Goal: Information Seeking & Learning: Learn about a topic

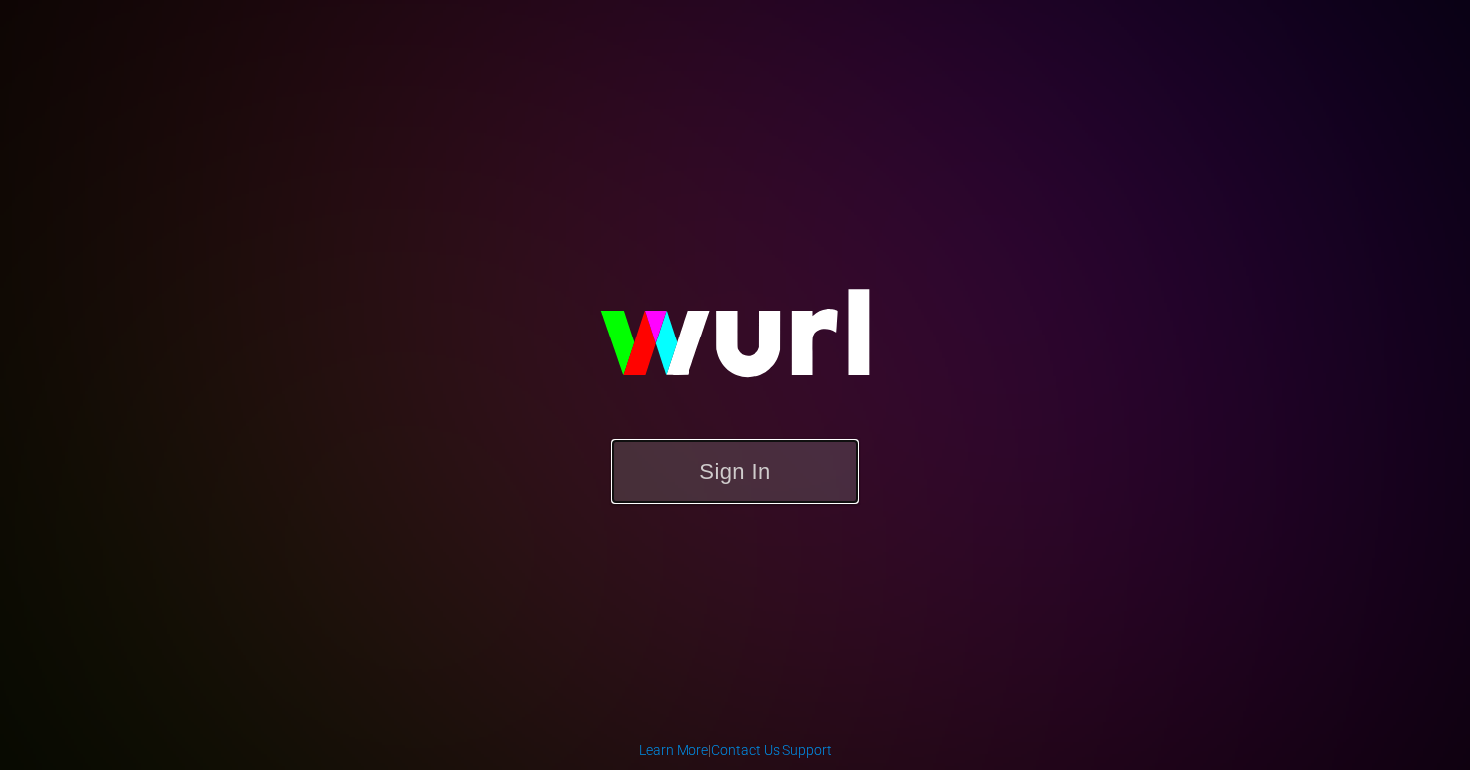
click at [677, 477] on button "Sign In" at bounding box center [734, 471] width 247 height 64
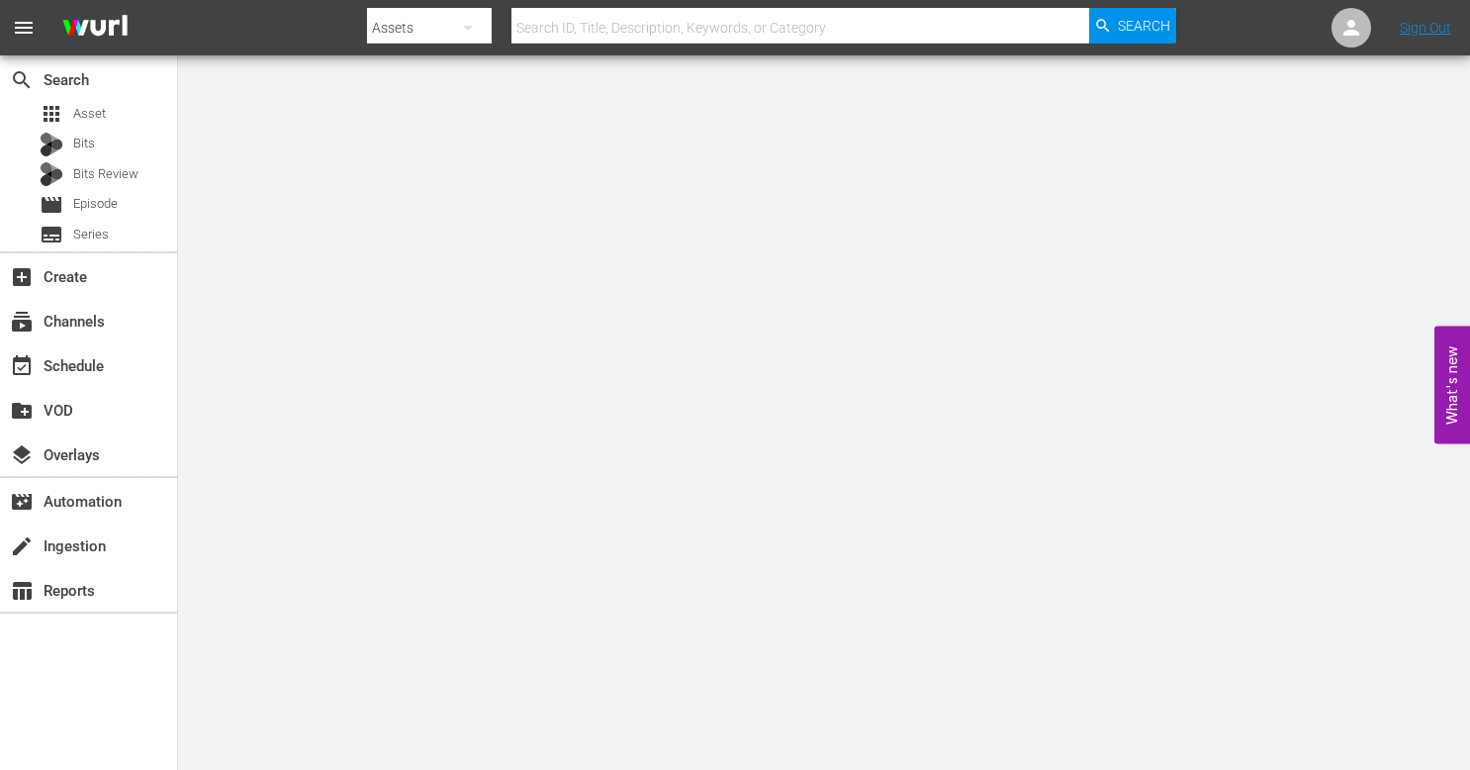
click at [727, 34] on input "text" at bounding box center [800, 27] width 578 height 47
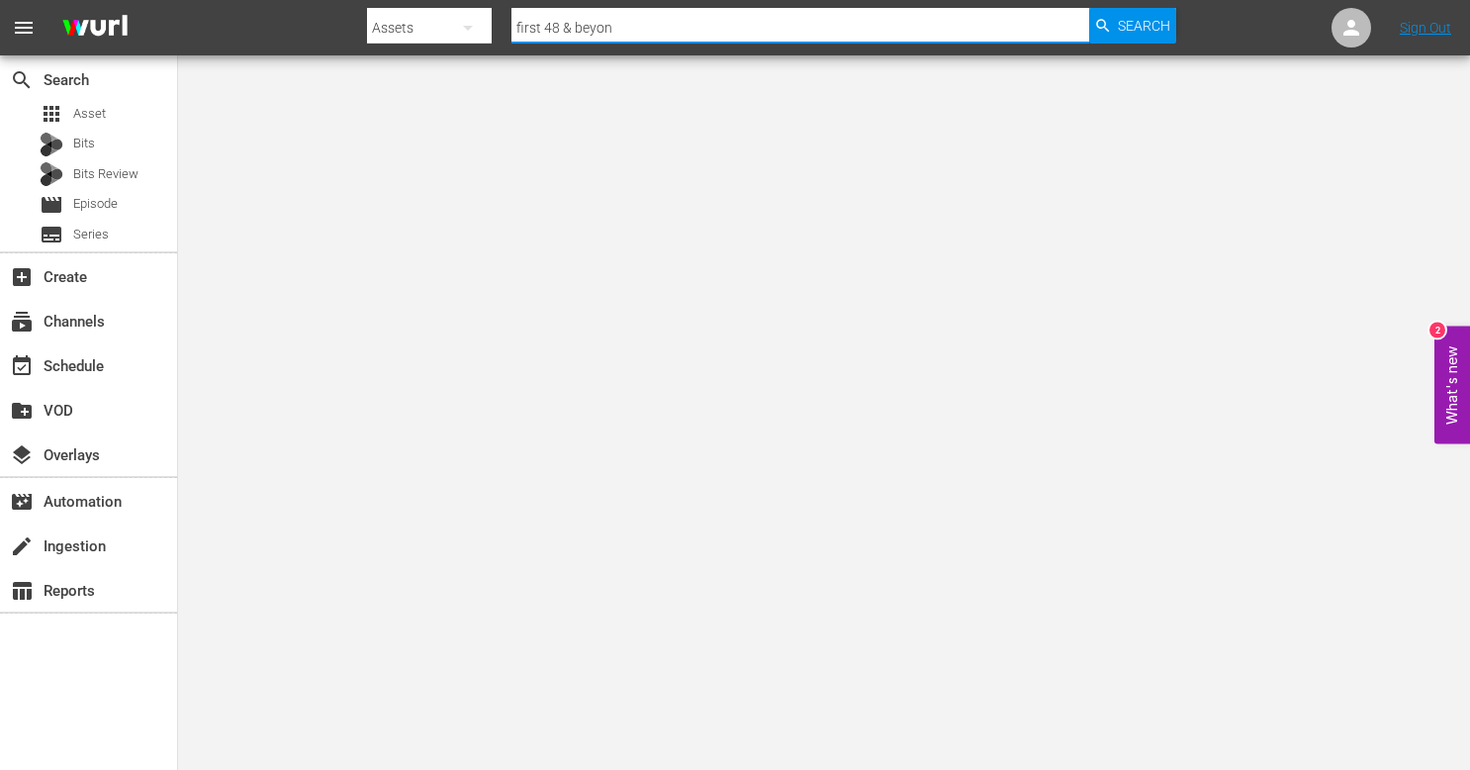
type input "first 48 & beyond"
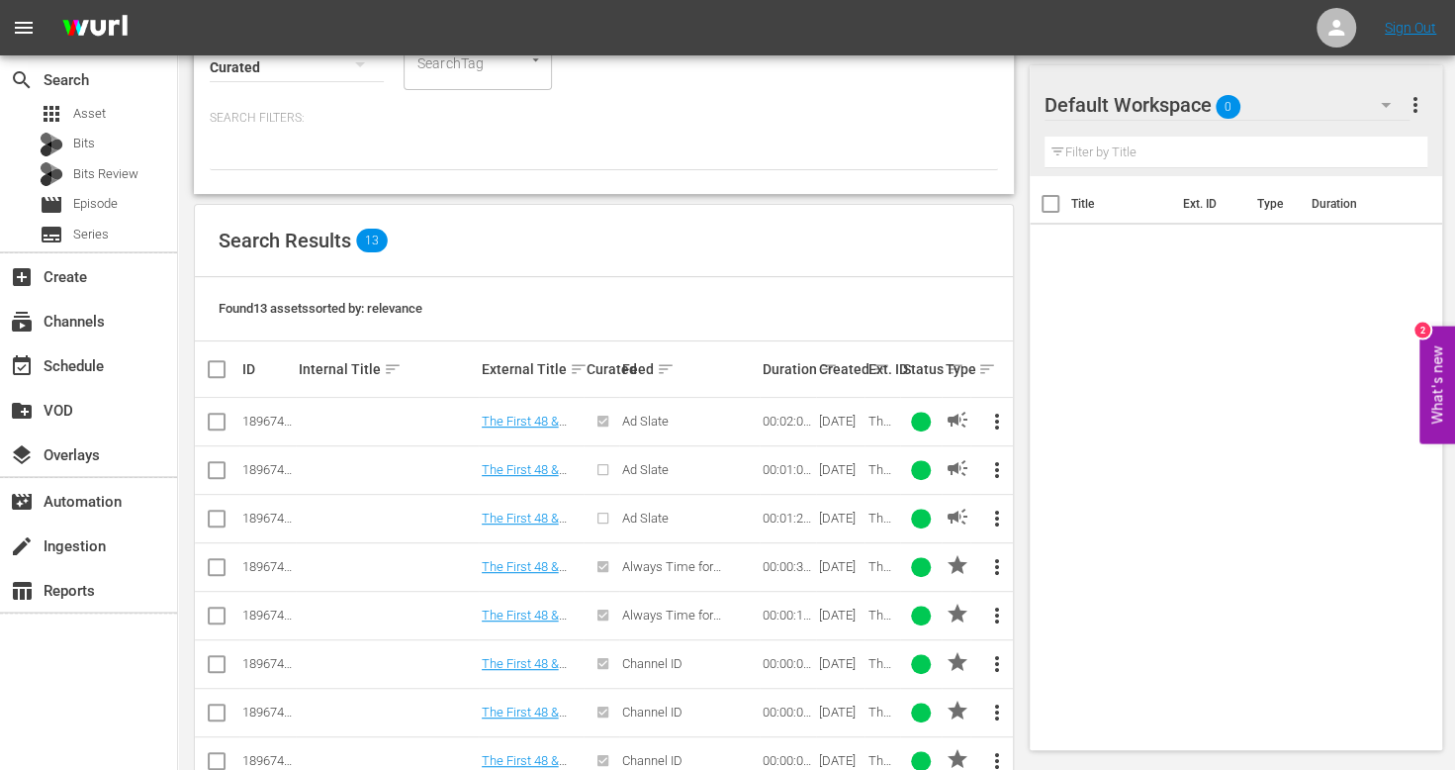
scroll to position [390, 0]
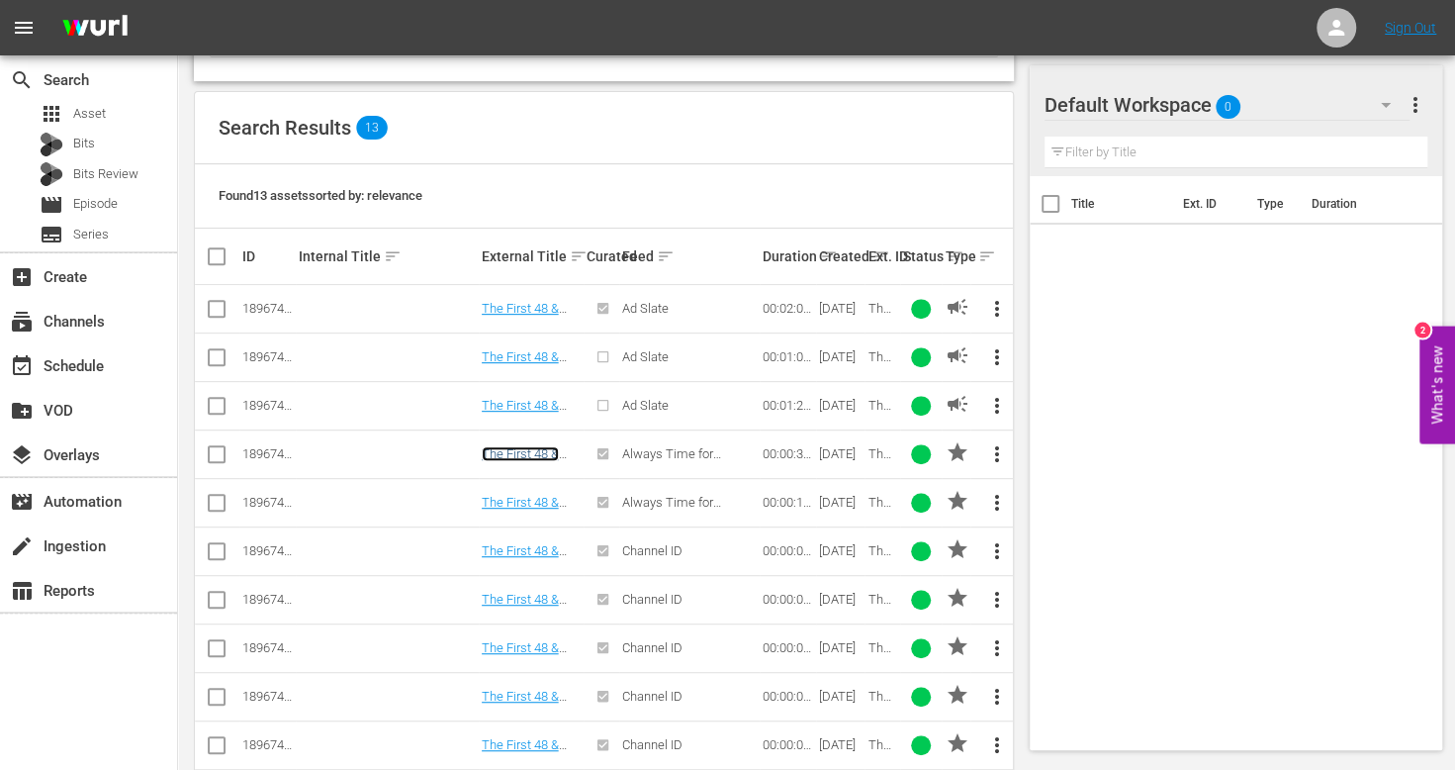
click at [537, 453] on link "The First 48 & Beyond Justice Promo 30" at bounding box center [525, 468] width 86 height 45
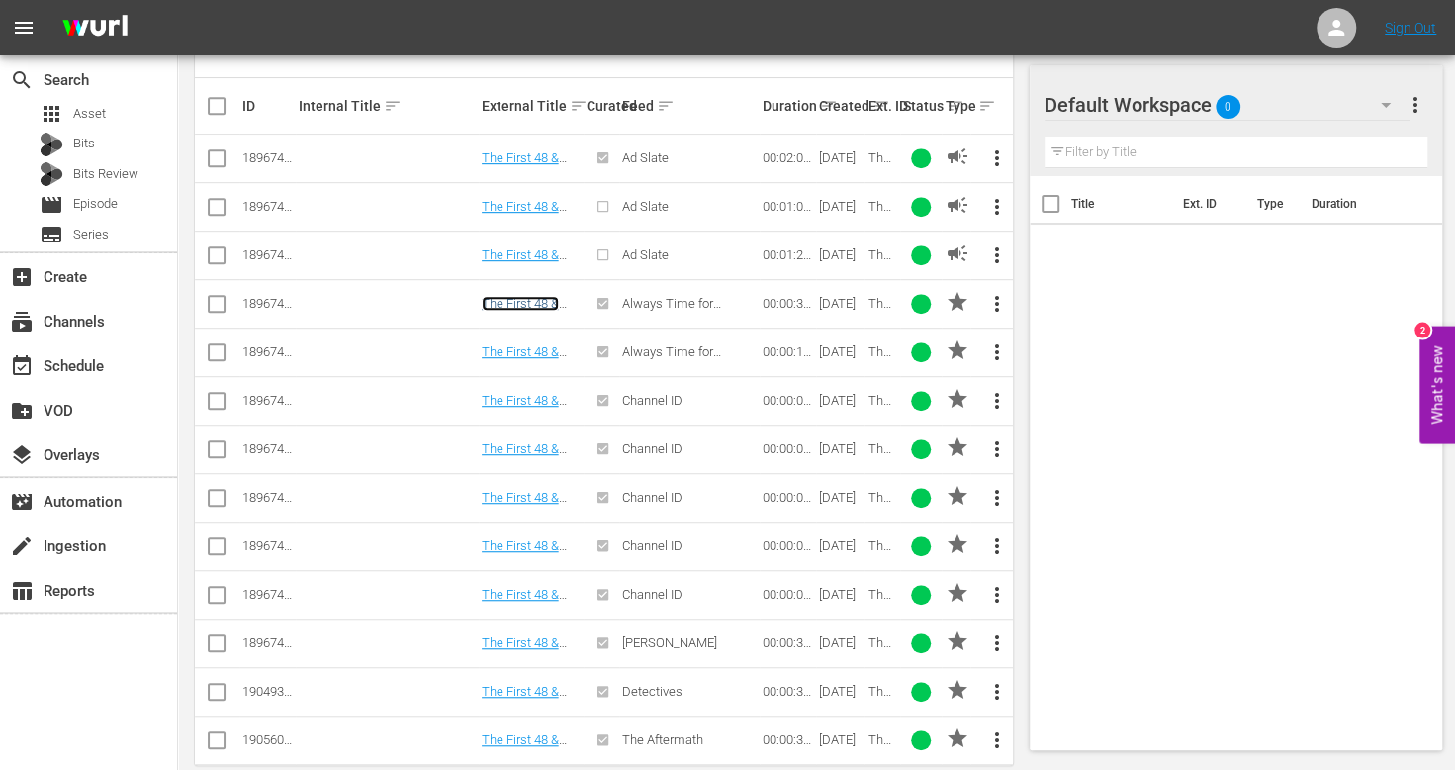
scroll to position [566, 0]
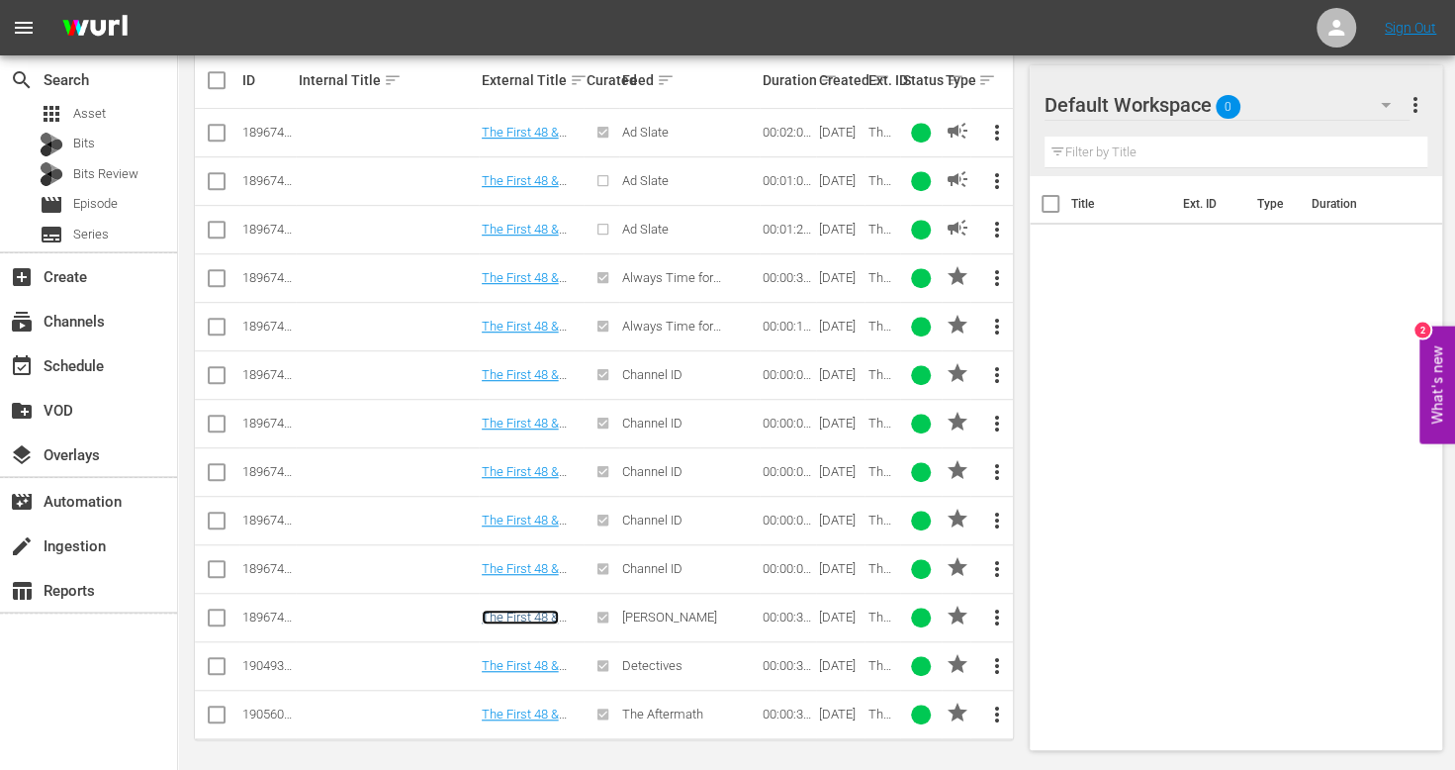
click at [532, 609] on link "The First 48 & Beyond Marcia Clark Promo 30" at bounding box center [529, 638] width 95 height 59
click at [534, 658] on link "The First 48 & Beyond by A&E Promo 30" at bounding box center [523, 680] width 83 height 45
click at [536, 709] on link "The First 48 & Beyond by A&E Promo 30" at bounding box center [523, 728] width 83 height 45
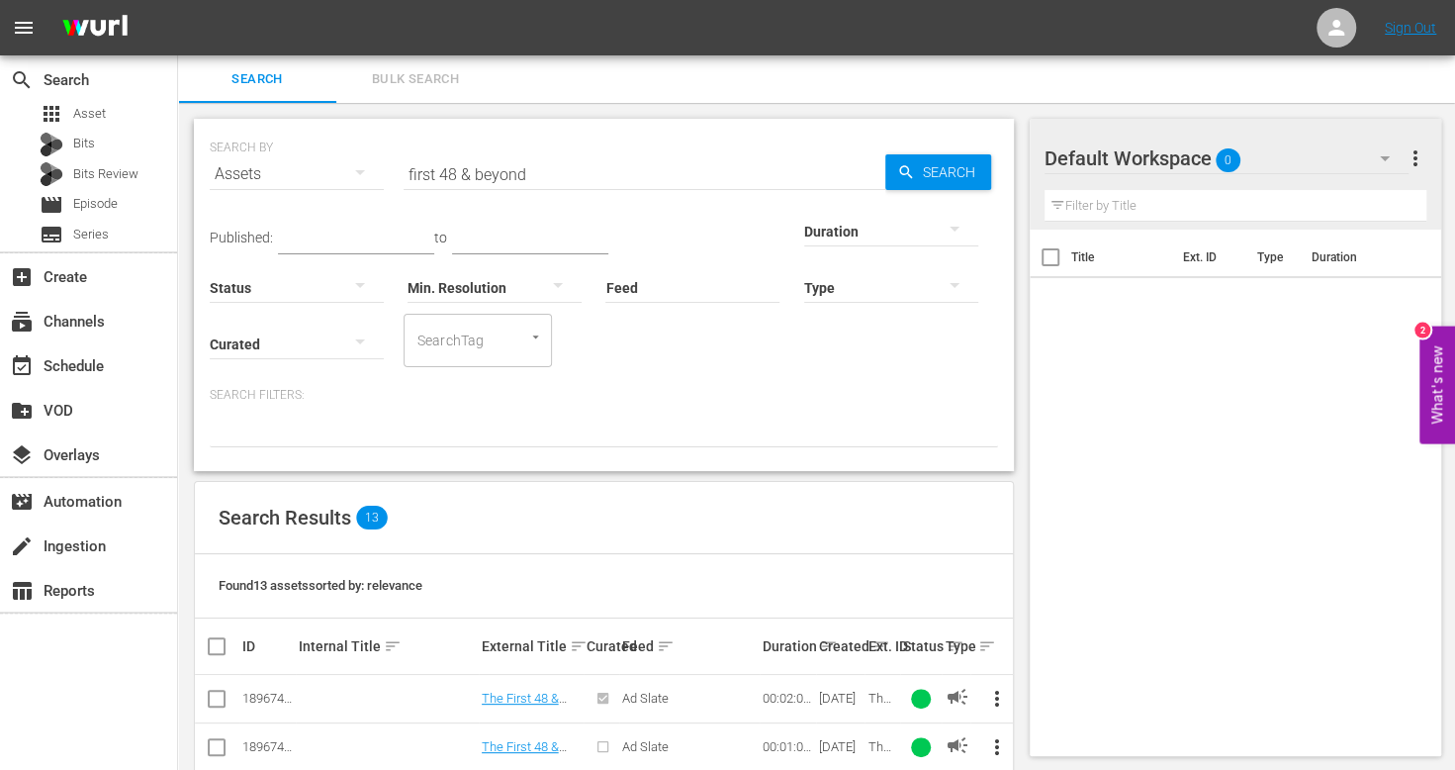
click at [582, 176] on input "first 48 & beyond" at bounding box center [645, 173] width 482 height 47
type input "unxplained zone"
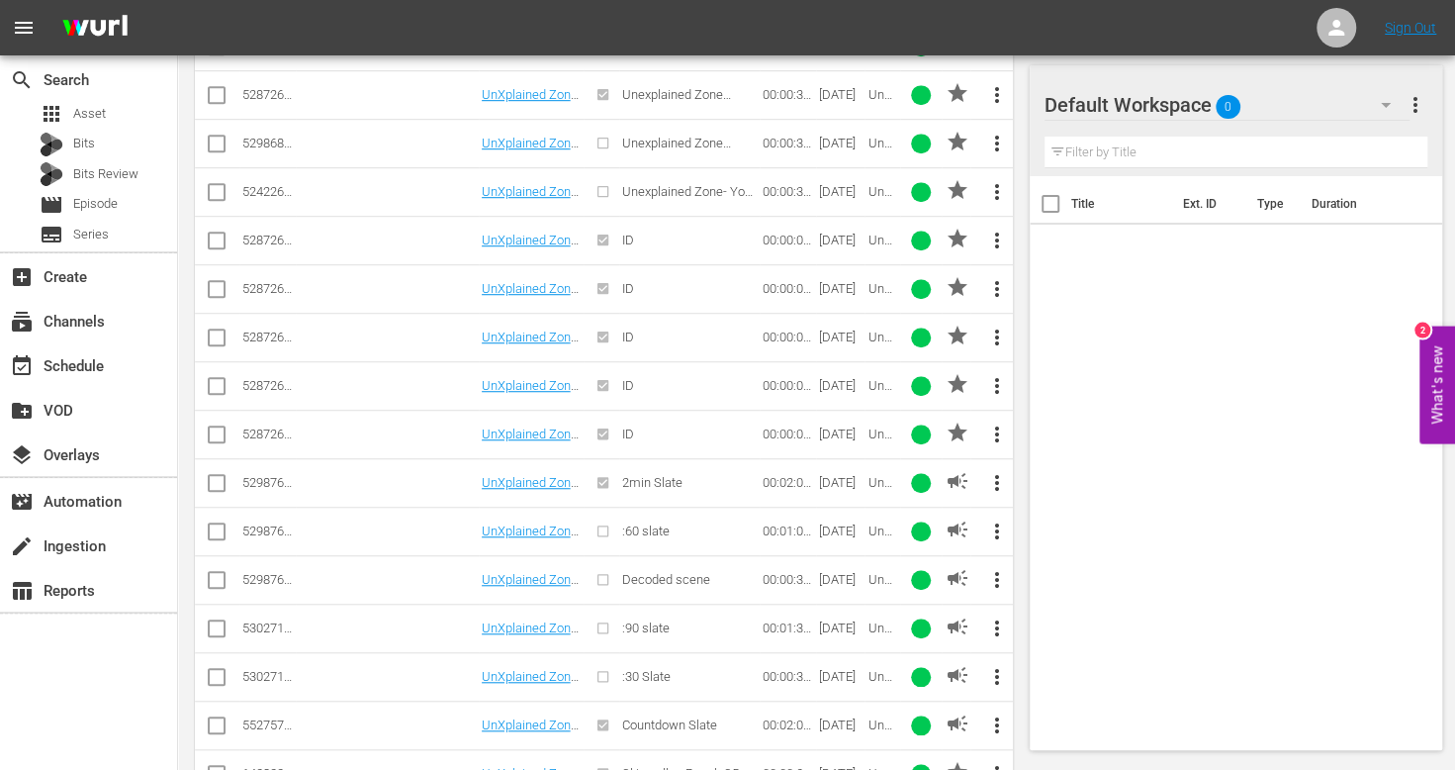
scroll to position [678, 0]
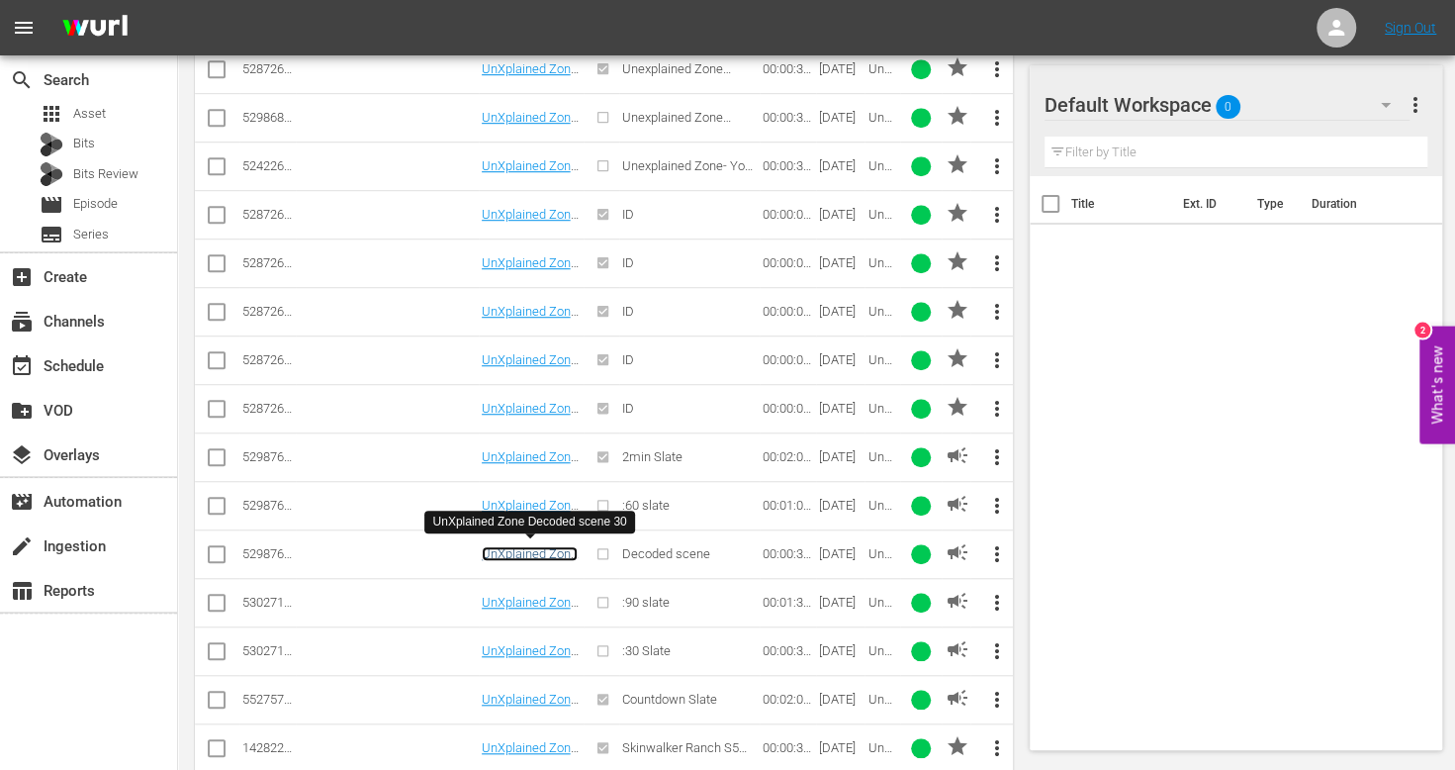
click at [520, 546] on link "UnXplained Zone Decoded scene 30" at bounding box center [530, 568] width 96 height 45
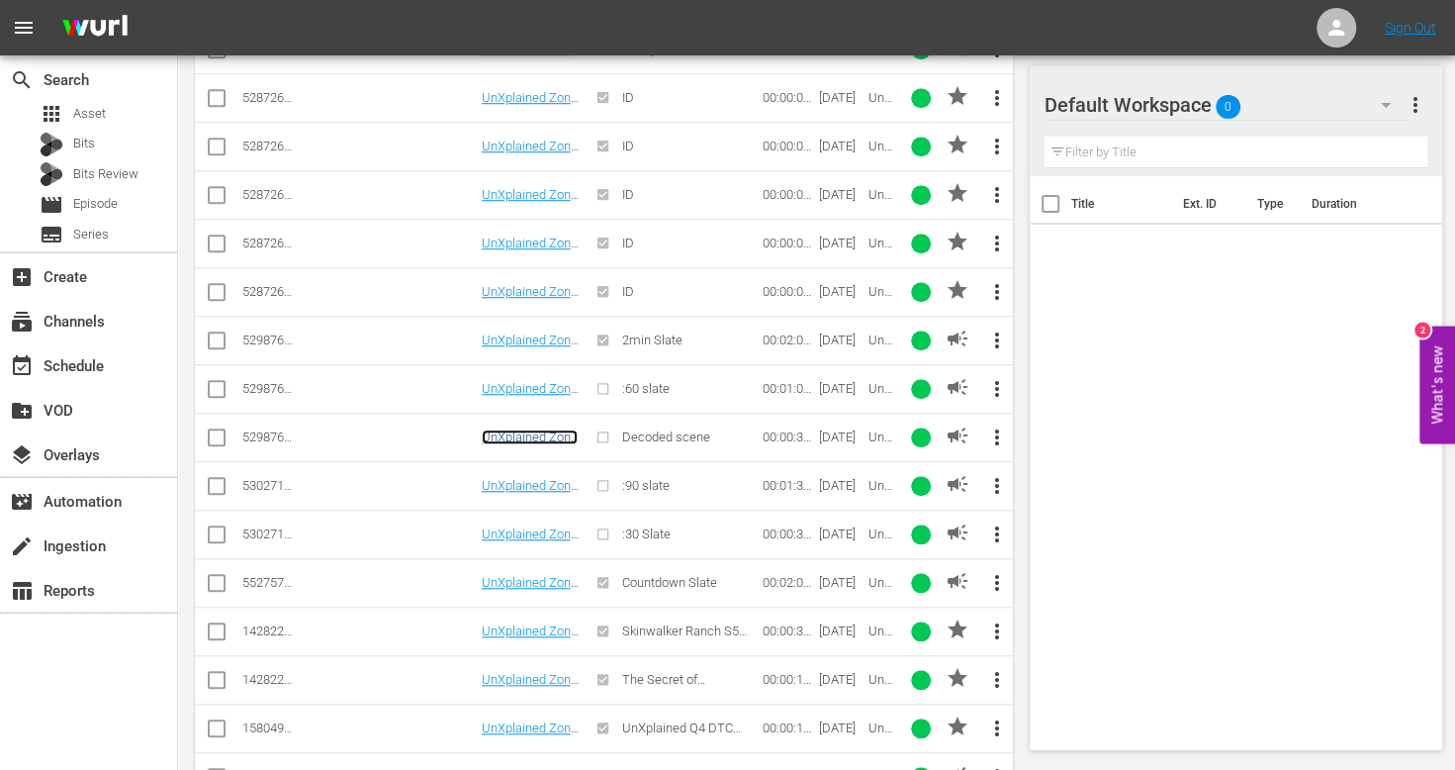
scroll to position [832, 0]
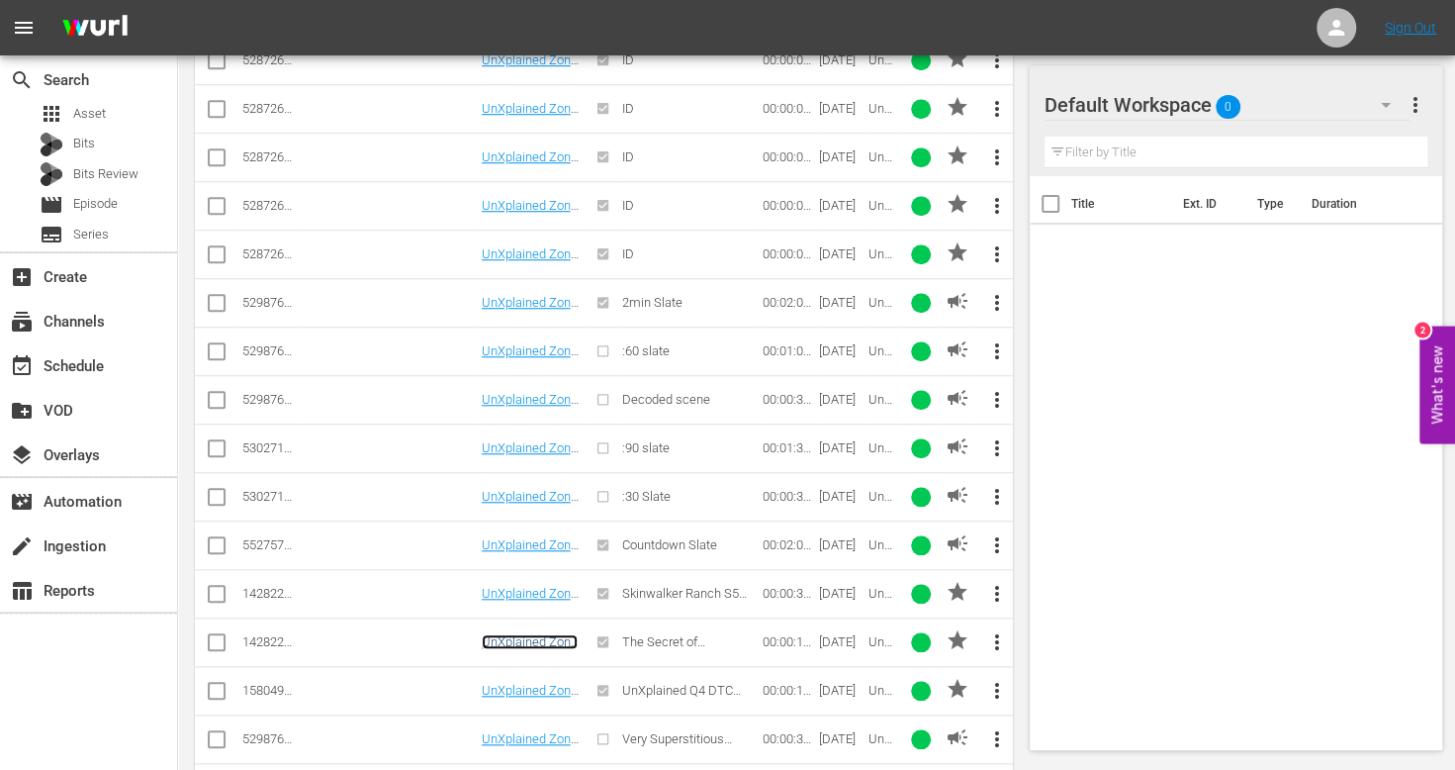
click at [514, 635] on link "UnXplained Zone Promo 15" at bounding box center [530, 649] width 96 height 30
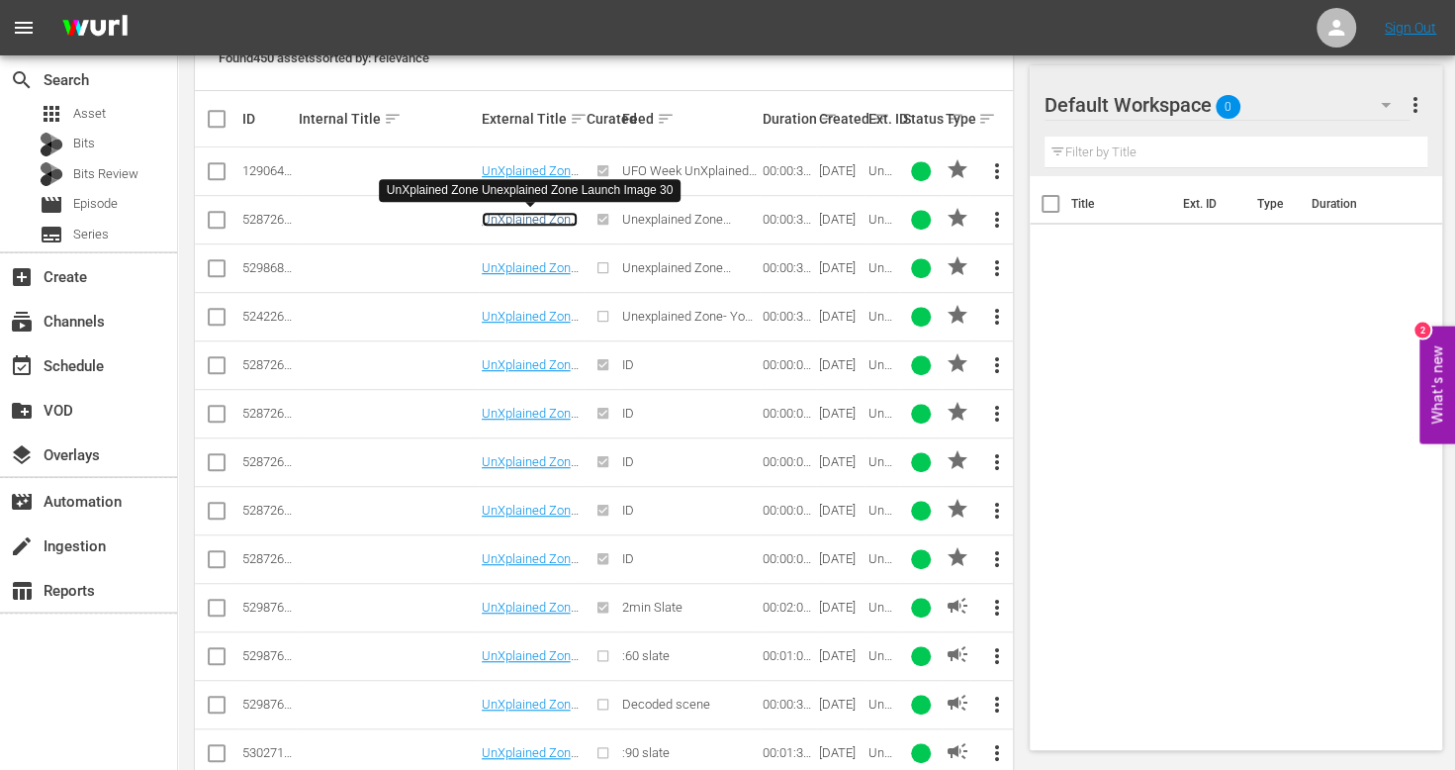
click at [534, 221] on link "UnXplained Zone Unexplained Zone Launch Image 30" at bounding box center [530, 241] width 96 height 59
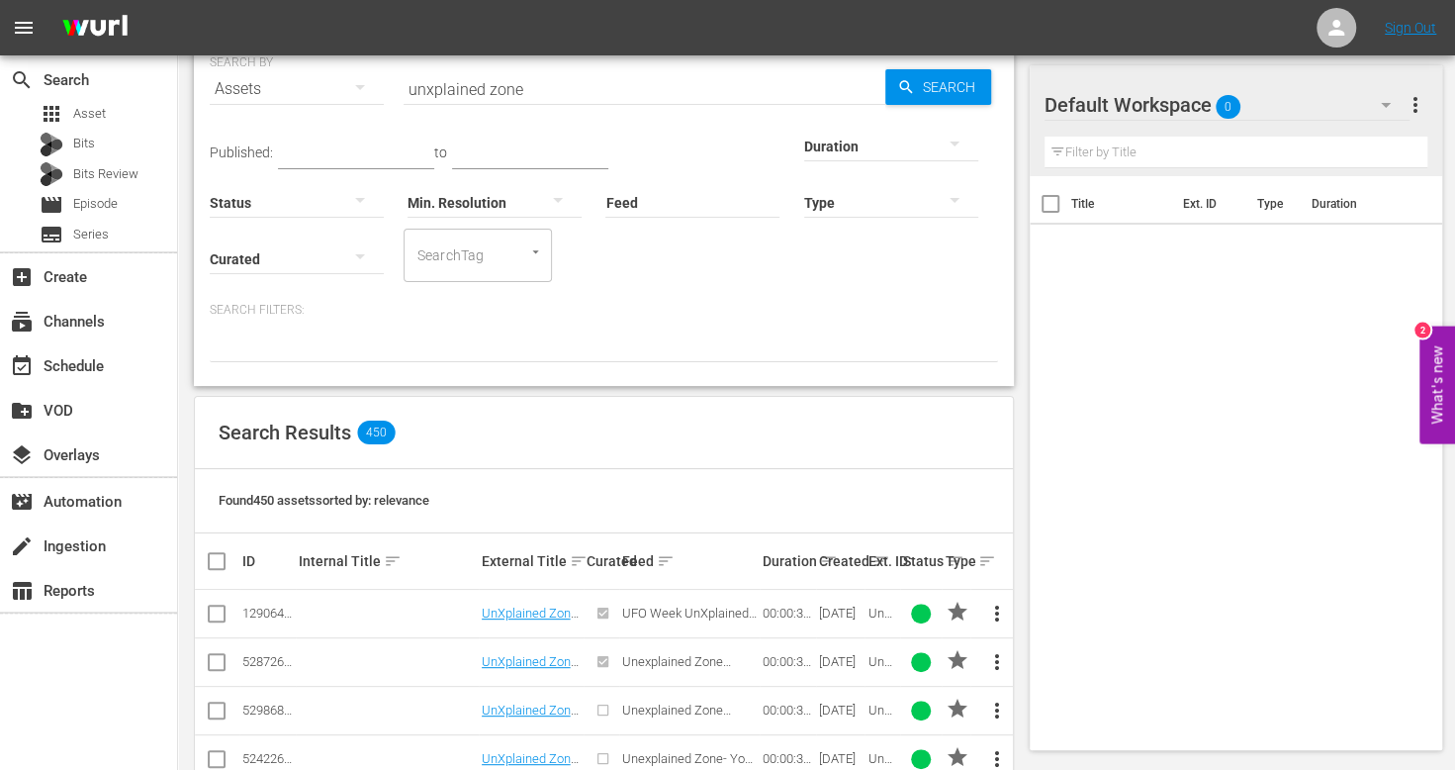
scroll to position [86, 0]
click at [824, 558] on div "Created sort" at bounding box center [841, 560] width 44 height 24
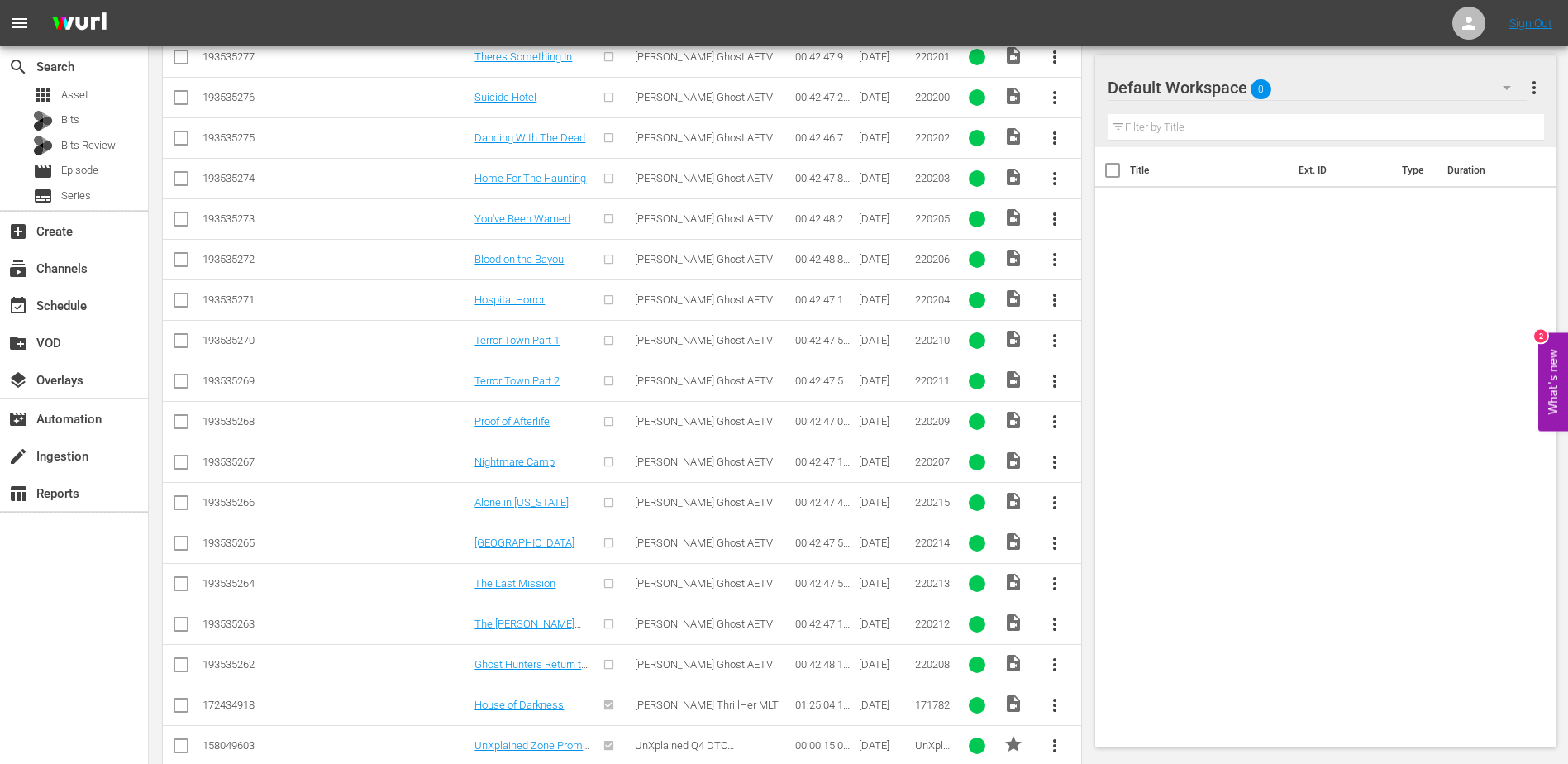
scroll to position [0, 0]
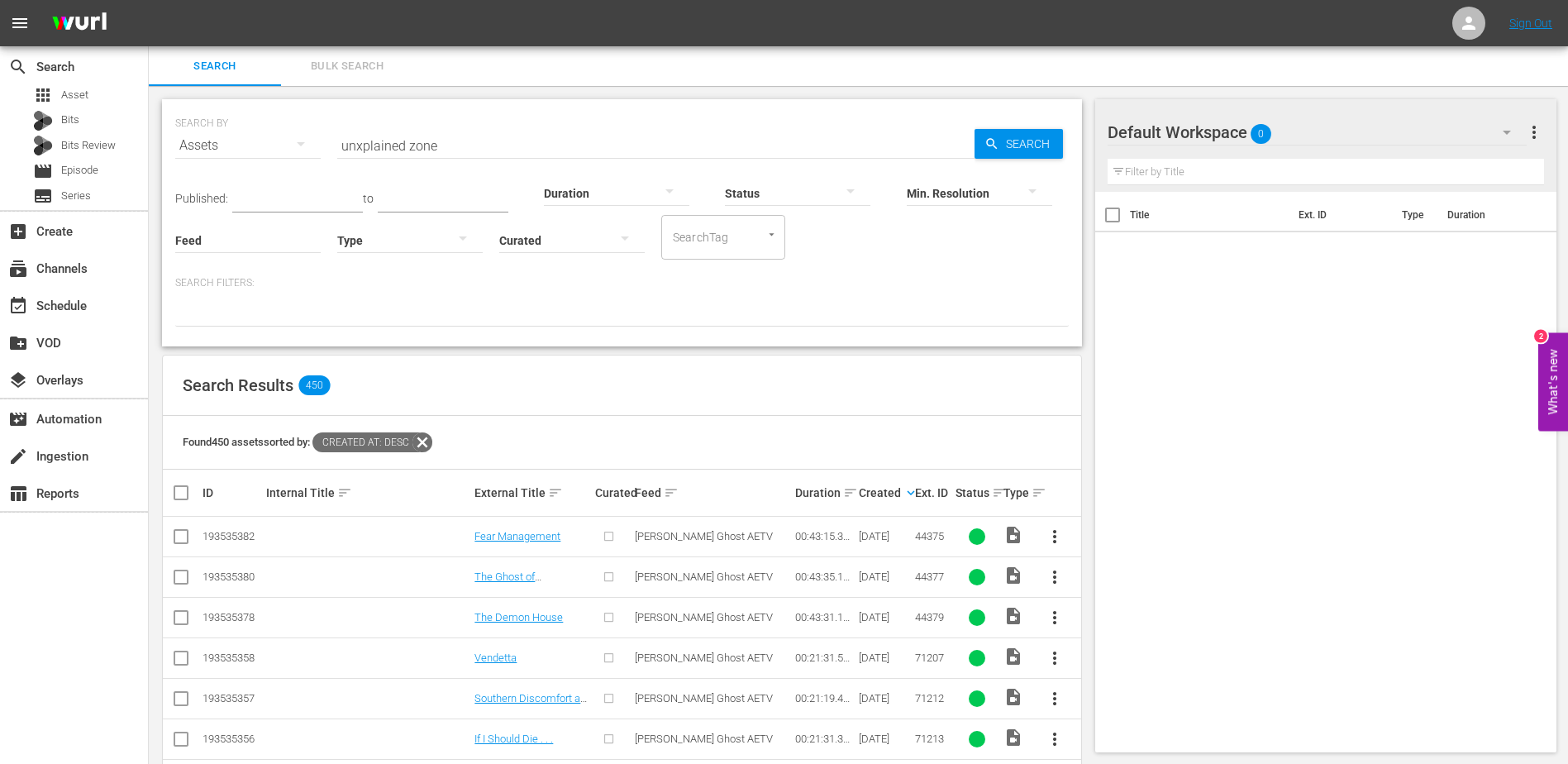
click at [603, 135] on input "unxplained zone" at bounding box center [656, 145] width 638 height 39
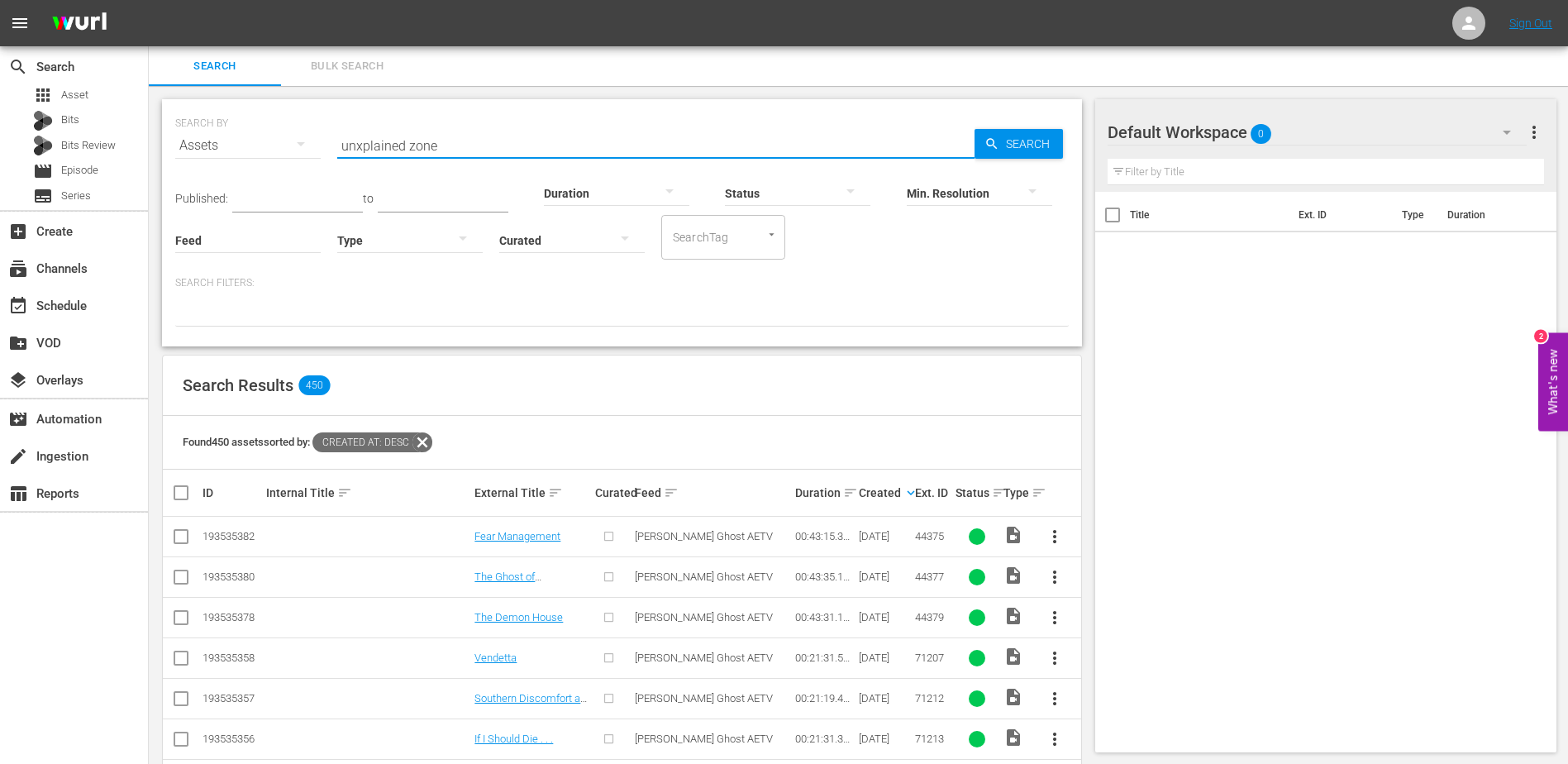
click at [610, 185] on div at bounding box center [617, 192] width 145 height 46
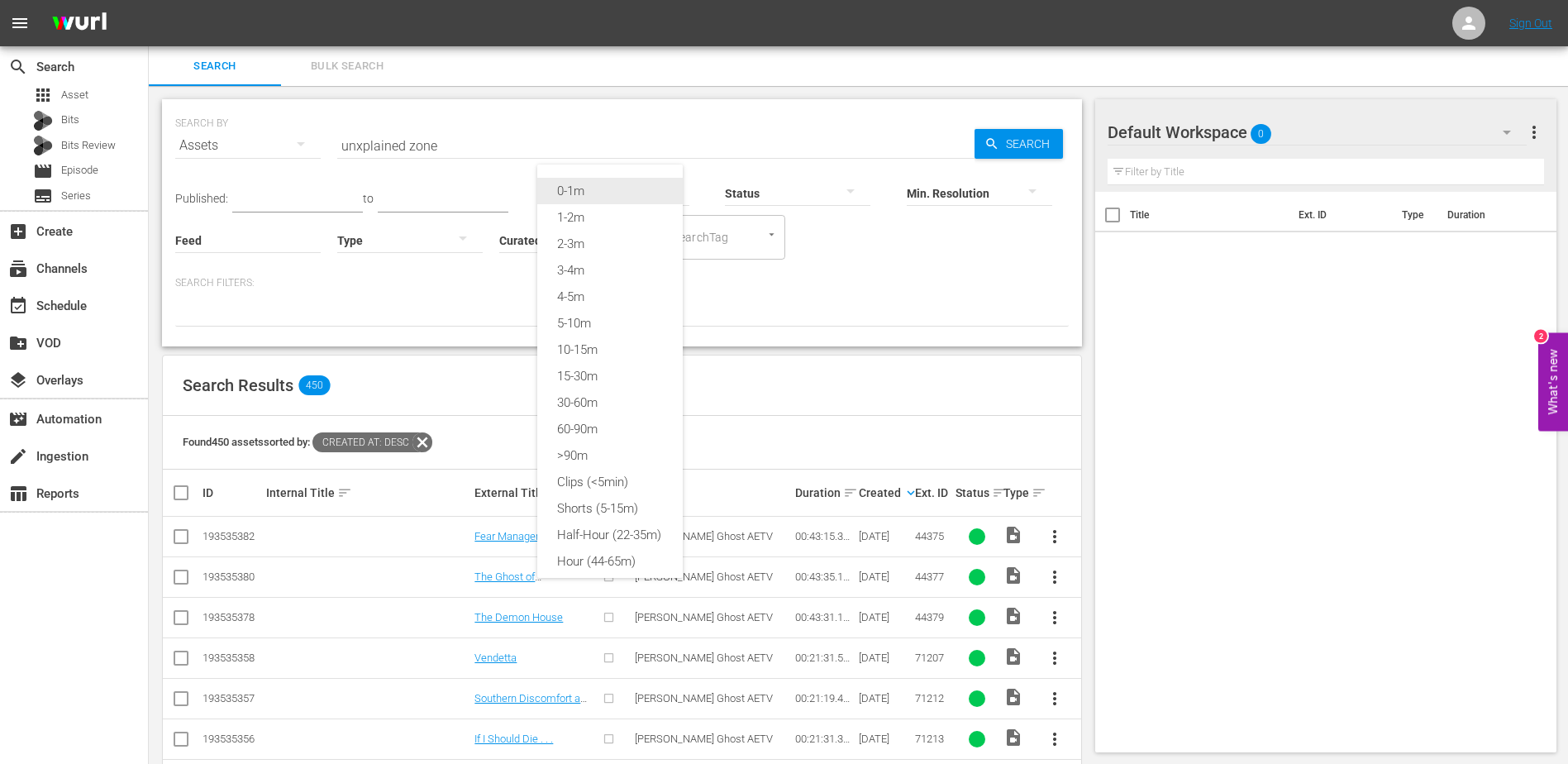
click at [648, 196] on div "0-1m" at bounding box center [610, 191] width 145 height 27
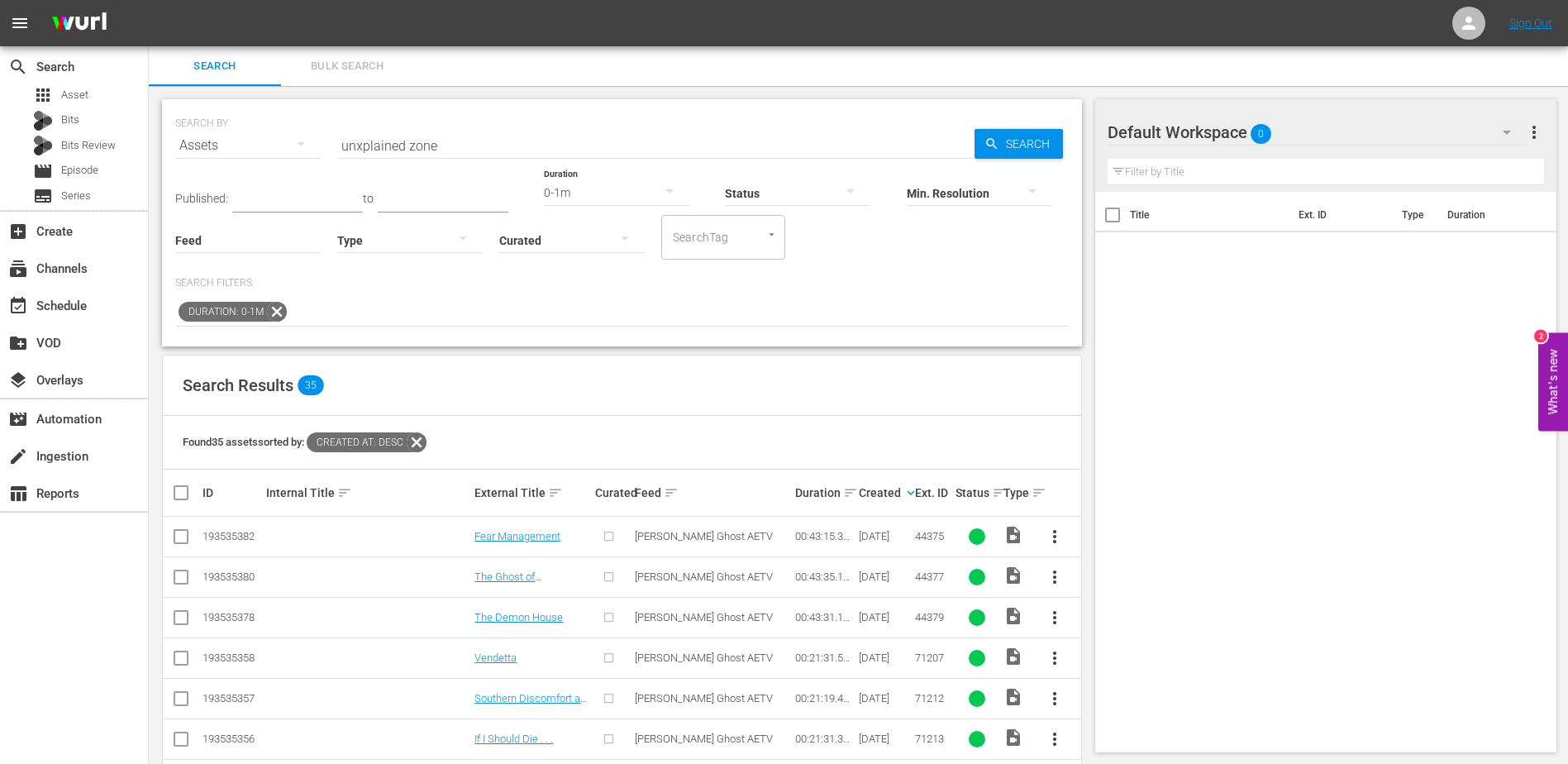
click at [461, 147] on input "unxplained zone" at bounding box center [656, 145] width 638 height 39
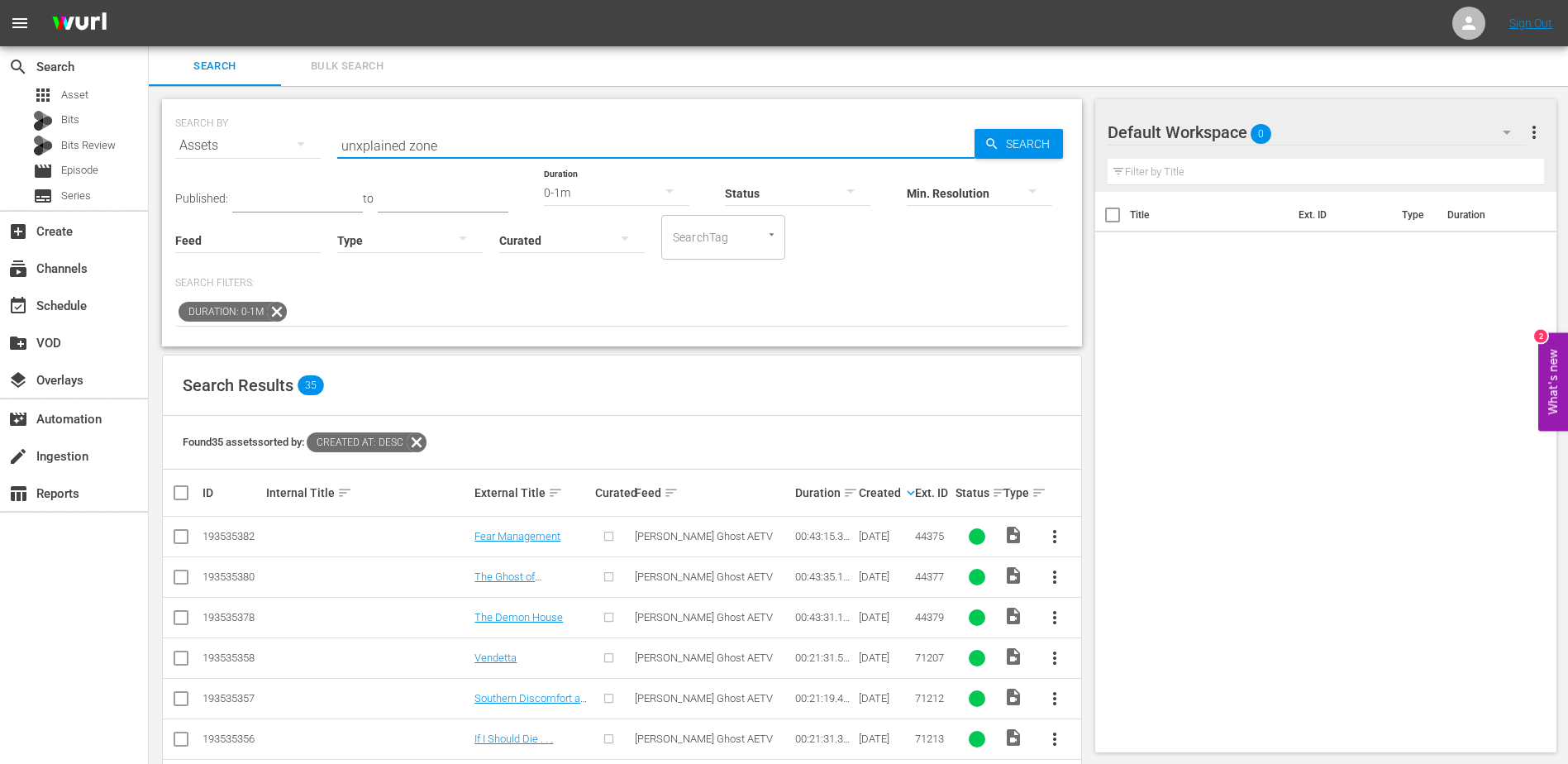
click at [649, 196] on button "button" at bounding box center [669, 191] width 39 height 39
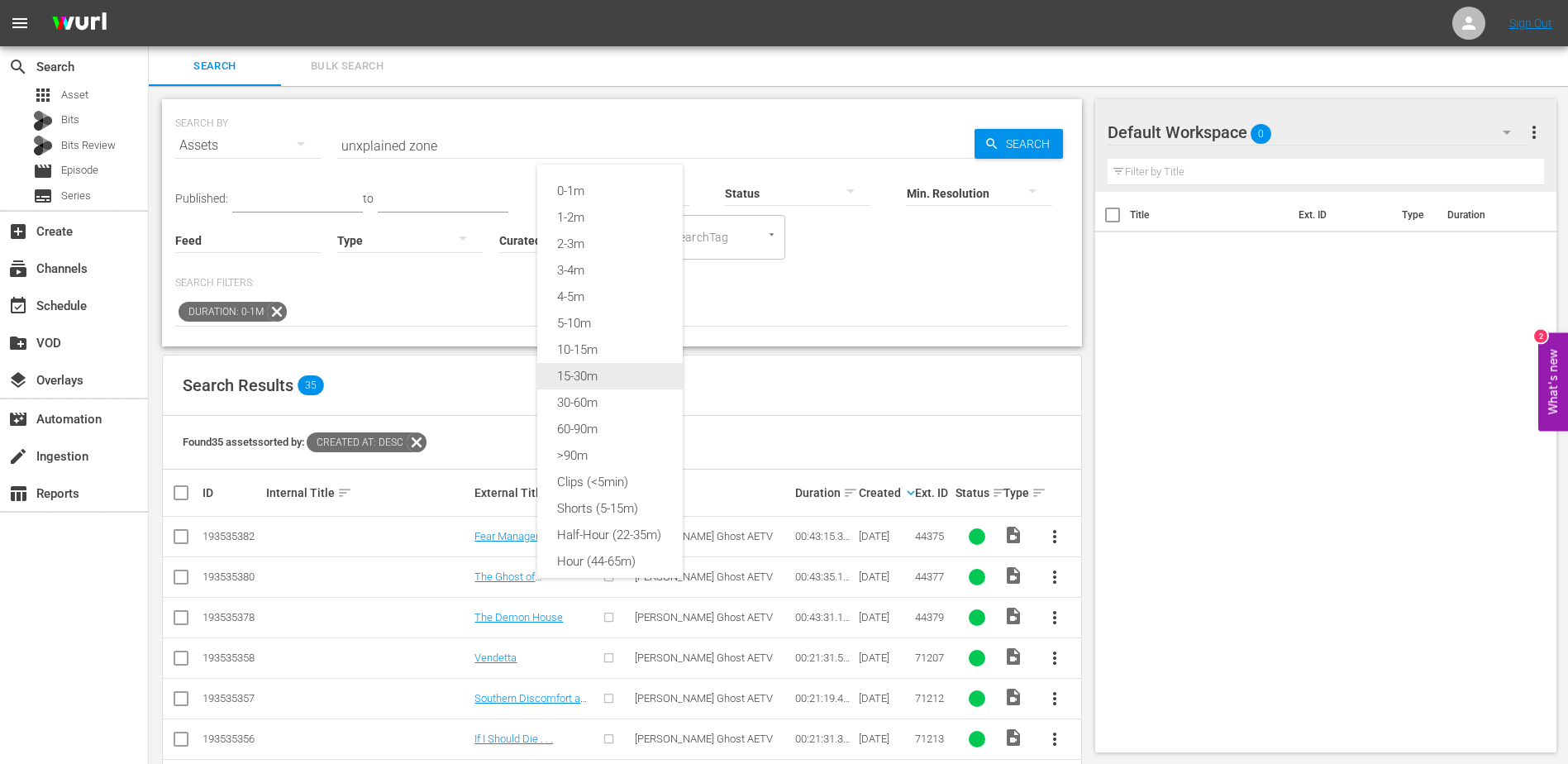
drag, startPoint x: 627, startPoint y: 194, endPoint x: 623, endPoint y: 364, distance: 170.0
click at [623, 364] on div "0-1m 1-2m 2-3m 3-4m 4-5m 5-10m 10-15m 15-30m 30-60m 60-90m >90m Clips (<5min) S…" at bounding box center [610, 376] width 145 height 423
click at [799, 405] on div "0-1m 1-2m 2-3m 3-4m 4-5m 5-10m 10-15m 15-30m 30-60m 60-90m >90m Clips (<5min) S…" at bounding box center [784, 382] width 1568 height 764
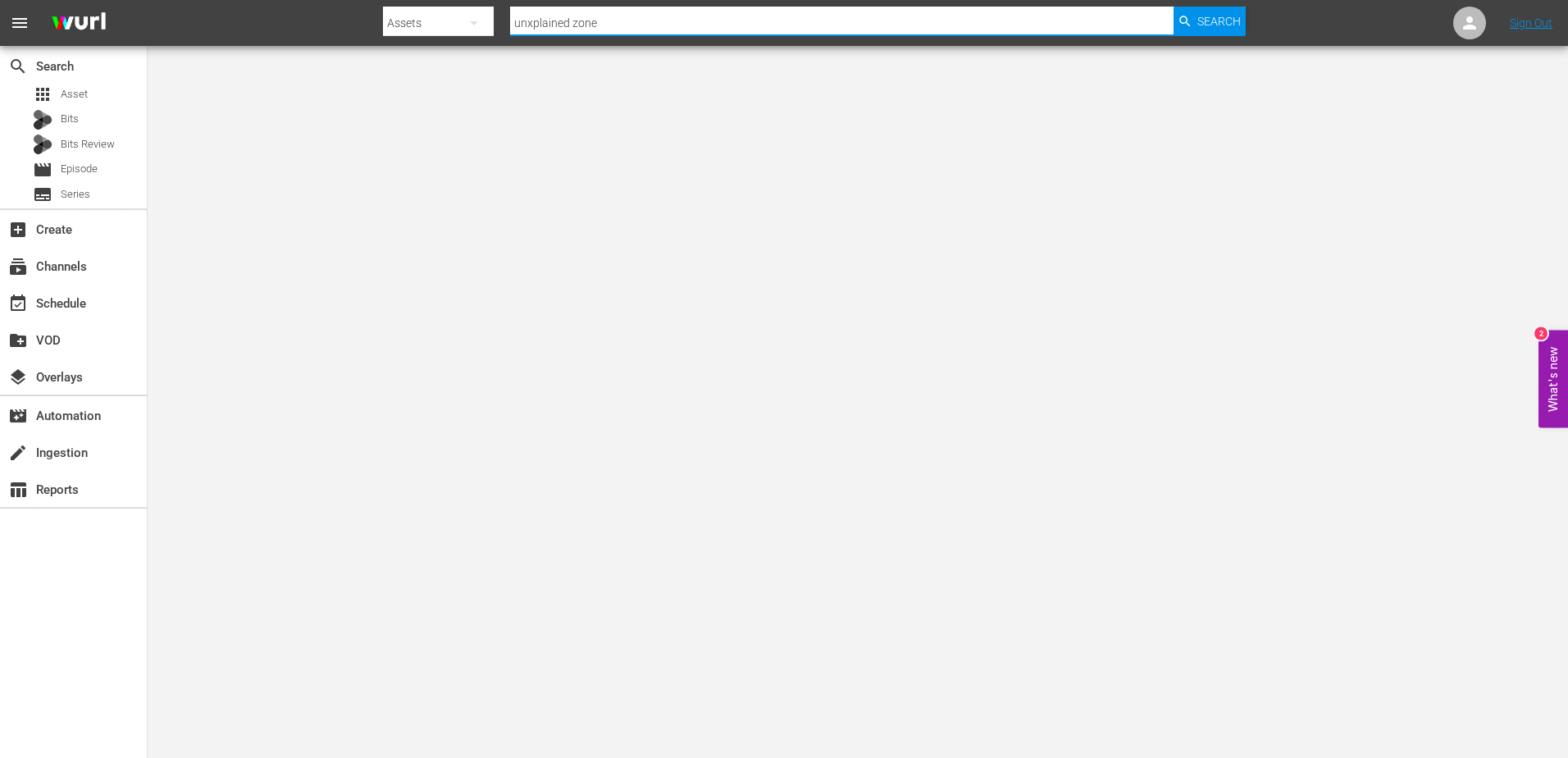
click at [601, 22] on input "unxplained zone" at bounding box center [841, 22] width 663 height 39
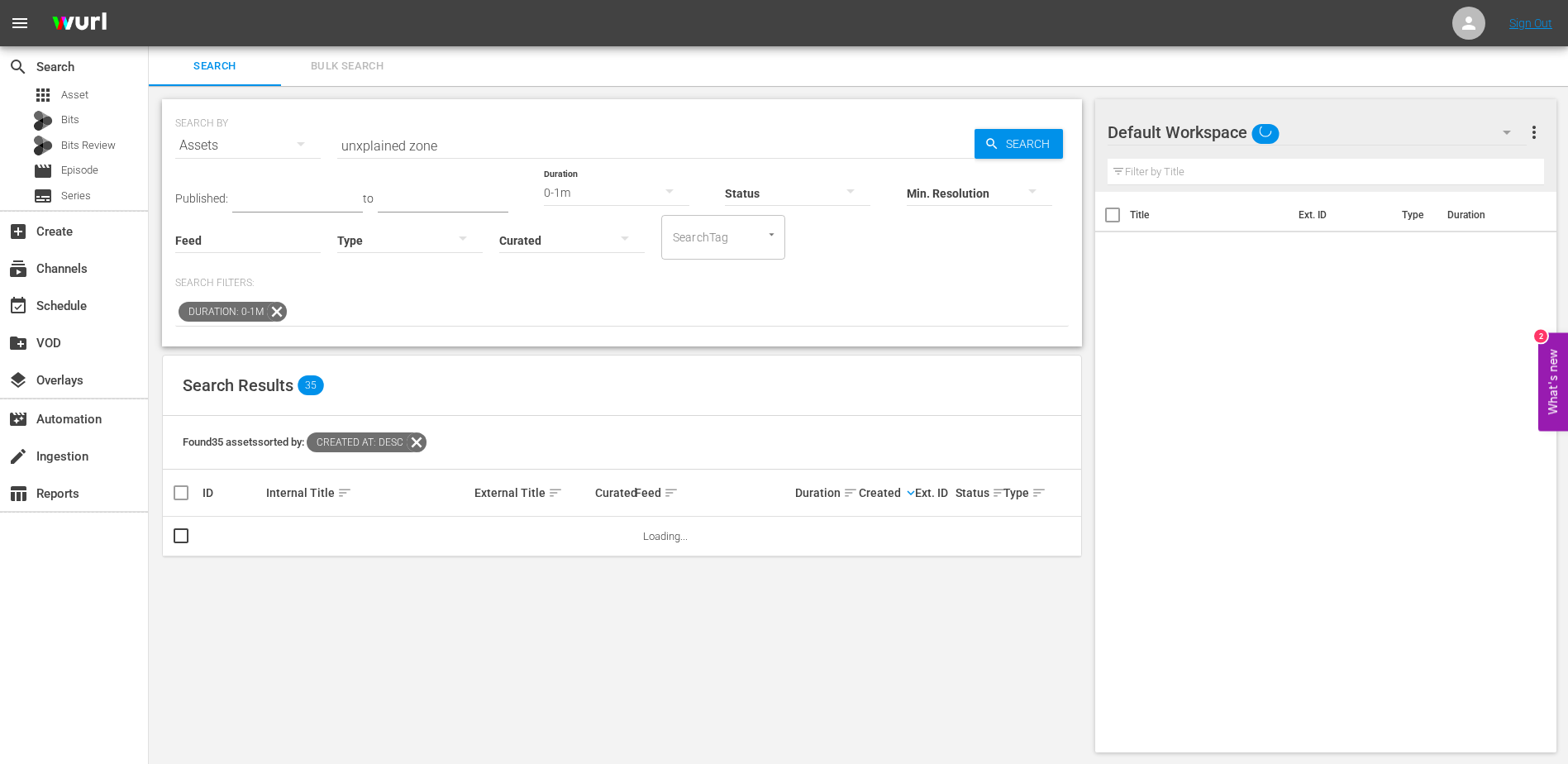
click at [598, 195] on div "0-1m" at bounding box center [617, 192] width 145 height 46
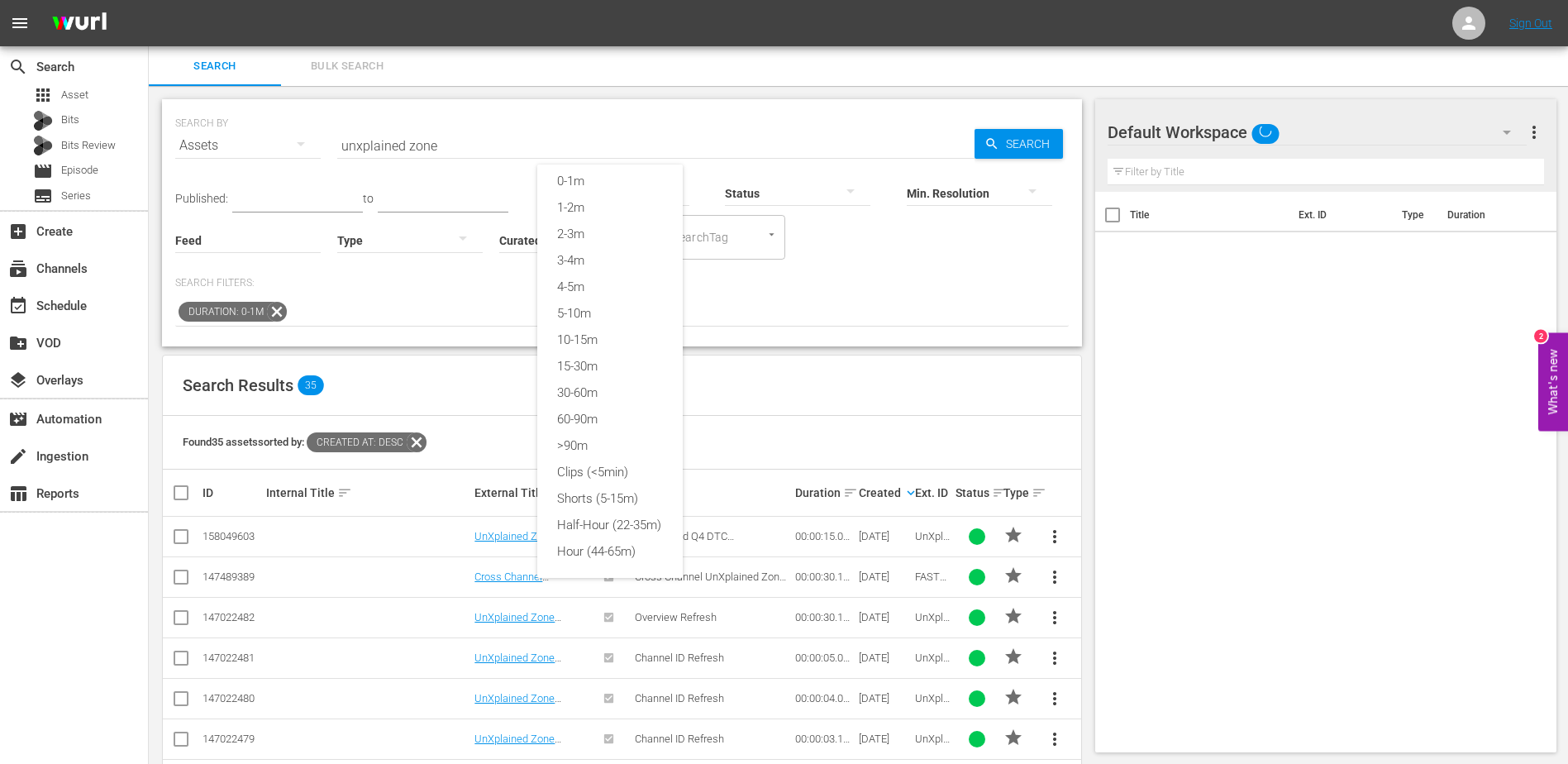
click at [887, 318] on div "0-1m 1-2m 2-3m 3-4m 4-5m 5-10m 10-15m 15-30m 30-60m 60-90m >90m Clips (<5min) S…" at bounding box center [784, 382] width 1568 height 764
click at [447, 150] on input "unxplained zone" at bounding box center [656, 145] width 638 height 39
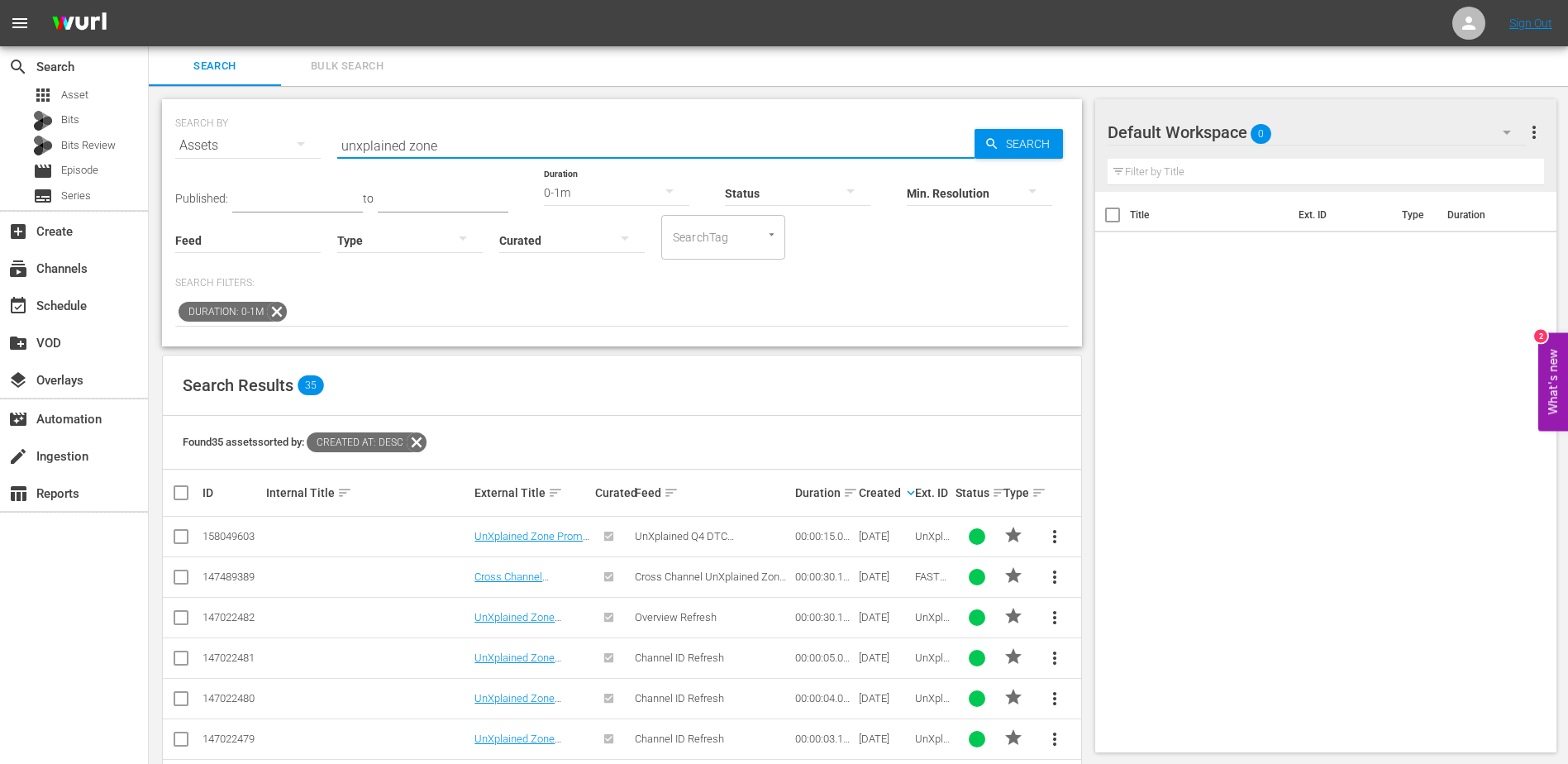
click at [447, 150] on input "unxplained zone" at bounding box center [656, 145] width 638 height 39
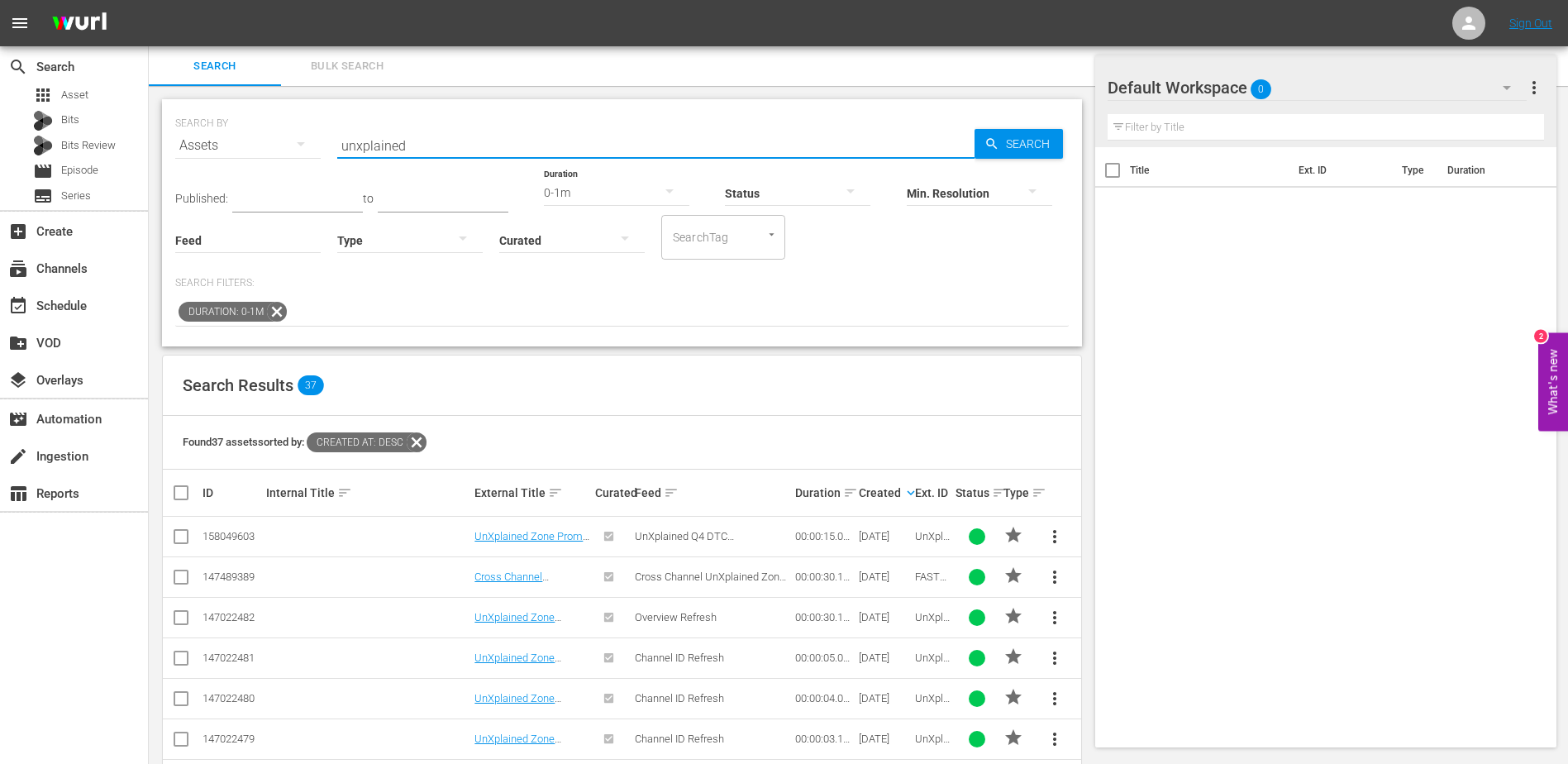
scroll to position [104, 0]
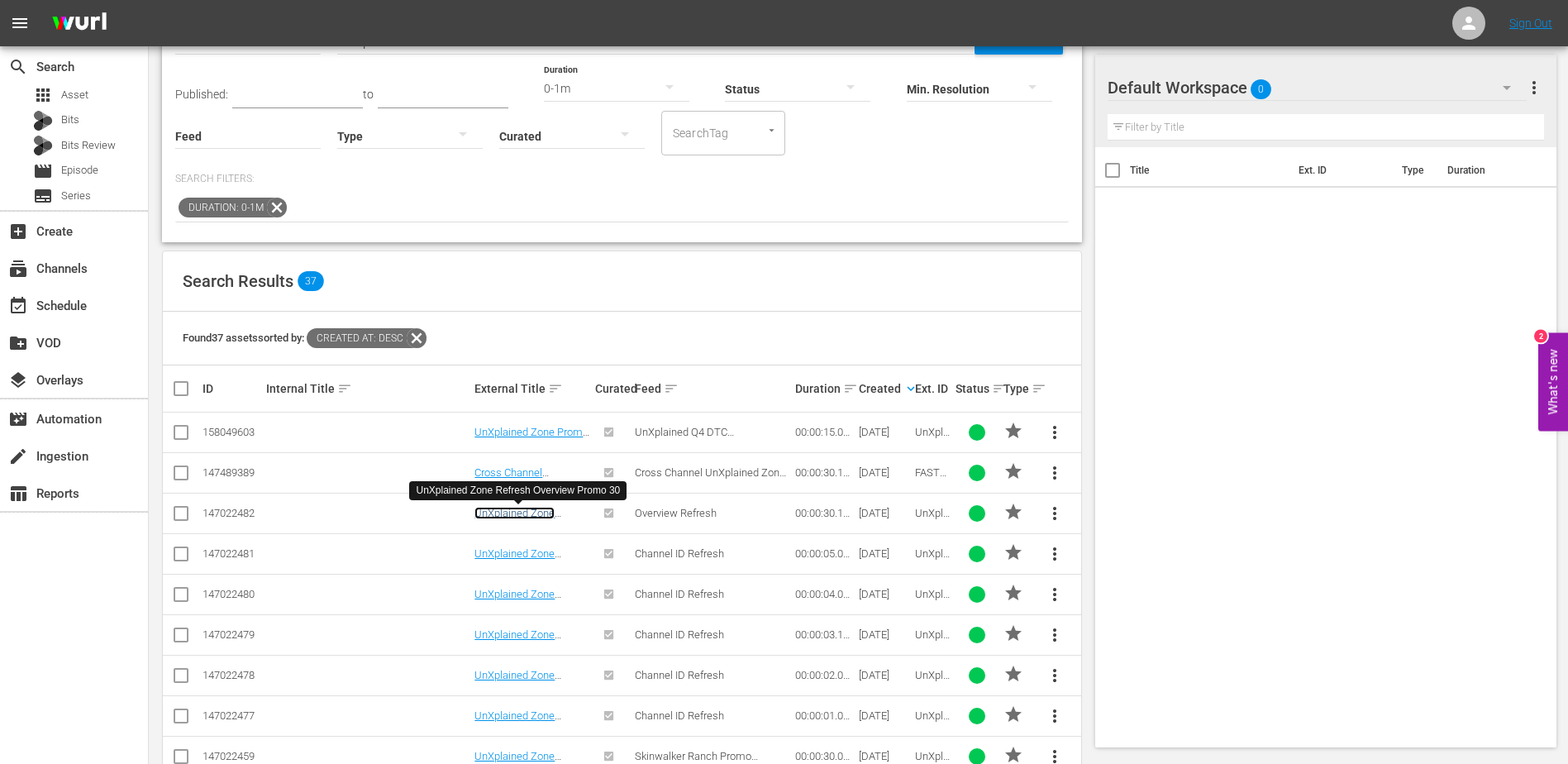
click at [517, 510] on link "UnXplained Zone Refresh Overview Promo 30" at bounding box center [516, 525] width 82 height 38
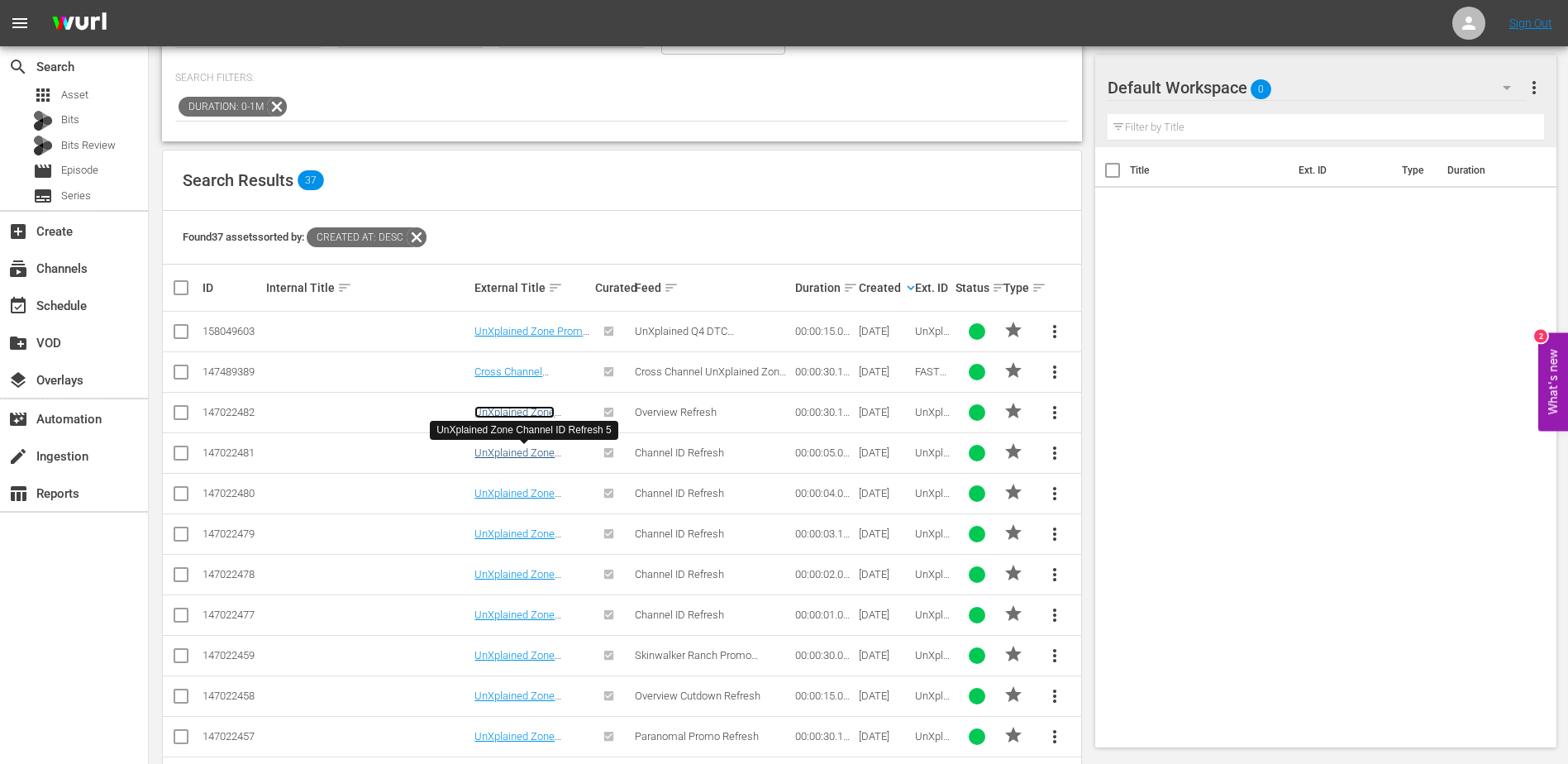
scroll to position [254, 0]
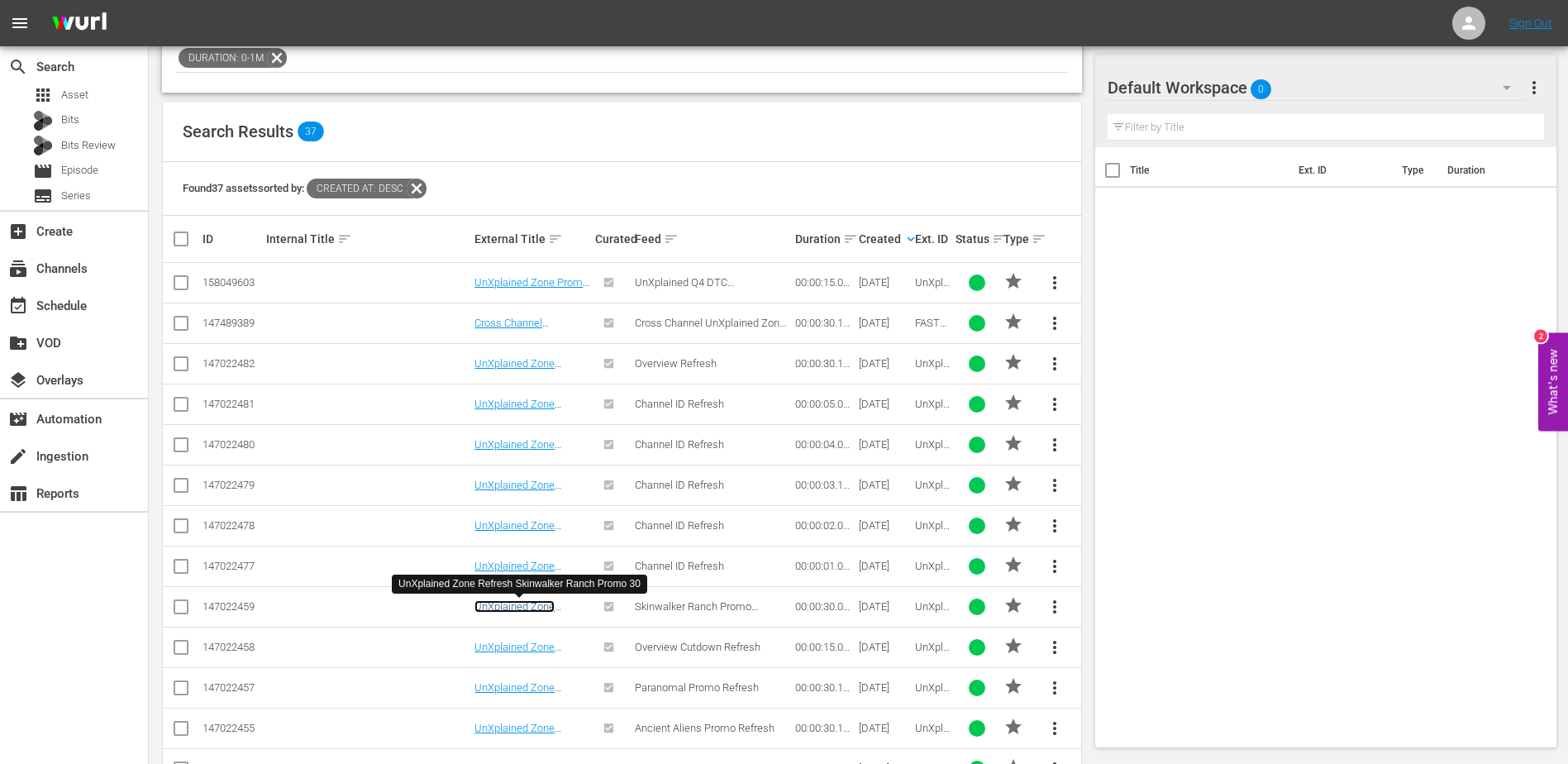
click at [512, 604] on link "UnXplained Zone Refresh Skinwalker Ranch Promo 30" at bounding box center [519, 619] width 89 height 38
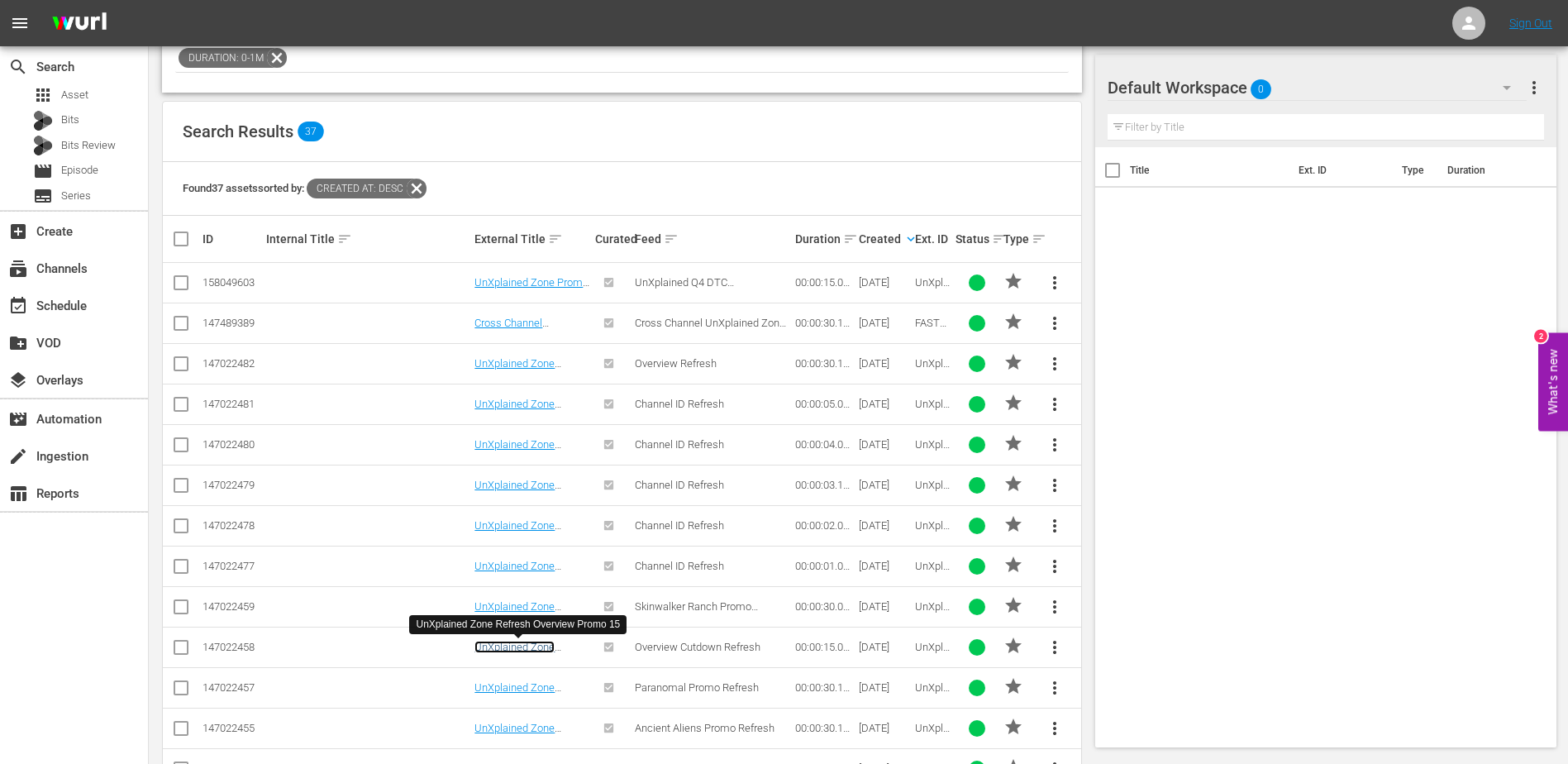
click at [514, 643] on link "UnXplained Zone Refresh Overview Promo 15" at bounding box center [516, 660] width 82 height 38
click at [519, 643] on link "UnXplained Zone Refresh Paranormal Promo 30" at bounding box center [522, 700] width 94 height 38
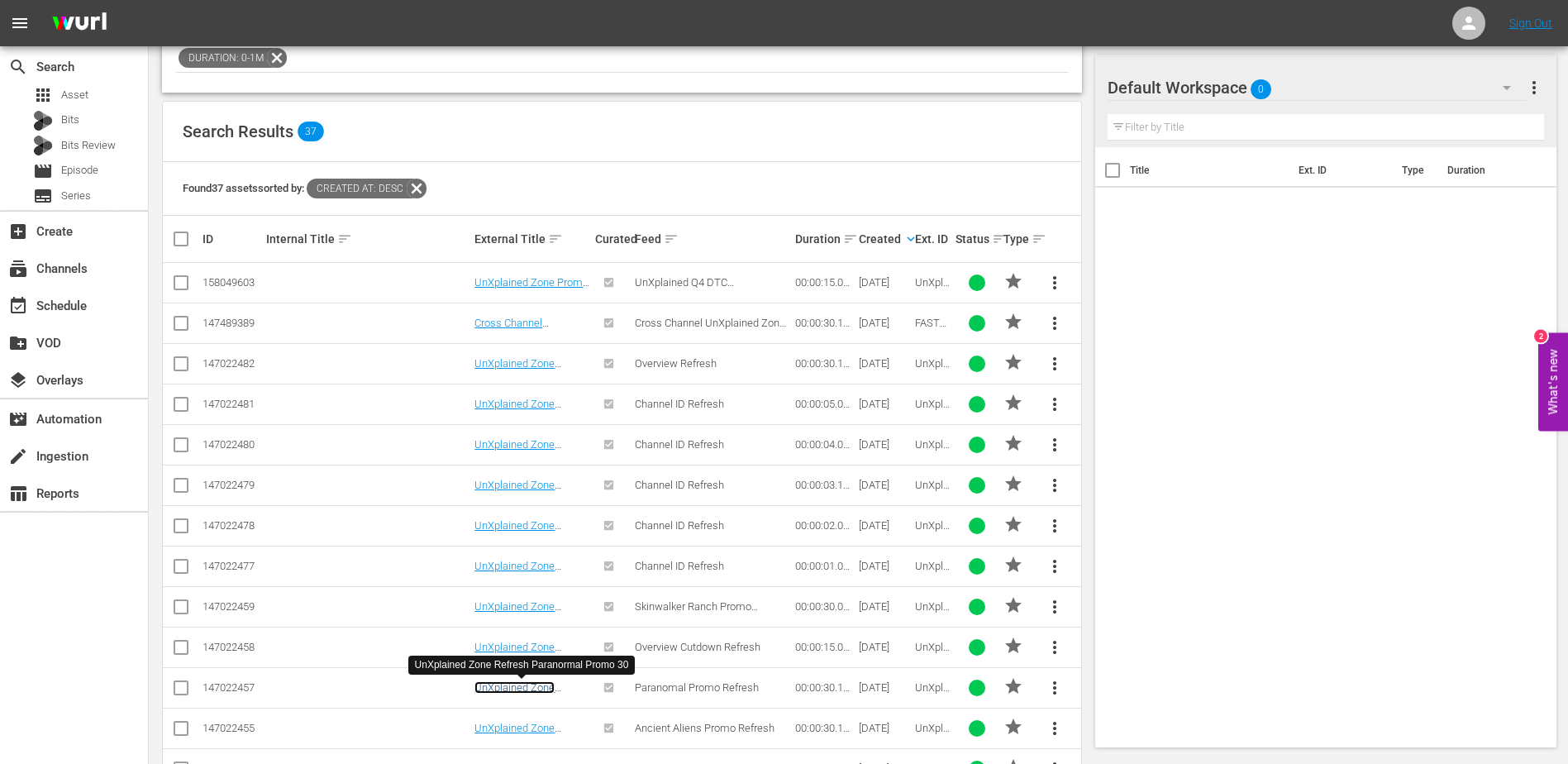
scroll to position [271, 0]
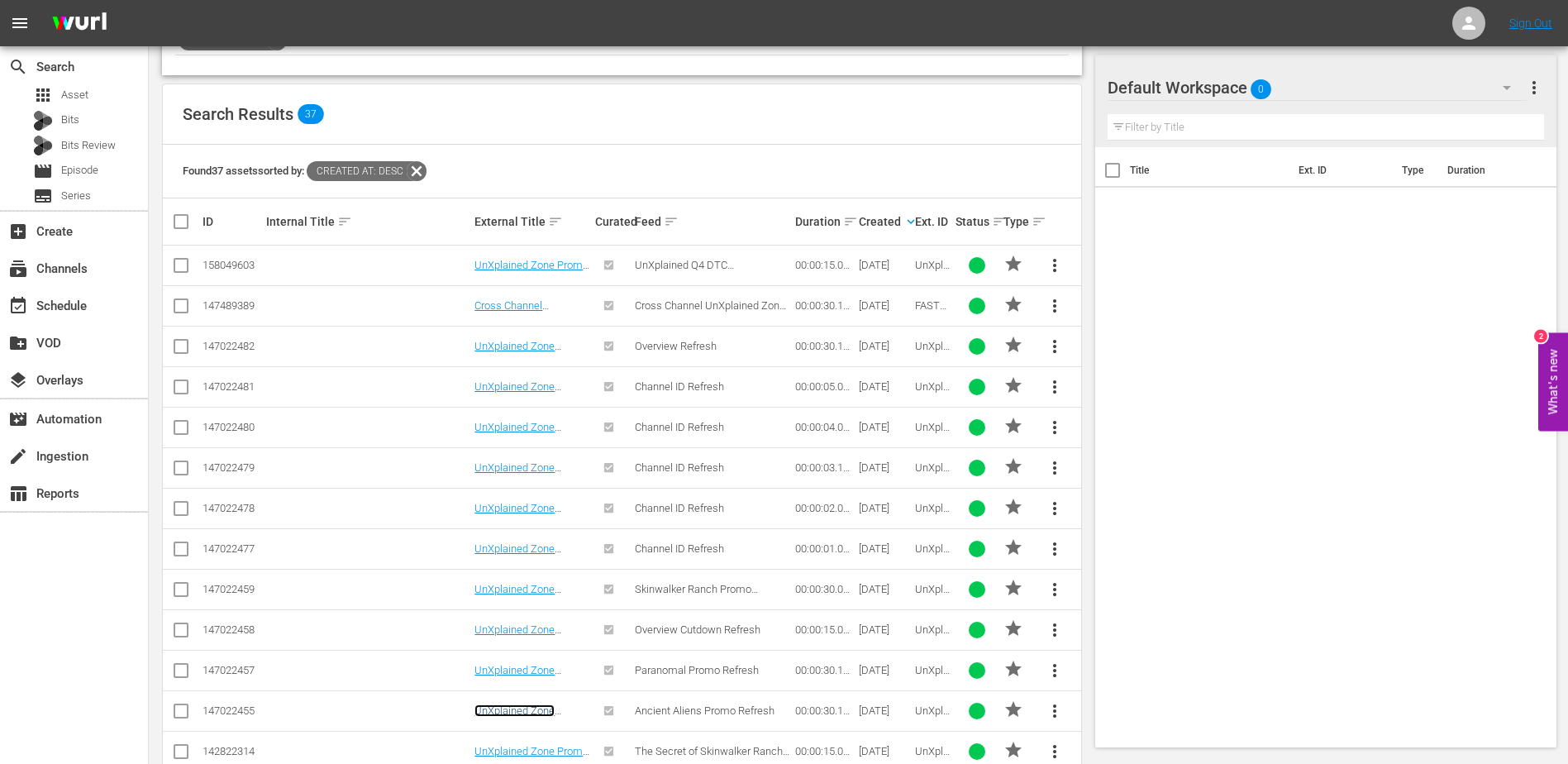
click at [516, 643] on link "UnXplained Zone Refresh Ancient Aliens Promo 30" at bounding box center [527, 723] width 106 height 38
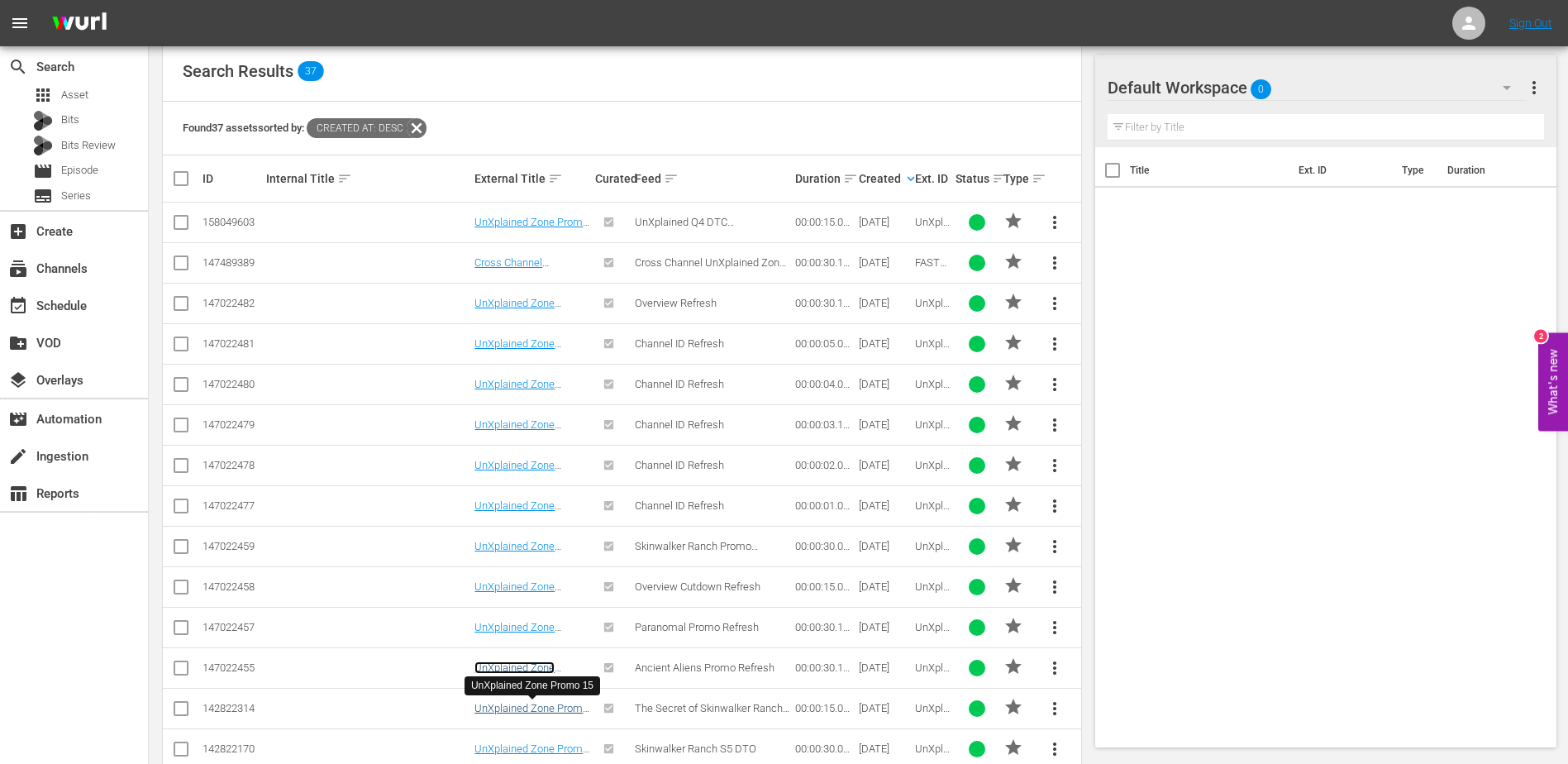
scroll to position [319, 0]
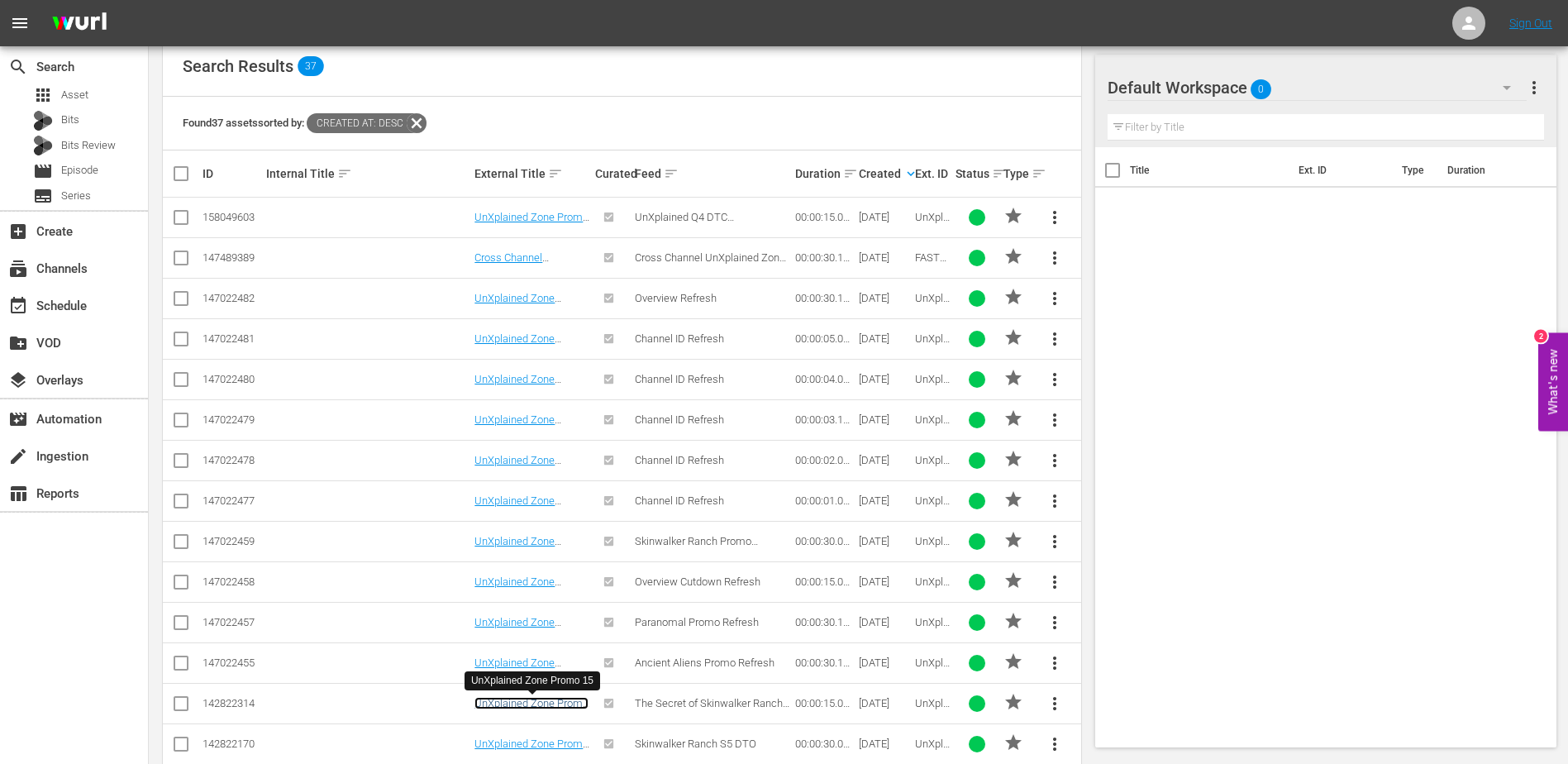
click at [516, 643] on link "UnXplained Zone Promo 15" at bounding box center [532, 710] width 114 height 25
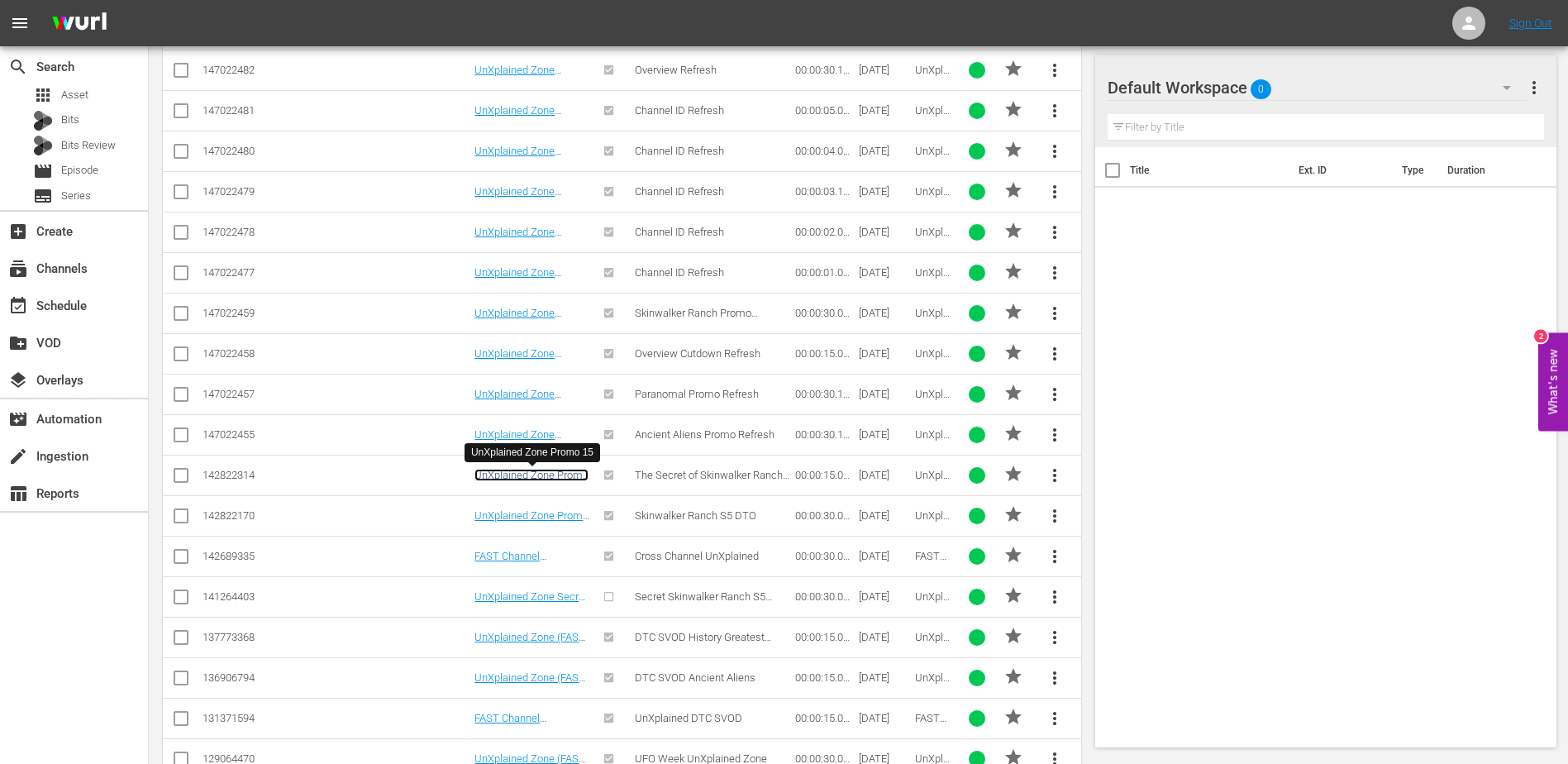
scroll to position [0, 0]
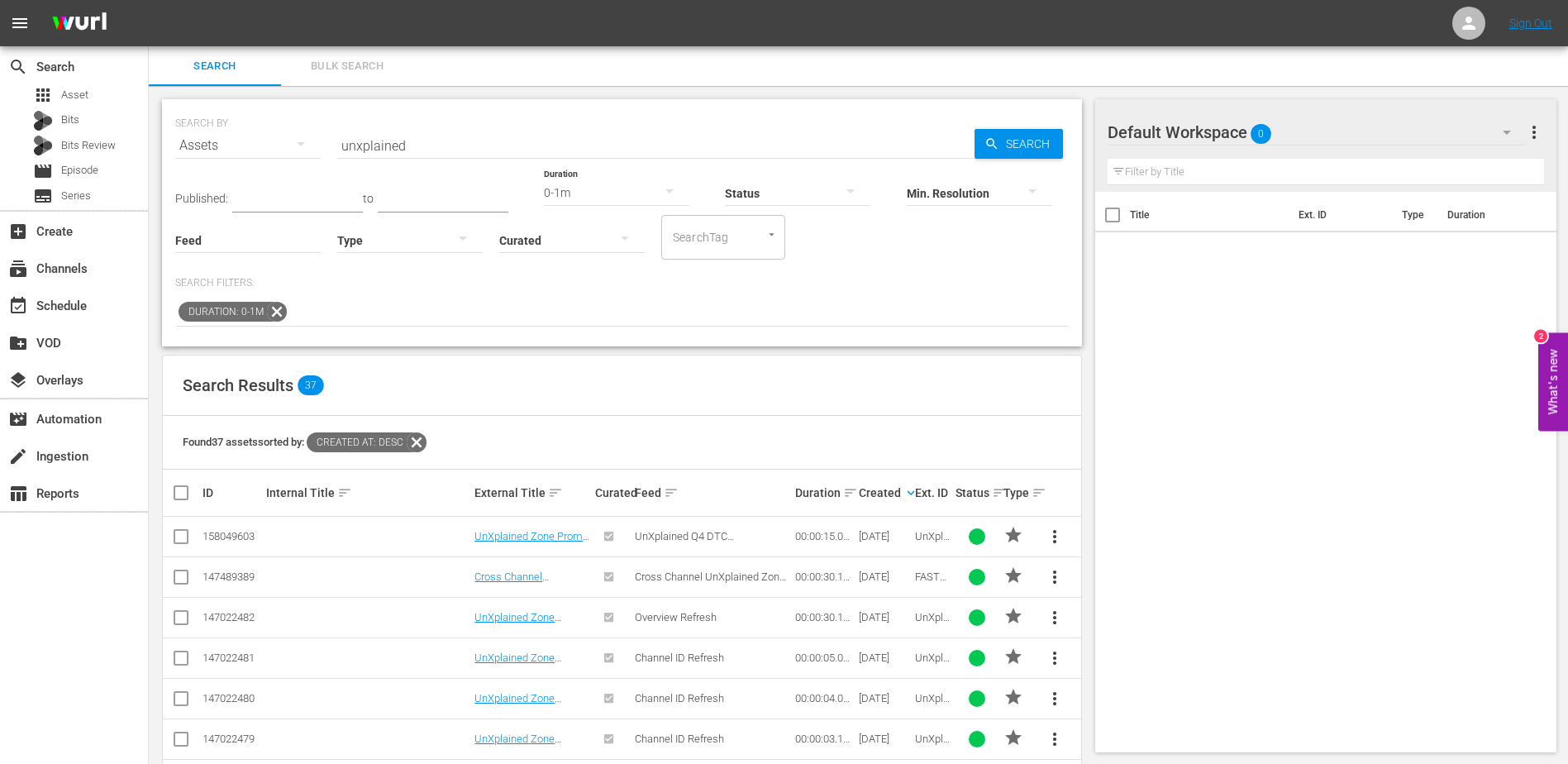
click at [434, 140] on input "unxplained" at bounding box center [656, 145] width 638 height 39
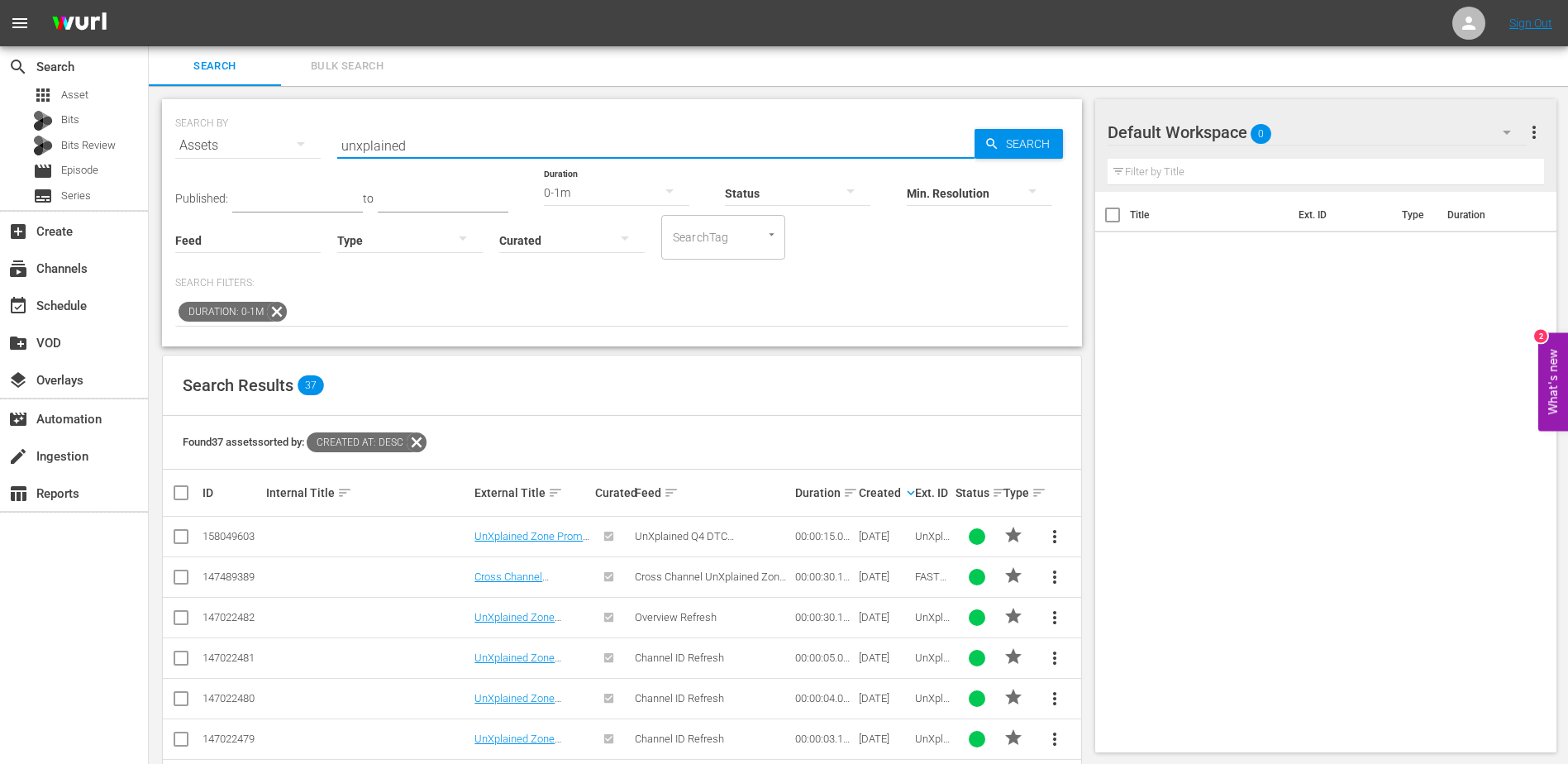
click at [434, 140] on input "unxplained" at bounding box center [656, 145] width 638 height 39
paste input "5. Crime 360"
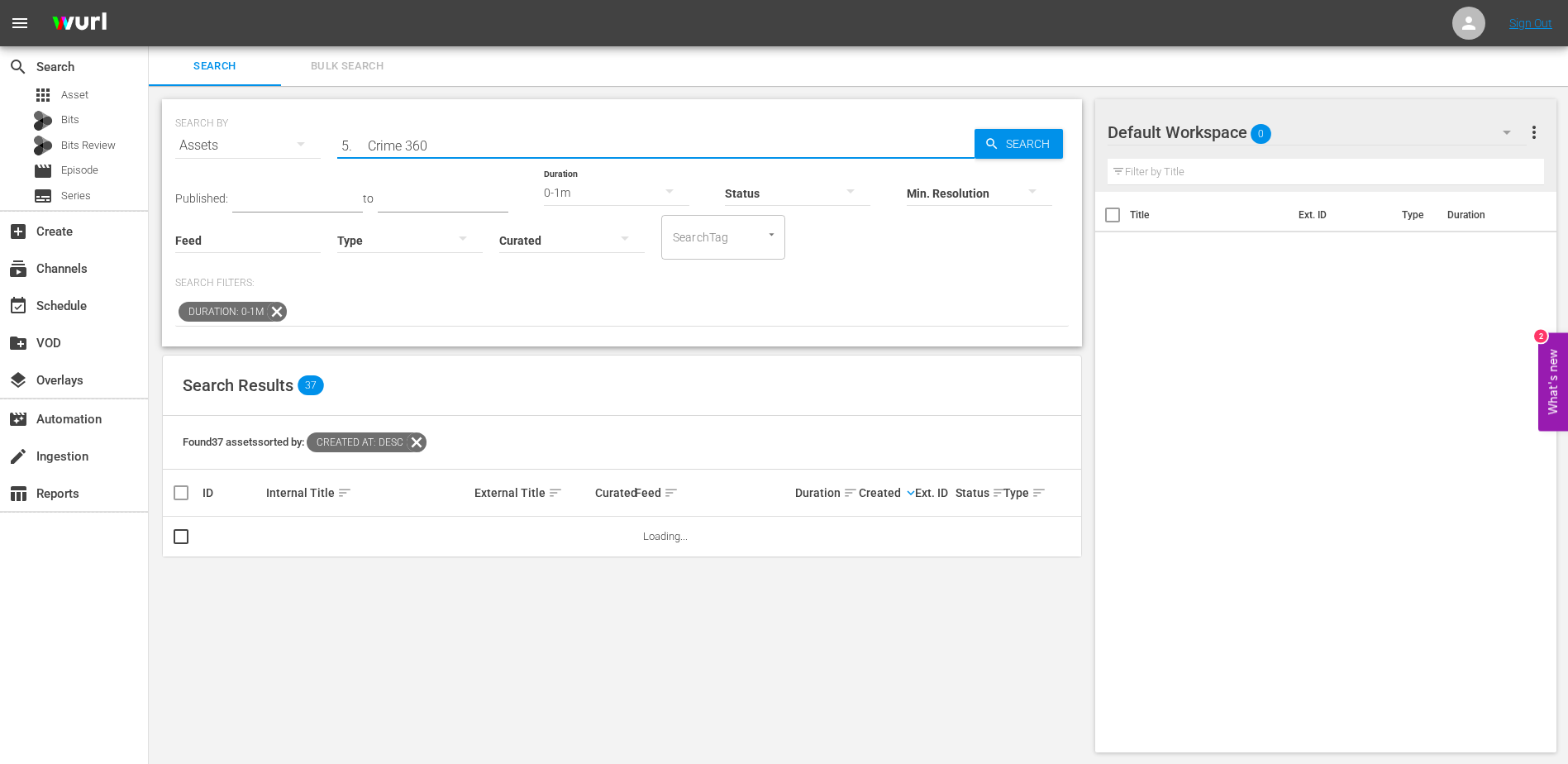
click at [374, 146] on input "5. Crime 360" at bounding box center [656, 145] width 638 height 39
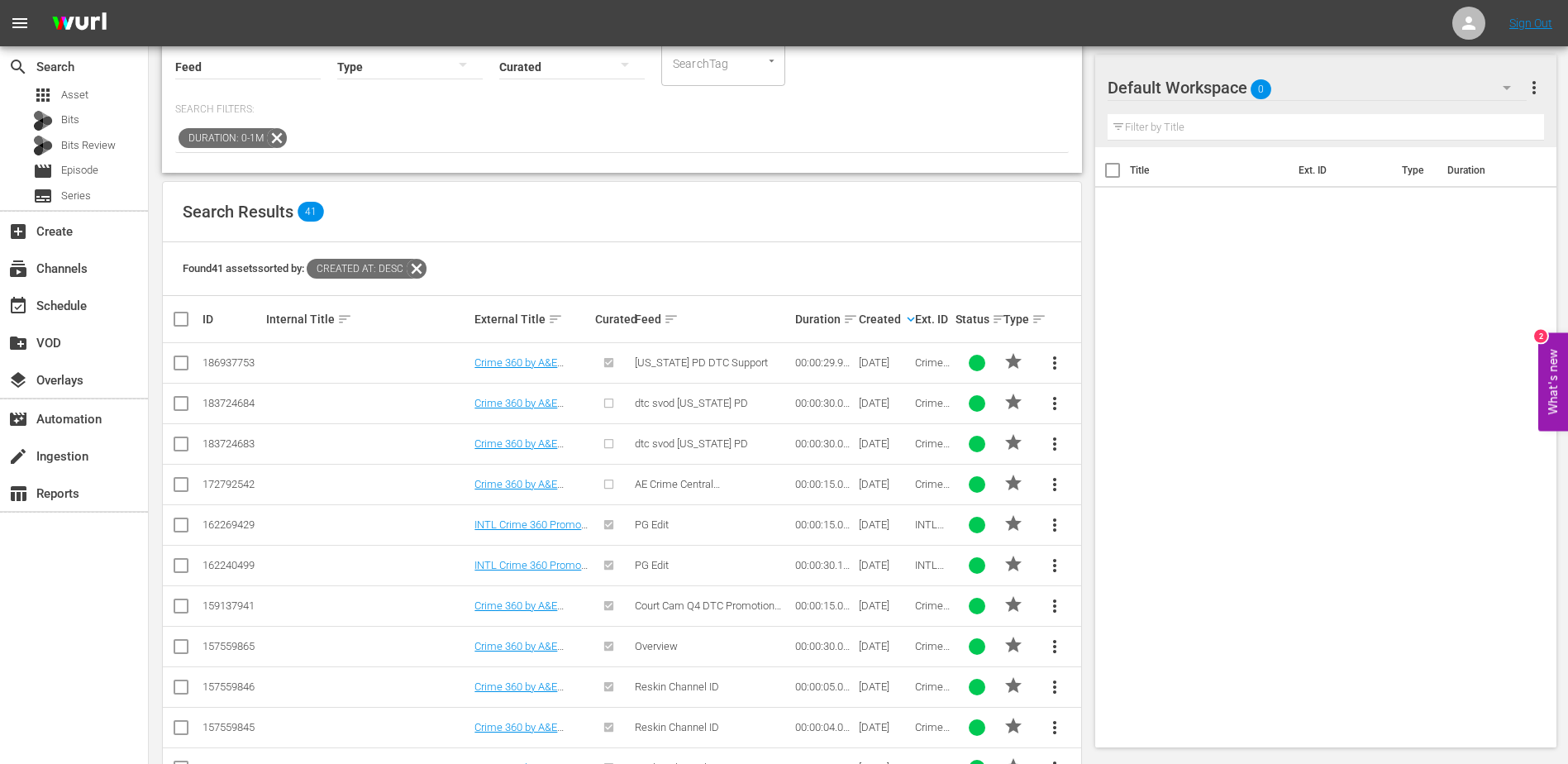
scroll to position [266, 0]
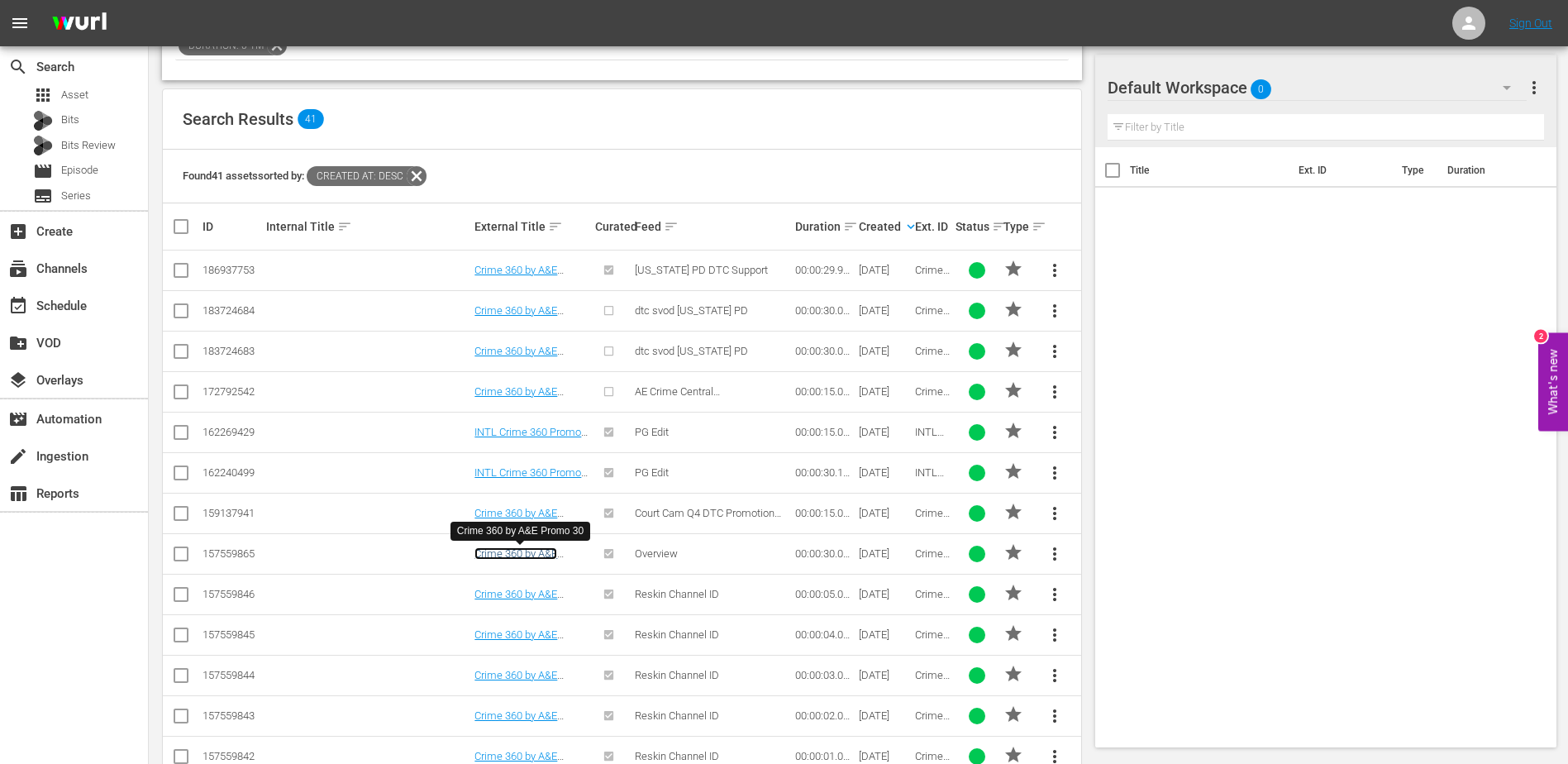
click at [503, 550] on link "Crime 360 by A&E Promo 30" at bounding box center [516, 560] width 83 height 25
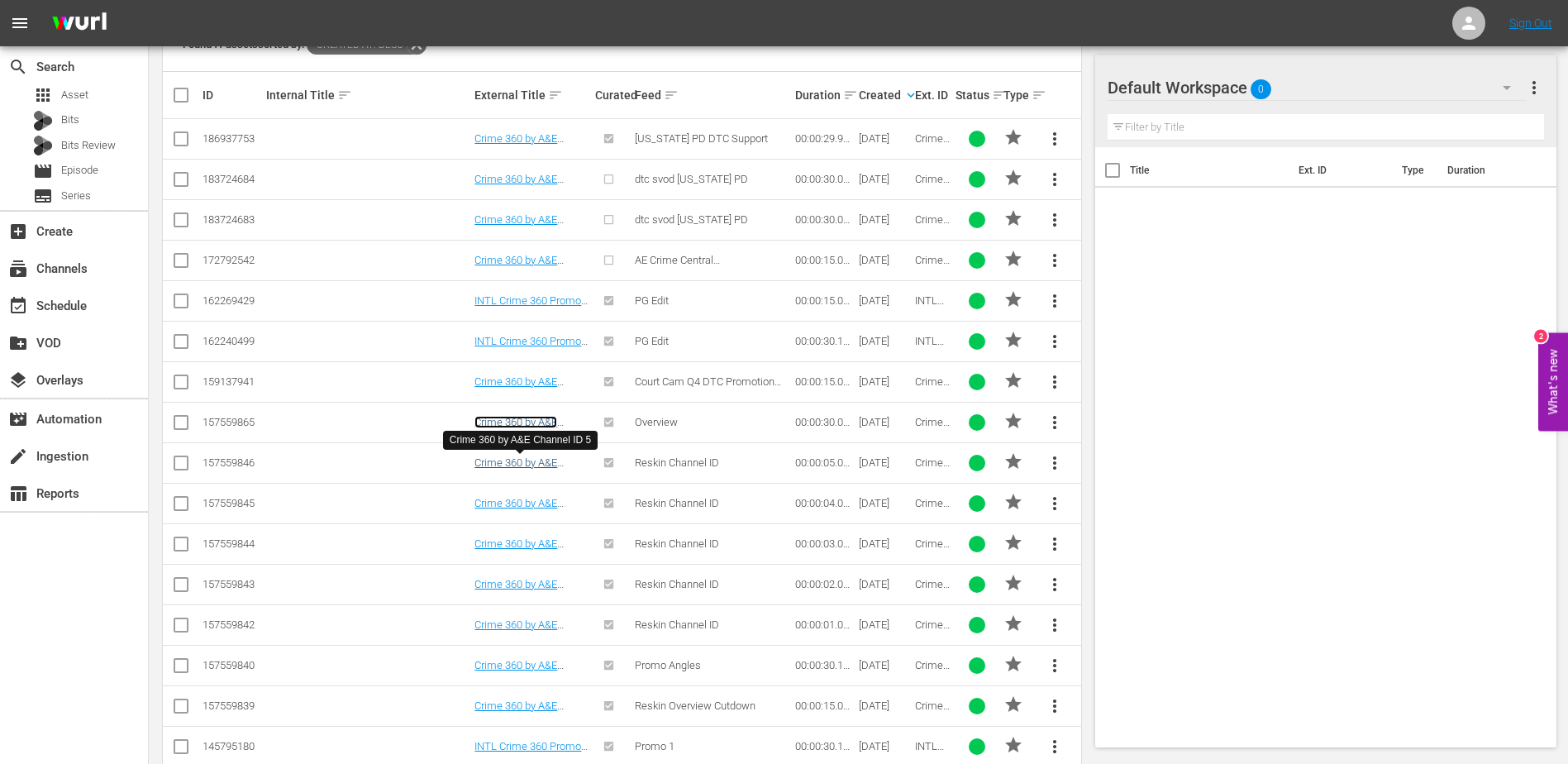
scroll to position [481, 0]
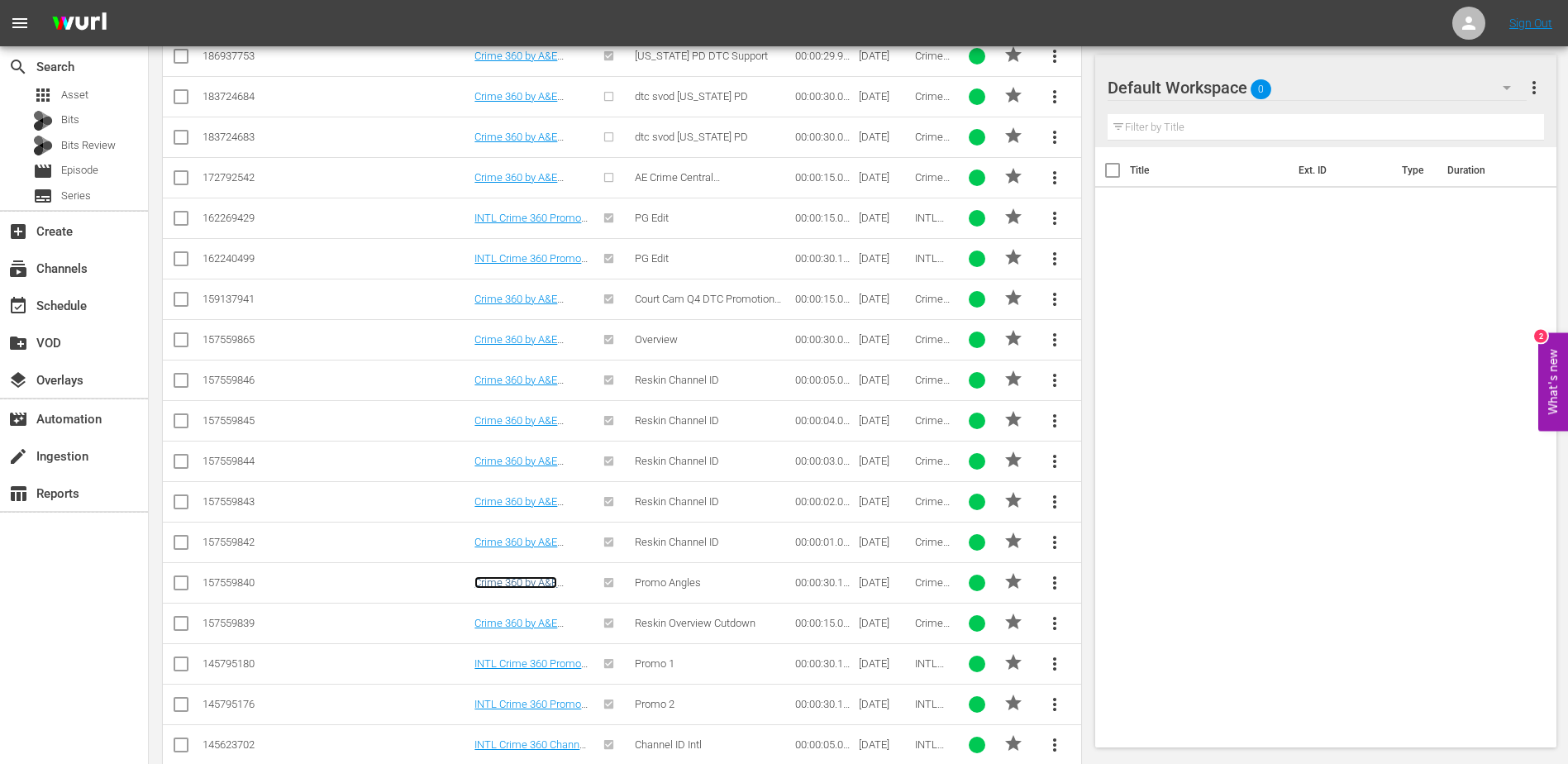
click at [523, 576] on link "Crime 360 by A&E Promo 30" at bounding box center [516, 588] width 83 height 25
click at [528, 624] on link "Crime 360 by A&E Promo 15" at bounding box center [516, 629] width 83 height 25
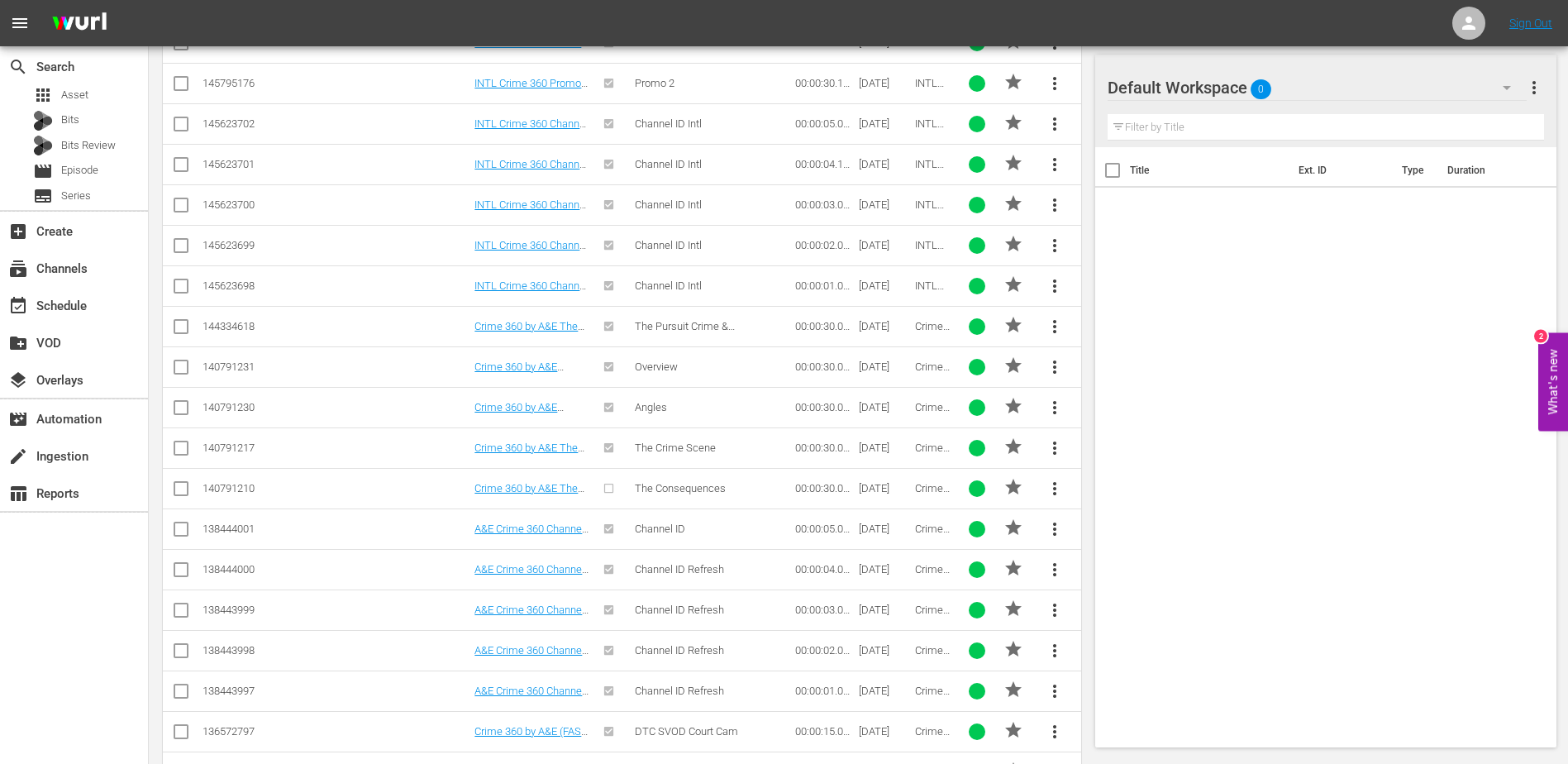
scroll to position [1102, 0]
click at [521, 530] on link "A&E Crime 360 Channel ID Refresh 5" at bounding box center [530, 534] width 110 height 25
click at [527, 569] on link "A&E Crime 360 Channel ID Refresh 4" at bounding box center [530, 575] width 110 height 25
click at [534, 599] on td "A&E Crime 360 Channel ID Refresh 3" at bounding box center [532, 609] width 120 height 40
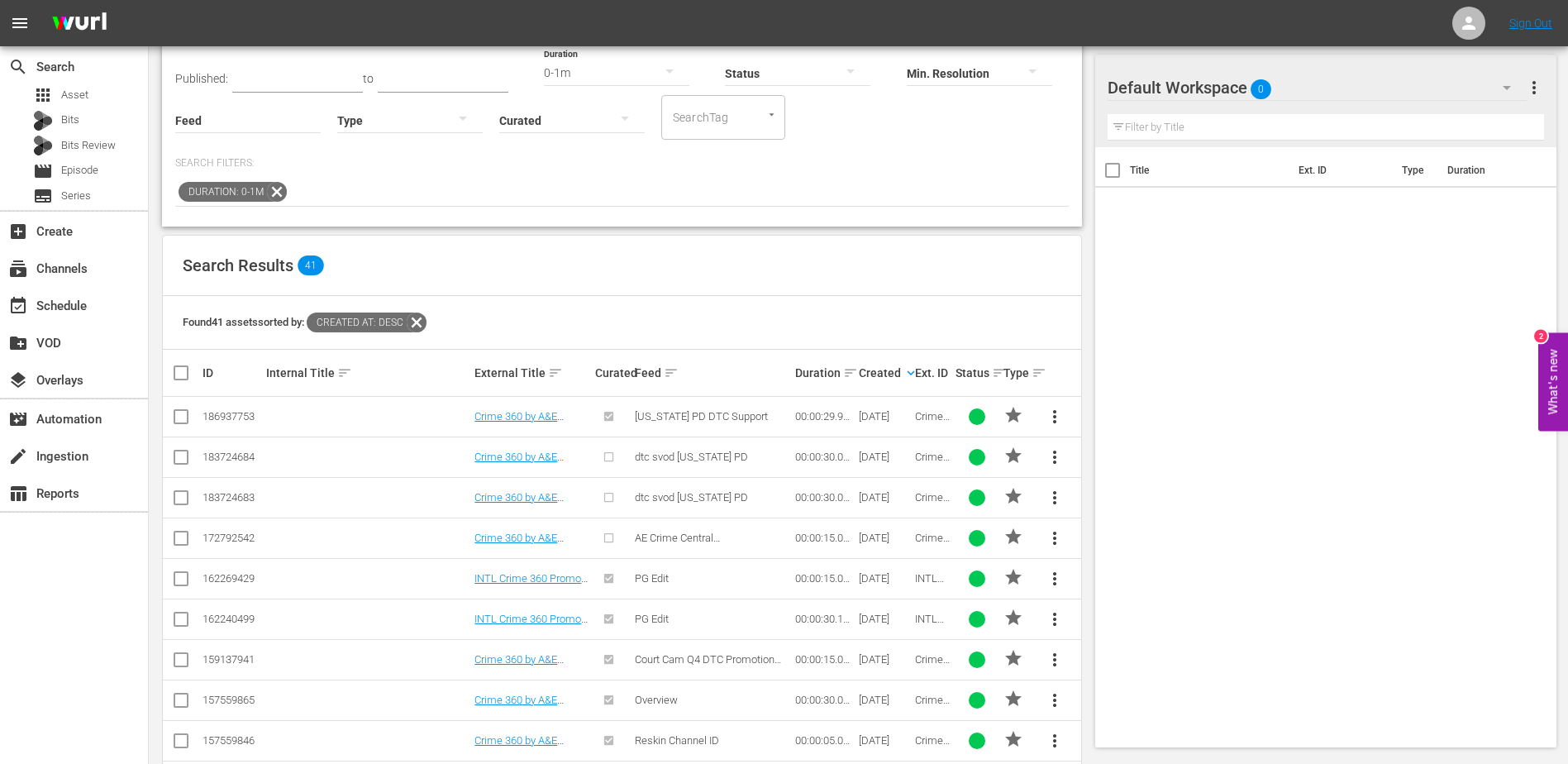
scroll to position [0, 0]
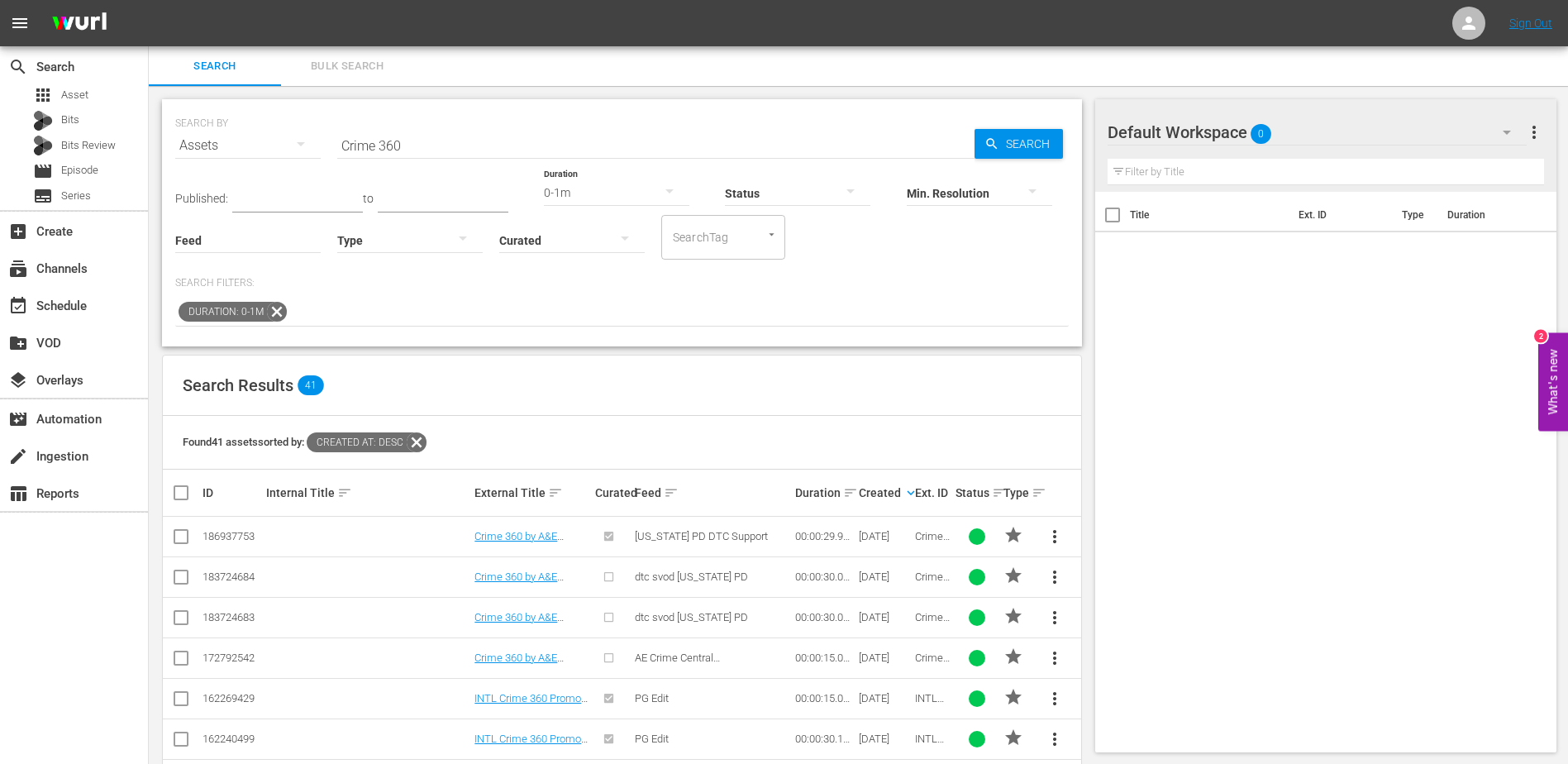
click at [341, 150] on input "Crime 360" at bounding box center [656, 145] width 638 height 39
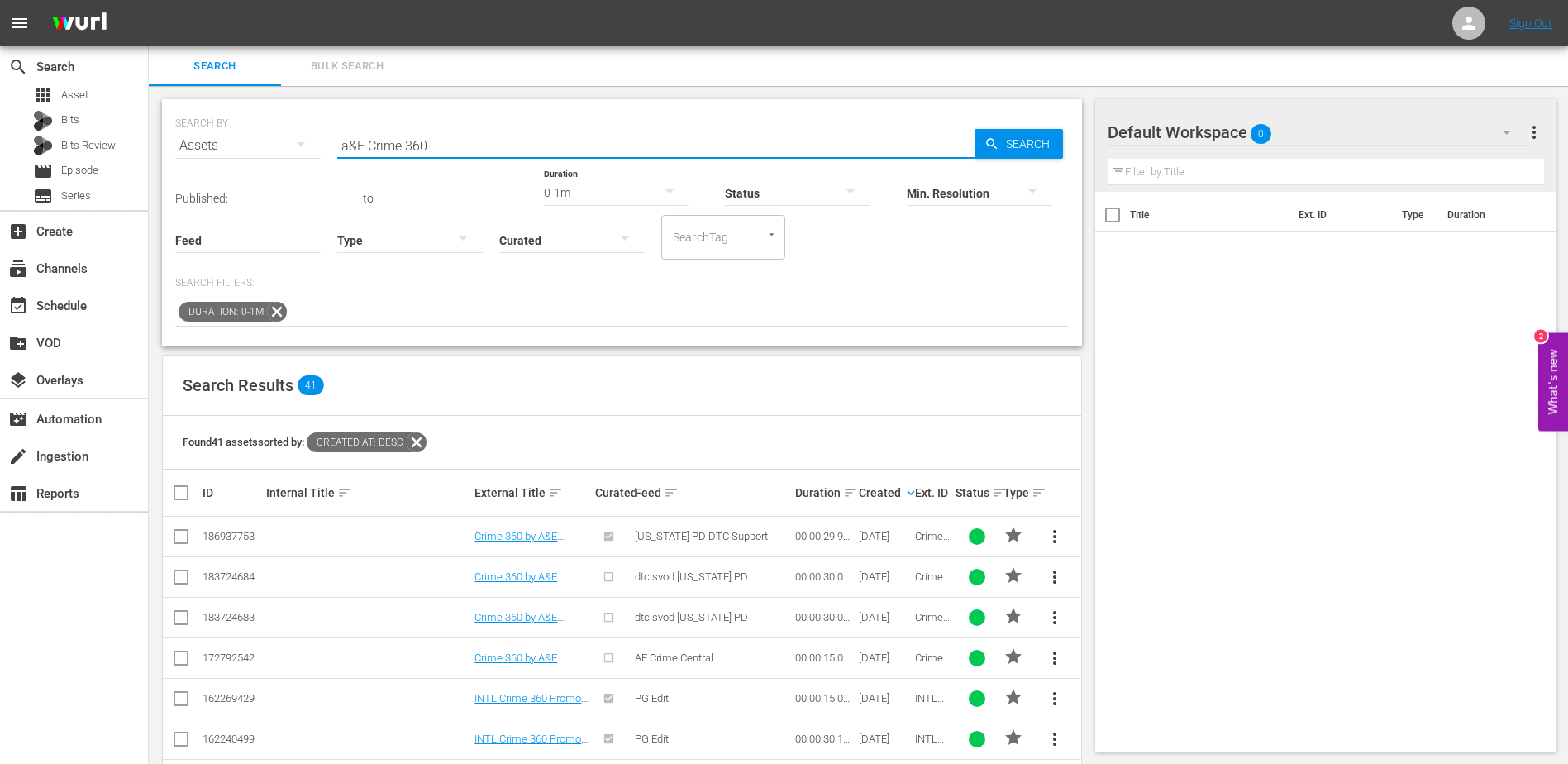
type input "a&E Crime 360"
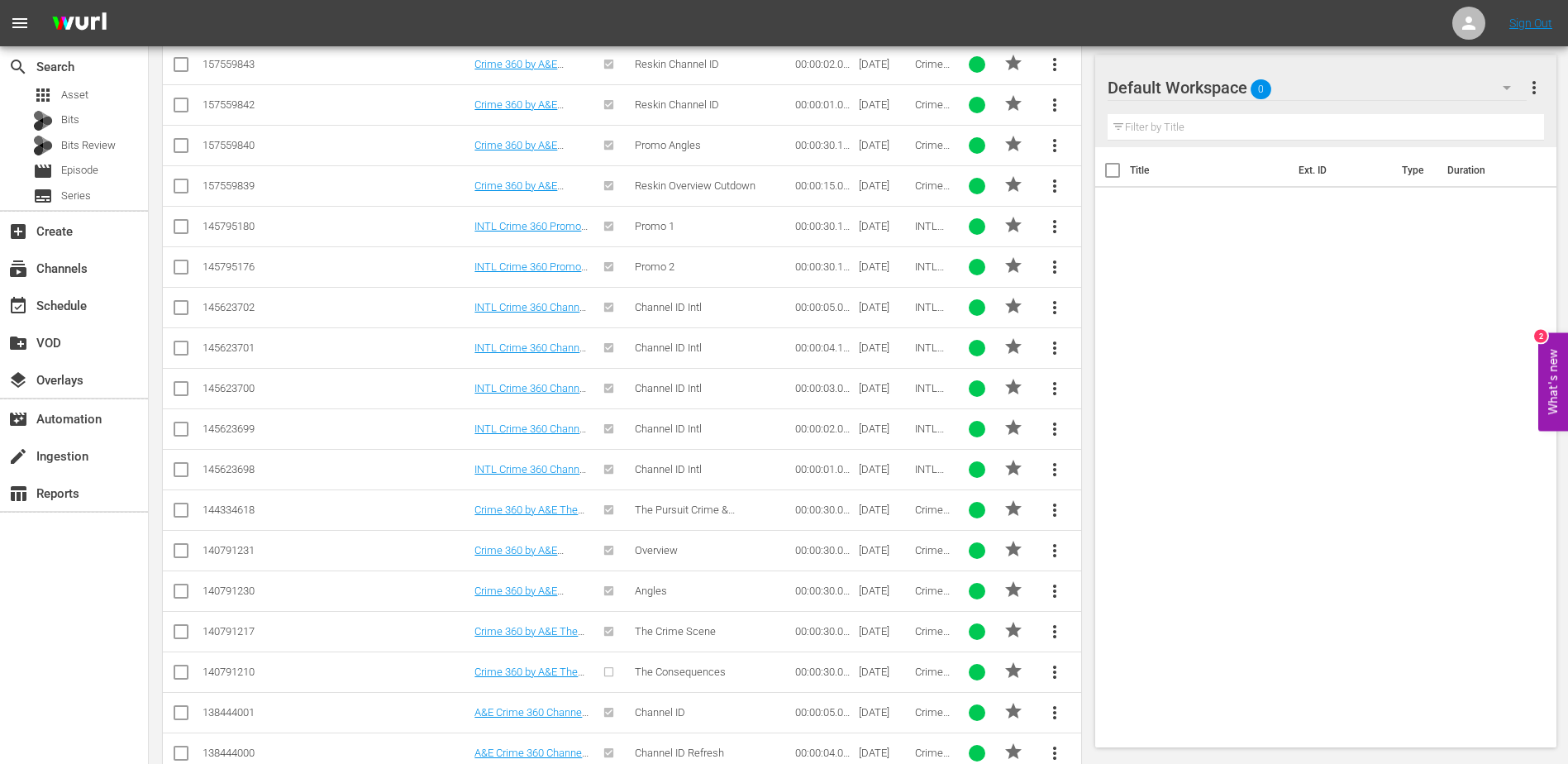
scroll to position [1022, 0]
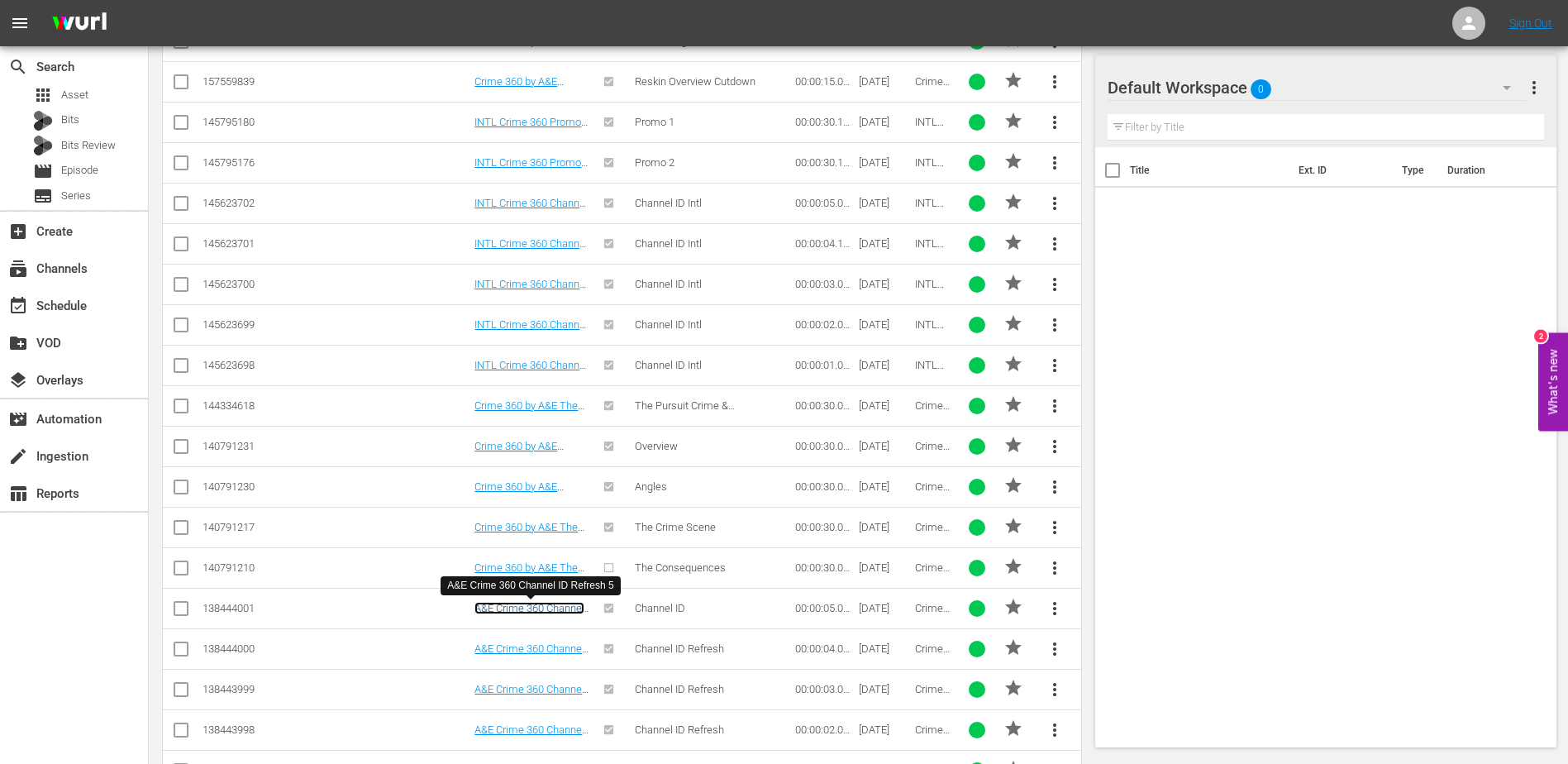
click at [536, 607] on link "A&E Crime 360 Channel ID Refresh 5" at bounding box center [530, 614] width 110 height 25
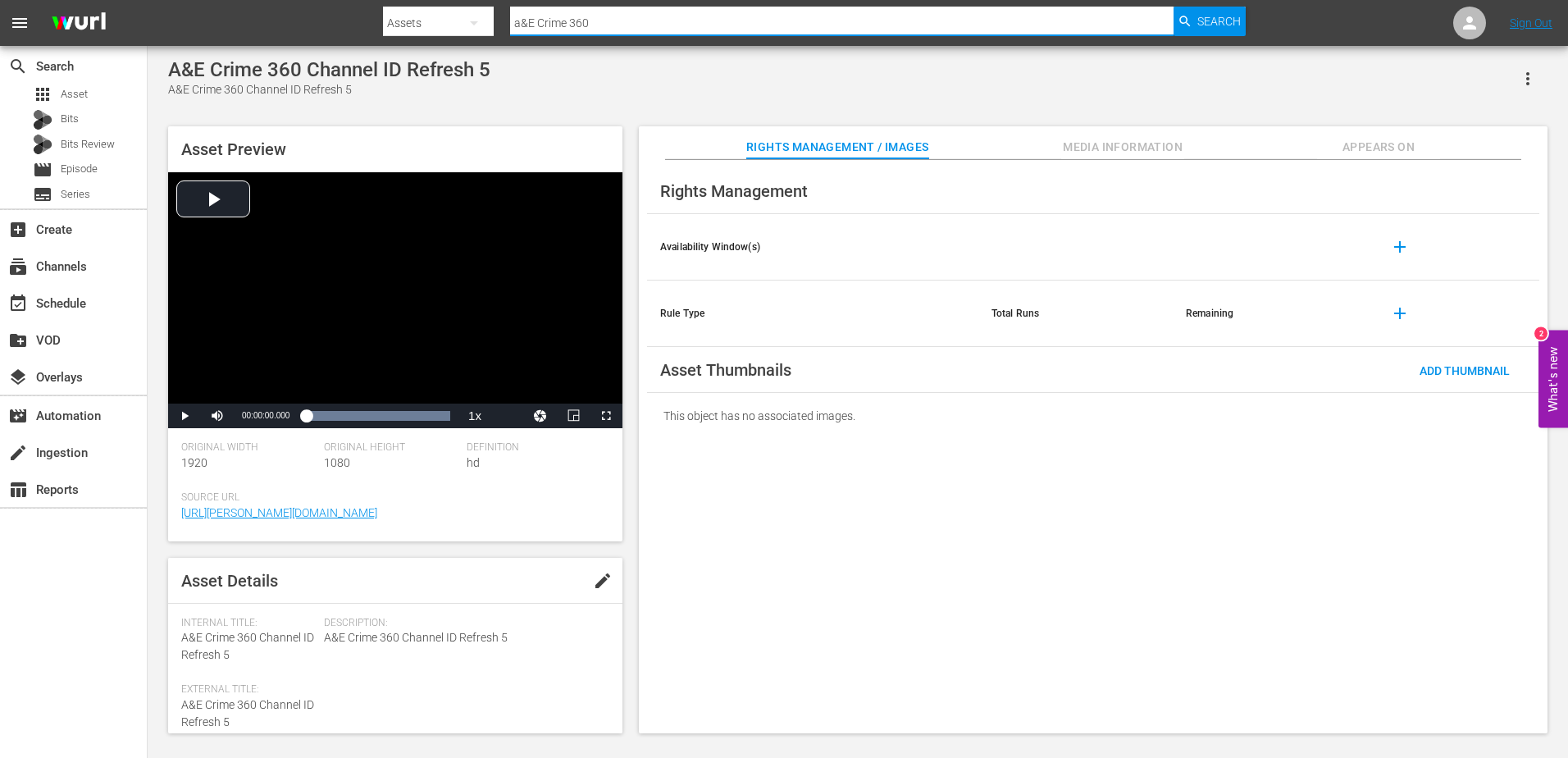
click at [625, 21] on input "a&E Crime 360" at bounding box center [841, 22] width 663 height 39
paste input "ngles"
type input "angles"
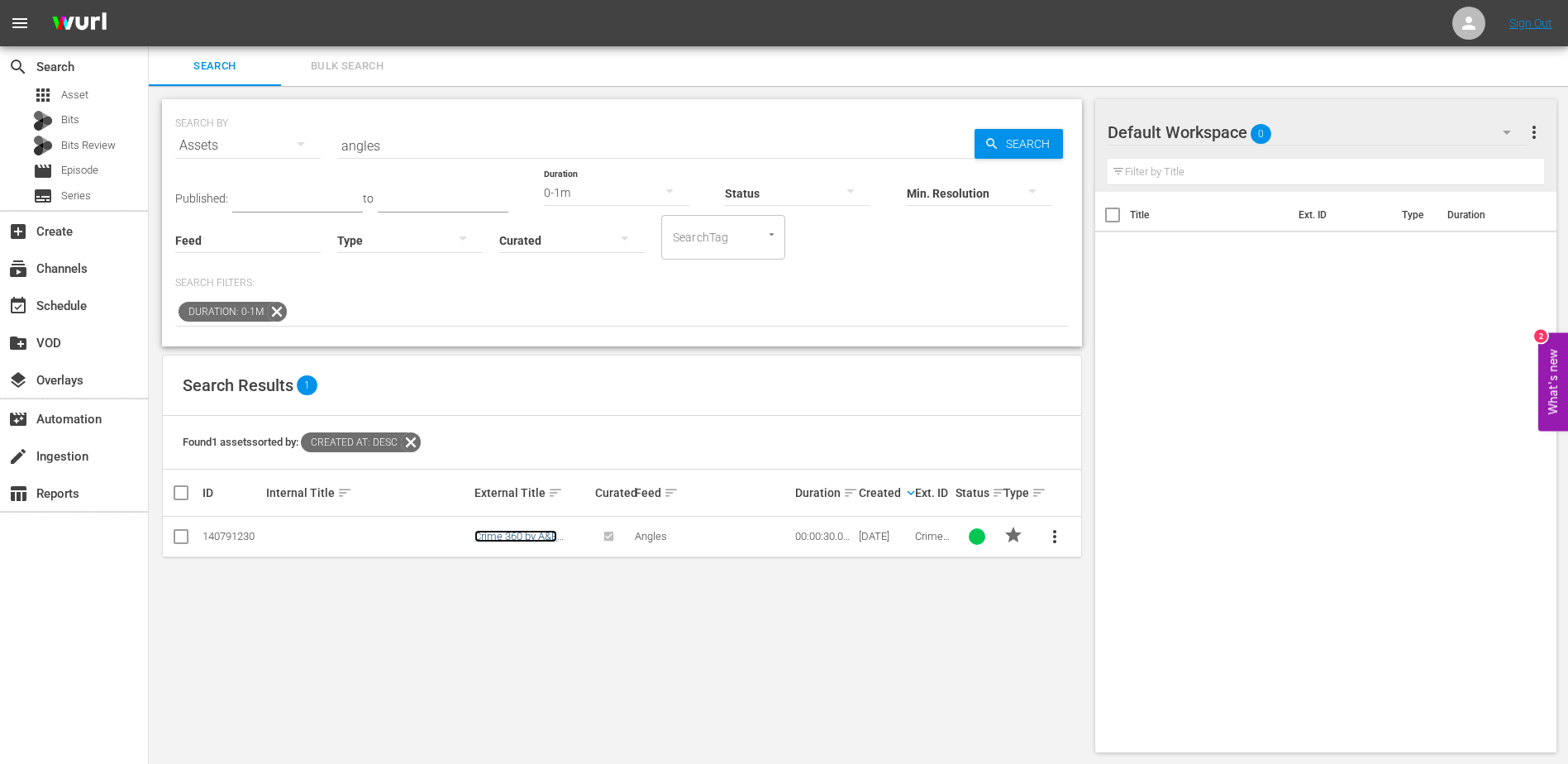
click at [515, 537] on link "Crime 360 by A&E Angles 30" at bounding box center [516, 542] width 83 height 25
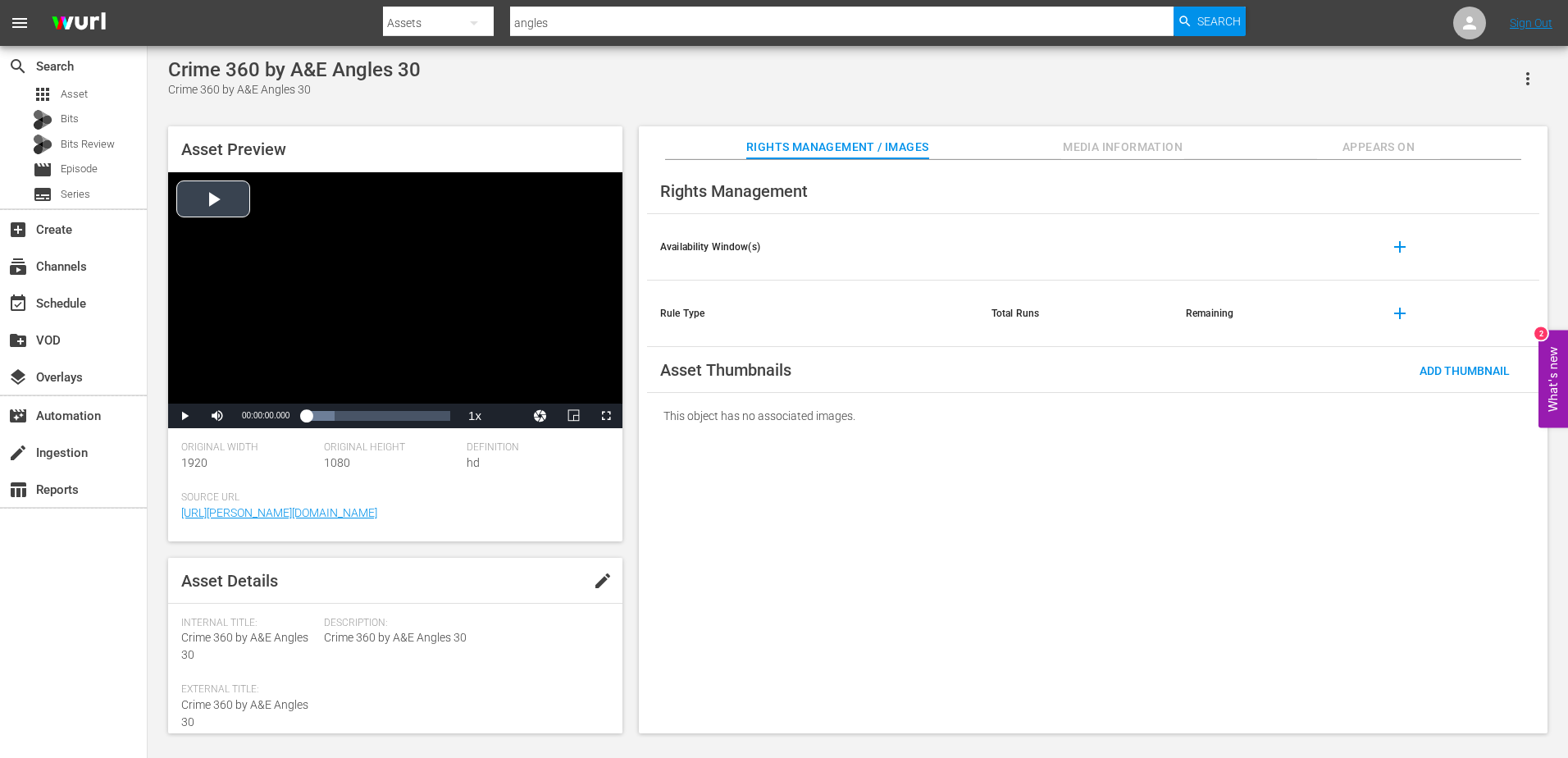
click at [270, 295] on div "Video Player" at bounding box center [396, 288] width 454 height 231
click at [324, 420] on div "Loaded : 39.64% 00:00:03.753 00:00:00.662" at bounding box center [378, 416] width 144 height 17
click at [327, 418] on div "00:00:04.251" at bounding box center [316, 416] width 21 height 17
click at [337, 418] on div "00:00:06.340" at bounding box center [321, 416] width 31 height 17
click at [365, 419] on div "Loaded : 79.49% 00:00:09.043 00:00:09.147" at bounding box center [378, 416] width 144 height 17
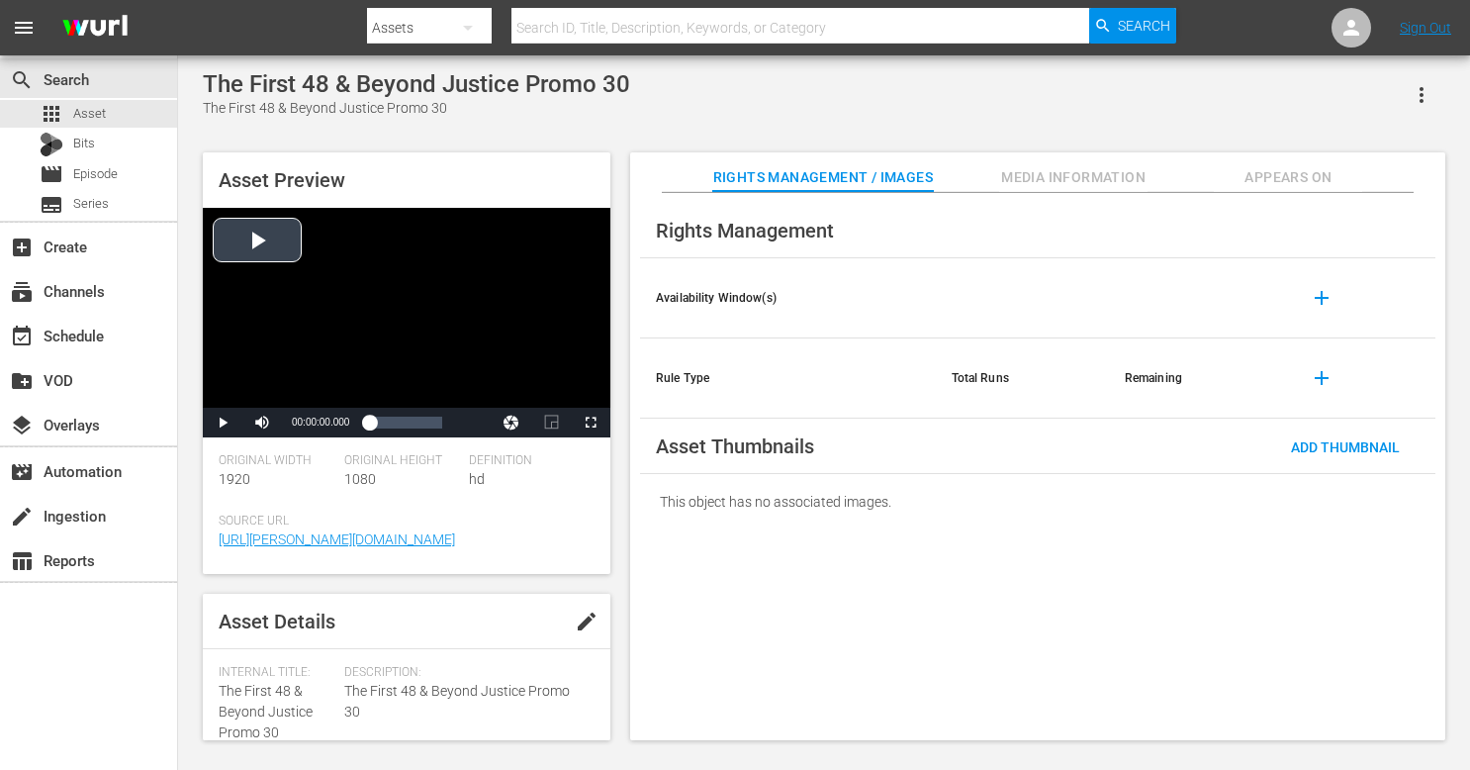
click at [278, 259] on div "Video Player" at bounding box center [407, 308] width 408 height 200
click at [370, 417] on div "00:00:00.475" at bounding box center [369, 422] width 1 height 20
click at [382, 420] on div "00:00:05.340" at bounding box center [375, 422] width 13 height 20
click at [405, 420] on div "00:00:11.819" at bounding box center [387, 422] width 37 height 20
click at [406, 420] on div "00:00:15.309" at bounding box center [387, 422] width 37 height 20
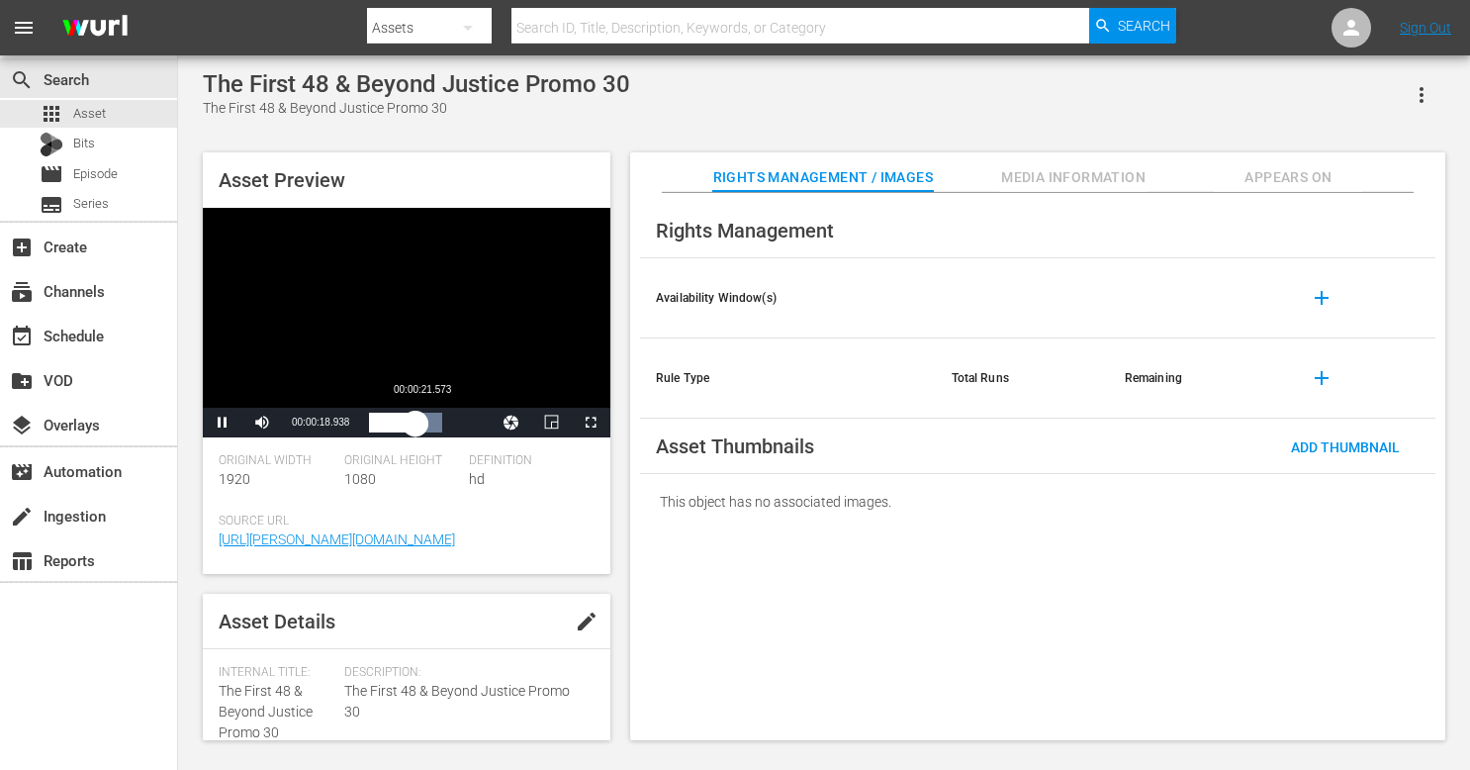
click at [414, 420] on div "00:00:19.027" at bounding box center [391, 422] width 45 height 20
click at [423, 420] on div "00:00:22.336" at bounding box center [396, 422] width 54 height 20
click at [434, 419] on div "00:00:27.151" at bounding box center [401, 422] width 65 height 20
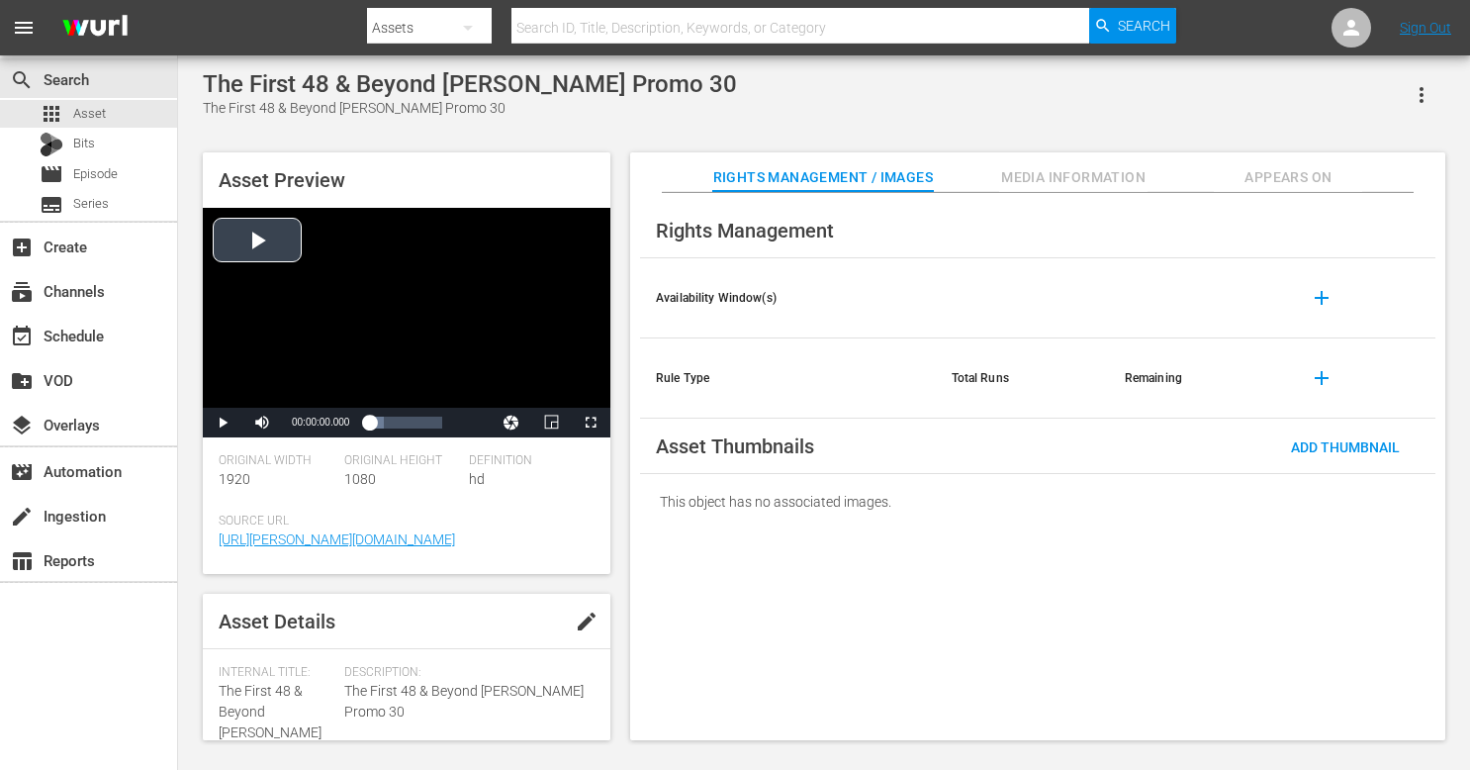
click at [493, 288] on div "Video Player" at bounding box center [407, 308] width 408 height 200
click at [427, 301] on div "Video Player" at bounding box center [407, 308] width 408 height 200
click at [445, 342] on div "Video Player" at bounding box center [407, 308] width 408 height 200
click at [374, 421] on div "00:00:02.115" at bounding box center [371, 422] width 5 height 20
click at [376, 421] on div "00:00:02.962" at bounding box center [372, 422] width 7 height 20
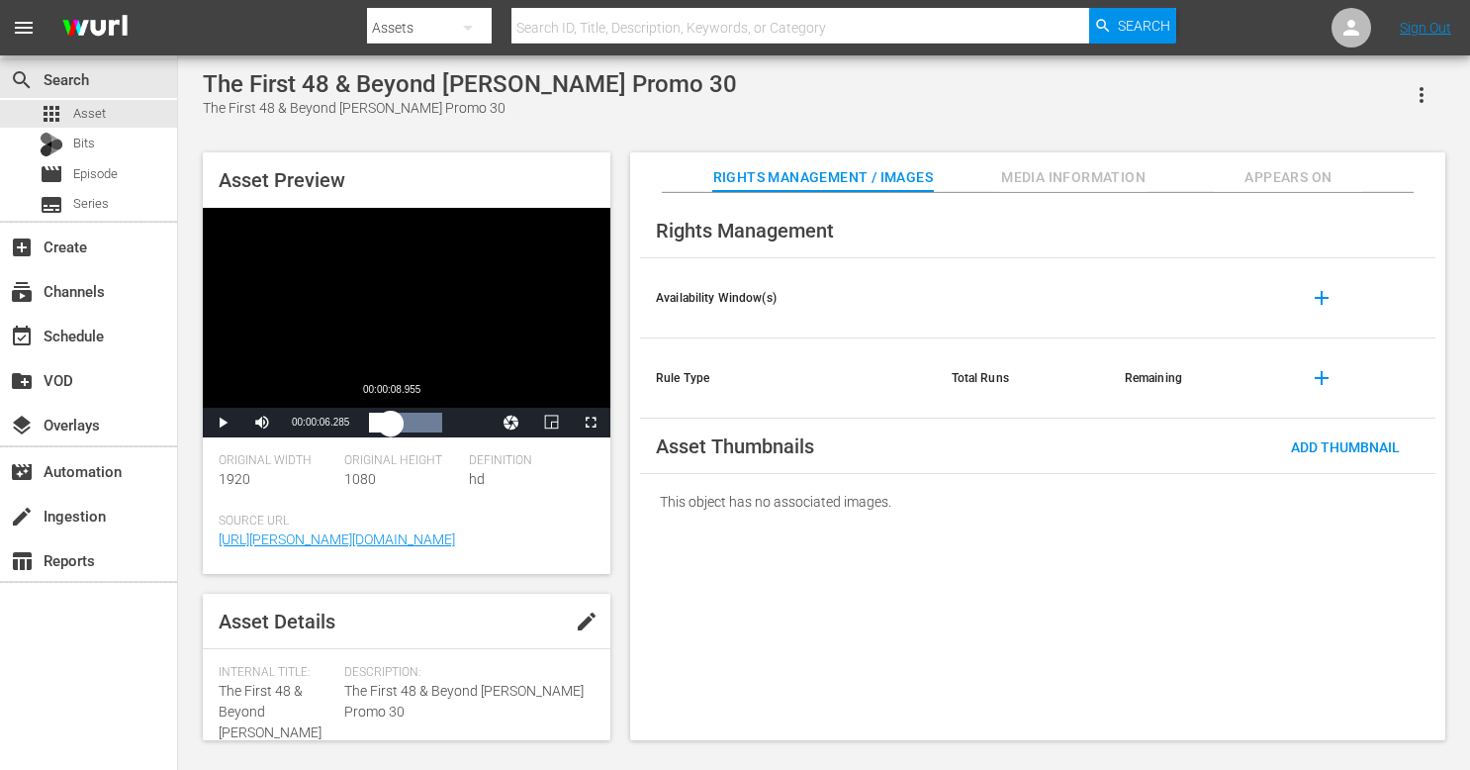
click at [391, 422] on div "00:00:06.388" at bounding box center [380, 422] width 22 height 20
click at [391, 423] on div "00:00:09.144" at bounding box center [380, 422] width 22 height 20
click at [402, 424] on div "00:00:13.328" at bounding box center [385, 422] width 33 height 20
click at [415, 424] on div "00:00:19.375" at bounding box center [392, 422] width 46 height 20
click at [429, 425] on div "00:00:25.009" at bounding box center [399, 422] width 60 height 20
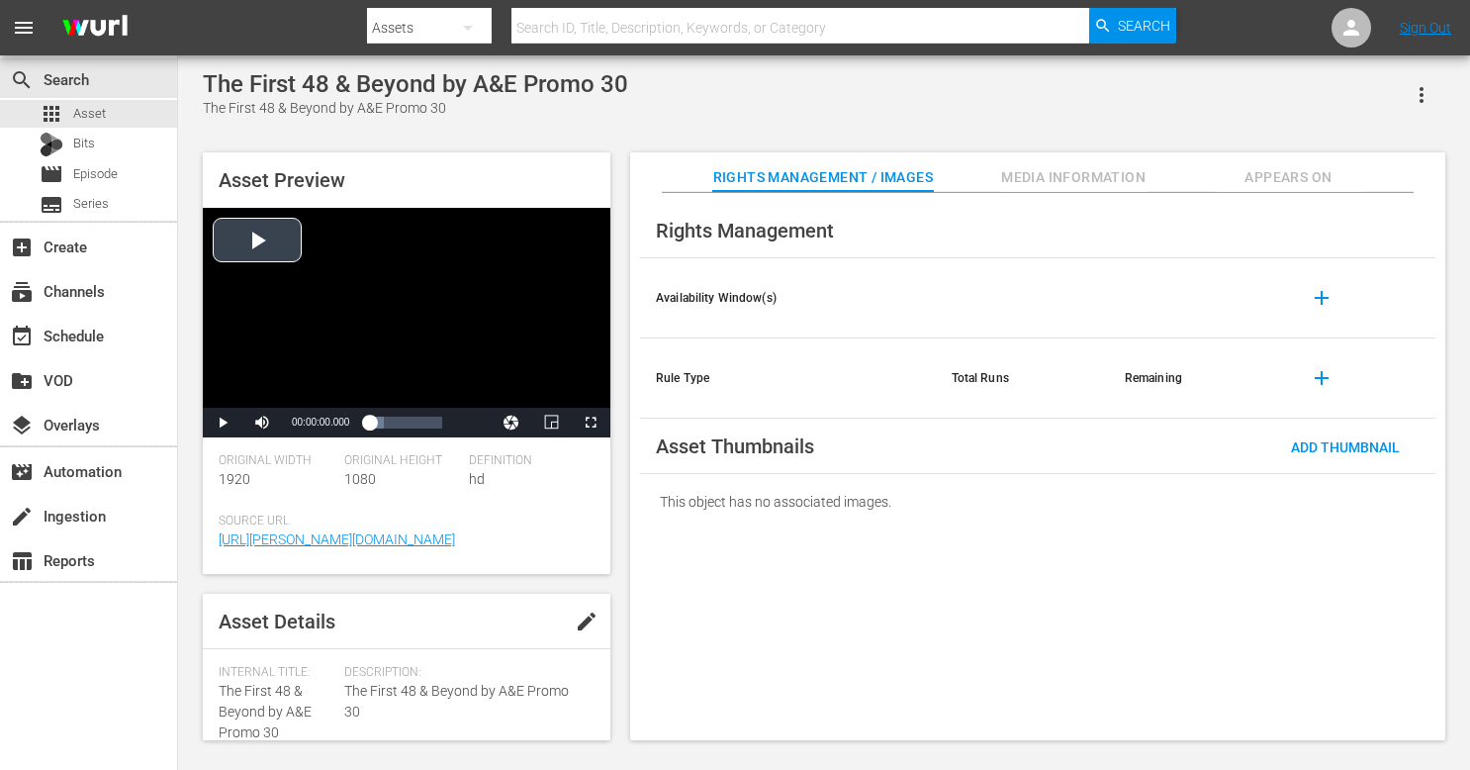
click at [439, 297] on div "Video Player" at bounding box center [407, 308] width 408 height 200
click at [371, 420] on div "00:00:00.910" at bounding box center [370, 422] width 2 height 20
click at [376, 419] on div "00:00:02.716" at bounding box center [372, 422] width 7 height 20
click at [397, 421] on div "00:00:06.744" at bounding box center [383, 422] width 28 height 20
click at [411, 423] on div "00:00:11.614" at bounding box center [390, 422] width 43 height 20
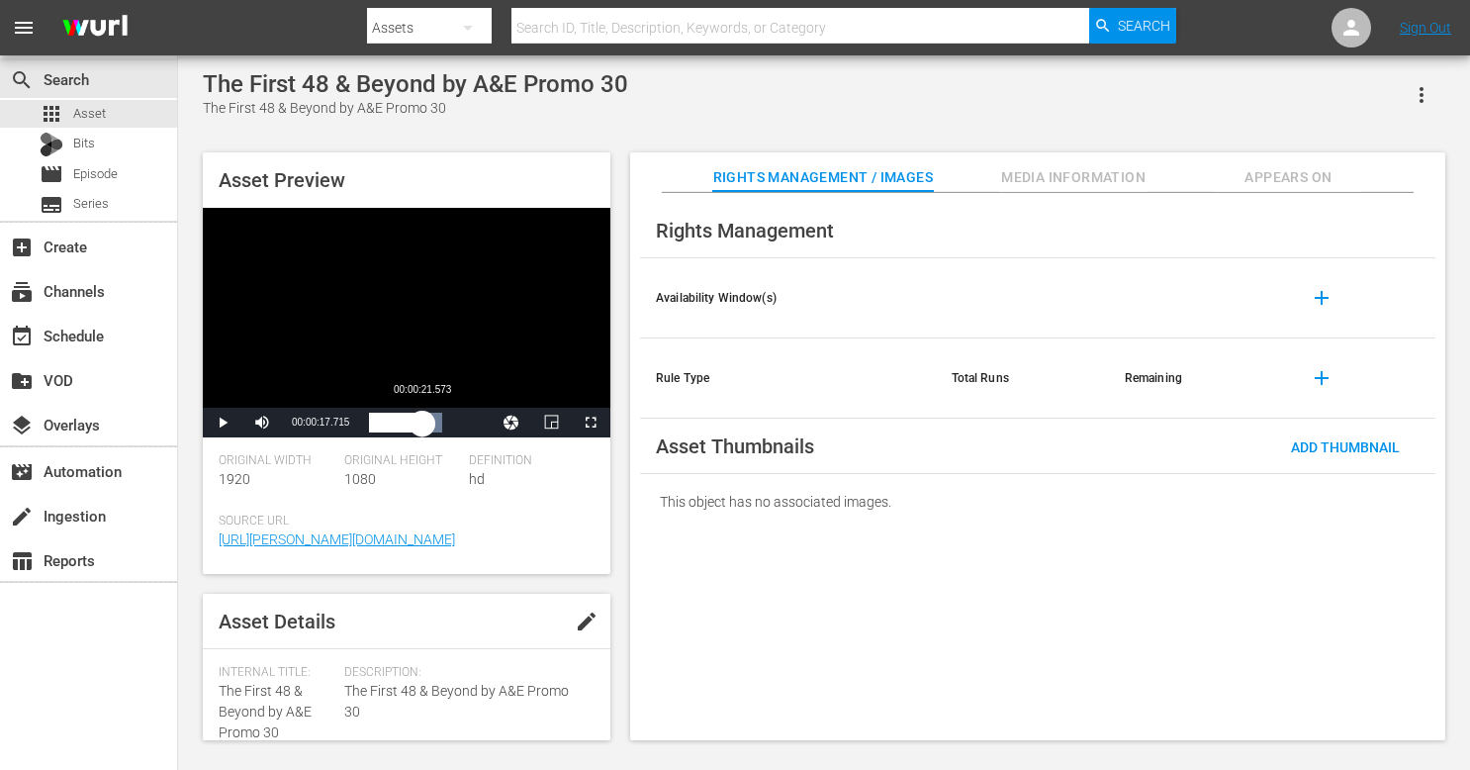
click at [422, 425] on div "00:00:17.687" at bounding box center [395, 422] width 53 height 20
click at [422, 427] on div "00:00:22.148" at bounding box center [395, 422] width 53 height 20
click at [442, 431] on div "00:00:27.509" at bounding box center [405, 422] width 73 height 20
click at [423, 342] on div "Video Player" at bounding box center [407, 308] width 408 height 200
click at [370, 419] on div "00:00:00.282" at bounding box center [369, 422] width 1 height 20
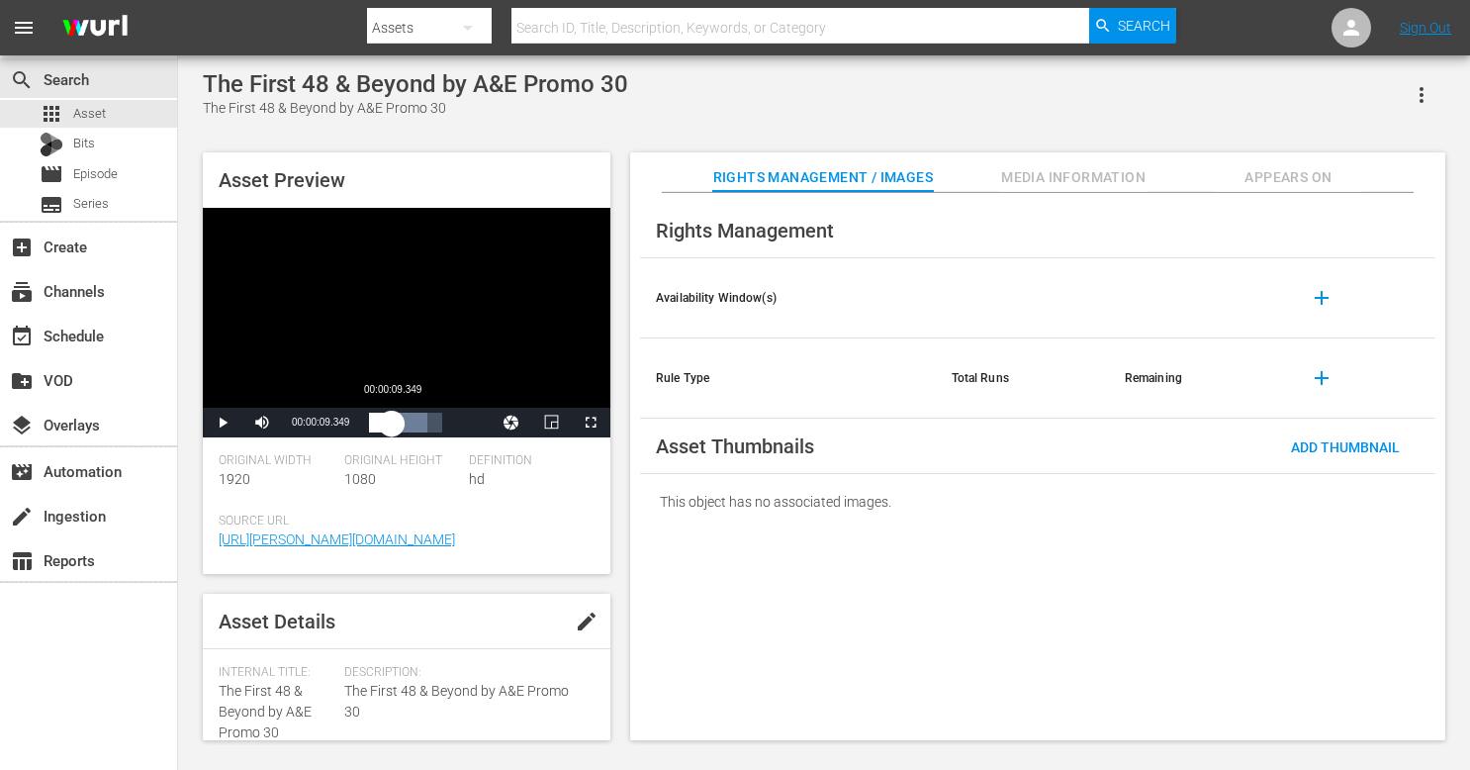
click at [392, 421] on div "00:00:03.898" at bounding box center [380, 422] width 23 height 20
click at [393, 423] on div "00:00:09.608" at bounding box center [381, 422] width 24 height 20
click at [413, 425] on div "00:00:13.227" at bounding box center [391, 422] width 45 height 20
click at [414, 426] on div "00:00:18.777" at bounding box center [391, 422] width 45 height 20
click at [423, 427] on div "00:00:22.536" at bounding box center [396, 422] width 54 height 20
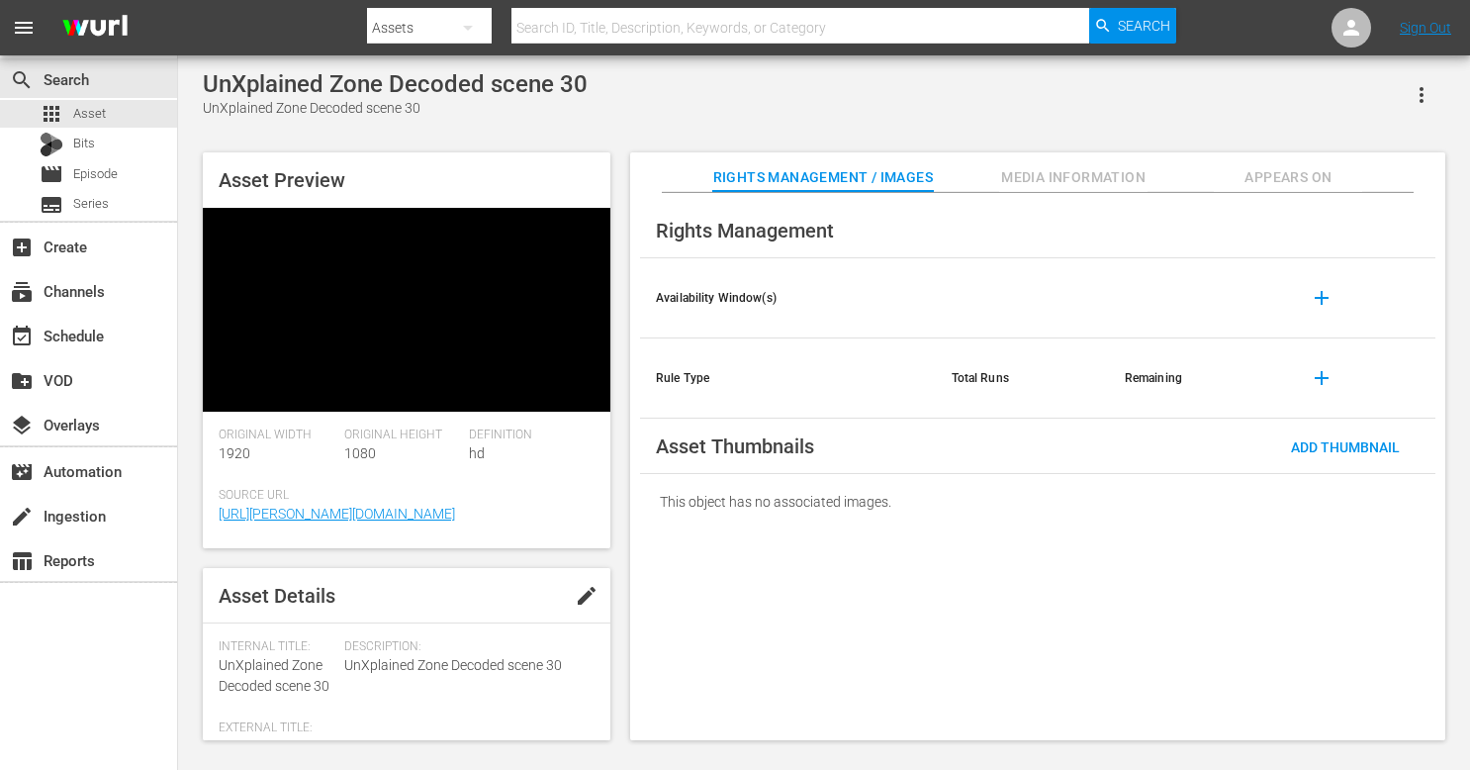
click at [475, 241] on video at bounding box center [407, 310] width 408 height 204
click at [270, 256] on video at bounding box center [407, 310] width 408 height 204
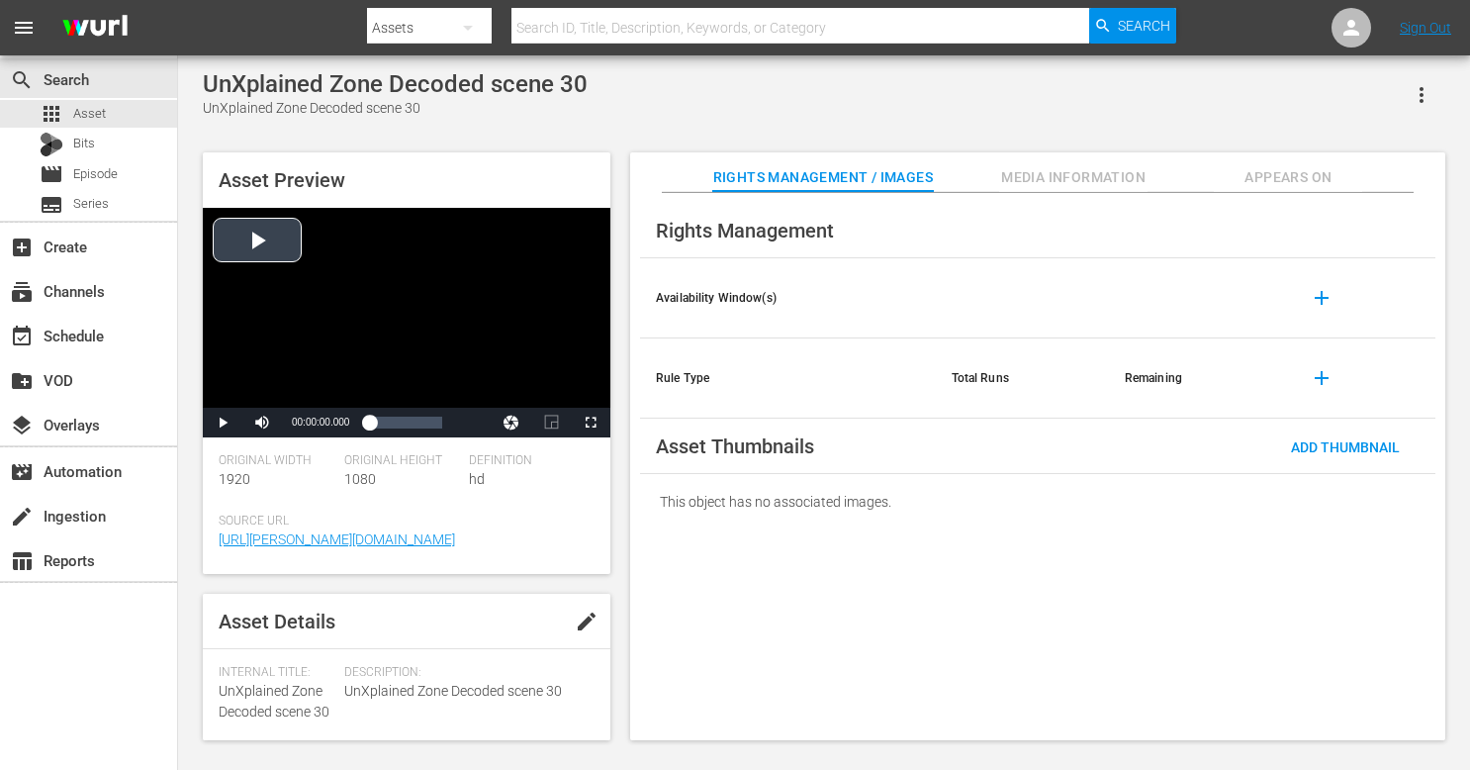
click at [270, 256] on div "Video Player" at bounding box center [407, 308] width 408 height 200
click at [369, 423] on div "00:00:00.135" at bounding box center [369, 422] width 0 height 20
click at [379, 423] on div "00:00:03.970" at bounding box center [374, 422] width 10 height 20
click at [508, 313] on div "Video Player" at bounding box center [407, 308] width 408 height 200
click at [465, 357] on div "Video Player" at bounding box center [407, 308] width 408 height 200
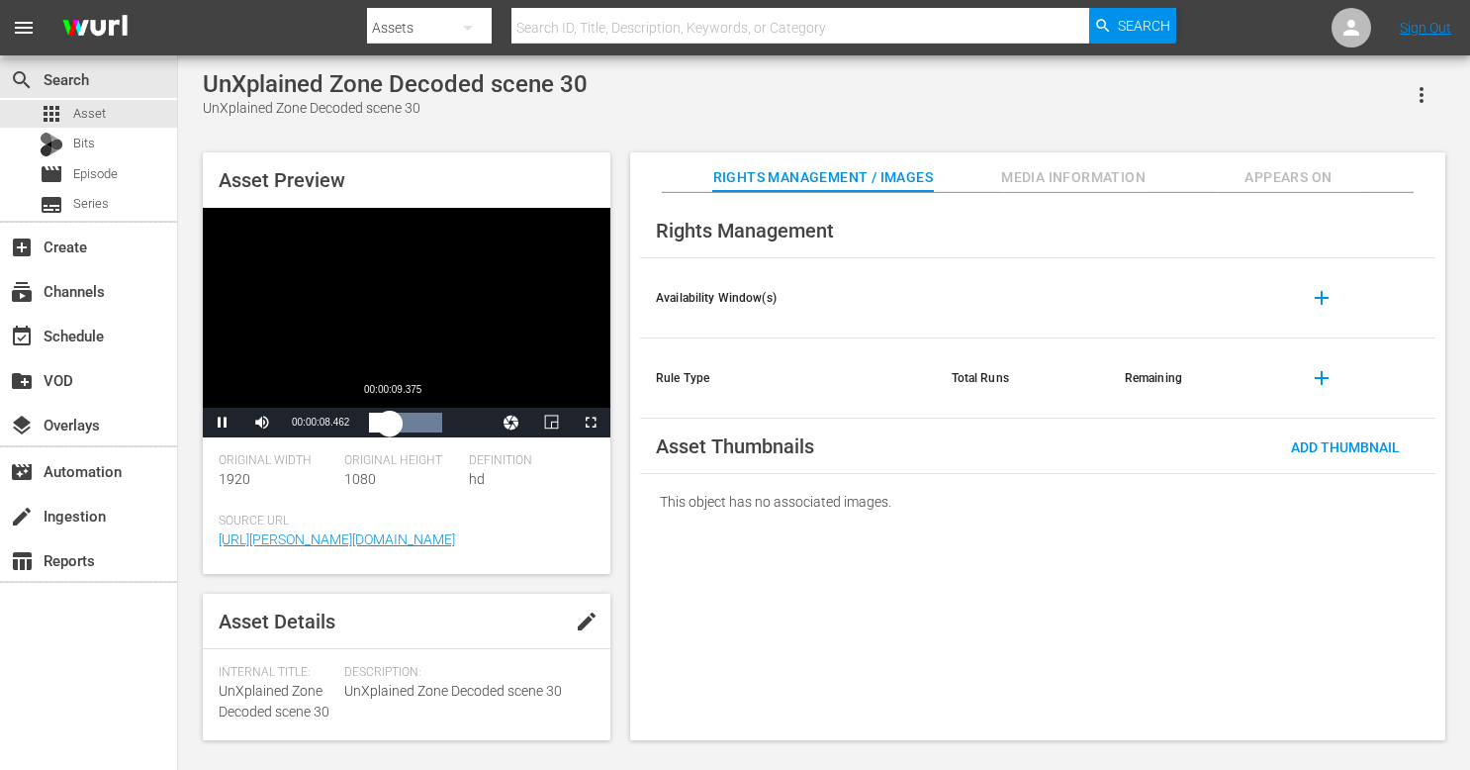
click at [390, 418] on div "00:00:08.672" at bounding box center [379, 422] width 21 height 20
click at [419, 419] on div "Progress Bar" at bounding box center [405, 422] width 73 height 20
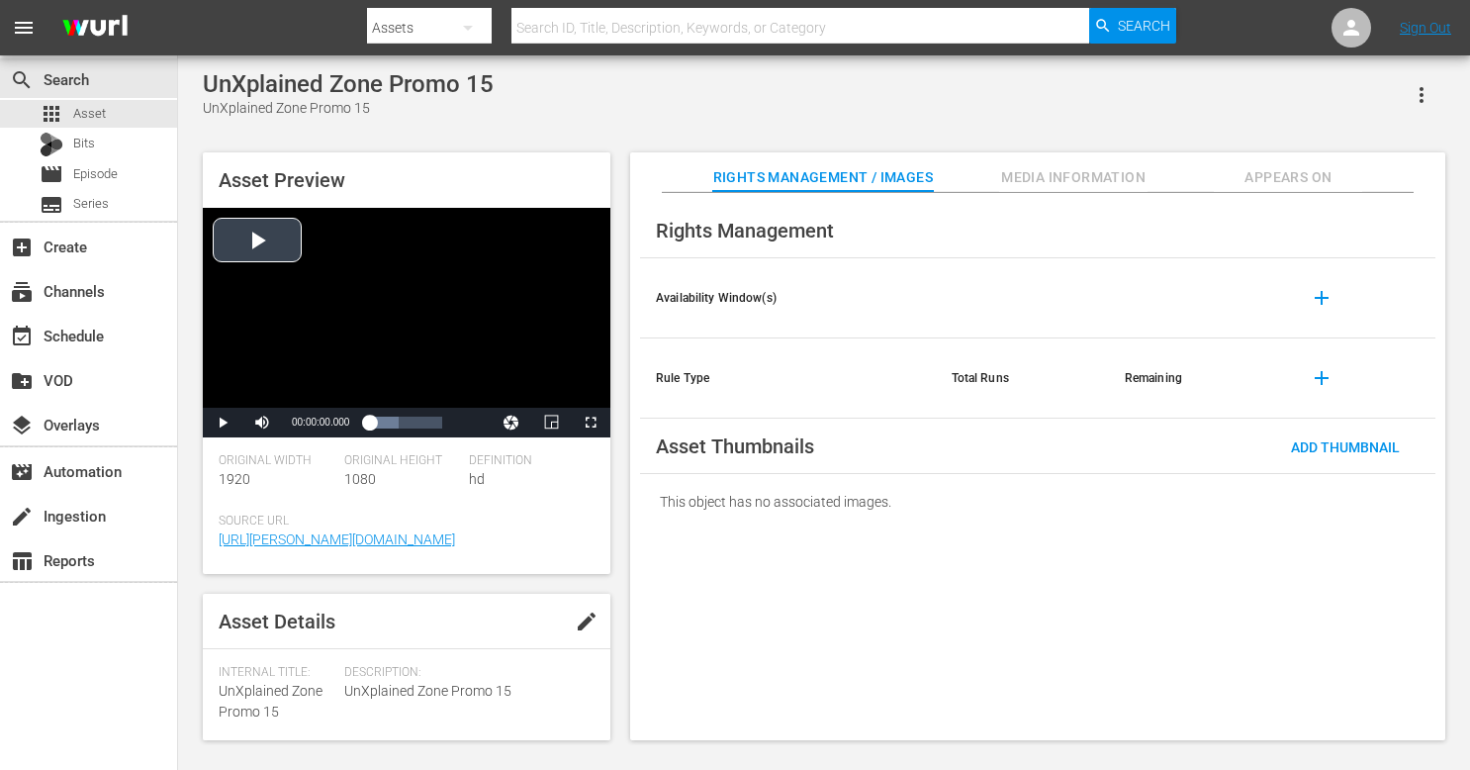
click at [439, 261] on div "Video Player" at bounding box center [407, 308] width 408 height 200
click at [389, 423] on div "00:00:00.845" at bounding box center [379, 422] width 20 height 20
click at [408, 423] on div "00:00:07.913" at bounding box center [408, 422] width 1 height 20
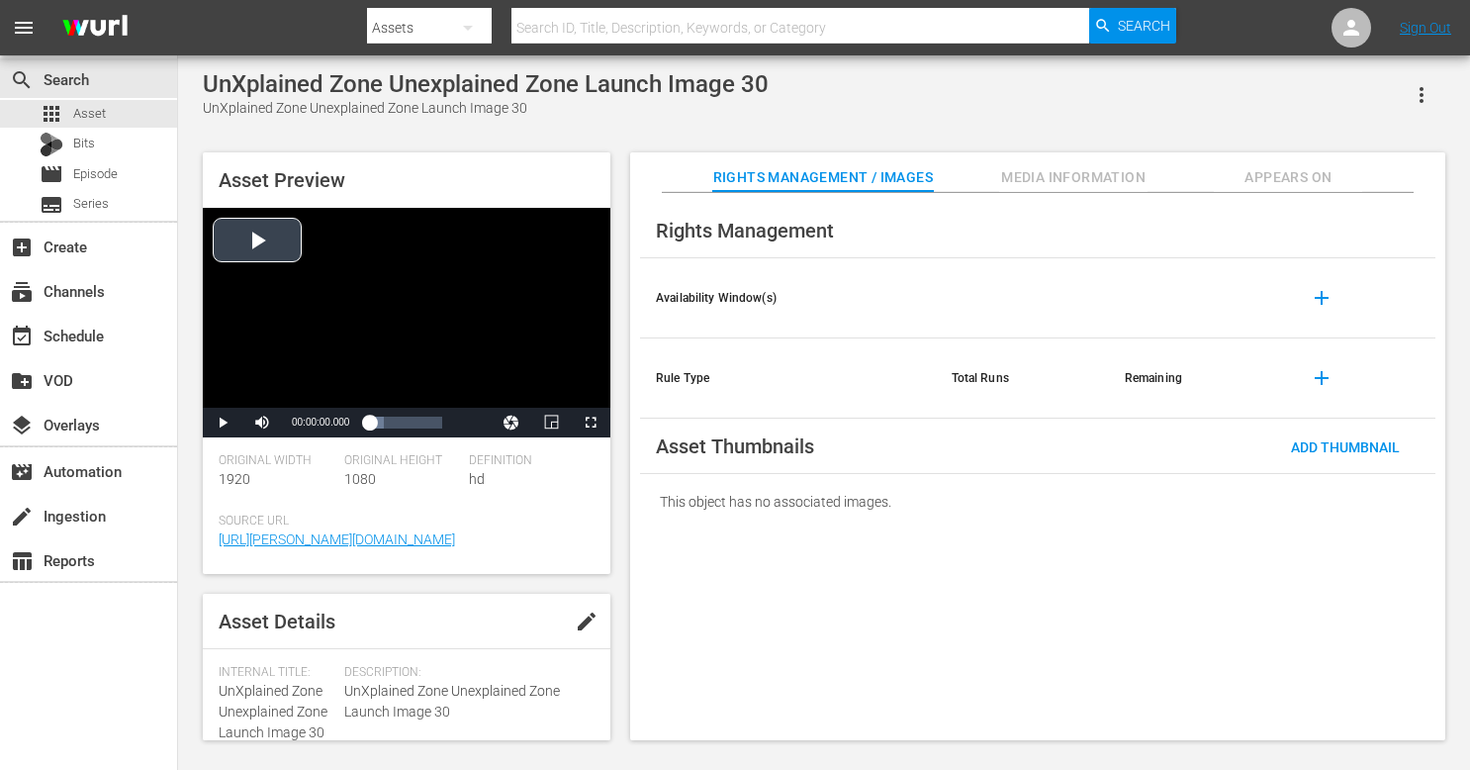
click at [510, 332] on div "Video Player" at bounding box center [407, 308] width 408 height 200
click at [384, 427] on div "00:00:06.170" at bounding box center [376, 422] width 15 height 20
click at [389, 422] on div "00:00:09.882" at bounding box center [381, 422] width 24 height 20
click at [389, 422] on div "00:00:09.465" at bounding box center [380, 422] width 23 height 20
click at [386, 422] on div "00:00:08.380" at bounding box center [379, 422] width 21 height 20
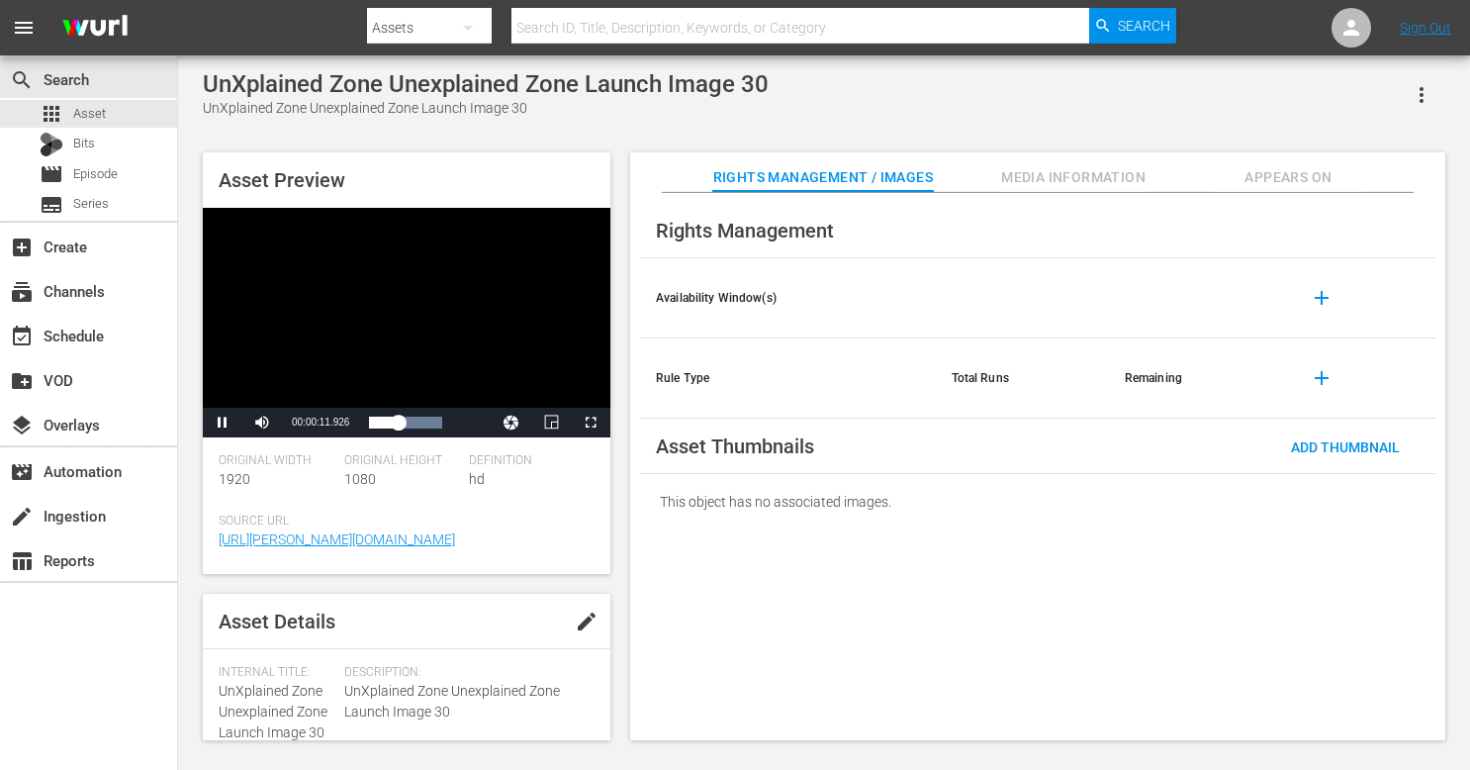
click at [421, 323] on div "Video Player" at bounding box center [407, 308] width 408 height 200
click at [465, 312] on div "Video Player" at bounding box center [407, 308] width 408 height 200
click at [400, 422] on div "00:00:12.854" at bounding box center [384, 422] width 31 height 20
click at [412, 423] on div "00:00:16.591" at bounding box center [391, 422] width 44 height 20
click at [414, 427] on div "00:00:18.858" at bounding box center [391, 422] width 45 height 20
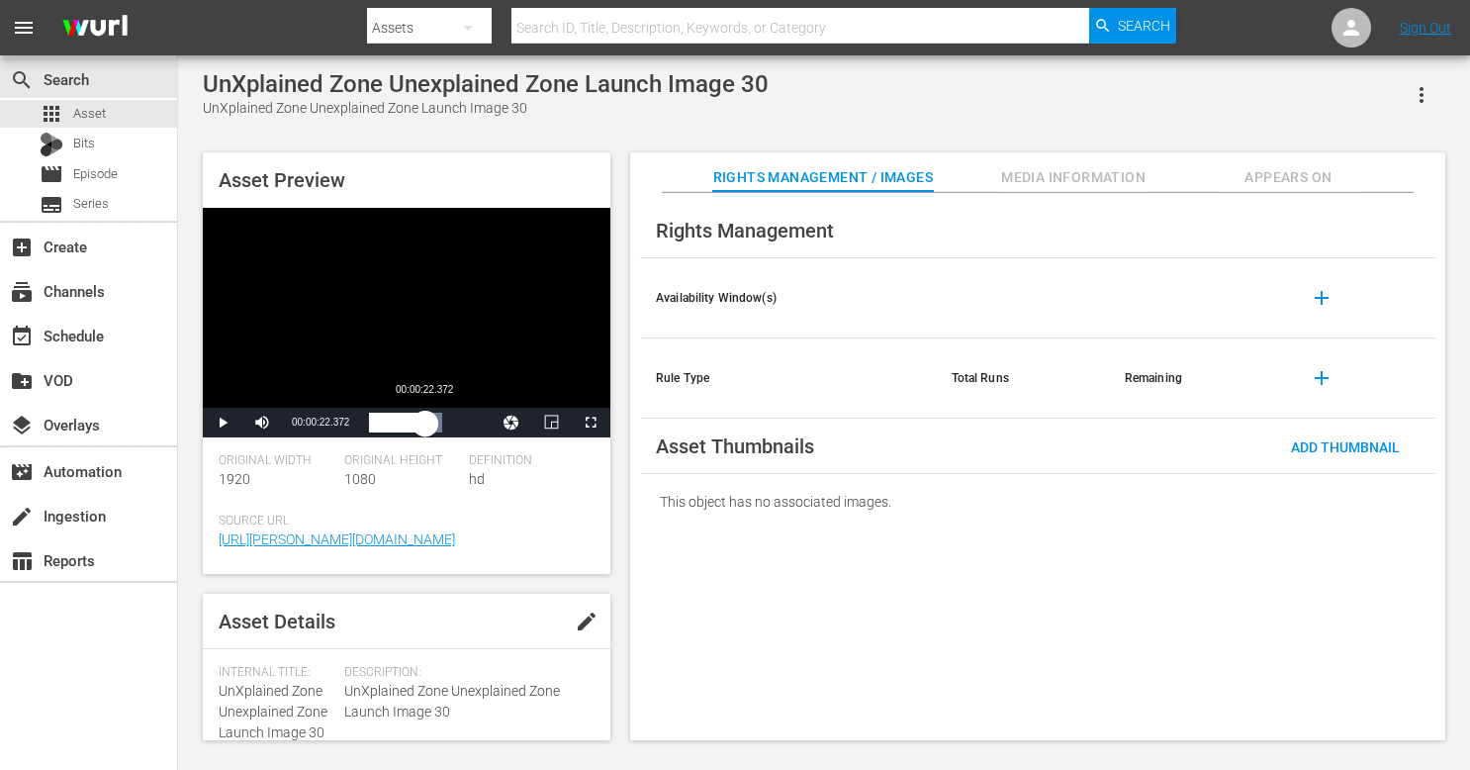
click at [423, 421] on div "00:00:23.258" at bounding box center [397, 422] width 56 height 20
click at [421, 421] on div "00:00:22.853" at bounding box center [395, 422] width 52 height 20
click at [522, 278] on div "Video Player" at bounding box center [407, 308] width 408 height 200
click at [421, 429] on div "00:00:22.458" at bounding box center [396, 422] width 54 height 20
click at [417, 420] on div "00:00:22.885" at bounding box center [396, 422] width 55 height 20
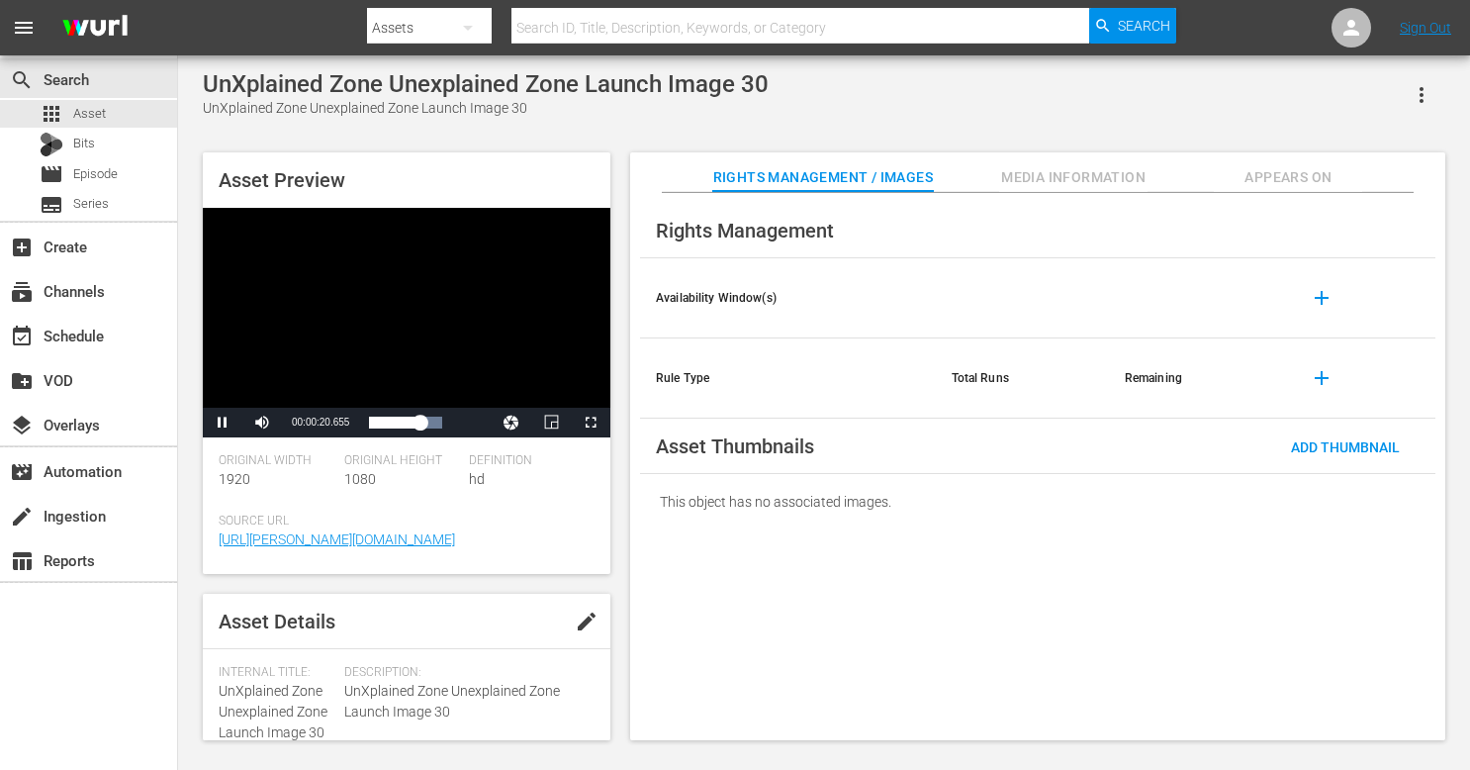
click at [404, 356] on div "Video Player" at bounding box center [407, 308] width 408 height 200
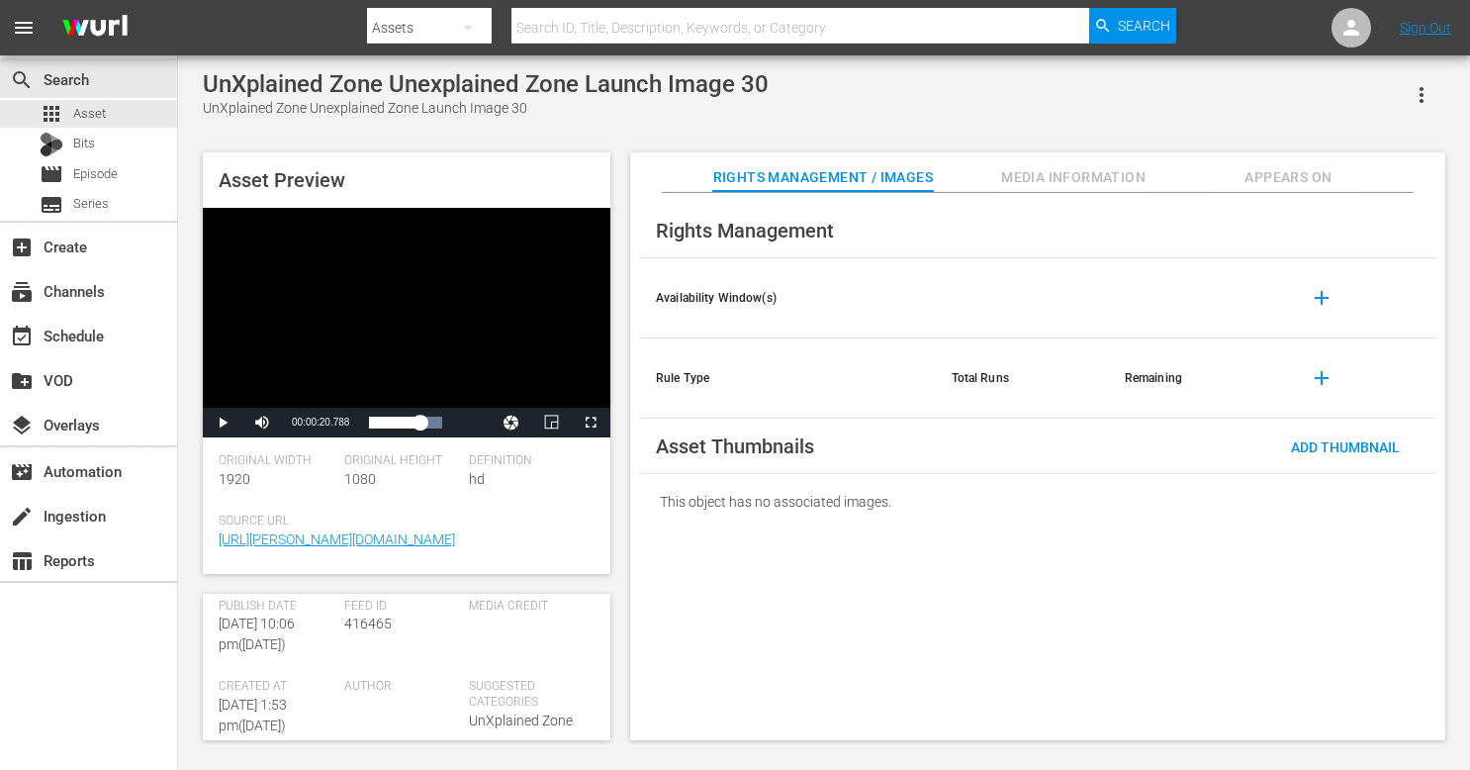
scroll to position [355, 0]
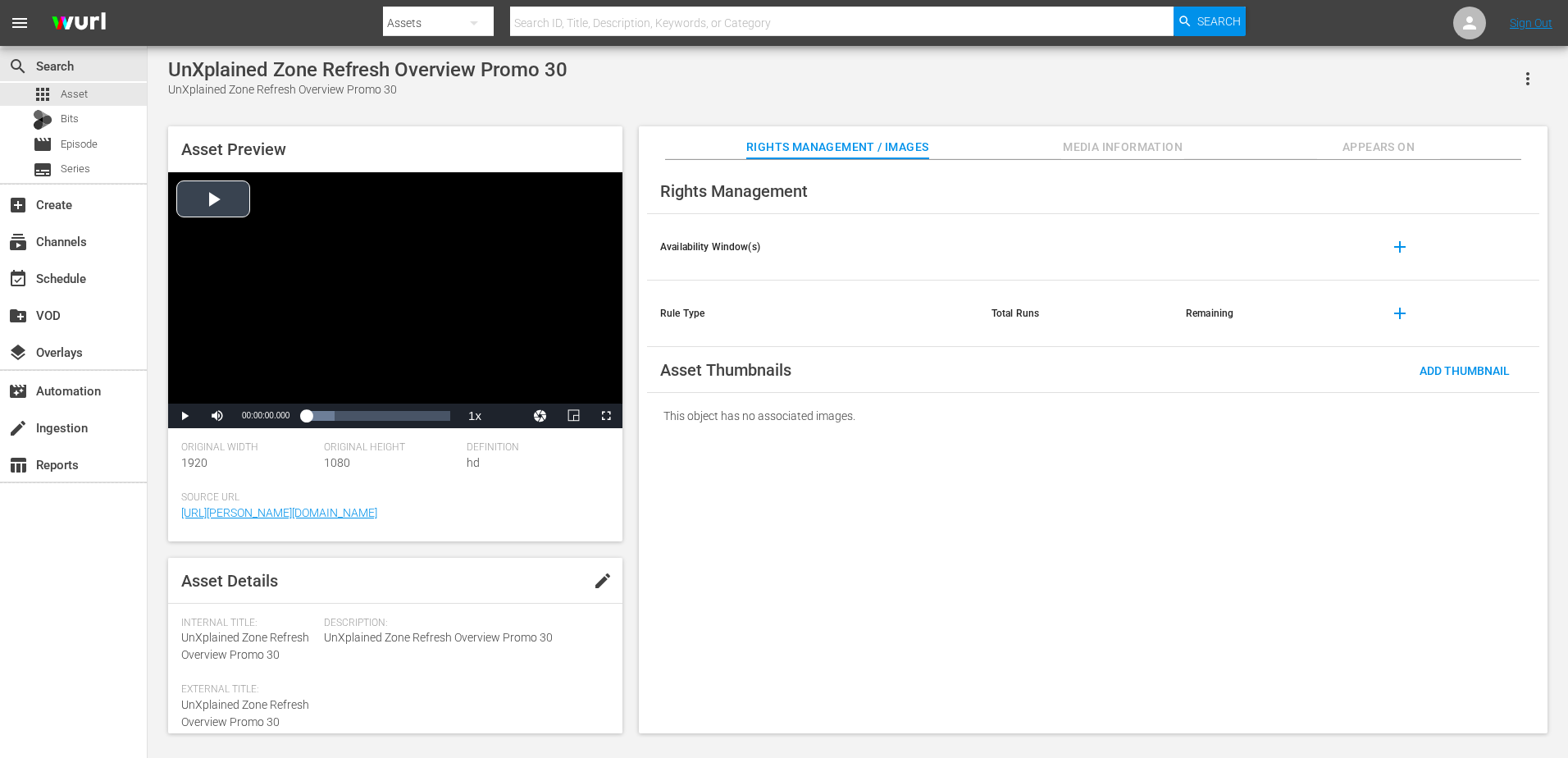
click at [502, 232] on div "Video Player" at bounding box center [396, 288] width 454 height 231
drag, startPoint x: 316, startPoint y: 415, endPoint x: 302, endPoint y: 415, distance: 14.0
click at [306, 415] on div "00:00:00.018" at bounding box center [306, 416] width 0 height 17
click at [342, 319] on div "Video Player" at bounding box center [396, 288] width 454 height 231
drag, startPoint x: 318, startPoint y: 416, endPoint x: 308, endPoint y: 416, distance: 10.0
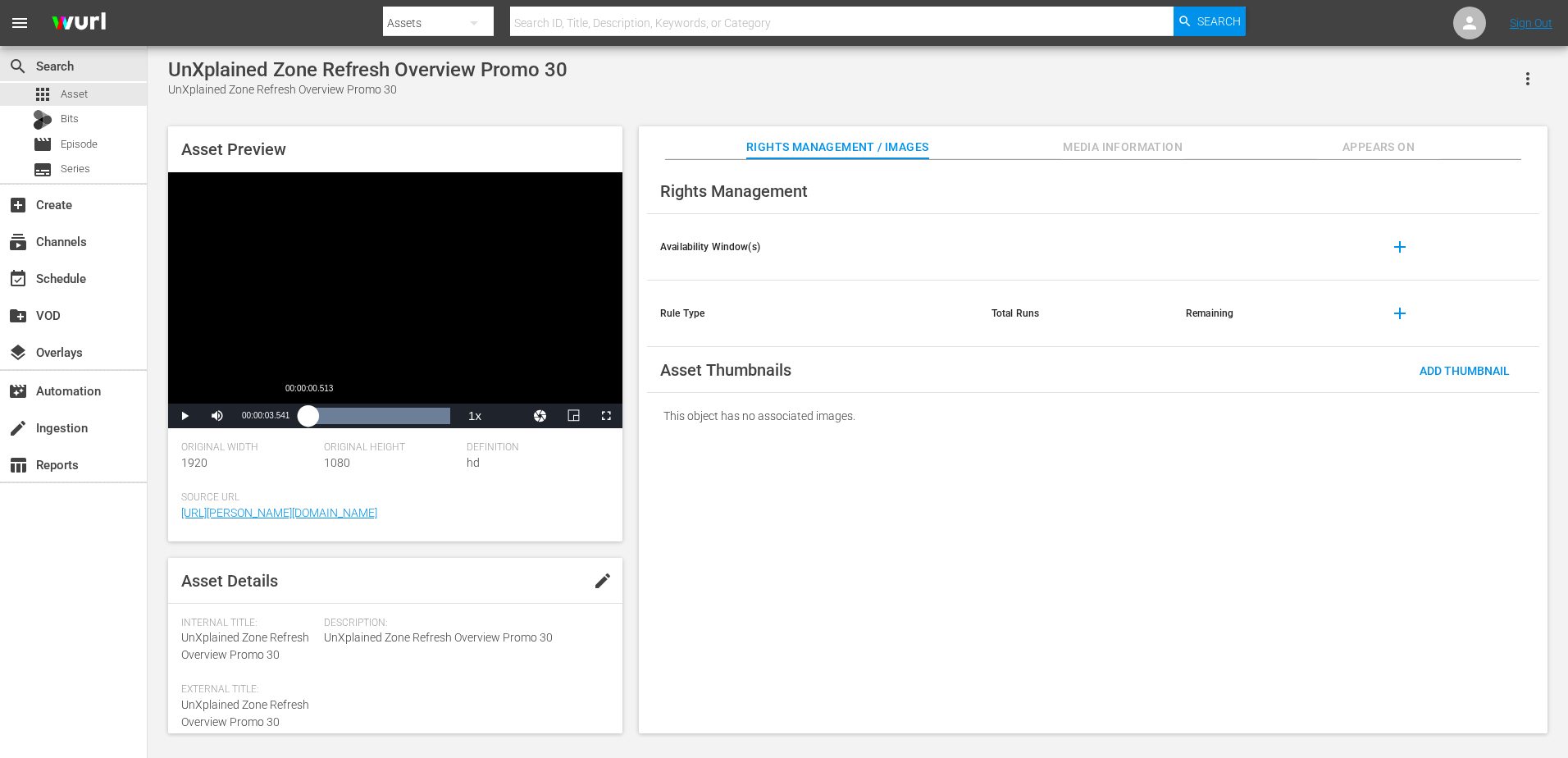
click at [308, 416] on div "00:00:03.541" at bounding box center [307, 416] width 2 height 17
click at [323, 343] on div "Video Player" at bounding box center [396, 288] width 454 height 231
click at [185, 415] on span "Video Player" at bounding box center [185, 415] width 0 height 0
drag, startPoint x: 313, startPoint y: 414, endPoint x: 301, endPoint y: 414, distance: 12.0
click at [301, 414] on div "Loaded : 100.00% 00:00:01.197 00:00:01.881" at bounding box center [378, 416] width 161 height 25
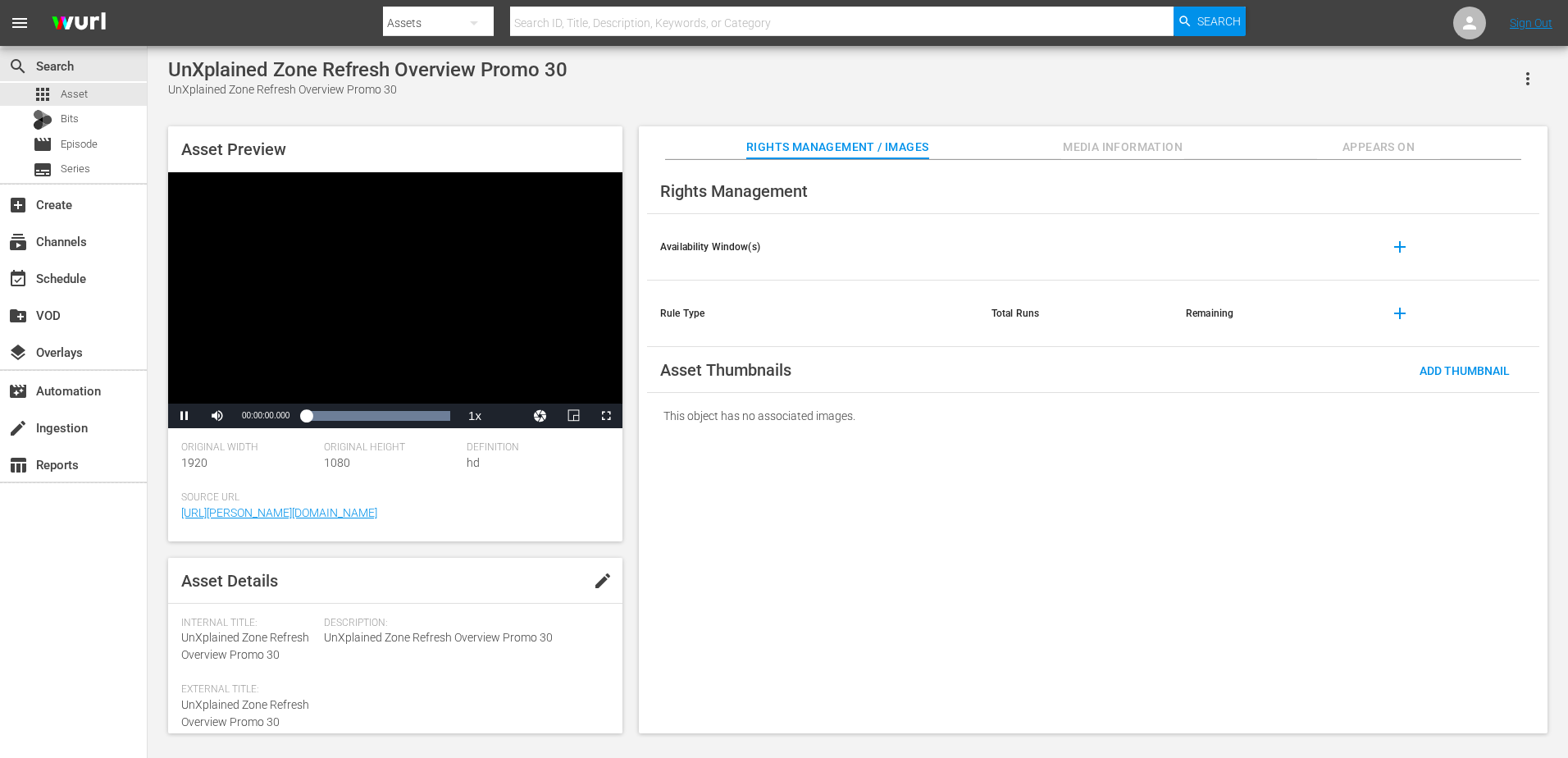
click at [387, 354] on div "Video Player" at bounding box center [396, 288] width 454 height 231
click at [405, 299] on div "Video Player" at bounding box center [396, 288] width 454 height 231
click at [280, 328] on div "Video Player" at bounding box center [396, 288] width 454 height 231
click at [323, 414] on div "00:00:03.482" at bounding box center [314, 416] width 17 height 17
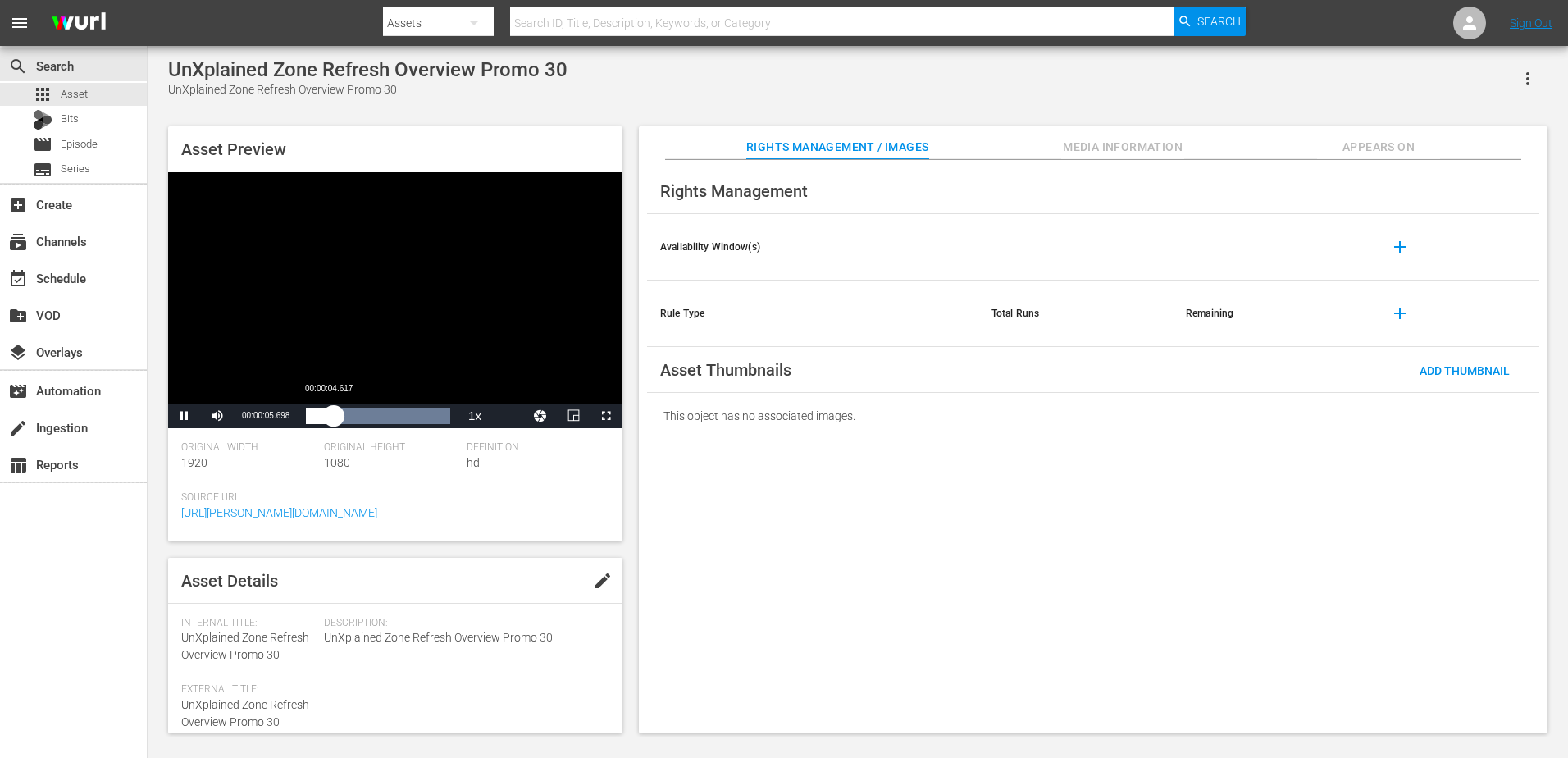
click at [328, 413] on div "00:00:05.815" at bounding box center [320, 416] width 28 height 17
click at [354, 322] on div "Video Player" at bounding box center [396, 288] width 454 height 231
click at [504, 281] on div "Video Player" at bounding box center [396, 288] width 454 height 231
click at [478, 293] on div "Video Player" at bounding box center [396, 288] width 454 height 231
click at [566, 253] on div "Video Player" at bounding box center [396, 288] width 454 height 231
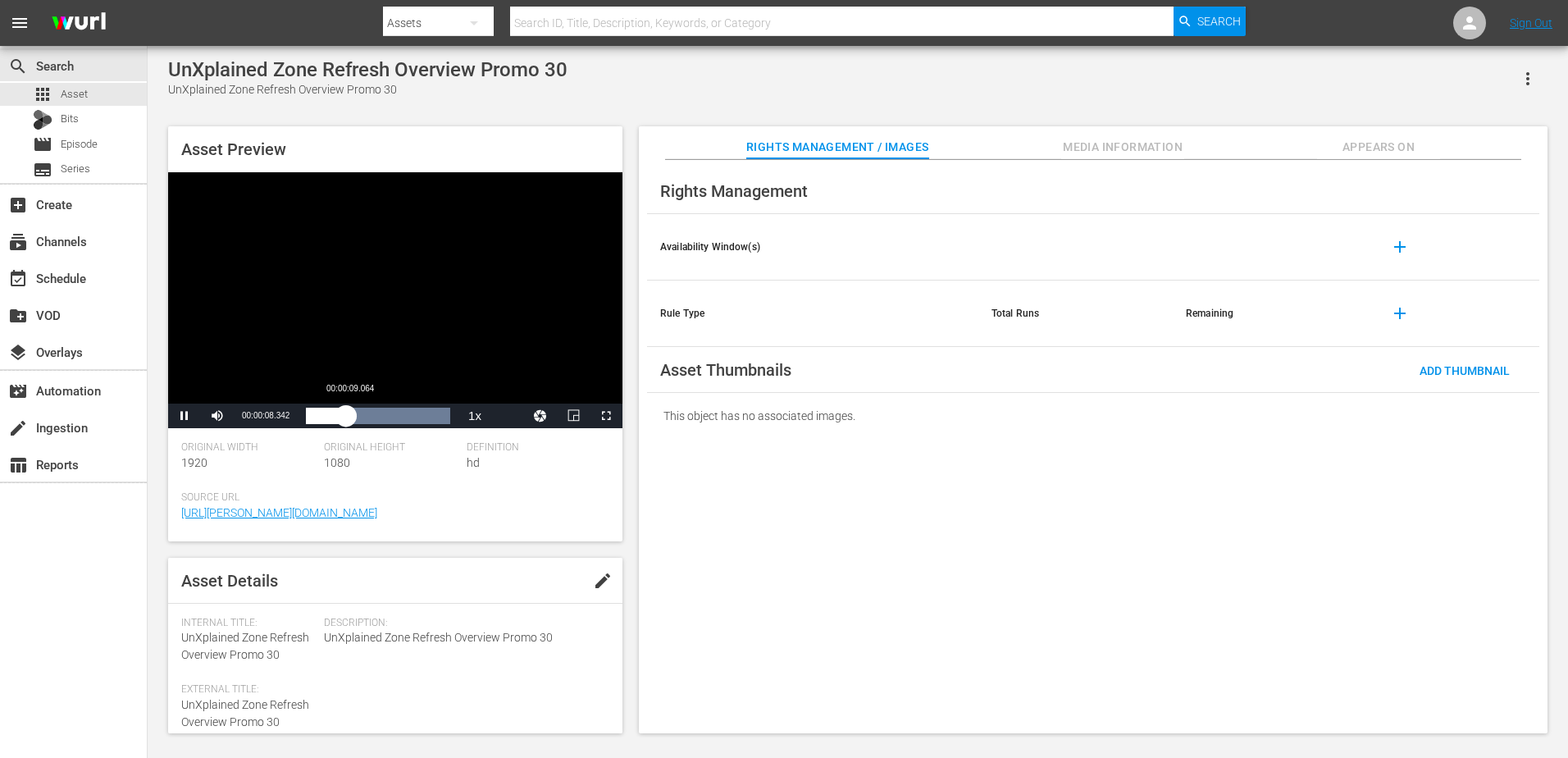
click at [346, 415] on div "00:00:08.438" at bounding box center [326, 416] width 40 height 17
click at [351, 416] on div "00:00:09.404" at bounding box center [328, 416] width 45 height 17
click at [357, 417] on div "00:00:10.822" at bounding box center [332, 416] width 51 height 17
click at [372, 419] on div "00:00:13.682" at bounding box center [371, 416] width 1 height 17
click at [379, 420] on div "00:00:15.250" at bounding box center [342, 416] width 73 height 17
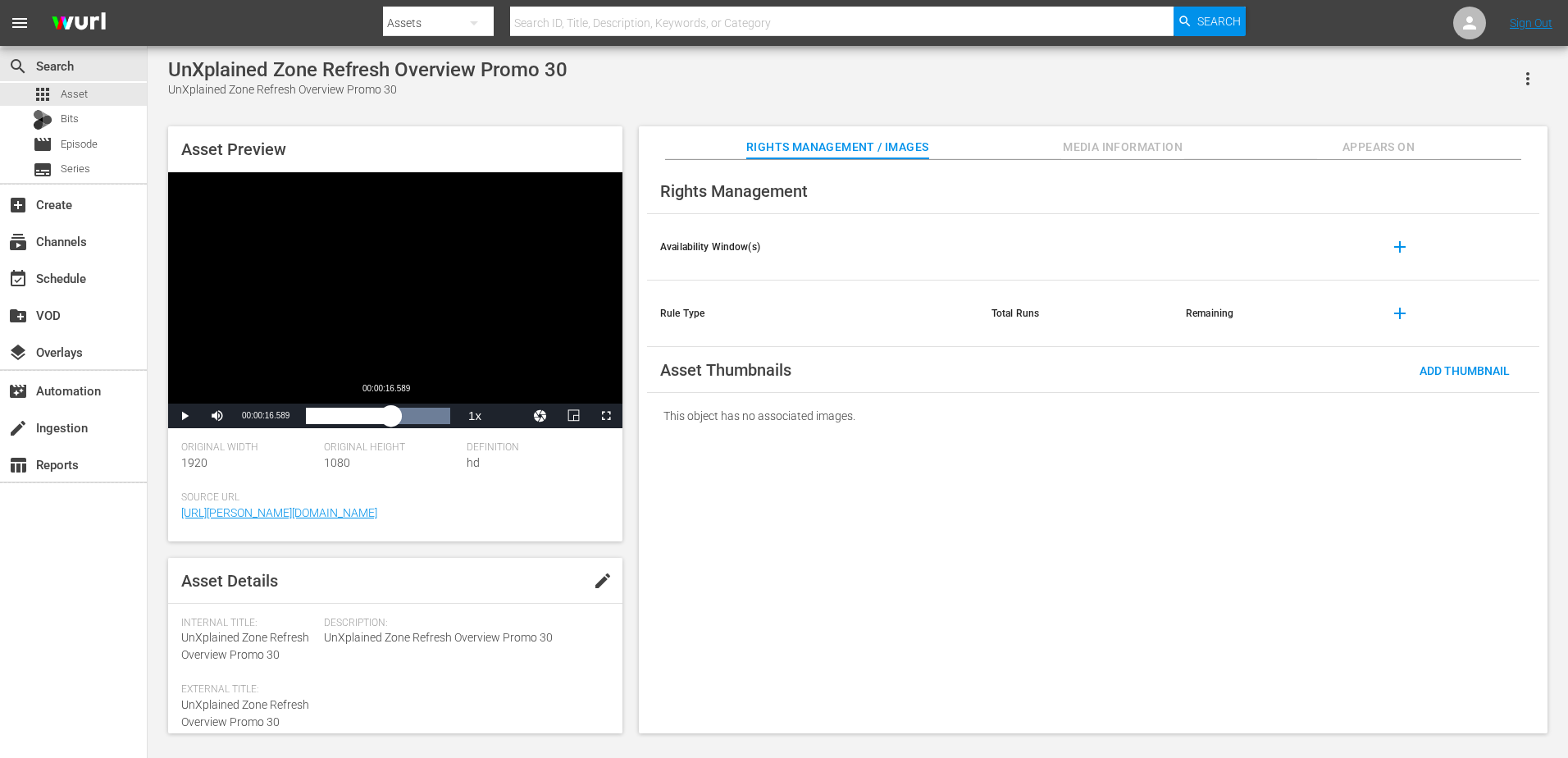
click at [386, 421] on div "00:00:17.793" at bounding box center [348, 416] width 85 height 17
click at [384, 423] on div "00:00:16.871" at bounding box center [346, 416] width 80 height 17
click at [385, 424] on div "00:00:16.393" at bounding box center [345, 416] width 79 height 17
click at [415, 421] on div "00:00:22.746" at bounding box center [415, 416] width 1 height 17
click at [415, 424] on div "00:00:22.999" at bounding box center [361, 416] width 110 height 17
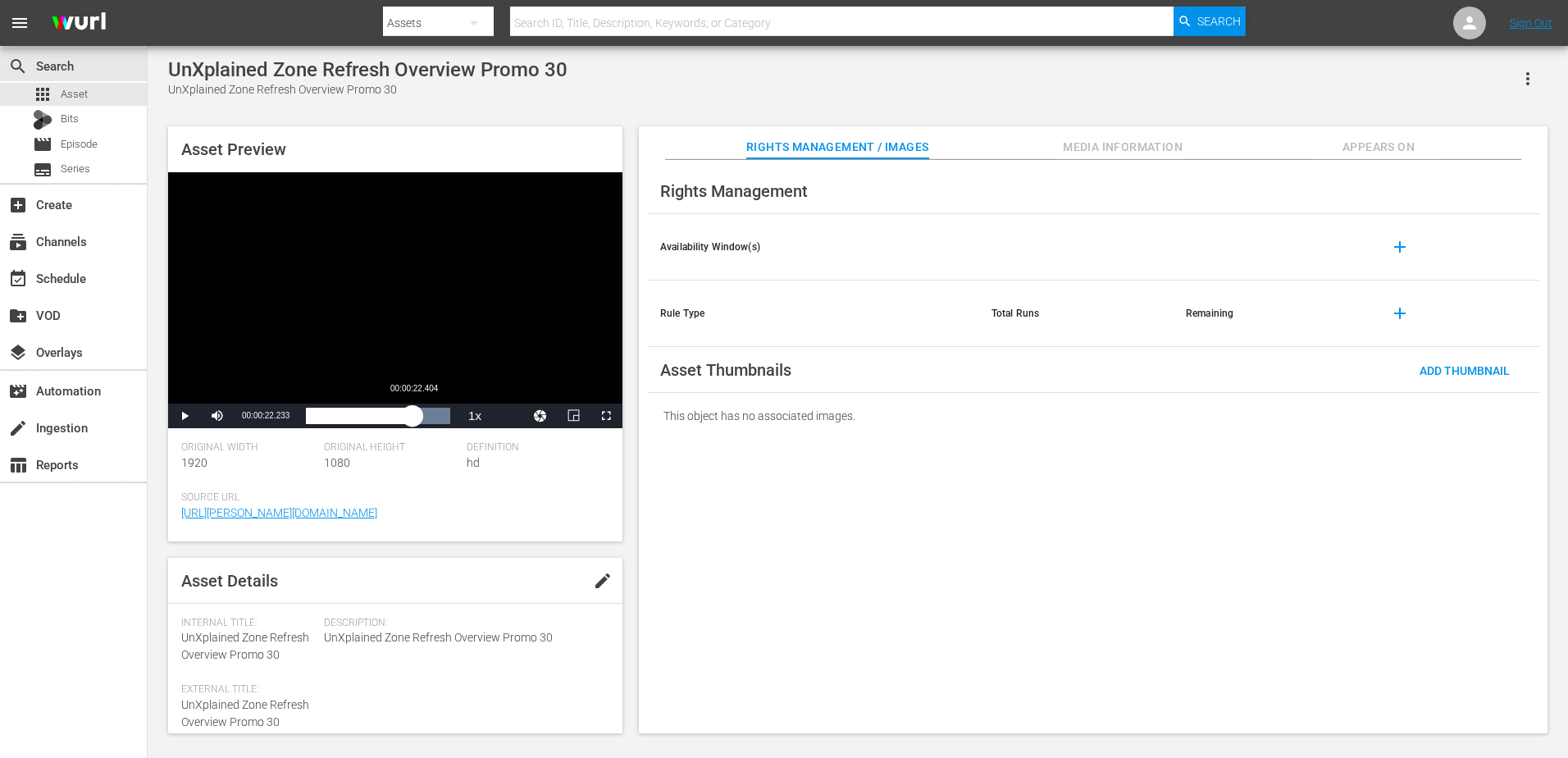
click at [413, 424] on div "00:00:24.697" at bounding box center [359, 416] width 107 height 17
click at [405, 424] on div "00:00:22.518" at bounding box center [360, 416] width 108 height 17
click at [400, 424] on div "00:00:21.009" at bounding box center [357, 416] width 101 height 17
click at [394, 424] on div "00:00:19.844" at bounding box center [353, 416] width 95 height 17
click at [387, 424] on div "00:00:18.653" at bounding box center [347, 416] width 81 height 17
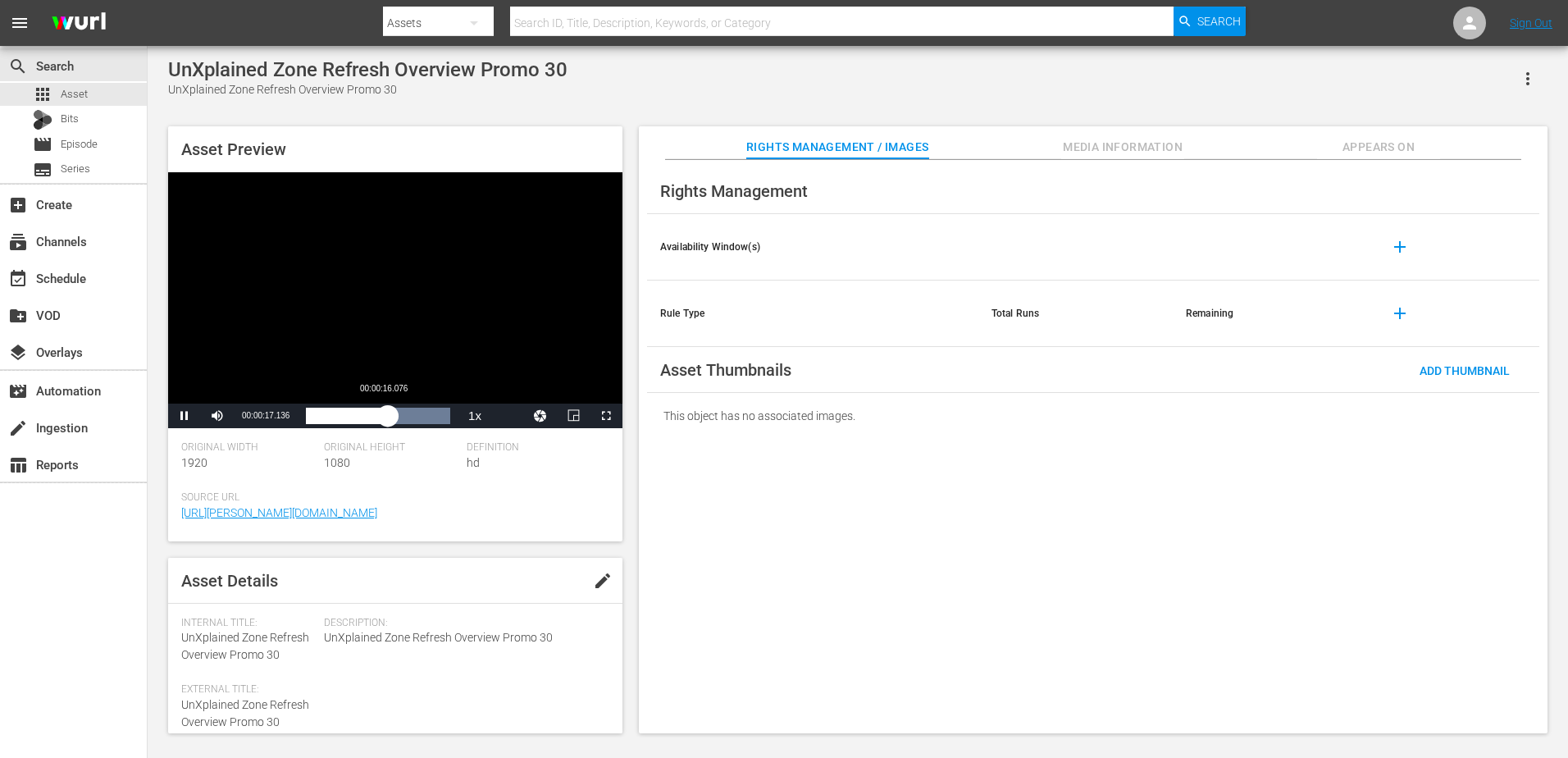
click at [382, 424] on div "00:00:17.173" at bounding box center [347, 416] width 82 height 17
click at [382, 424] on div "00:00:16.785" at bounding box center [346, 416] width 80 height 17
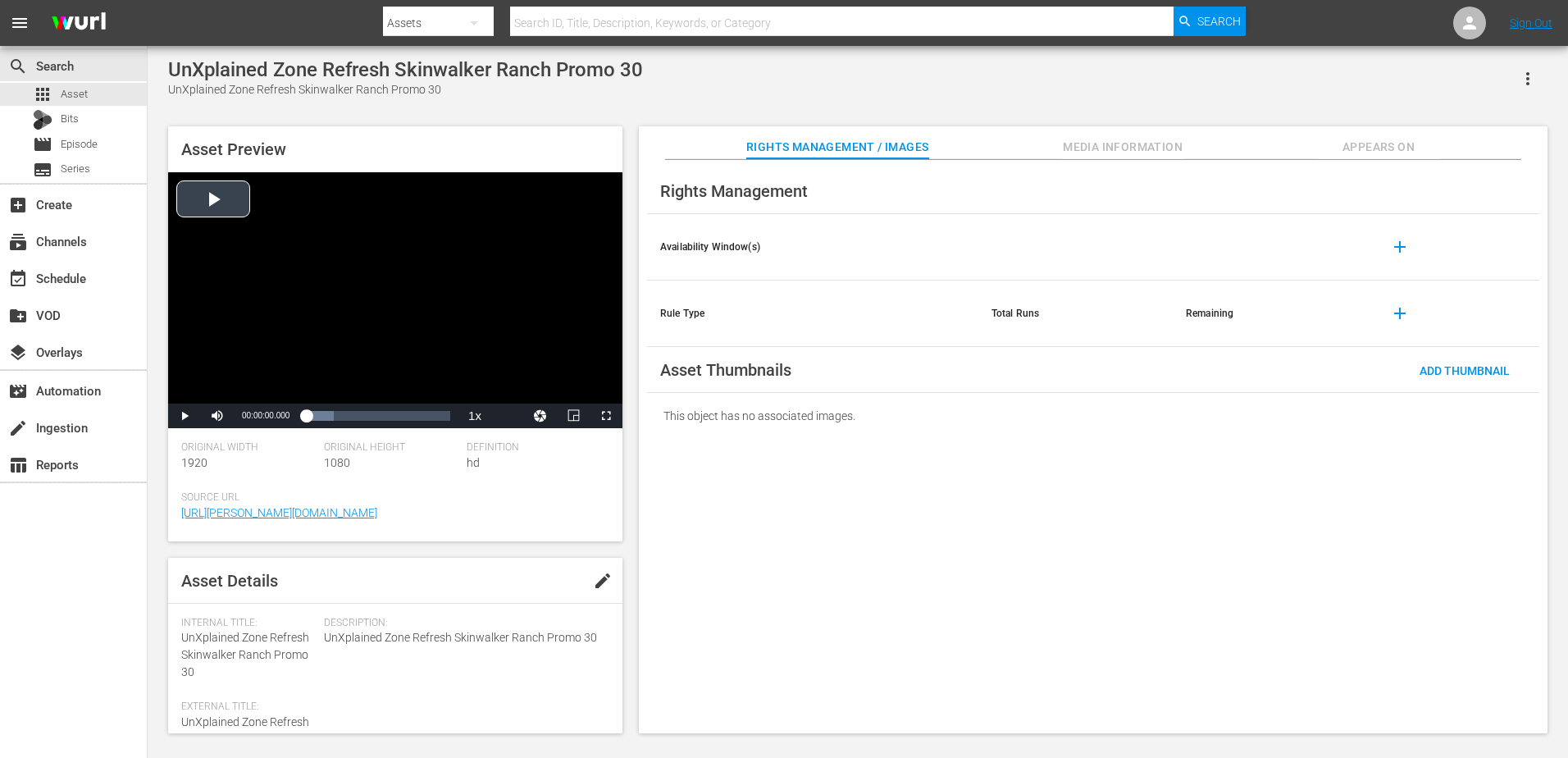
click at [428, 242] on div "Video Player" at bounding box center [396, 288] width 454 height 231
click at [324, 414] on div "00:00:03.753" at bounding box center [324, 416] width 1 height 17
click at [339, 415] on div "00:00:06.825" at bounding box center [339, 416] width 1 height 17
click at [371, 223] on div "Video Player" at bounding box center [396, 288] width 454 height 231
click at [328, 421] on div "00:00:04.627" at bounding box center [328, 416] width 1 height 17
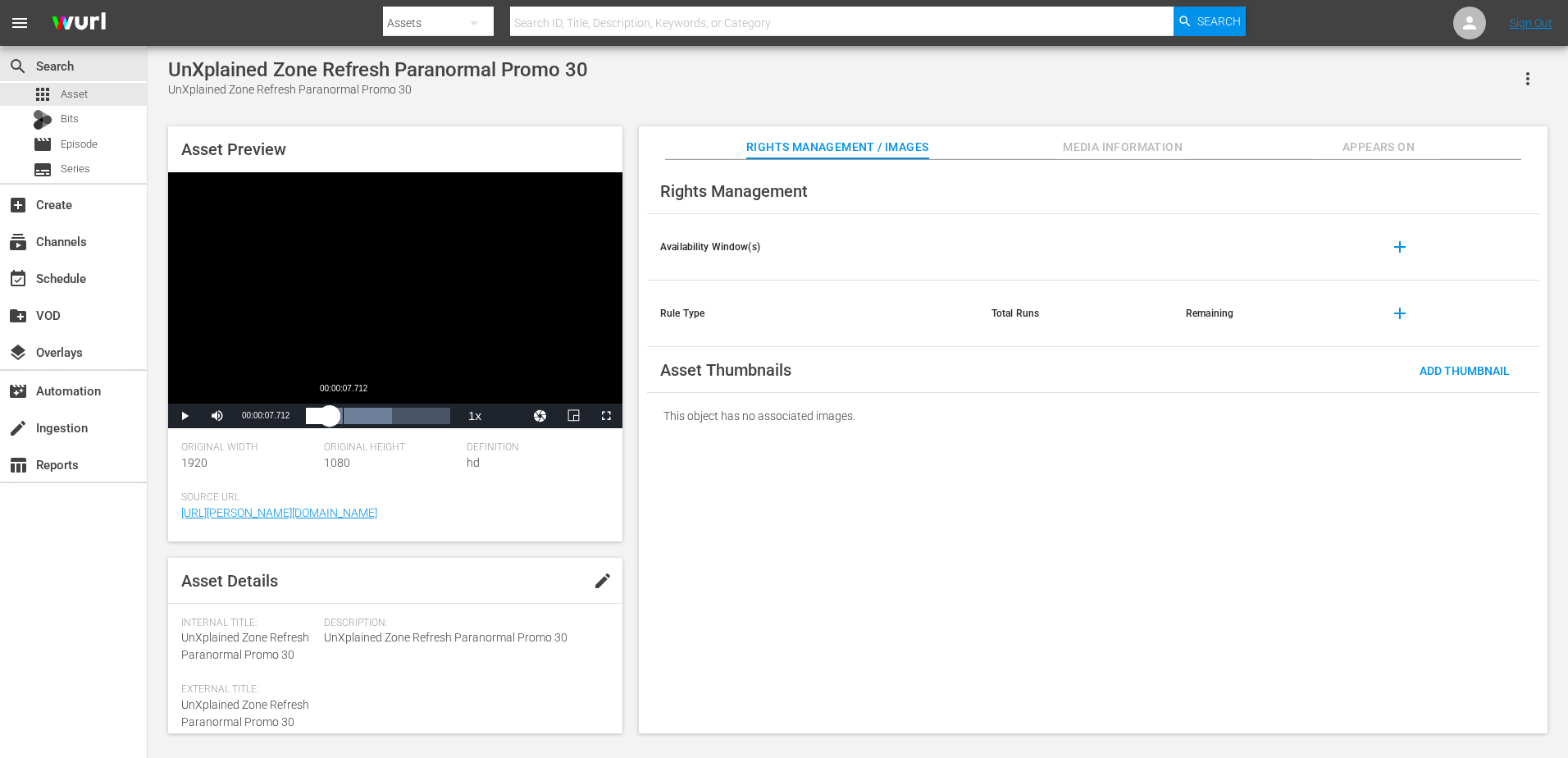
click at [342, 422] on div "Loaded : 59.74% 00:00:07.712 00:00:04.955" at bounding box center [378, 416] width 144 height 17
click at [360, 425] on div "Loaded : 79.78% 00:00:07.712 00:00:07.728" at bounding box center [378, 416] width 161 height 25
click at [389, 425] on div "Loaded : 79.78% 00:00:14.054 00:00:11.427" at bounding box center [378, 416] width 161 height 25
click at [354, 427] on div "Loaded : 100.00% 00:00:10.112 00:00:17.602" at bounding box center [378, 416] width 161 height 25
click at [391, 241] on div "Video Player" at bounding box center [396, 288] width 454 height 231
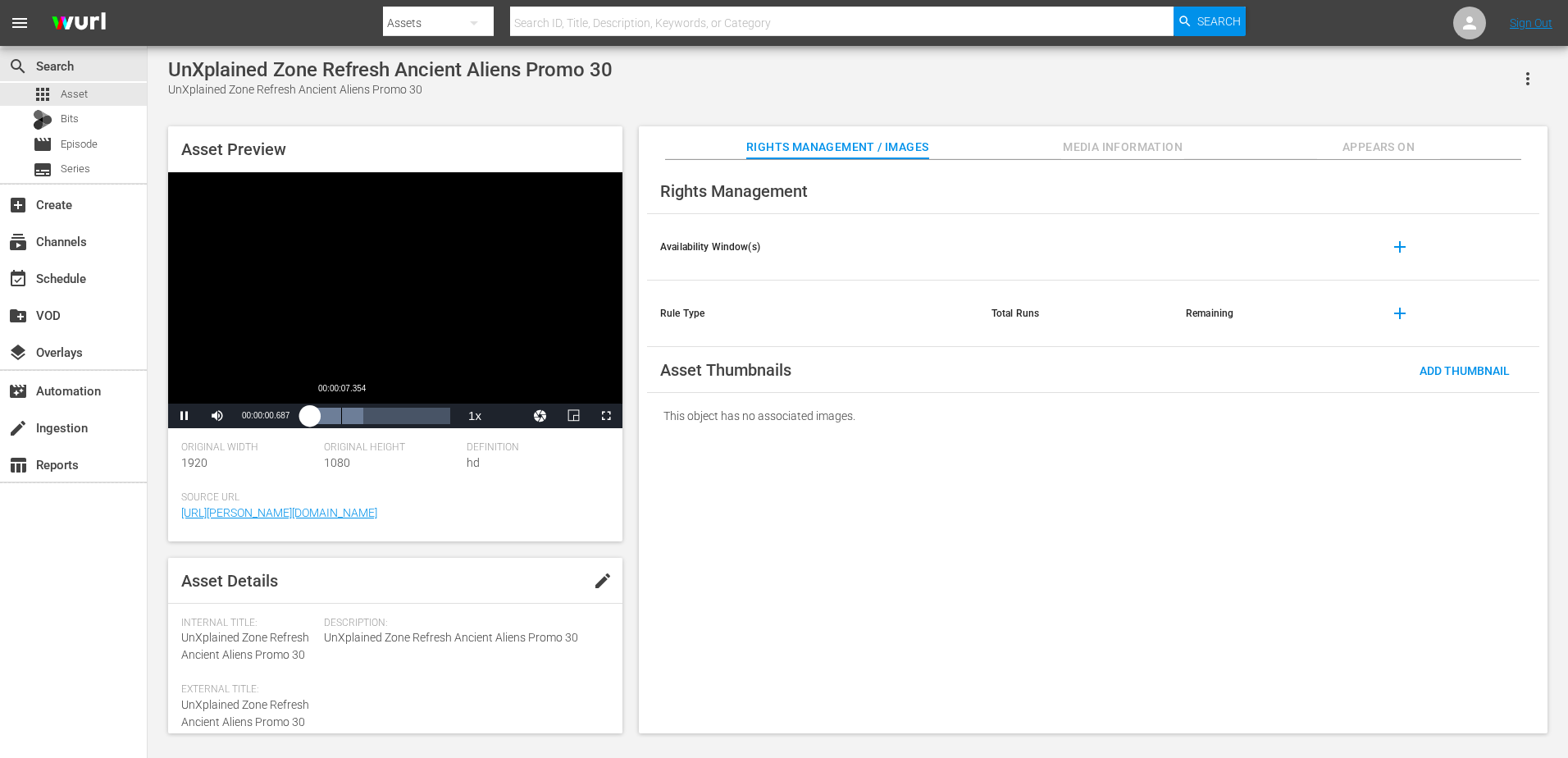
click at [342, 415] on div "Loaded : 39.57% 00:00:07.354 00:00:00.835" at bounding box center [378, 416] width 144 height 17
click at [367, 414] on div "00:00:12.485" at bounding box center [366, 416] width 1 height 17
click at [405, 414] on div "Loaded : 79.92% 00:00:14.708 00:00:14.935" at bounding box center [378, 416] width 144 height 17
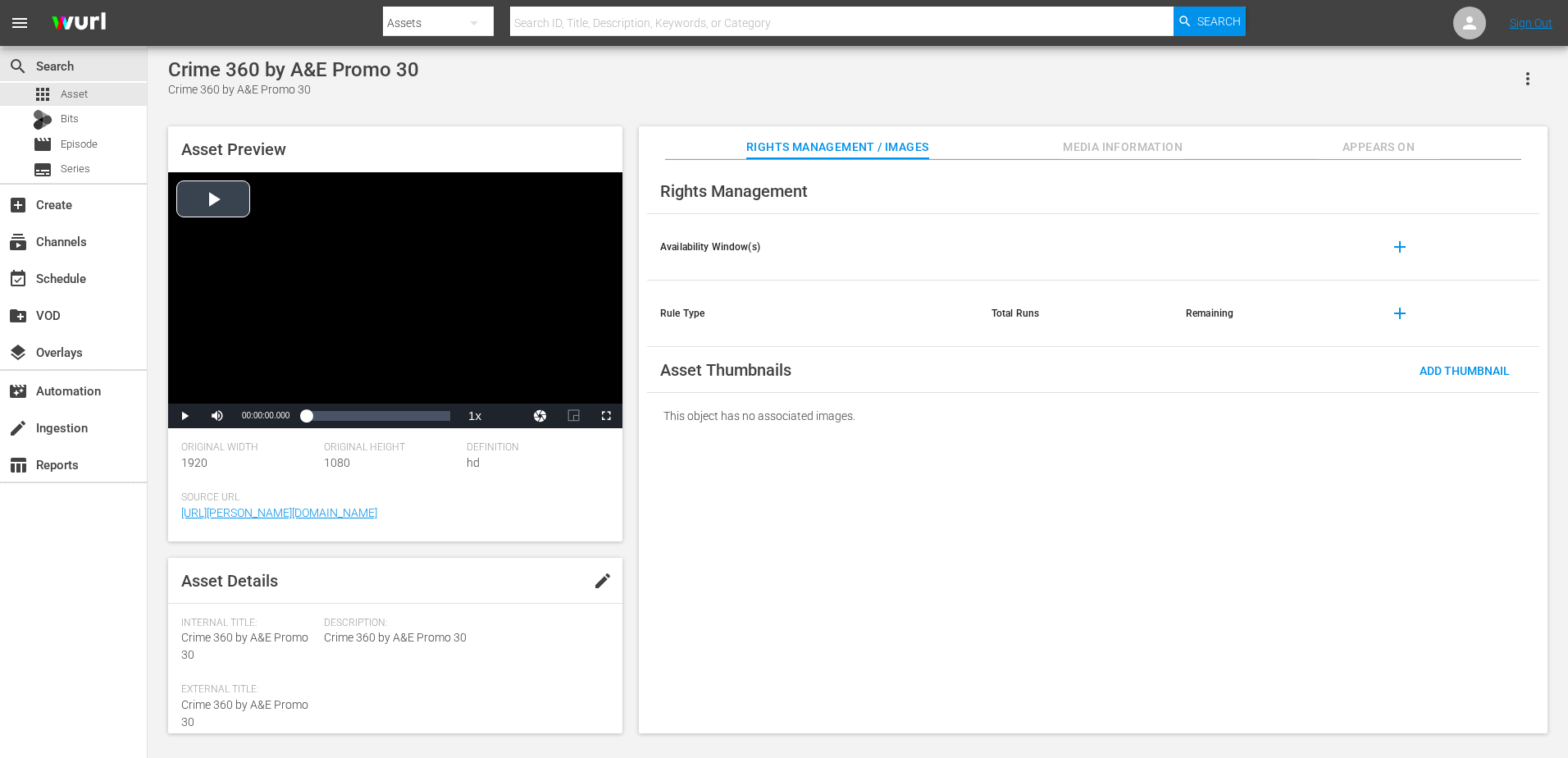
click at [448, 209] on div "Video Player" at bounding box center [396, 288] width 454 height 231
click at [306, 420] on div "00:00:00.000" at bounding box center [306, 416] width 0 height 17
drag, startPoint x: 294, startPoint y: 425, endPoint x: 270, endPoint y: 430, distance: 24.5
click at [270, 430] on div "Asset Preview Video Player is loading. Play Video Play Mute Current Time 00:00:…" at bounding box center [396, 333] width 454 height 415
click at [310, 421] on div "00:00:00.000" at bounding box center [313, 416] width 13 height 17
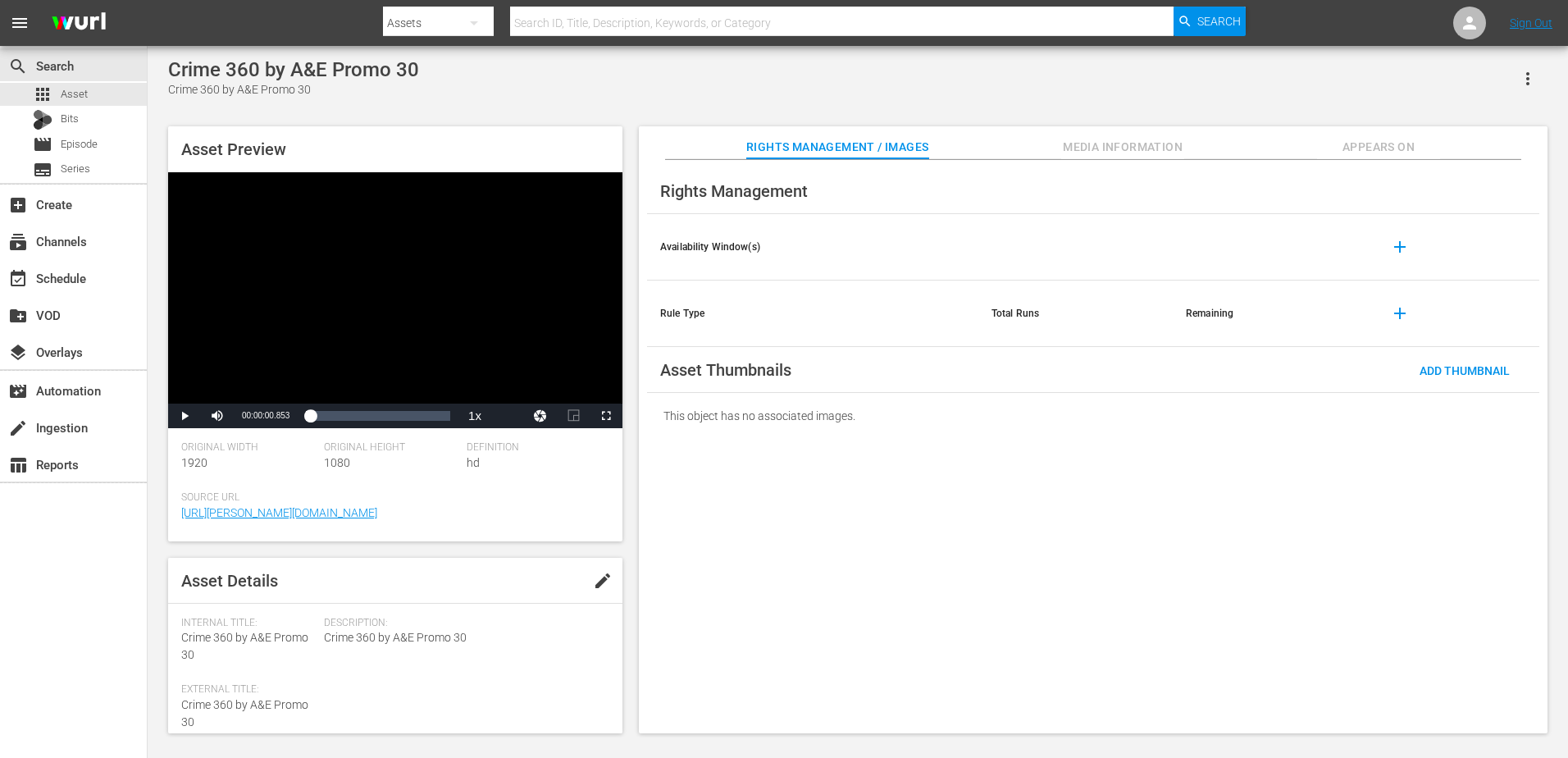
click at [307, 327] on div "Video Player" at bounding box center [396, 288] width 454 height 231
click at [185, 415] on span "Video Player" at bounding box center [185, 415] width 0 height 0
click at [250, 341] on div "Video Player" at bounding box center [396, 288] width 454 height 231
drag, startPoint x: 305, startPoint y: 417, endPoint x: 250, endPoint y: 421, distance: 55.1
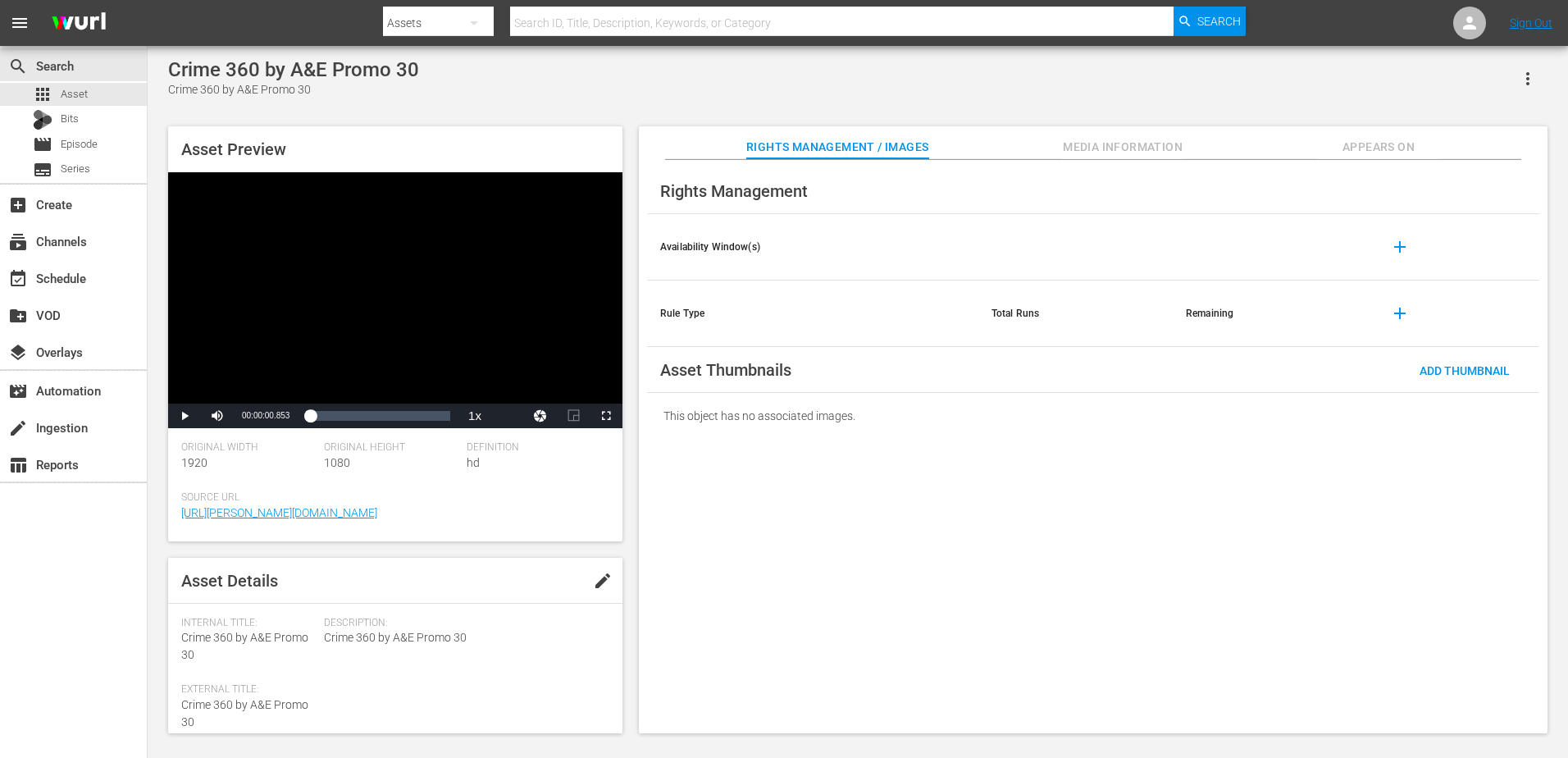
click at [250, 421] on div "Play Mute Current Time 00:00:00.853 / Duration 00:00:00.000 Loaded : 0% 00:00:0…" at bounding box center [396, 416] width 454 height 25
click at [185, 415] on span "Video Player" at bounding box center [185, 415] width 0 height 0
click at [298, 304] on div "Video Player" at bounding box center [396, 288] width 454 height 231
click at [318, 250] on div "Video Player" at bounding box center [396, 288] width 454 height 231
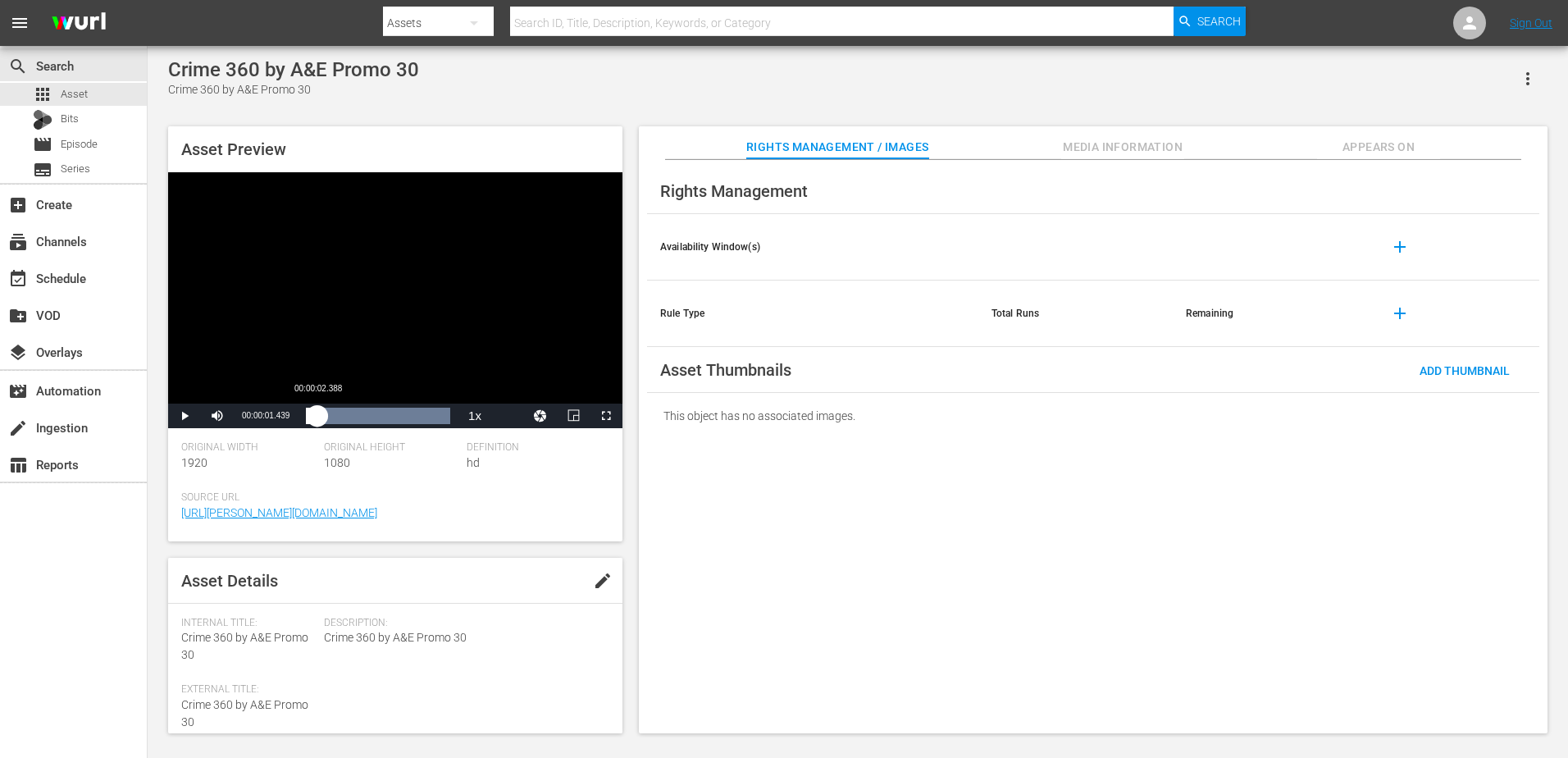
click at [318, 415] on div "00:00:01.629" at bounding box center [312, 416] width 12 height 17
click at [318, 415] on div "00:00:02.595" at bounding box center [312, 416] width 12 height 17
click at [326, 416] on div "00:00:04.139" at bounding box center [316, 416] width 20 height 17
click at [333, 419] on div "00:00:05.716" at bounding box center [319, 416] width 27 height 17
drag, startPoint x: 357, startPoint y: 420, endPoint x: 337, endPoint y: 420, distance: 20.0
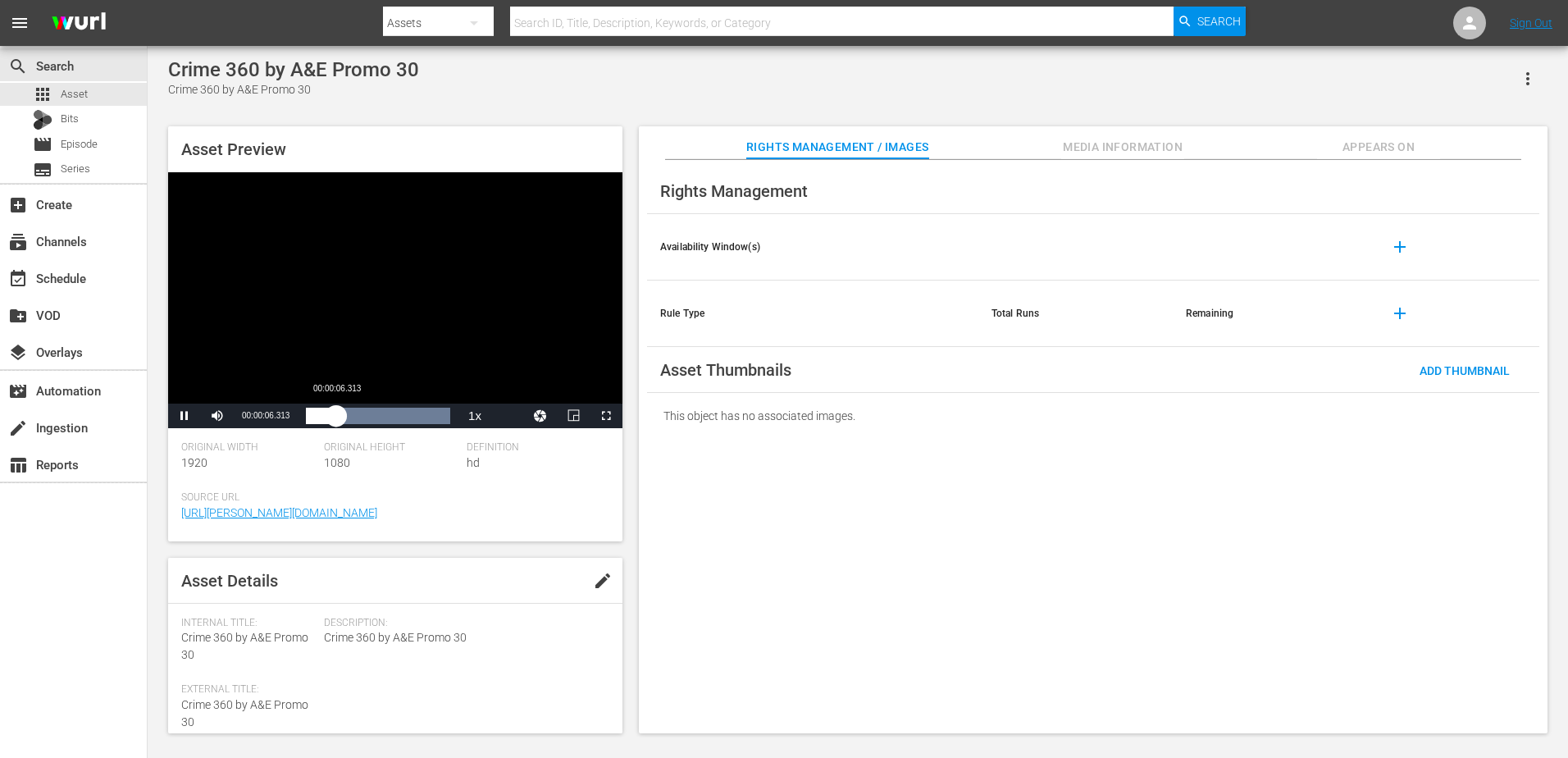
click at [337, 420] on div "Loaded : 100.00% 00:00:06.313 00:00:06.330" at bounding box center [378, 416] width 144 height 17
click at [362, 327] on div "Video Player" at bounding box center [396, 288] width 454 height 231
click at [408, 272] on div "Video Player" at bounding box center [396, 288] width 454 height 231
click at [456, 314] on div "Video Player" at bounding box center [396, 288] width 454 height 231
click at [475, 303] on div "Video Player" at bounding box center [396, 288] width 454 height 231
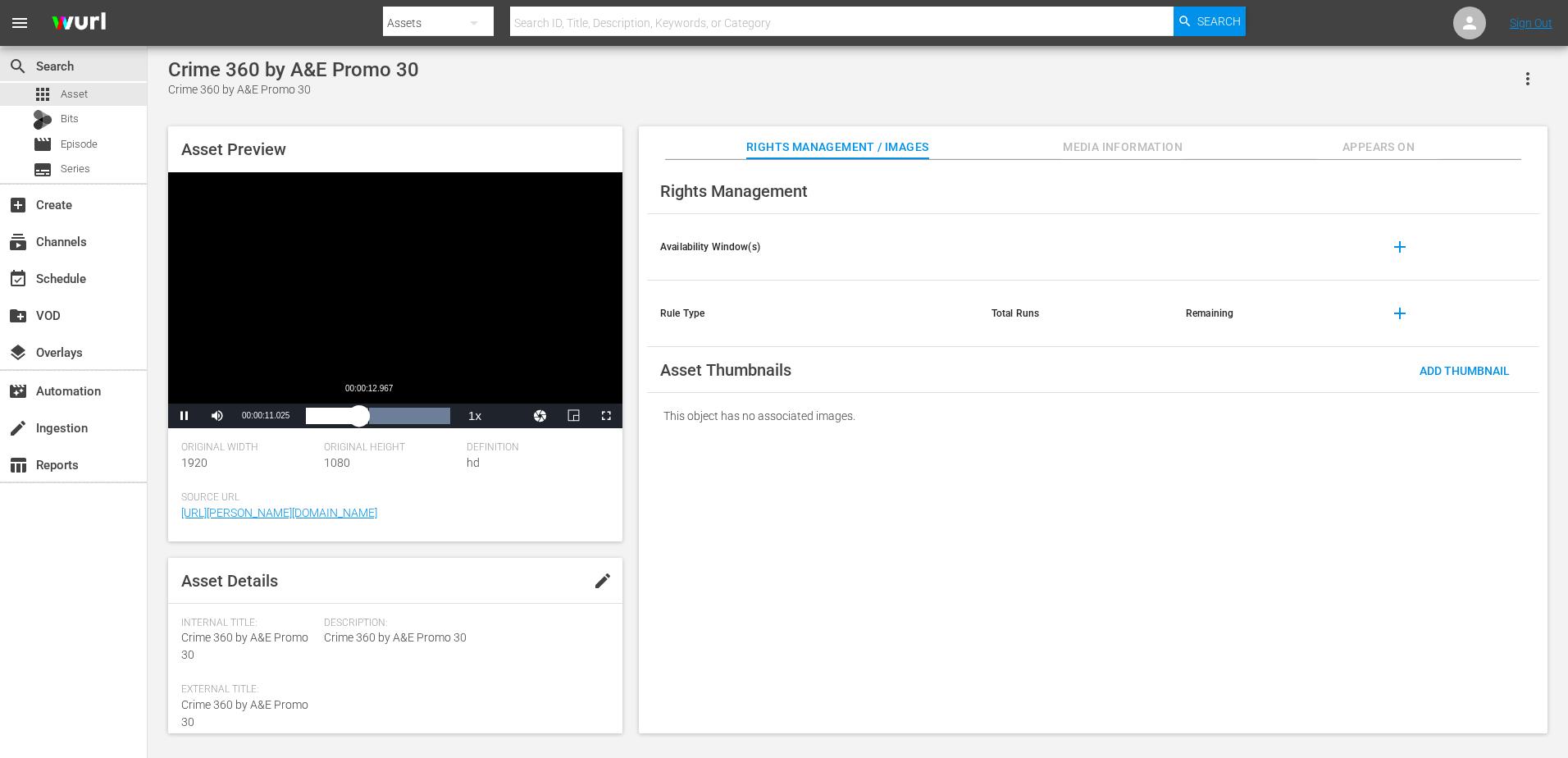
click at [359, 413] on div "00:00:11.142" at bounding box center [333, 416] width 53 height 17
click at [370, 414] on div "00:00:13.396" at bounding box center [337, 416] width 64 height 17
click at [381, 417] on div "00:00:15.736" at bounding box center [343, 416] width 75 height 17
click at [391, 420] on div "00:00:17.706" at bounding box center [348, 416] width 85 height 17
click at [416, 424] on div "00:00:23.034" at bounding box center [416, 416] width 1 height 17
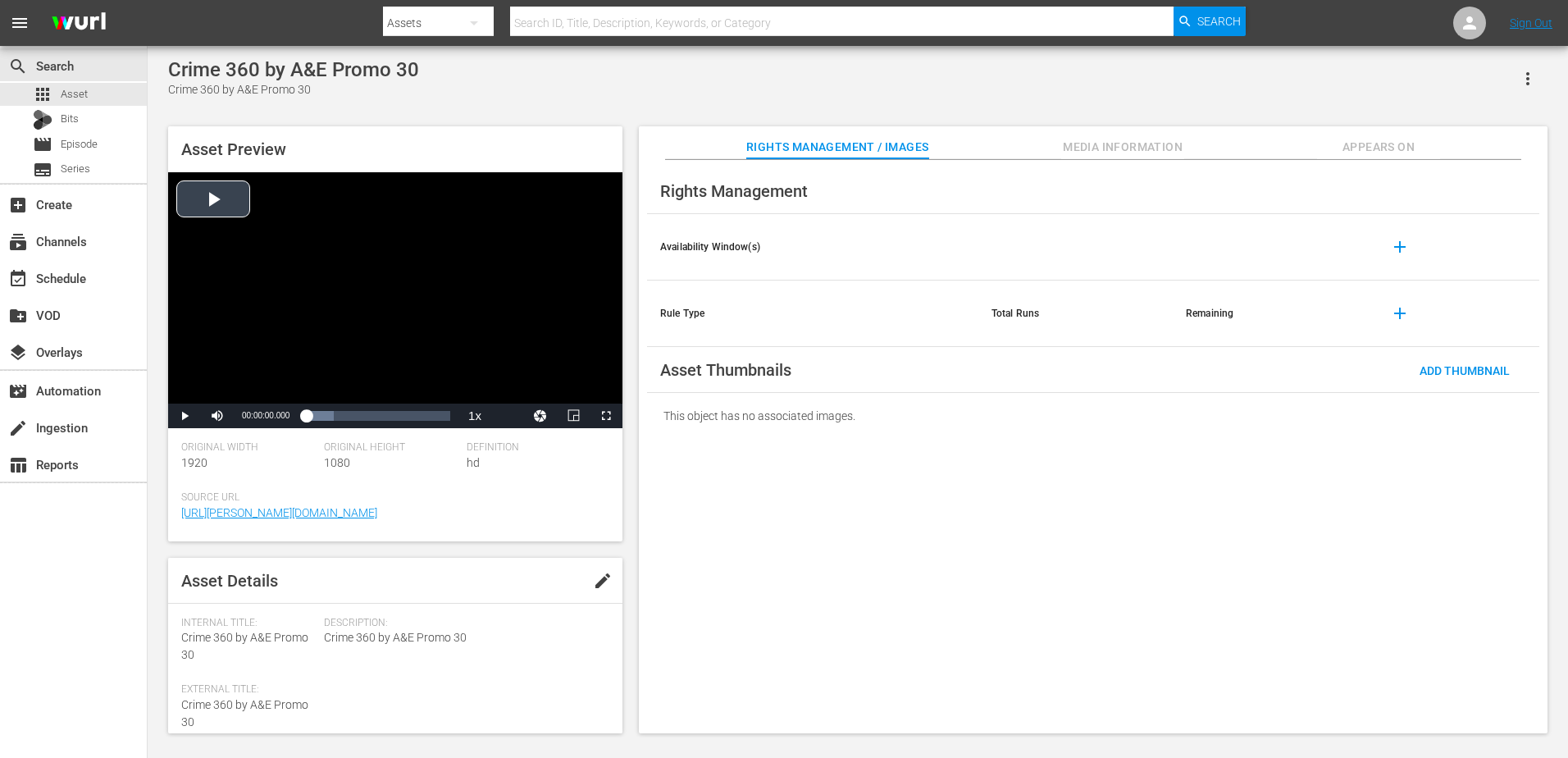
click at [376, 237] on div "Video Player" at bounding box center [396, 288] width 454 height 231
click at [342, 358] on div "Video Player" at bounding box center [396, 288] width 454 height 231
click at [572, 264] on div "Video Player" at bounding box center [396, 288] width 454 height 231
click at [333, 416] on div "00:00:05.472" at bounding box center [333, 416] width 1 height 17
click at [381, 418] on div "00:00:15.734" at bounding box center [381, 416] width 1 height 17
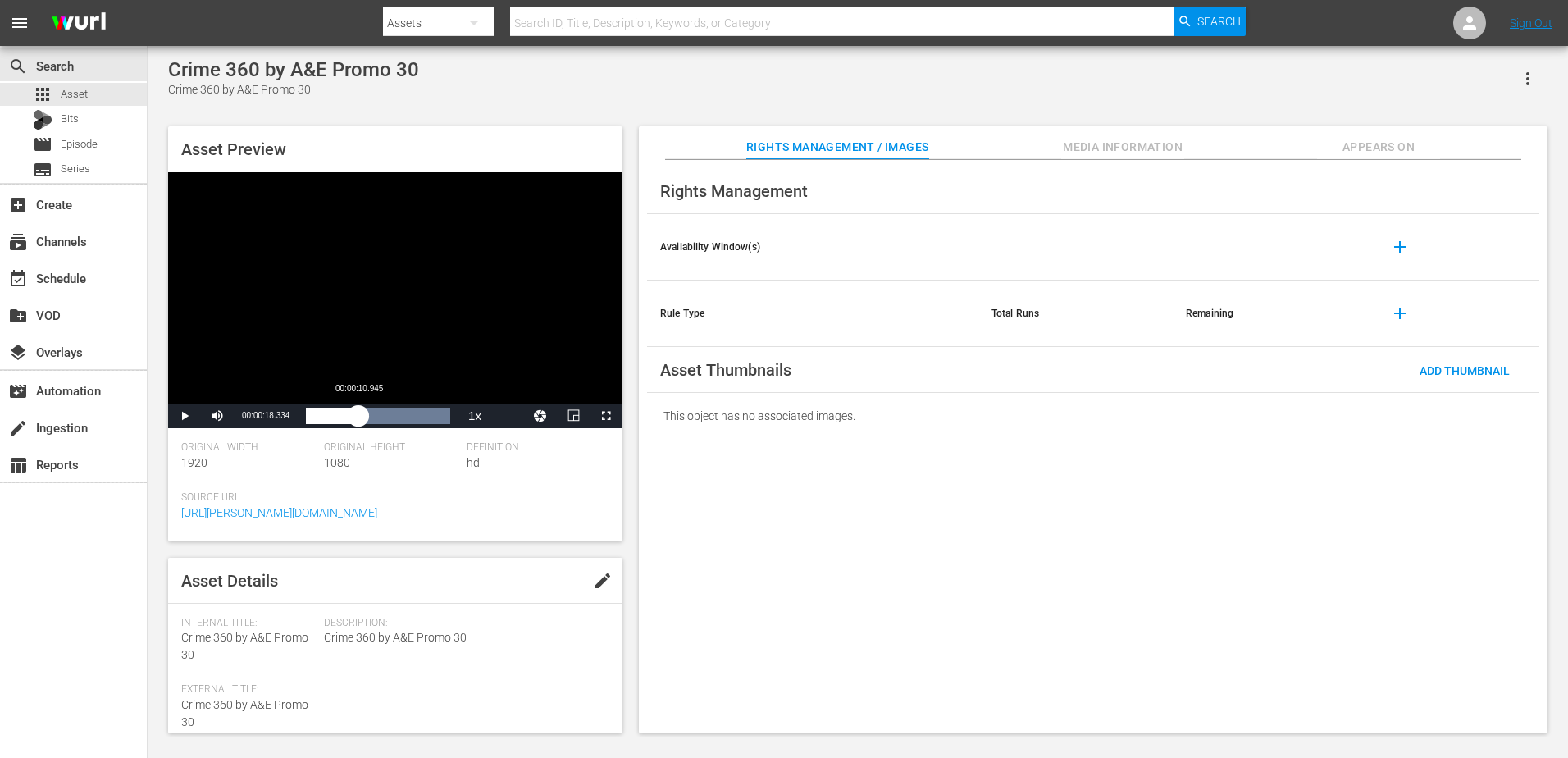
click at [358, 418] on div "Loaded : 100.00% 00:00:10.945 00:00:18.469" at bounding box center [378, 416] width 144 height 17
click at [353, 421] on div "00:00:12.591" at bounding box center [336, 416] width 60 height 17
click at [423, 344] on div "Video Player" at bounding box center [396, 288] width 454 height 231
click at [478, 284] on div "Video Player" at bounding box center [396, 288] width 454 height 231
click at [373, 415] on div "Loaded : 100.00% 00:00:15.221 00:00:11.093" at bounding box center [378, 416] width 144 height 17
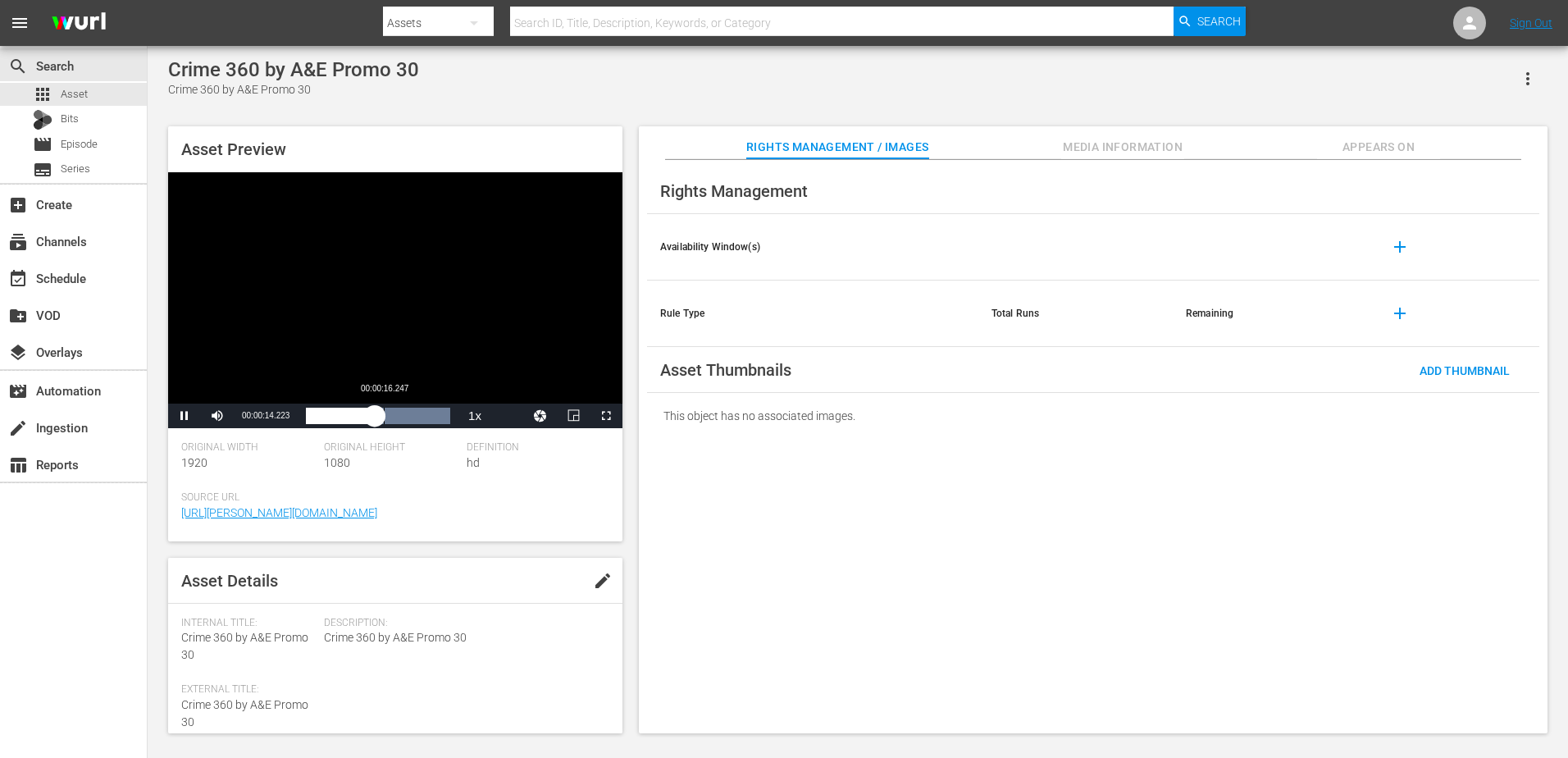
click at [375, 415] on div "00:00:14.361" at bounding box center [340, 416] width 69 height 17
click at [387, 415] on div "00:00:16.960" at bounding box center [347, 416] width 81 height 17
click at [415, 417] on div "00:00:20.789" at bounding box center [361, 416] width 110 height 17
click at [428, 420] on div "00:00:23.091" at bounding box center [367, 416] width 122 height 17
click at [395, 256] on div "Video Player" at bounding box center [396, 288] width 454 height 231
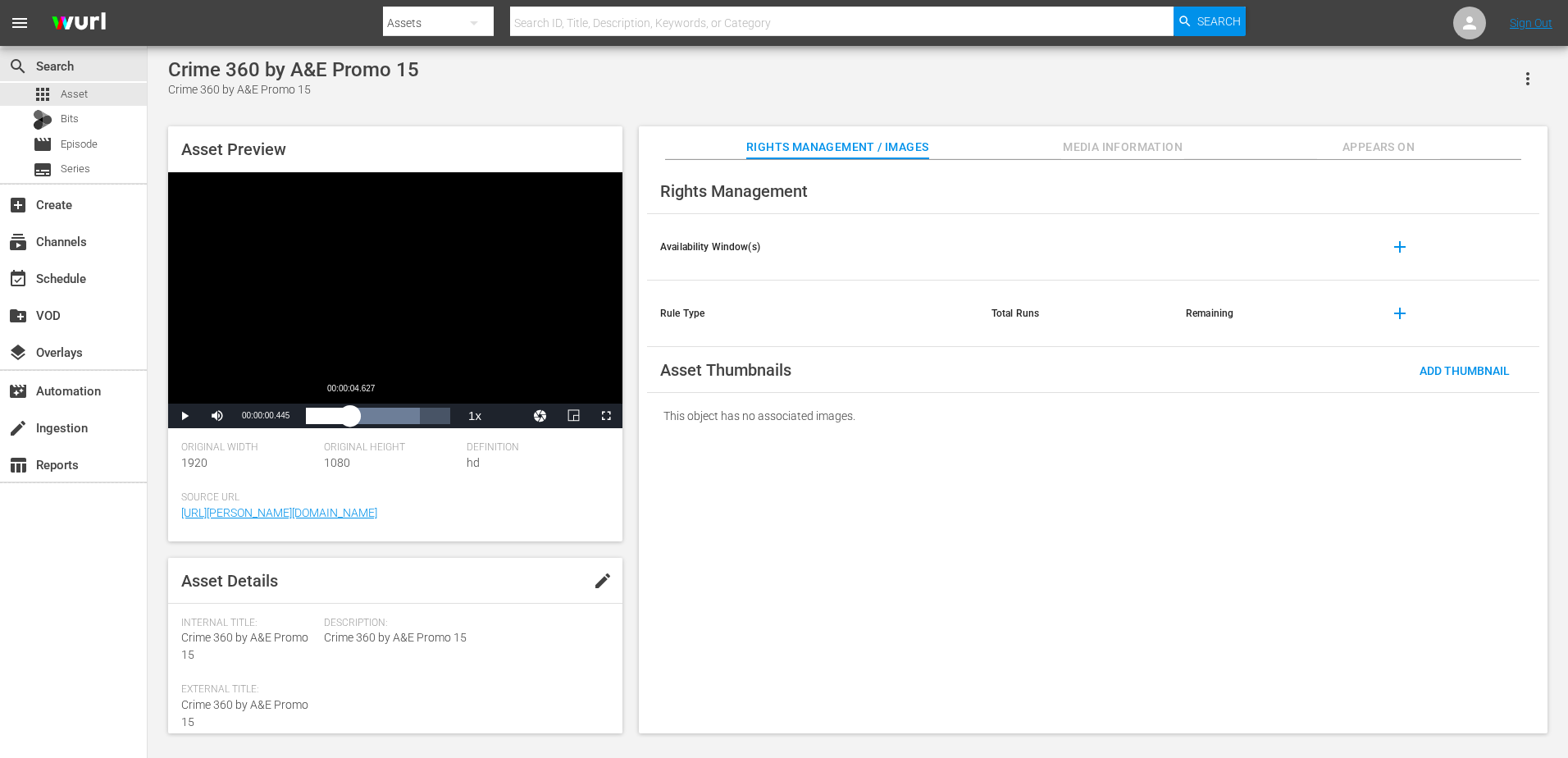
click at [350, 419] on div "Loaded : 78.71% 00:00:04.627 00:00:00.609" at bounding box center [378, 416] width 144 height 17
click at [388, 416] on div "00:00:08.483" at bounding box center [387, 416] width 1 height 17
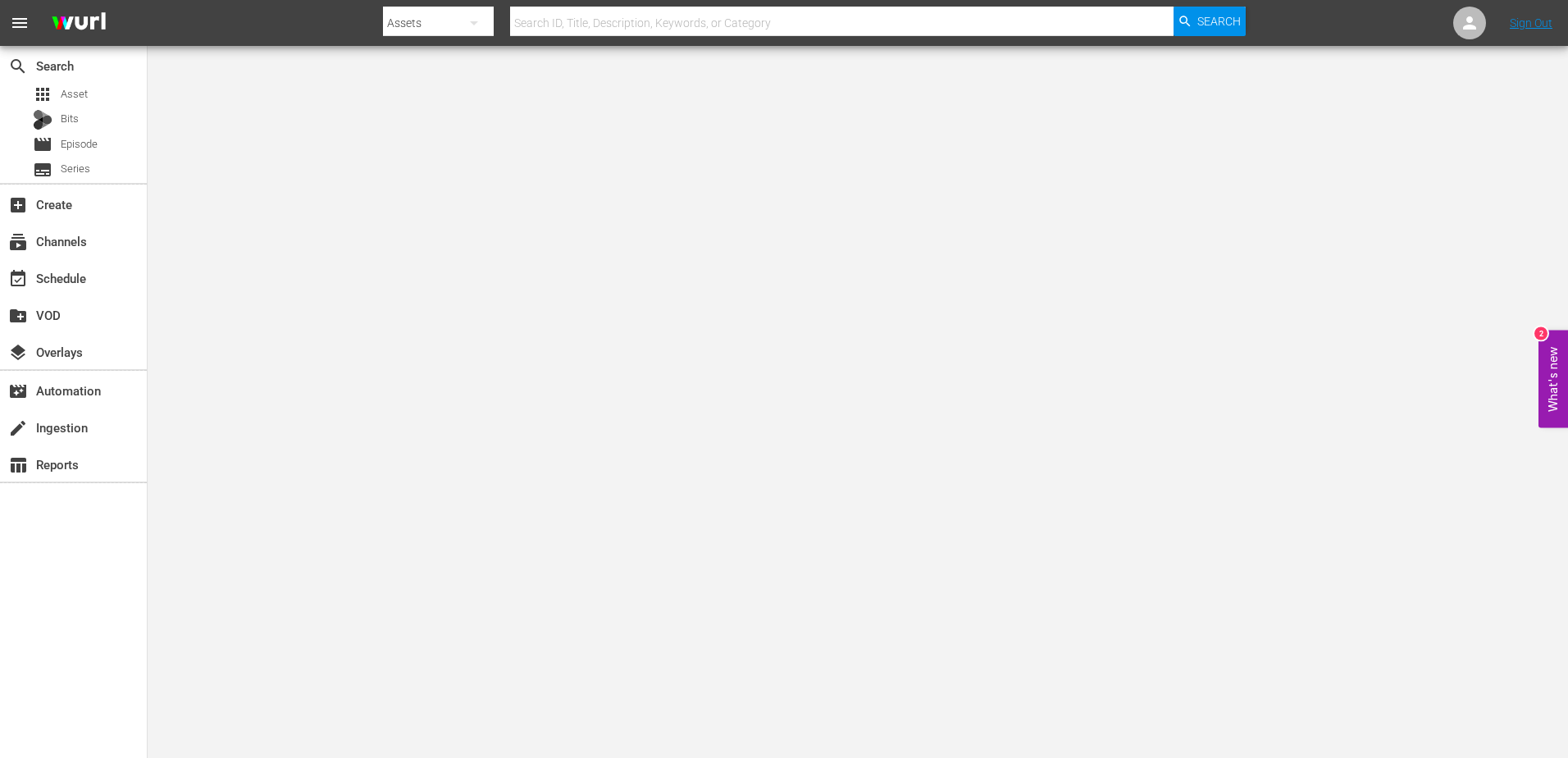
click at [789, 11] on input "text" at bounding box center [841, 22] width 663 height 39
type input "to die for"
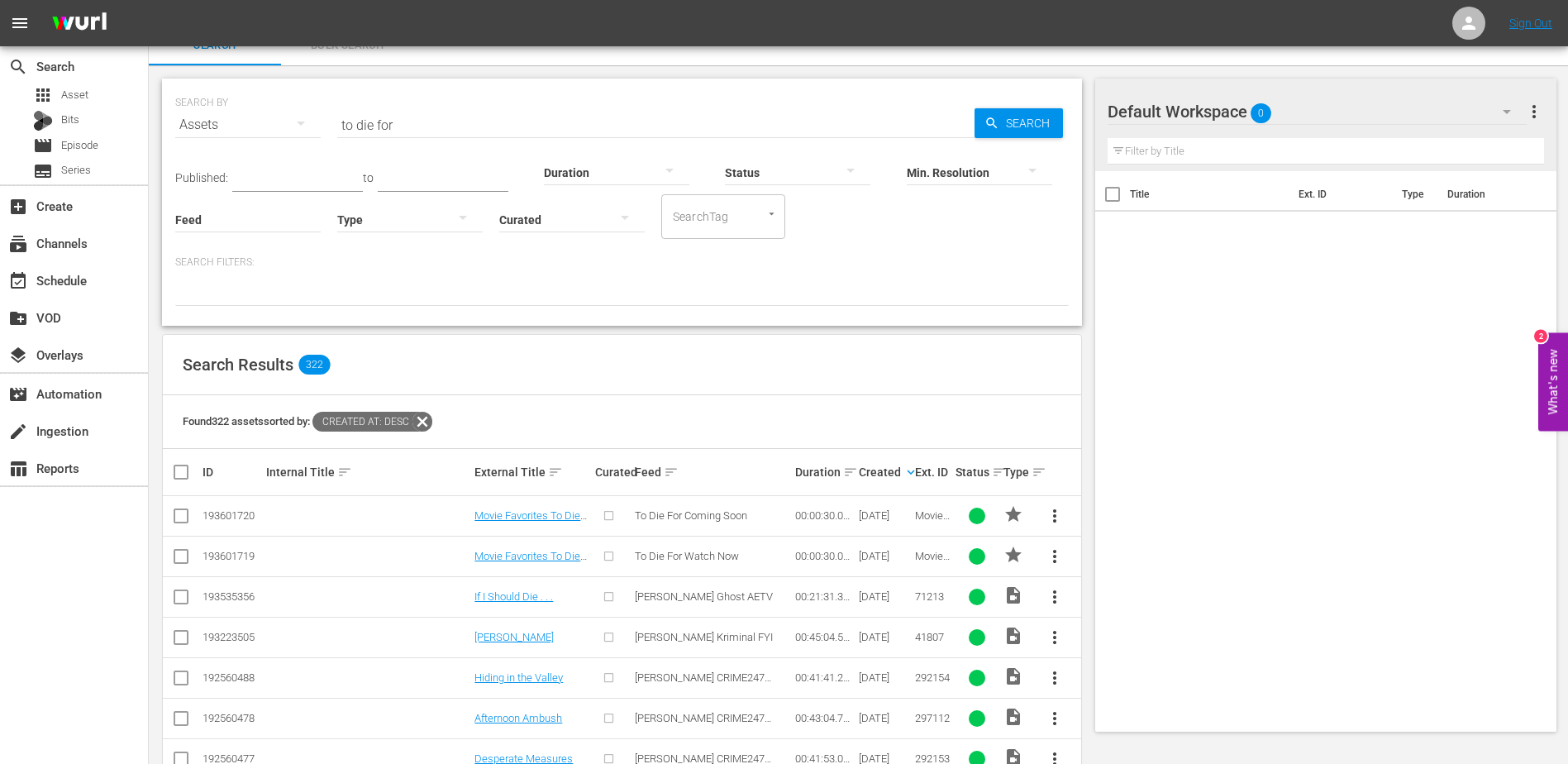
scroll to position [83, 0]
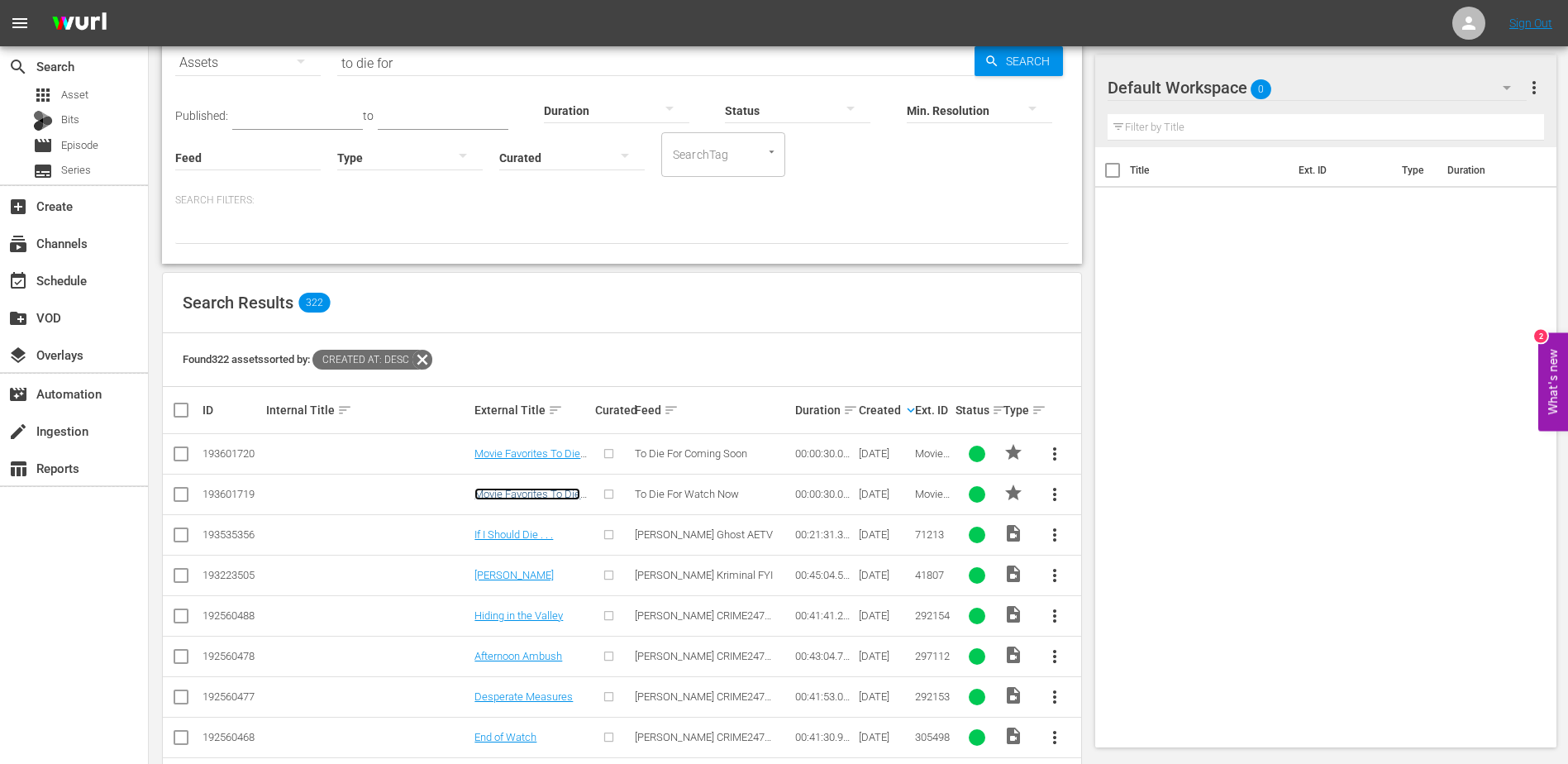
click at [500, 493] on link "Movie Favorites To Die For Watch Now Promo 30" at bounding box center [527, 507] width 106 height 38
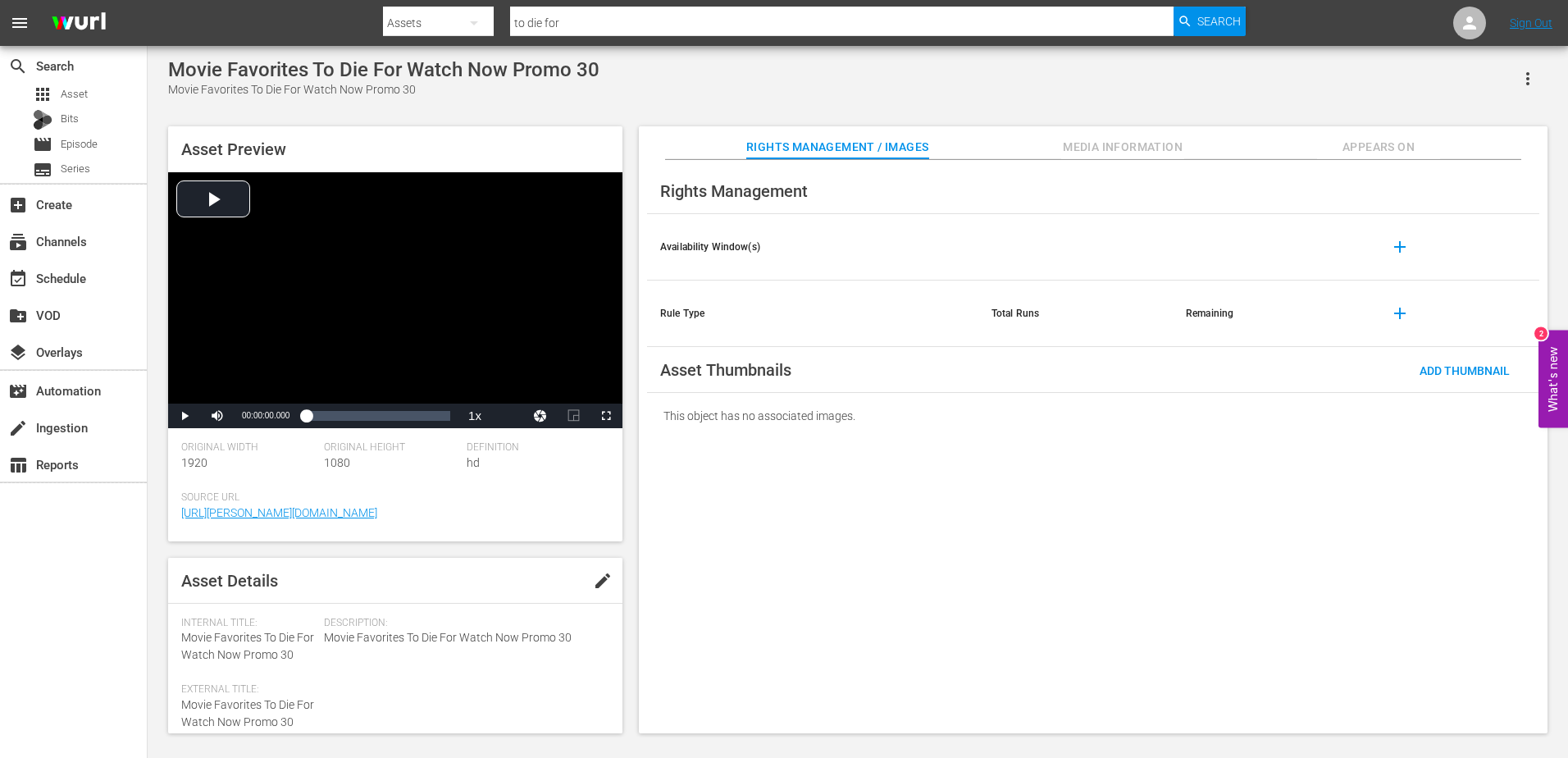
scroll to position [28, 0]
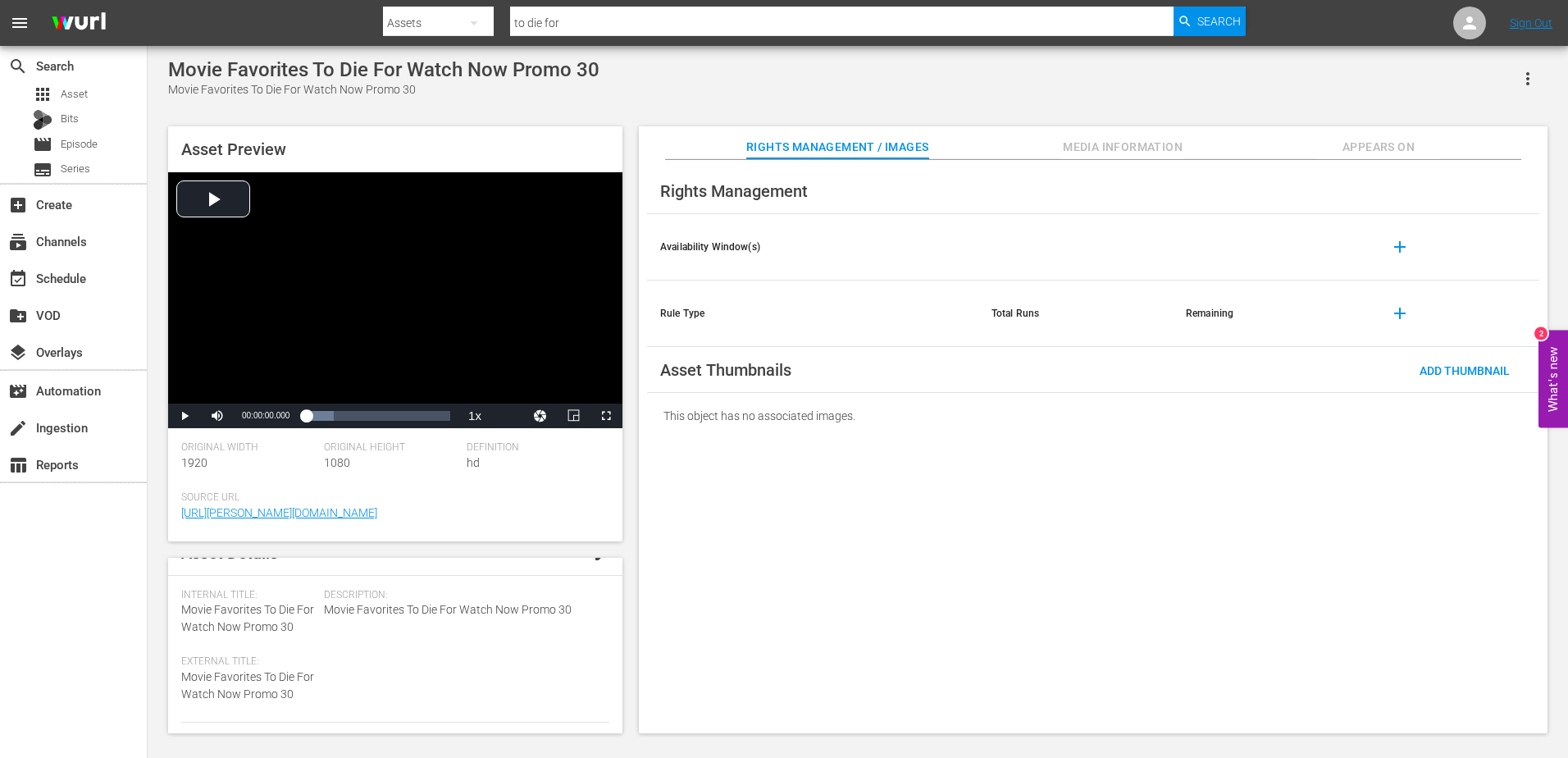
click at [234, 627] on span "Movie Favorites To Die For Watch Now Promo 30" at bounding box center [248, 618] width 133 height 31
copy span "Movie Favorites To Die For Watch Now Promo 30"
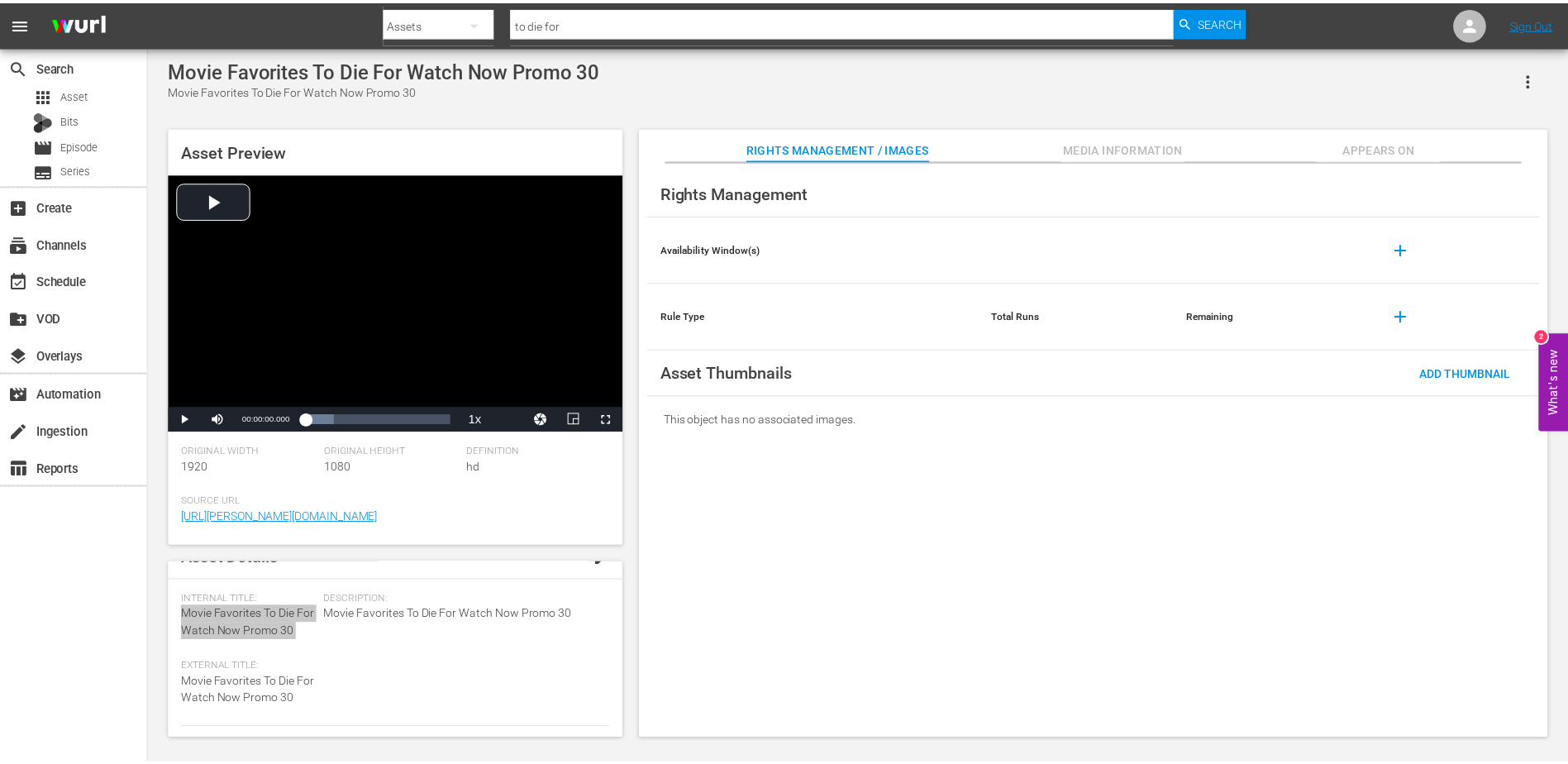
scroll to position [176, 0]
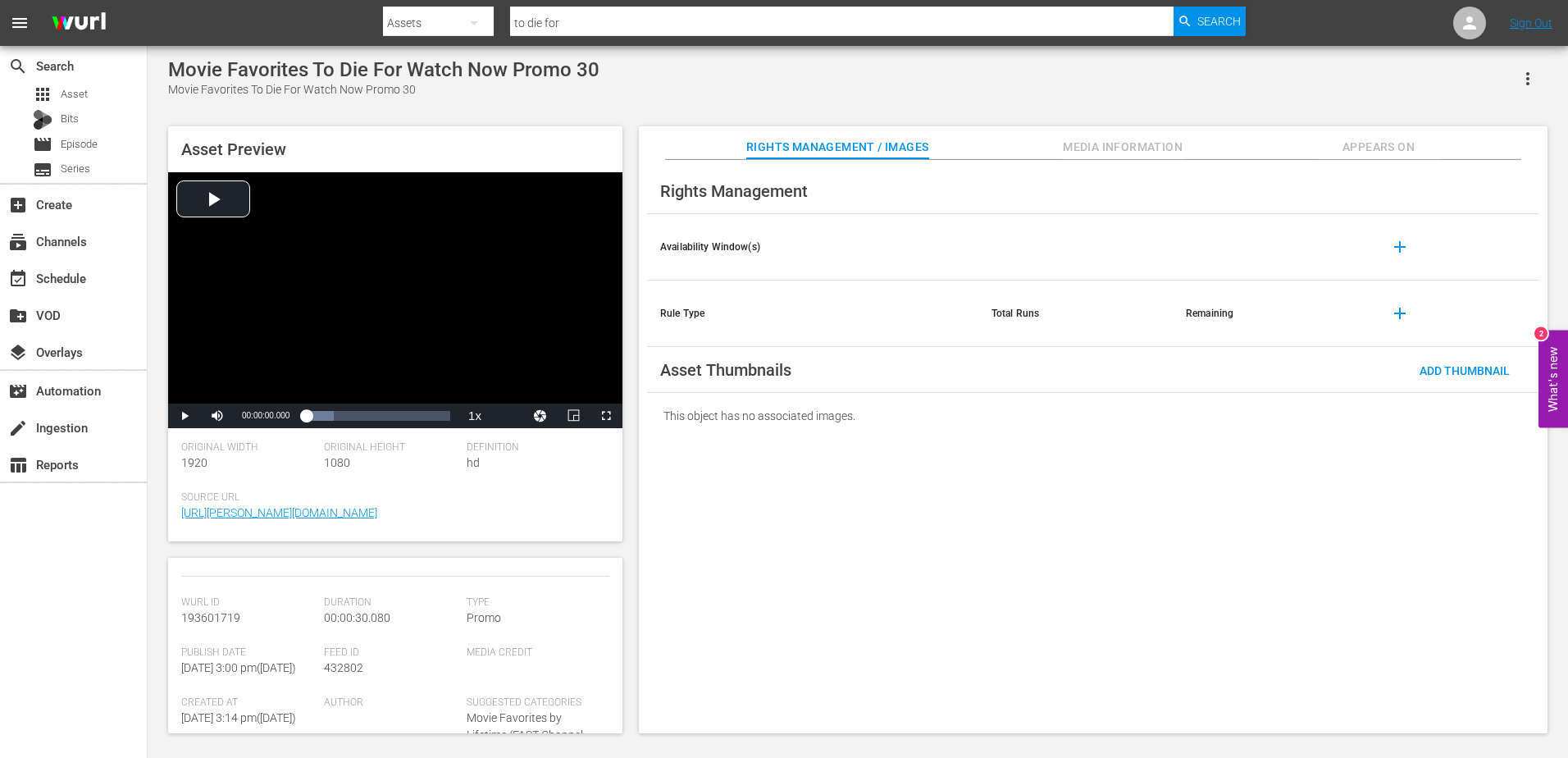
click at [219, 624] on span "193601719" at bounding box center [211, 618] width 59 height 13
copy span "193601719"
click at [567, 23] on input "to die for" at bounding box center [841, 22] width 663 height 39
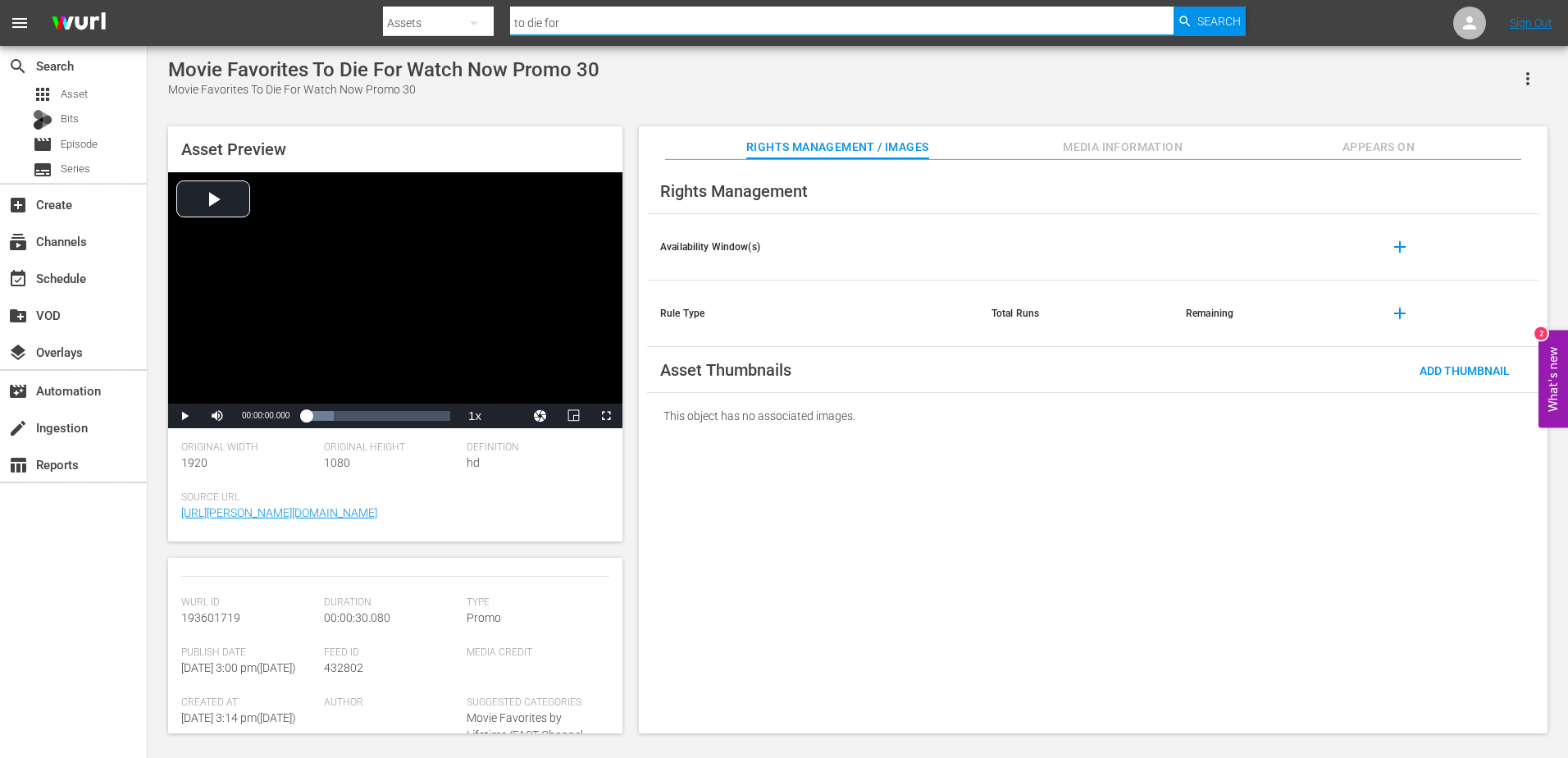
click at [567, 23] on input "to die for" at bounding box center [841, 22] width 663 height 39
type input "matched married meet"
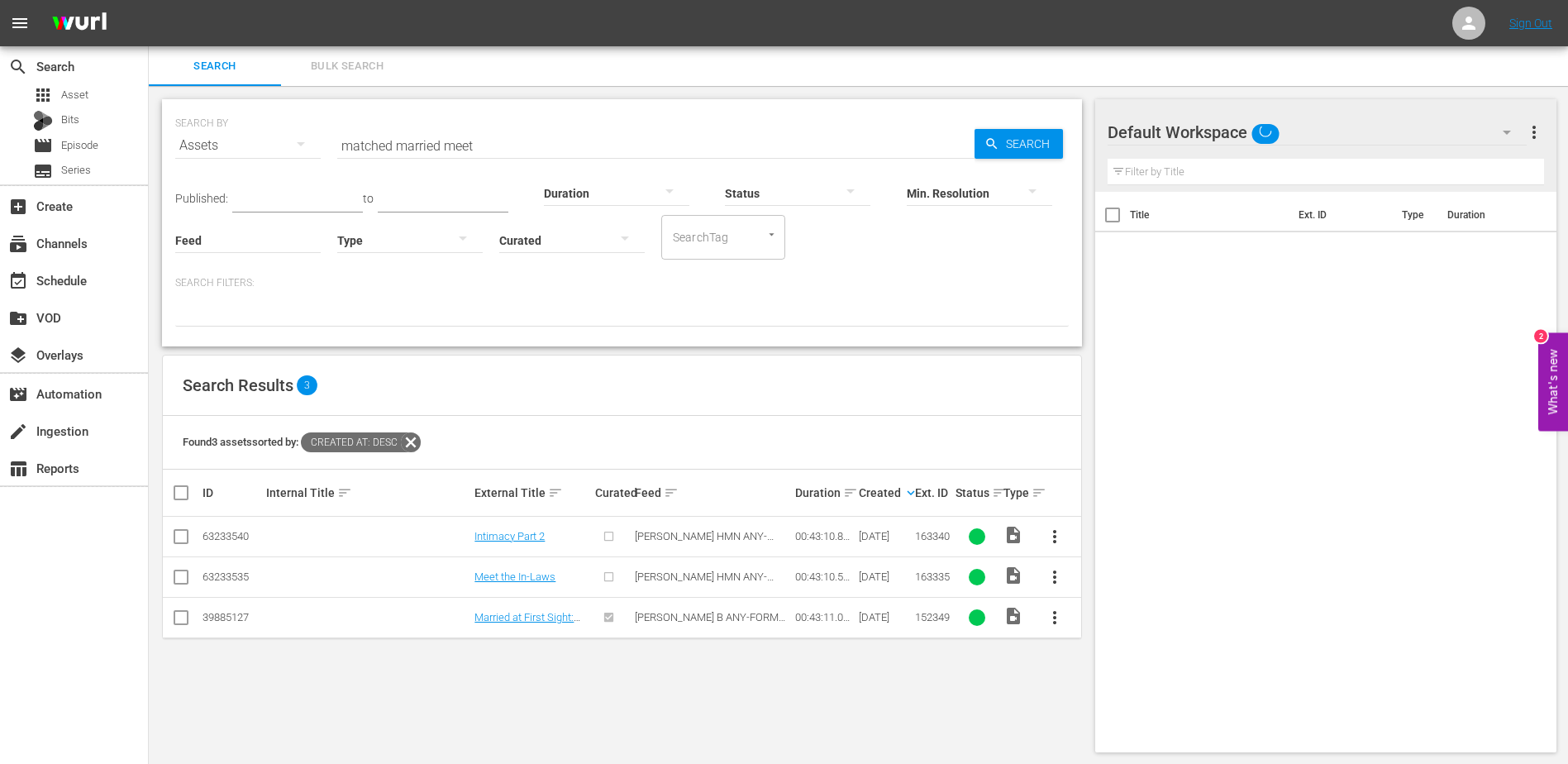
click at [527, 166] on div "Published: to Duration Status Min. Resolution Feed Feed Title Type Curated Sear…" at bounding box center [622, 212] width 893 height 94
click at [416, 149] on input "matched married meet" at bounding box center [656, 145] width 638 height 39
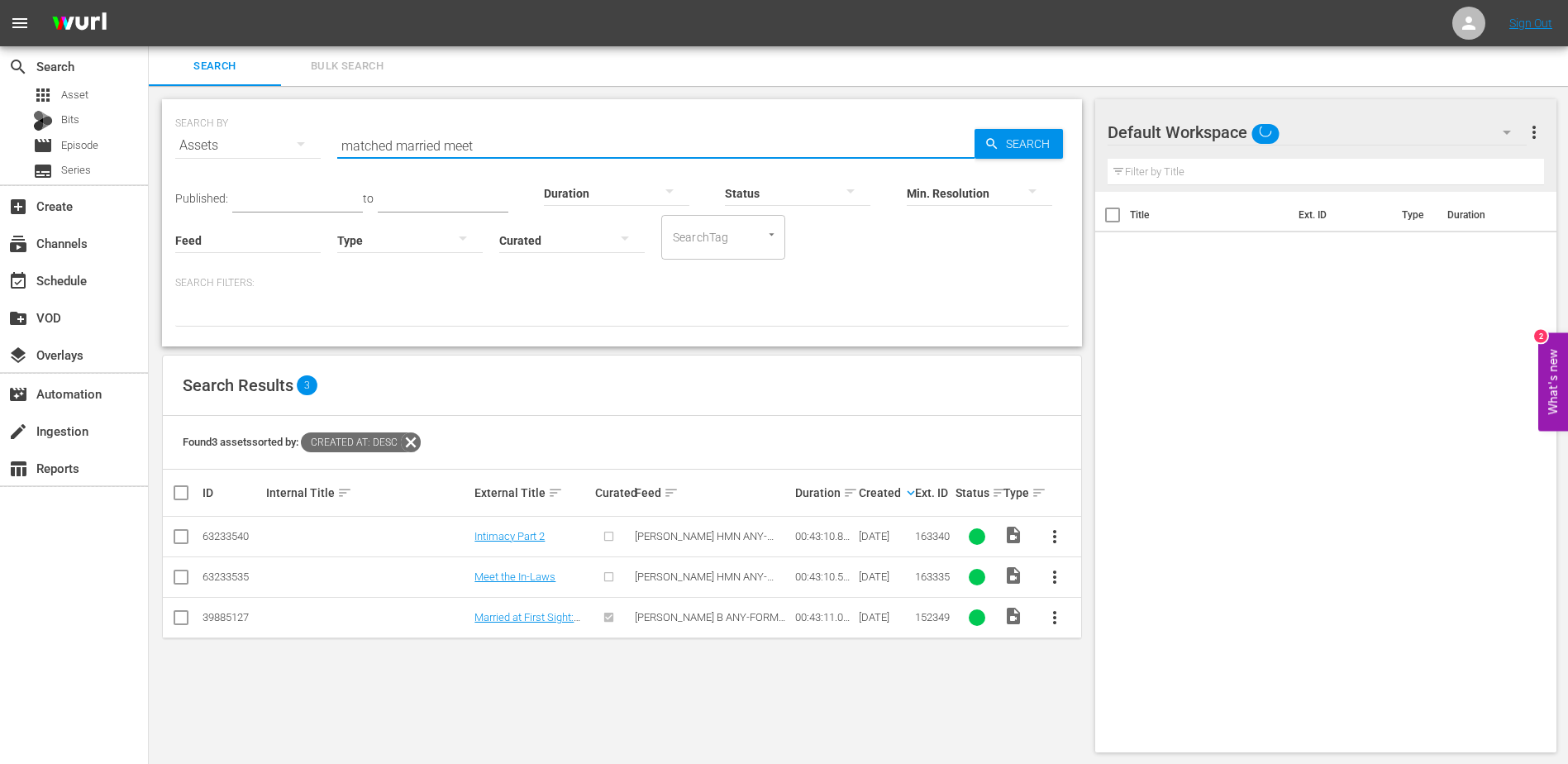
drag, startPoint x: 416, startPoint y: 149, endPoint x: 489, endPoint y: 153, distance: 73.1
click at [489, 153] on input "matched married meet" at bounding box center [656, 145] width 638 height 39
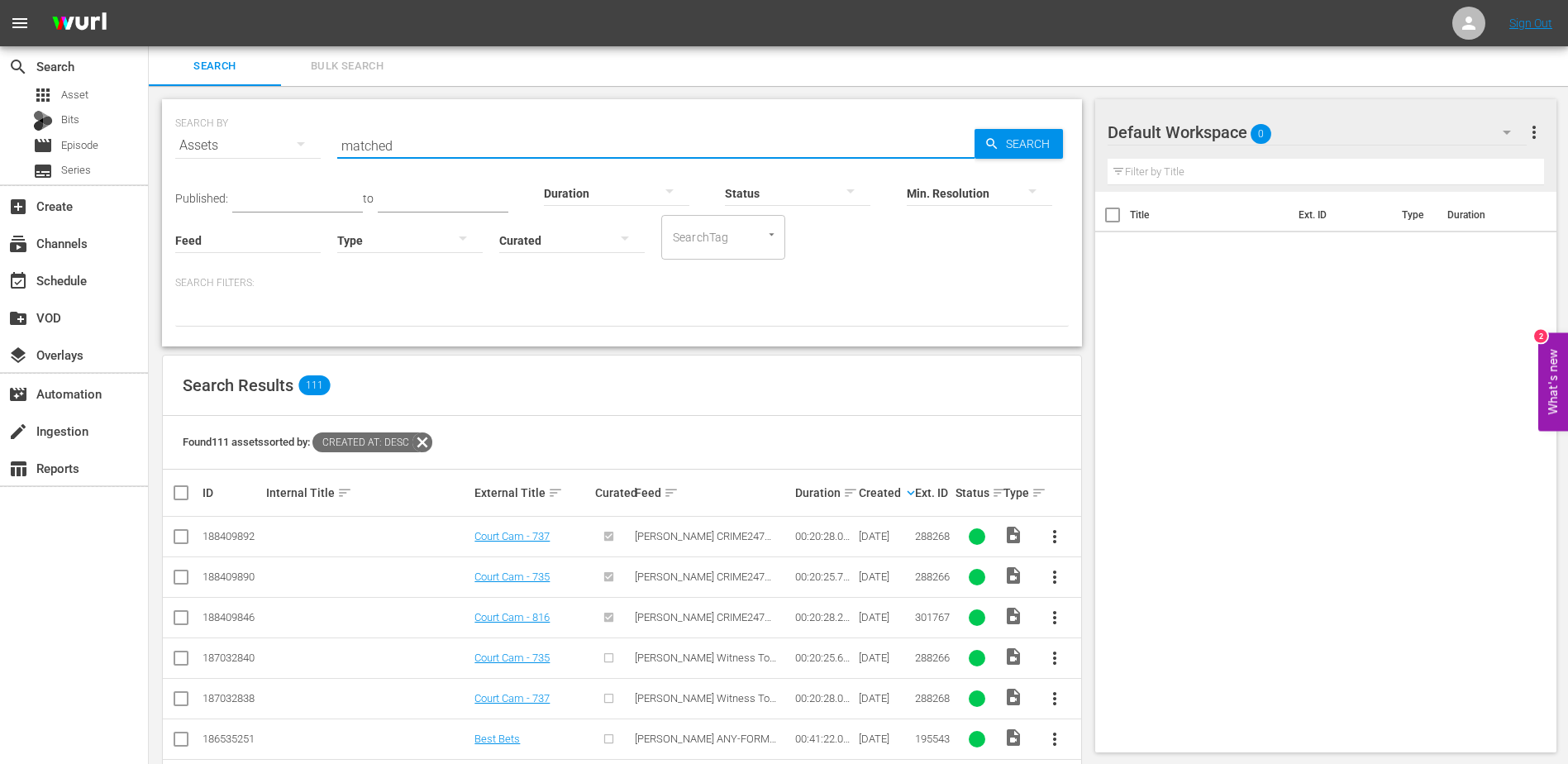
drag, startPoint x: 470, startPoint y: 127, endPoint x: 307, endPoint y: 131, distance: 163.0
click at [307, 131] on div "SEARCH BY Search By Assets Search ID, Title, Description, Keywords, or Category…" at bounding box center [622, 135] width 893 height 59
type input "60 days in"
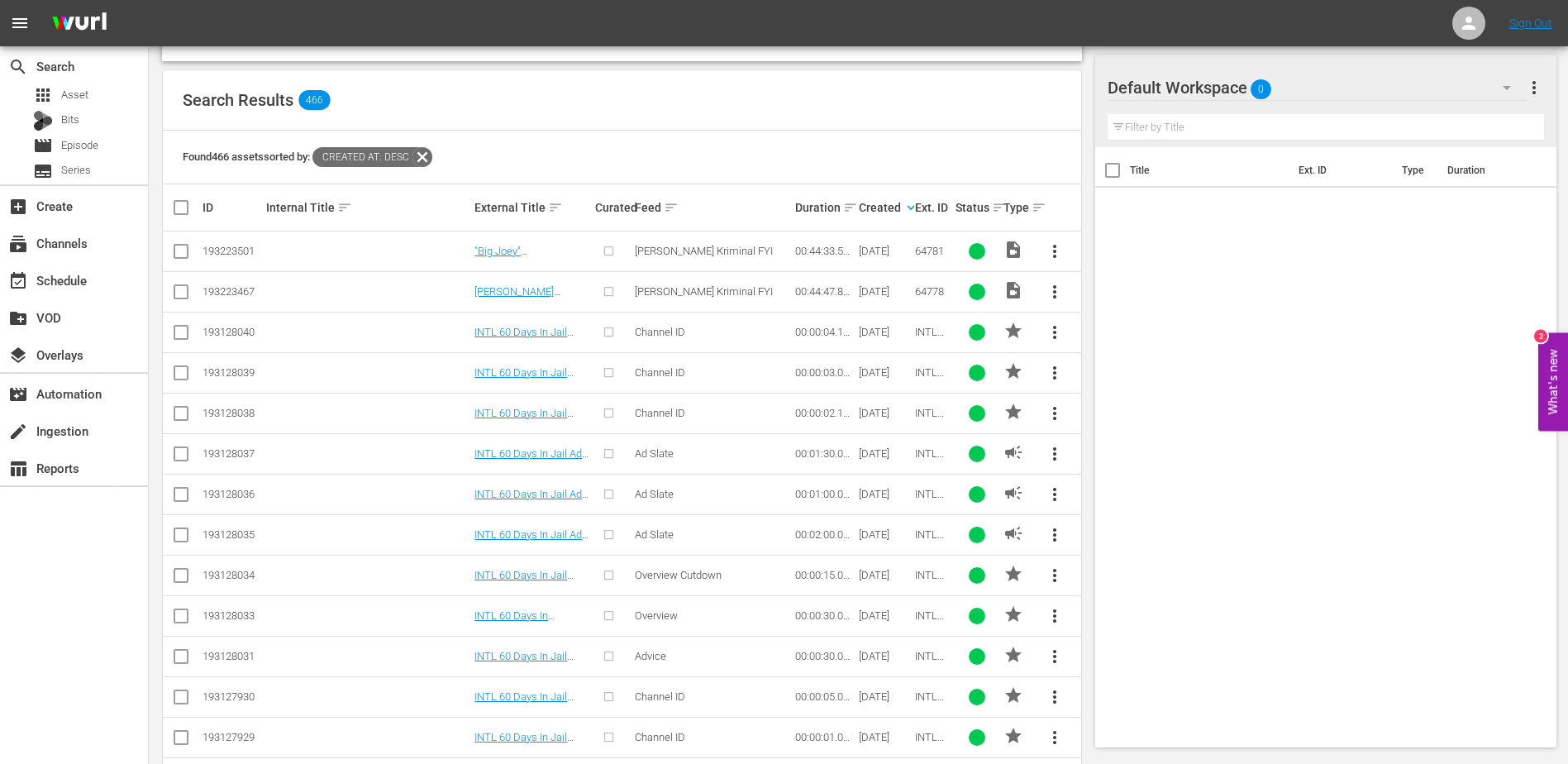
scroll to position [603, 0]
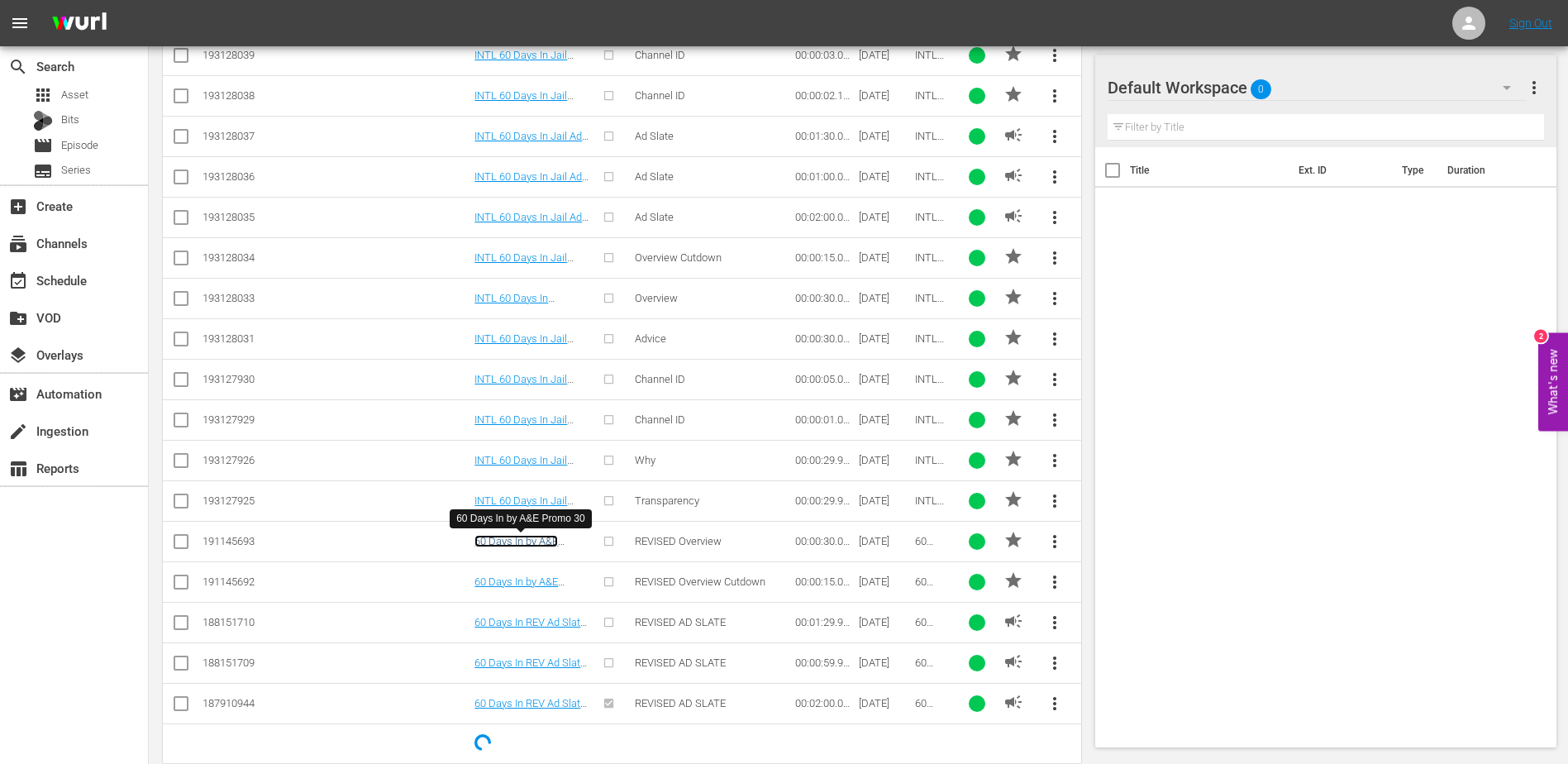
click at [552, 537] on link "60 Days In by A&E Promo 30" at bounding box center [517, 548] width 84 height 25
click at [551, 577] on link "60 Days In by A&E Promo 15" at bounding box center [517, 588] width 84 height 25
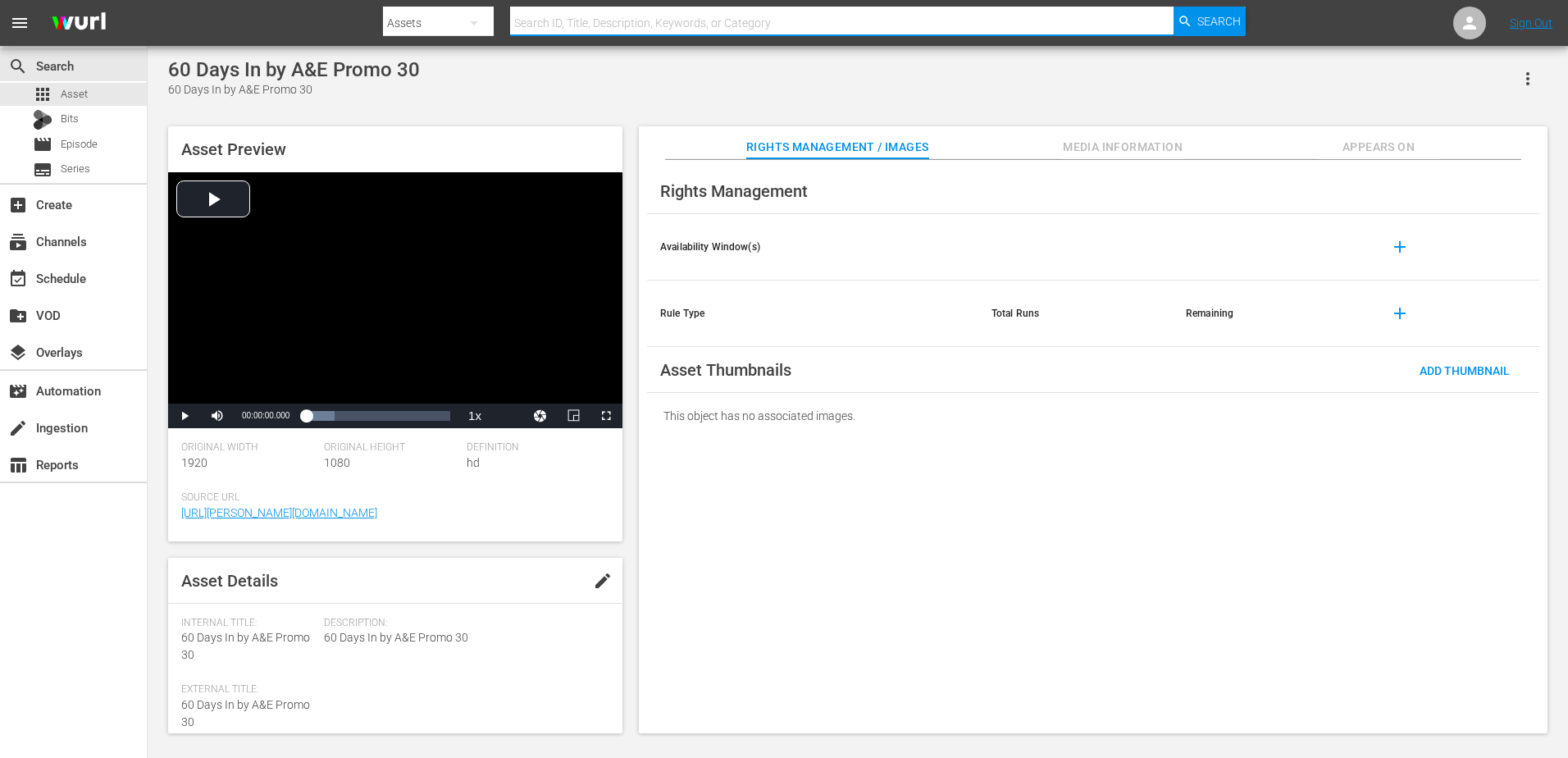
click at [572, 19] on input "text" at bounding box center [841, 22] width 663 height 39
type input "deal zone"
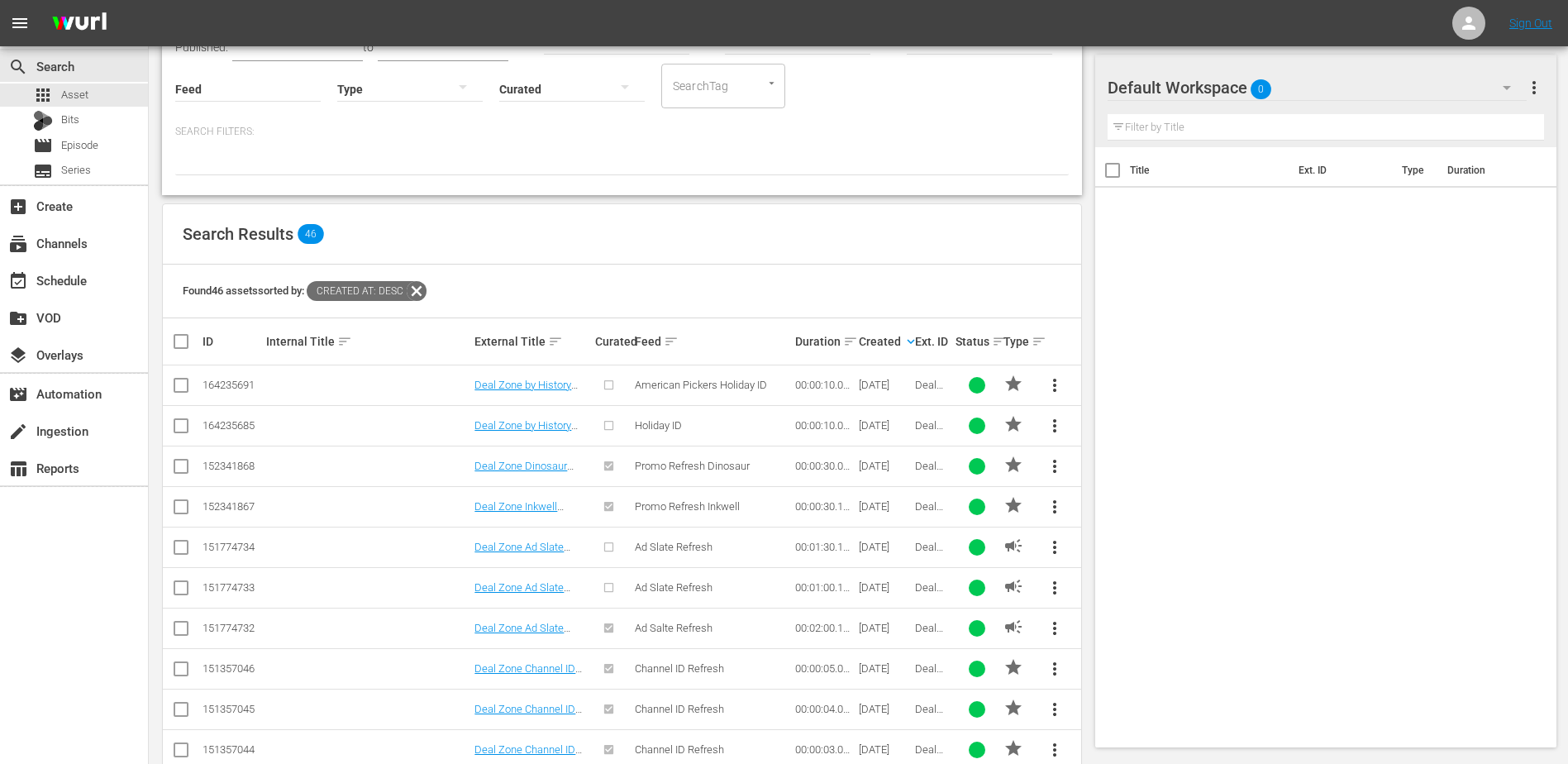
scroll to position [152, 0]
click at [537, 470] on link "Deal Zone Dinosaur Promo 30" at bounding box center [521, 471] width 93 height 25
click at [542, 504] on link "Deal Zone Inkwell Promo 30" at bounding box center [516, 512] width 83 height 25
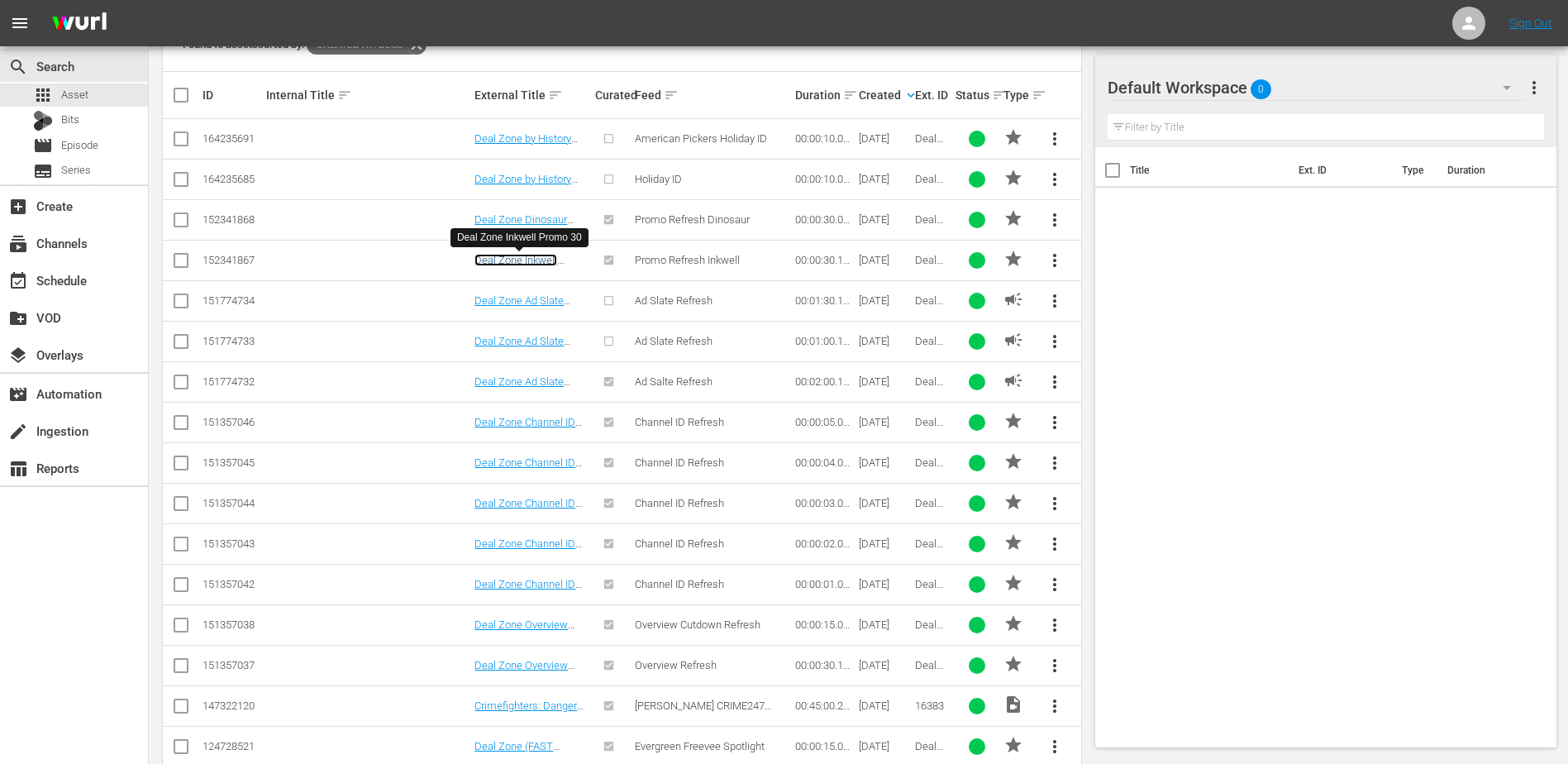
scroll to position [410, 0]
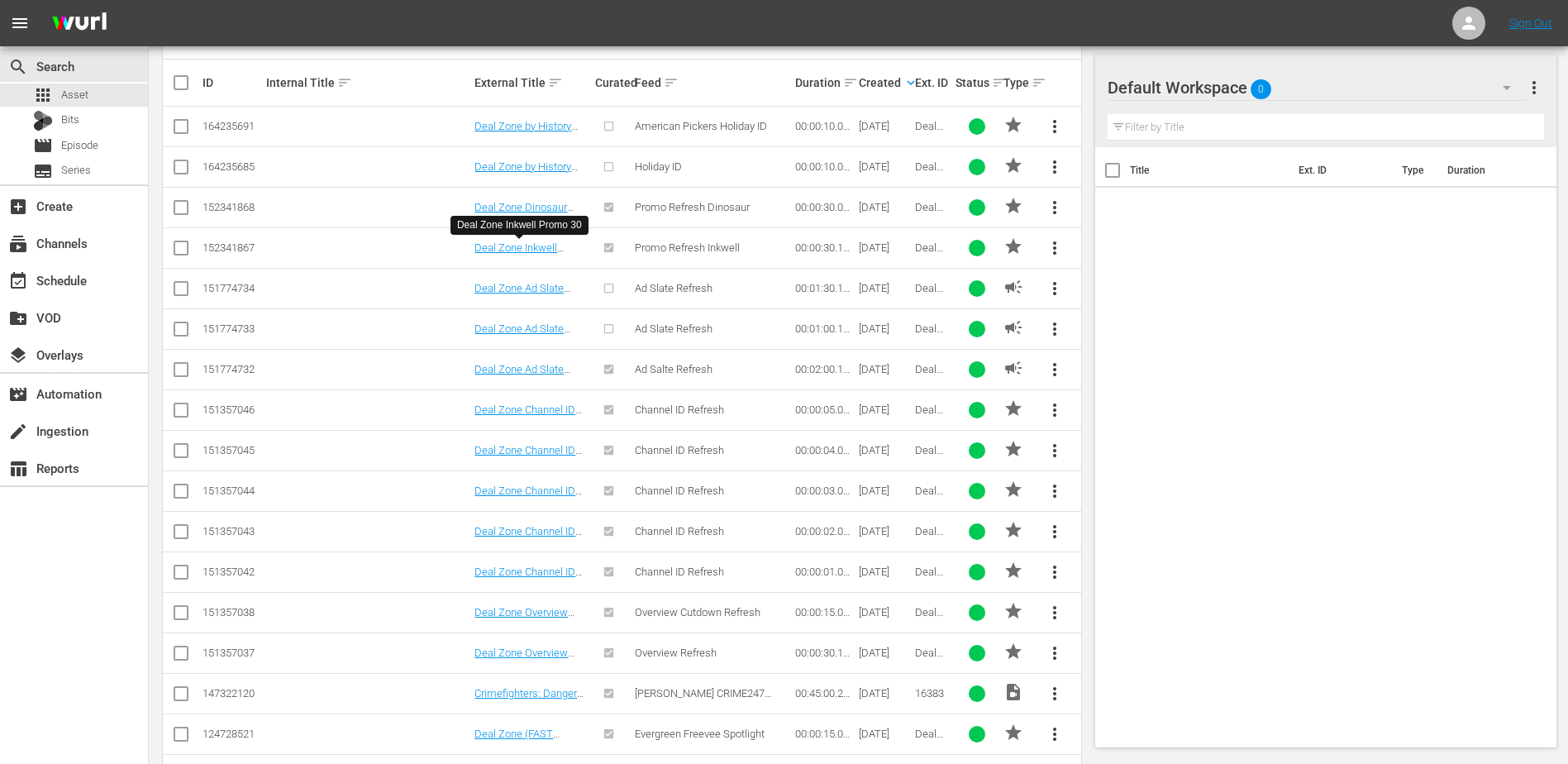
click at [541, 645] on td "Deal Zone Overview Refresh Promo 30" at bounding box center [532, 653] width 120 height 40
click at [542, 652] on link "Deal Zone Overview Refresh Promo 30" at bounding box center [522, 659] width 94 height 25
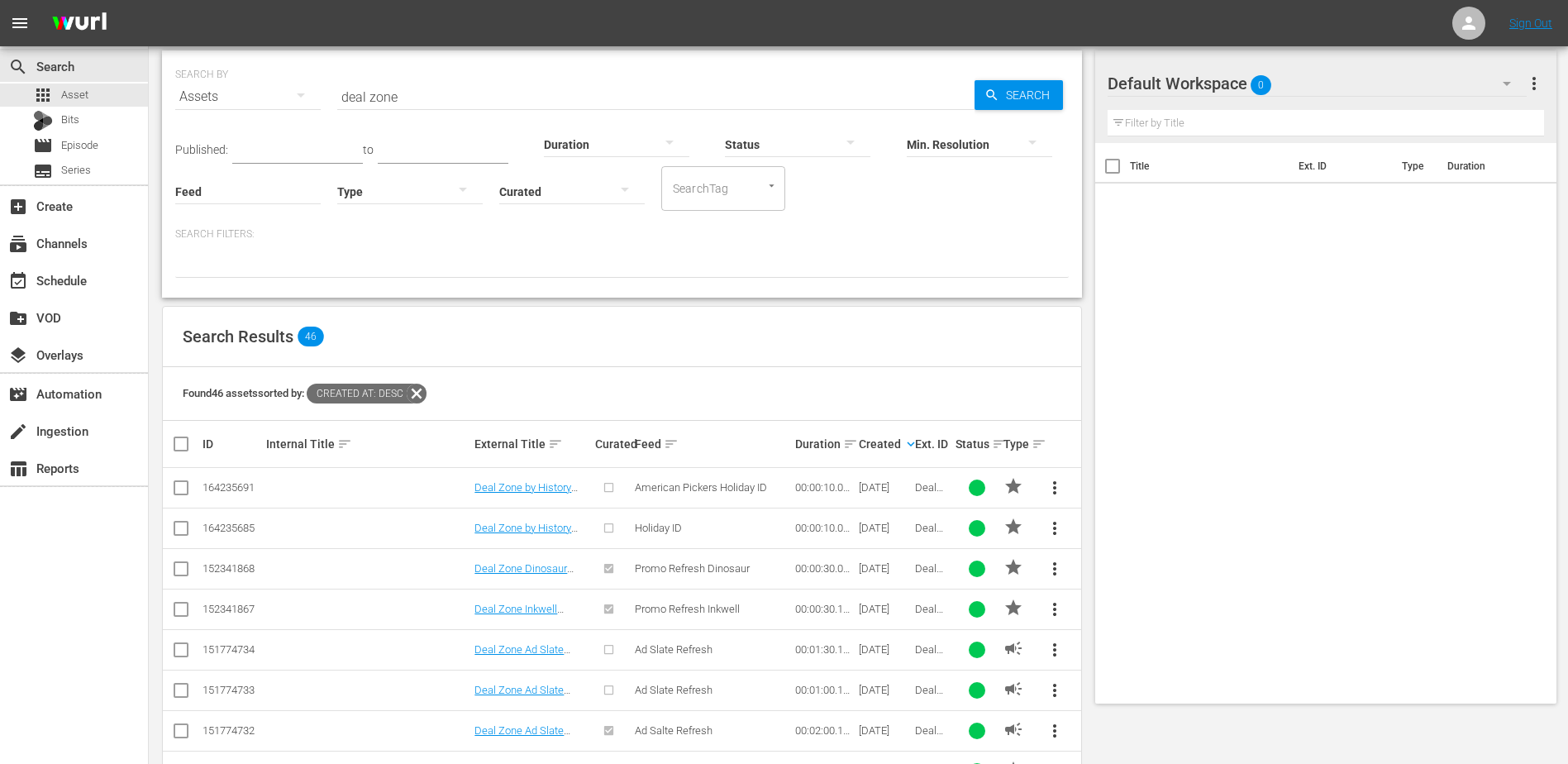
scroll to position [0, 0]
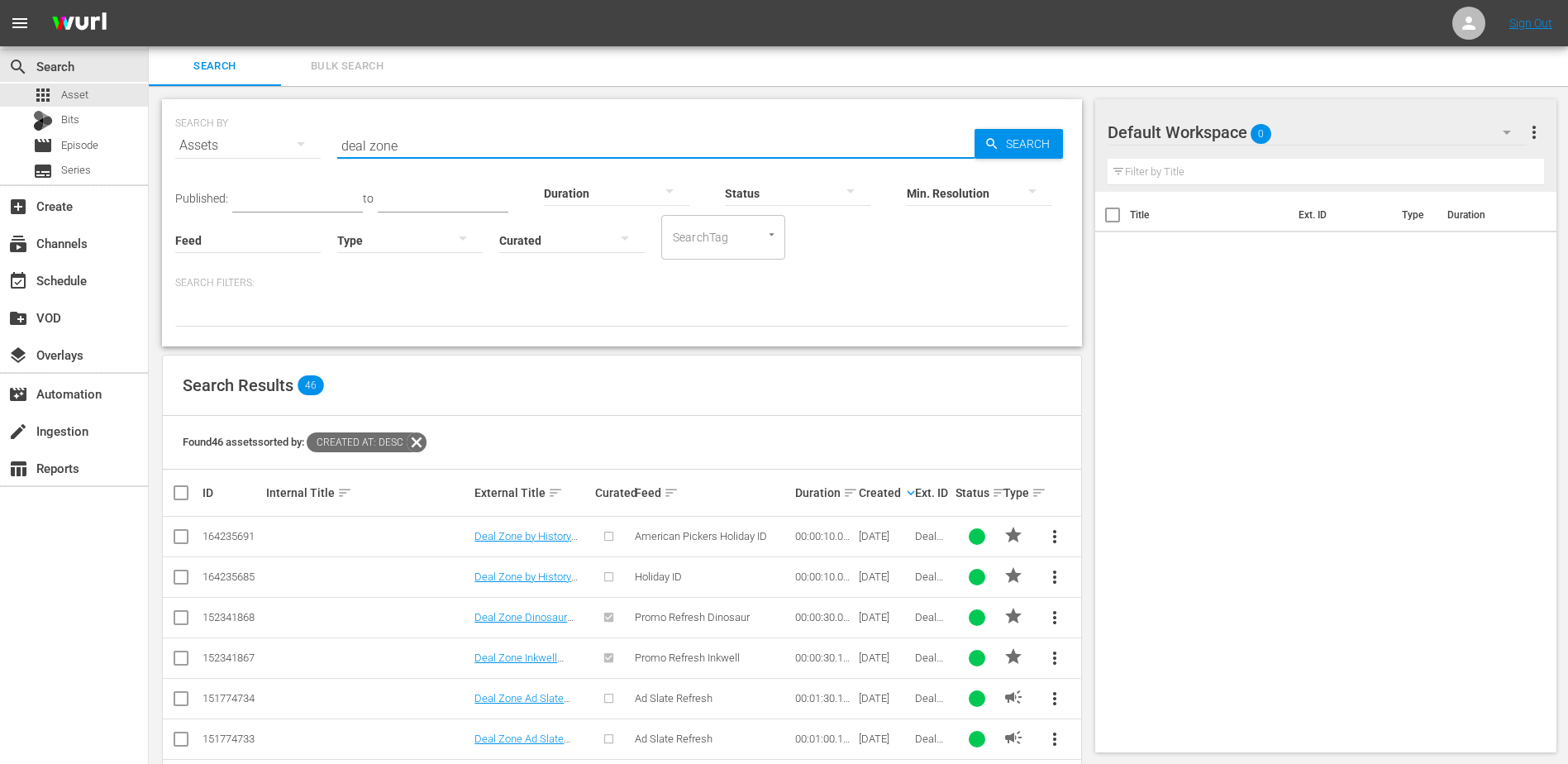
click at [420, 154] on input "deal zone" at bounding box center [656, 145] width 638 height 39
drag, startPoint x: 495, startPoint y: 144, endPoint x: 316, endPoint y: 137, distance: 179.1
click at [316, 137] on div "SEARCH BY Search By Assets Search ID, Title, Description, Keywords, or Category…" at bounding box center [622, 135] width 893 height 59
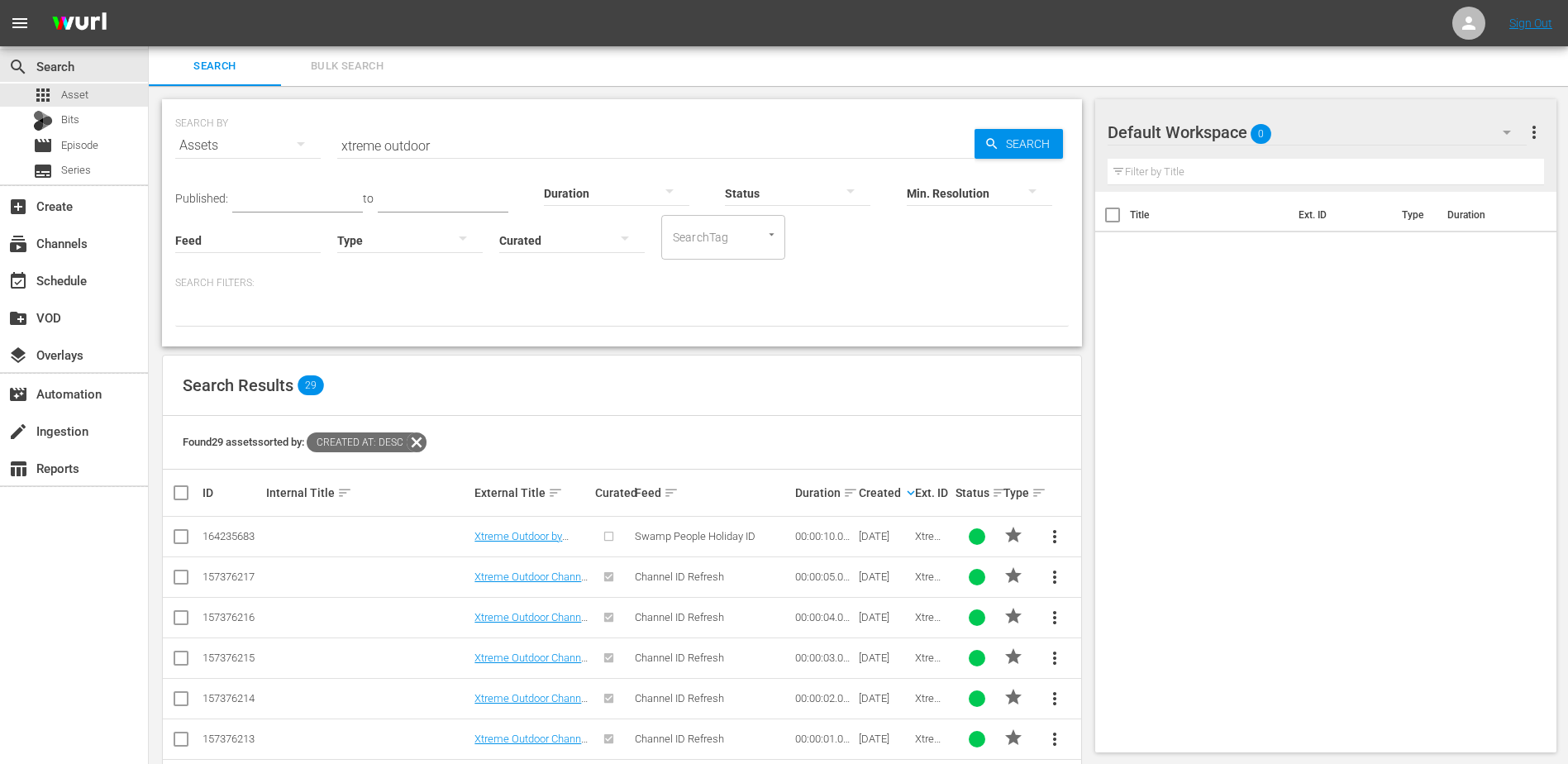
click at [417, 133] on input "xtreme outdoor" at bounding box center [656, 145] width 638 height 39
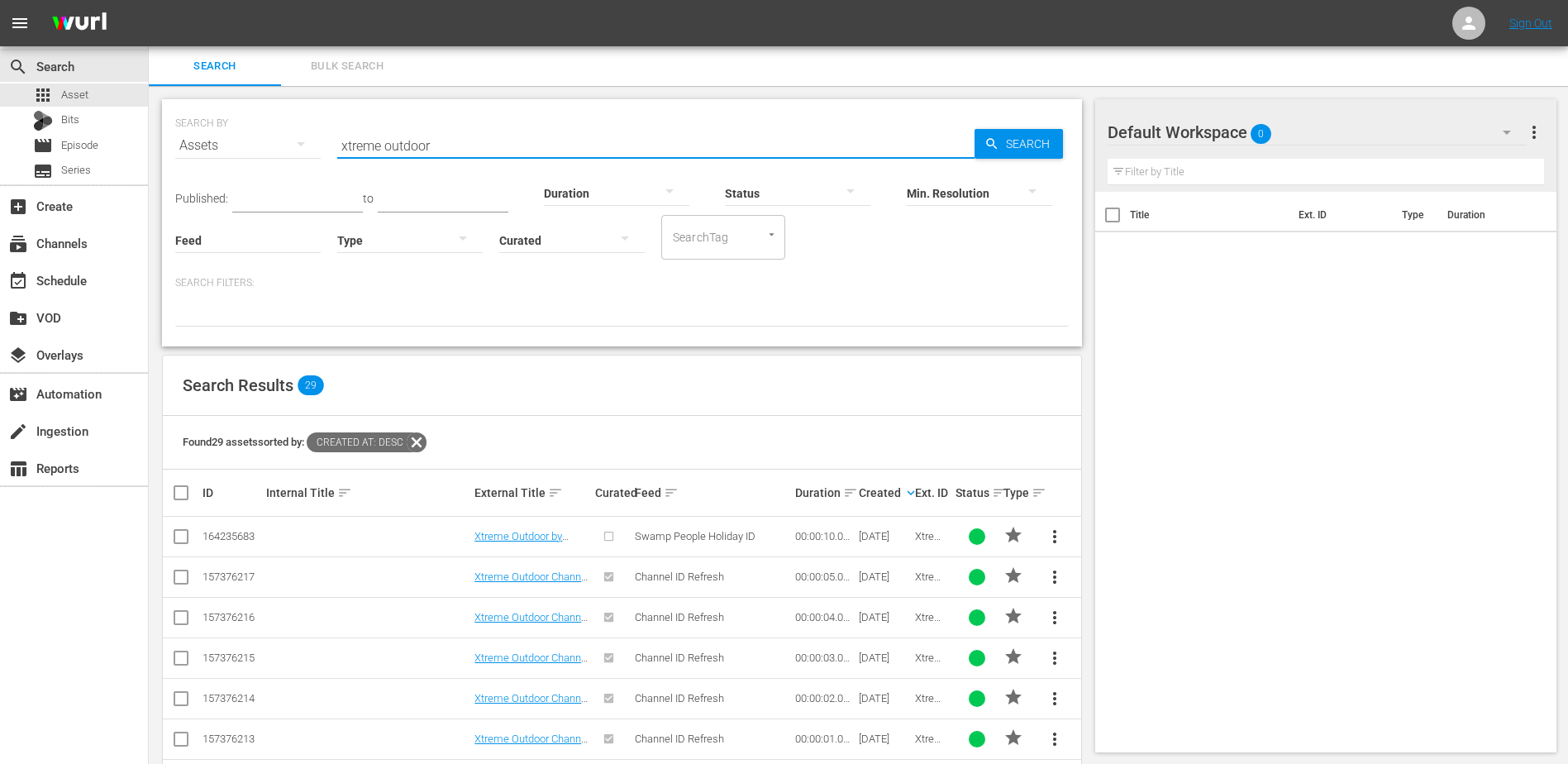
click at [417, 133] on input "xtreme outdoor" at bounding box center [656, 145] width 638 height 39
type input "x"
type input "first 48"
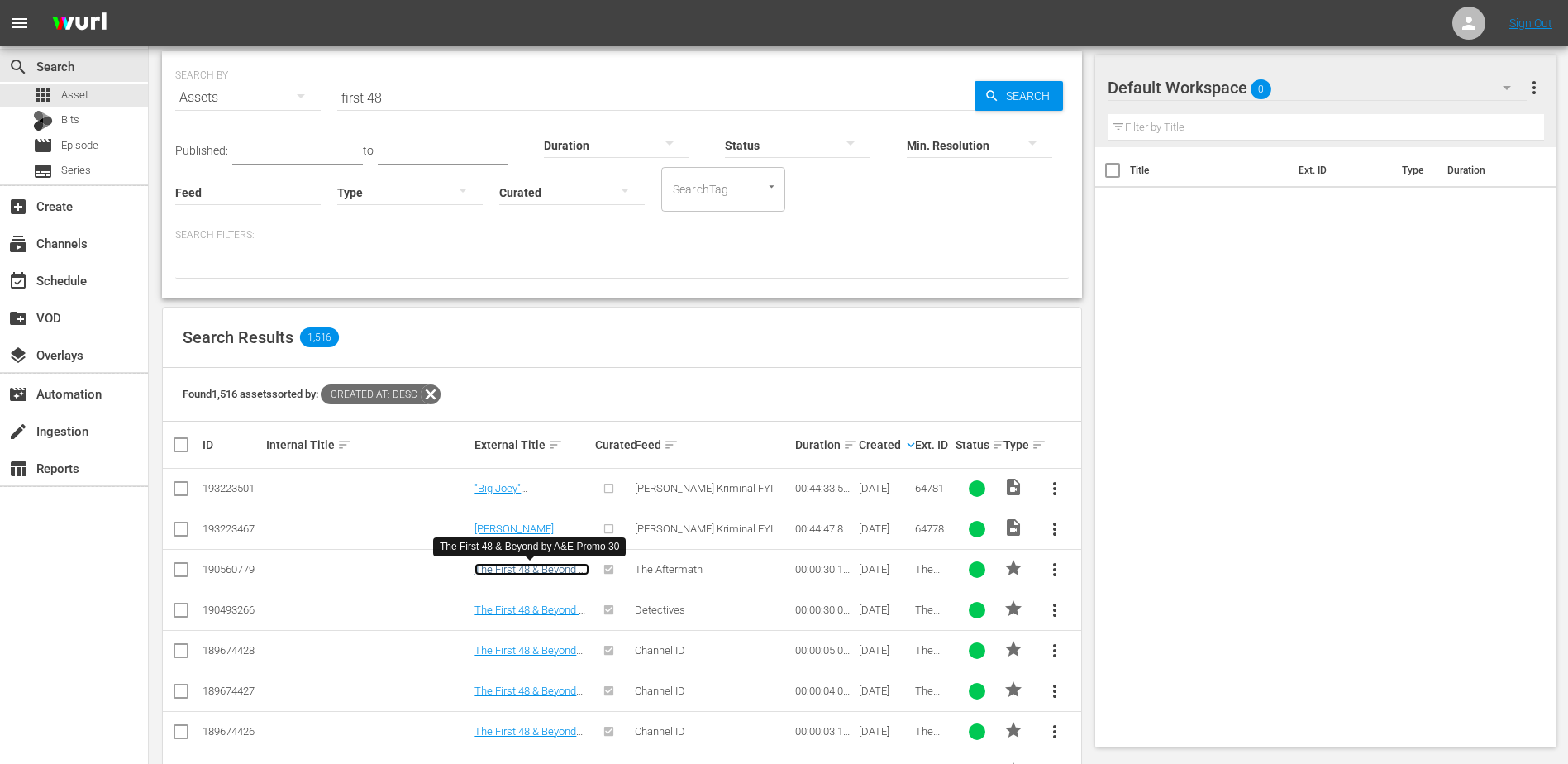
click at [547, 564] on link "The First 48 & Beyond by A&E Promo 30" at bounding box center [532, 576] width 115 height 25
click at [547, 607] on link "The First 48 & Beyond by A&E Promo 30" at bounding box center [532, 616] width 115 height 25
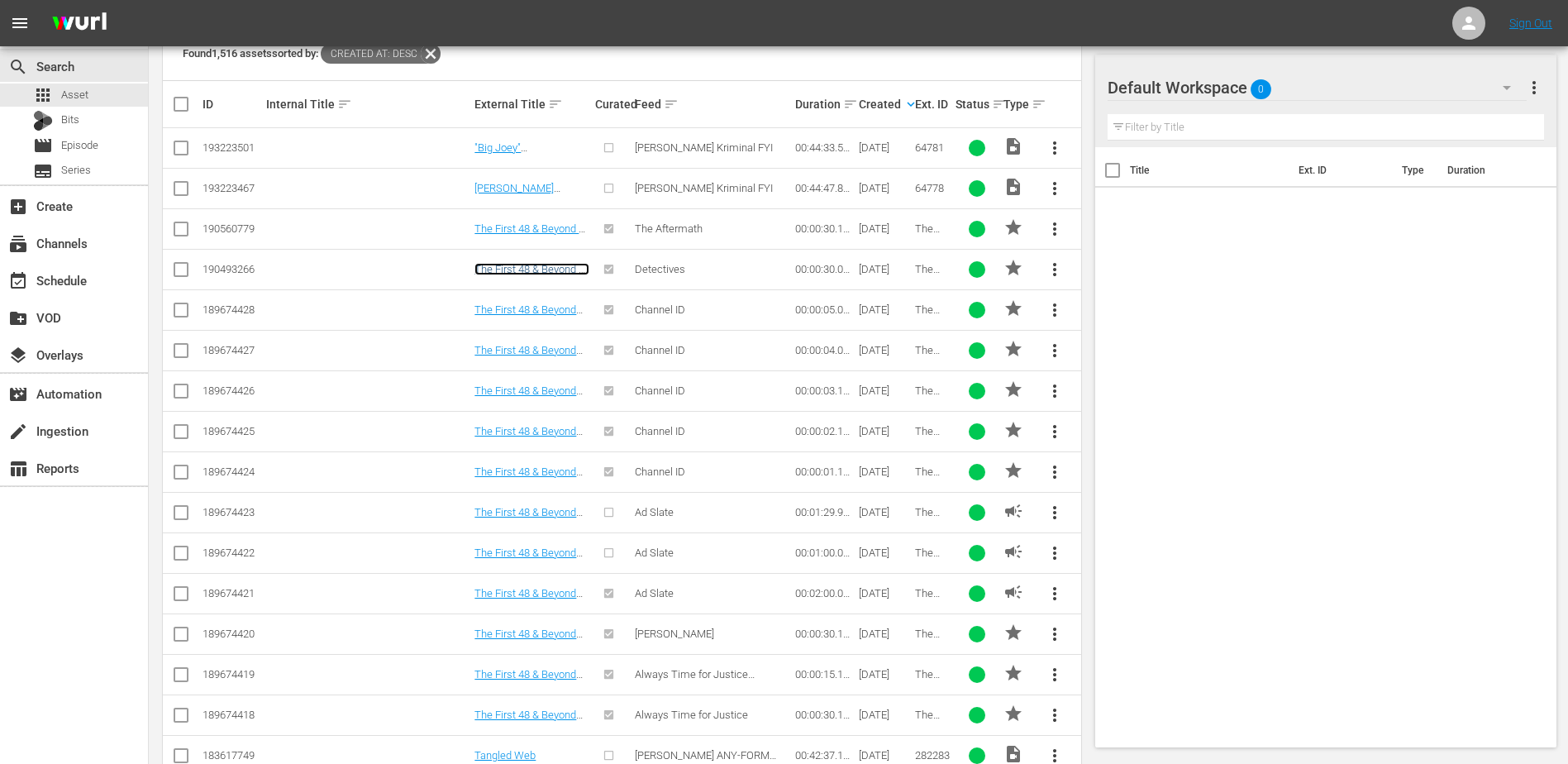
scroll to position [408, 0]
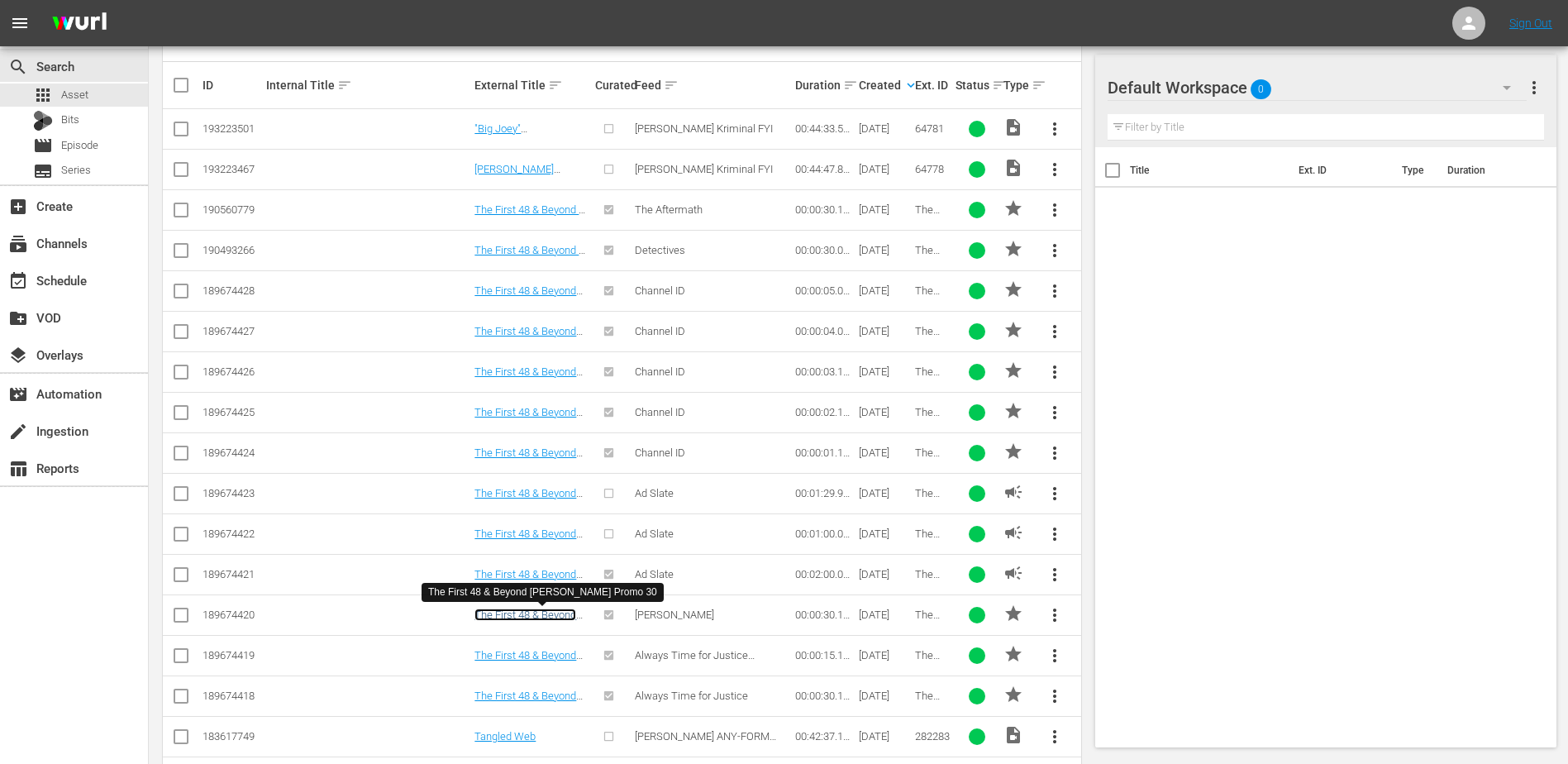
click at [546, 614] on link "The First 48 & Beyond Marcia Clark Promo 30" at bounding box center [532, 627] width 114 height 38
click at [543, 647] on td "The First 48 & Beyond Justice Promo 15" at bounding box center [532, 655] width 120 height 40
click at [547, 692] on link "The First 48 & Beyond Justice Promo 30" at bounding box center [526, 702] width 102 height 25
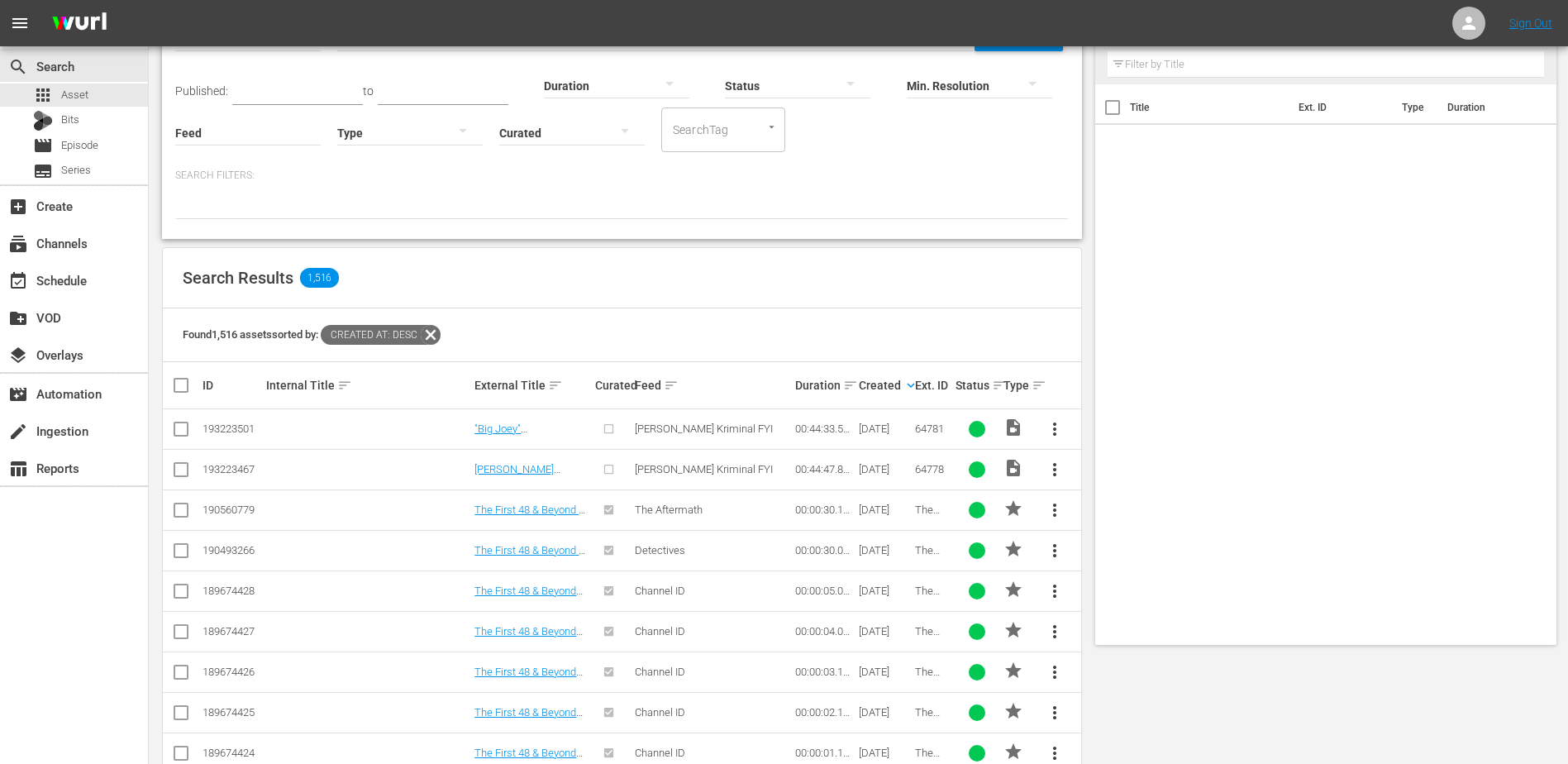
scroll to position [0, 0]
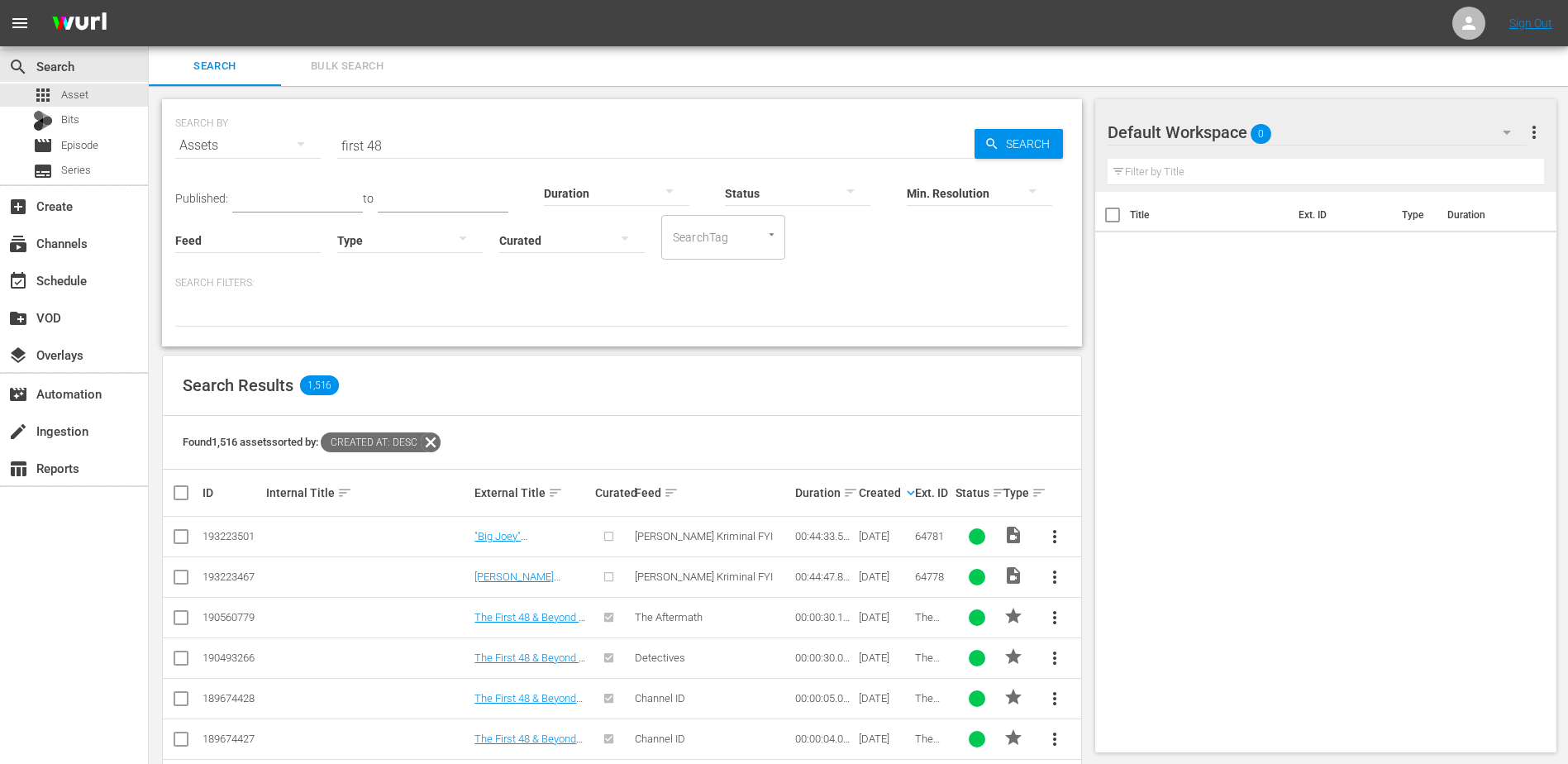
click at [487, 140] on input "first 48" at bounding box center [656, 145] width 638 height 39
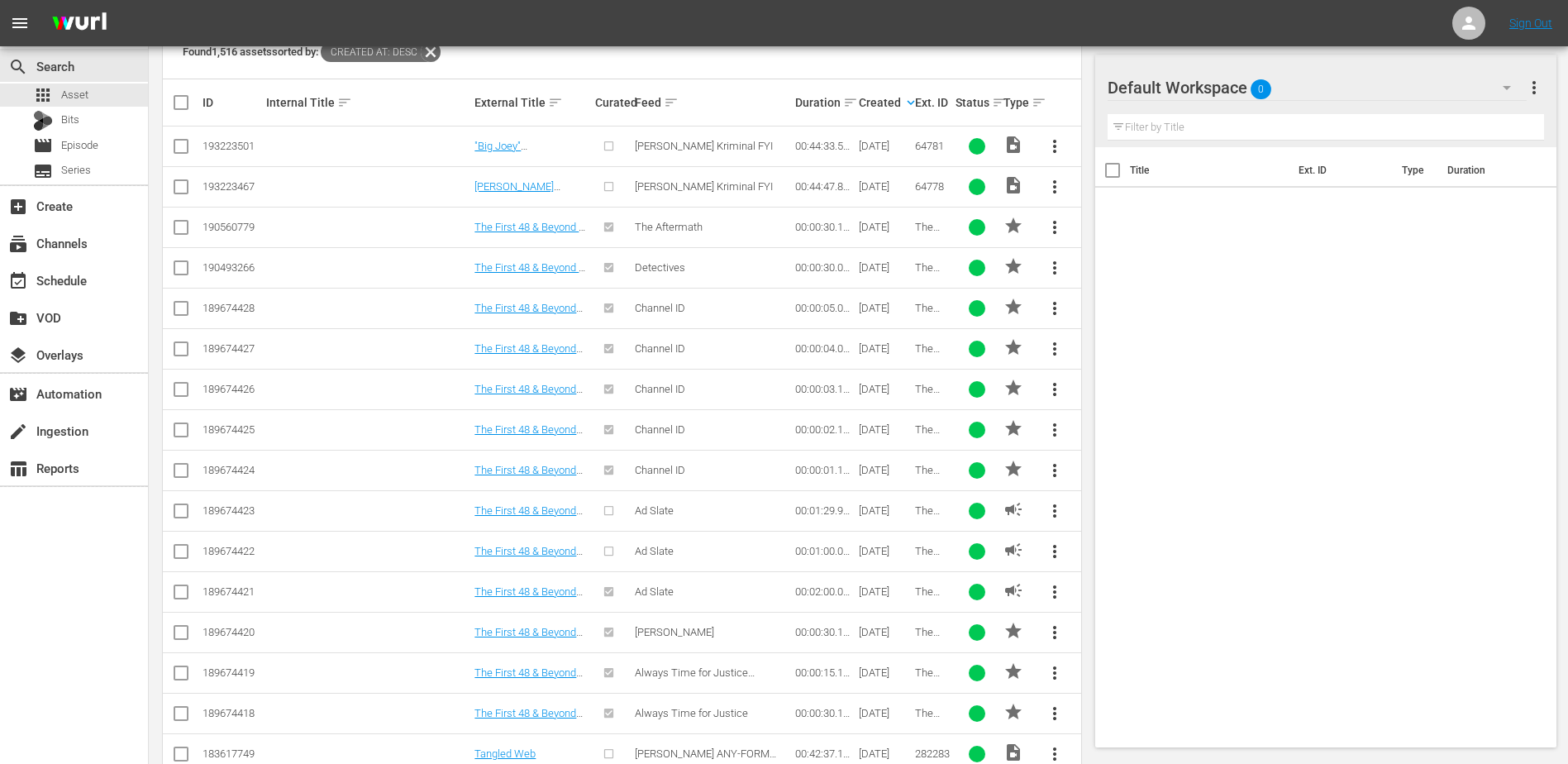
scroll to position [277, 0]
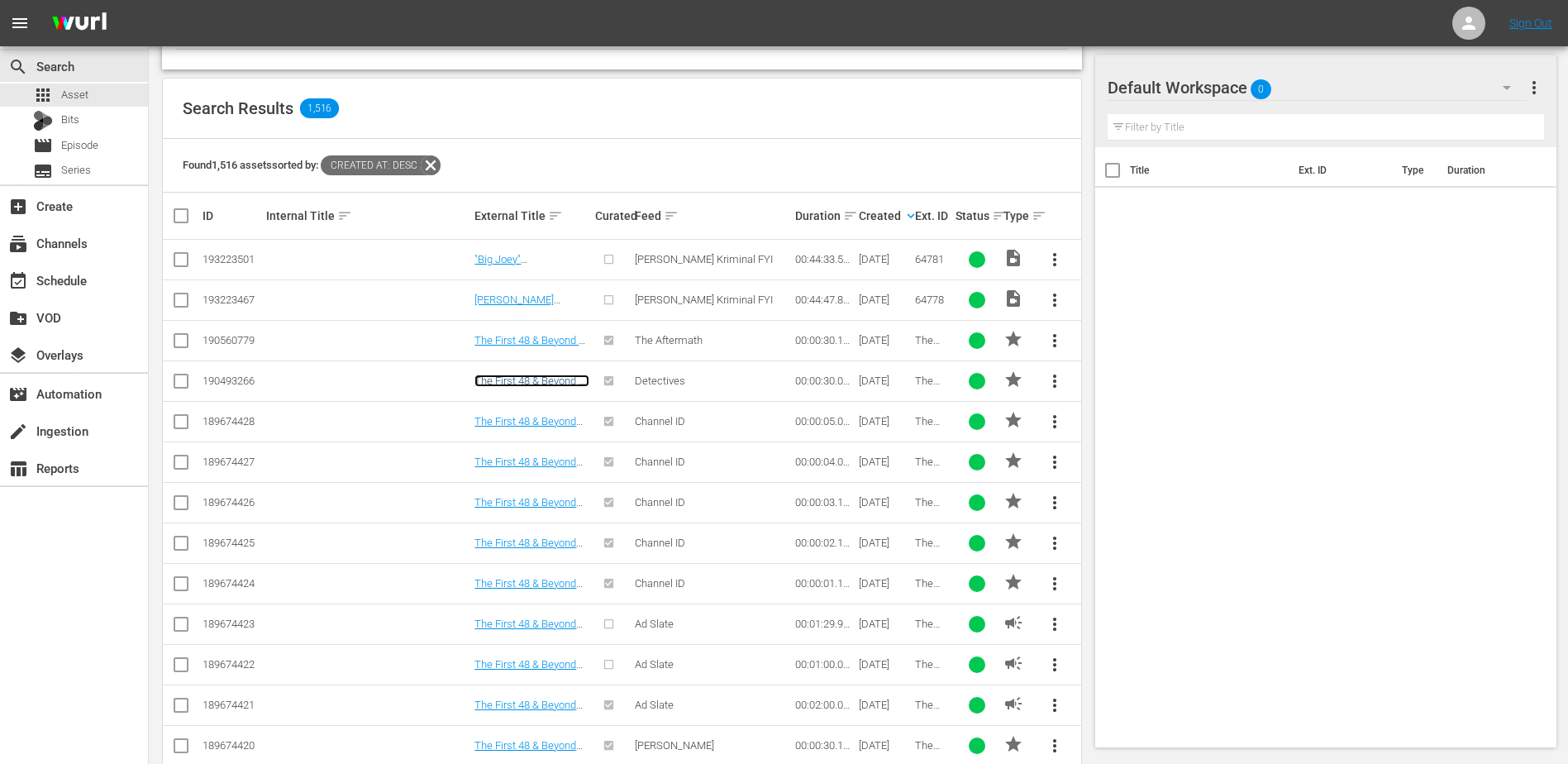
click at [535, 375] on link "The First 48 & Beyond by A&E Promo 30" at bounding box center [532, 387] width 115 height 25
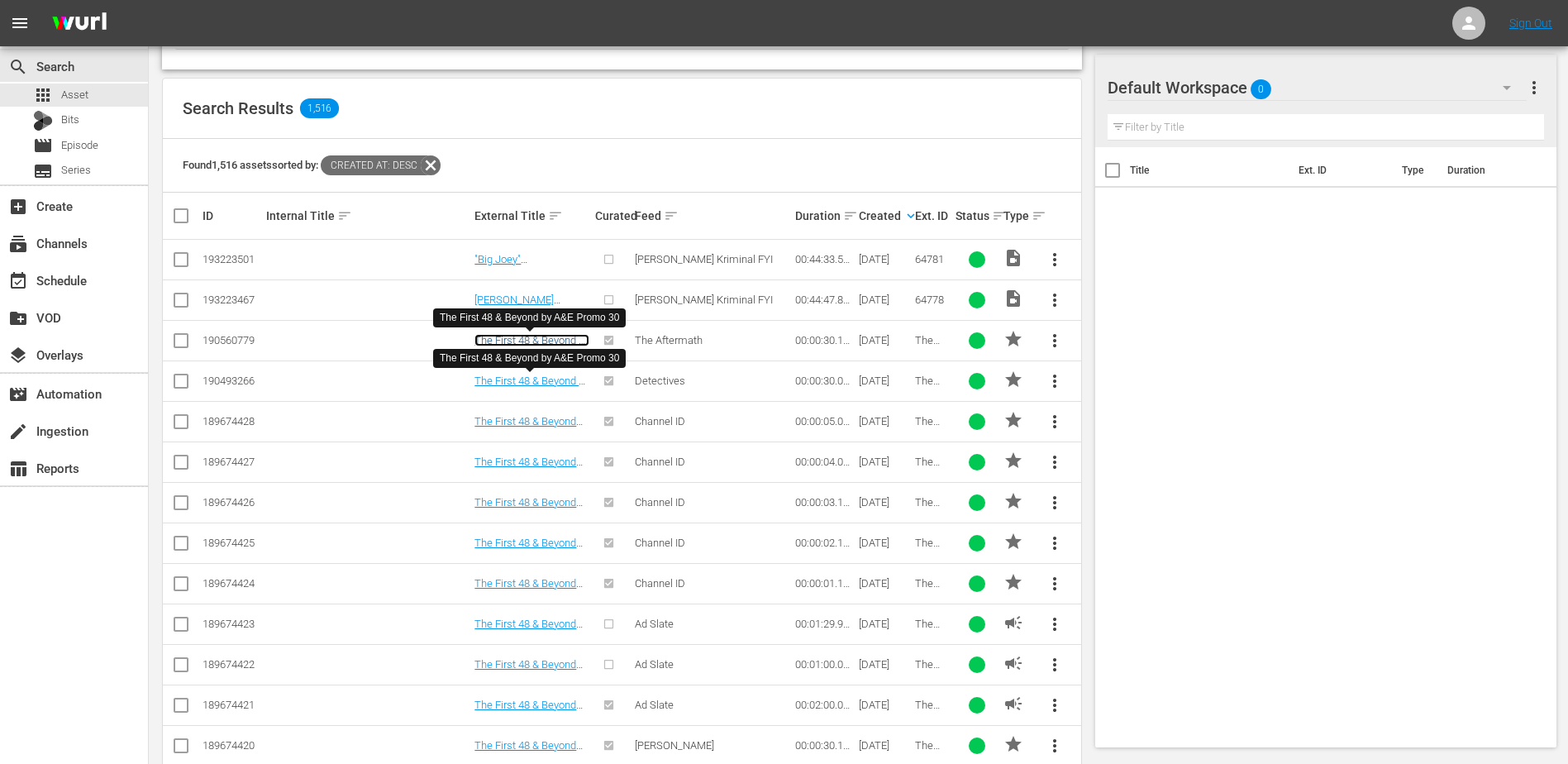
click at [565, 339] on link "The First 48 & Beyond by A&E Promo 30" at bounding box center [532, 347] width 115 height 25
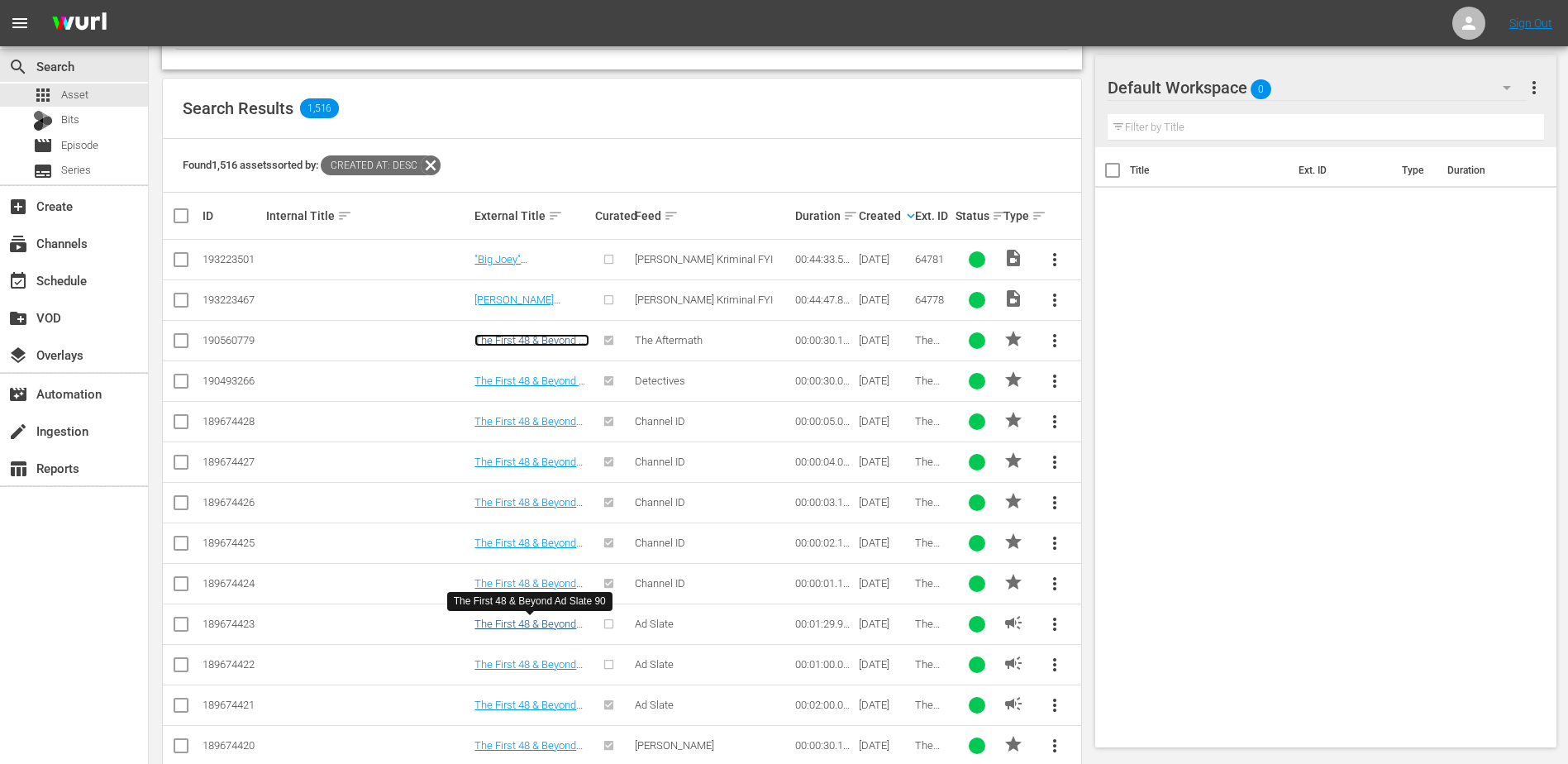
scroll to position [366, 0]
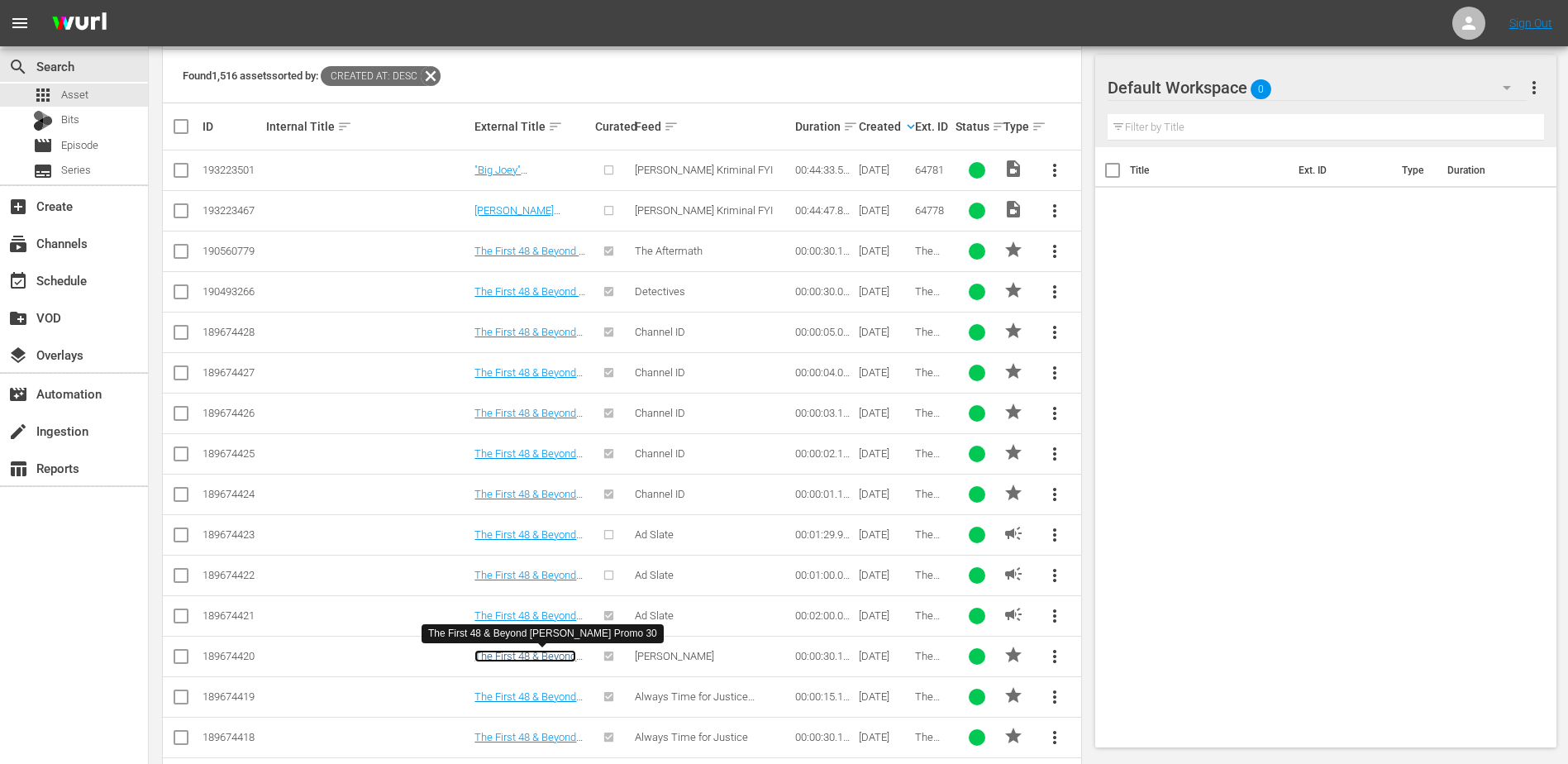
click at [515, 654] on link "The First 48 & Beyond Marcia Clark Promo 30" at bounding box center [532, 668] width 114 height 38
click at [525, 735] on link "The First 48 & Beyond Justice Promo 30" at bounding box center [526, 743] width 102 height 25
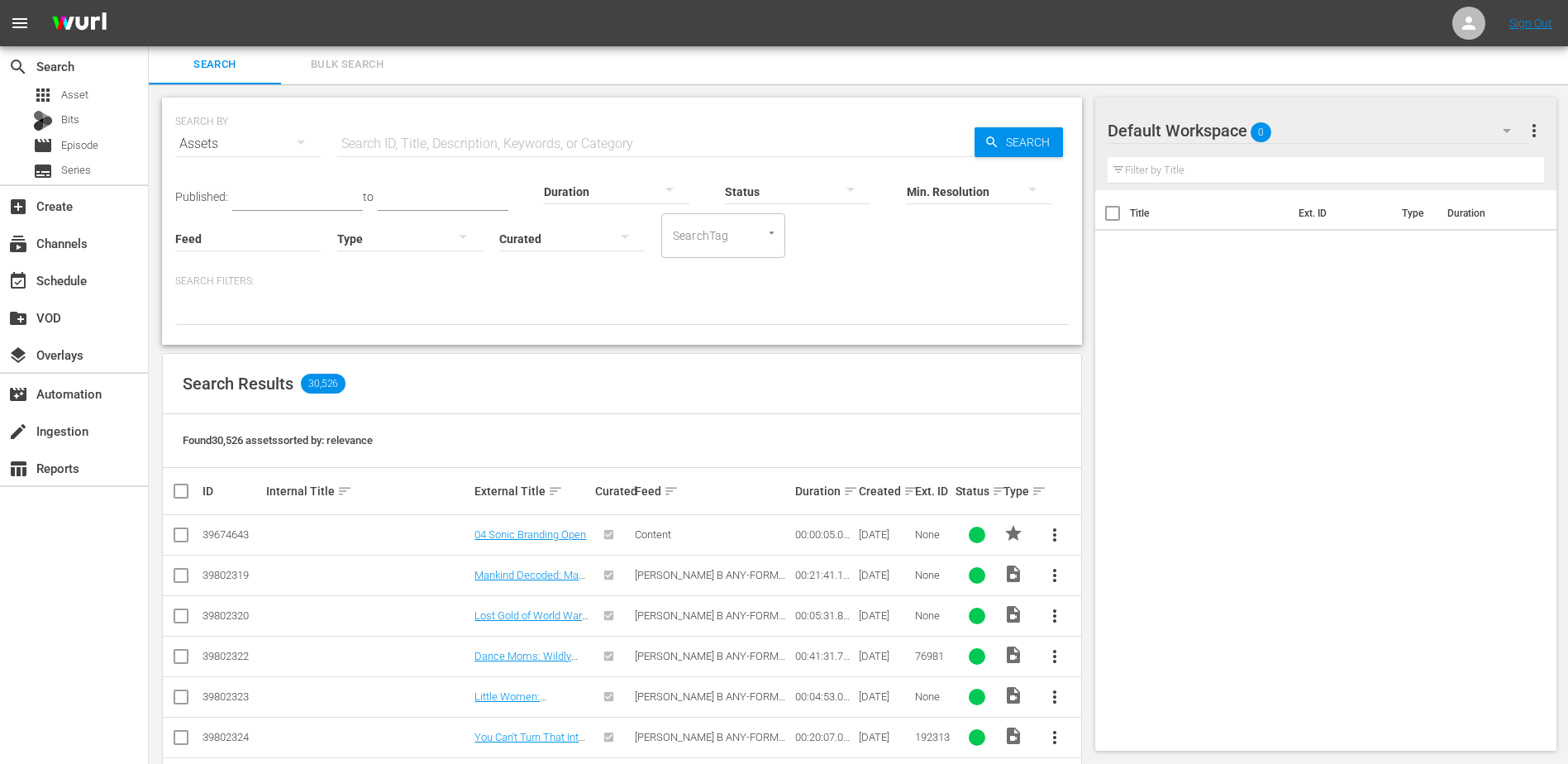
scroll to position [2, 0]
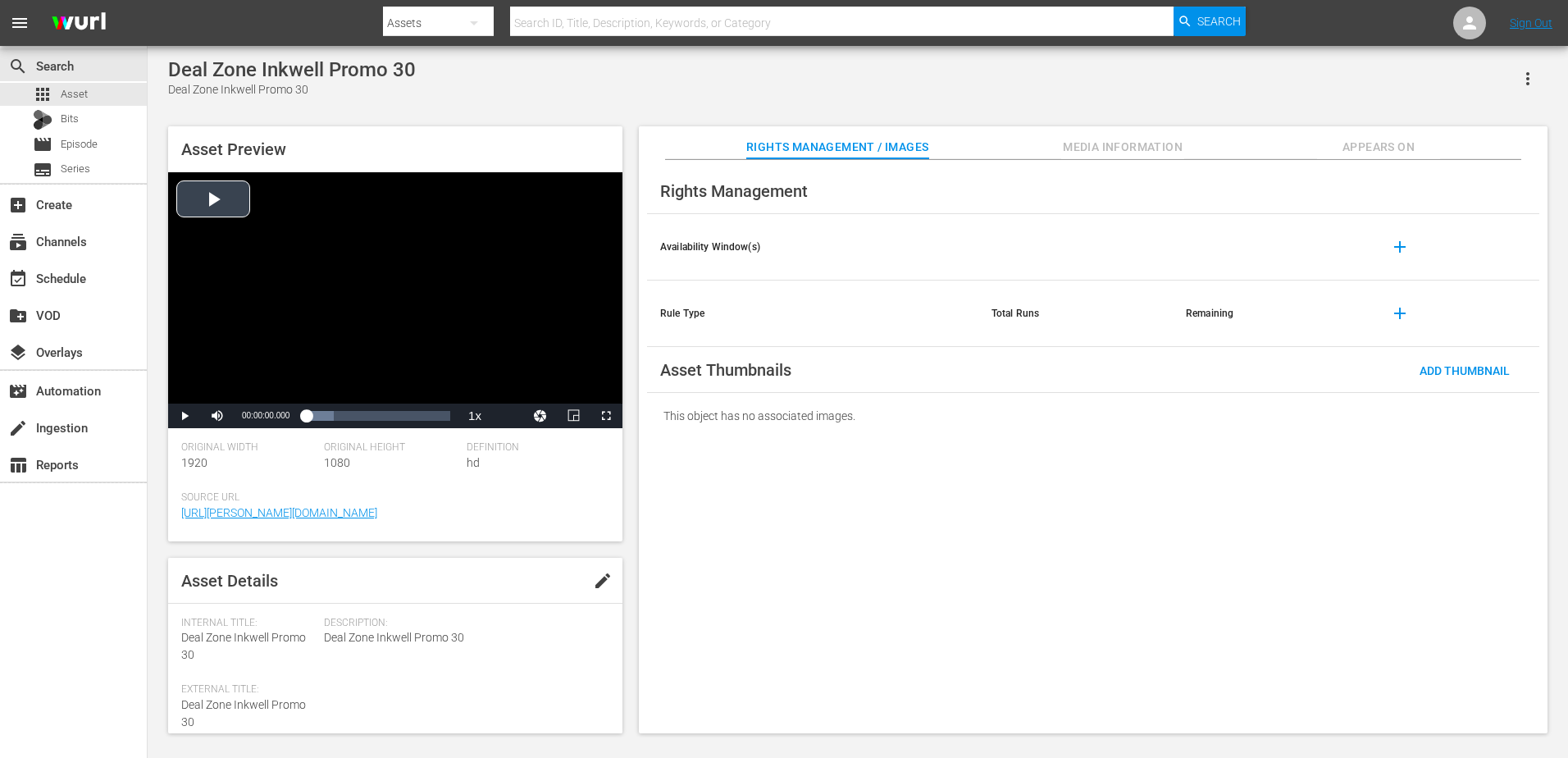
click at [431, 264] on div "Video Player" at bounding box center [396, 288] width 454 height 231
click at [380, 416] on div "Loaded : 79.35% 00:00:15.082 00:00:02.159" at bounding box center [378, 416] width 144 height 17
click at [459, 277] on div "Video Player" at bounding box center [396, 288] width 454 height 231
click at [285, 229] on div "Video Player" at bounding box center [396, 288] width 454 height 231
click at [414, 412] on div "Loaded : 100.00% 00:00:22.280 00:00:16.738" at bounding box center [378, 416] width 144 height 17
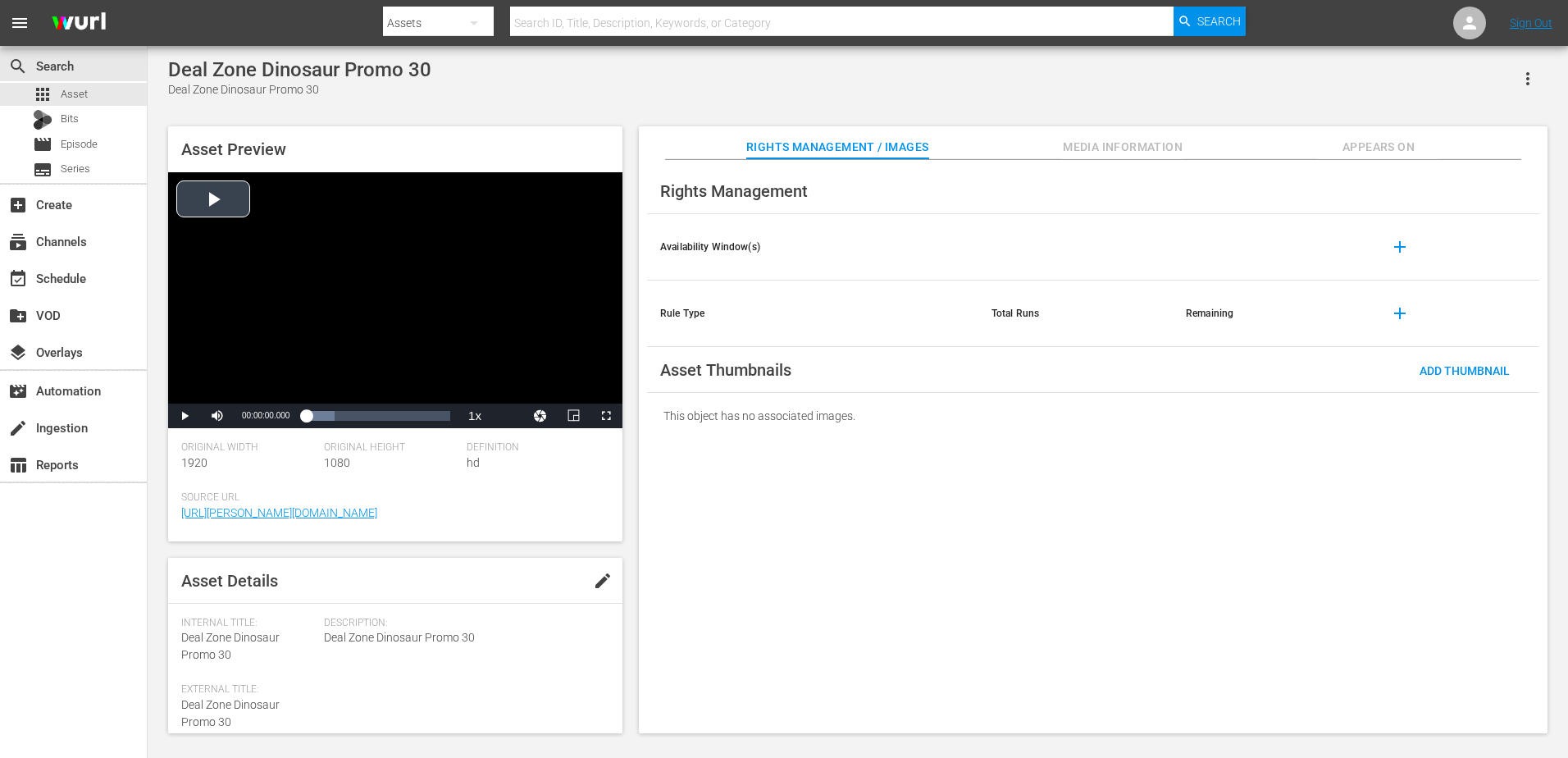
click at [300, 324] on div "Video Player" at bounding box center [396, 288] width 454 height 231
click at [352, 411] on div "Loaded : 100.00% 00:00:09.555 00:00:04.519" at bounding box center [378, 416] width 144 height 17
click at [378, 411] on div "Loaded : 100.00% 00:00:14.844 00:00:09.680" at bounding box center [378, 416] width 144 height 17
click at [406, 410] on div "Loaded : 100.00% 00:00:19.963 00:00:15.076" at bounding box center [378, 416] width 144 height 17
click at [430, 411] on div "Loaded : 100.00% 00:00:25.764 00:00:21.066" at bounding box center [378, 416] width 144 height 17
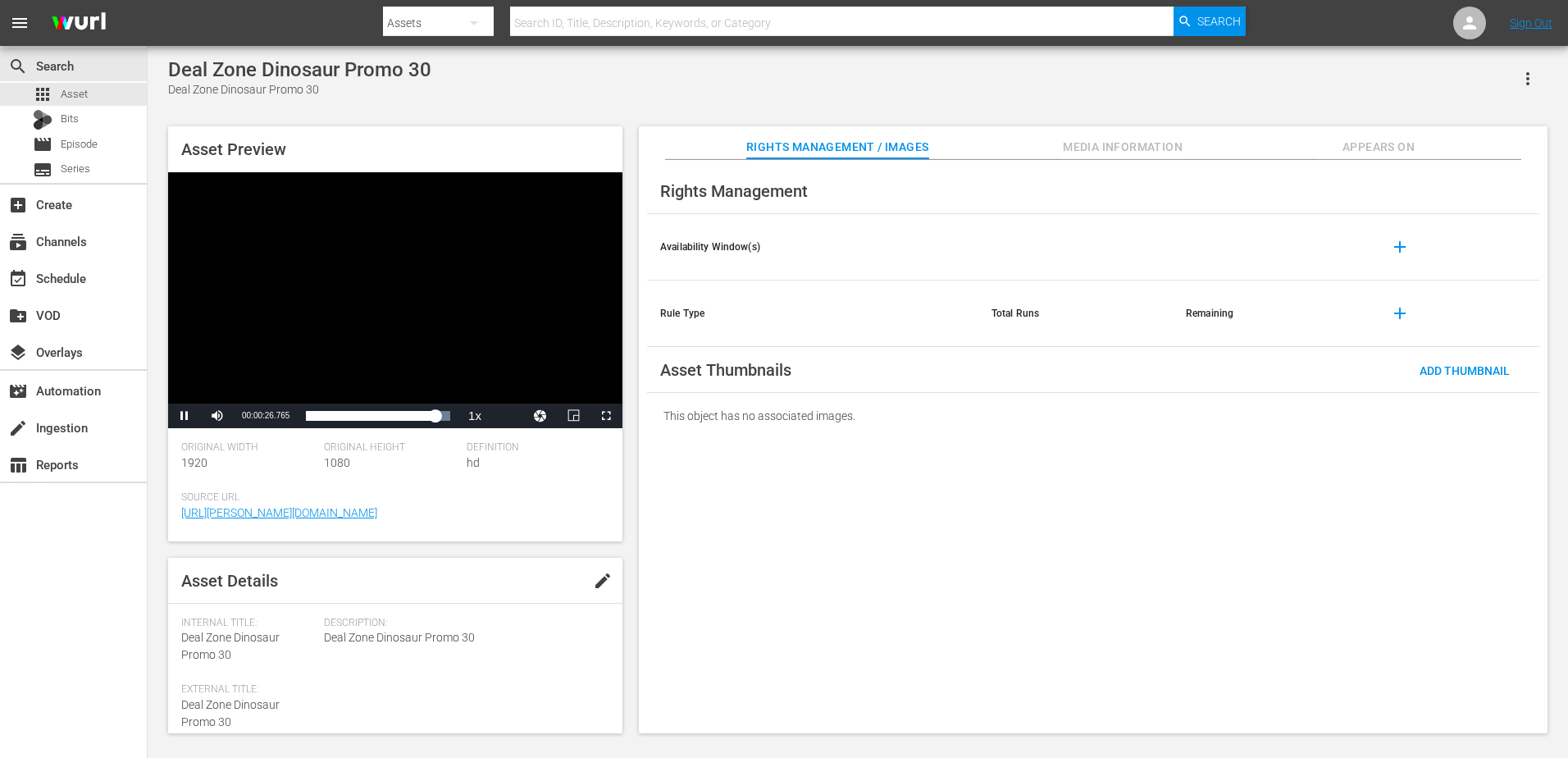
click at [506, 283] on div "Video Player" at bounding box center [396, 288] width 454 height 231
click at [404, 286] on div "Video Player" at bounding box center [396, 288] width 454 height 231
click at [333, 416] on div "00:00:05.643" at bounding box center [333, 416] width 1 height 17
click at [350, 417] on div "Loaded : 100.00% 00:00:08.722 00:00:05.824" at bounding box center [378, 416] width 144 height 17
click at [352, 417] on div "00:00:09.542" at bounding box center [328, 416] width 46 height 17
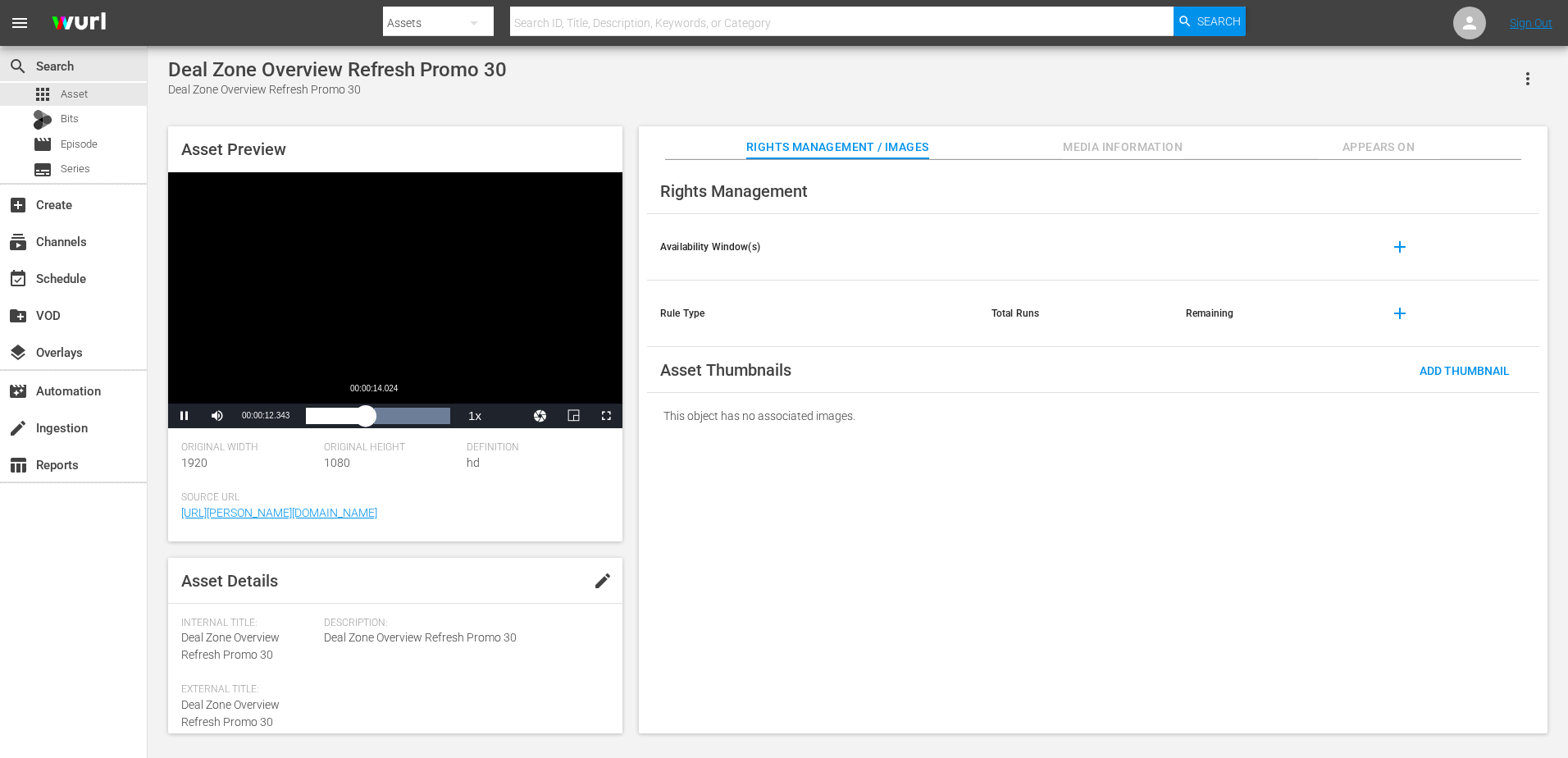
click at [366, 417] on div "00:00:12.493" at bounding box center [336, 416] width 60 height 17
click at [383, 420] on div "00:00:15.905" at bounding box center [382, 416] width 1 height 17
click at [411, 421] on div "Loaded : 100.00% 00:00:21.891 00:00:18.627" at bounding box center [378, 416] width 144 height 17
click at [431, 420] on div "Loaded : 100.00% 00:00:25.654 00:00:22.145" at bounding box center [378, 416] width 144 height 17
click at [433, 421] on div "00:00:26.570" at bounding box center [369, 416] width 127 height 17
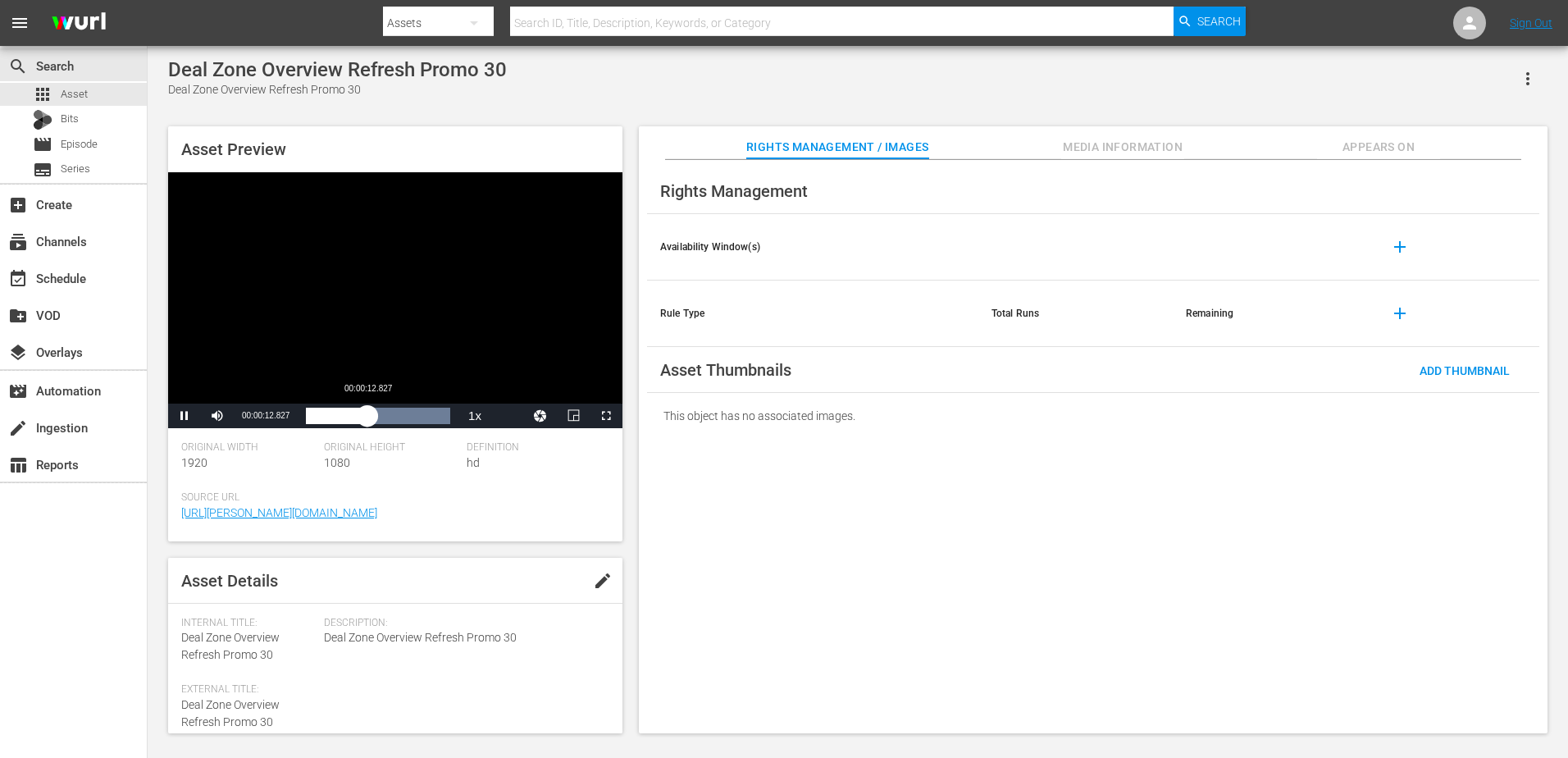
drag, startPoint x: 439, startPoint y: 421, endPoint x: 367, endPoint y: 421, distance: 72.0
click at [367, 421] on div "00:00:26.486" at bounding box center [337, 416] width 61 height 17
drag, startPoint x: 367, startPoint y: 421, endPoint x: 324, endPoint y: 422, distance: 43.0
click at [324, 422] on div "00:00:03.973" at bounding box center [315, 416] width 19 height 17
click at [389, 333] on div "Video Player" at bounding box center [396, 288] width 454 height 231
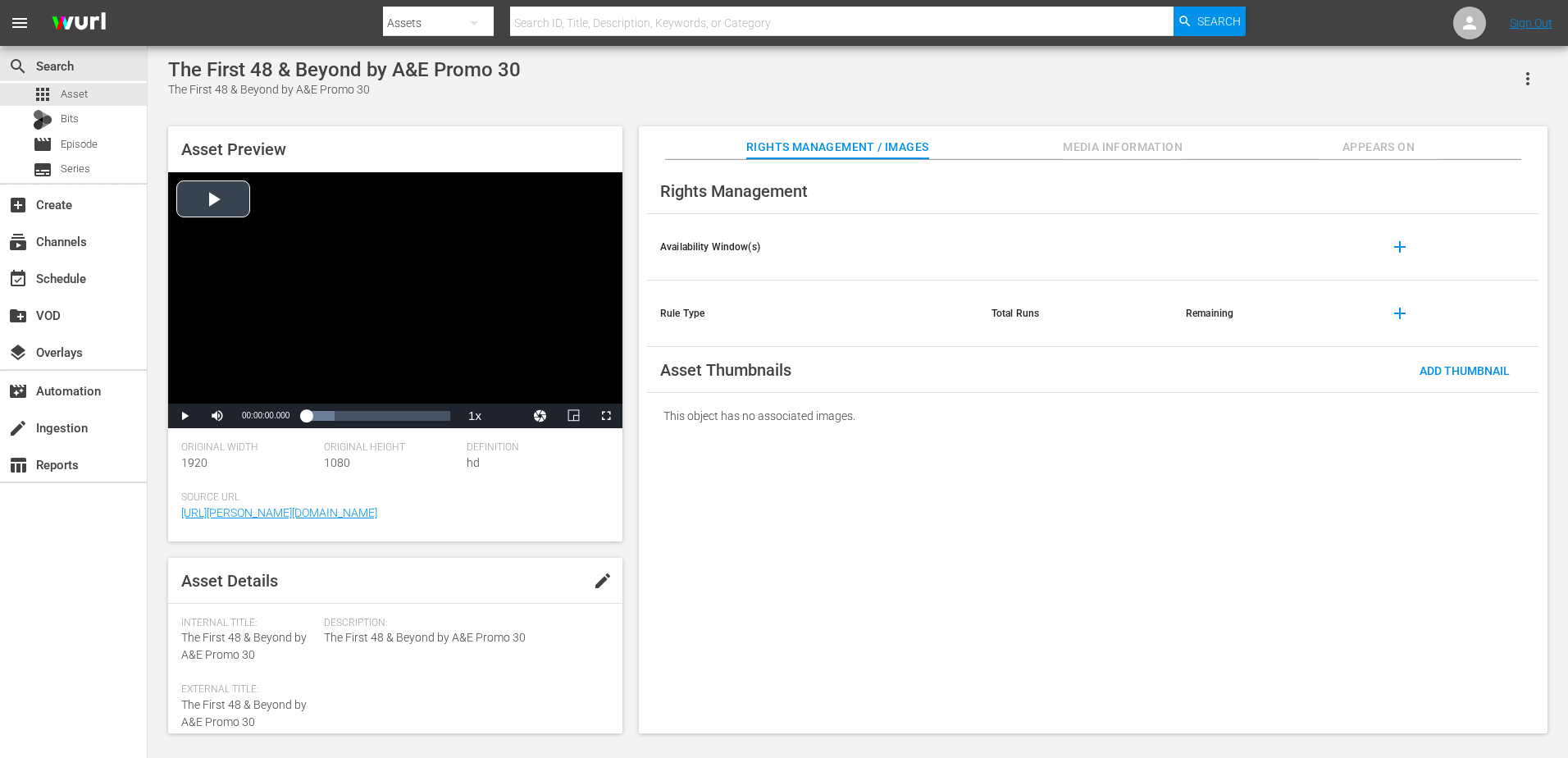
click at [450, 280] on div "Video Player" at bounding box center [396, 288] width 454 height 231
click at [454, 233] on div "Video Player" at bounding box center [396, 288] width 454 height 231
click at [431, 356] on div "Video Player" at bounding box center [396, 288] width 454 height 231
click at [348, 343] on div "Video Player" at bounding box center [396, 288] width 454 height 231
click at [329, 421] on div "00:00:04.744" at bounding box center [318, 416] width 23 height 17
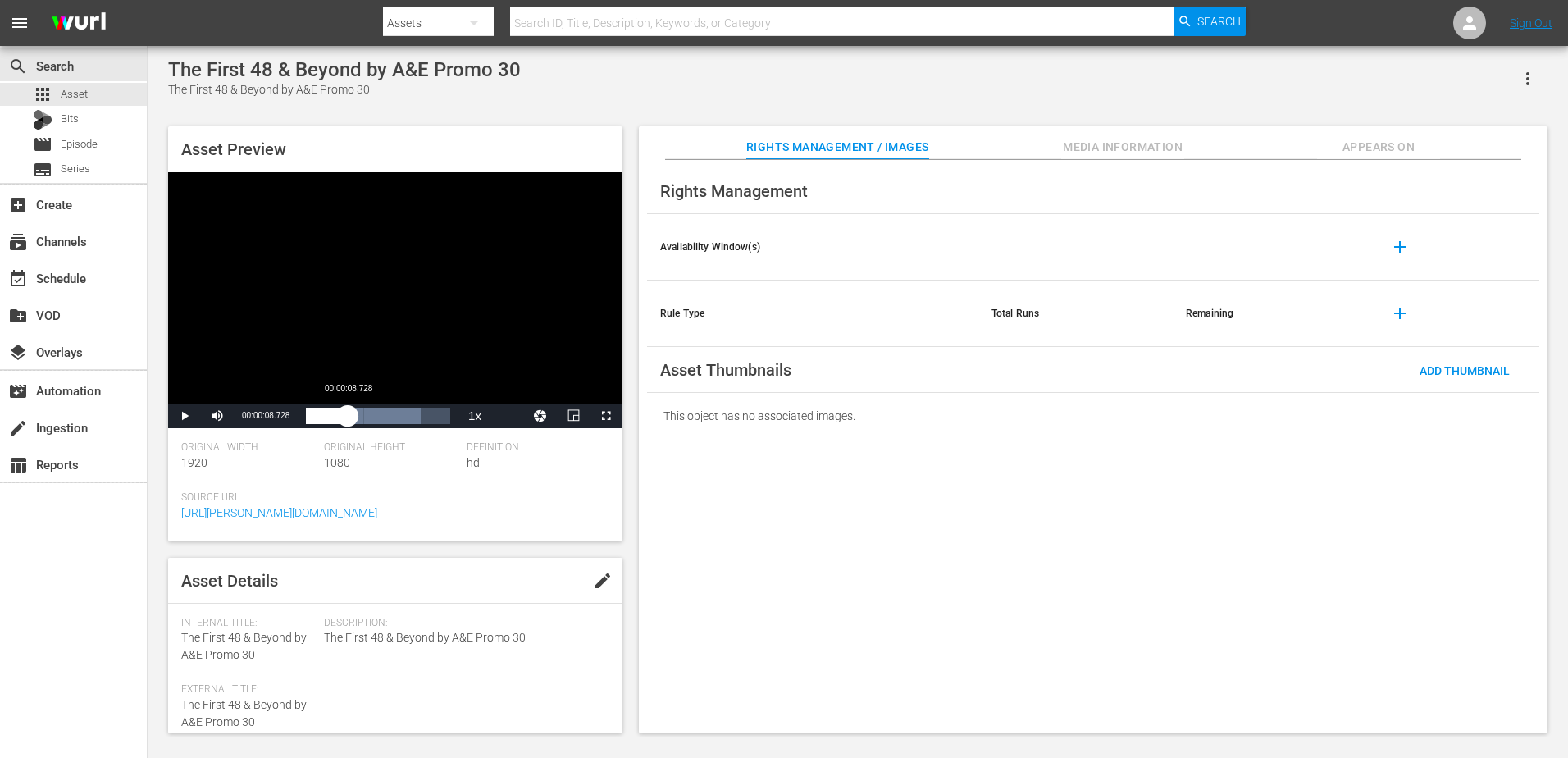
click at [347, 417] on div "00:00:06.836" at bounding box center [327, 416] width 41 height 17
click at [354, 416] on div "00:00:10.903" at bounding box center [330, 416] width 48 height 17
click at [362, 417] on div "00:00:10.903" at bounding box center [334, 416] width 56 height 17
click at [369, 416] on div "00:00:13.179" at bounding box center [337, 416] width 63 height 17
click at [393, 415] on div "00:00:18.138" at bounding box center [349, 416] width 87 height 17
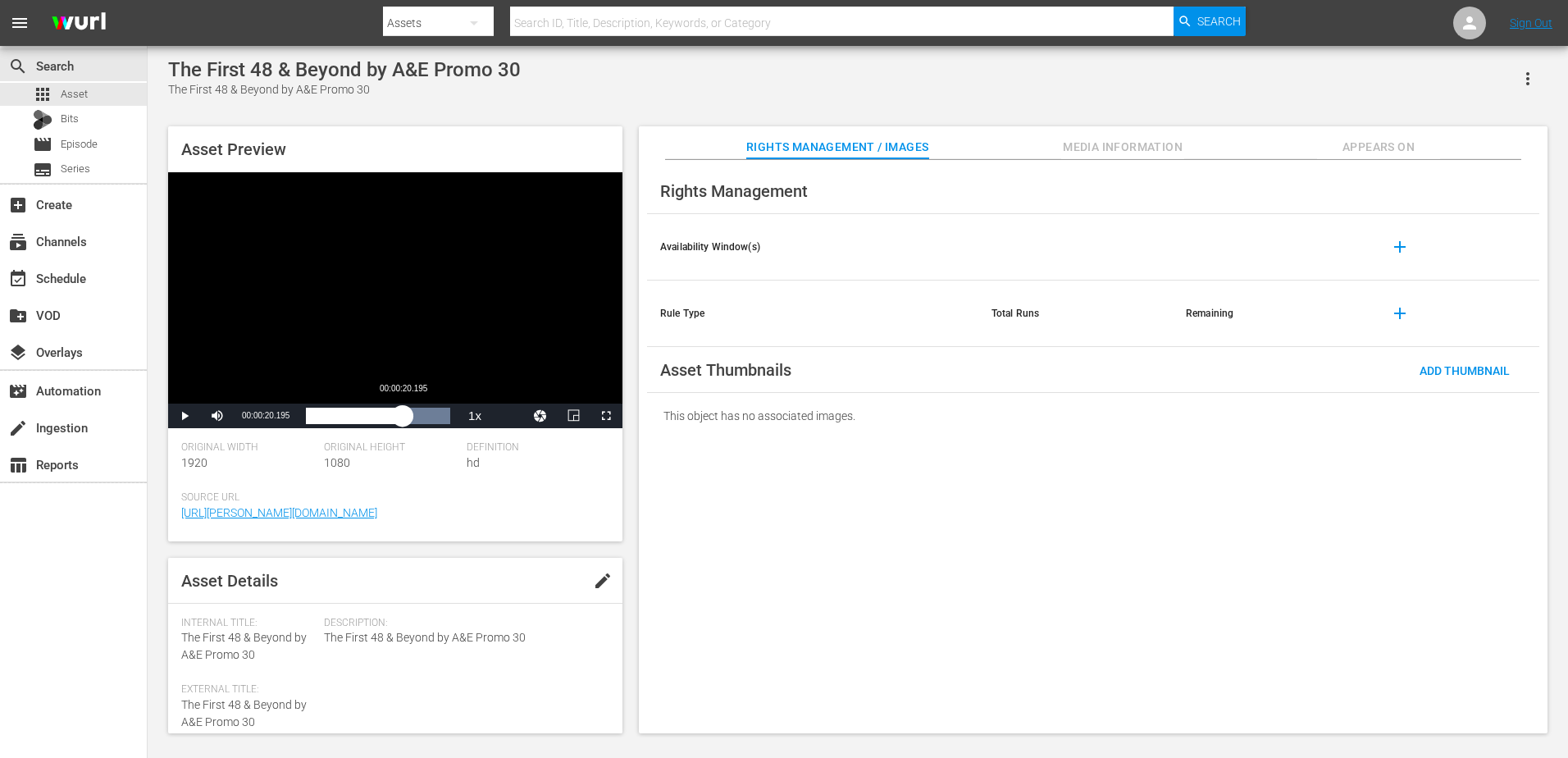
click at [403, 416] on div "00:00:20.838" at bounding box center [354, 416] width 97 height 17
click at [399, 416] on div "00:00:20.643" at bounding box center [354, 416] width 97 height 17
click at [404, 419] on div "00:00:20.401" at bounding box center [355, 416] width 98 height 17
click at [411, 420] on div "00:00:21.824" at bounding box center [358, 416] width 105 height 17
click at [412, 420] on div "00:00:22.131" at bounding box center [359, 416] width 106 height 17
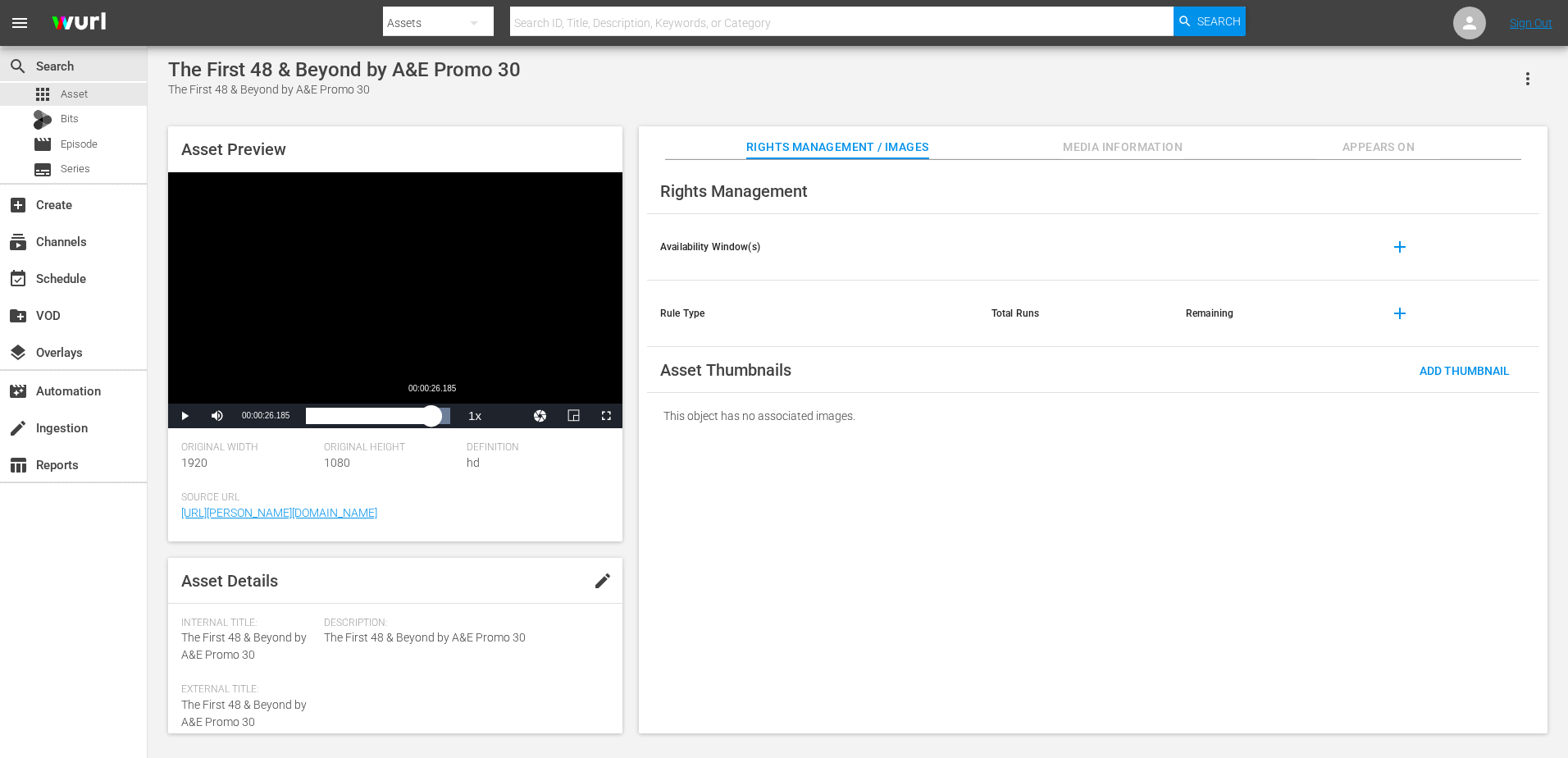
click at [431, 420] on div "00:00:23.637" at bounding box center [368, 416] width 125 height 17
drag, startPoint x: 430, startPoint y: 421, endPoint x: 409, endPoint y: 424, distance: 21.2
click at [409, 424] on div "00:00:26.761" at bounding box center [357, 416] width 103 height 17
click at [420, 307] on div "Video Player" at bounding box center [396, 288] width 454 height 231
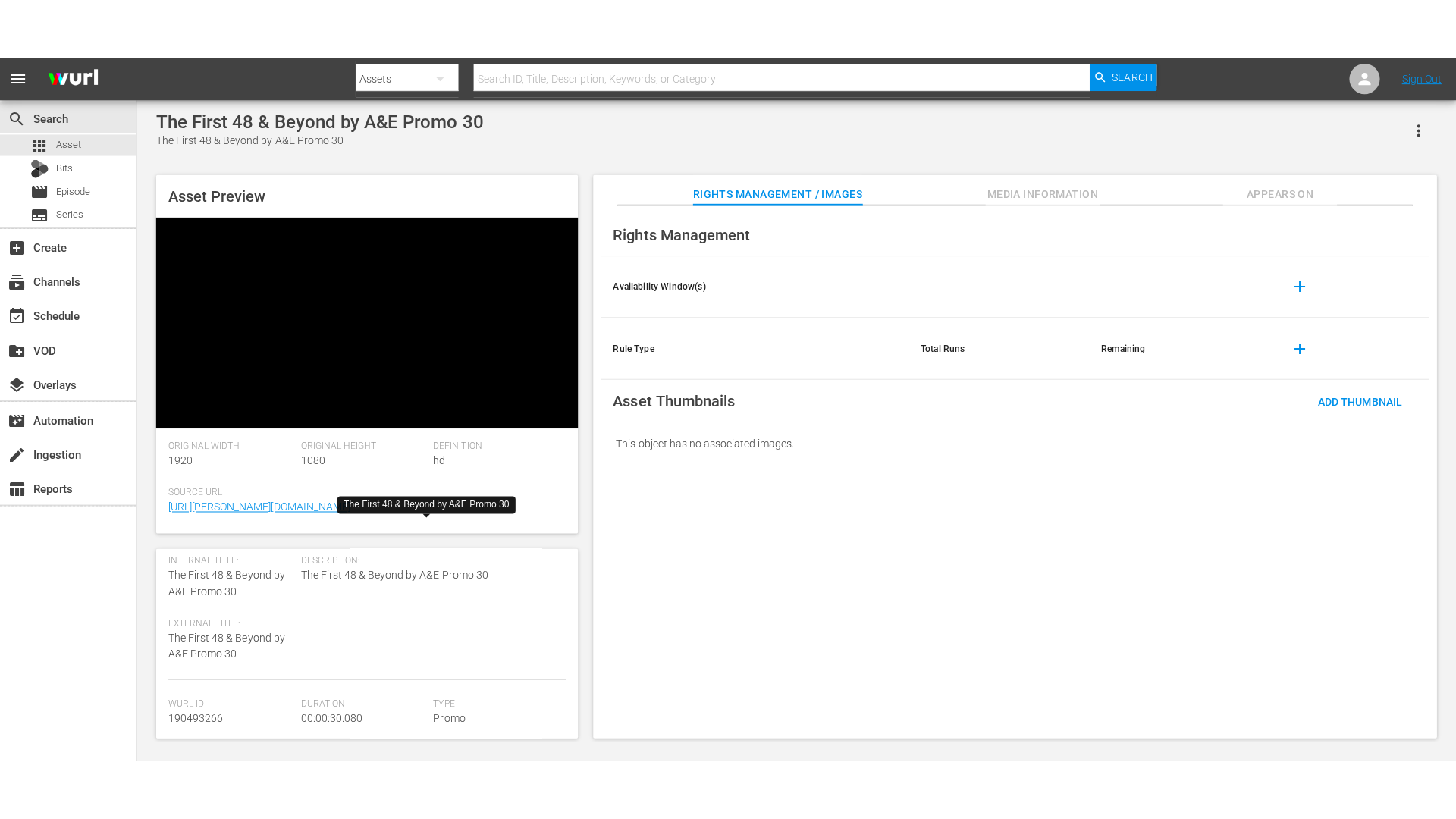
scroll to position [51, 0]
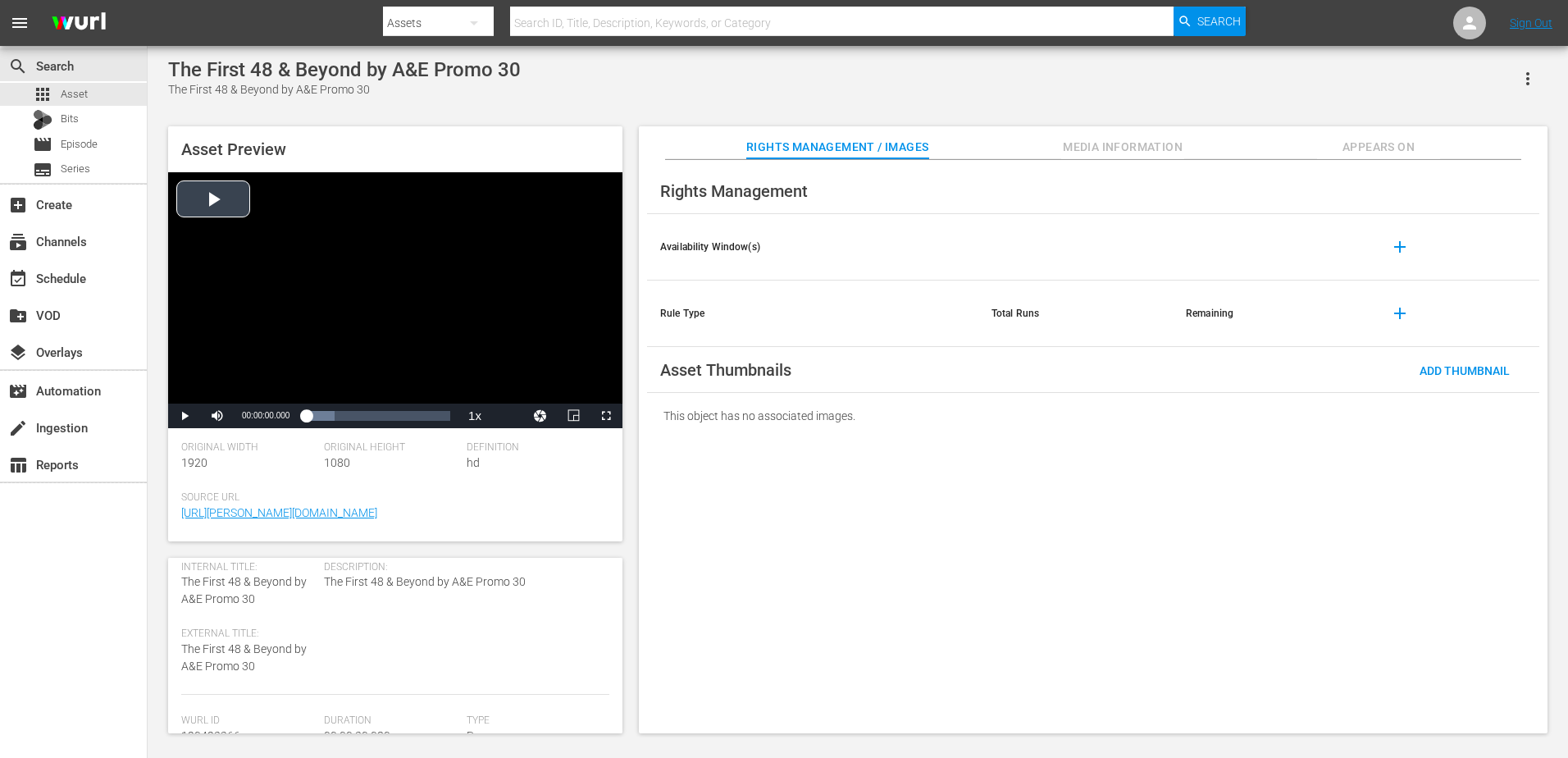
click at [351, 302] on div "Video Player" at bounding box center [396, 288] width 454 height 231
click at [327, 418] on div "Loaded : 59.38% 00:00:04.272 00:00:00.664" at bounding box center [378, 416] width 144 height 17
click at [349, 414] on div "Loaded : 100.00% 00:00:09.058 00:00:04.663" at bounding box center [378, 416] width 144 height 17
click at [322, 419] on div "00:00:03.247" at bounding box center [322, 416] width 1 height 17
click at [606, 415] on span "Video Player" at bounding box center [606, 415] width 0 height 0
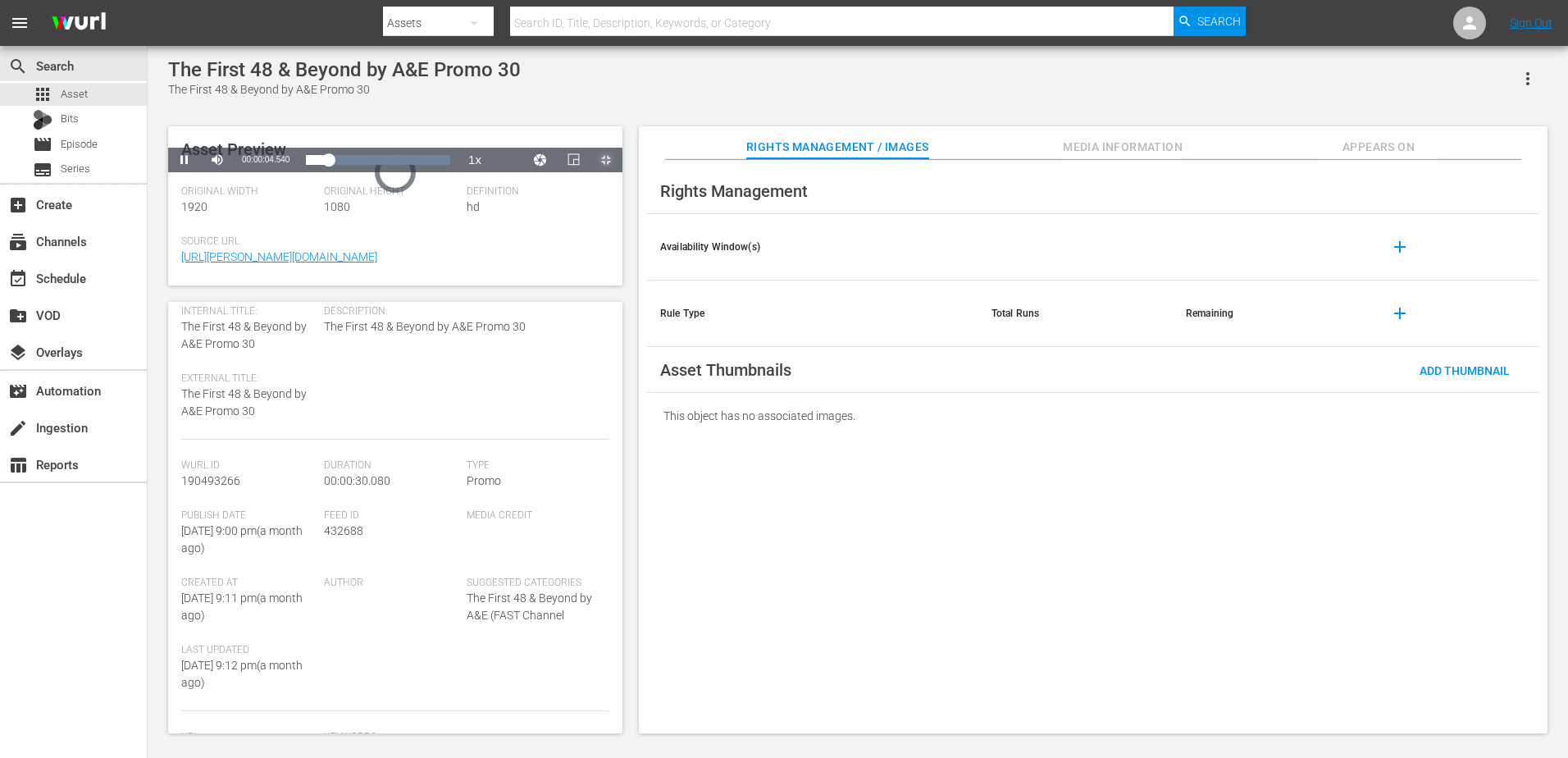
scroll to position [44, 0]
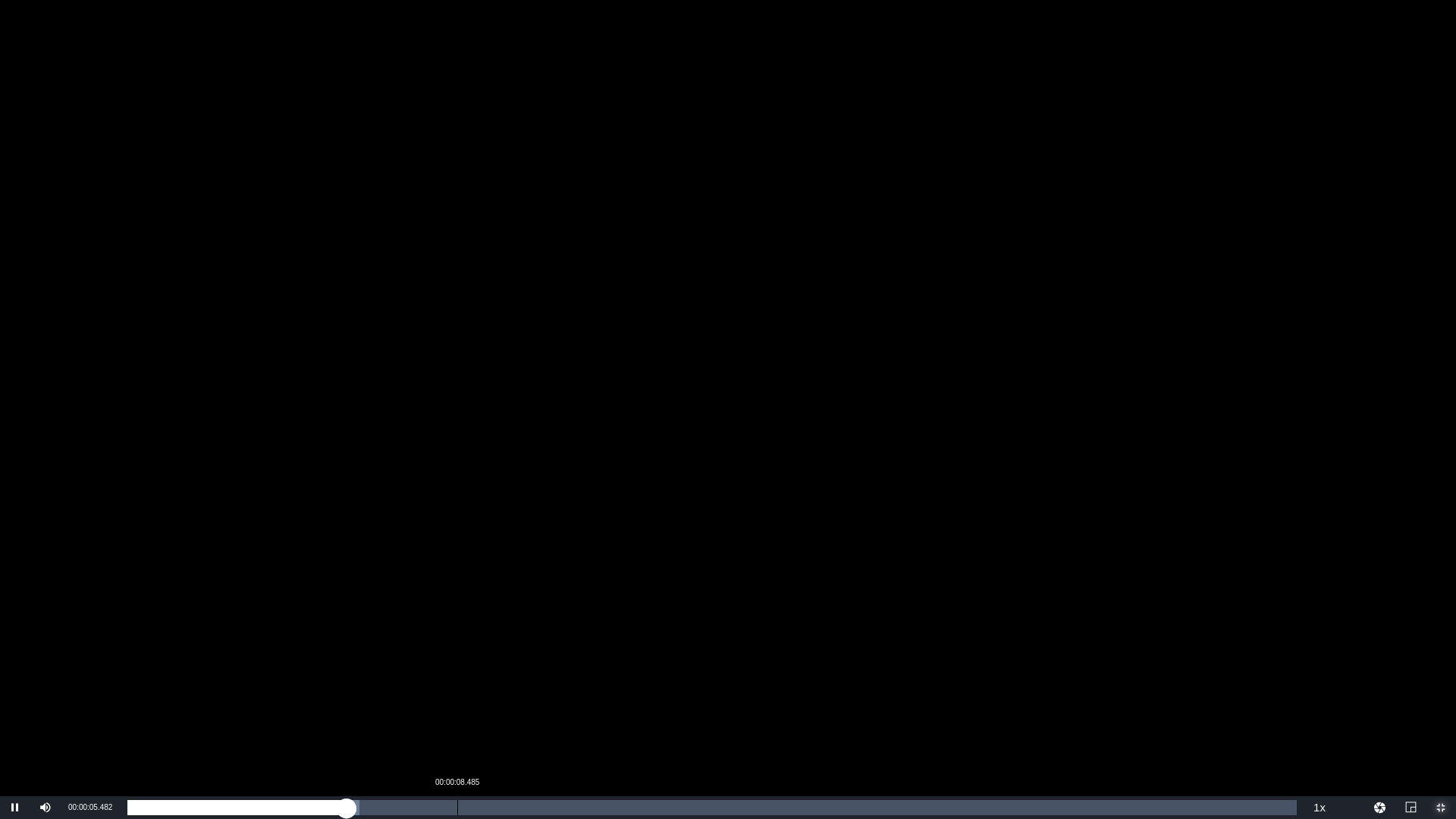
click at [458, 700] on div "00:00:08.485" at bounding box center [457, 808] width 1 height 15
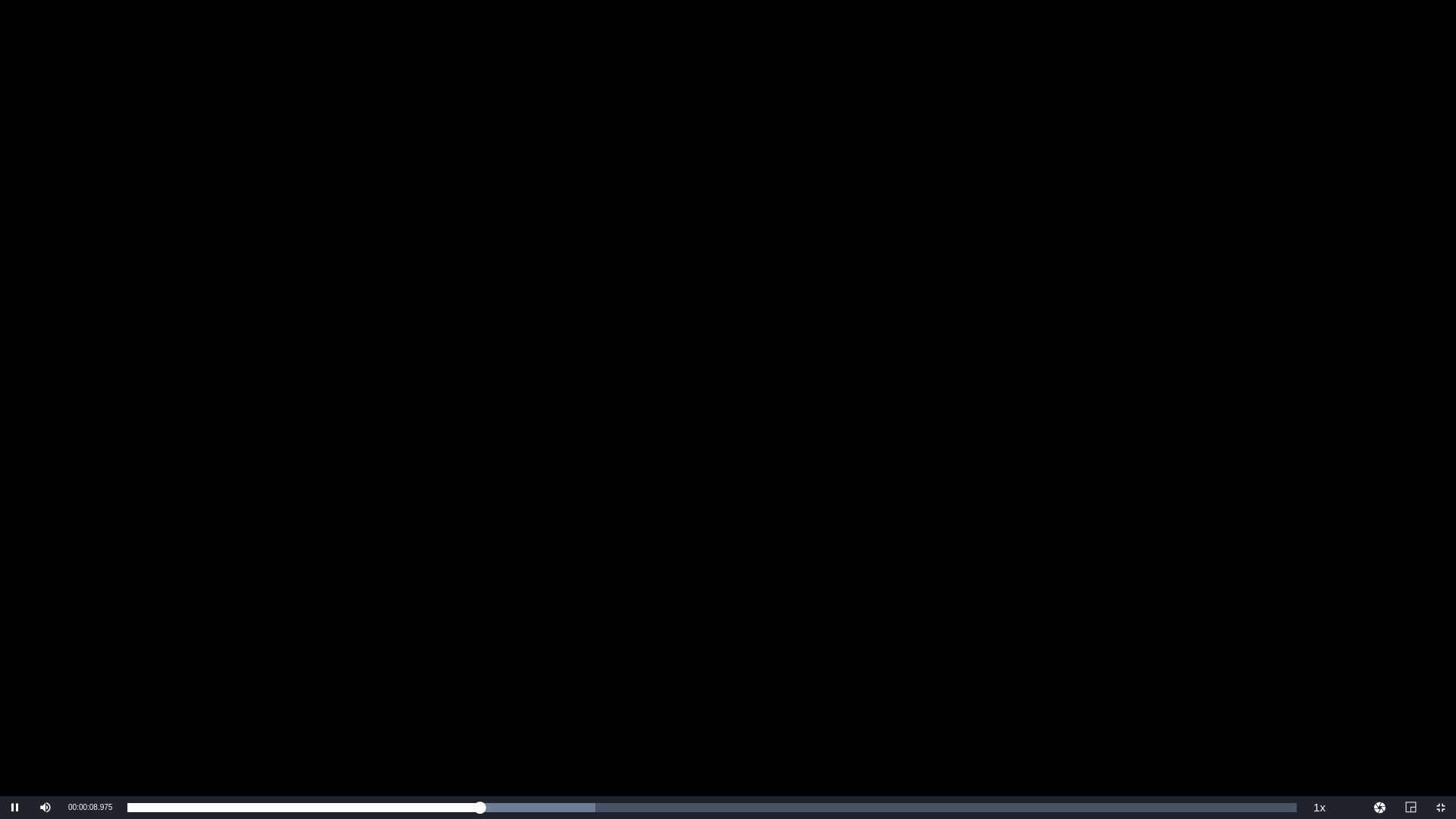
click at [666, 607] on div "Video Player" at bounding box center [728, 398] width 1456 height 797
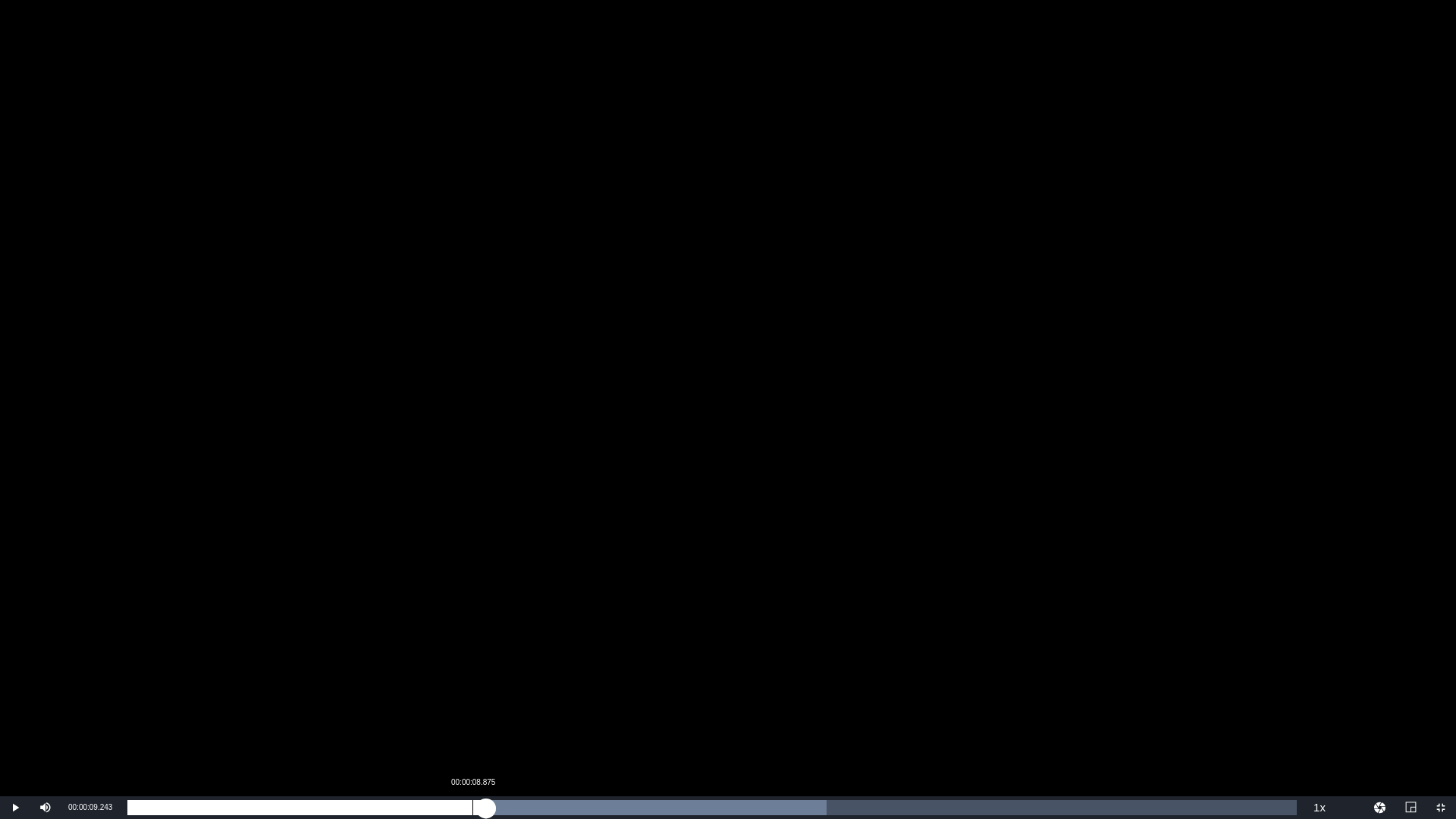
click at [472, 700] on div "Loaded : 59.81% 00:00:08.875 00:00:09.243" at bounding box center [712, 808] width 1169 height 15
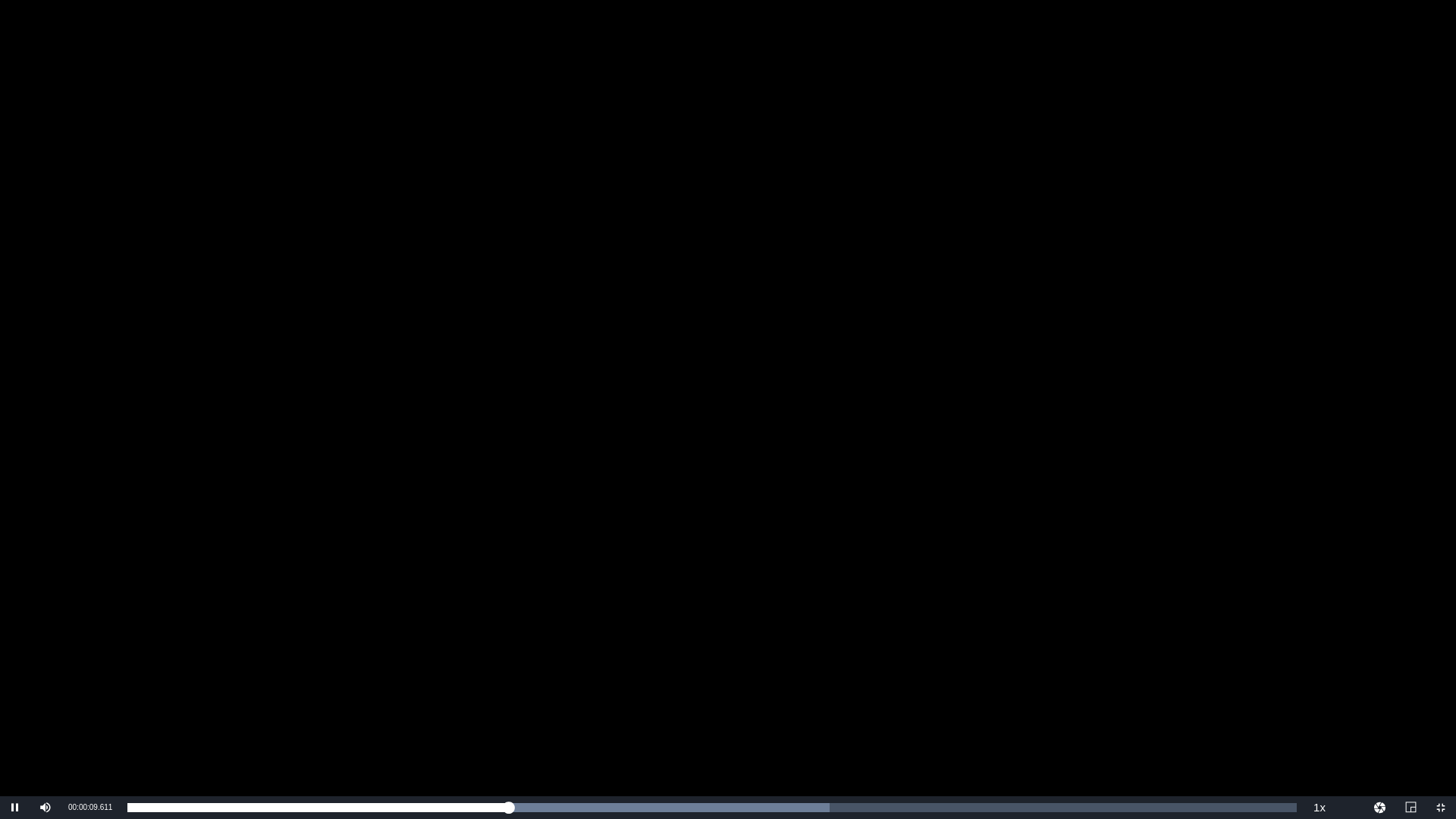
click at [227, 511] on div "Video Player" at bounding box center [728, 398] width 1456 height 797
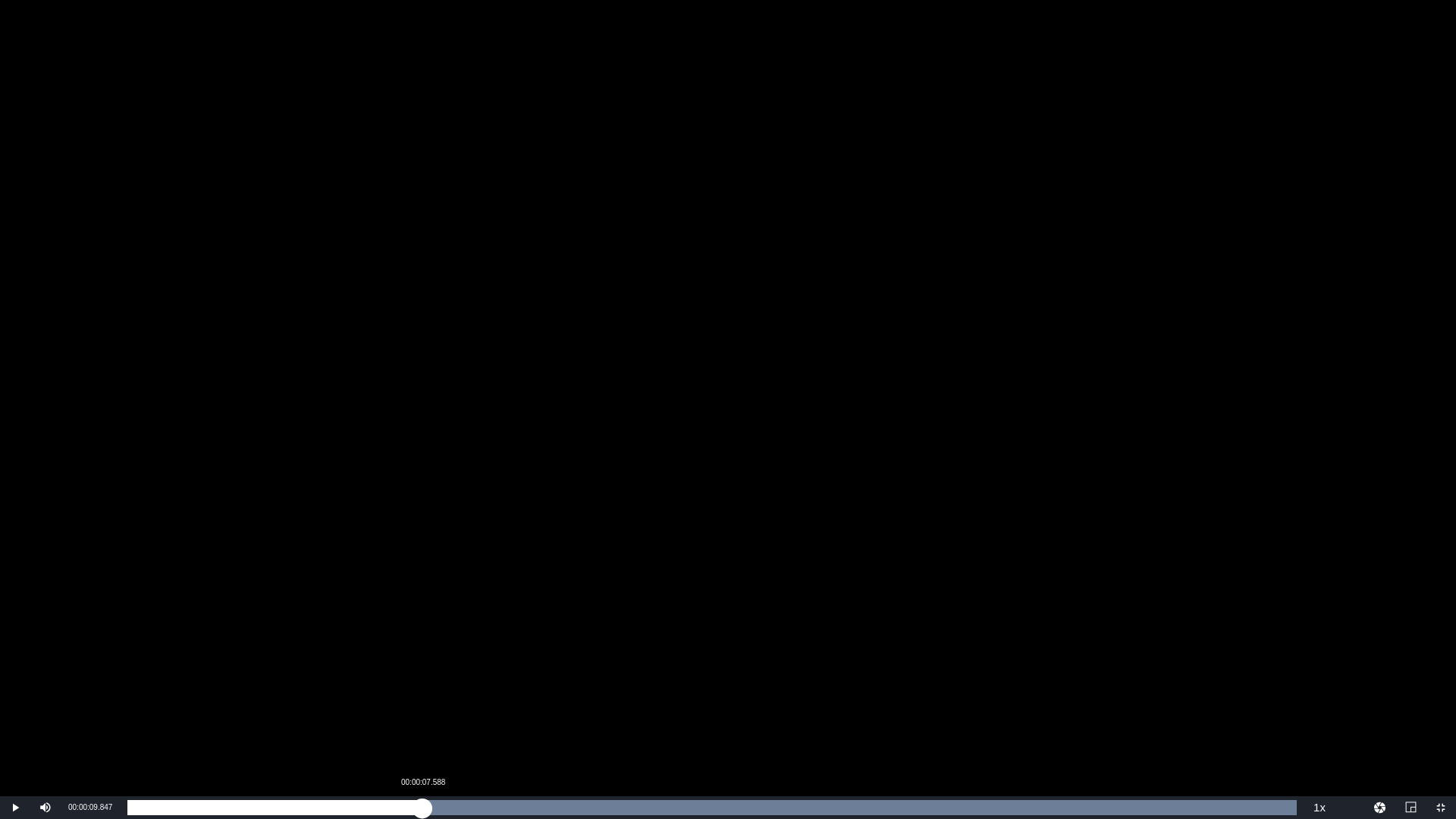
click at [422, 700] on div "00:00:09.847" at bounding box center [274, 808] width 295 height 15
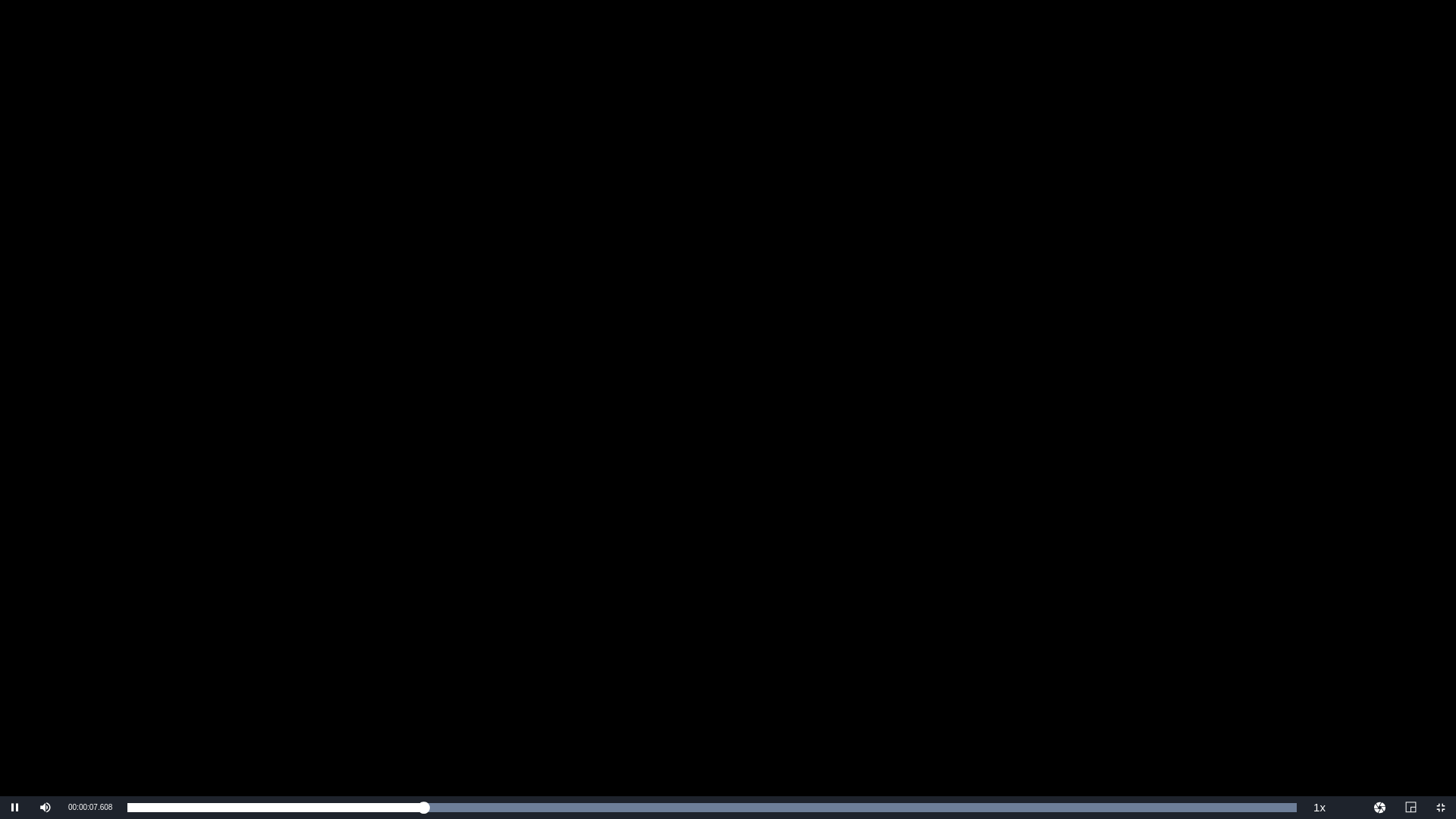
click at [430, 700] on div "Video Player" at bounding box center [728, 398] width 1456 height 797
click at [719, 230] on div "Video Player" at bounding box center [728, 398] width 1456 height 797
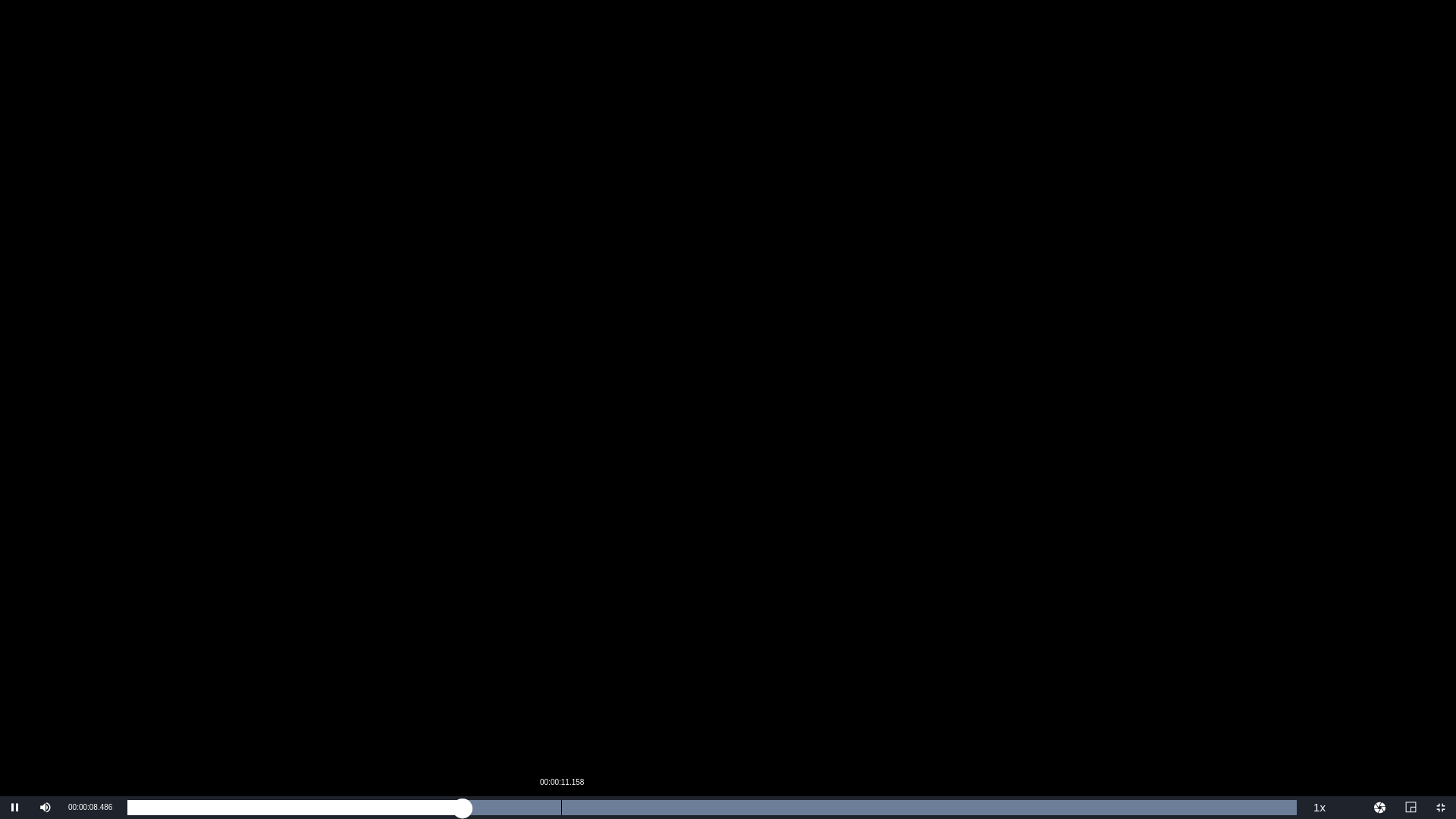
click at [562, 700] on div "Loaded : 100.00% 00:00:11.158 00:00:08.673" at bounding box center [712, 808] width 1169 height 15
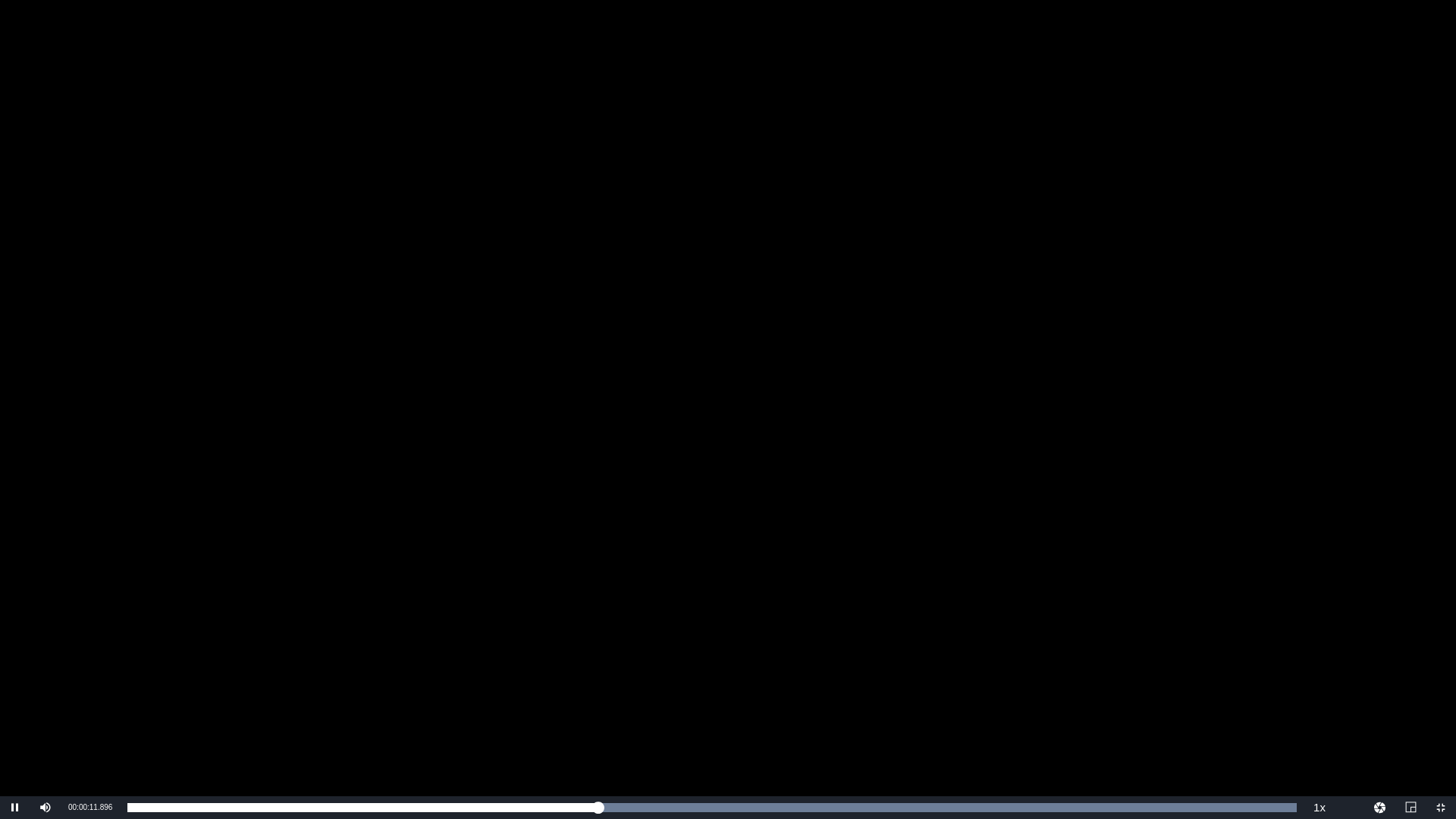
click at [655, 699] on div "Video Player" at bounding box center [728, 398] width 1456 height 797
click at [264, 446] on div "Video Player" at bounding box center [728, 398] width 1456 height 797
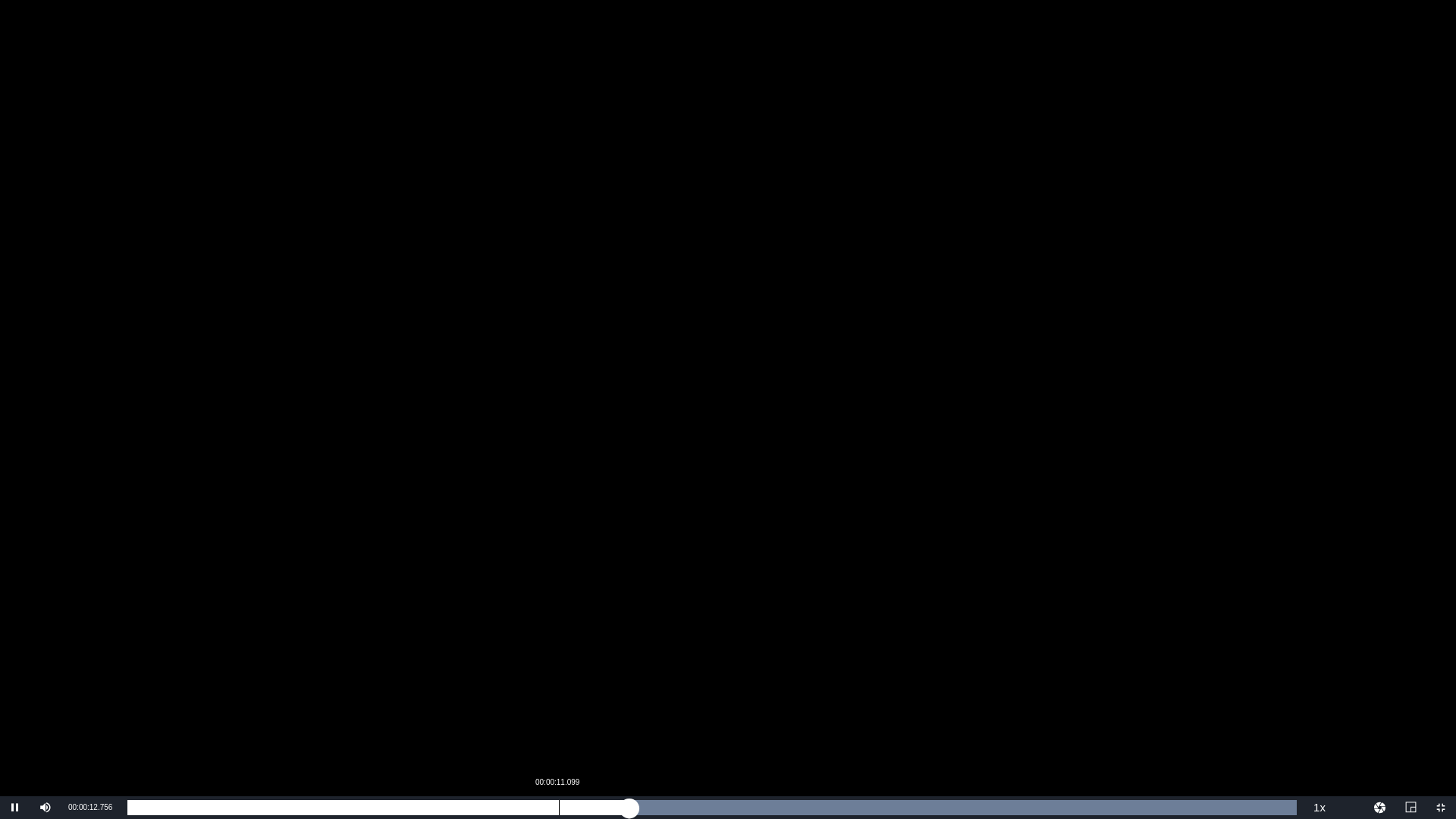
click at [557, 700] on div "Loaded : 100.00% 00:00:11.099 00:00:12.922" at bounding box center [712, 808] width 1185 height 23
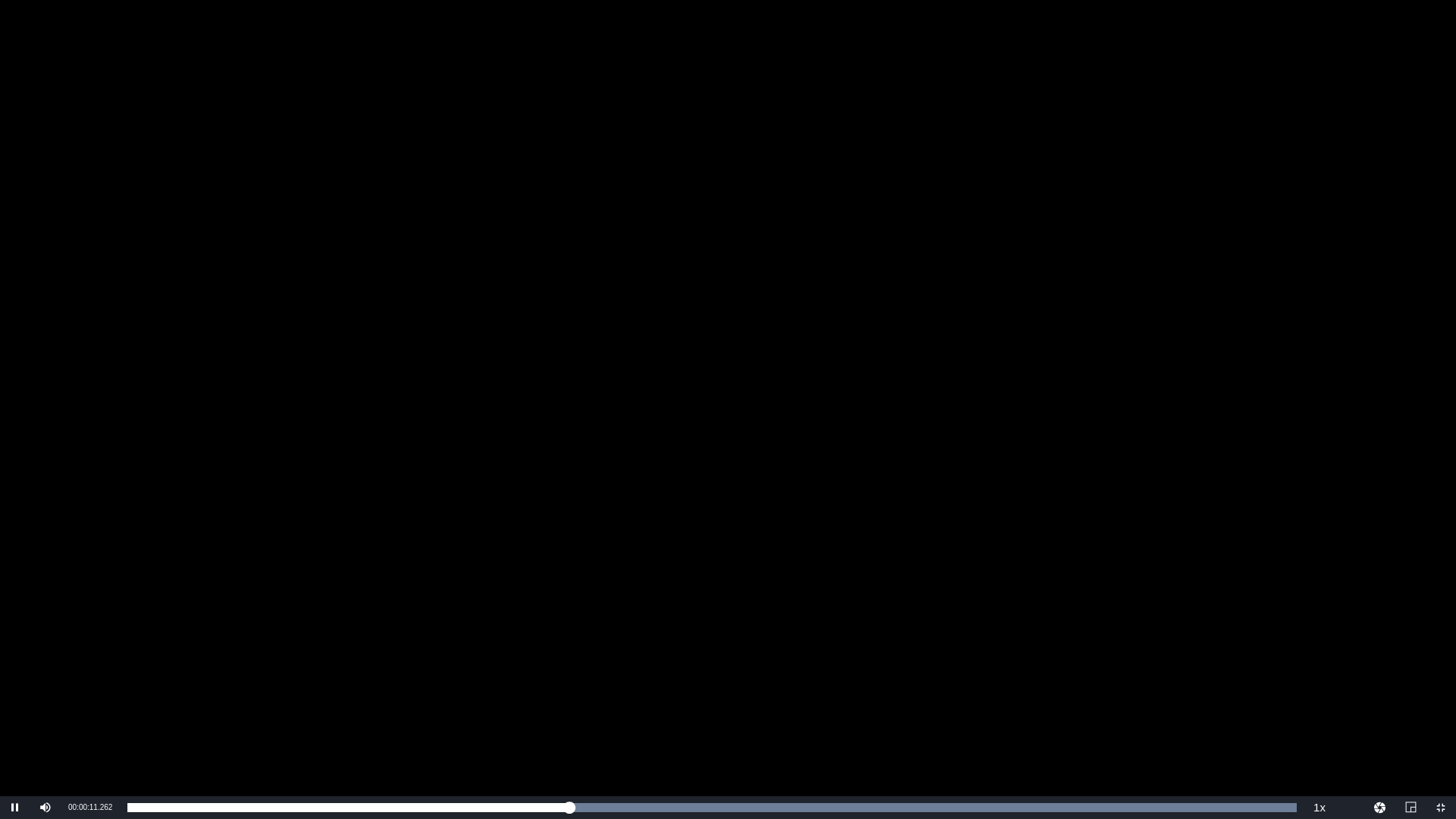
click at [550, 617] on div "Video Player" at bounding box center [728, 398] width 1456 height 797
click at [511, 489] on div "Video Player" at bounding box center [728, 398] width 1456 height 797
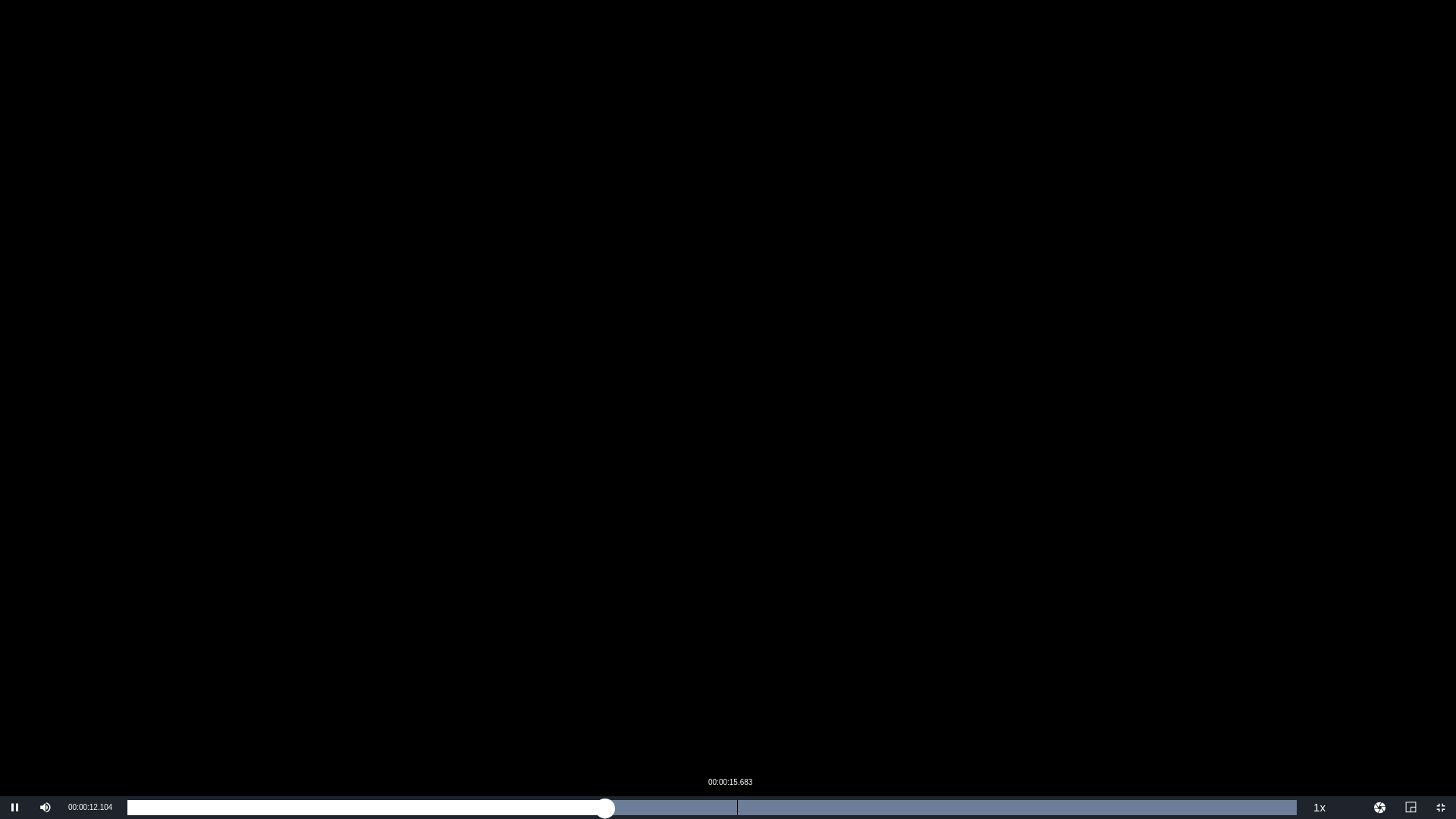
click at [738, 700] on div "Loaded : 100.00% 00:00:15.683 00:00:12.304" at bounding box center [712, 808] width 1185 height 23
click at [935, 700] on div "Loaded : 100.00% 00:00:19.507 00:00:15.794" at bounding box center [712, 808] width 1169 height 15
click at [1049, 700] on div "Loaded : 100.00% 00:00:23.681 00:00:21.033" at bounding box center [712, 808] width 1169 height 15
click at [1191, 700] on div "Loaded : 100.00% 00:00:23.681 00:00:23.822" at bounding box center [712, 808] width 1169 height 15
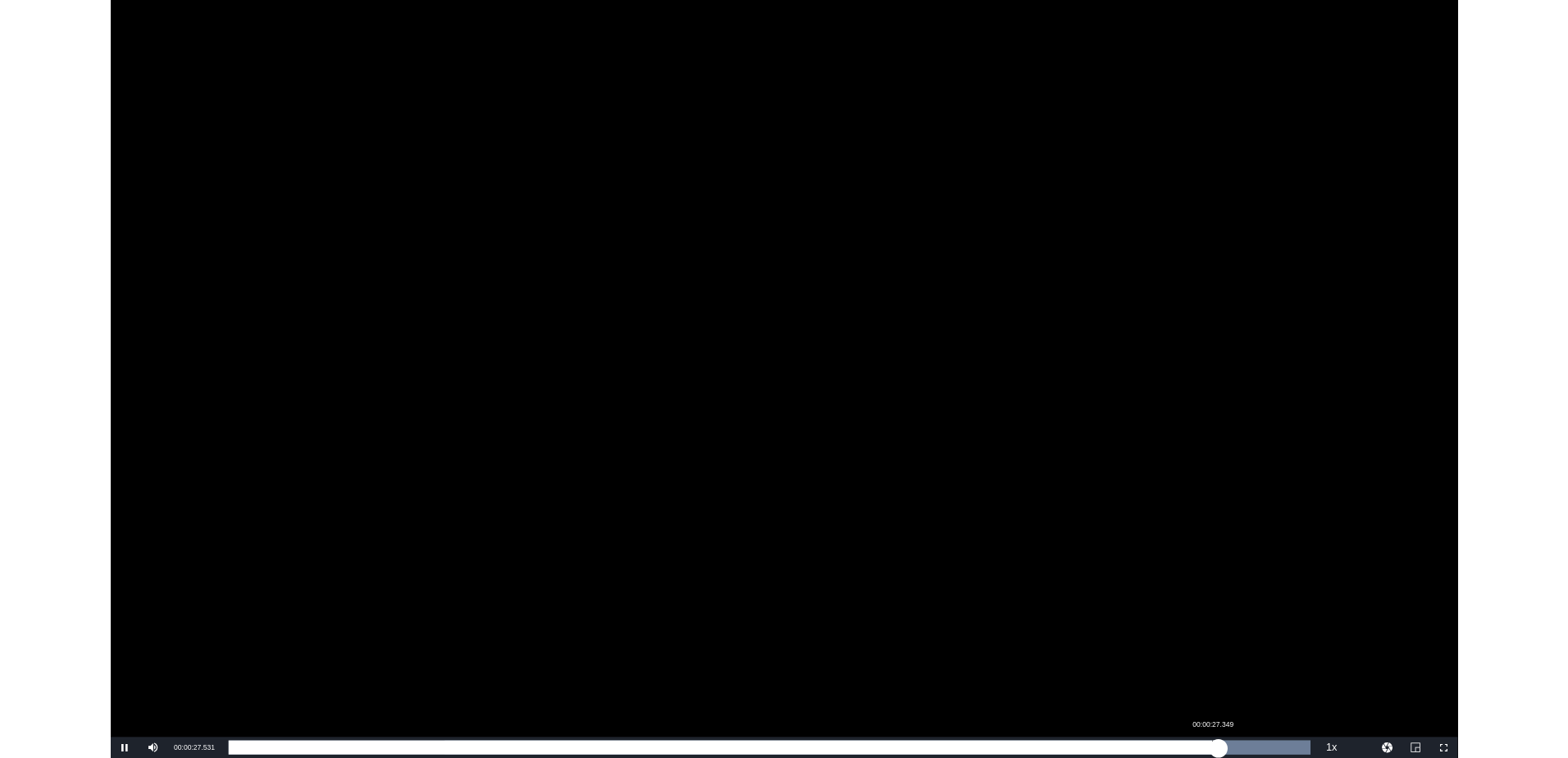
scroll to position [56, 0]
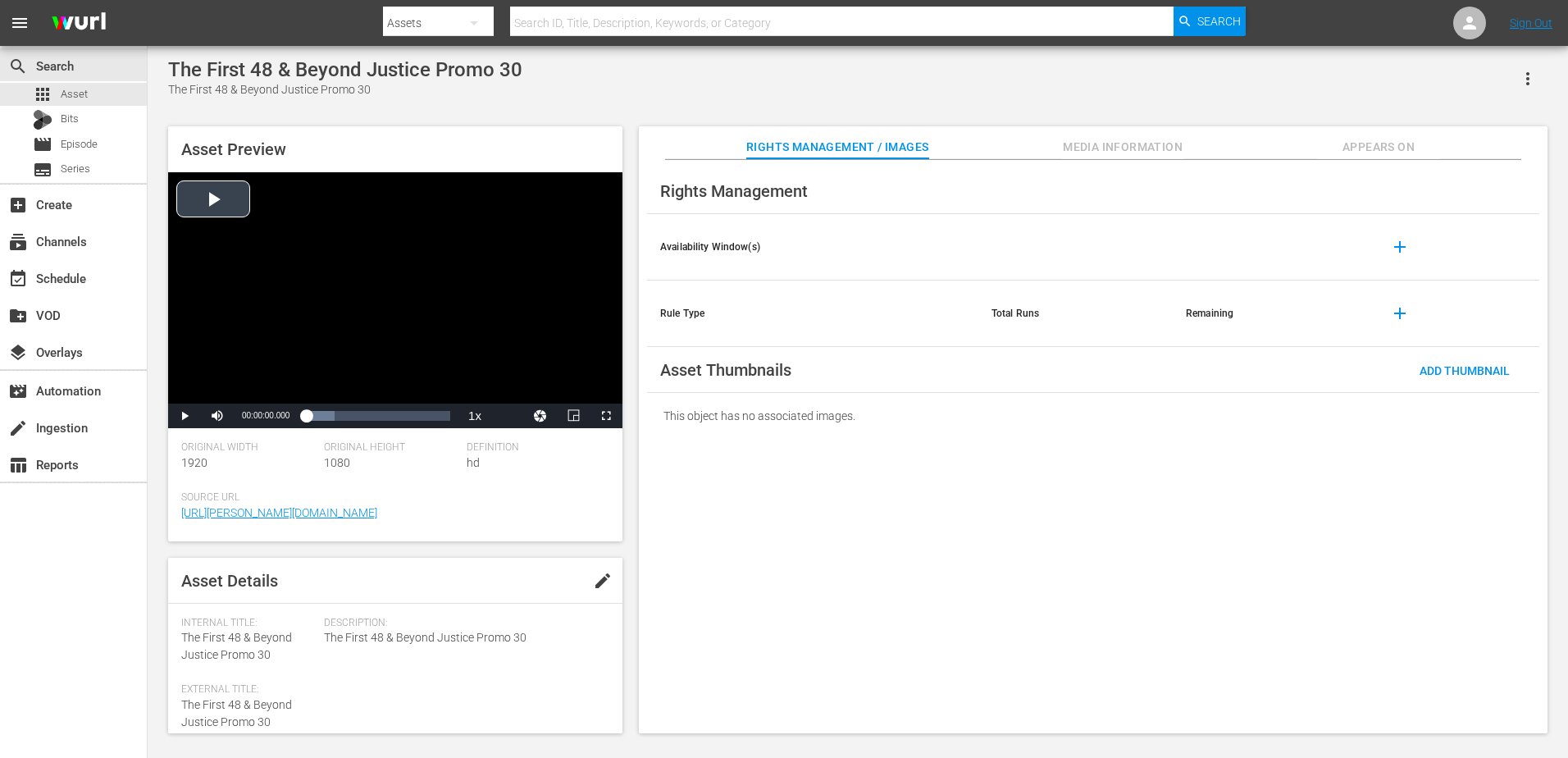
click at [458, 257] on div "Video Player" at bounding box center [396, 288] width 454 height 231
click at [473, 292] on div "Video Player" at bounding box center [396, 288] width 454 height 231
click at [606, 415] on span "Video Player" at bounding box center [606, 415] width 0 height 0
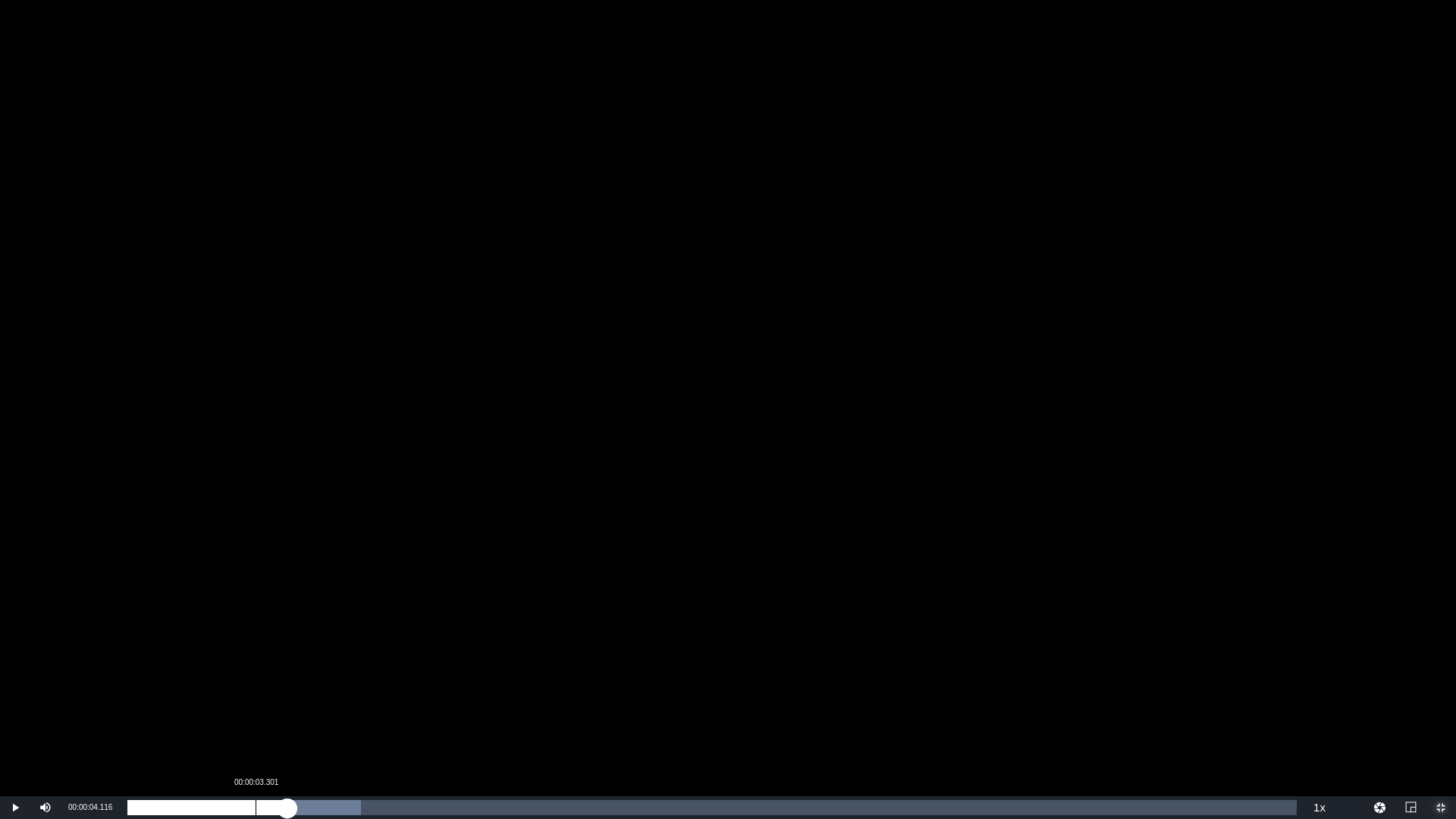
click at [255, 700] on div "Loaded : 19.98% 00:00:03.301 00:00:04.116" at bounding box center [712, 808] width 1169 height 15
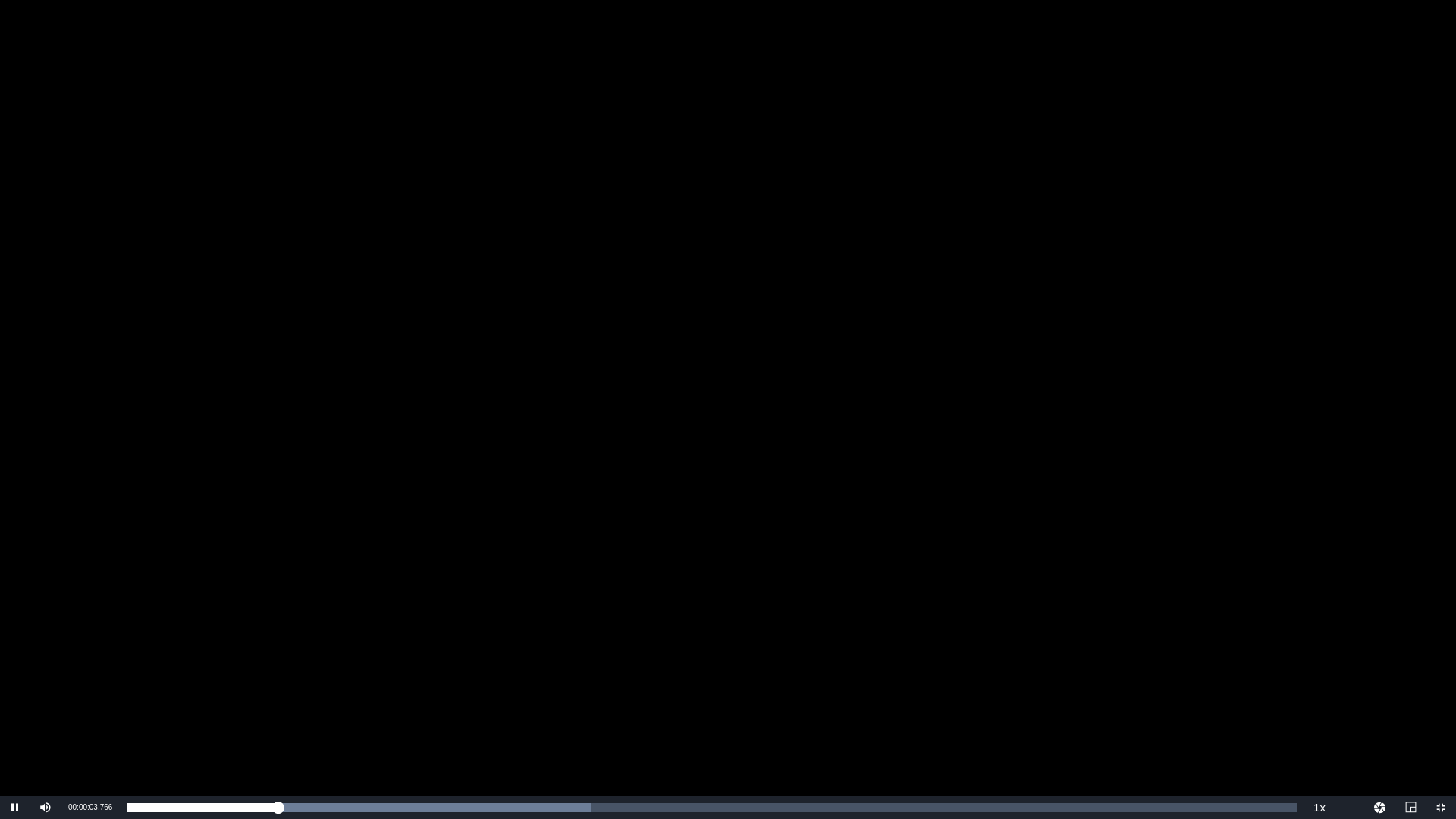
click at [271, 700] on div "Video Player" at bounding box center [728, 398] width 1456 height 797
click at [313, 429] on div "Video Player" at bounding box center [728, 398] width 1456 height 797
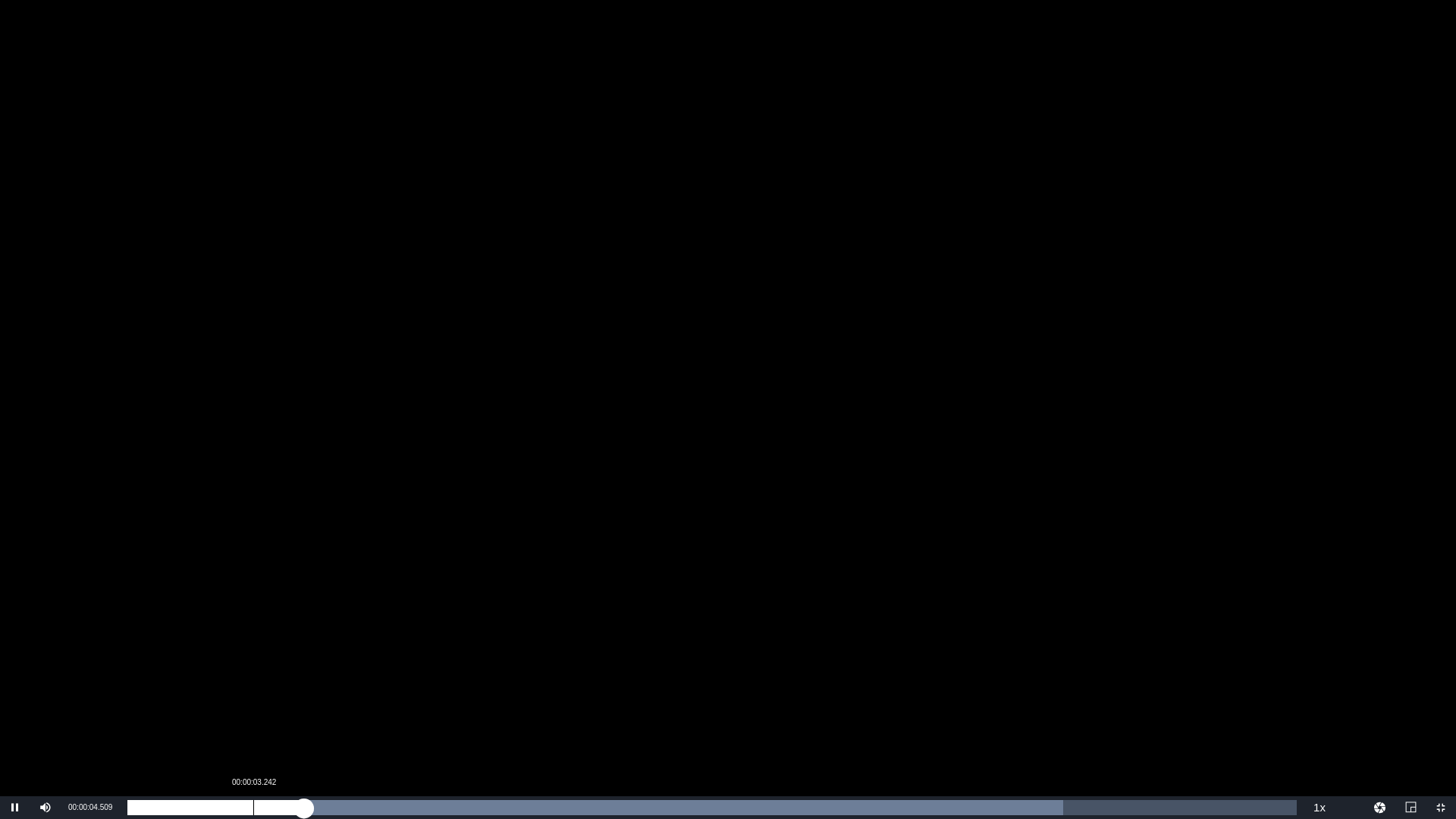
click at [253, 700] on div "00:00:03.242" at bounding box center [253, 808] width 1 height 15
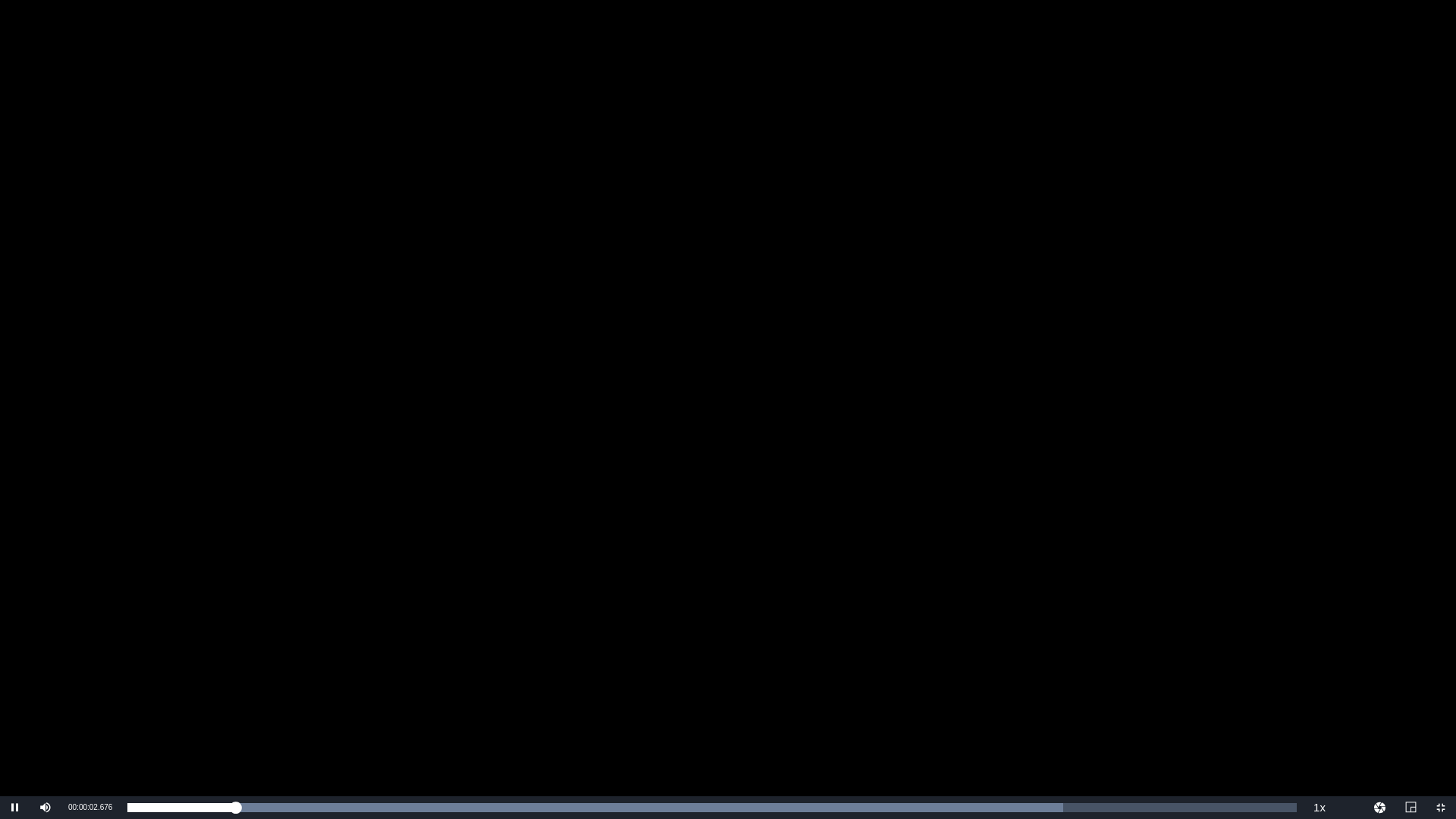
click at [328, 648] on div "Video Player" at bounding box center [728, 398] width 1456 height 797
click at [679, 432] on div "Video Player" at bounding box center [728, 398] width 1456 height 797
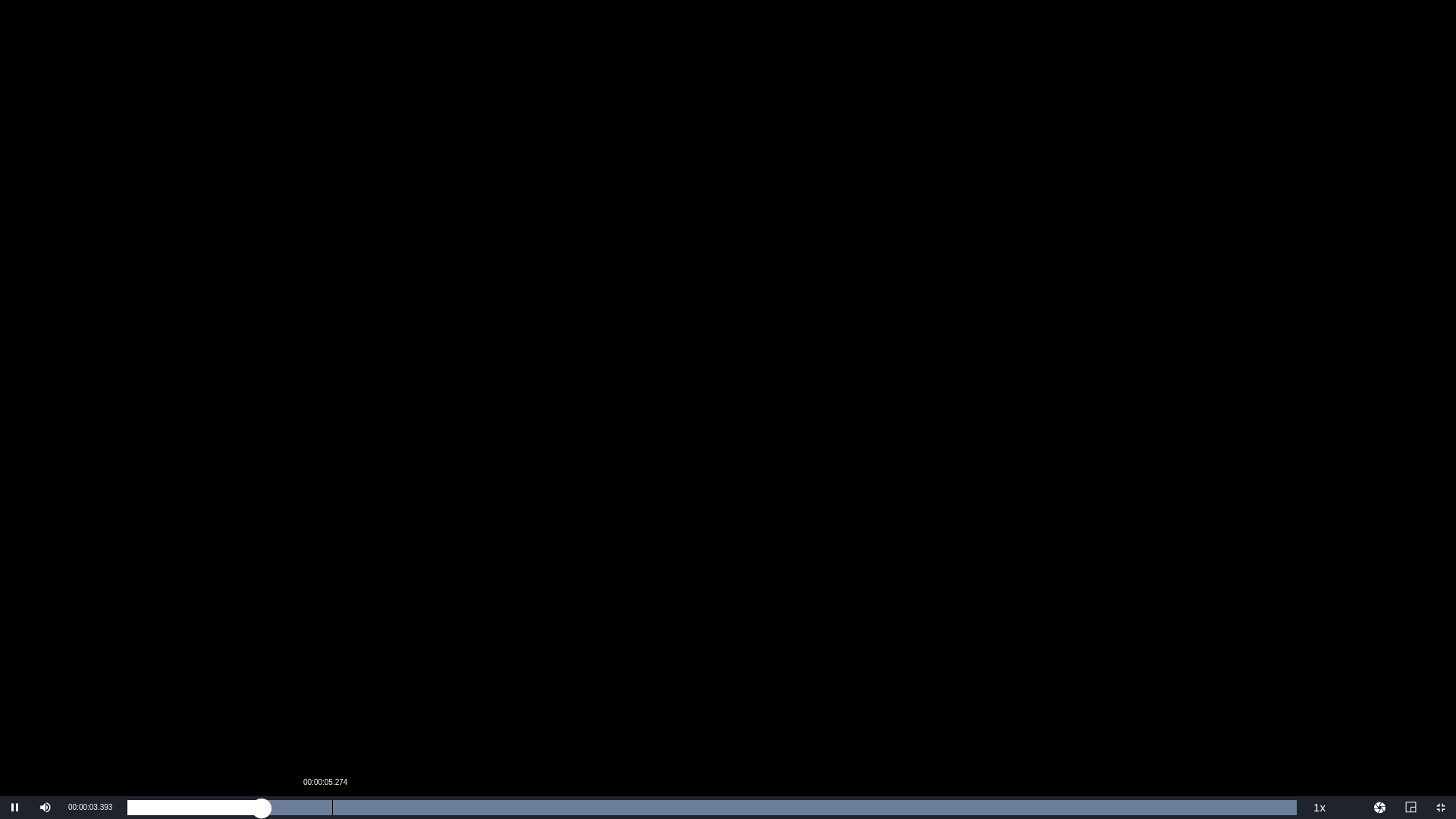
click at [331, 700] on div "Progress Bar" at bounding box center [712, 808] width 1169 height 15
click at [412, 700] on div "00:00:07.305" at bounding box center [411, 808] width 1 height 15
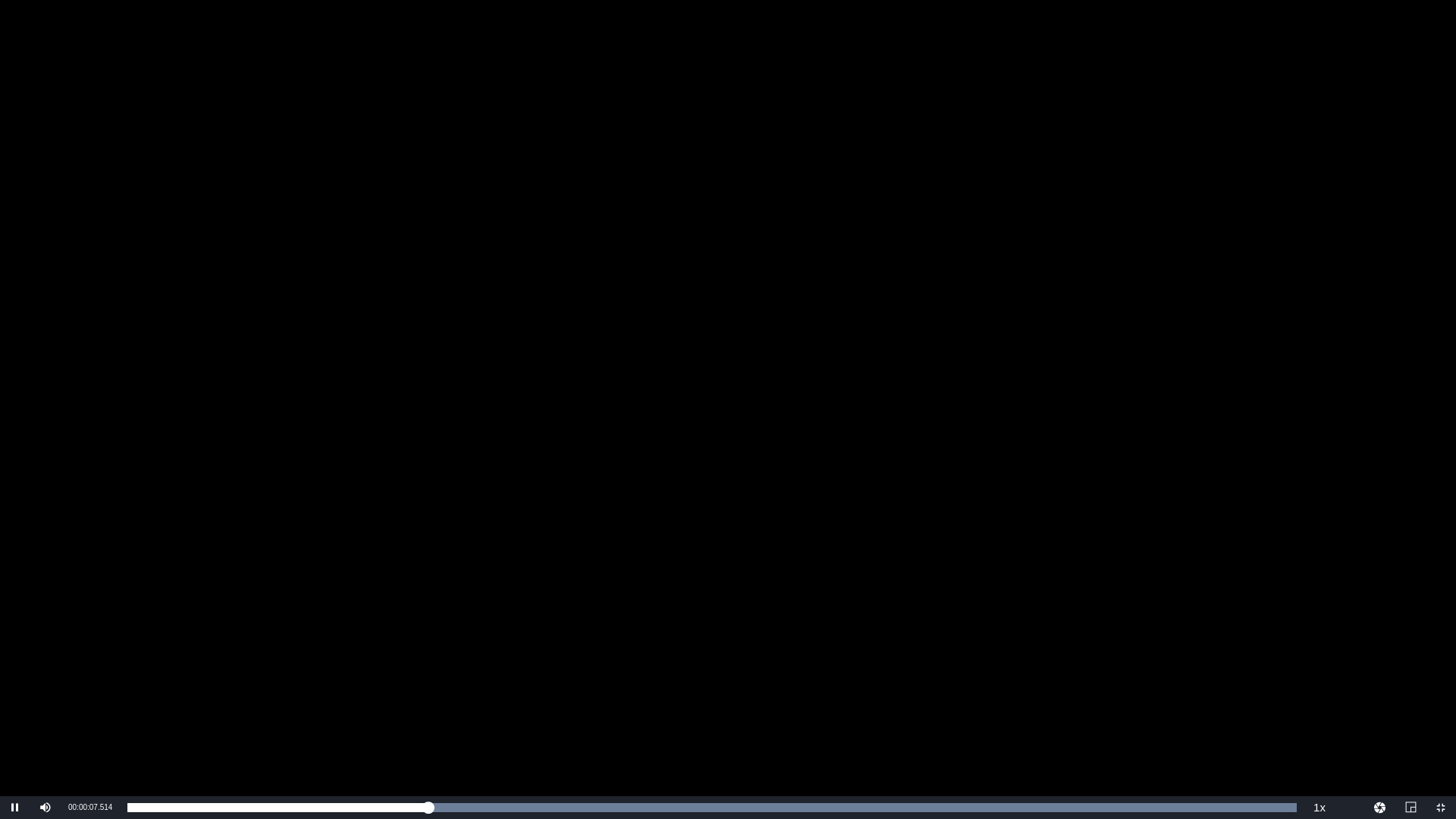
click at [557, 700] on div "Video Player" at bounding box center [728, 398] width 1456 height 797
click at [634, 352] on div "Video Player" at bounding box center [728, 398] width 1456 height 797
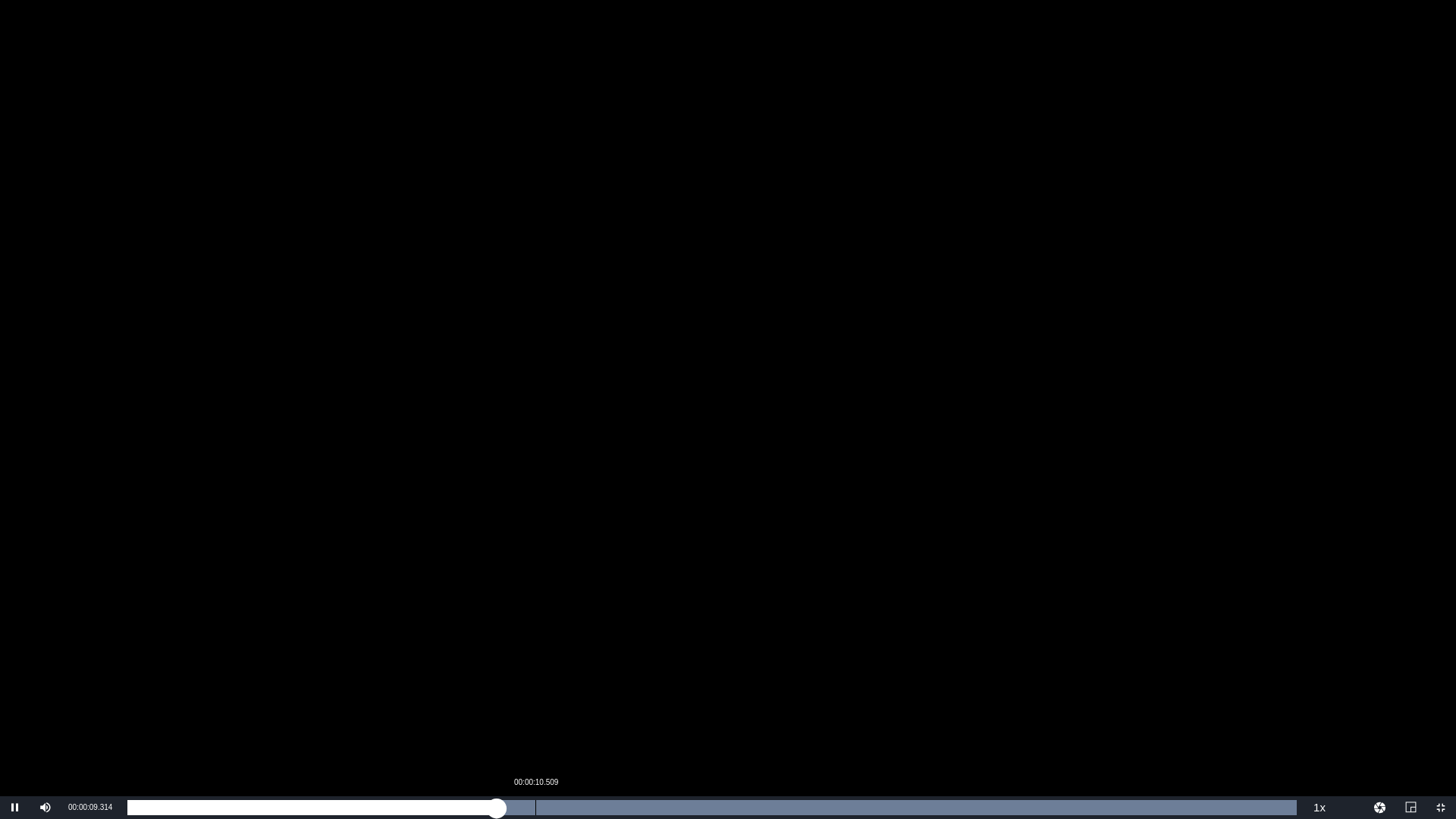
click at [582, 700] on div "Loaded : 100.00% 00:00:10.509 00:00:09.518" at bounding box center [712, 808] width 1169 height 15
click at [591, 700] on div "Loaded : 100.00% 00:00:11.955 00:00:12.679" at bounding box center [712, 808] width 1169 height 15
click at [586, 700] on div "Loaded : 100.00% 00:00:11.798 00:00:12.159" at bounding box center [712, 808] width 1169 height 15
click at [560, 700] on div "Loaded : 100.00% 00:00:11.134 00:00:11.939" at bounding box center [712, 808] width 1169 height 15
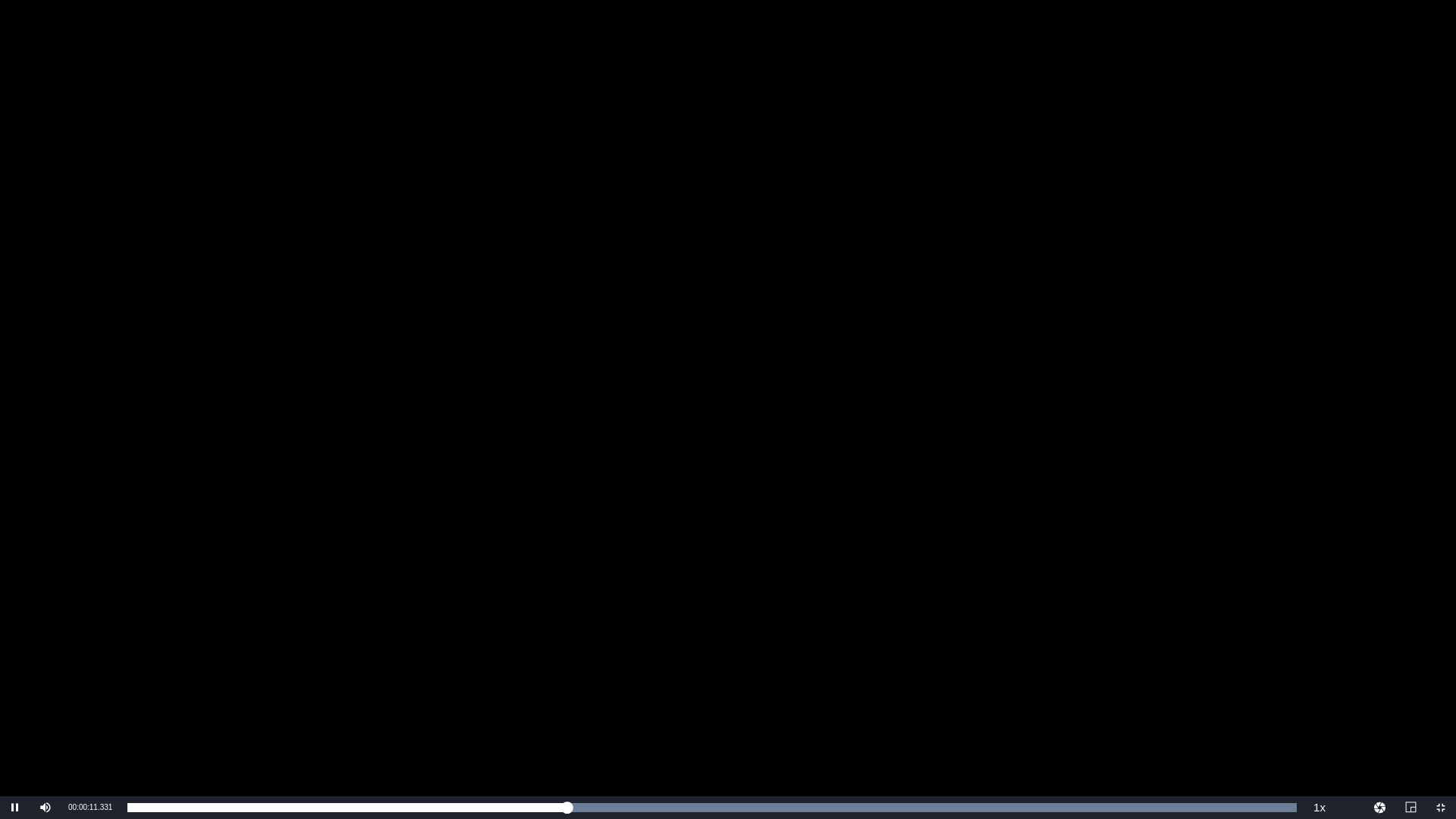
click at [567, 667] on div "Video Player" at bounding box center [728, 398] width 1456 height 797
click at [728, 265] on div "Video Player" at bounding box center [728, 398] width 1456 height 797
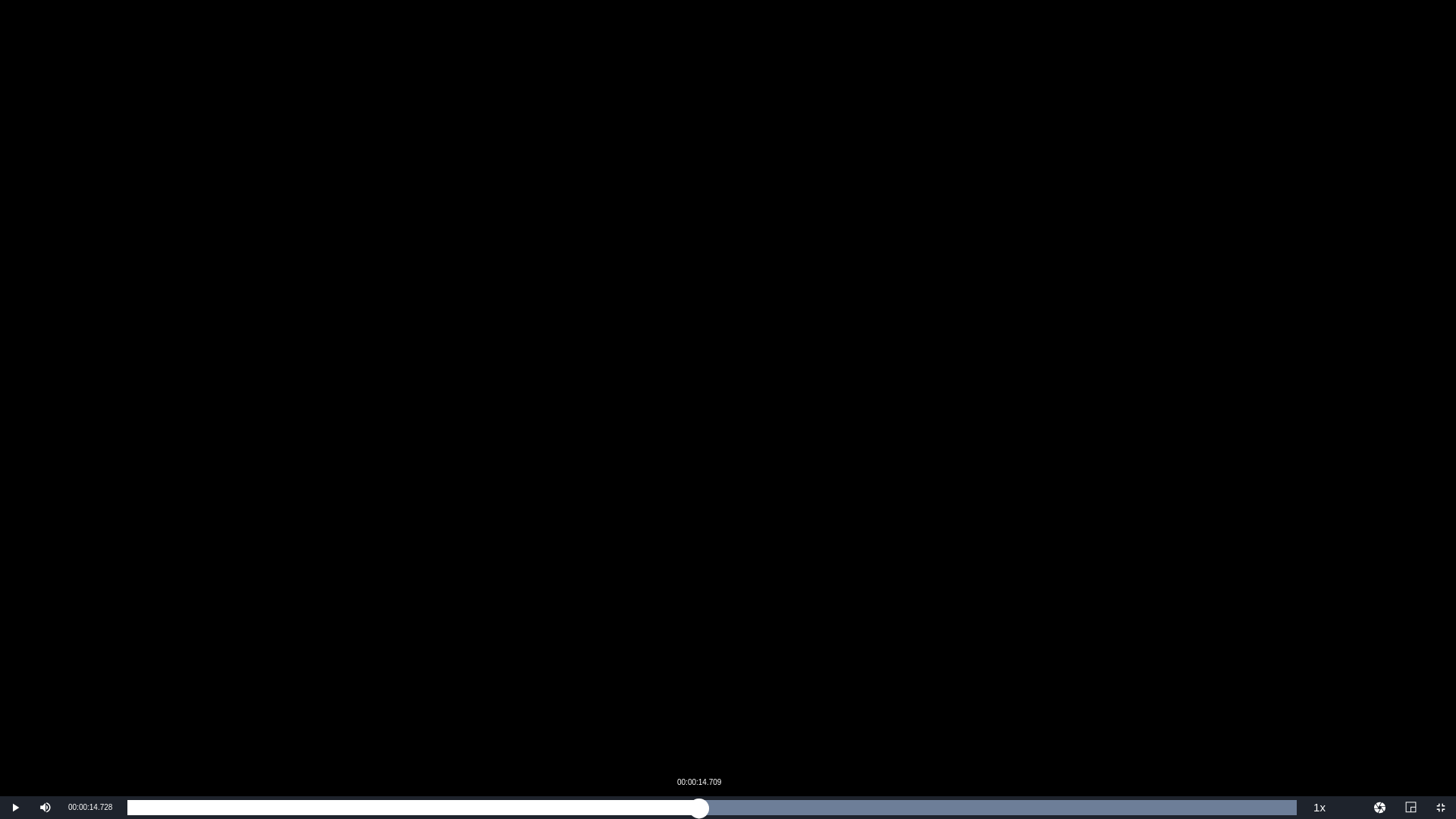
click at [699, 700] on div "Loaded : 100.00% 00:00:14.709 00:00:12.463" at bounding box center [712, 808] width 1169 height 15
click at [758, 700] on div "Loaded : 100.00% 00:00:16.233 00:00:15.222" at bounding box center [712, 808] width 1169 height 15
click at [933, 700] on div "00:00:20.745" at bounding box center [933, 808] width 1 height 15
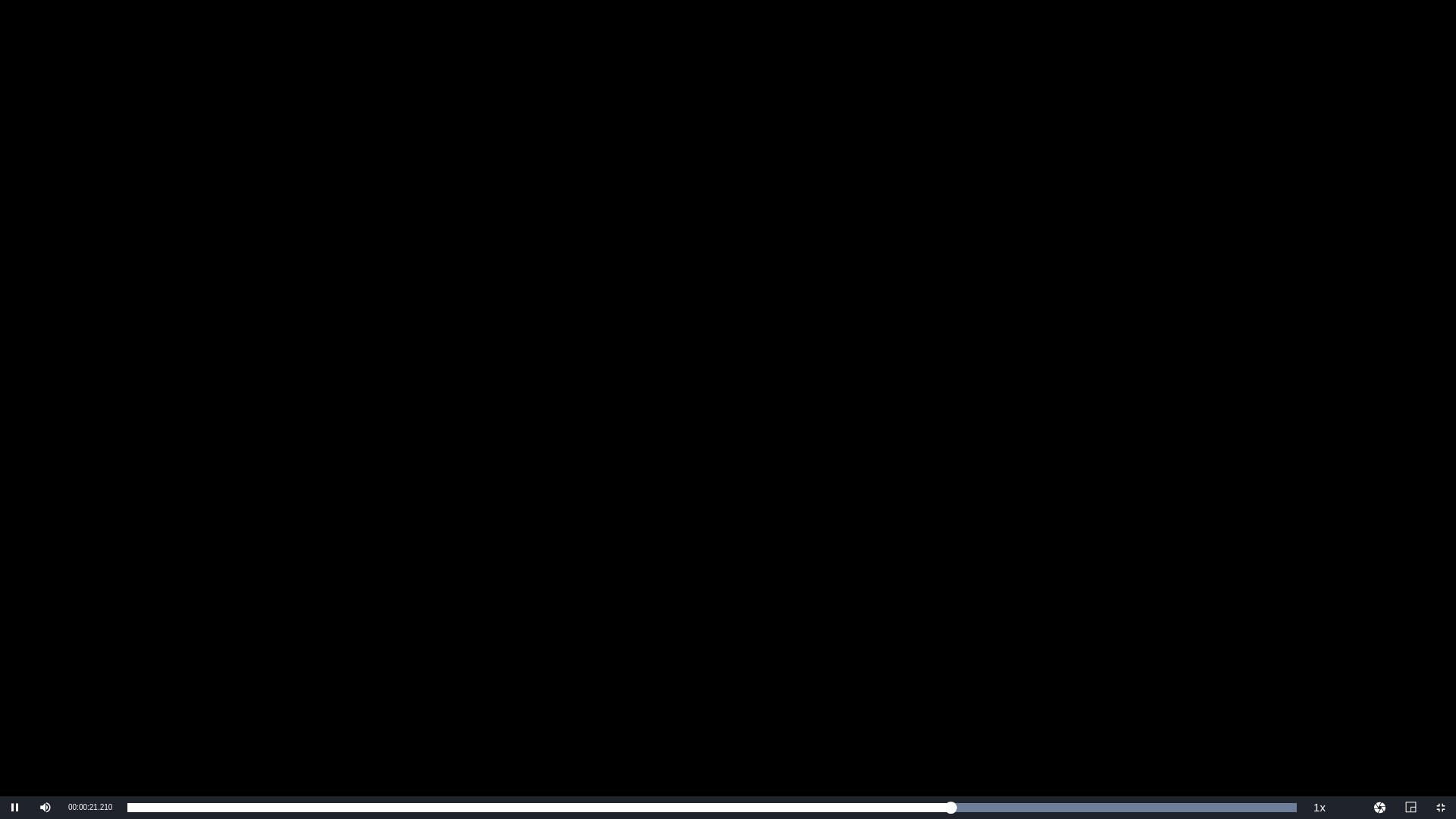
click at [1068, 661] on div "Video Player" at bounding box center [728, 398] width 1456 height 797
click at [1034, 497] on div "Video Player" at bounding box center [728, 398] width 1456 height 797
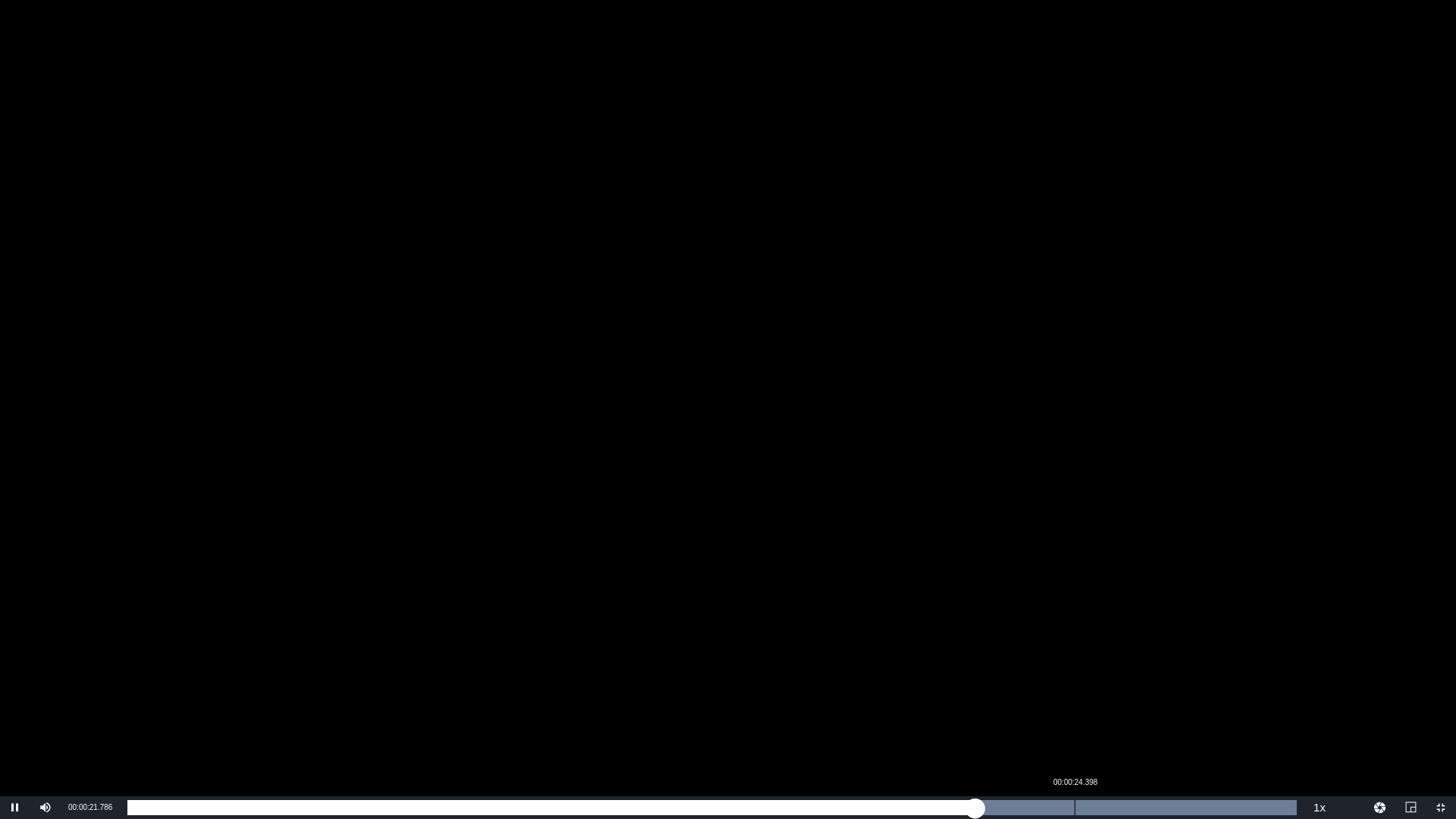
click at [1078, 700] on div "Loaded : 100.00% 00:00:24.398 00:00:21.835" at bounding box center [712, 808] width 1185 height 23
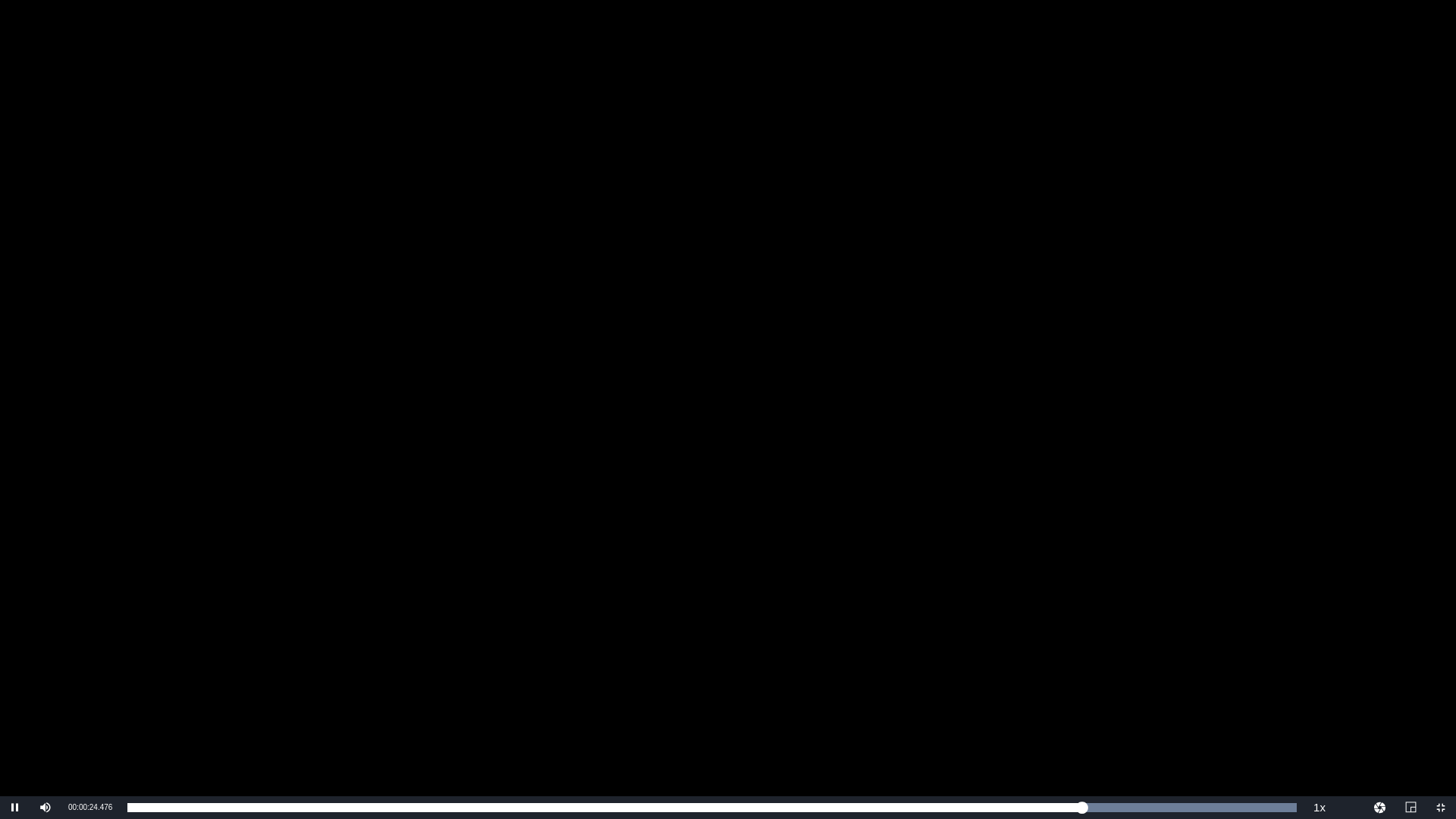
click at [1214, 700] on div "Video Player" at bounding box center [728, 398] width 1456 height 797
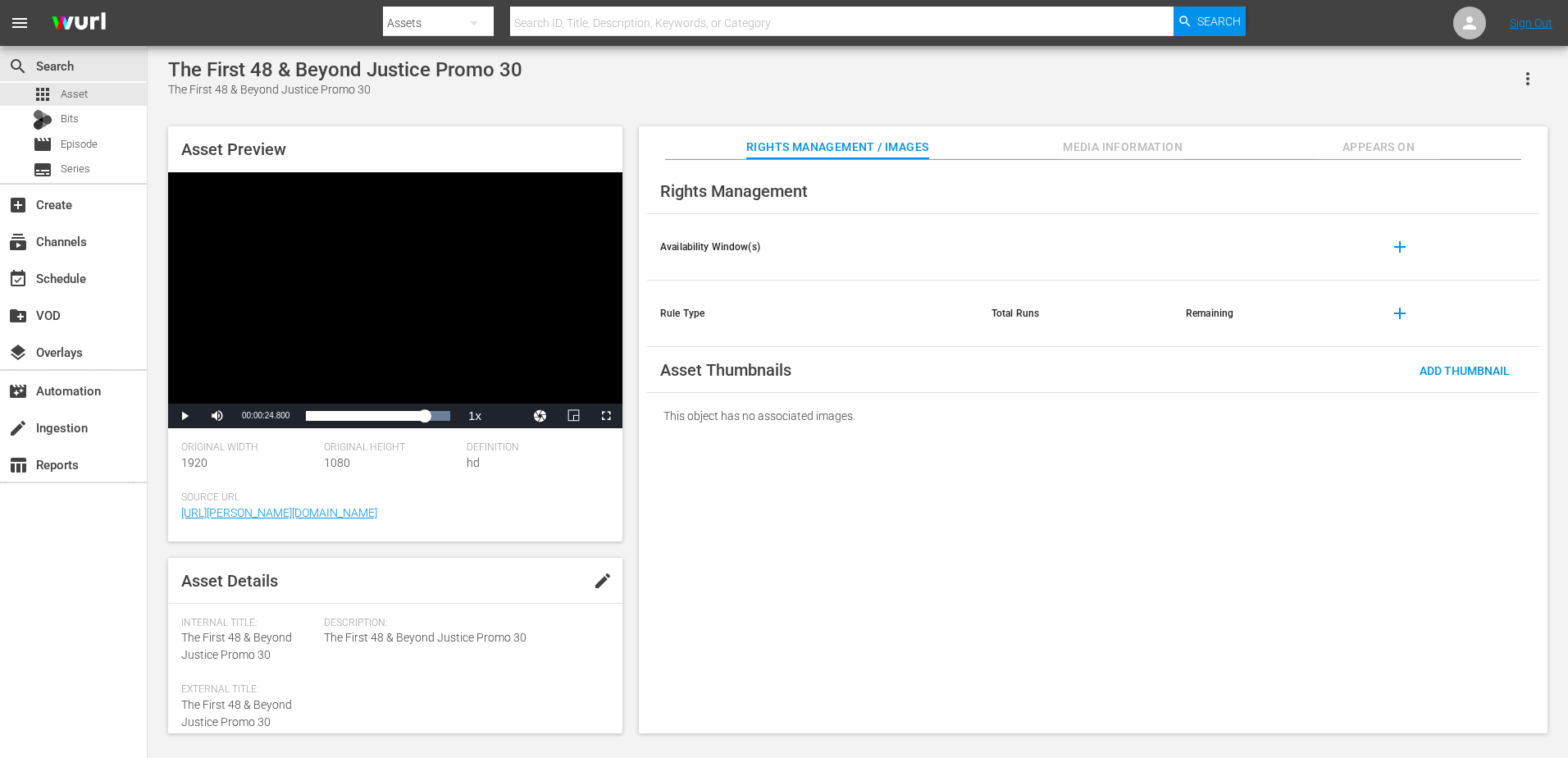
click at [706, 20] on input "text" at bounding box center [841, 22] width 663 height 39
type input "unxplained zone"
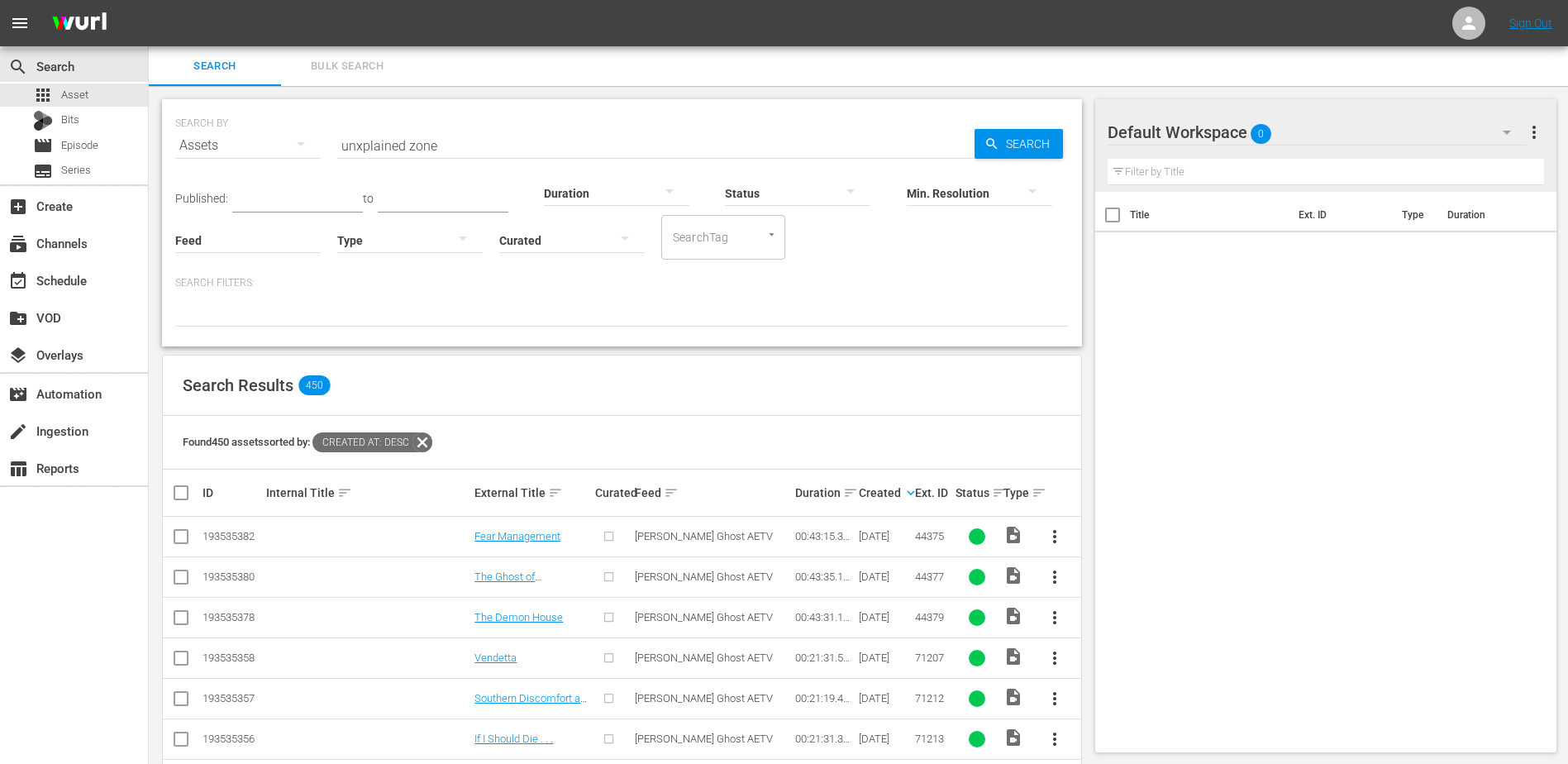
click at [506, 146] on input "unxplained zone" at bounding box center [656, 145] width 638 height 39
click at [560, 253] on div at bounding box center [572, 239] width 145 height 46
click at [444, 249] on div "Curated Uncurated" at bounding box center [784, 382] width 1568 height 764
click at [446, 242] on button "button" at bounding box center [462, 237] width 39 height 39
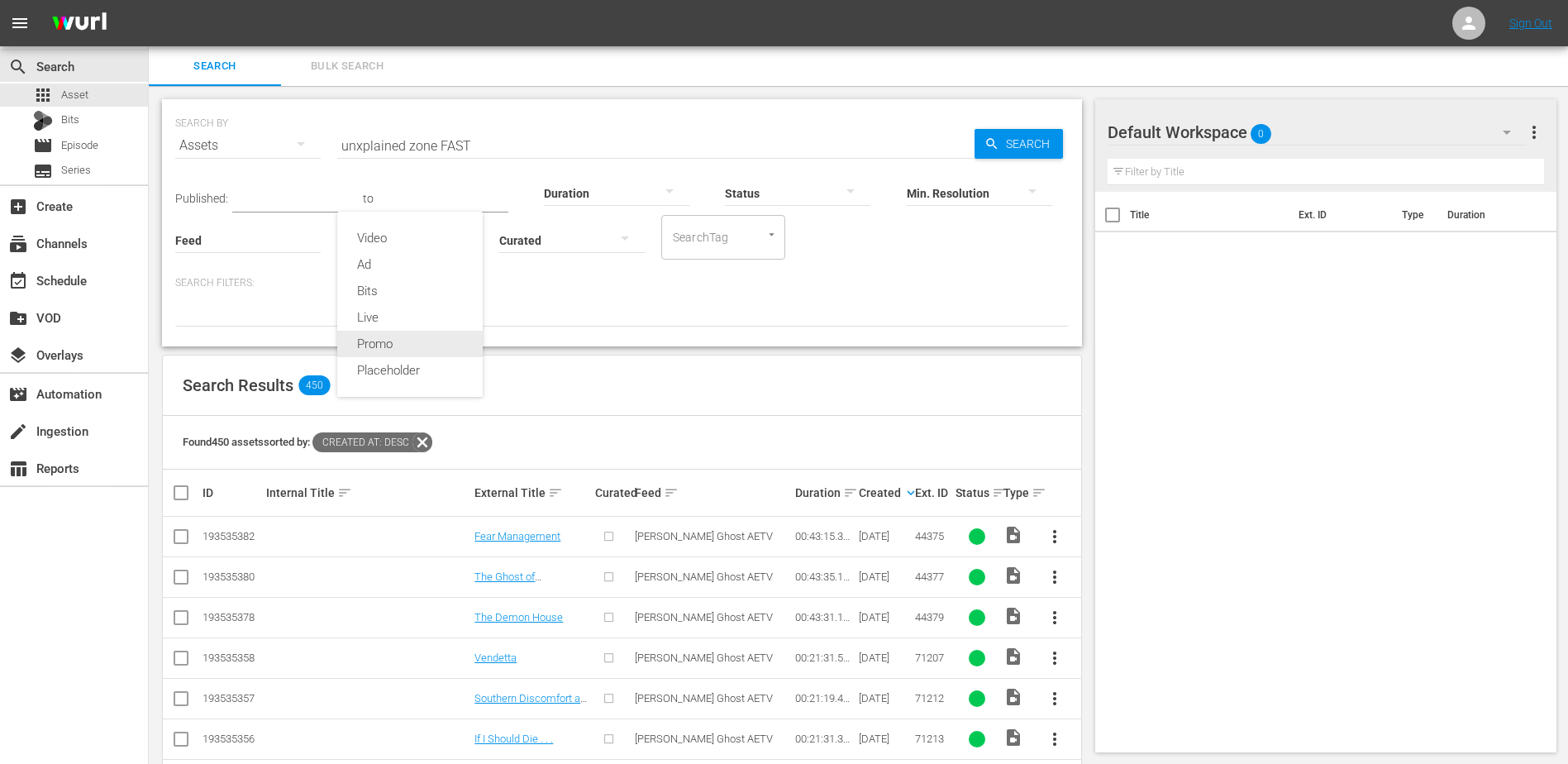
click at [427, 345] on div "Promo" at bounding box center [410, 344] width 145 height 27
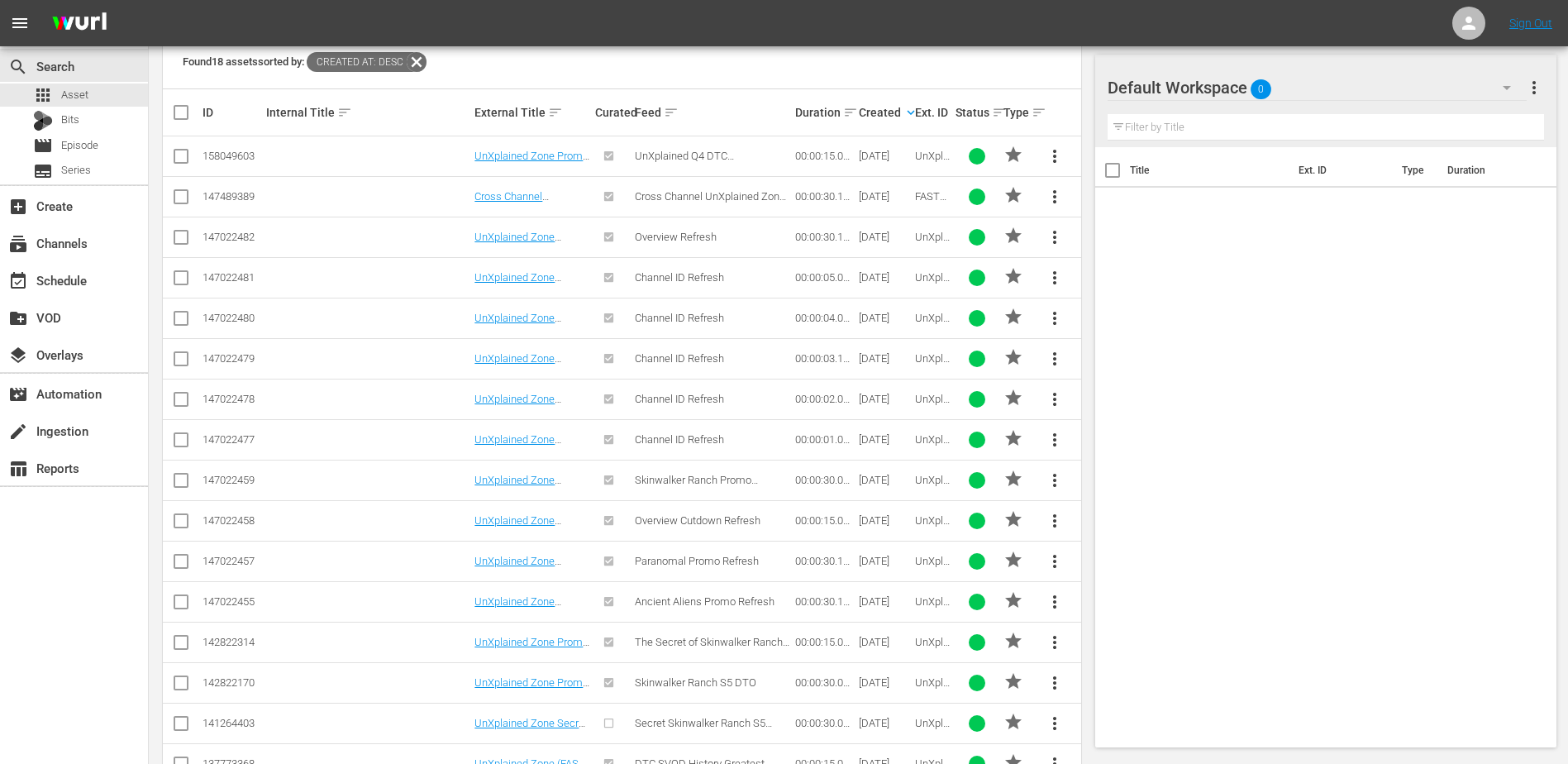
scroll to position [391, 0]
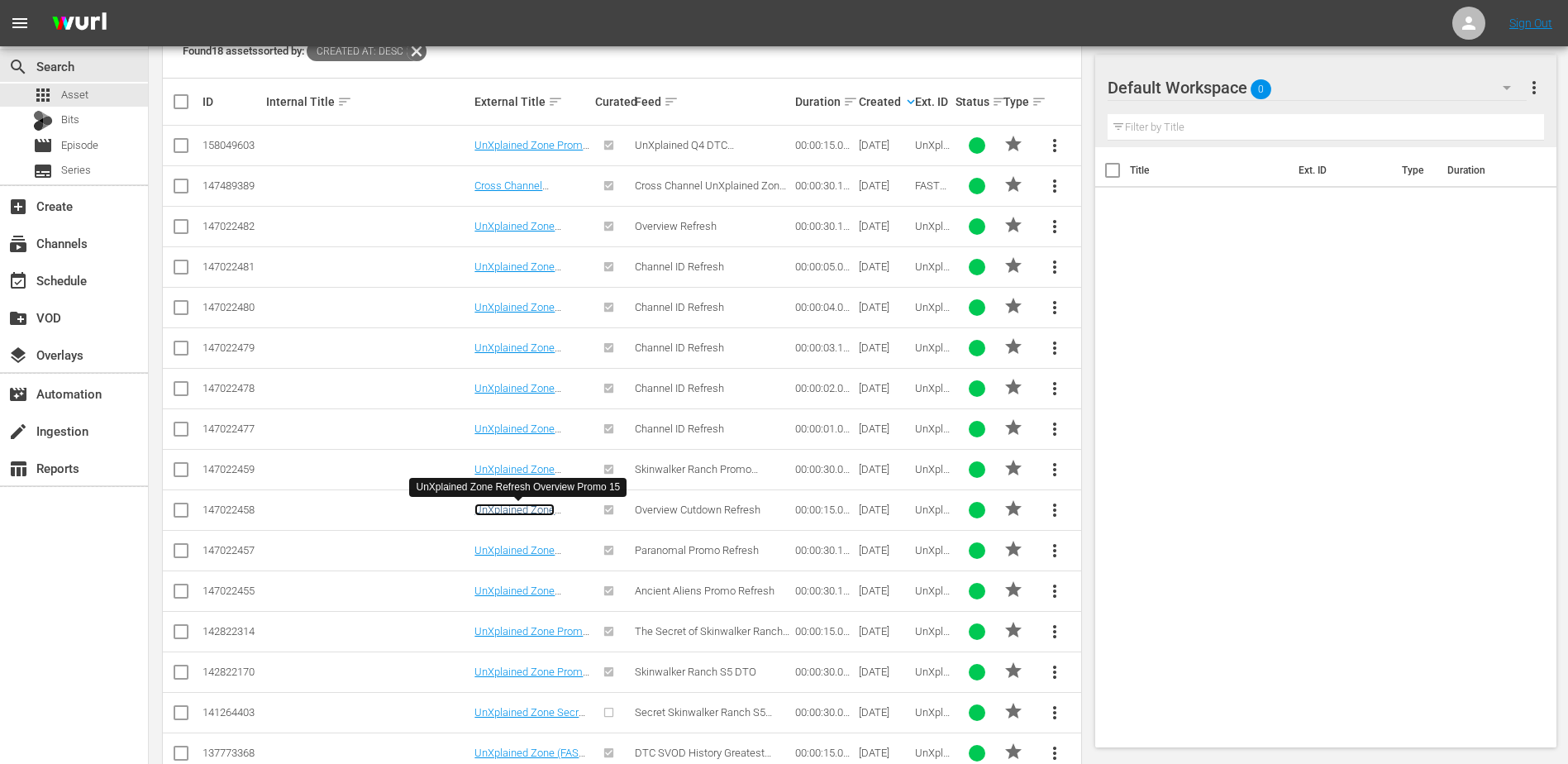
click at [541, 509] on link "UnXplained Zone Refresh Overview Promo 15" at bounding box center [516, 522] width 82 height 38
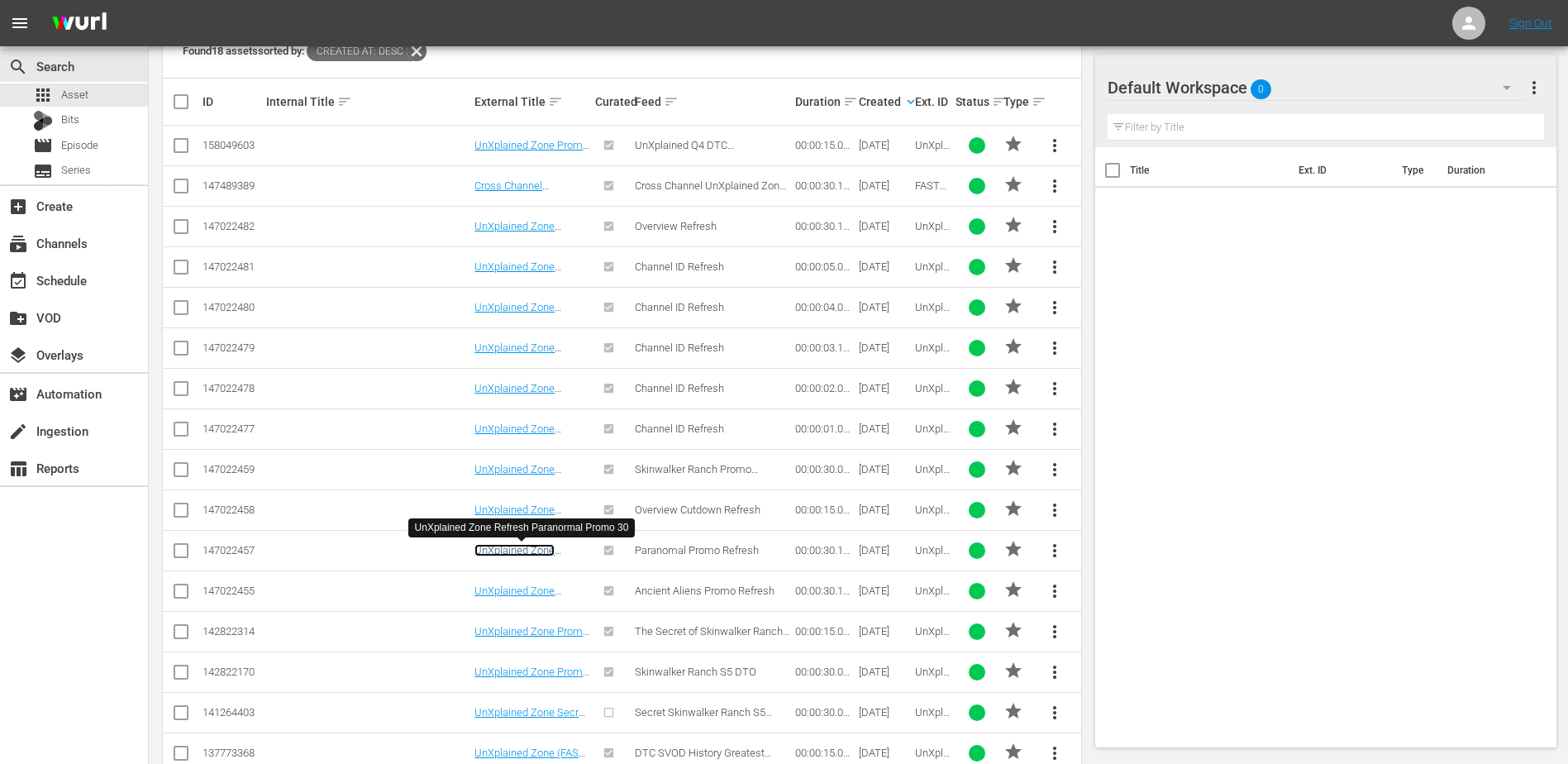
click at [534, 544] on link "UnXplained Zone Refresh Paranormal Promo 30" at bounding box center [522, 563] width 94 height 38
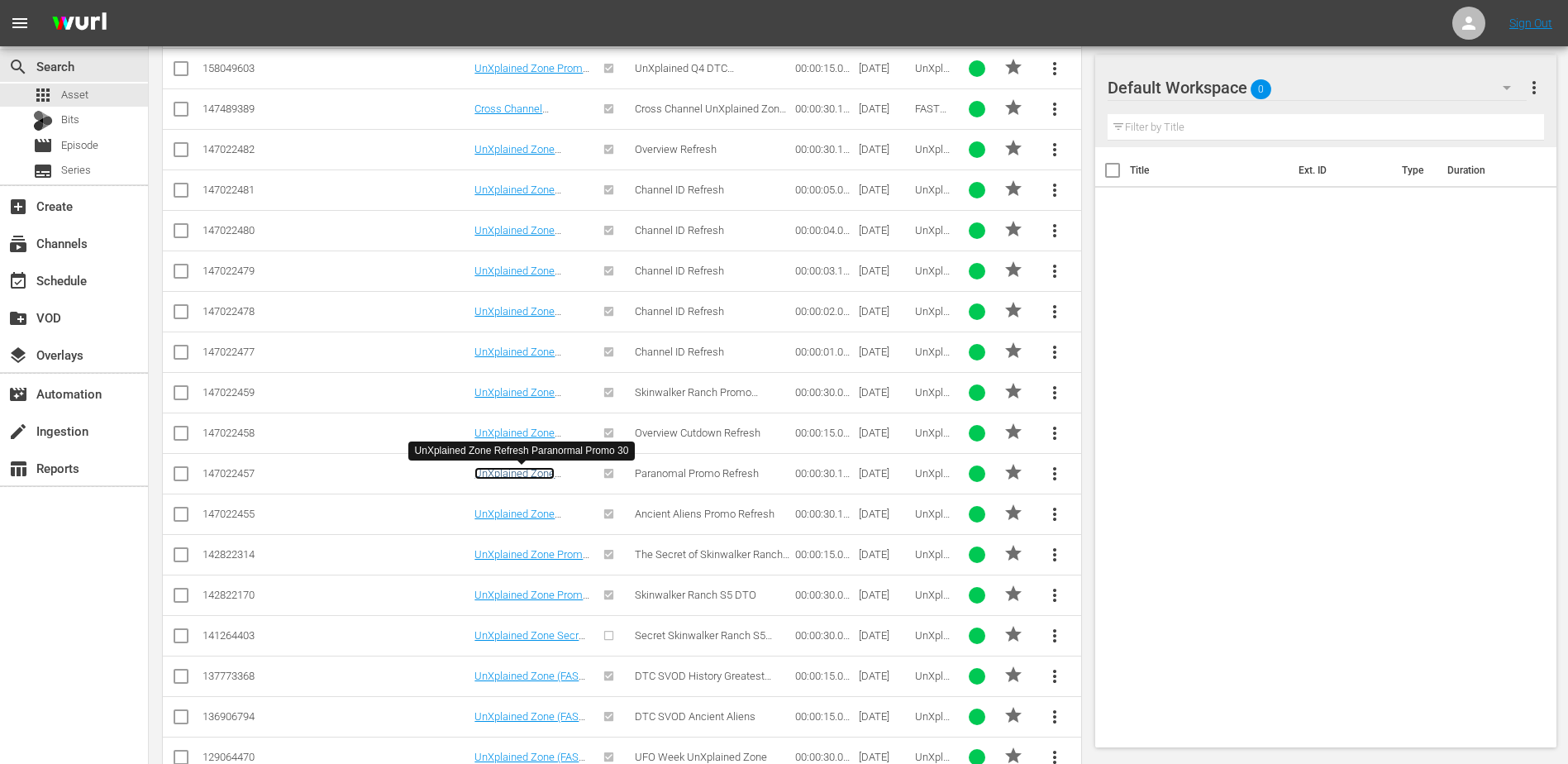
scroll to position [469, 0]
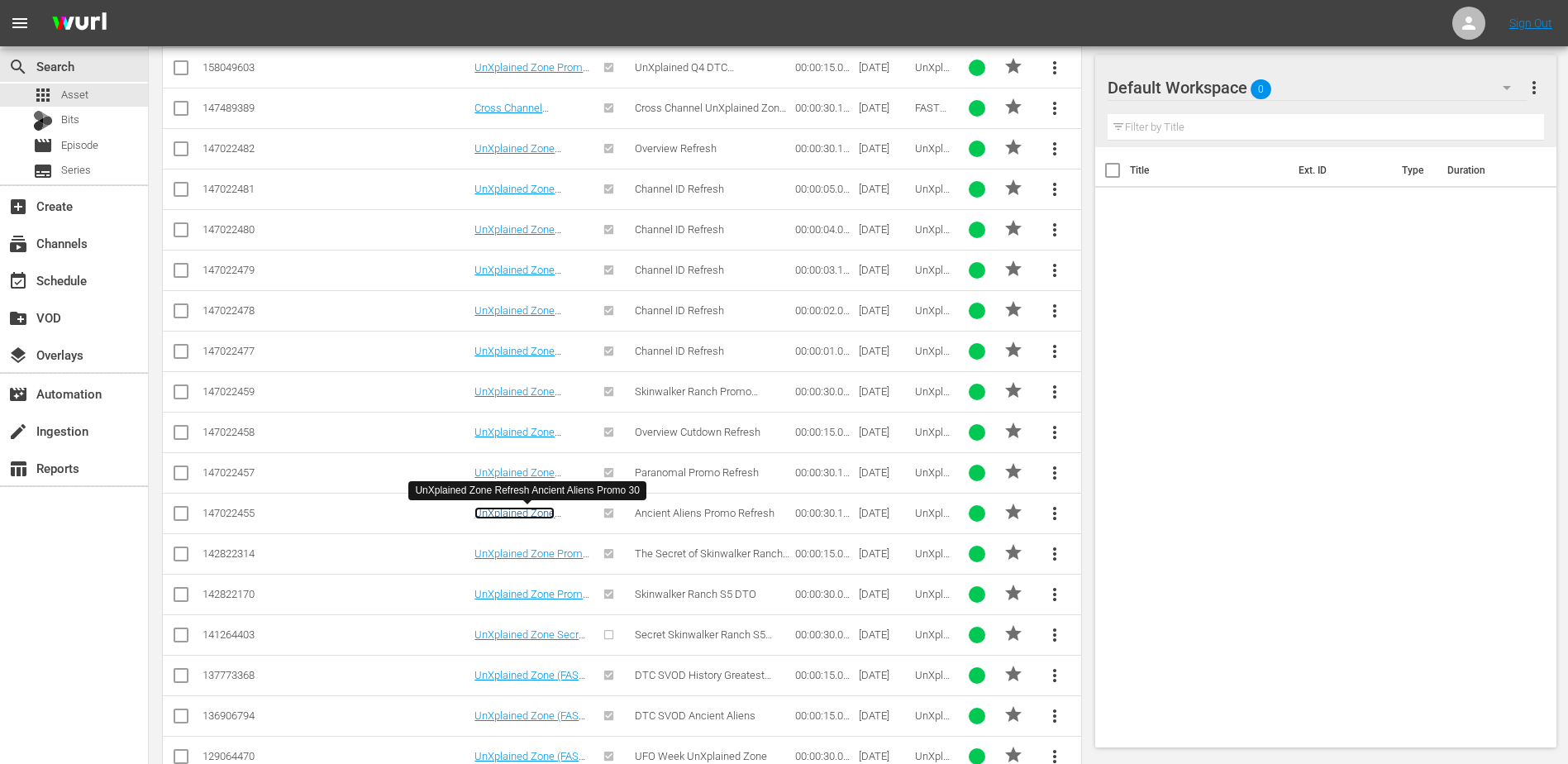
click at [517, 519] on link "UnXplained Zone Refresh Ancient Aliens Promo 30" at bounding box center [527, 525] width 106 height 38
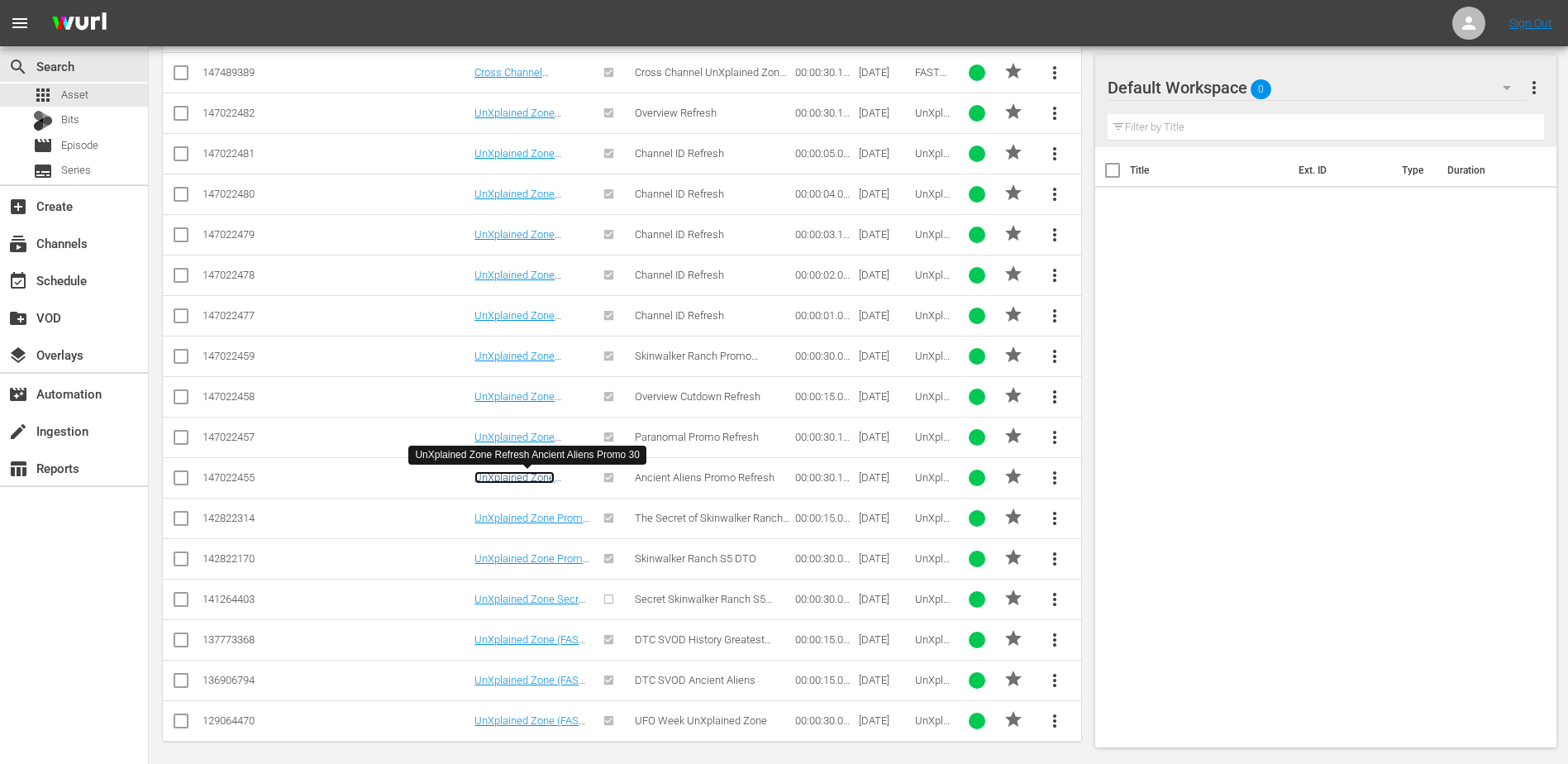
scroll to position [503, 0]
click at [511, 355] on link "UnXplained Zone Refresh Skinwalker Ranch Promo 30" at bounding box center [519, 369] width 89 height 38
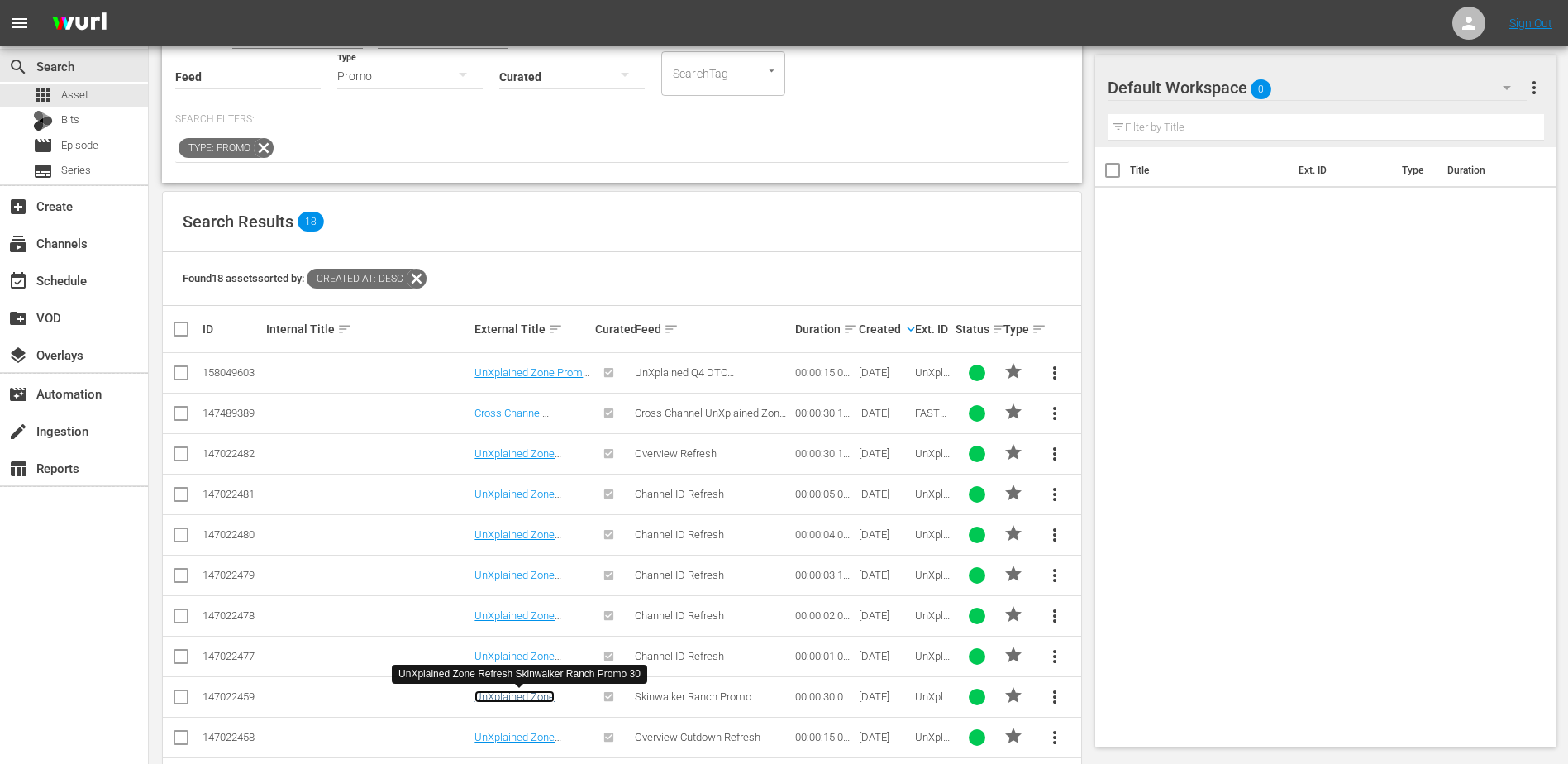
scroll to position [165, 0]
click at [550, 456] on link "UnXplained Zone Refresh Overview Promo 30" at bounding box center [516, 465] width 82 height 38
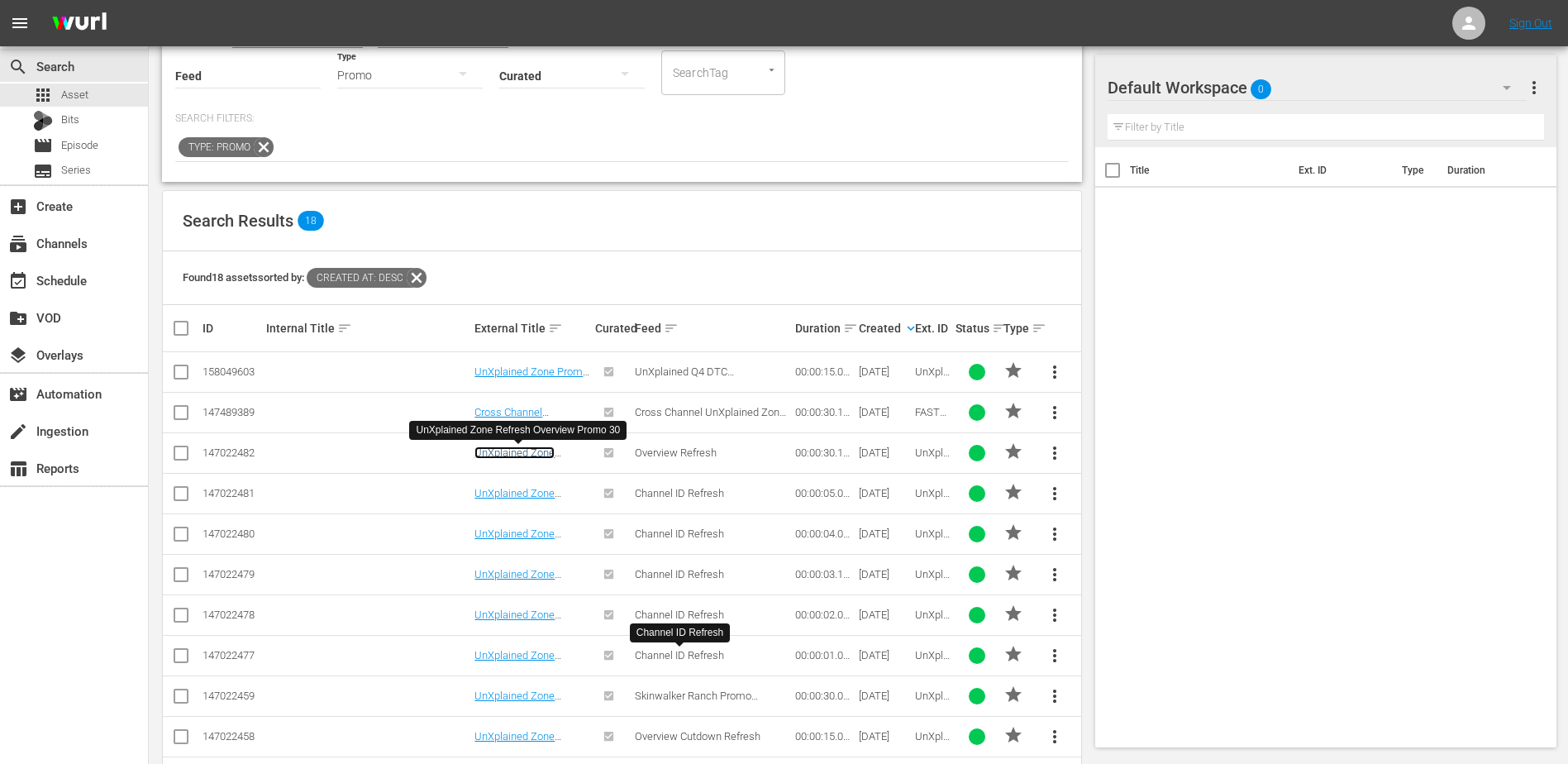
scroll to position [197, 0]
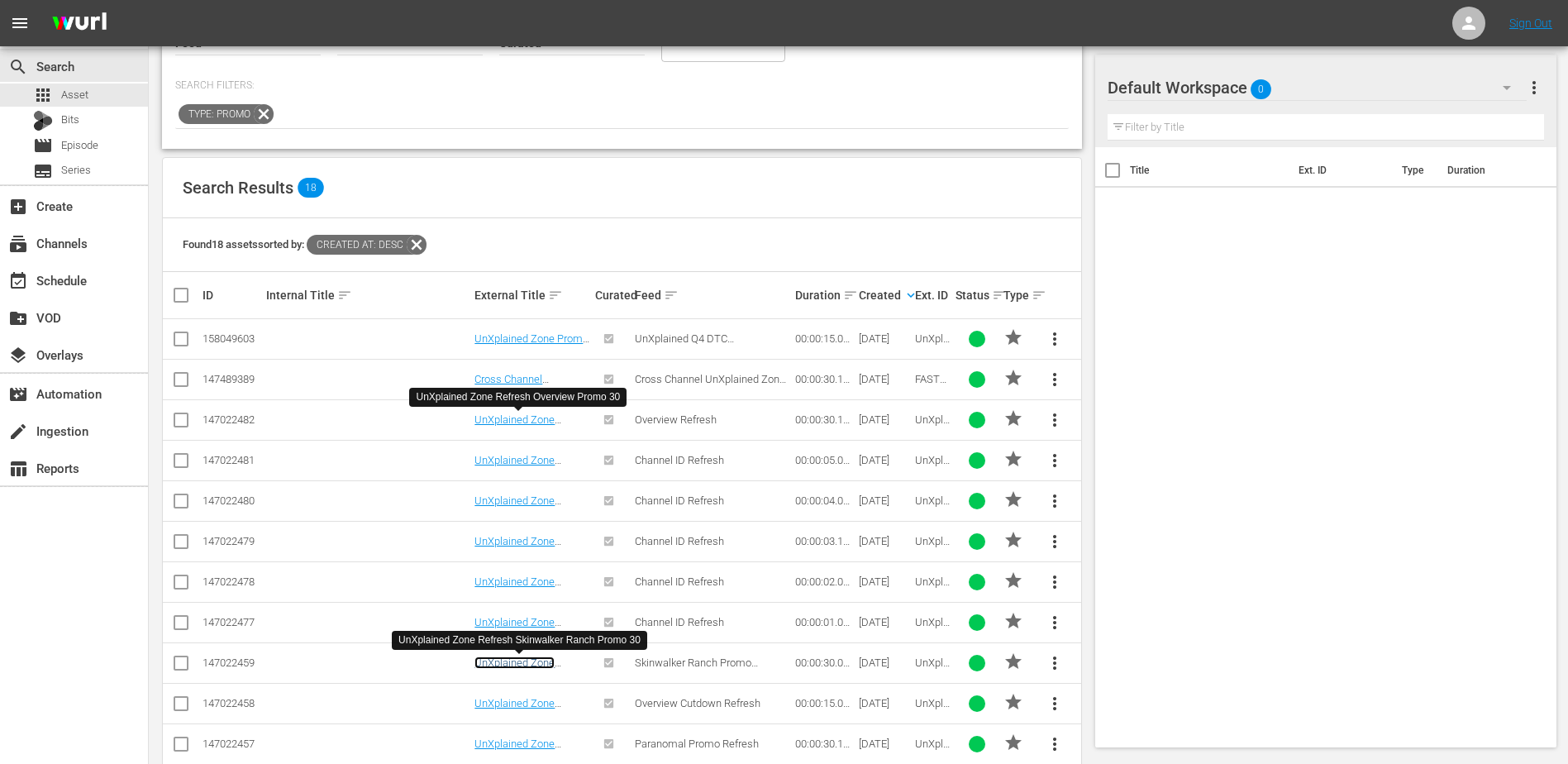
click at [551, 660] on link "UnXplained Zone Refresh Skinwalker Ranch Promo 30" at bounding box center [519, 675] width 89 height 38
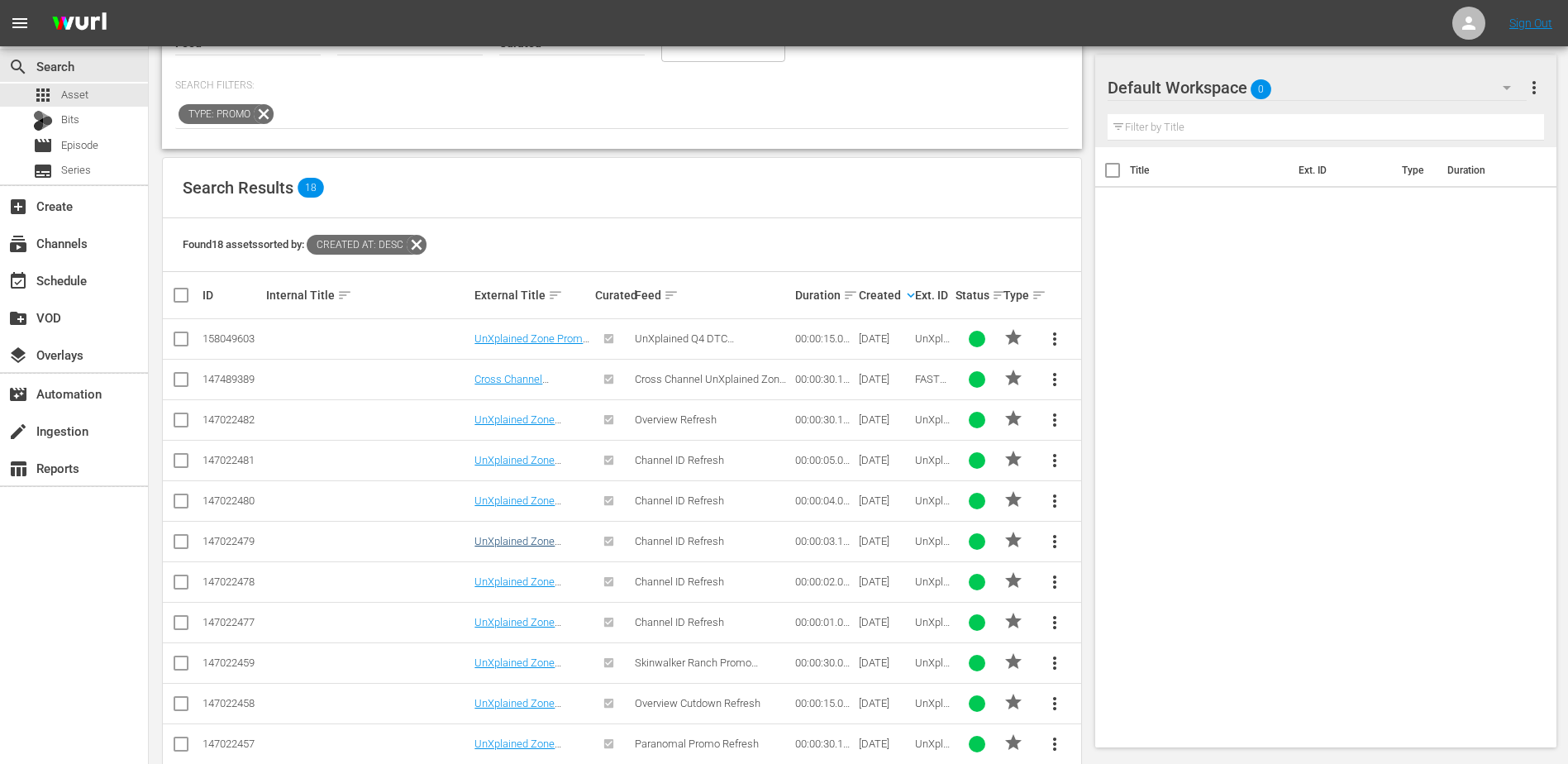
scroll to position [0, 0]
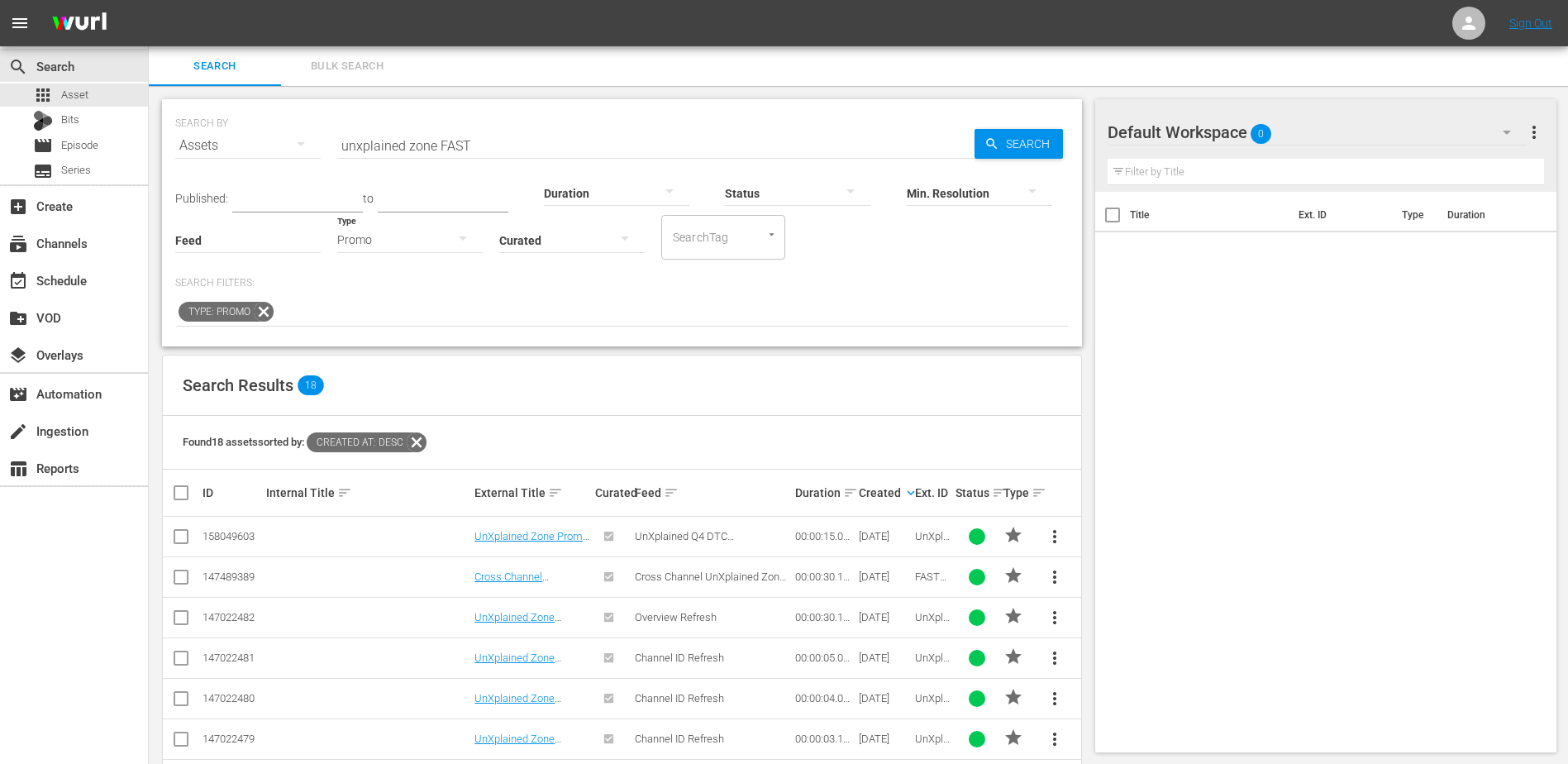
click at [460, 139] on input "unxplained zone FAST" at bounding box center [656, 145] width 638 height 39
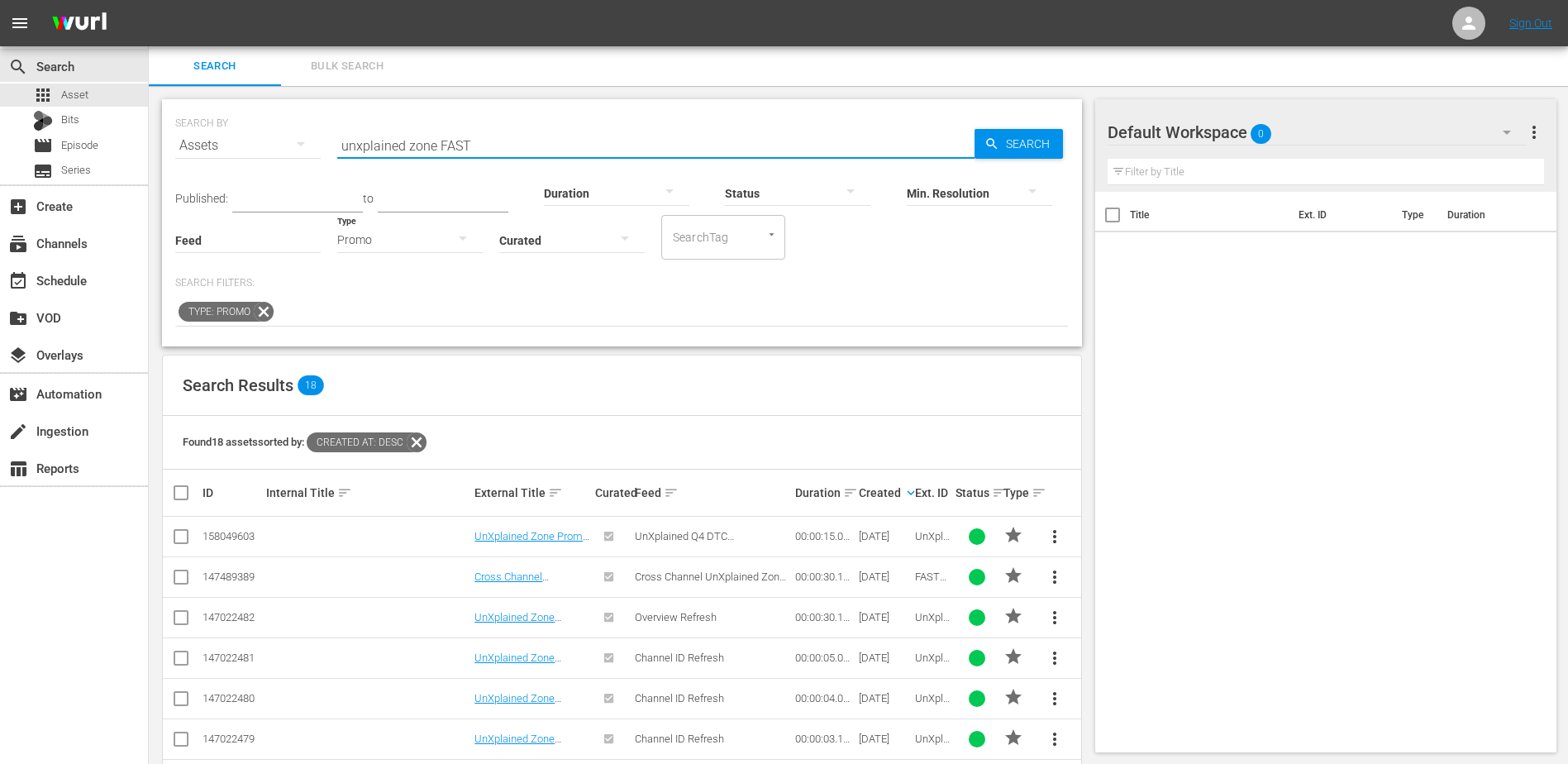
click at [460, 139] on input "unxplained zone FAST" at bounding box center [656, 145] width 638 height 39
type input "x"
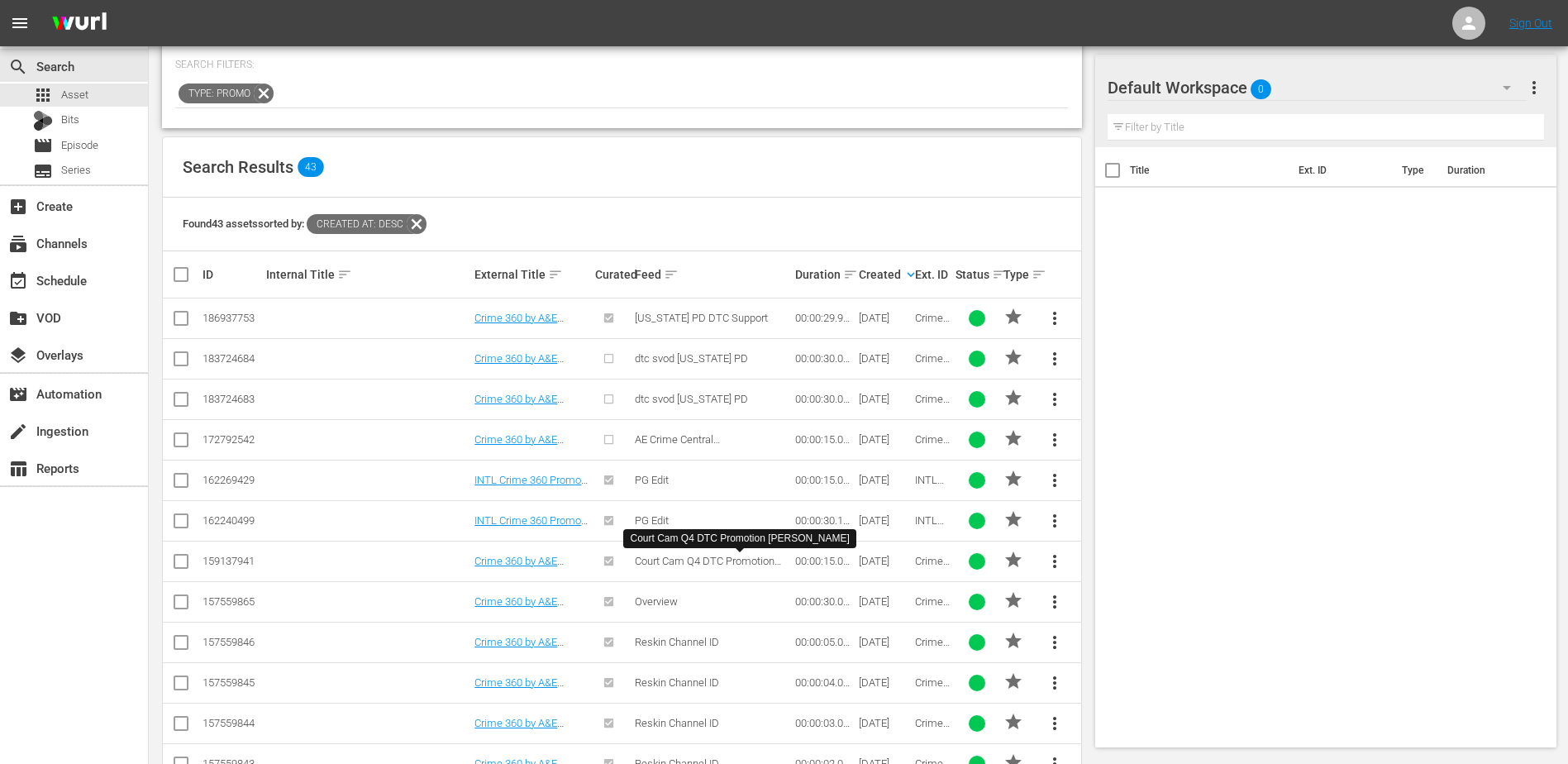
scroll to position [219, 0]
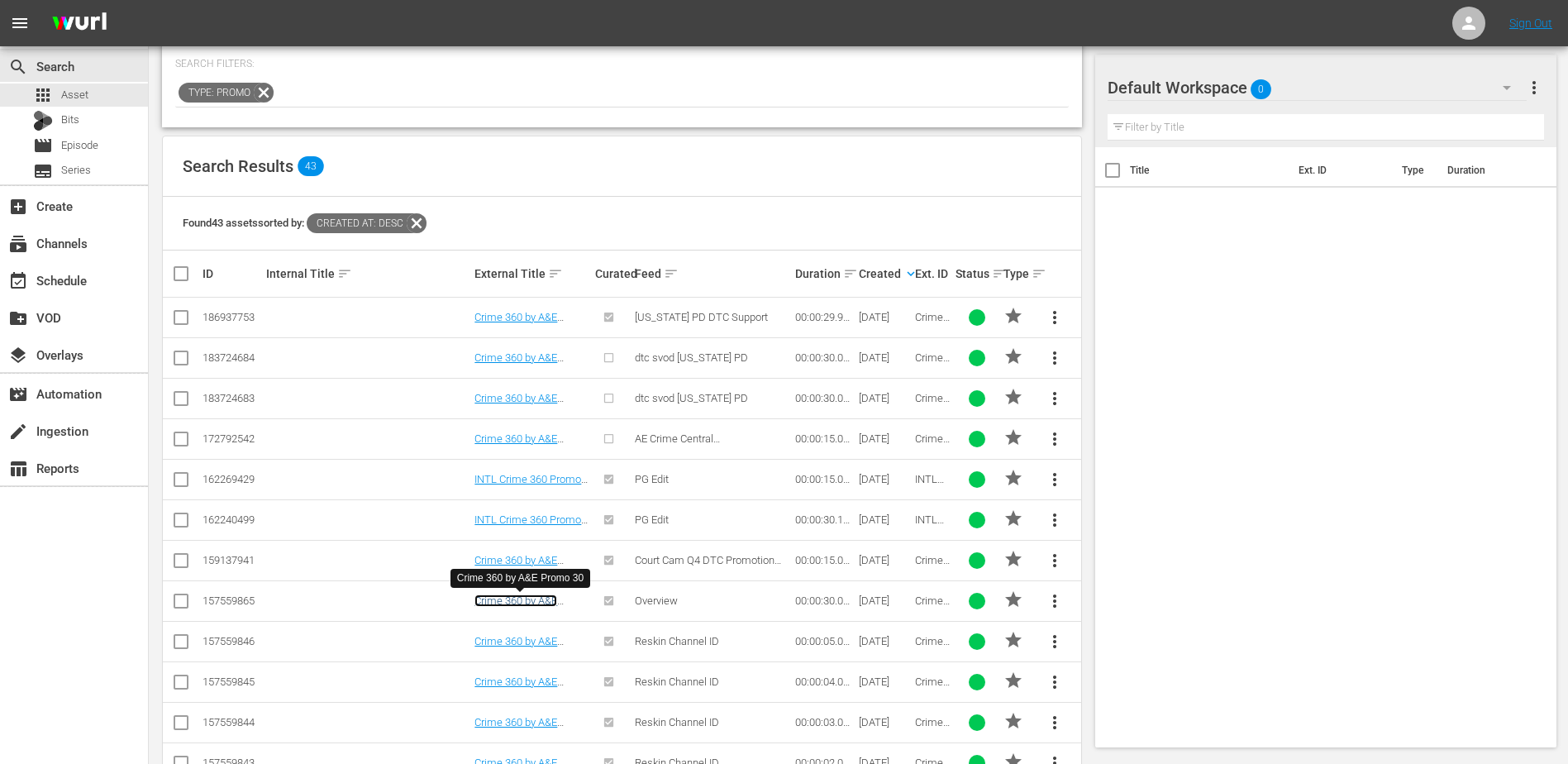
click at [498, 604] on link "Crime 360 by A&E Promo 30" at bounding box center [516, 607] width 83 height 25
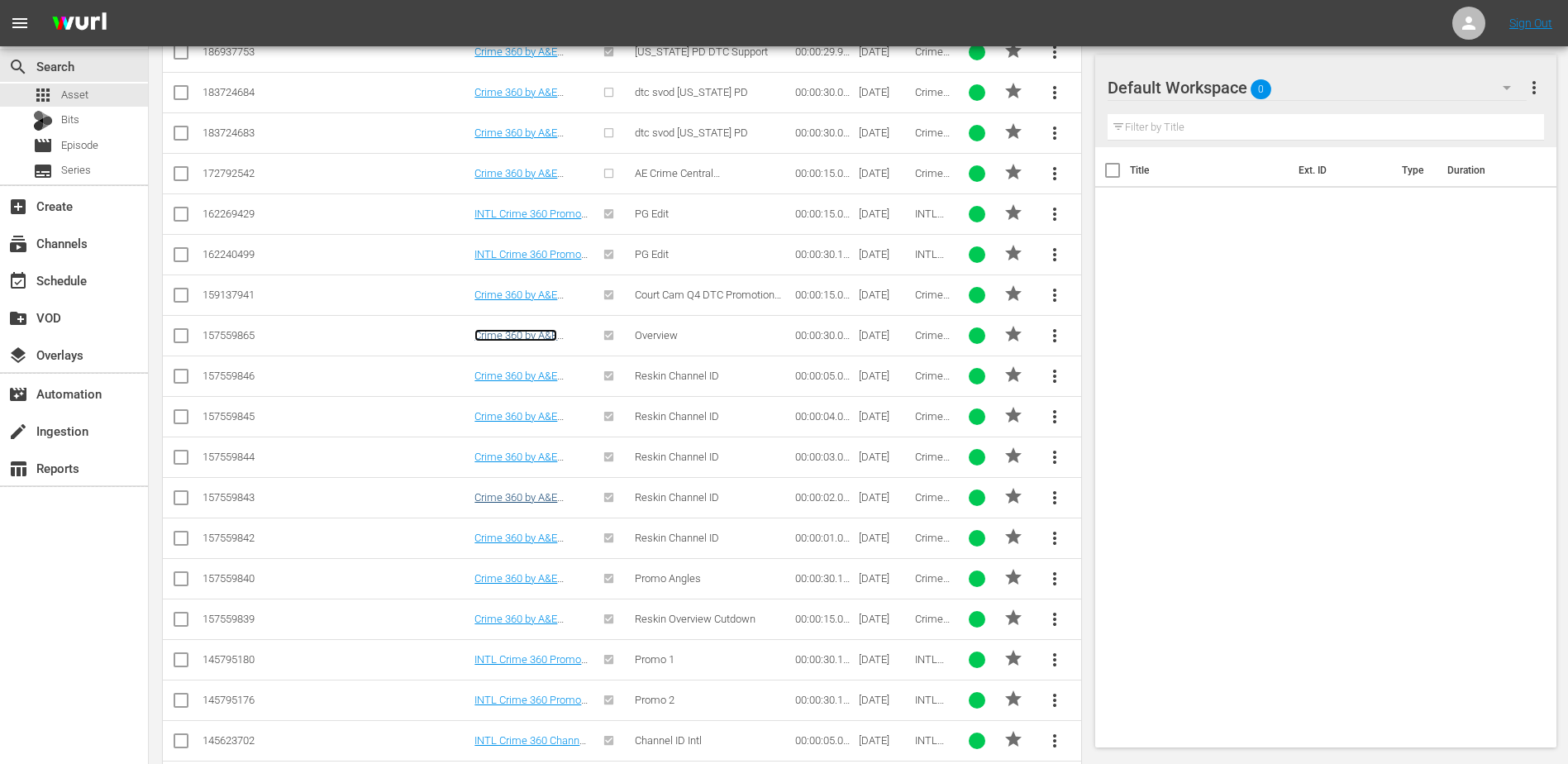
scroll to position [486, 0]
click at [534, 581] on link "Crime 360 by A&E Promo 30" at bounding box center [516, 583] width 83 height 25
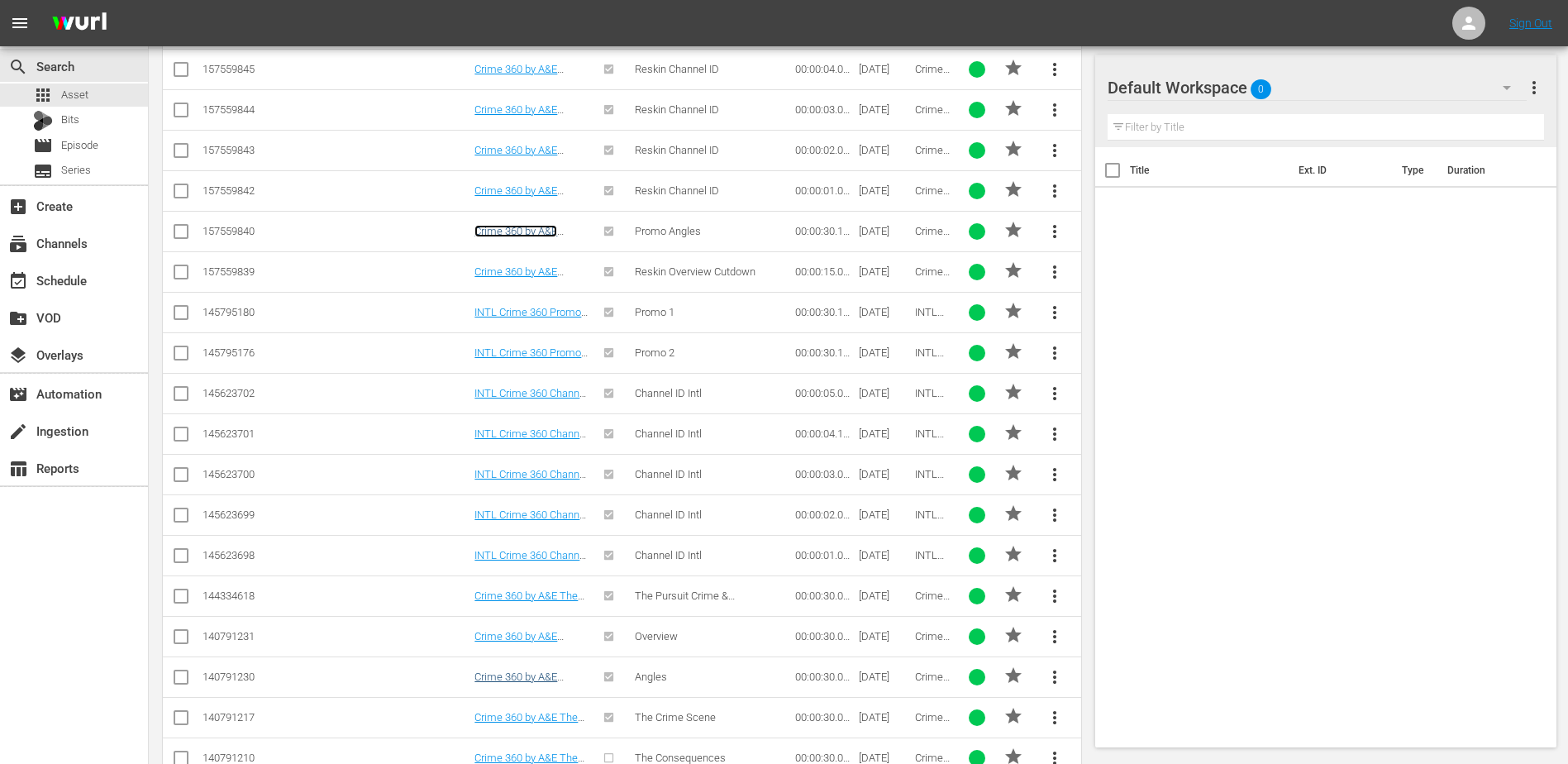
scroll to position [867, 0]
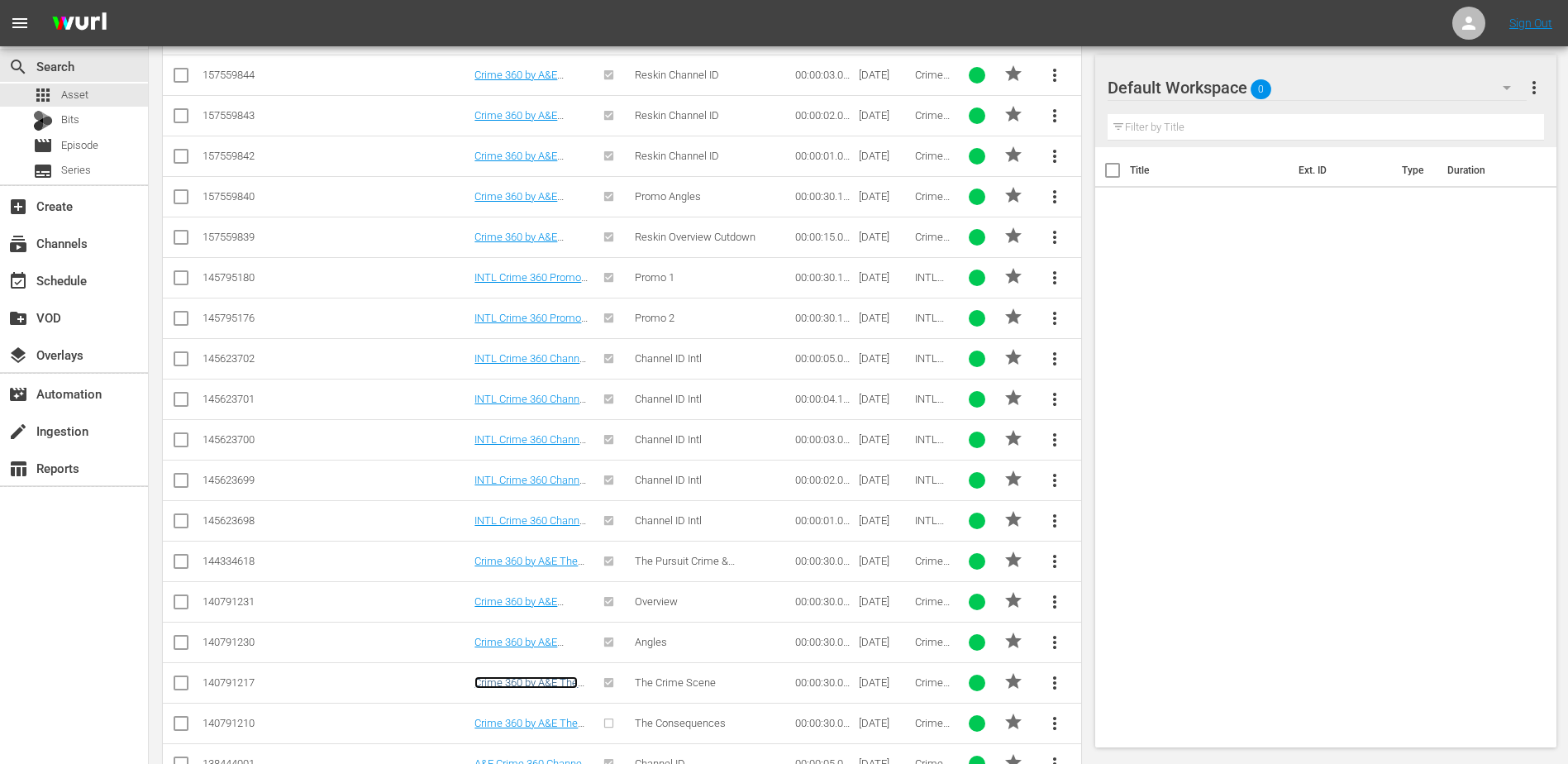
click at [514, 680] on link "Crime 360 by A&E The Crime Scene 30" at bounding box center [527, 689] width 104 height 25
click at [515, 724] on link "Crime 360 by A&E The Consequences 30" at bounding box center [527, 730] width 104 height 25
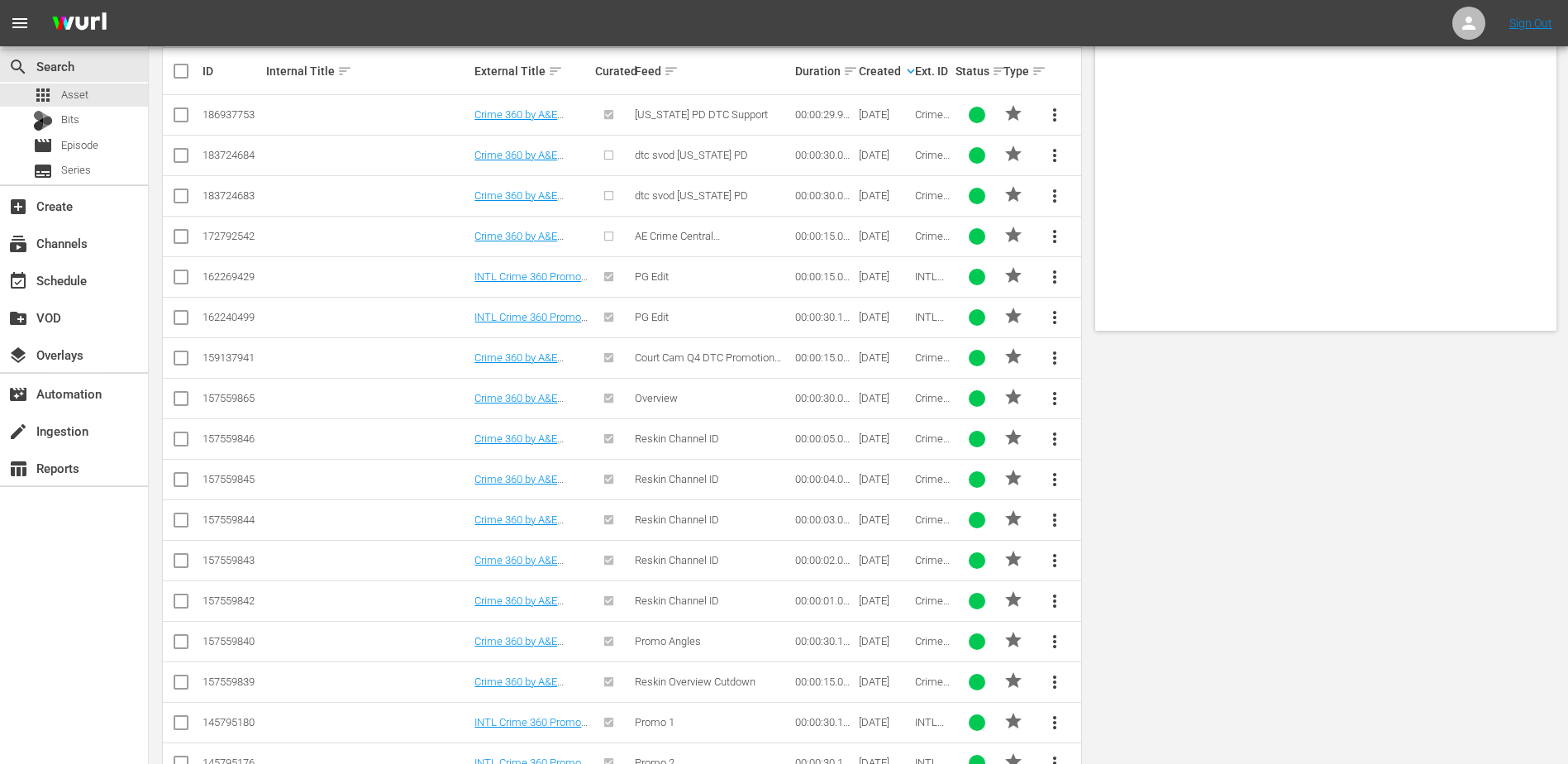
scroll to position [0, 0]
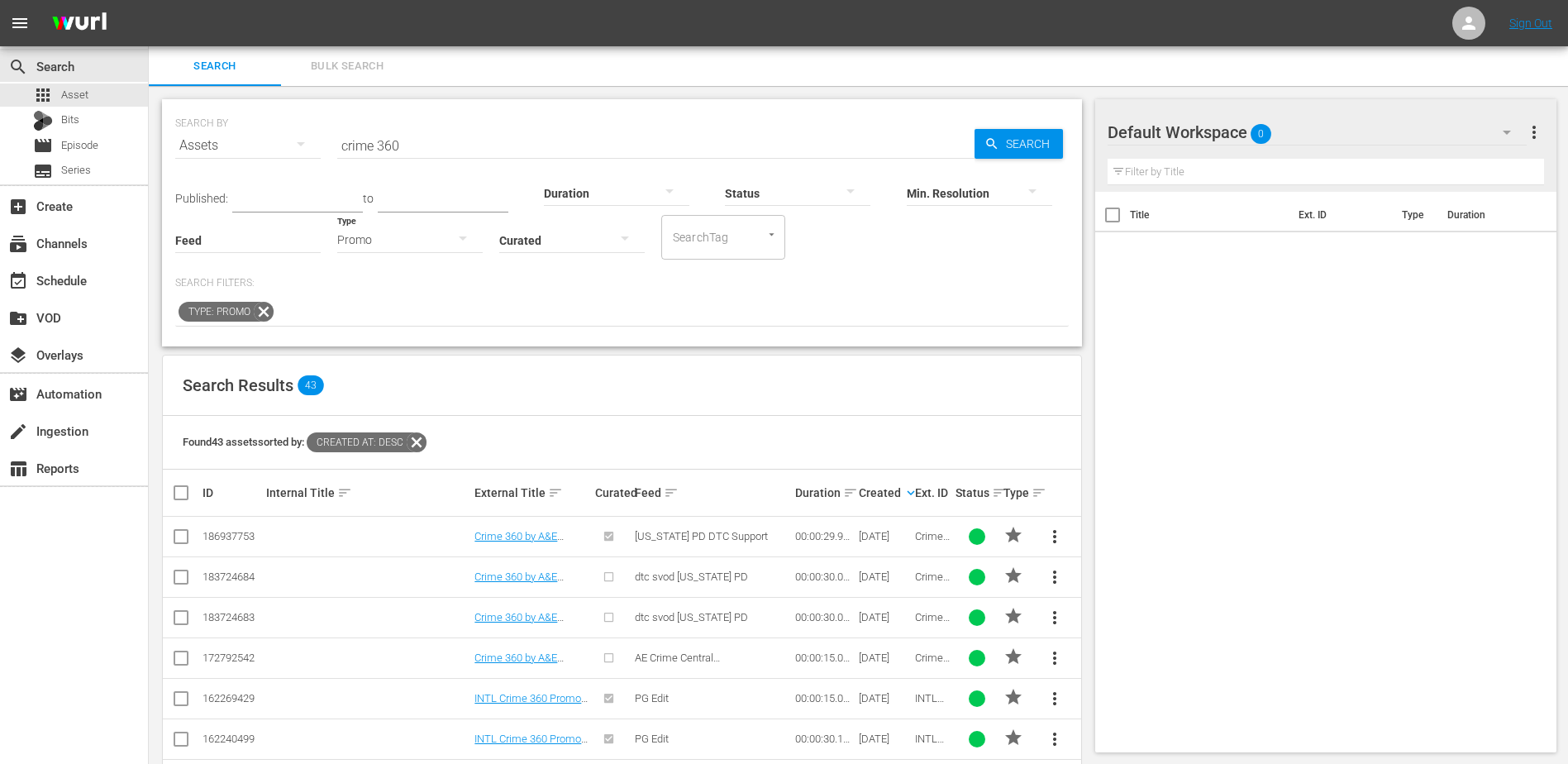
click at [468, 140] on input "crime 360" at bounding box center [656, 145] width 638 height 39
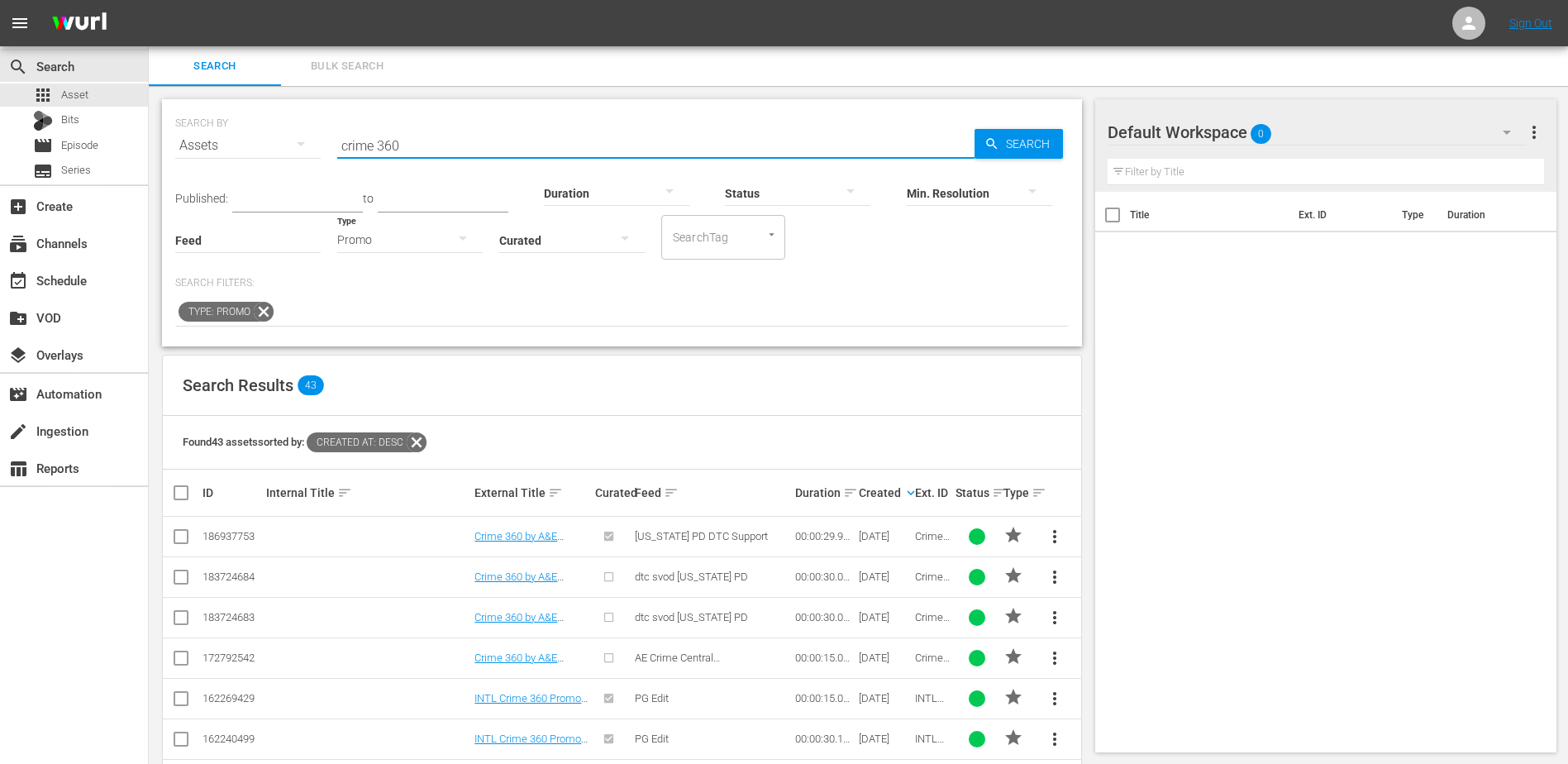
click at [468, 140] on input "crime 360" at bounding box center [656, 145] width 638 height 39
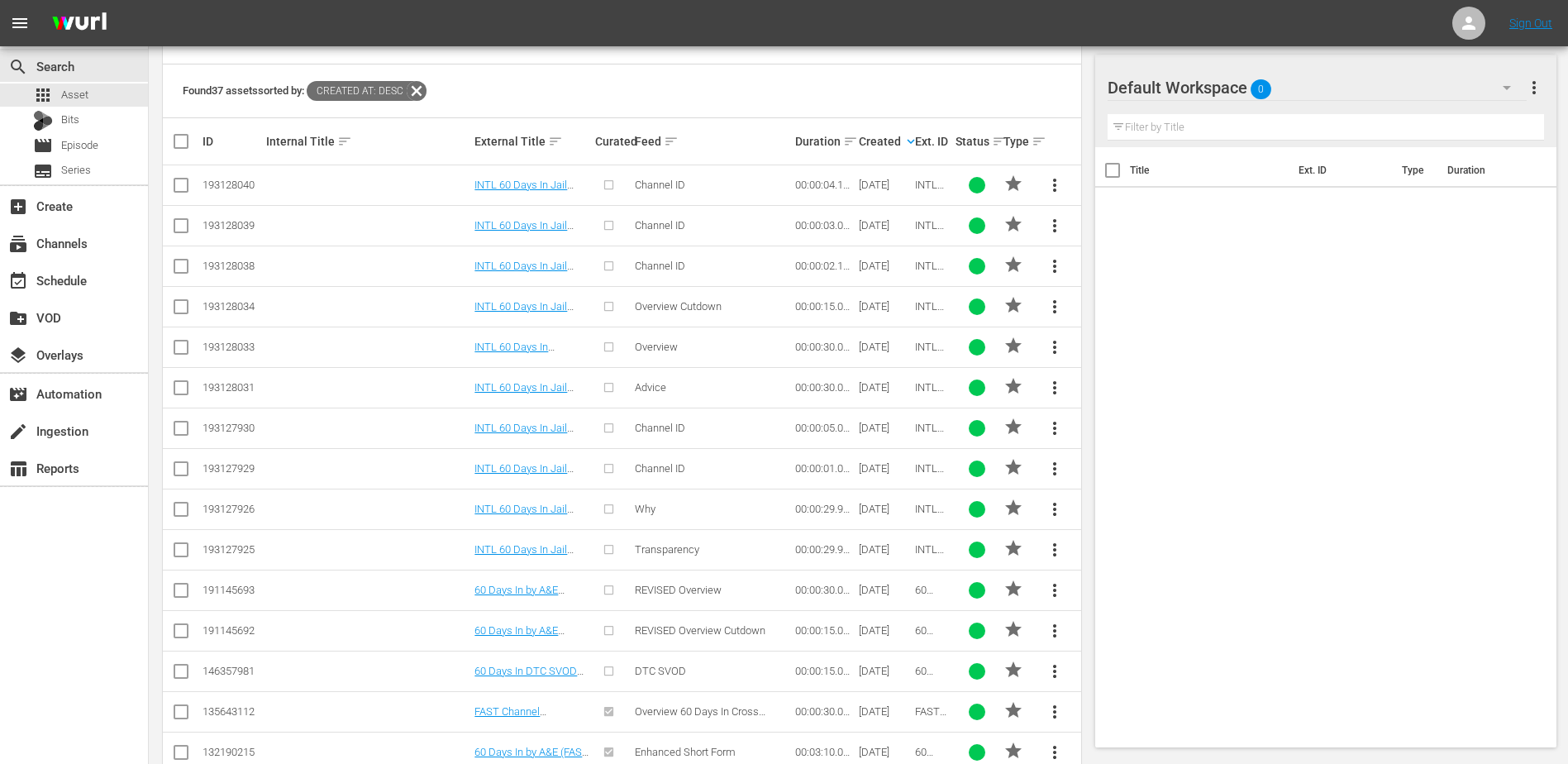
scroll to position [352, 0]
click at [528, 591] on link "60 Days In by A&E Promo 30" at bounding box center [517, 595] width 84 height 25
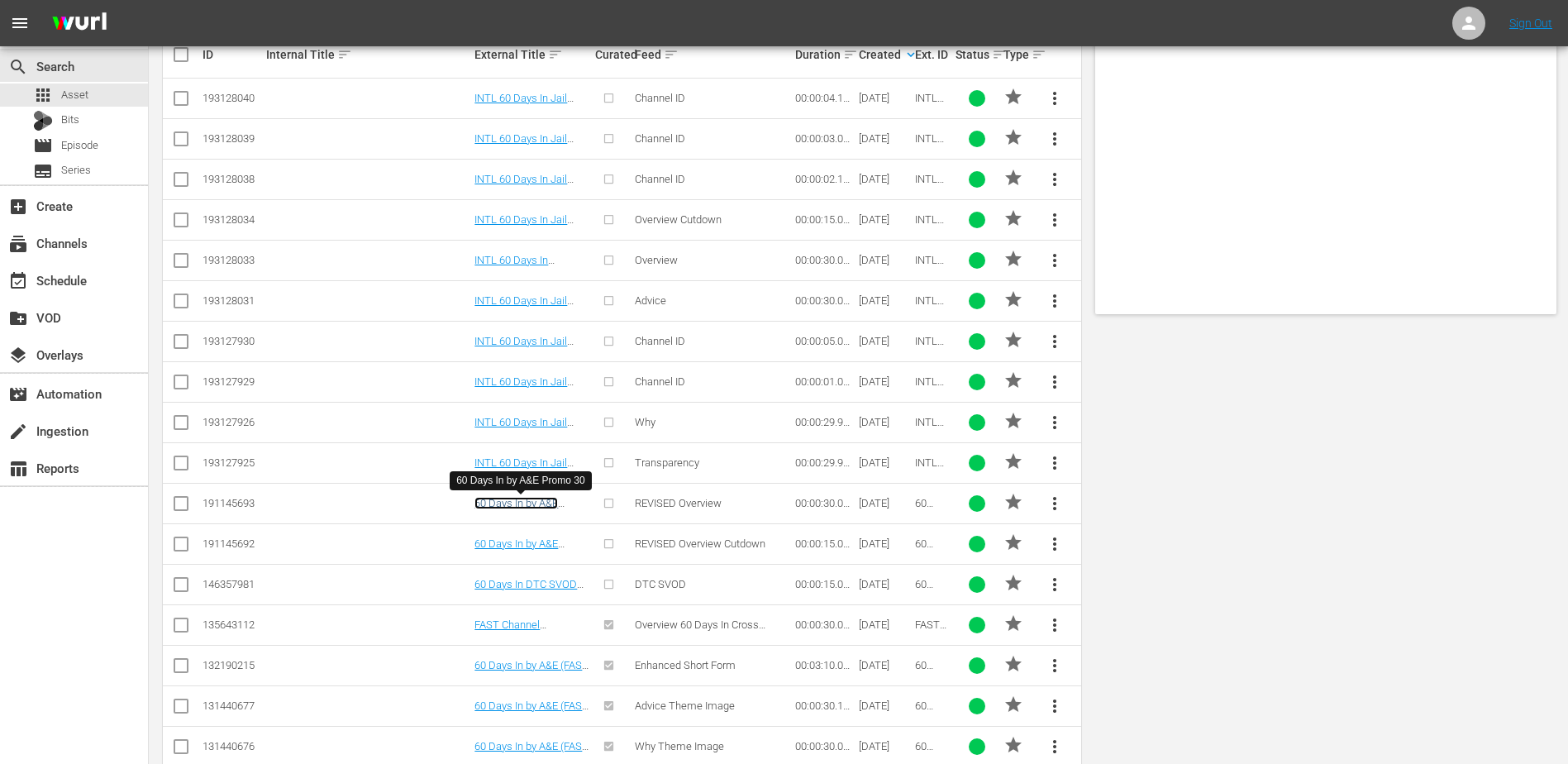
scroll to position [0, 0]
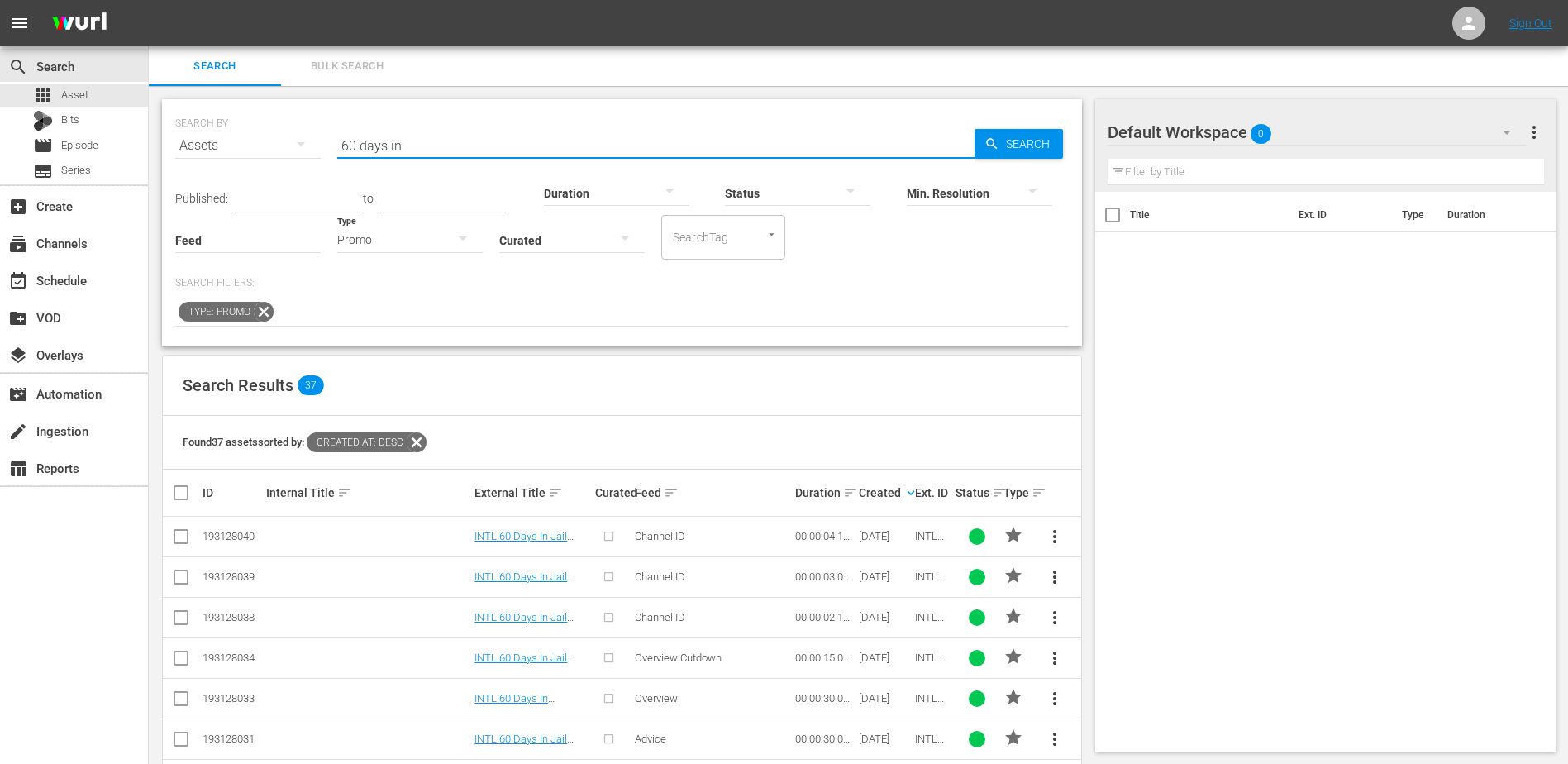
click at [580, 151] on input "60 days in" at bounding box center [656, 145] width 638 height 39
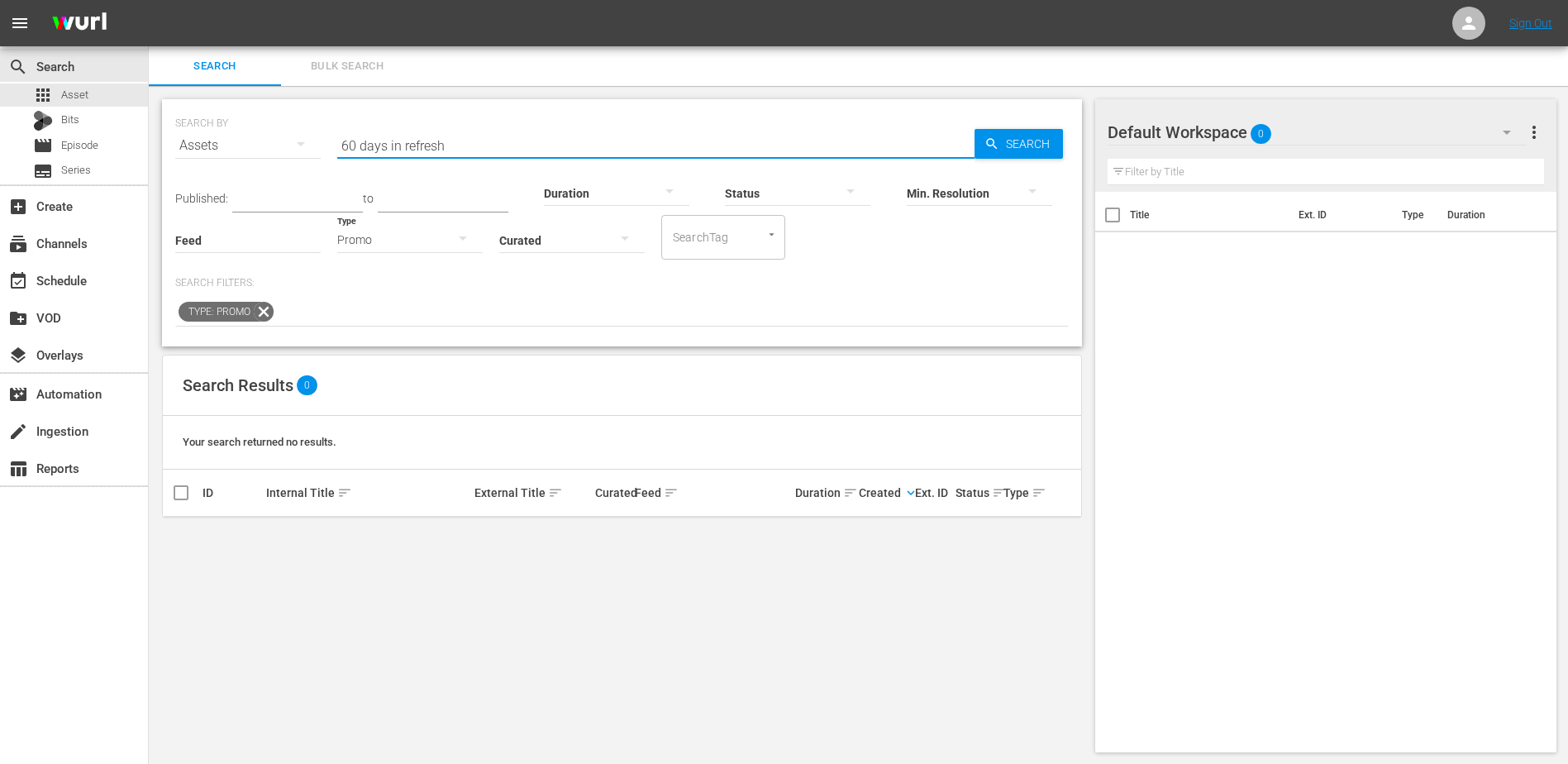
click at [469, 137] on input "60 days in refresh" at bounding box center [656, 145] width 638 height 39
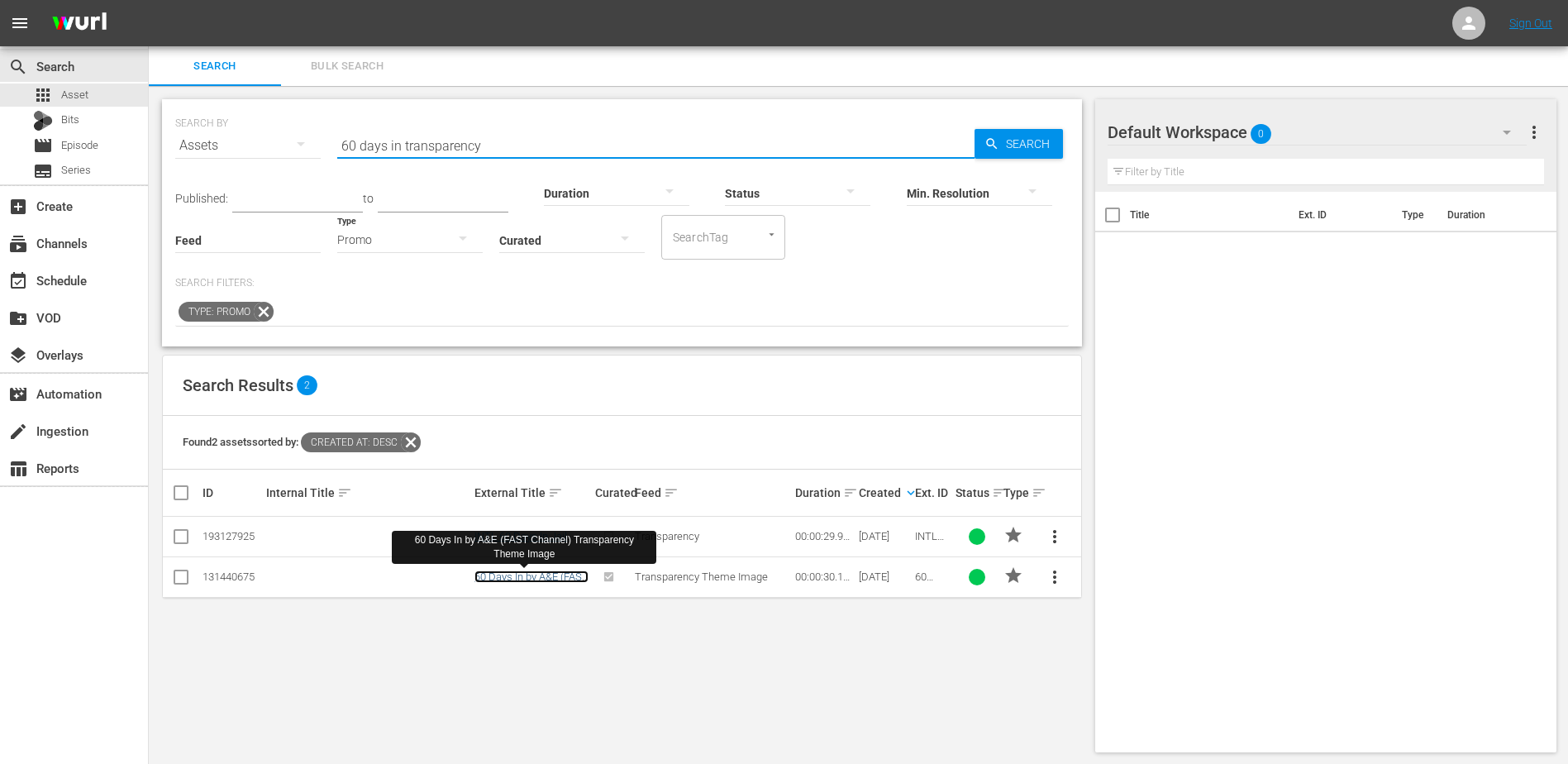
click at [491, 573] on link "60 Days In by A&E (FAST Channel) Transparency Theme Image" at bounding box center [532, 588] width 114 height 38
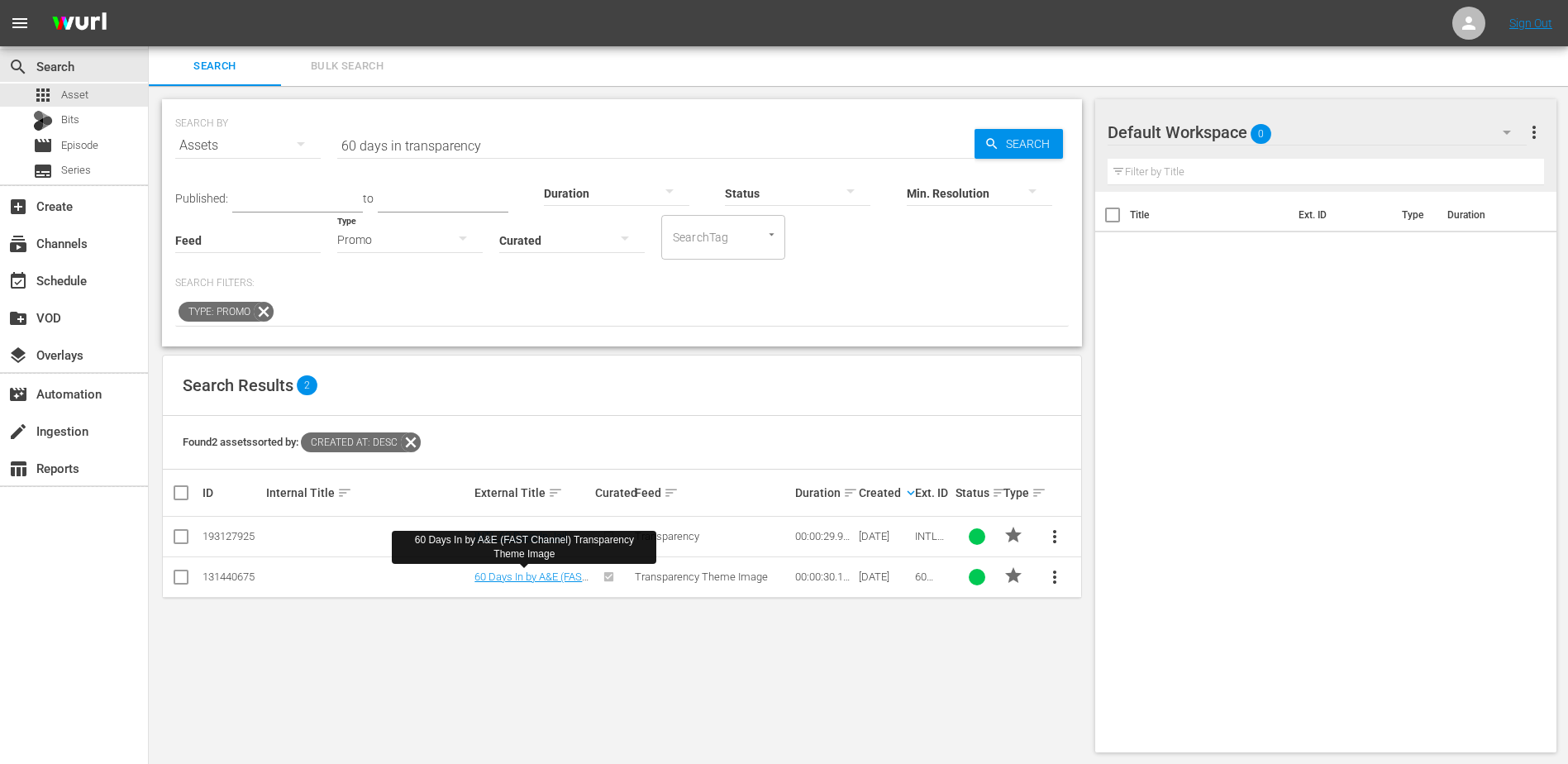
click at [432, 138] on input "60 days in transparency" at bounding box center [656, 145] width 638 height 39
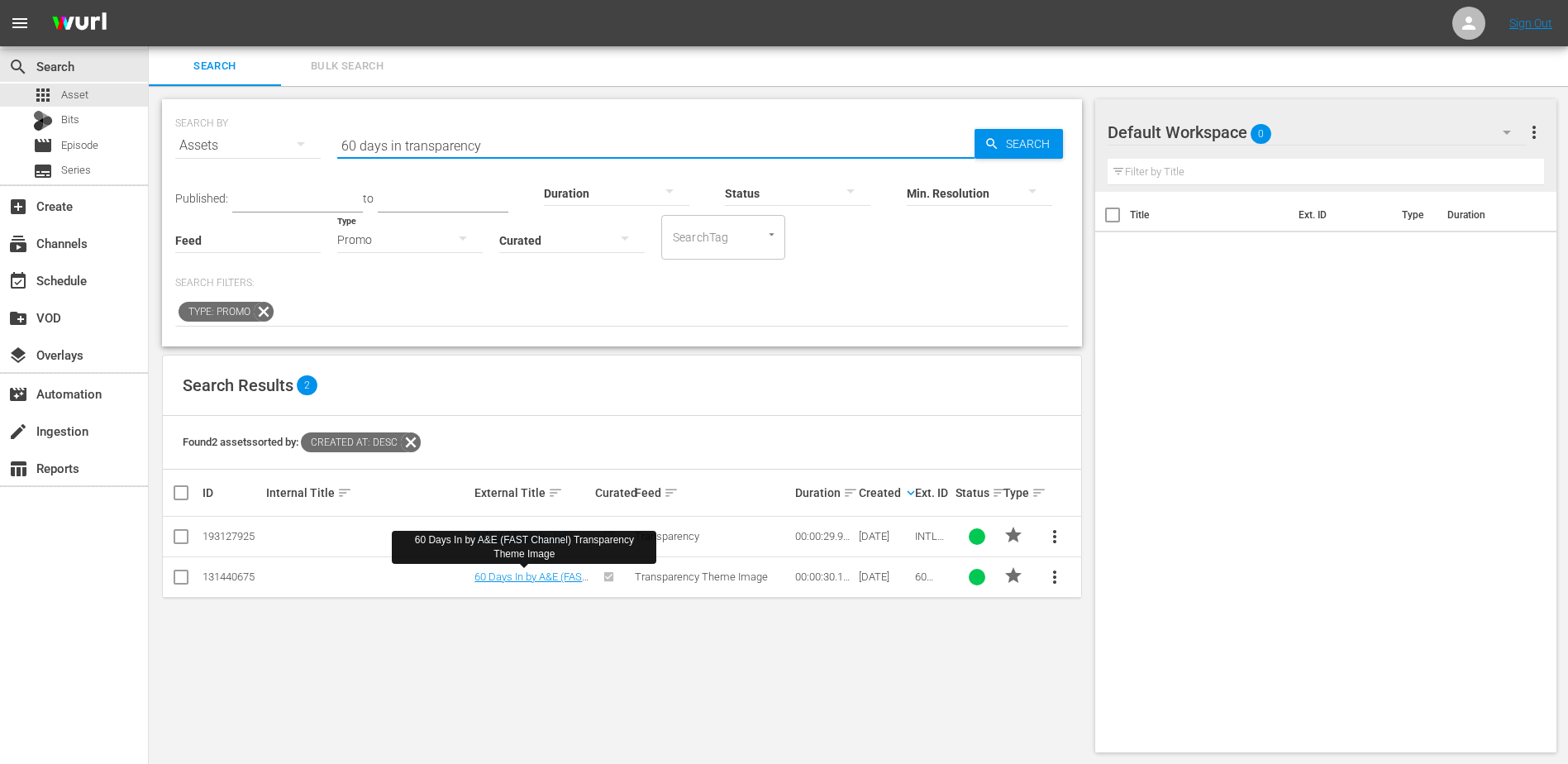
click at [432, 138] on input "60 days in transparency" at bounding box center [656, 145] width 638 height 39
type input "60 days in"
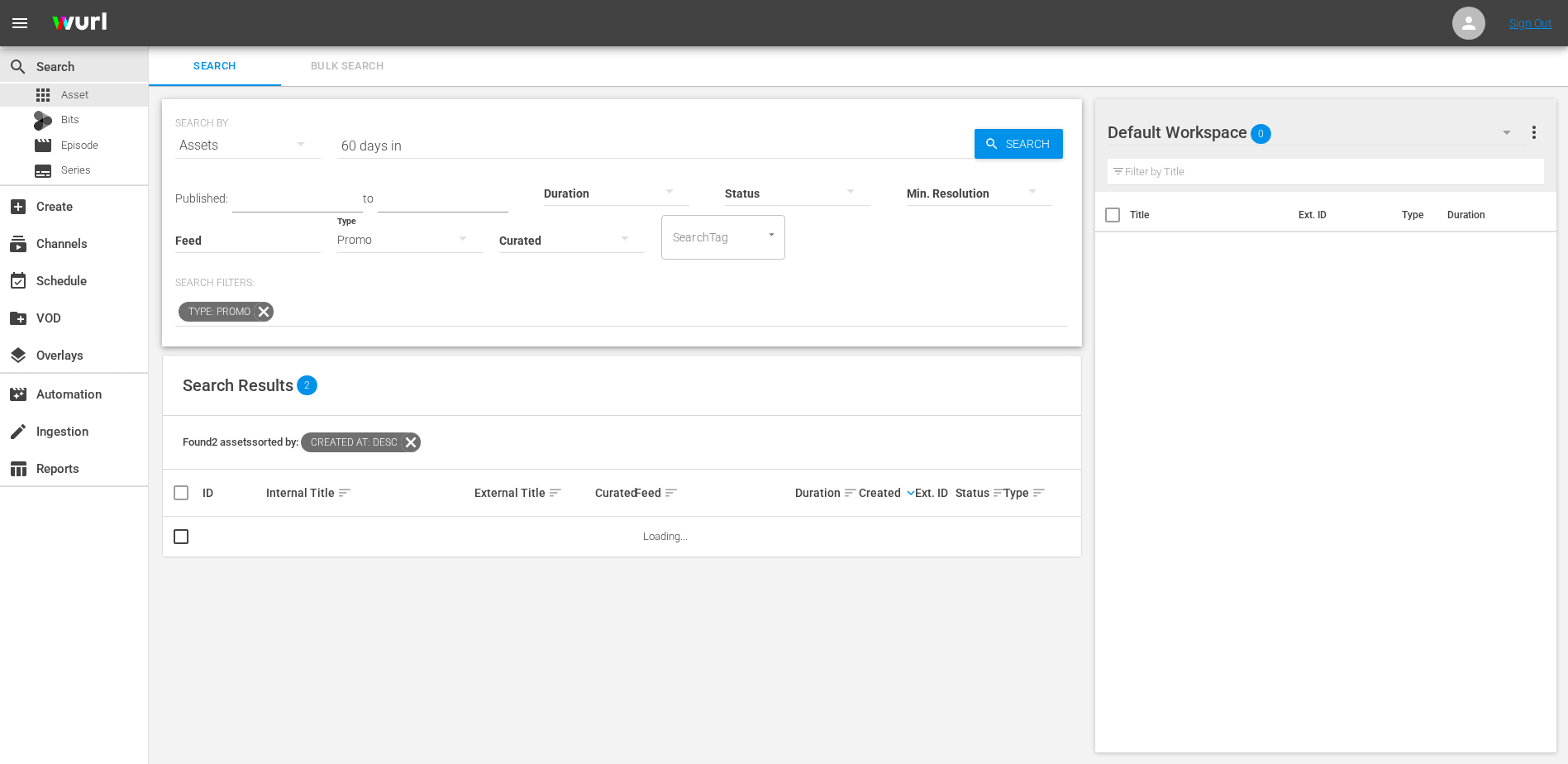
click at [883, 590] on div "SEARCH BY Search By Assets Search ID, Title, Description, Keywords, or Category…" at bounding box center [622, 425] width 947 height 680
click at [869, 763] on div "SEARCH BY Search By Assets Search ID, Title, Description, Keywords, or Category…" at bounding box center [622, 425] width 947 height 680
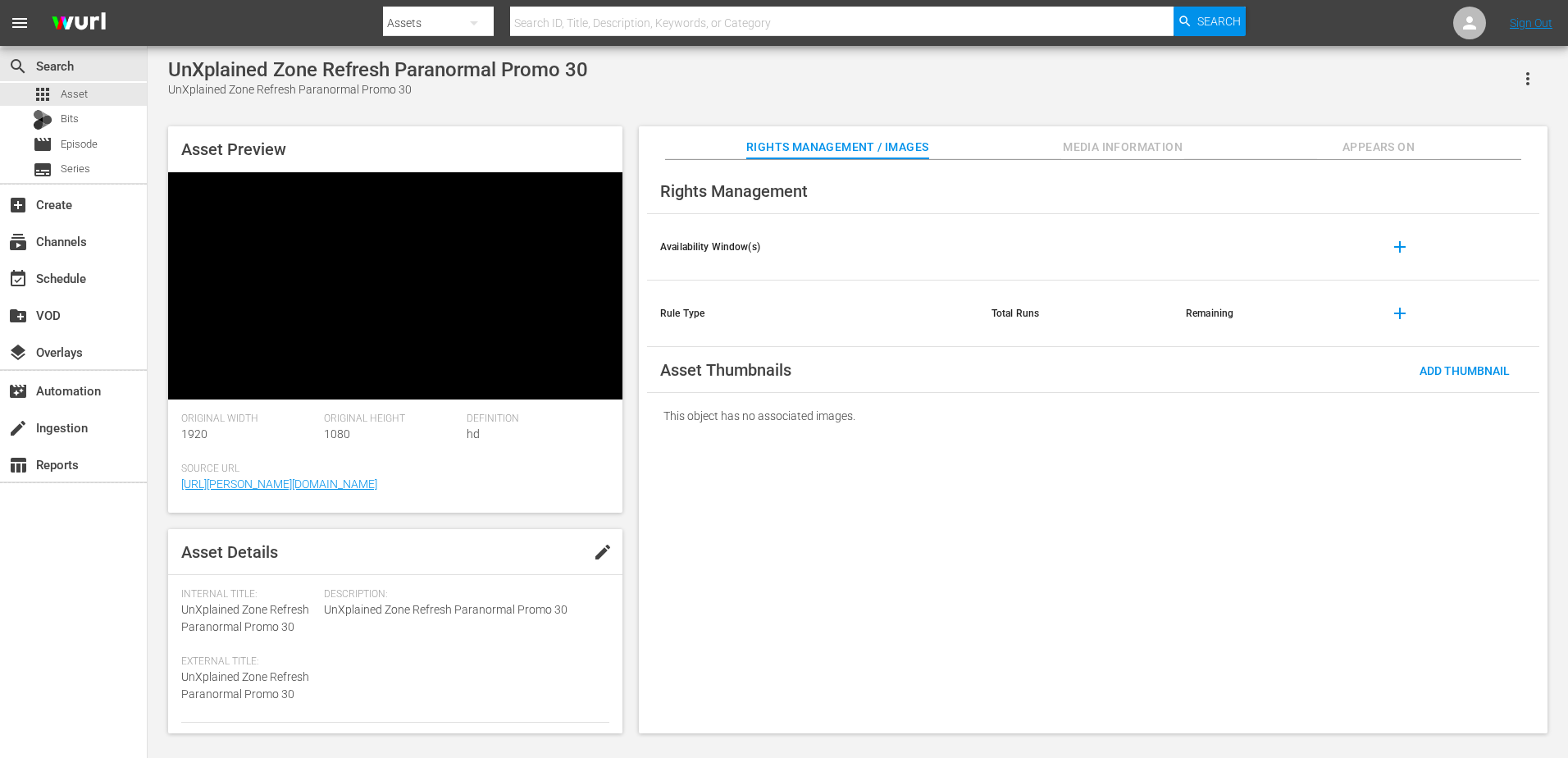
click at [369, 197] on video at bounding box center [396, 286] width 454 height 227
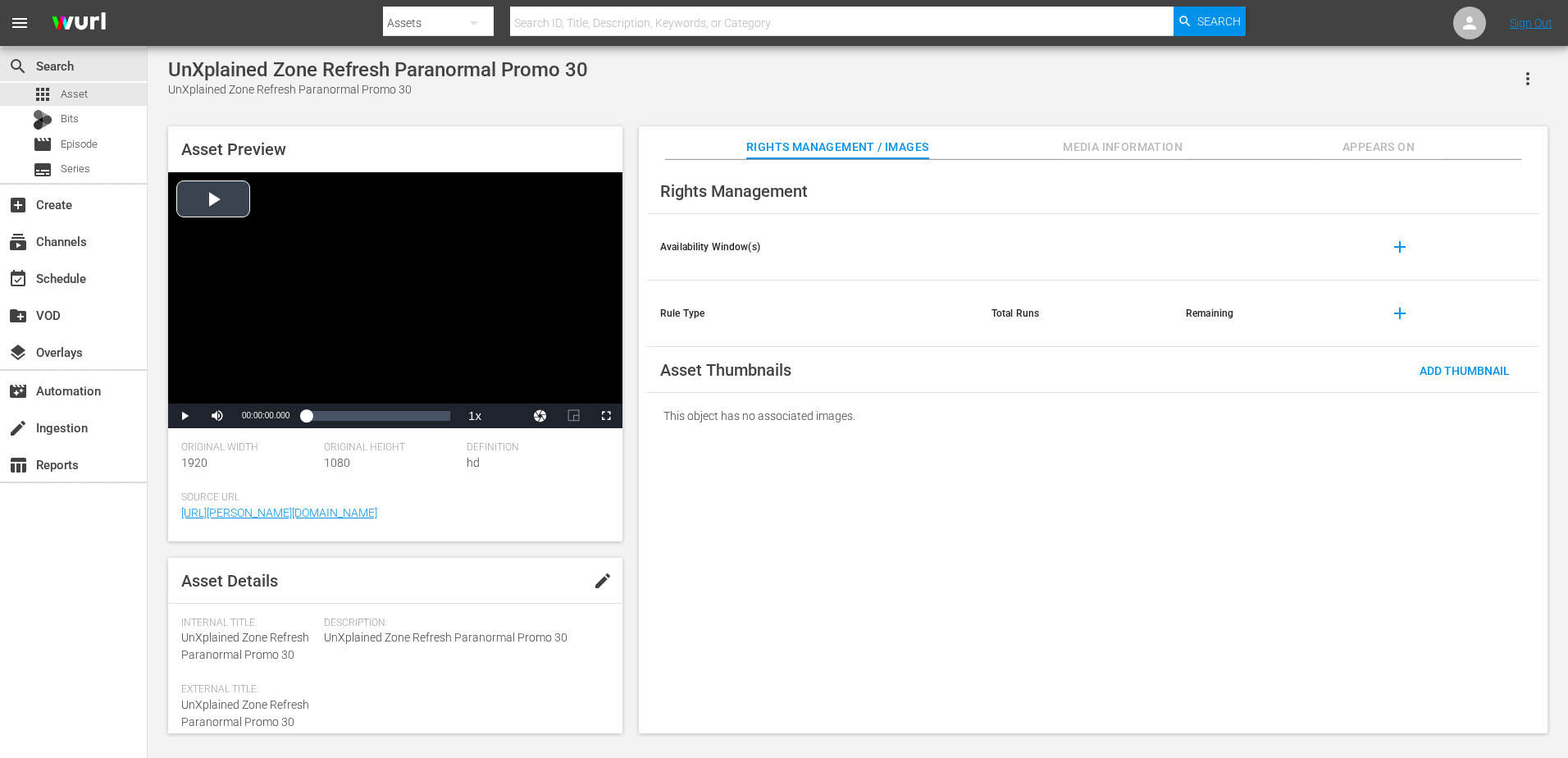
click at [214, 207] on div "Video Player" at bounding box center [396, 288] width 454 height 231
click at [399, 422] on div "Progress Bar" at bounding box center [378, 416] width 144 height 17
click at [419, 420] on div "Loaded : 100.00% 00:00:23.137 00:00:19.518" at bounding box center [378, 416] width 144 height 17
click at [432, 419] on div "00:00:23.945" at bounding box center [369, 416] width 126 height 17
click at [311, 417] on div "00:00:01.028" at bounding box center [311, 416] width 1 height 17
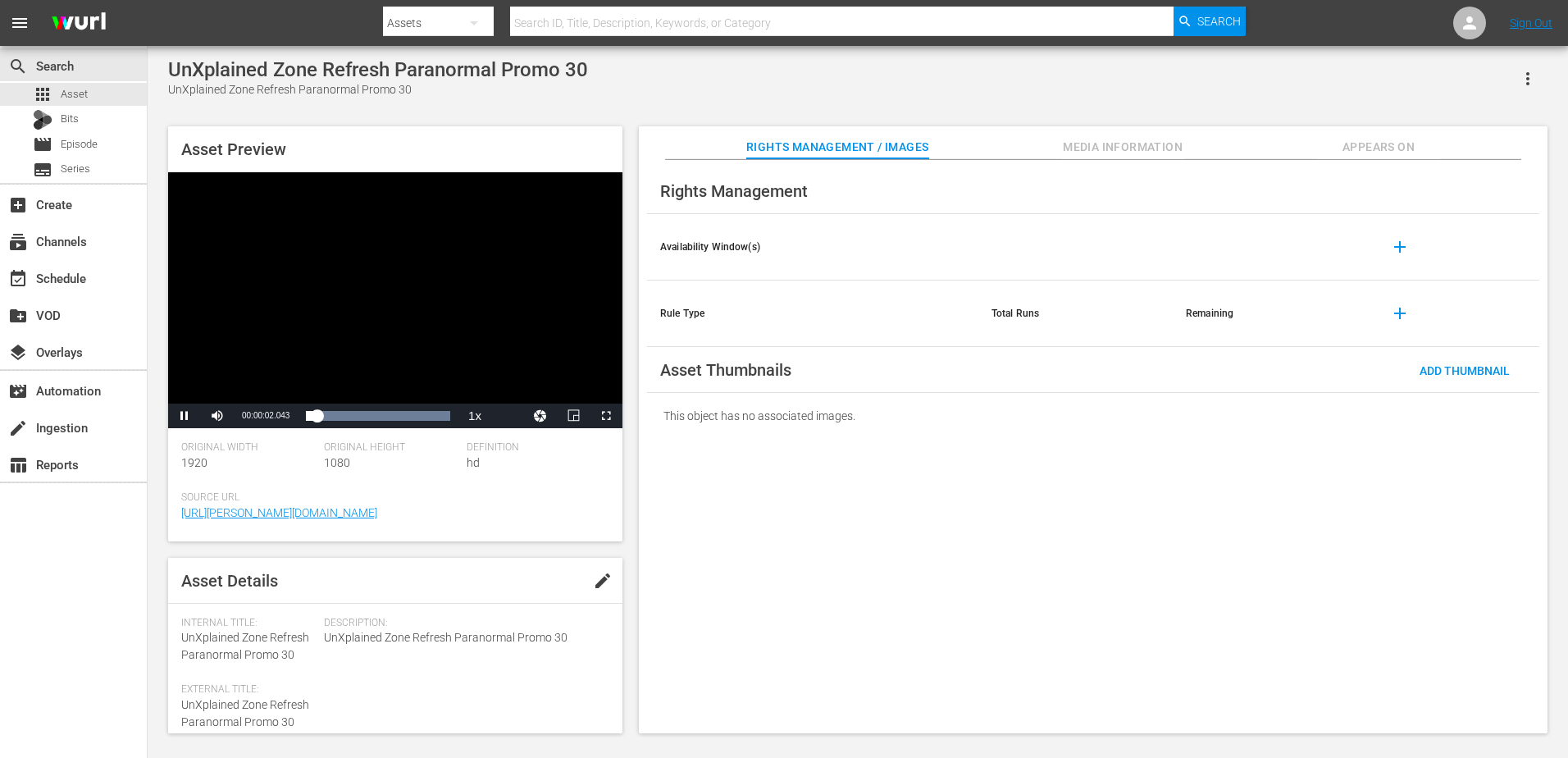
click at [410, 323] on div "Video Player" at bounding box center [396, 288] width 454 height 231
click at [606, 415] on span "Video Player" at bounding box center [606, 415] width 0 height 0
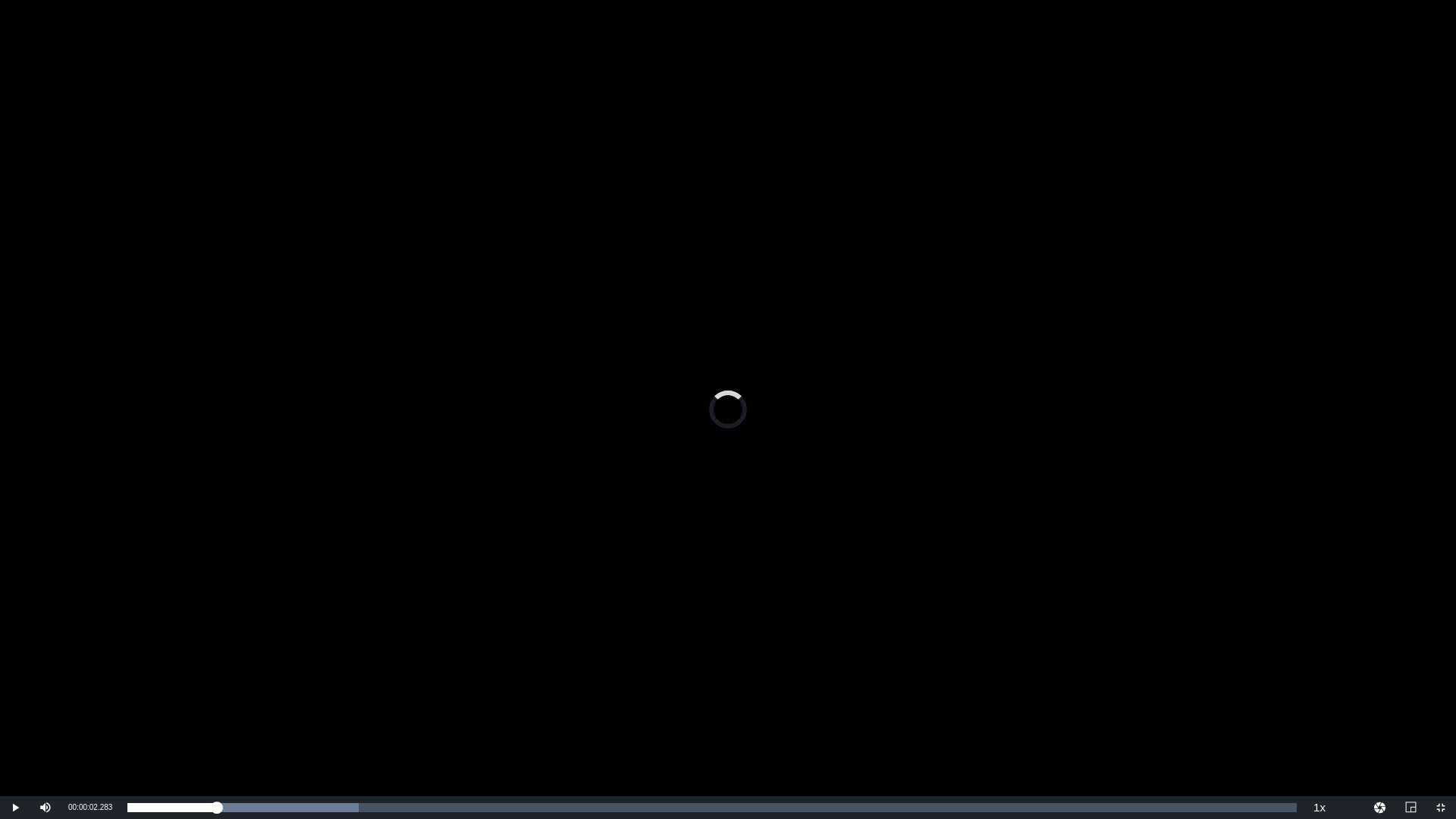
click at [551, 462] on div "Video Player" at bounding box center [728, 398] width 1456 height 797
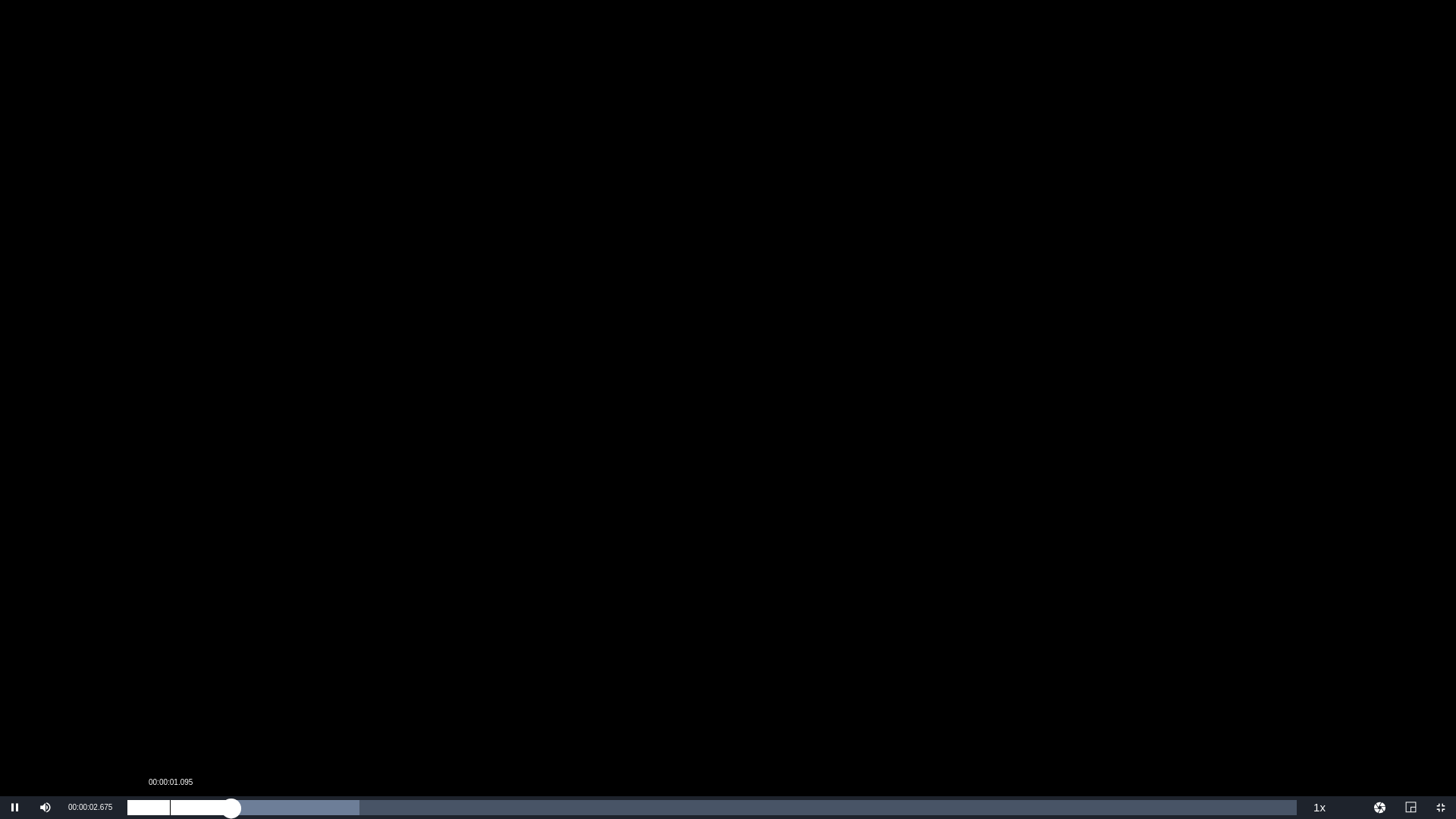
click at [159, 700] on div "00:00:02.688" at bounding box center [179, 808] width 104 height 15
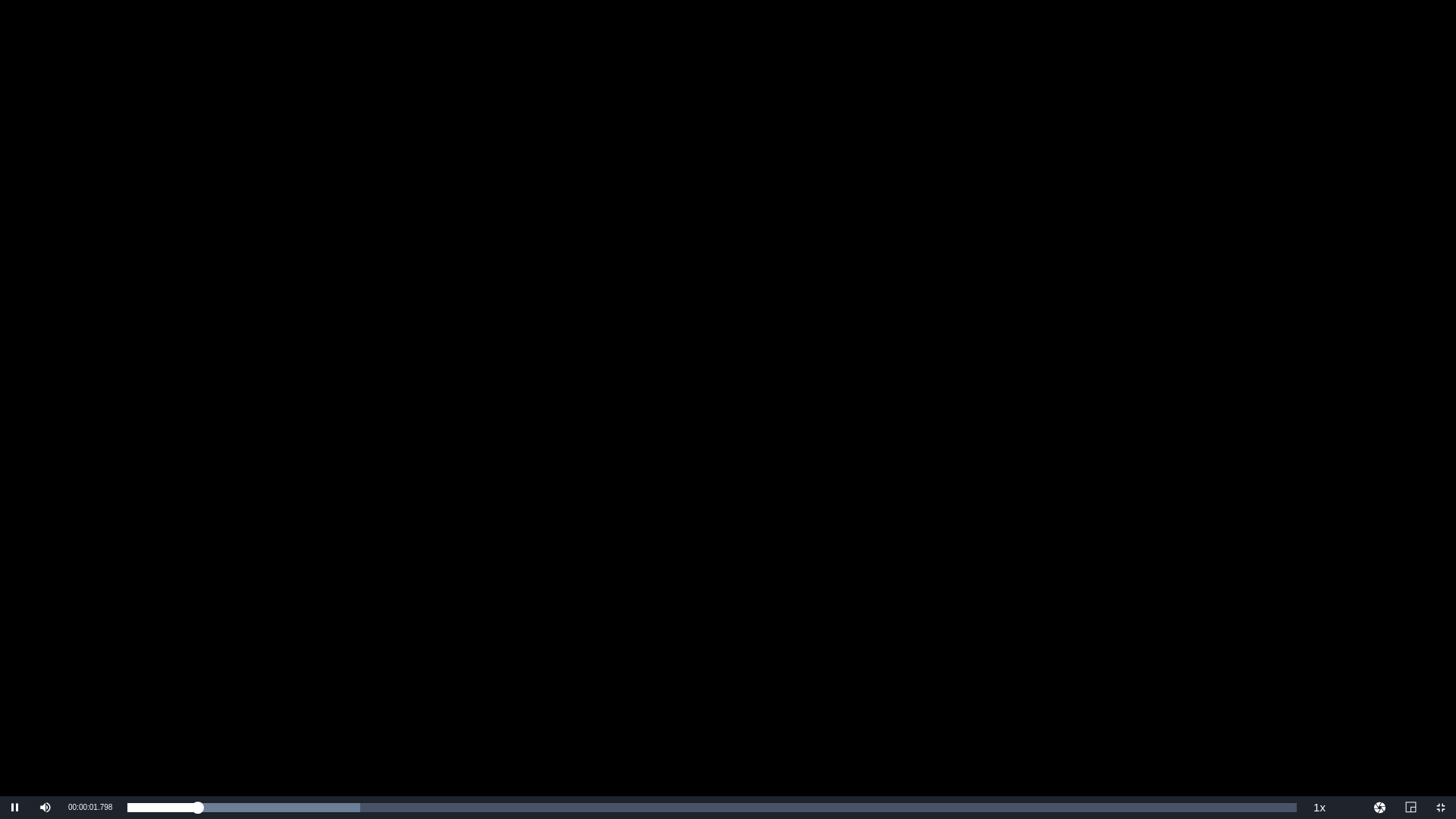
click at [223, 692] on div "Video Player" at bounding box center [728, 398] width 1456 height 797
click at [492, 343] on div "Video Player" at bounding box center [728, 398] width 1456 height 797
click at [385, 700] on div "Video Player" at bounding box center [728, 398] width 1456 height 797
click at [654, 397] on div "Video Player" at bounding box center [728, 398] width 1456 height 797
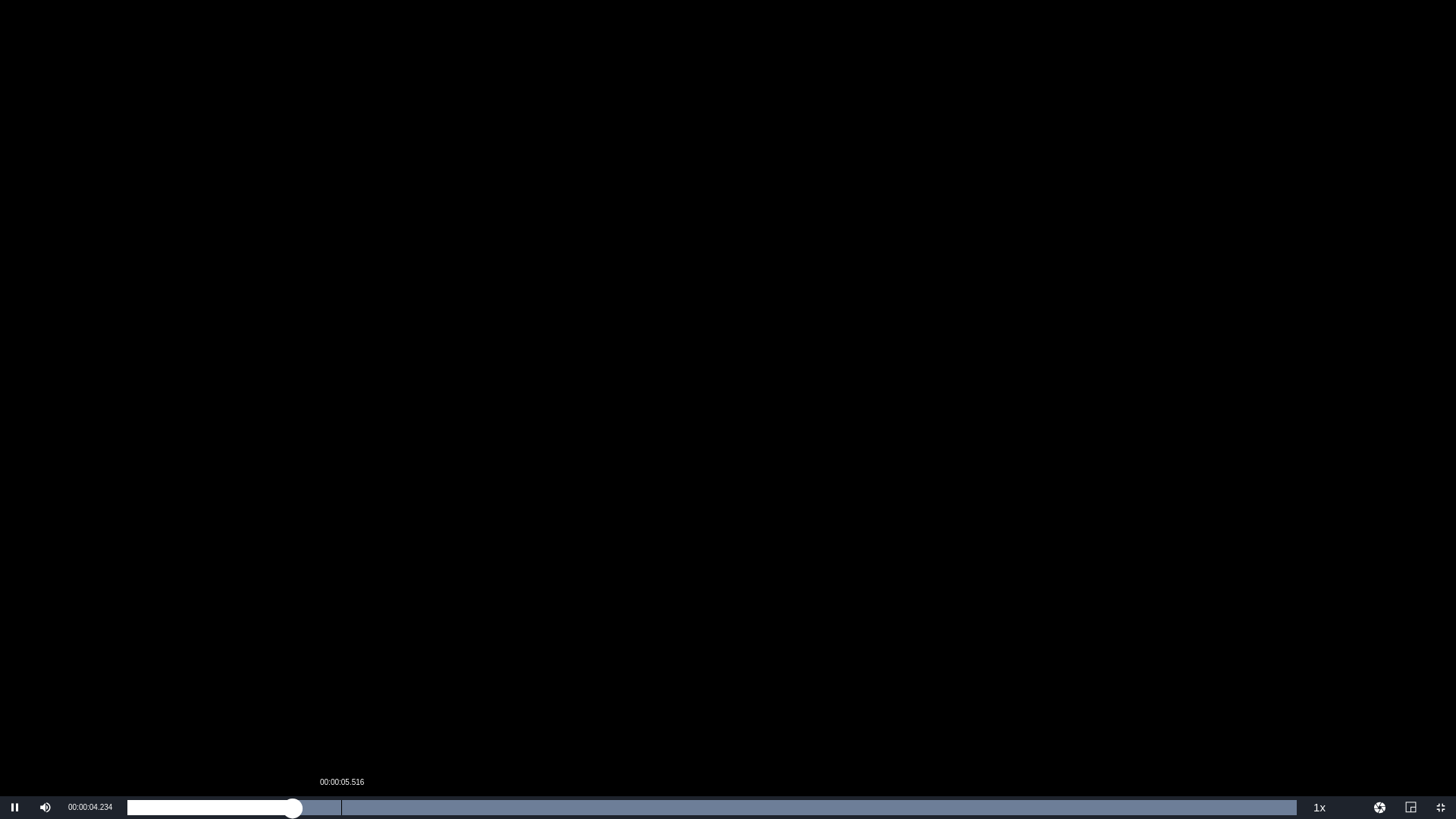
click at [341, 700] on div "00:00:05.516" at bounding box center [341, 808] width 1 height 15
click at [417, 700] on div "Loaded : 100.00% 00:00:07.472 00:00:05.863" at bounding box center [712, 808] width 1169 height 15
click at [537, 700] on div "00:00:10.563" at bounding box center [537, 808] width 1 height 15
click at [649, 700] on div "Loaded : 100.00% 00:00:13.380 00:00:10.808" at bounding box center [712, 808] width 1185 height 23
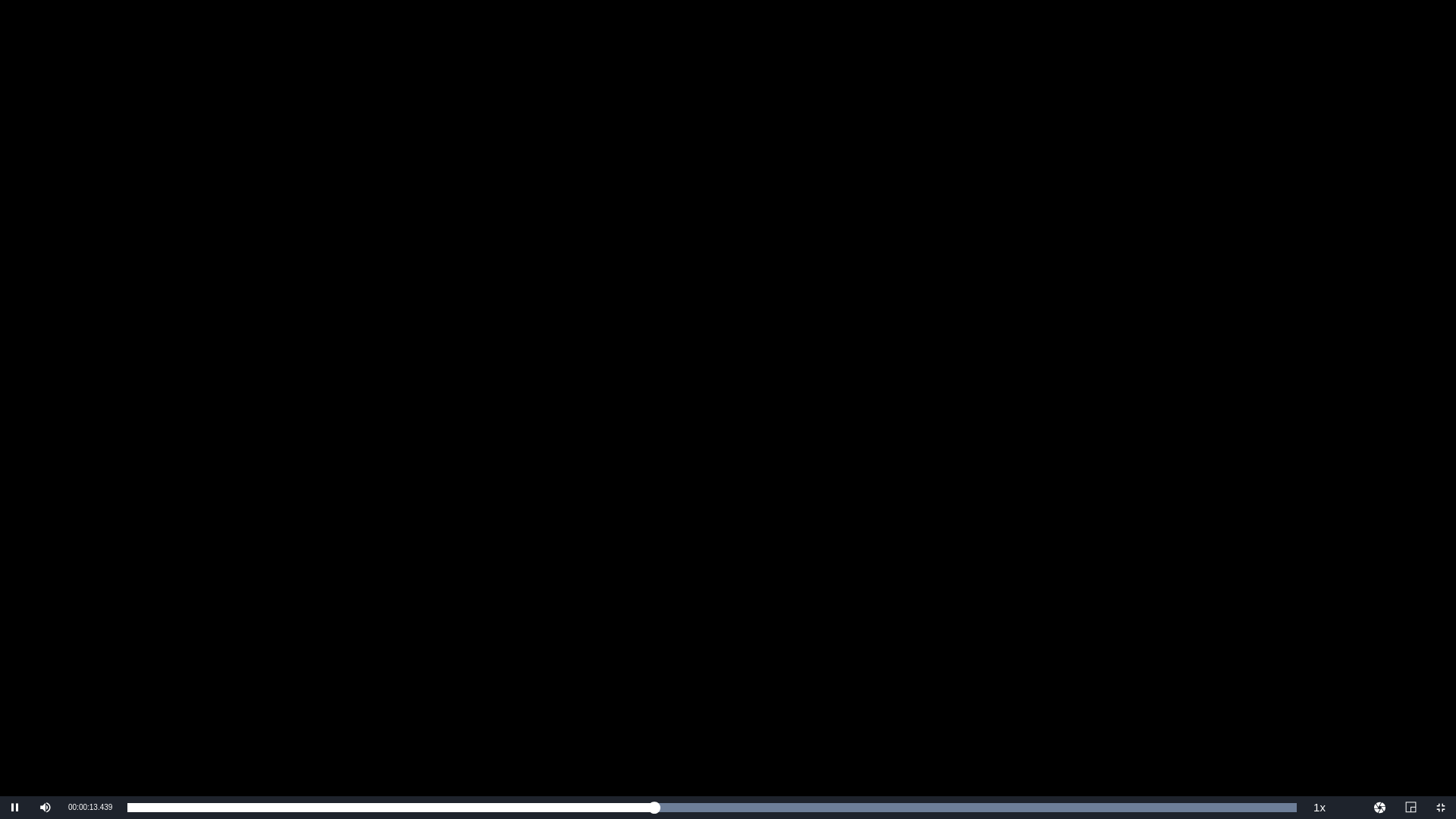
click at [775, 700] on div "Video Player" at bounding box center [728, 398] width 1456 height 797
click at [841, 700] on div "Video Player" at bounding box center [728, 398] width 1456 height 797
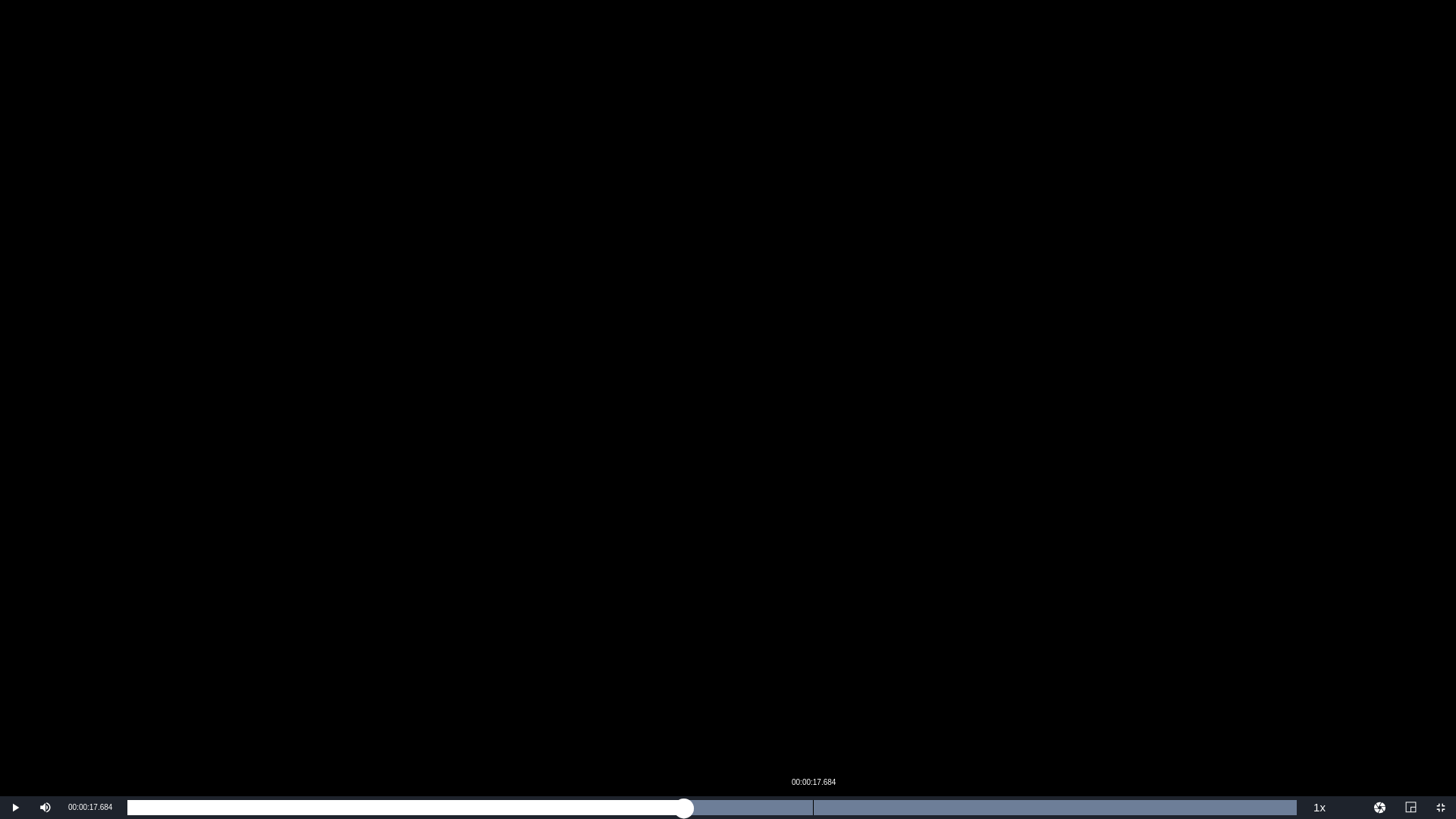
click at [813, 700] on div "00:00:17.684" at bounding box center [813, 808] width 1 height 15
click at [1023, 700] on div "00:00:23.103" at bounding box center [1023, 808] width 1 height 15
click at [1152, 700] on div "00:00:26.428" at bounding box center [1152, 808] width 1 height 15
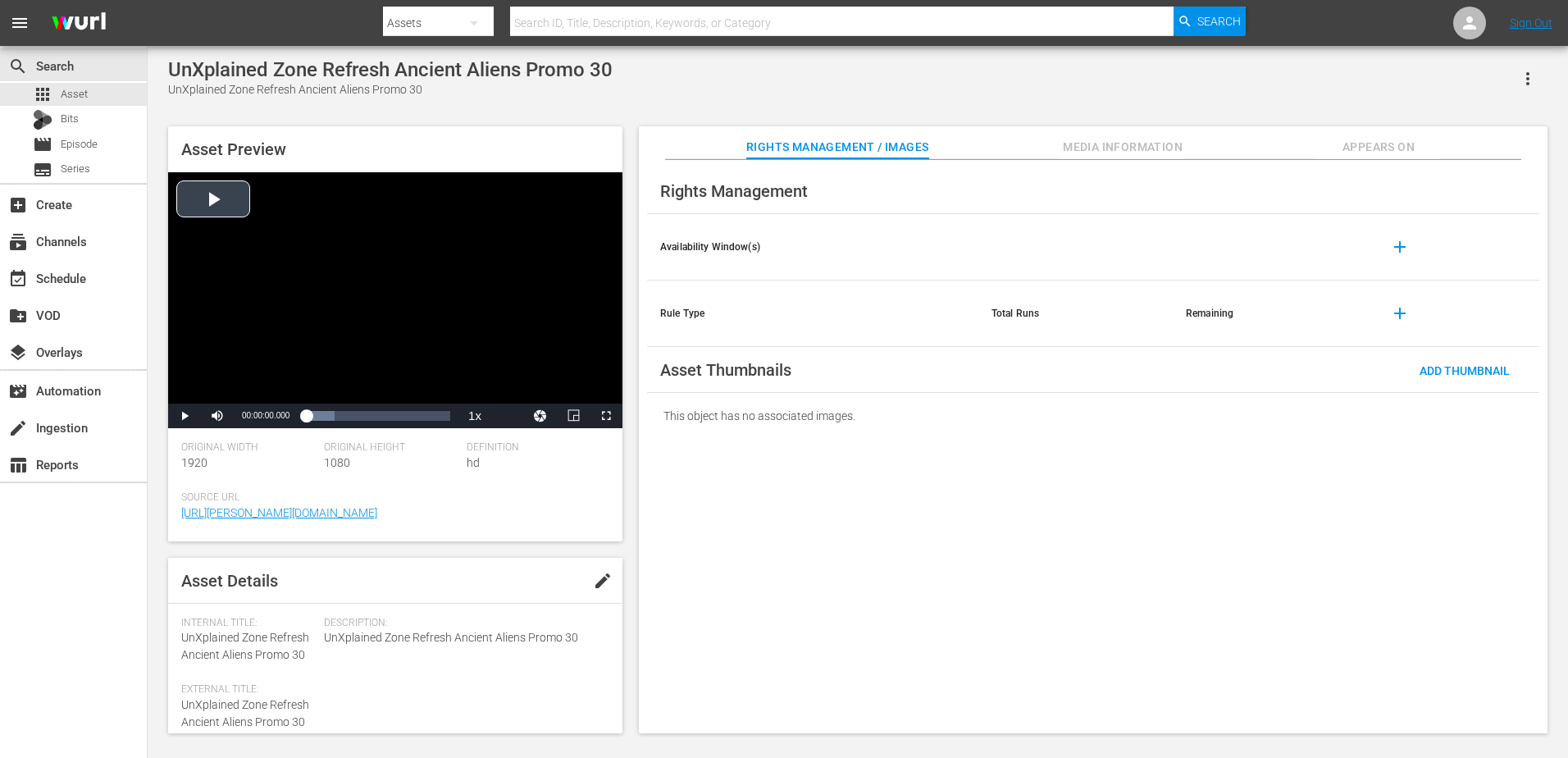
click at [466, 259] on div "Video Player" at bounding box center [396, 288] width 454 height 231
click at [336, 414] on div "Loaded : 79.92% 00:00:06.328 00:00:00.965" at bounding box center [378, 416] width 144 height 17
click at [371, 415] on div "Loaded : 100.00% 00:00:13.169 00:00:06.285" at bounding box center [378, 416] width 144 height 17
click at [419, 415] on div "00:00:23.601" at bounding box center [419, 416] width 1 height 17
click at [420, 415] on div "00:00:23.830" at bounding box center [362, 416] width 114 height 17
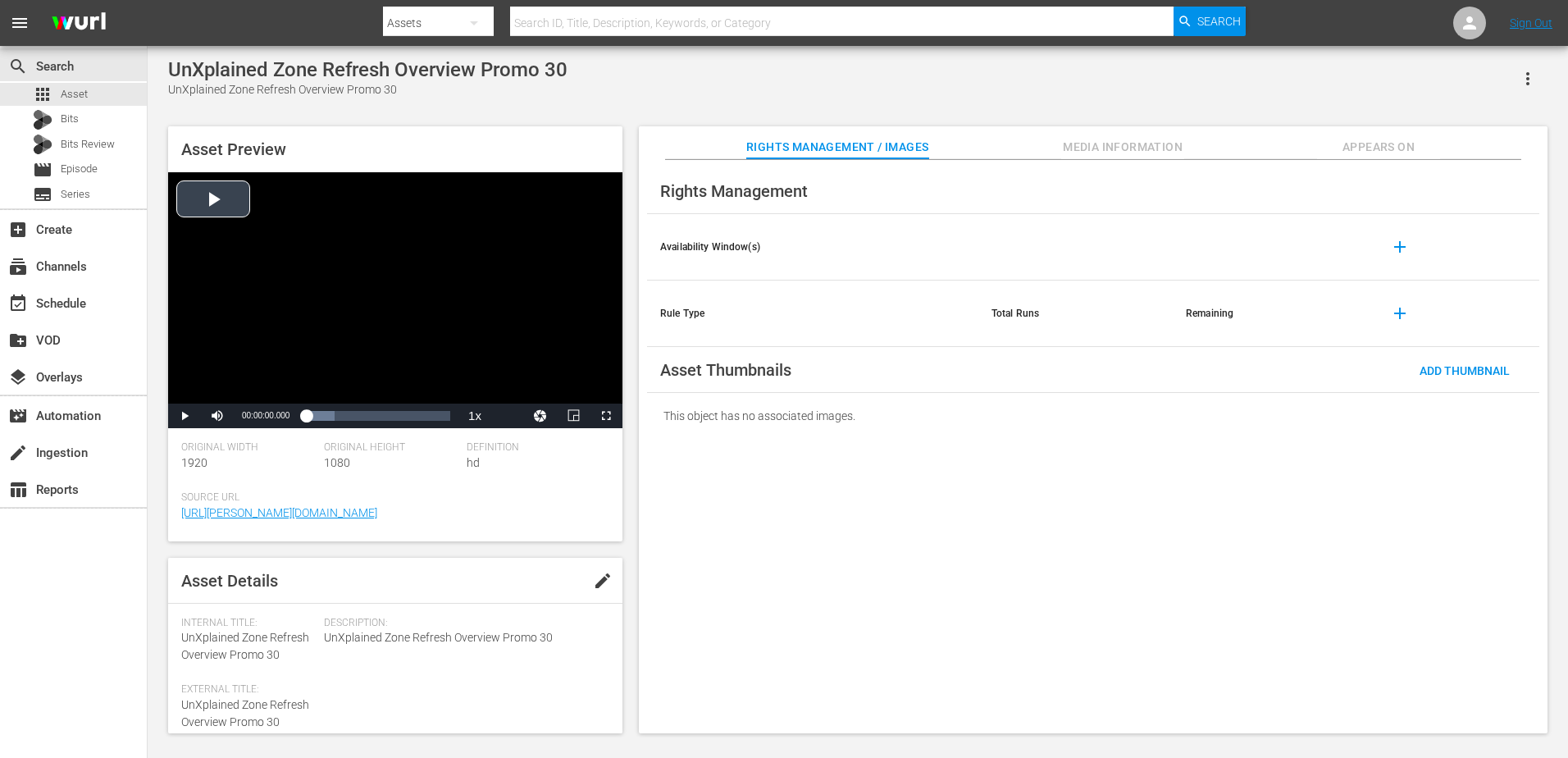
click at [464, 291] on div "Video Player" at bounding box center [396, 288] width 454 height 231
click at [311, 415] on div "Loaded : 100.00% 00:00:01.026 00:00:04.137" at bounding box center [378, 416] width 144 height 17
click at [313, 415] on div "00:00:01.327" at bounding box center [309, 416] width 7 height 17
click at [323, 415] on div "00:00:03.718" at bounding box center [314, 416] width 17 height 17
click at [413, 317] on div "Video Player" at bounding box center [396, 288] width 454 height 231
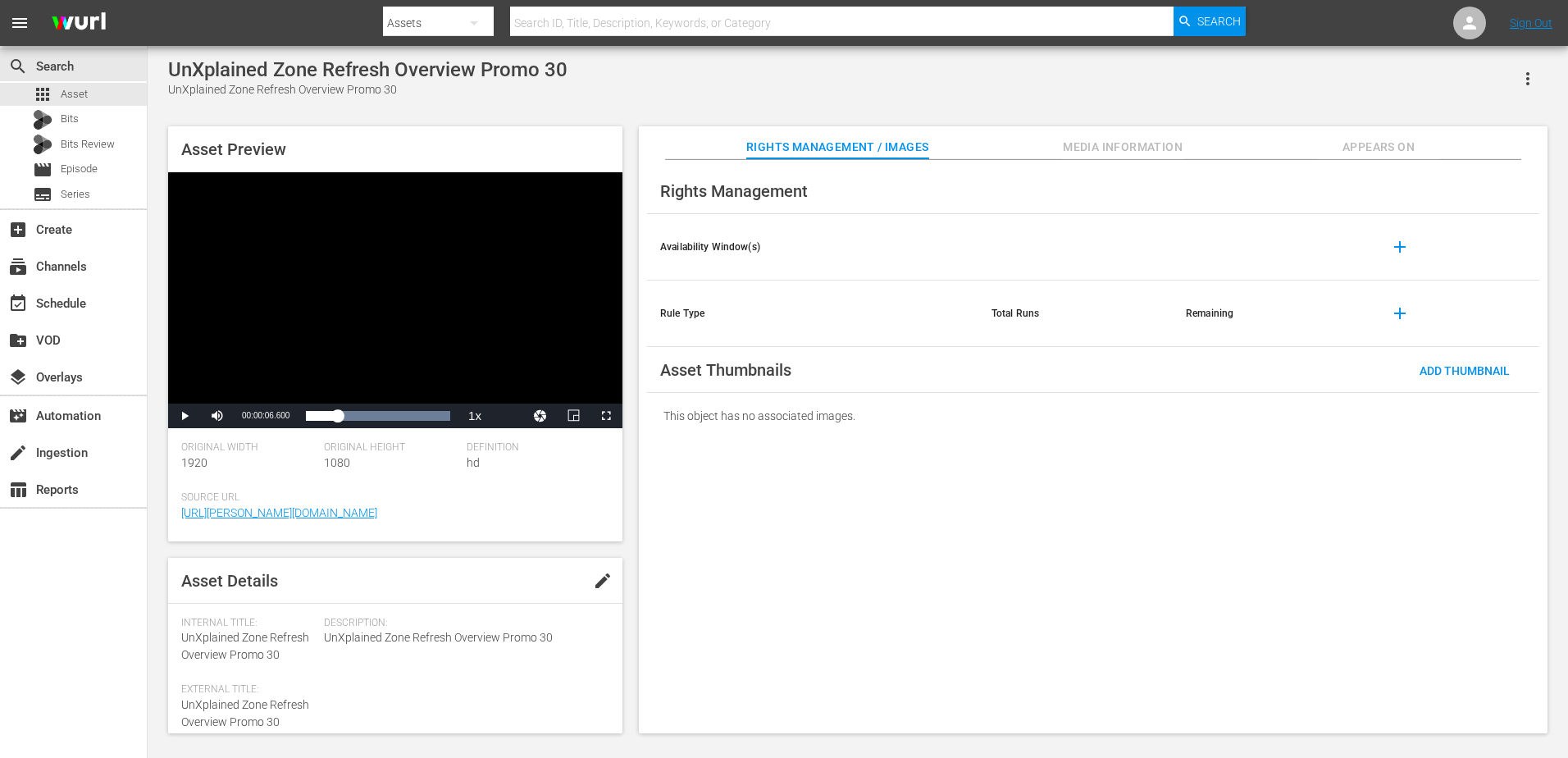
click at [333, 286] on div "Video Player" at bounding box center [396, 288] width 454 height 231
click at [323, 352] on div "Video Player" at bounding box center [396, 288] width 454 height 231
click at [346, 415] on div "00:00:08.433" at bounding box center [326, 416] width 40 height 17
click at [358, 415] on div "00:00:11.016" at bounding box center [332, 416] width 52 height 17
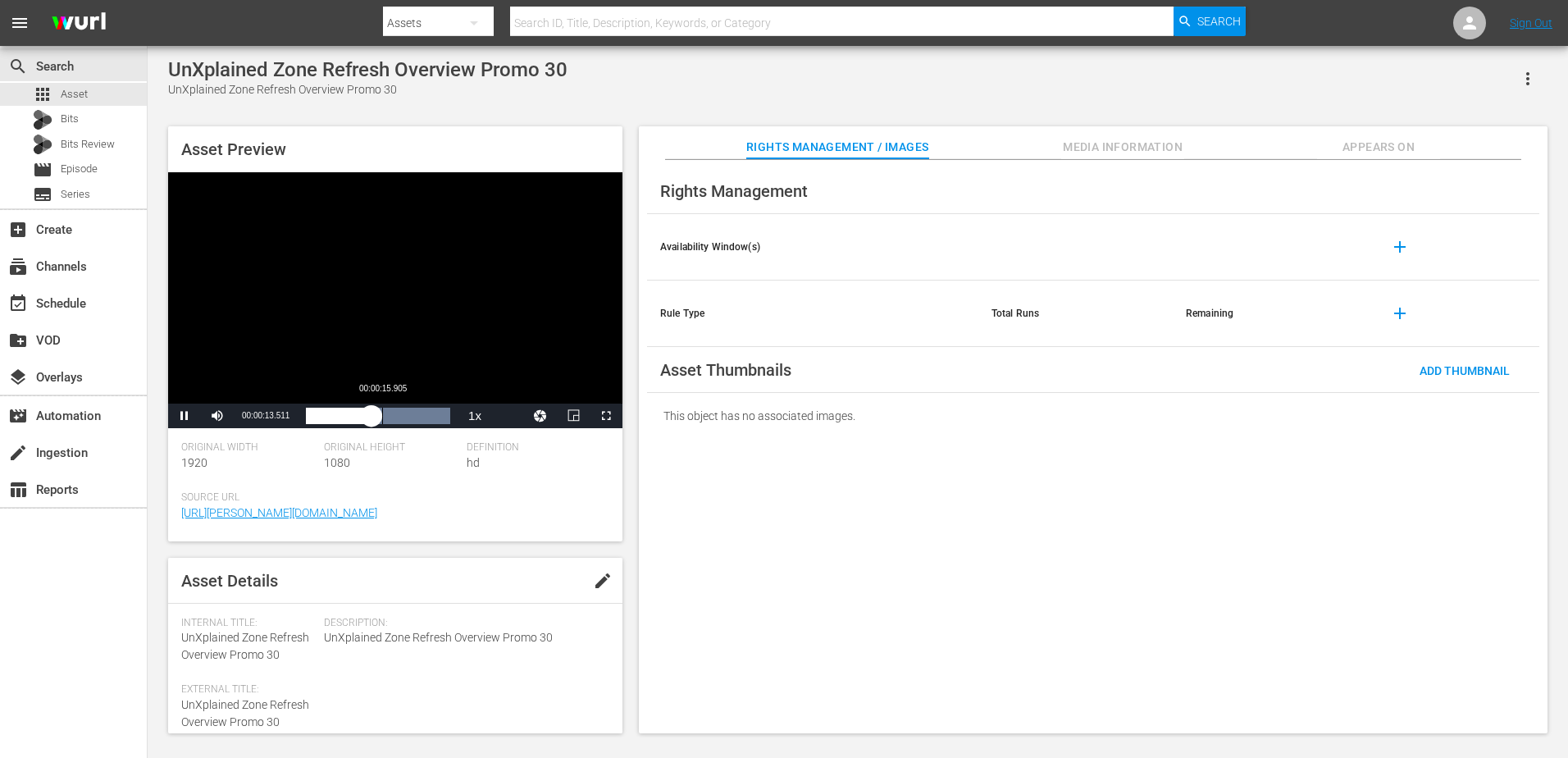
click at [390, 416] on div "Loaded : 100.00% 00:00:15.905 00:00:13.658" at bounding box center [378, 416] width 144 height 17
click at [391, 416] on div "00:00:17.750" at bounding box center [348, 416] width 85 height 17
click at [402, 417] on div "00:00:20.076" at bounding box center [354, 416] width 96 height 17
click at [413, 417] on div "00:00:22.254" at bounding box center [359, 416] width 107 height 17
click at [348, 309] on div "Video Player" at bounding box center [396, 288] width 454 height 231
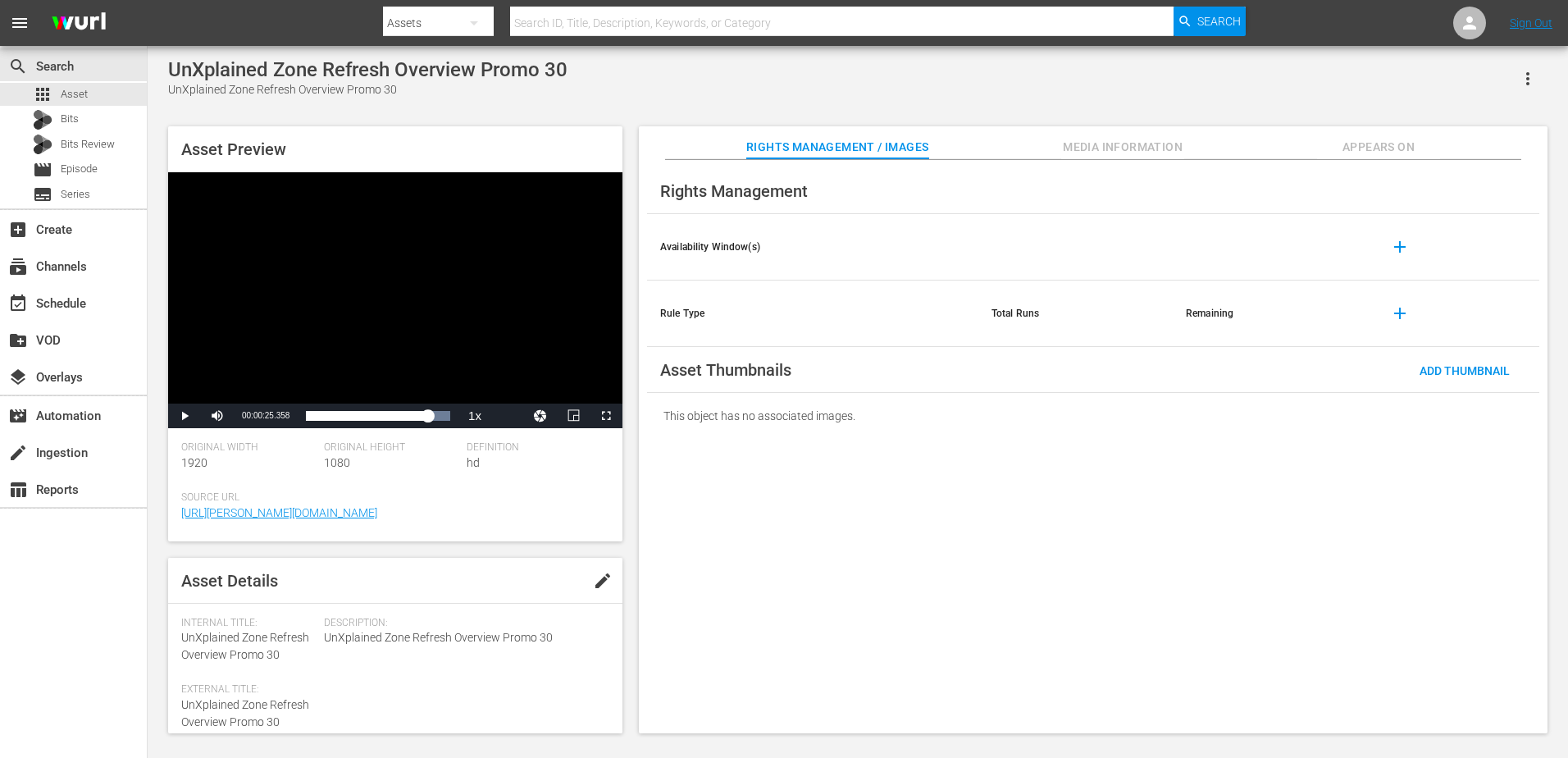
click at [493, 360] on div "Video Player" at bounding box center [396, 288] width 454 height 231
click at [431, 414] on div "00:00:26.230" at bounding box center [368, 416] width 125 height 17
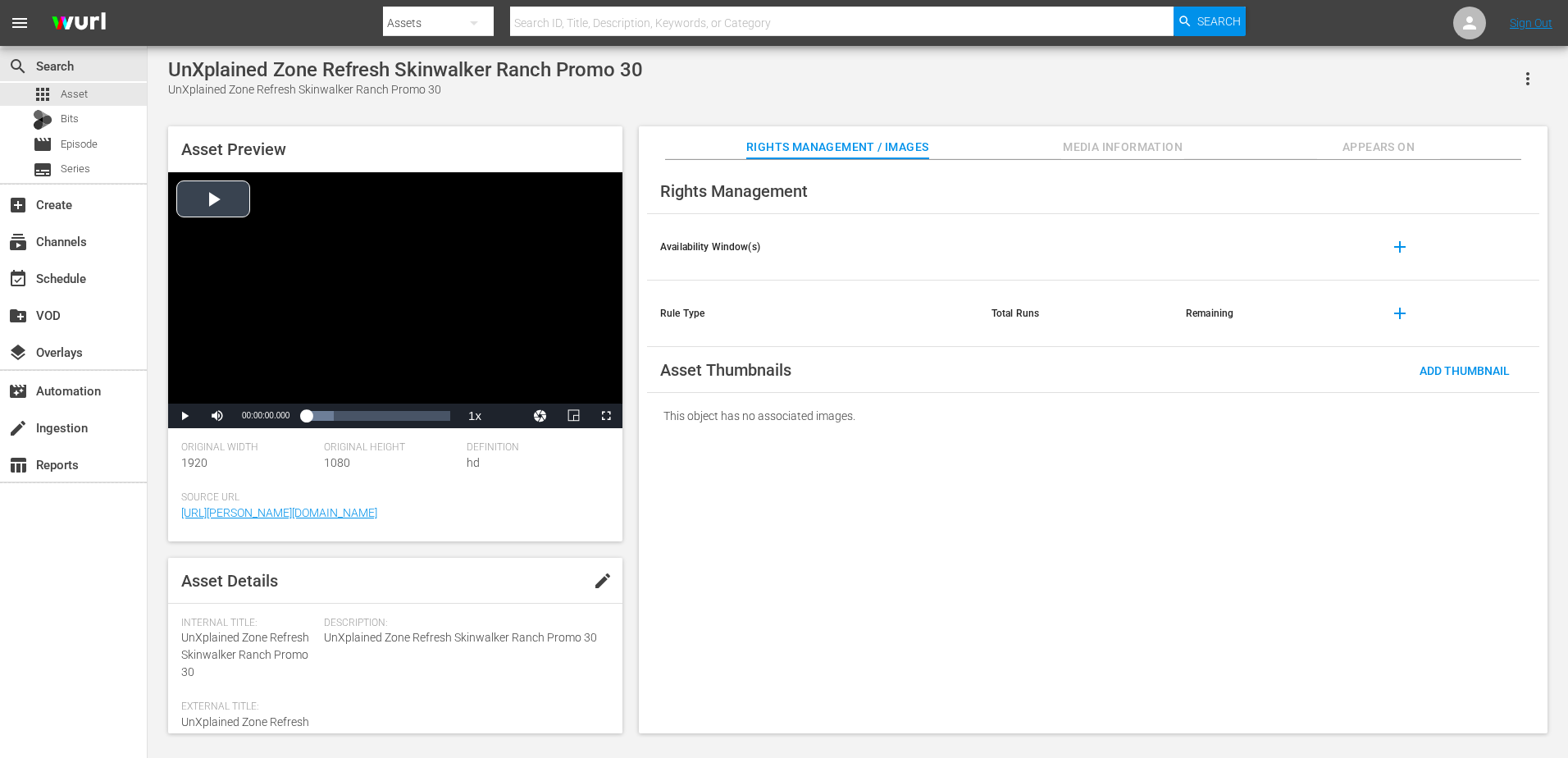
click at [436, 230] on div "Video Player" at bounding box center [396, 288] width 454 height 231
click at [330, 418] on div "Loaded : 59.96% 00:00:04.948 00:00:00.916" at bounding box center [378, 416] width 144 height 17
click at [368, 416] on div "Loaded : 100.00% 00:00:12.967 00:00:05.129" at bounding box center [378, 416] width 144 height 17
click at [398, 418] on div "Loaded : 100.00% 00:00:18.939 00:00:13.140" at bounding box center [378, 416] width 144 height 17
click at [406, 314] on div "Video Player" at bounding box center [396, 288] width 454 height 231
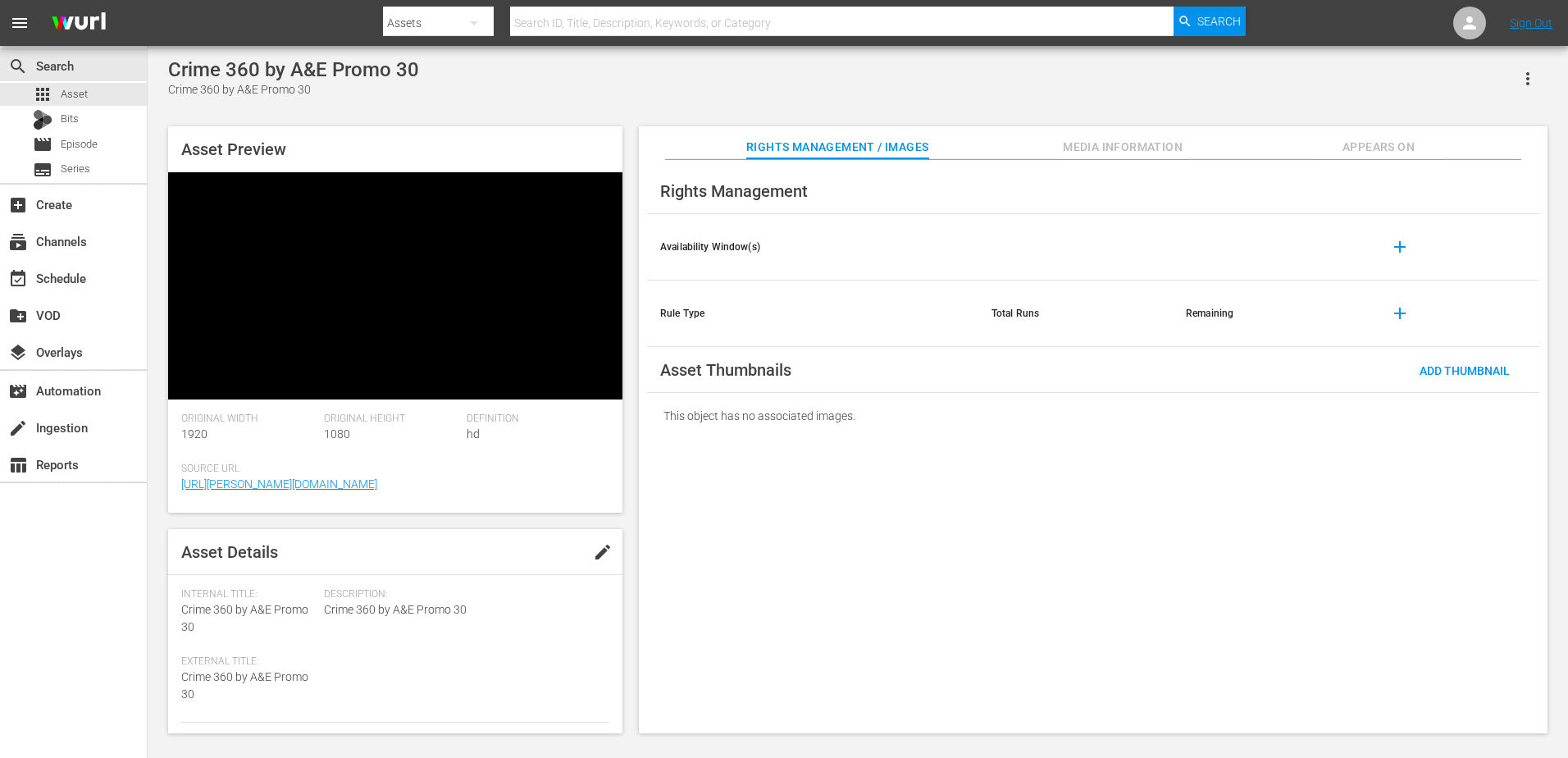
click at [344, 223] on video at bounding box center [396, 286] width 454 height 227
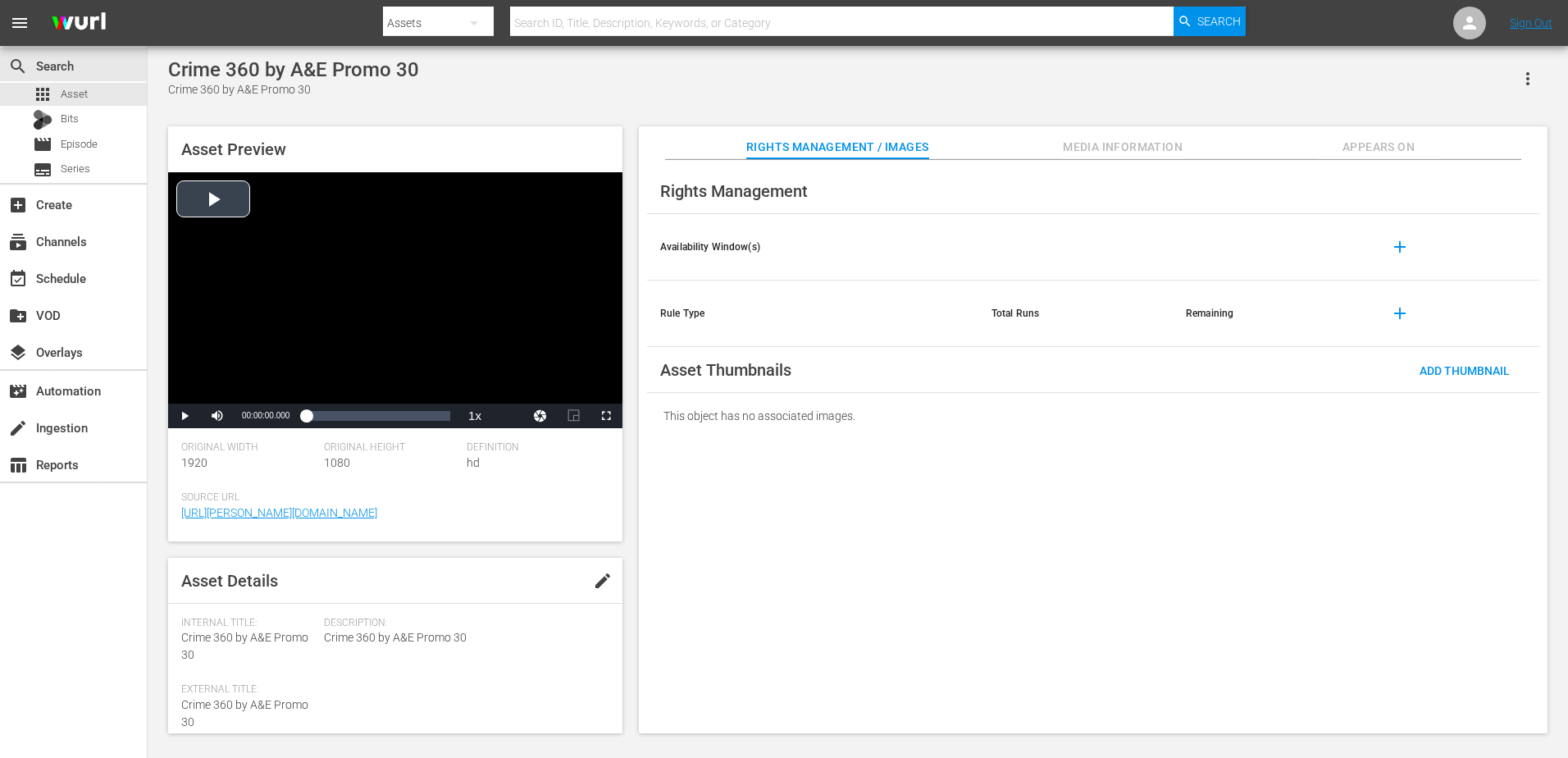
click at [397, 244] on div "Video Player" at bounding box center [396, 288] width 454 height 231
click at [319, 416] on div "00:00:04.829" at bounding box center [318, 416] width 23 height 17
drag, startPoint x: 313, startPoint y: 415, endPoint x: 299, endPoint y: 415, distance: 14.0
click at [306, 415] on div "00:00:00.062" at bounding box center [306, 416] width 0 height 17
click at [339, 362] on div "Video Player" at bounding box center [396, 288] width 454 height 231
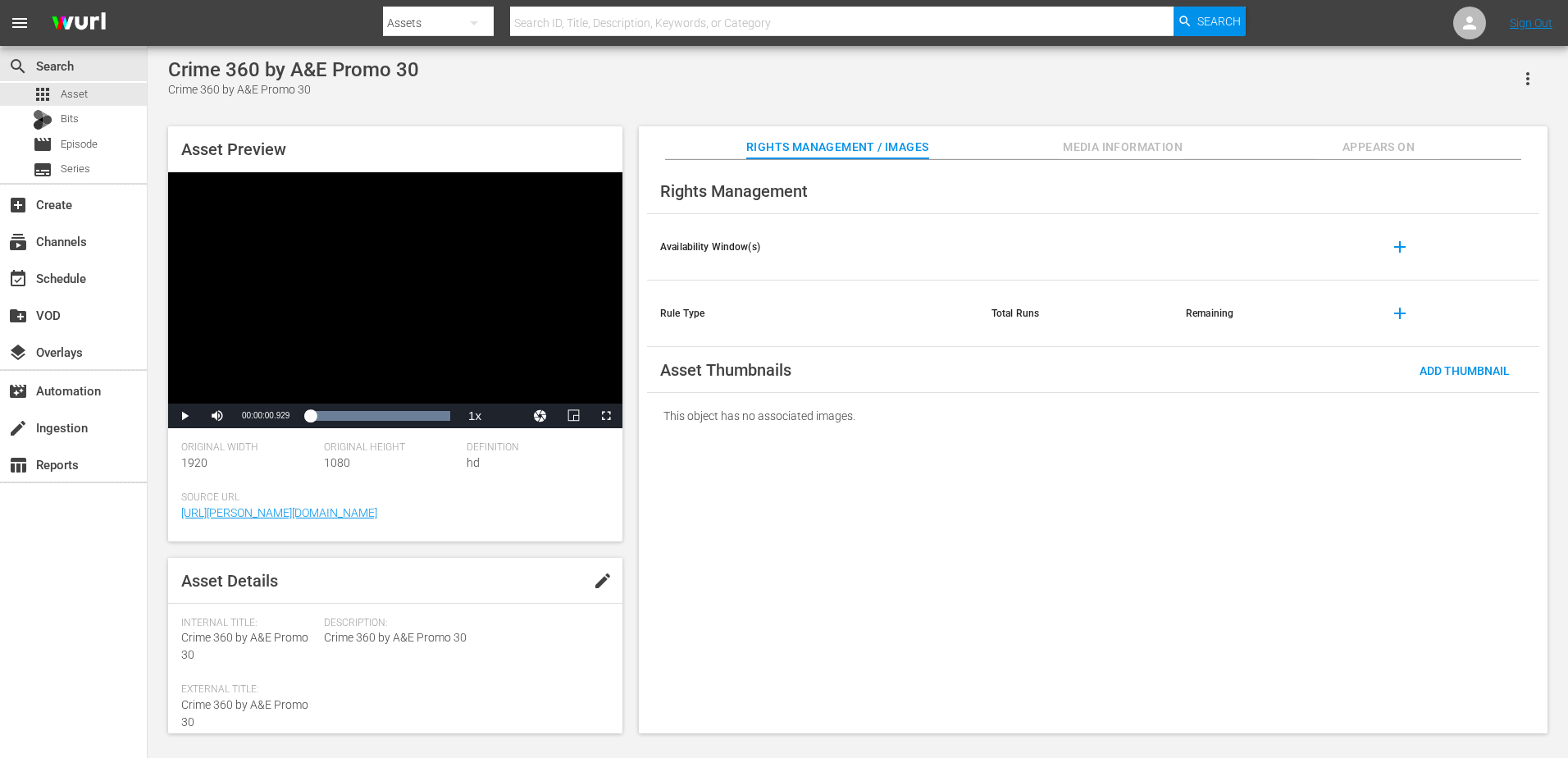
click at [311, 312] on div "Video Player" at bounding box center [396, 288] width 454 height 231
click at [325, 416] on div "00:00:01.792" at bounding box center [315, 416] width 19 height 17
click at [327, 415] on div "00:00:04.366" at bounding box center [316, 416] width 21 height 17
click at [347, 415] on div "Loaded : 100.00% 00:00:08.531 00:00:05.715" at bounding box center [378, 416] width 144 height 17
click at [348, 416] on div "00:00:08.898" at bounding box center [327, 416] width 42 height 17
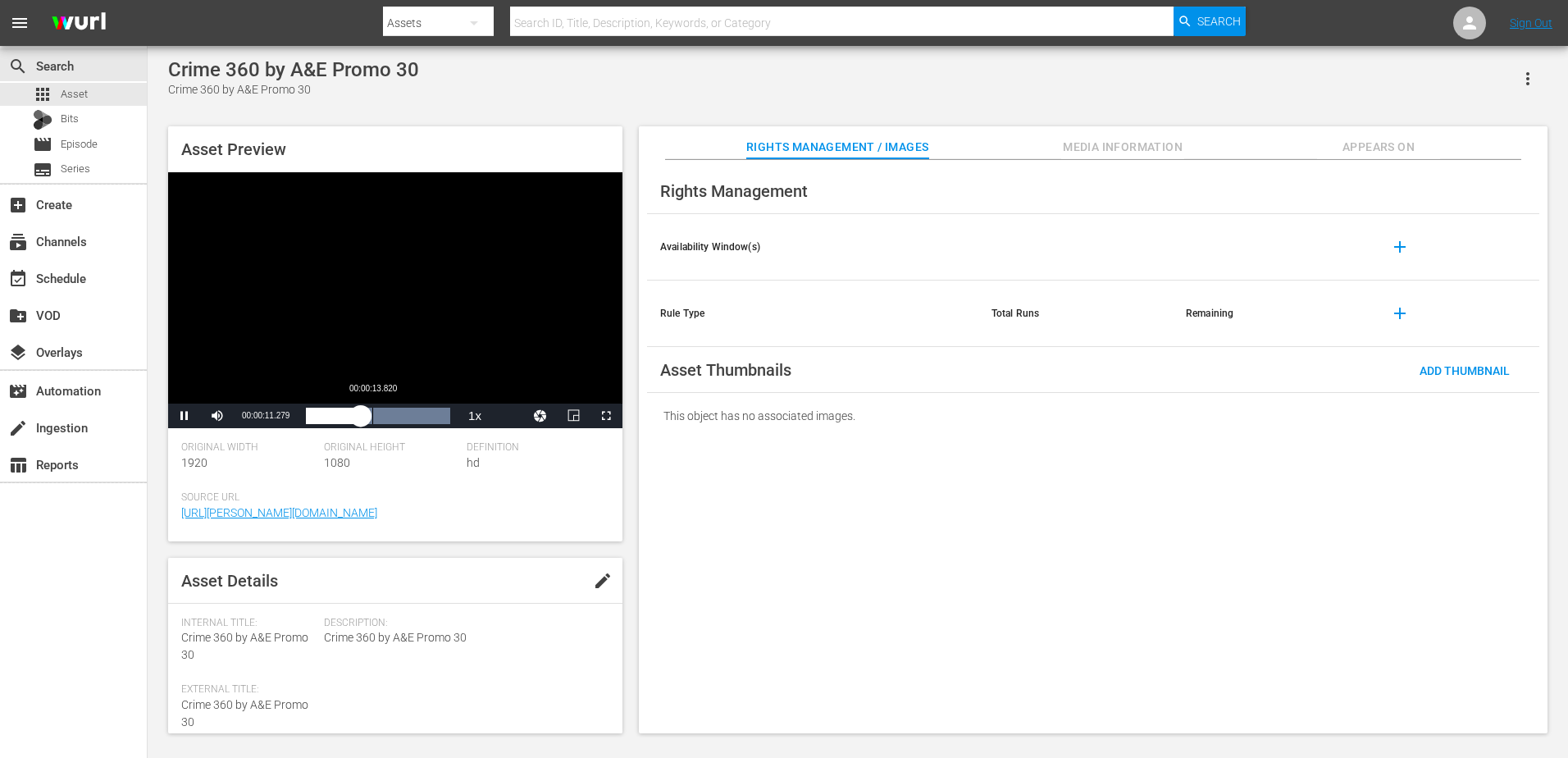
click at [374, 417] on div "Loaded : 100.00% 00:00:13.820 00:00:11.429" at bounding box center [378, 416] width 144 height 17
click at [375, 419] on div "00:00:14.306" at bounding box center [340, 416] width 69 height 17
click at [405, 420] on div "00:00:20.645" at bounding box center [405, 416] width 1 height 17
drag, startPoint x: 396, startPoint y: 421, endPoint x: 382, endPoint y: 422, distance: 14.0
click at [382, 422] on div "00:00:18.774" at bounding box center [349, 416] width 86 height 17
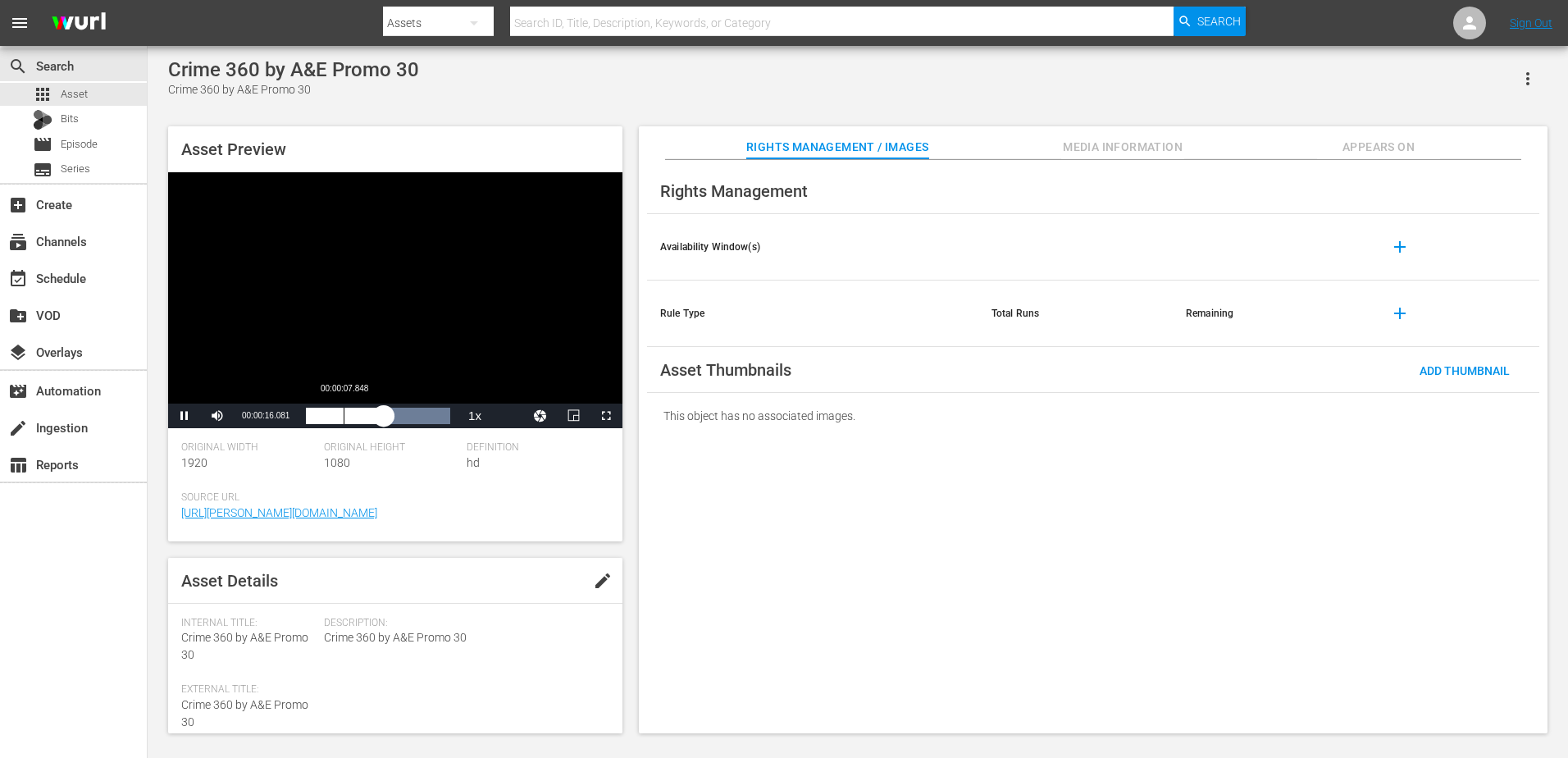
click at [343, 421] on div "Loaded : 100.00% 00:00:07.848 00:00:16.236" at bounding box center [378, 416] width 144 height 17
drag, startPoint x: 322, startPoint y: 420, endPoint x: 373, endPoint y: 423, distance: 51.1
click at [371, 423] on div "00:00:04.760" at bounding box center [338, 416] width 65 height 17
click at [376, 420] on div "00:00:14.784" at bounding box center [341, 416] width 70 height 17
click at [386, 419] on div "00:00:16.728" at bounding box center [346, 416] width 80 height 17
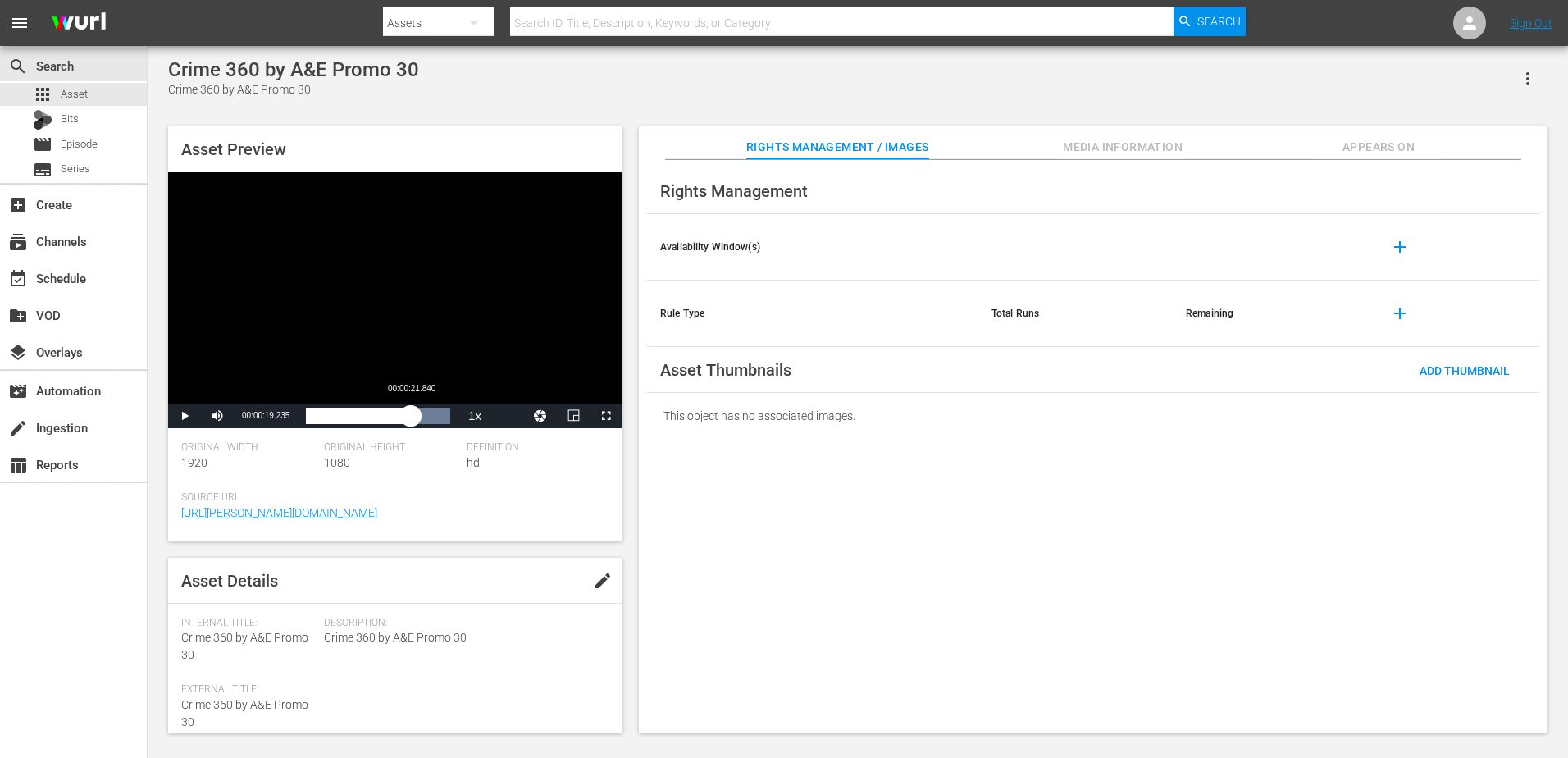
click at [411, 417] on div "00:00:19.400" at bounding box center [358, 416] width 105 height 17
click at [426, 337] on div "Video Player" at bounding box center [396, 288] width 454 height 231
click at [287, 311] on div "Video Player" at bounding box center [396, 288] width 454 height 231
click at [433, 338] on div "Video Player" at bounding box center [396, 288] width 454 height 231
click at [265, 331] on div "Video Player" at bounding box center [396, 288] width 454 height 231
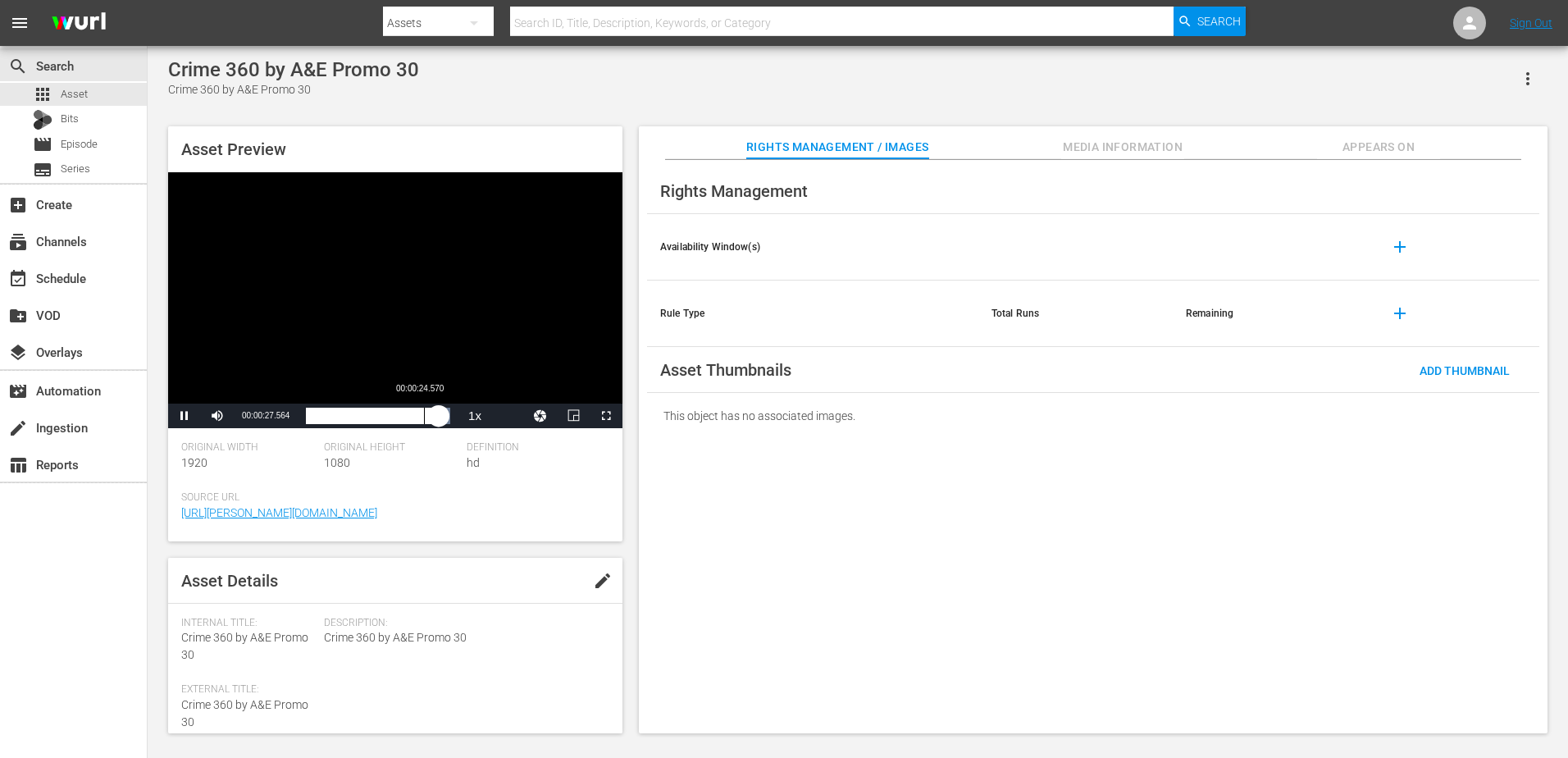
click at [424, 411] on div "Loaded : 100.00% 00:00:24.570 00:00:27.687" at bounding box center [378, 416] width 144 height 17
click at [450, 297] on div "Video Player" at bounding box center [396, 288] width 454 height 231
click at [442, 268] on div "Video Player" at bounding box center [396, 288] width 454 height 231
click at [343, 413] on div "00:00:07.867" at bounding box center [343, 416] width 1 height 17
click at [357, 414] on div "00:00:08.507" at bounding box center [332, 416] width 51 height 17
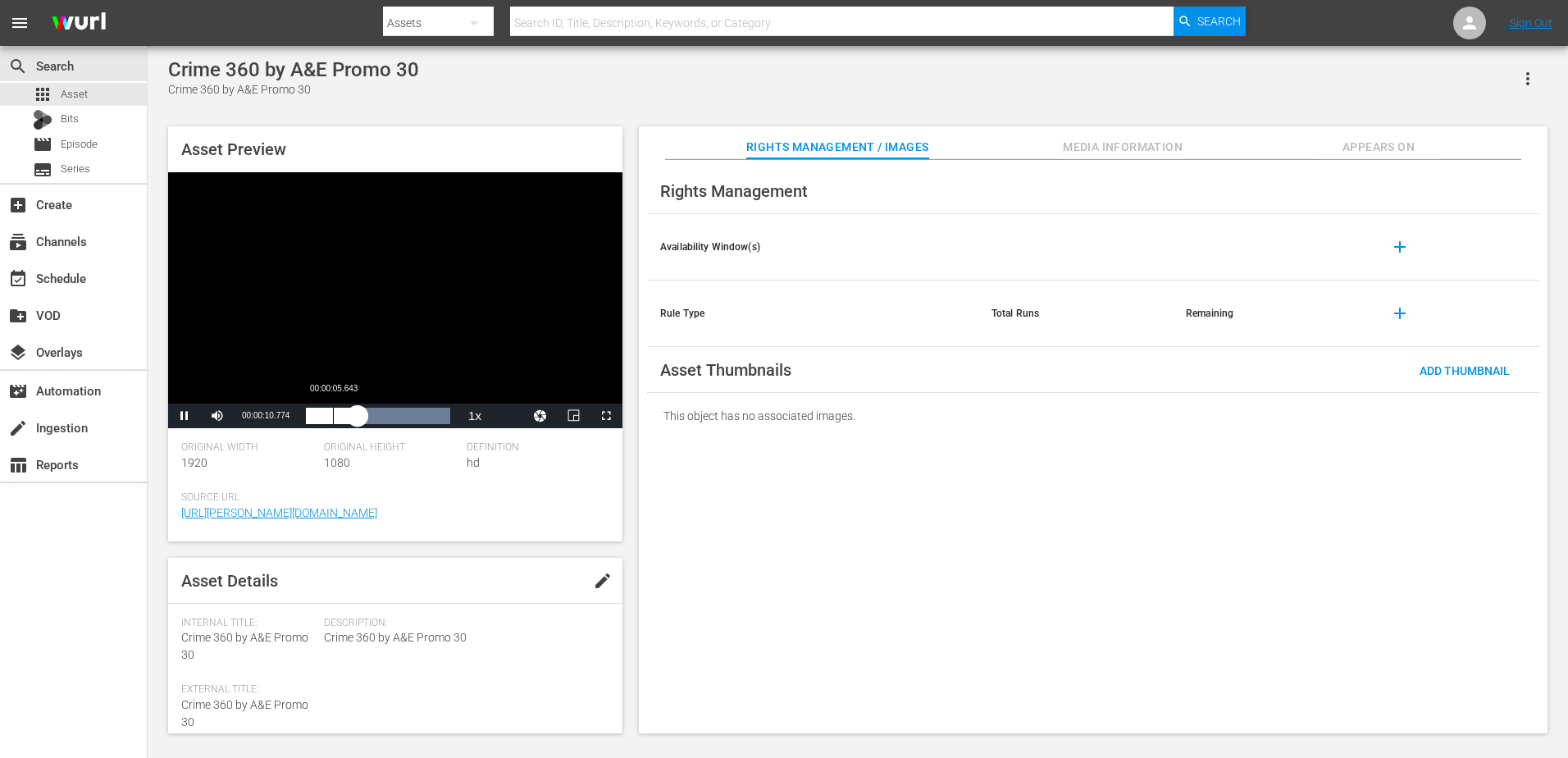
click at [332, 415] on div "00:00:10.816" at bounding box center [332, 416] width 51 height 17
click at [326, 415] on div "00:00:05.697" at bounding box center [319, 416] width 27 height 17
click at [369, 339] on div "Video Player" at bounding box center [396, 288] width 454 height 231
click at [370, 373] on div "Video Player" at bounding box center [396, 288] width 454 height 231
click at [344, 414] on div "Loaded : 100.00% 00:00:08.038 00:00:04.880" at bounding box center [378, 416] width 144 height 17
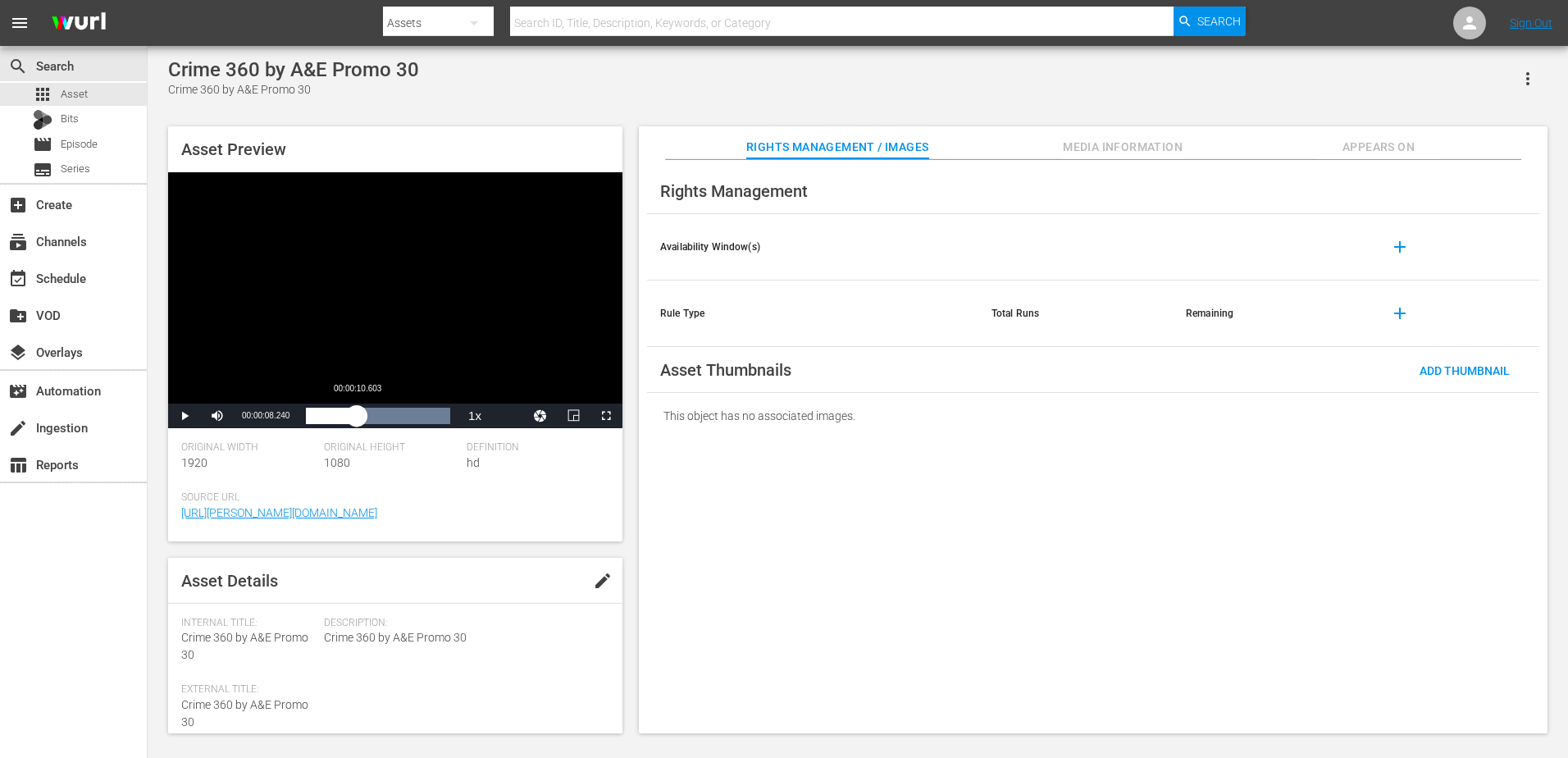
click at [357, 414] on div "00:00:08.347" at bounding box center [331, 416] width 51 height 17
click at [357, 414] on div "00:00:10.809" at bounding box center [332, 416] width 51 height 17
click at [360, 415] on div "00:00:13.906" at bounding box center [339, 416] width 66 height 17
click at [356, 415] on div "00:00:11.386" at bounding box center [333, 416] width 55 height 17
click at [445, 325] on div "Video Player" at bounding box center [396, 288] width 454 height 231
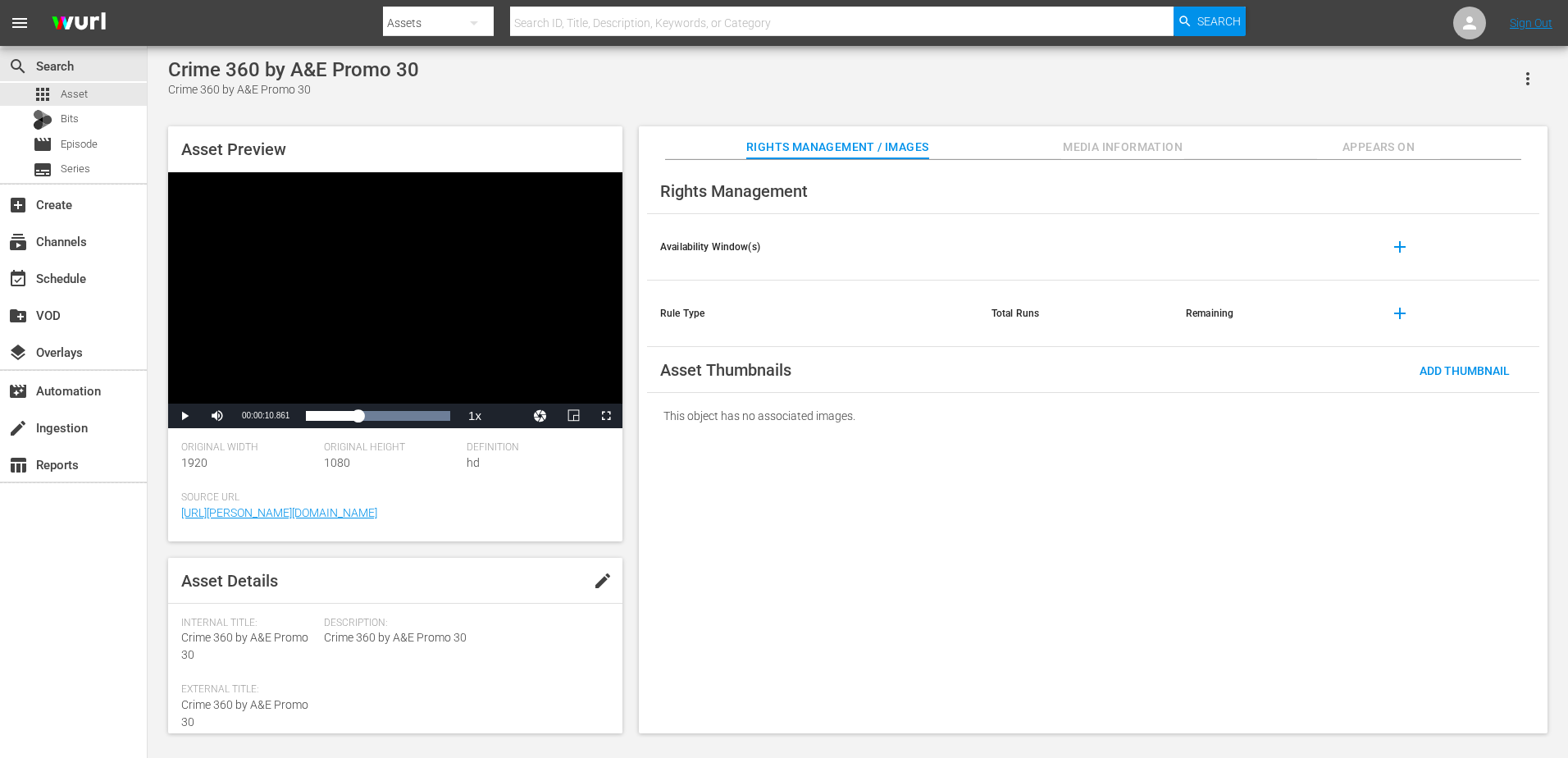
click at [396, 263] on div "Video Player" at bounding box center [396, 288] width 454 height 231
click at [377, 415] on div "Loaded : 100.00% 00:00:14.879 00:00:12.158" at bounding box center [378, 416] width 144 height 17
click at [414, 357] on div "Video Player" at bounding box center [396, 288] width 454 height 231
click at [398, 227] on div "Video Player" at bounding box center [396, 288] width 454 height 231
click at [409, 323] on div "Video Player" at bounding box center [396, 288] width 454 height 231
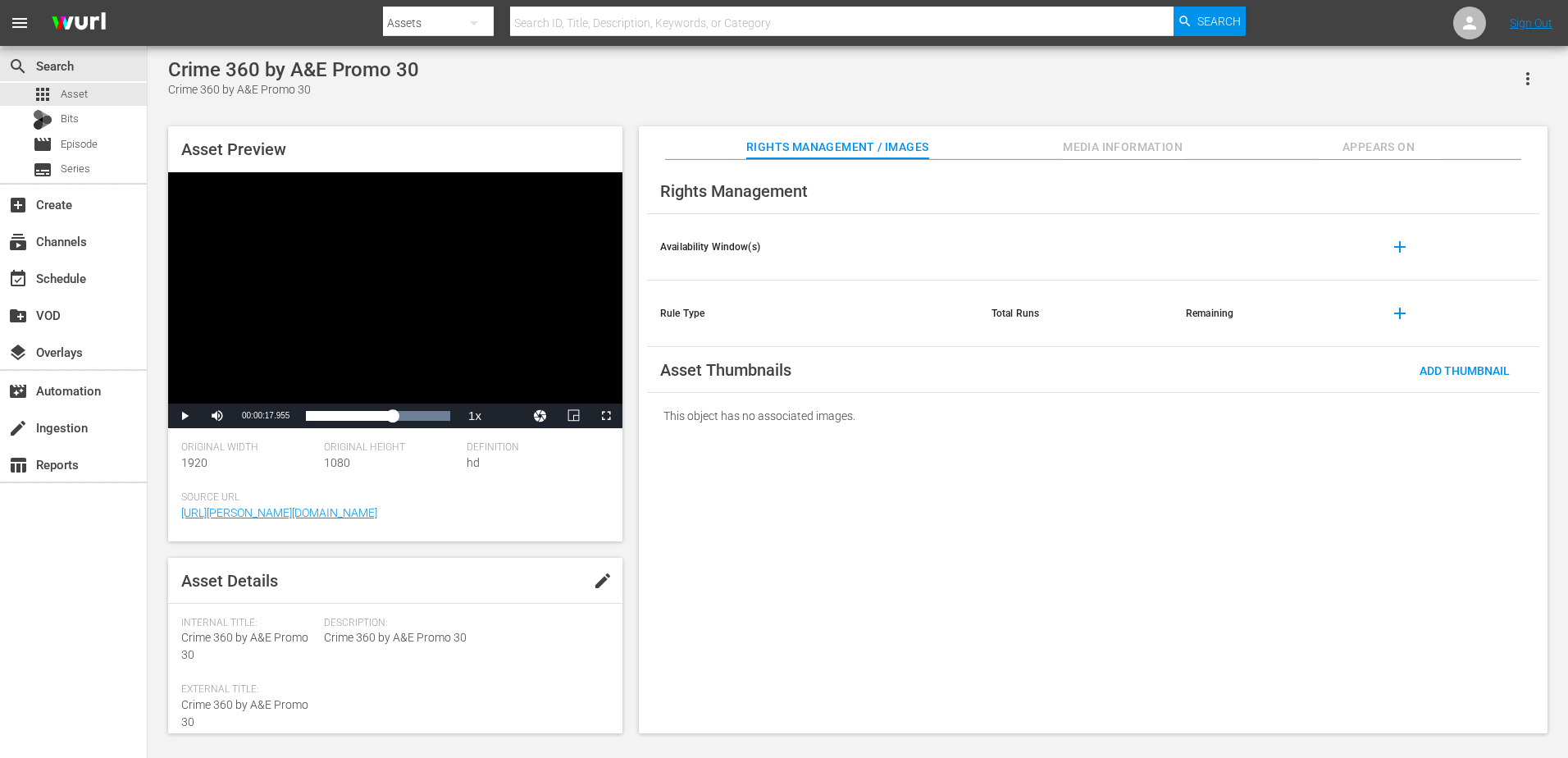
click at [409, 323] on div "Video Player" at bounding box center [396, 288] width 454 height 231
click at [395, 415] on div "00:00:18.567" at bounding box center [350, 416] width 89 height 17
click at [403, 343] on div "Video Player" at bounding box center [396, 288] width 454 height 231
click at [285, 348] on div "Video Player" at bounding box center [396, 288] width 454 height 231
click at [414, 411] on div "00:00:22.394" at bounding box center [360, 416] width 108 height 17
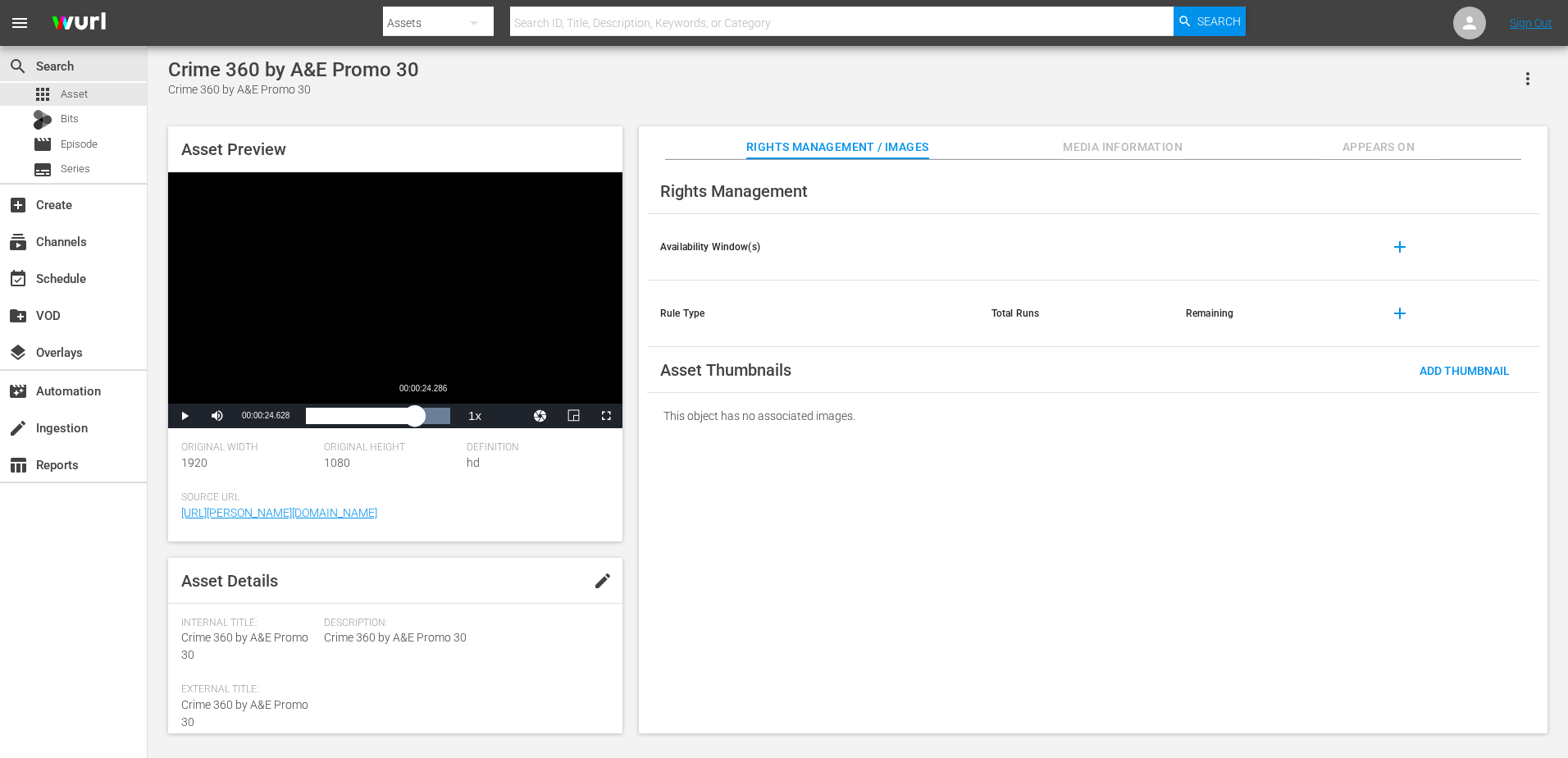
click at [415, 414] on div "00:00:22.817" at bounding box center [361, 416] width 109 height 17
click at [425, 323] on div "Video Player" at bounding box center [396, 288] width 454 height 231
click at [425, 314] on div "Video Player" at bounding box center [396, 288] width 454 height 231
click at [433, 413] on div "00:00:26.546" at bounding box center [369, 416] width 127 height 17
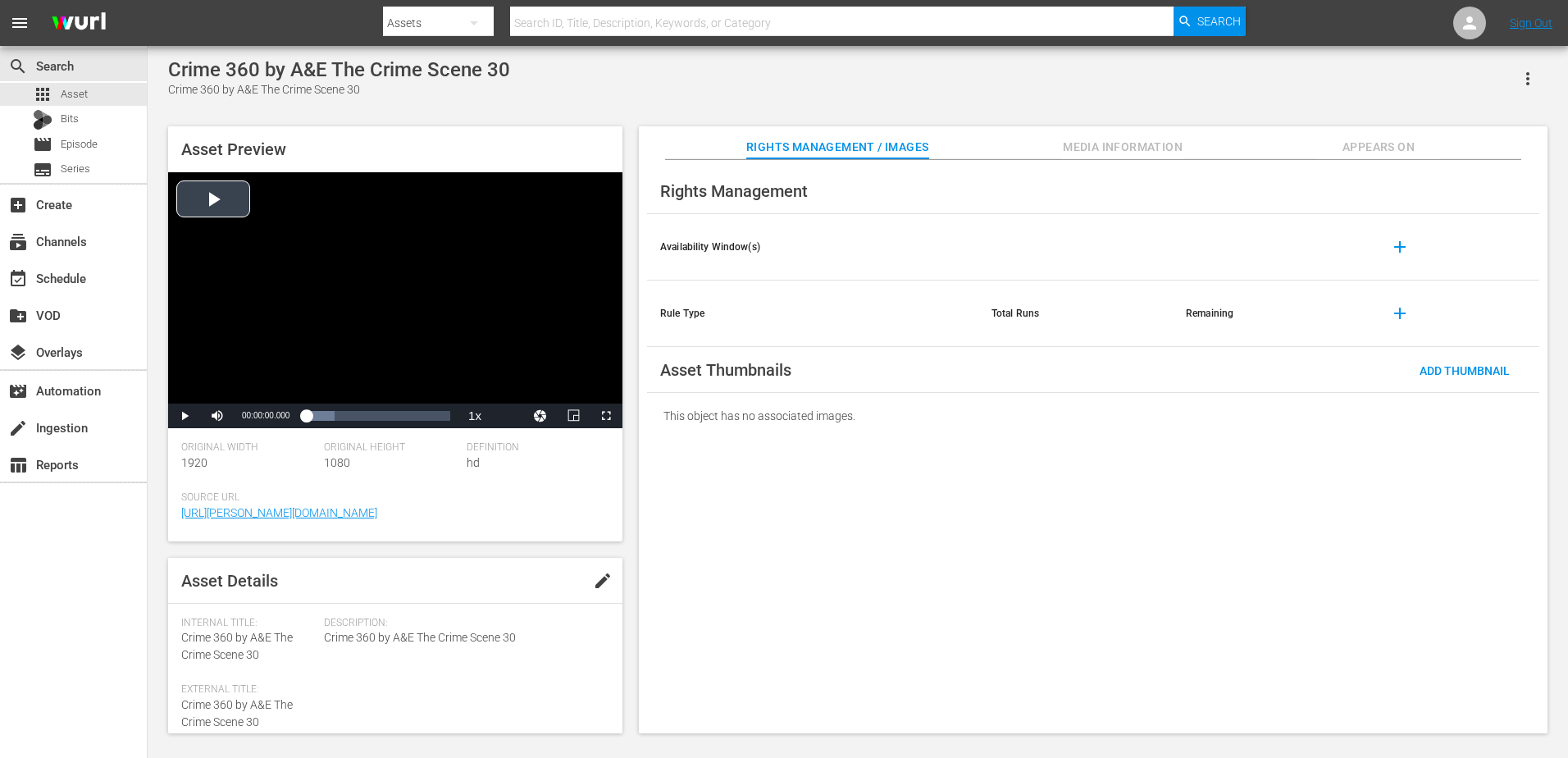
click at [477, 255] on div "Video Player" at bounding box center [396, 288] width 454 height 231
click at [384, 342] on div "Video Player" at bounding box center [396, 288] width 454 height 231
click at [470, 345] on div "Video Player" at bounding box center [396, 288] width 454 height 231
click at [313, 415] on div "00:00:01.340" at bounding box center [309, 416] width 7 height 17
click at [320, 415] on div "00:00:02.853" at bounding box center [313, 416] width 14 height 17
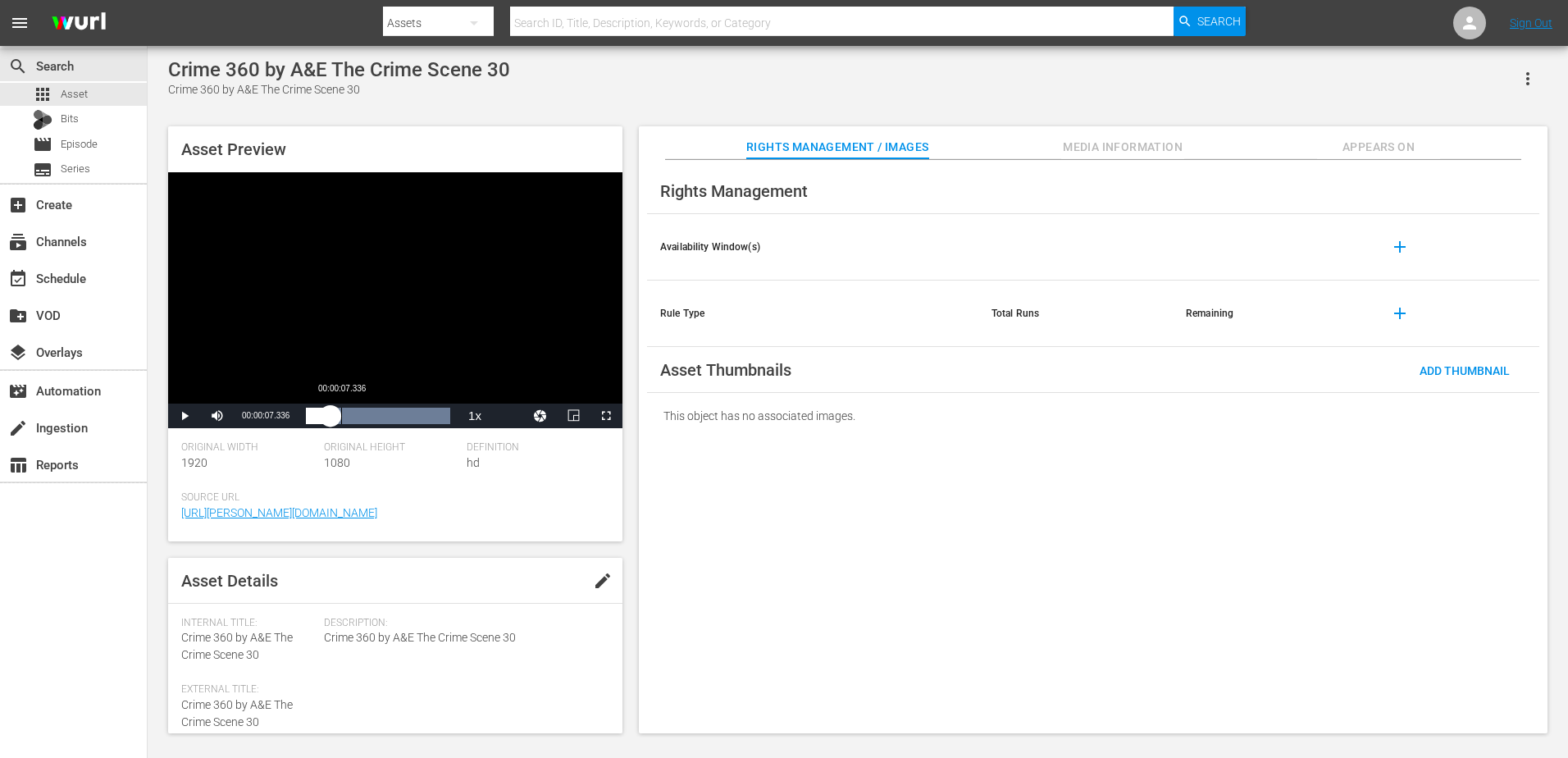
click at [331, 415] on div "00:00:05.064" at bounding box center [318, 416] width 25 height 17
click at [353, 415] on div "00:00:07.600" at bounding box center [329, 416] width 47 height 17
click at [354, 415] on div "00:00:10.169" at bounding box center [330, 416] width 48 height 17
click at [368, 416] on div "00:00:12.970" at bounding box center [337, 416] width 62 height 17
click at [394, 418] on div "Loaded : 100.00% 00:00:16.038 00:00:14.810" at bounding box center [378, 416] width 144 height 17
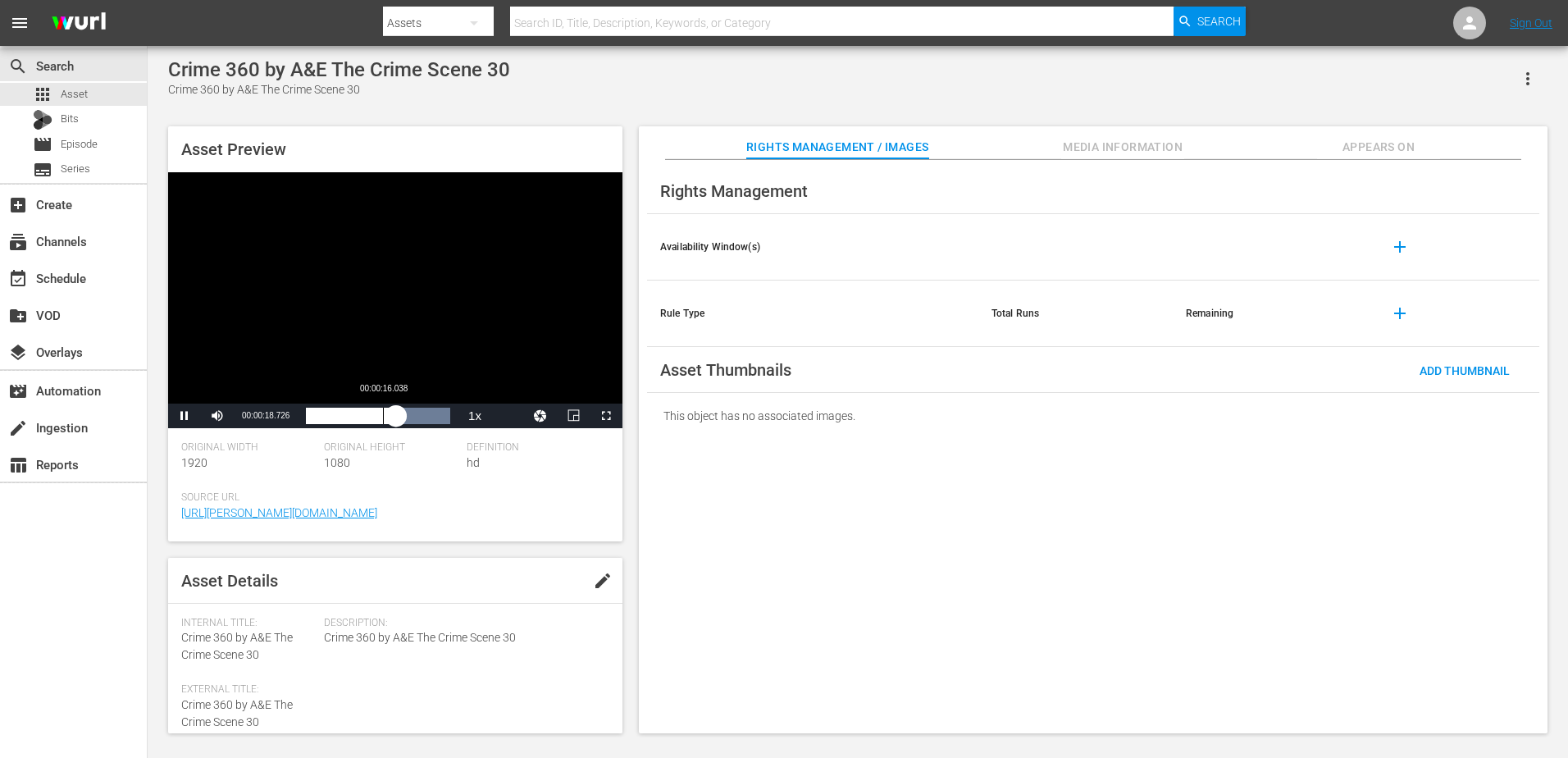
click at [382, 419] on div "Loaded : 100.00% 00:00:16.038 00:00:18.796" at bounding box center [378, 416] width 144 height 17
click at [357, 420] on div "00:00:16.001" at bounding box center [344, 416] width 76 height 17
click at [339, 420] on div "Loaded : 100.00% 00:00:06.995 00:00:11.332" at bounding box center [378, 416] width 144 height 17
click at [424, 419] on div "Loaded : 100.00% 00:00:24.570 00:00:07.170" at bounding box center [378, 416] width 144 height 17
click at [427, 415] on div "00:00:25.296" at bounding box center [367, 416] width 121 height 17
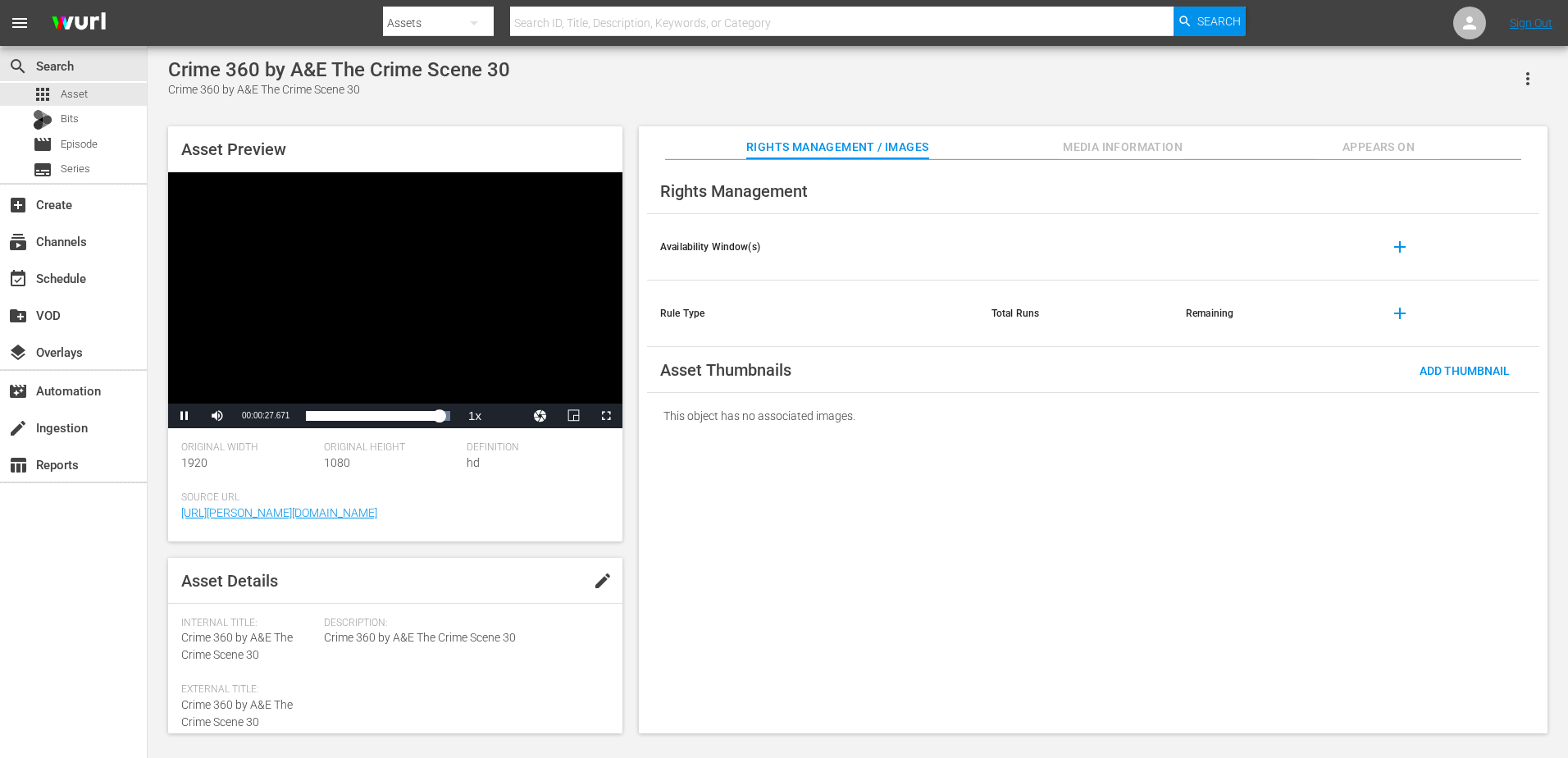
click at [453, 344] on div "Video Player" at bounding box center [396, 288] width 454 height 231
click at [416, 260] on div "Video Player" at bounding box center [396, 288] width 454 height 231
click at [310, 415] on div "00:00:00.853" at bounding box center [308, 416] width 4 height 17
drag, startPoint x: 310, startPoint y: 415, endPoint x: 291, endPoint y: 418, distance: 19.2
click at [291, 418] on div "Play Mute Current Time 00:00:00.853 / Duration 00:00:30.101 Loaded : 100.00% 00…" at bounding box center [396, 416] width 454 height 25
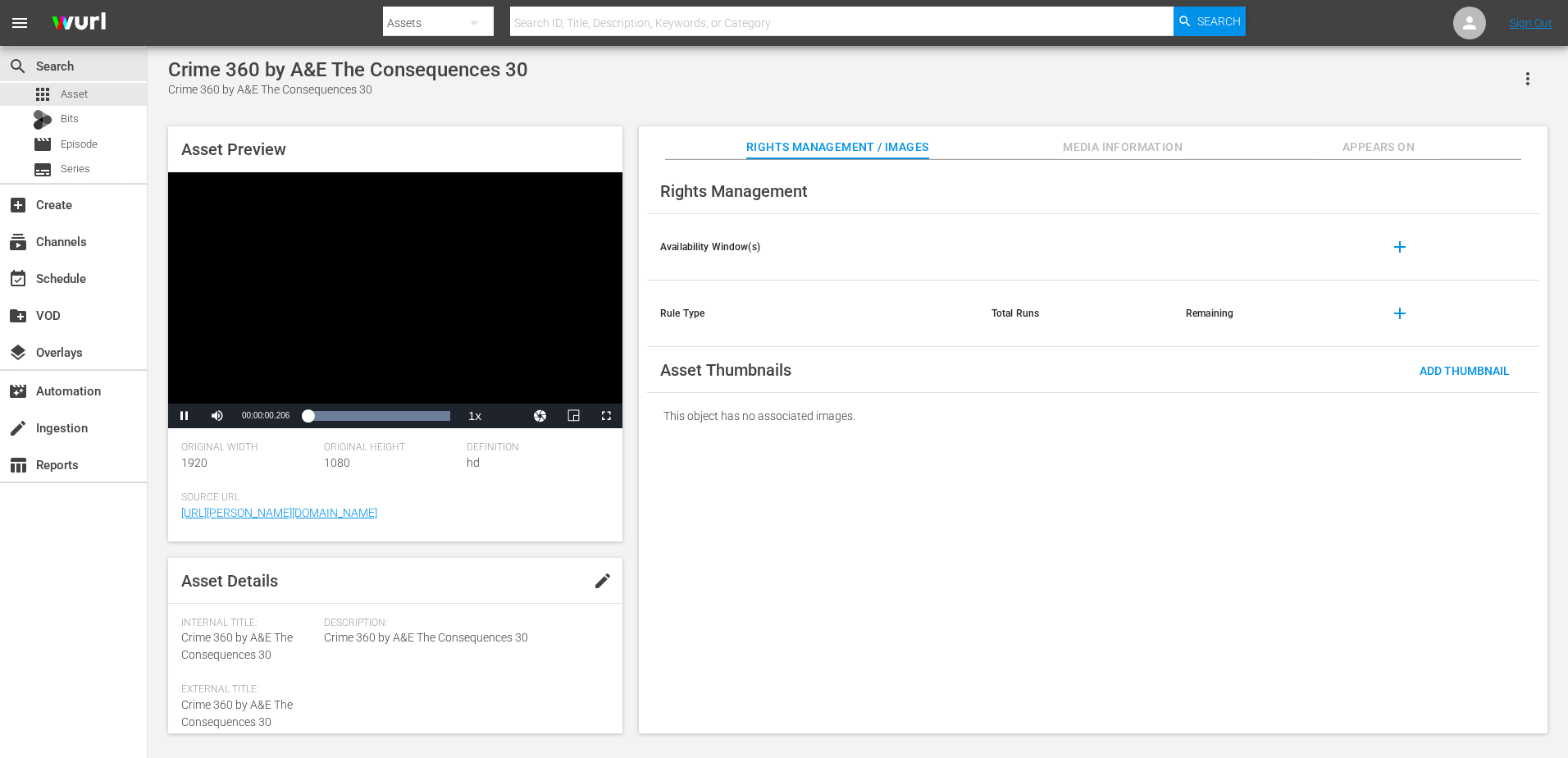
click at [386, 339] on div "Video Player" at bounding box center [396, 288] width 454 height 231
click at [366, 309] on div "Video Player" at bounding box center [396, 288] width 454 height 231
click at [311, 420] on div "00:00:01.071" at bounding box center [308, 416] width 5 height 17
click at [319, 420] on div "00:00:02.727" at bounding box center [313, 416] width 13 height 17
click at [327, 420] on div "00:00:04.360" at bounding box center [316, 416] width 21 height 17
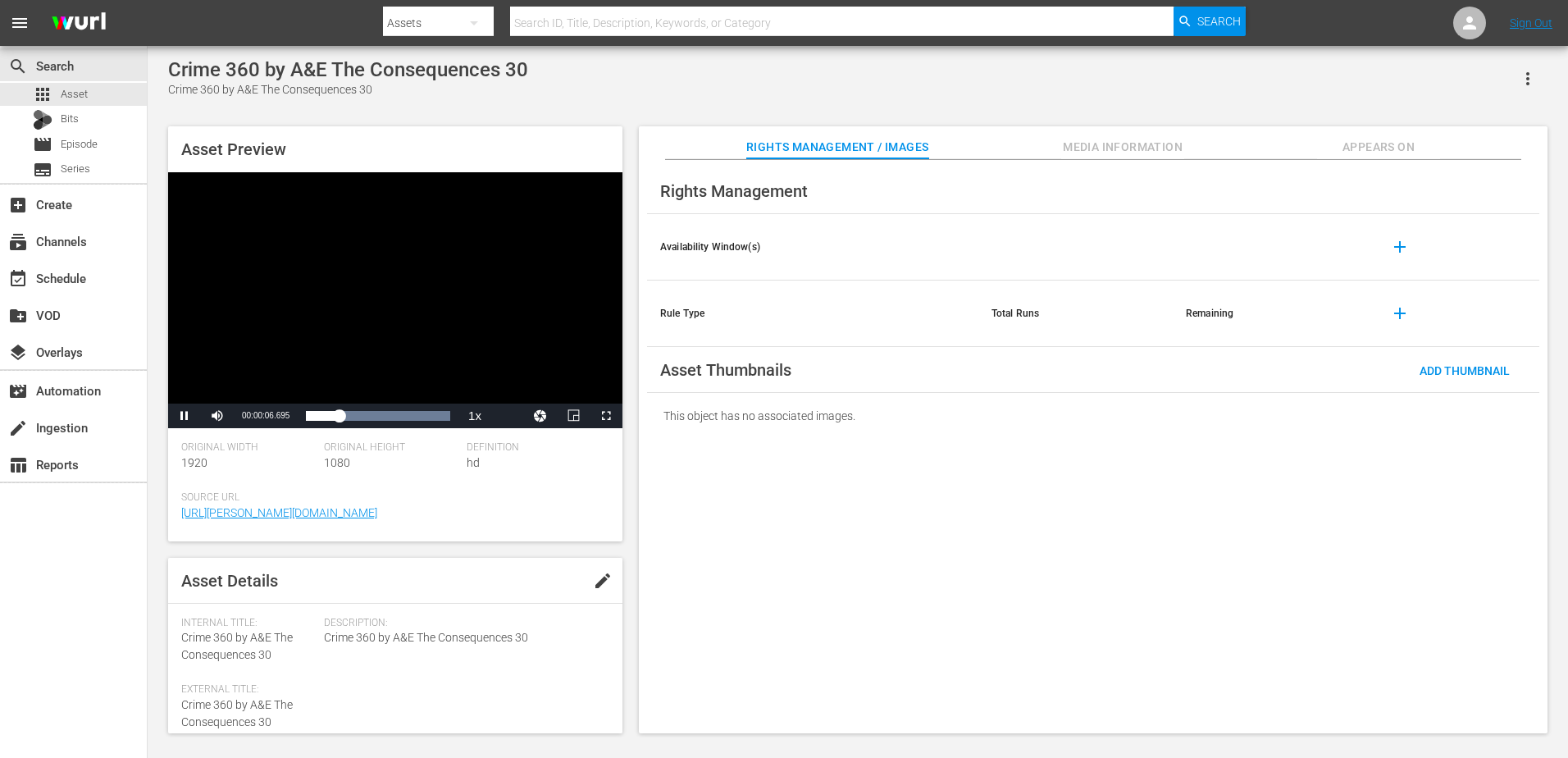
click at [333, 362] on div "Video Player" at bounding box center [396, 288] width 454 height 231
click at [362, 269] on div "Video Player" at bounding box center [396, 288] width 454 height 231
click at [356, 418] on div "Loaded : 100.00% 00:00:10.408 00:00:07.616" at bounding box center [378, 416] width 144 height 17
click at [372, 419] on div "00:00:13.820" at bounding box center [372, 416] width 1 height 17
click at [371, 411] on div "00:00:14.991" at bounding box center [342, 416] width 72 height 17
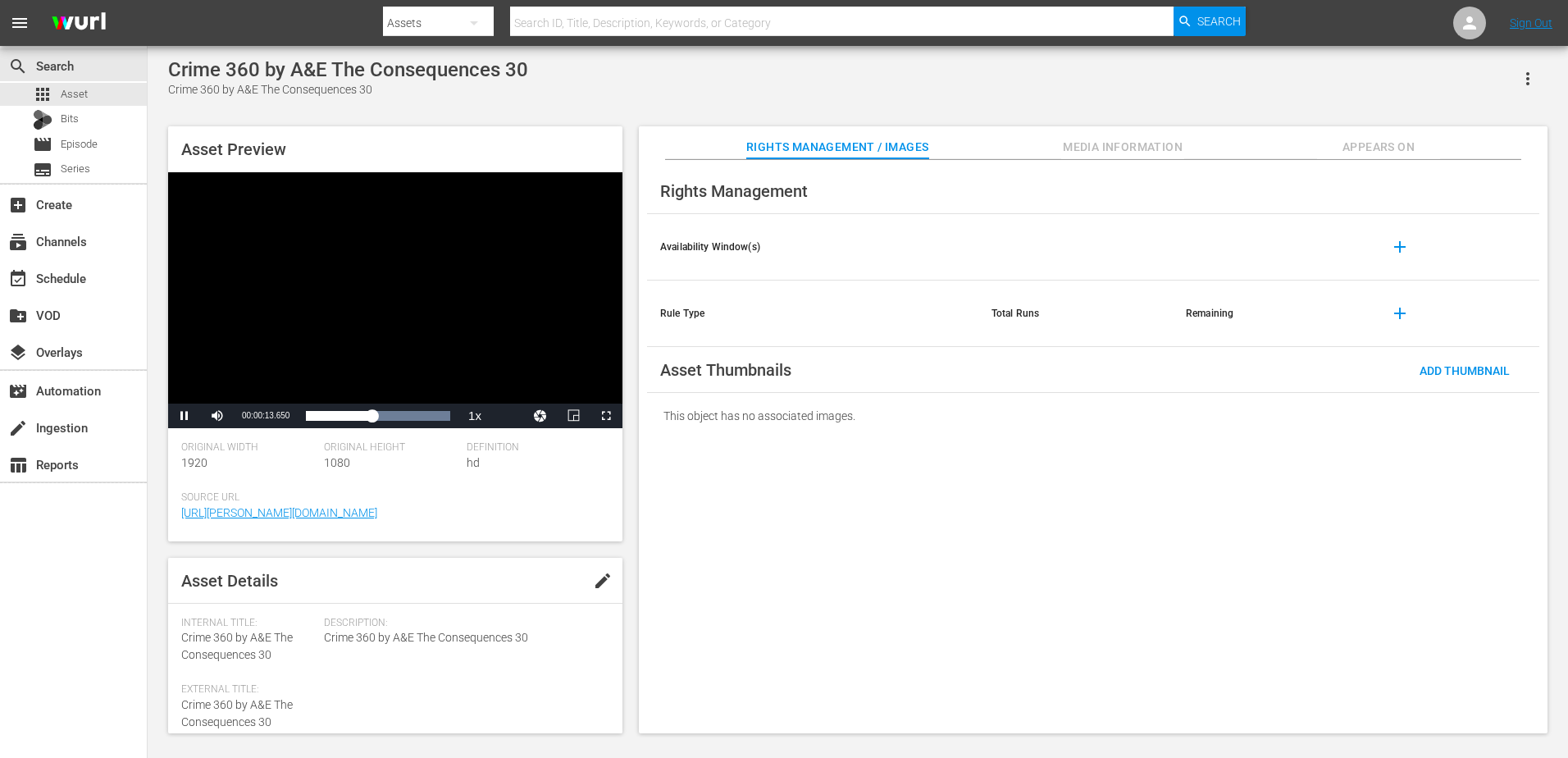
click at [386, 387] on div "Video Player" at bounding box center [396, 288] width 454 height 231
click at [387, 362] on div "Video Player" at bounding box center [396, 288] width 454 height 231
click at [376, 416] on div "00:00:14.490" at bounding box center [341, 416] width 70 height 17
click at [399, 416] on div "Loaded : 100.00% 00:00:18.939 00:00:16.407" at bounding box center [378, 416] width 144 height 17
click at [375, 419] on div "00:00:14.332" at bounding box center [375, 416] width 1 height 17
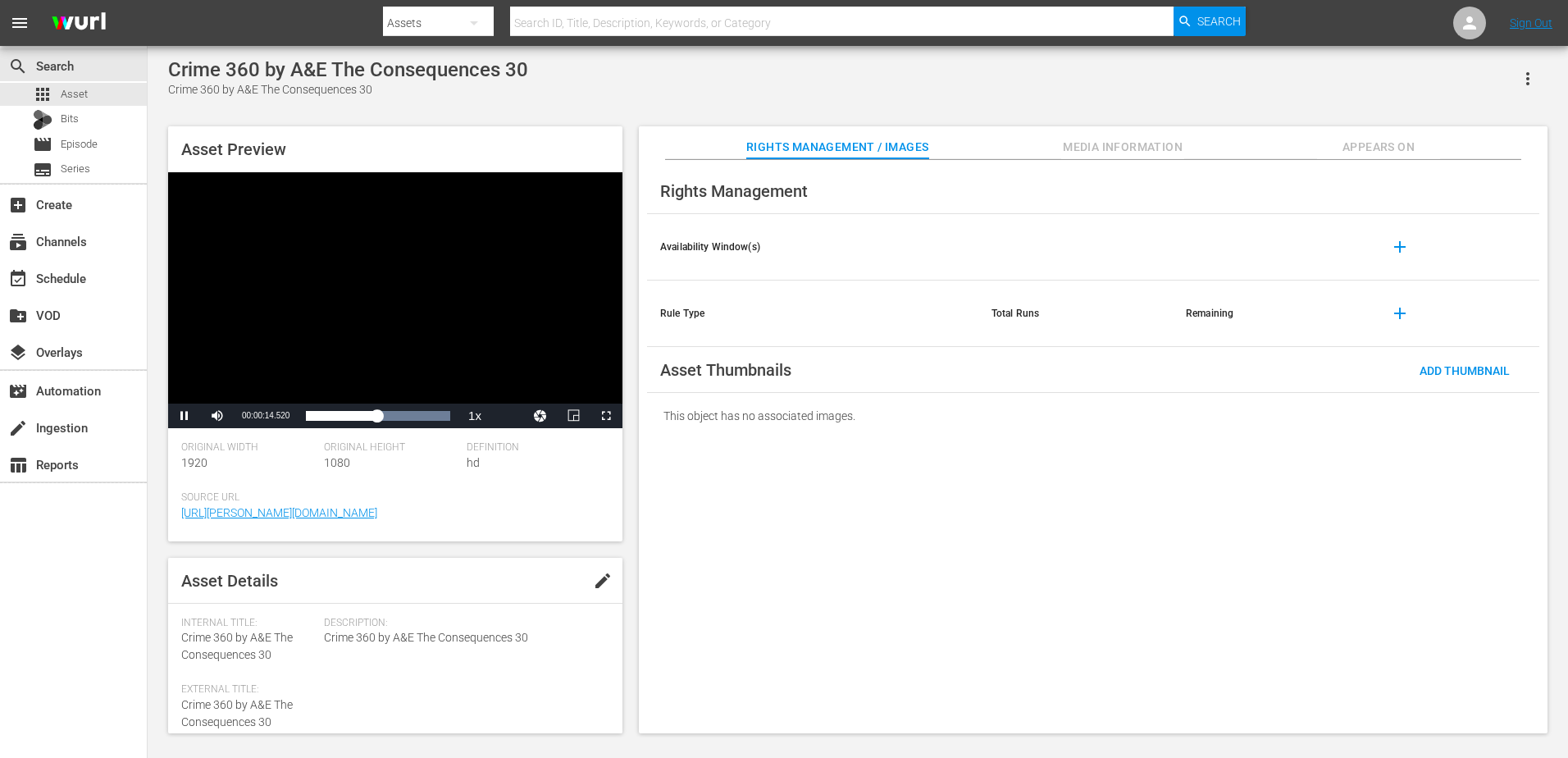
click at [438, 317] on div "Video Player" at bounding box center [396, 288] width 454 height 231
click at [405, 313] on div "Video Player" at bounding box center [396, 288] width 454 height 231
click at [402, 416] on div "00:00:19.963" at bounding box center [402, 416] width 1 height 17
click at [403, 416] on div "00:00:20.203" at bounding box center [354, 416] width 97 height 17
click at [415, 416] on div "00:00:22.856" at bounding box center [361, 416] width 110 height 17
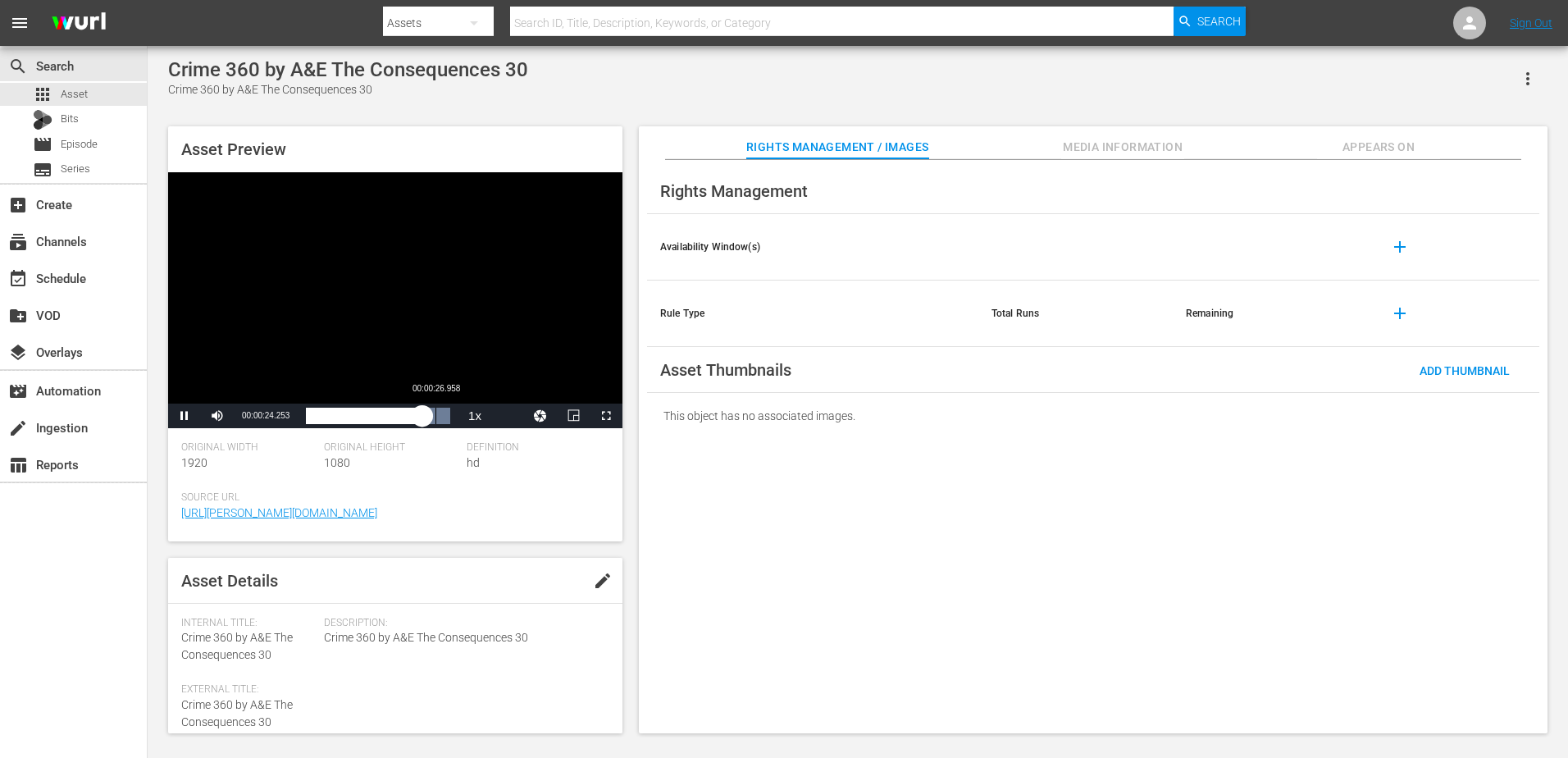
click at [436, 418] on div "00:00:26.958" at bounding box center [435, 416] width 1 height 17
click at [391, 348] on div "Video Player" at bounding box center [396, 288] width 454 height 231
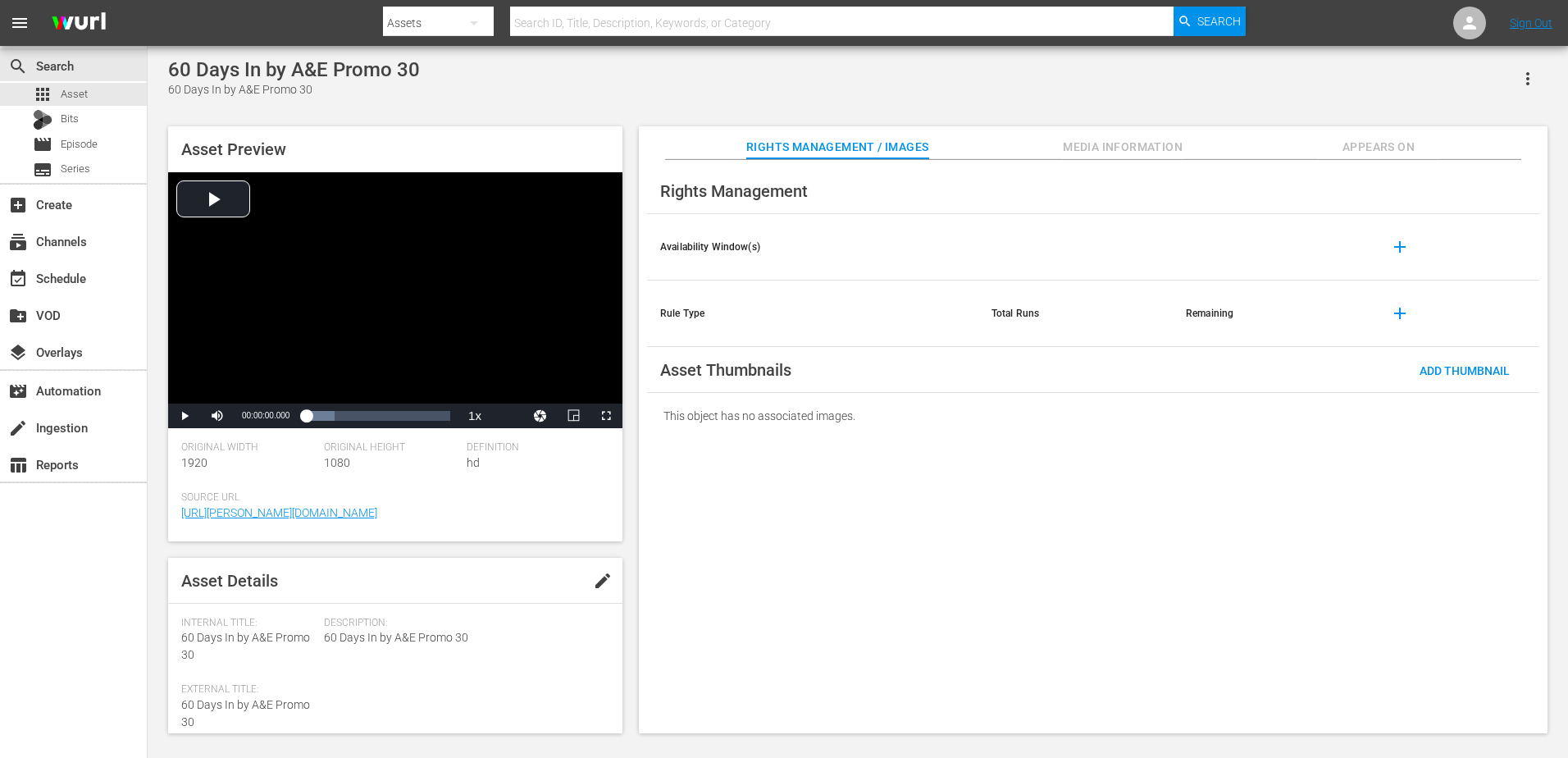
click at [199, 637] on span "60 Days In by A&E Promo 30" at bounding box center [245, 646] width 129 height 31
copy span "60 Days In by A&E Promo 30"
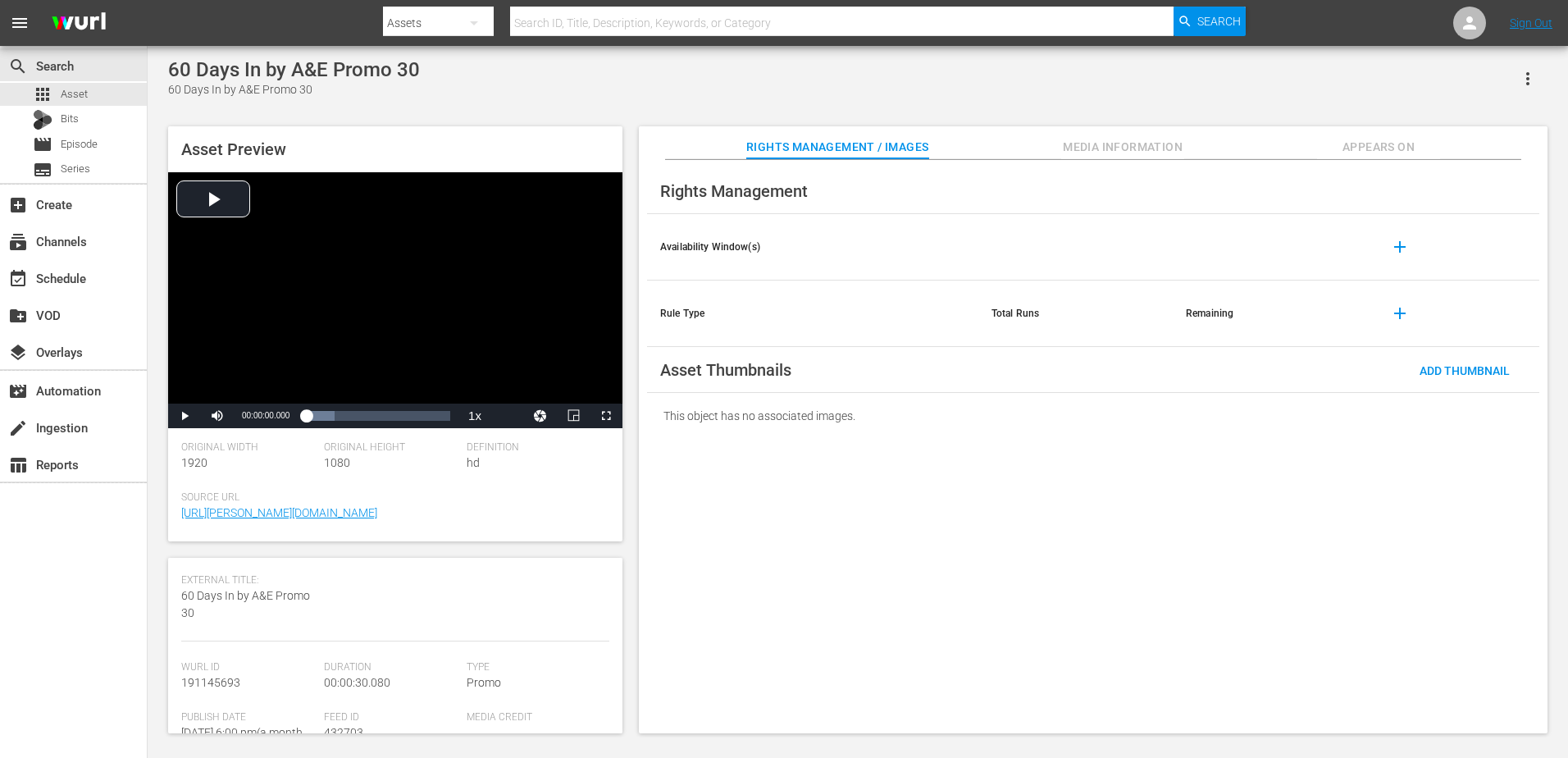
click at [216, 683] on span "191145693" at bounding box center [211, 683] width 59 height 13
copy span "191145693"
